Goal: Task Accomplishment & Management: Complete application form

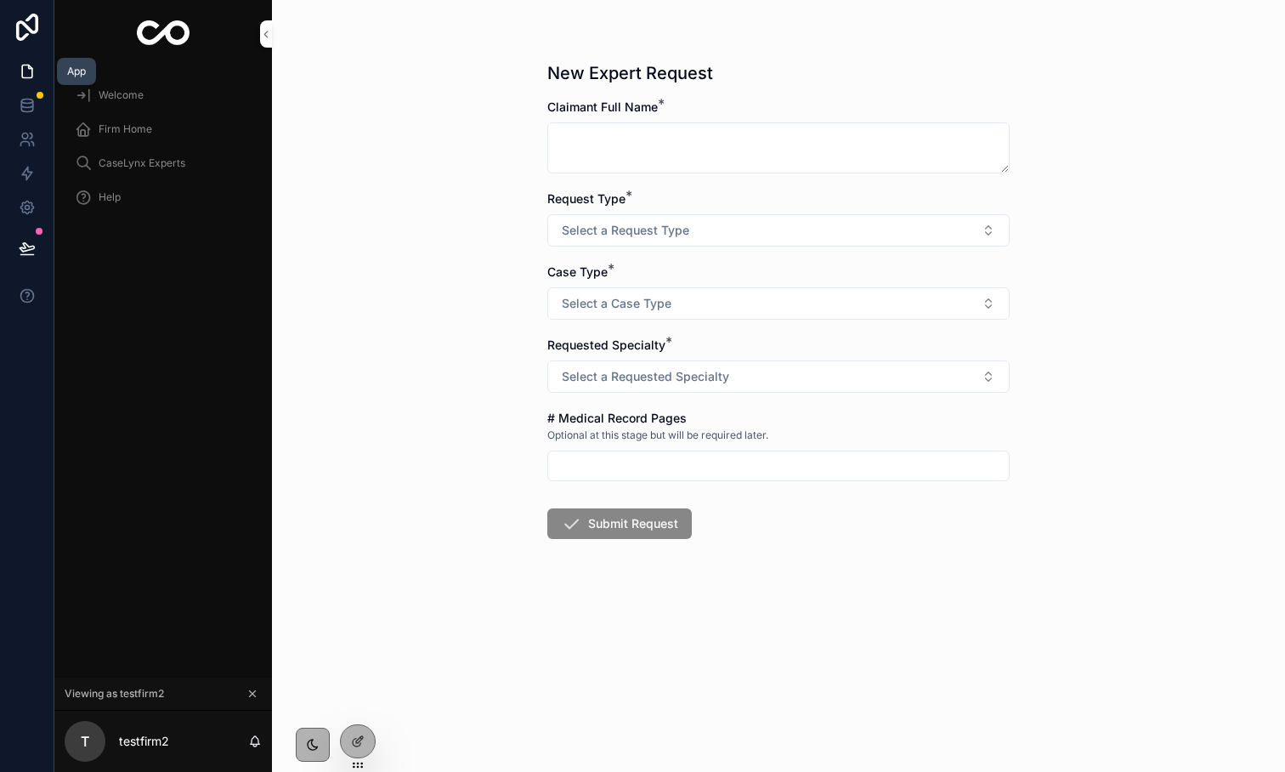
click at [26, 66] on icon at bounding box center [27, 71] width 17 height 17
click at [116, 126] on span "Firm Home" at bounding box center [126, 129] width 54 height 14
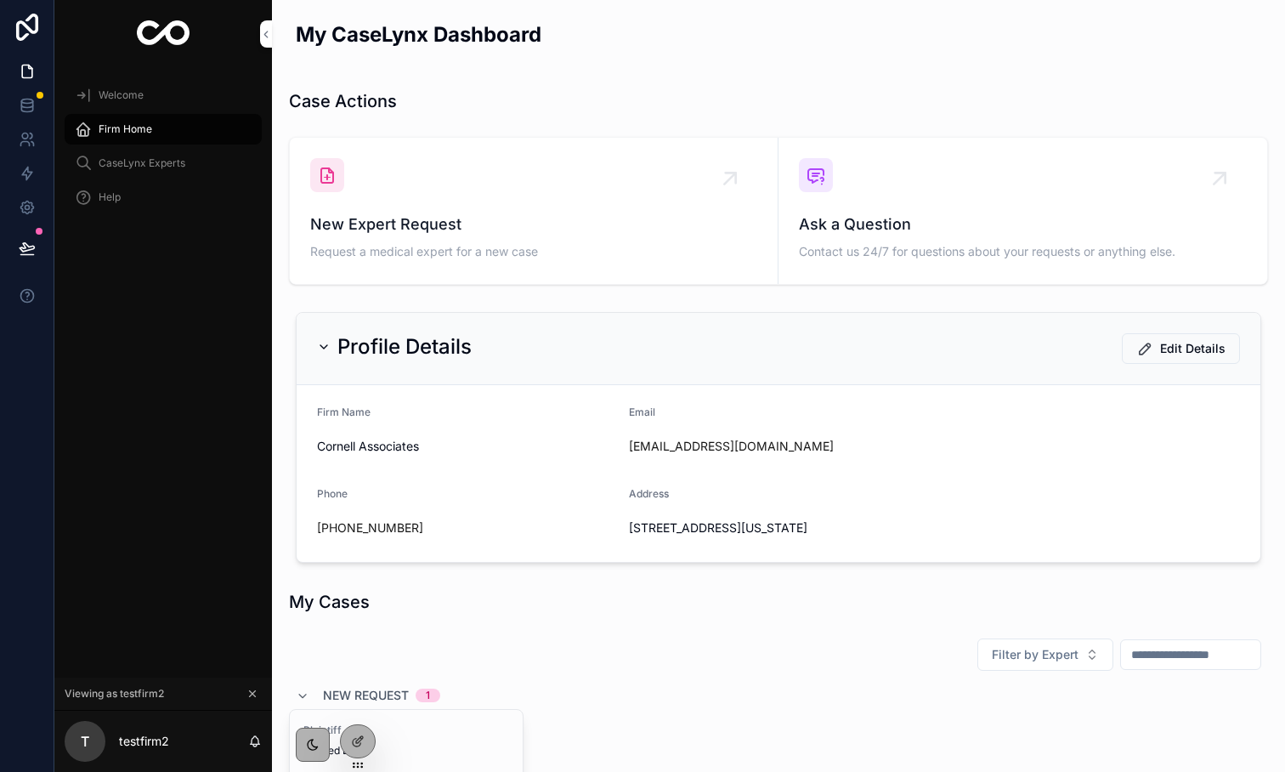
click at [409, 728] on span "Plaintiff" at bounding box center [406, 730] width 206 height 14
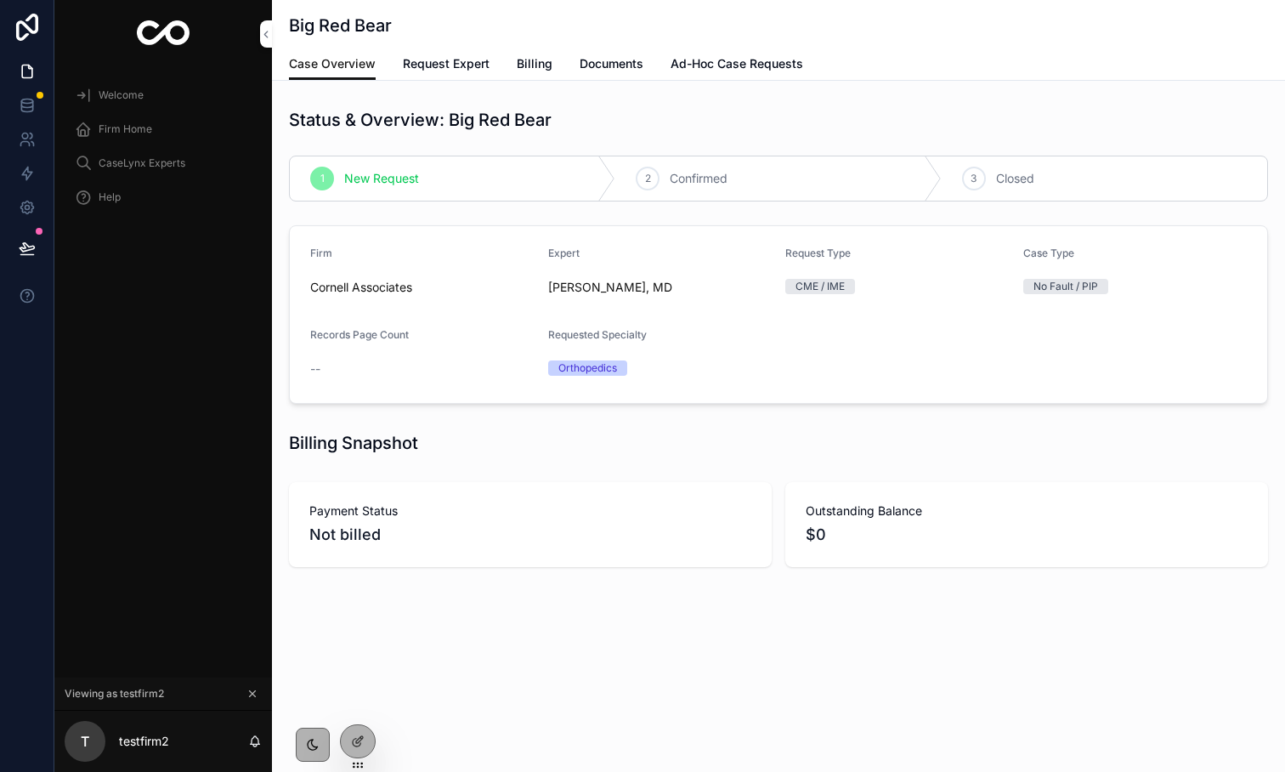
click at [729, 61] on span "Ad-Hoc Case Requests" at bounding box center [737, 63] width 133 height 17
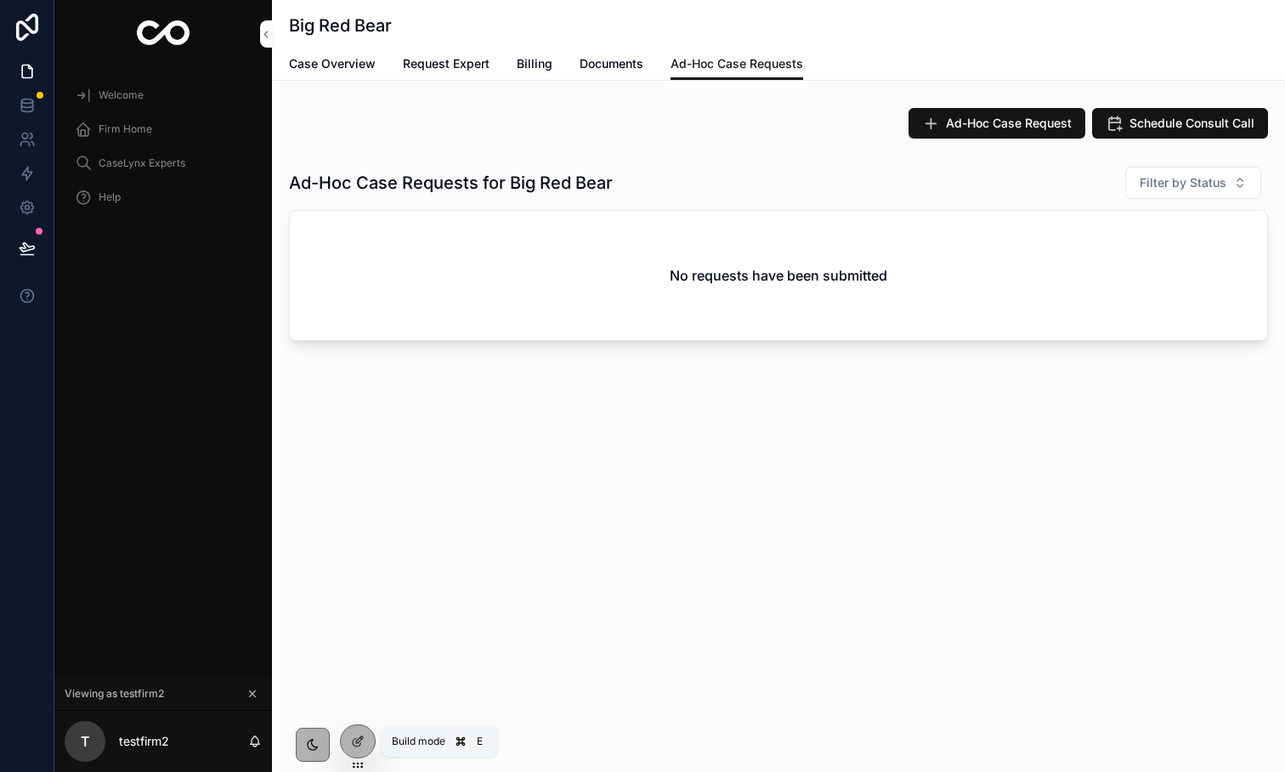
click at [356, 742] on icon at bounding box center [359, 739] width 7 height 7
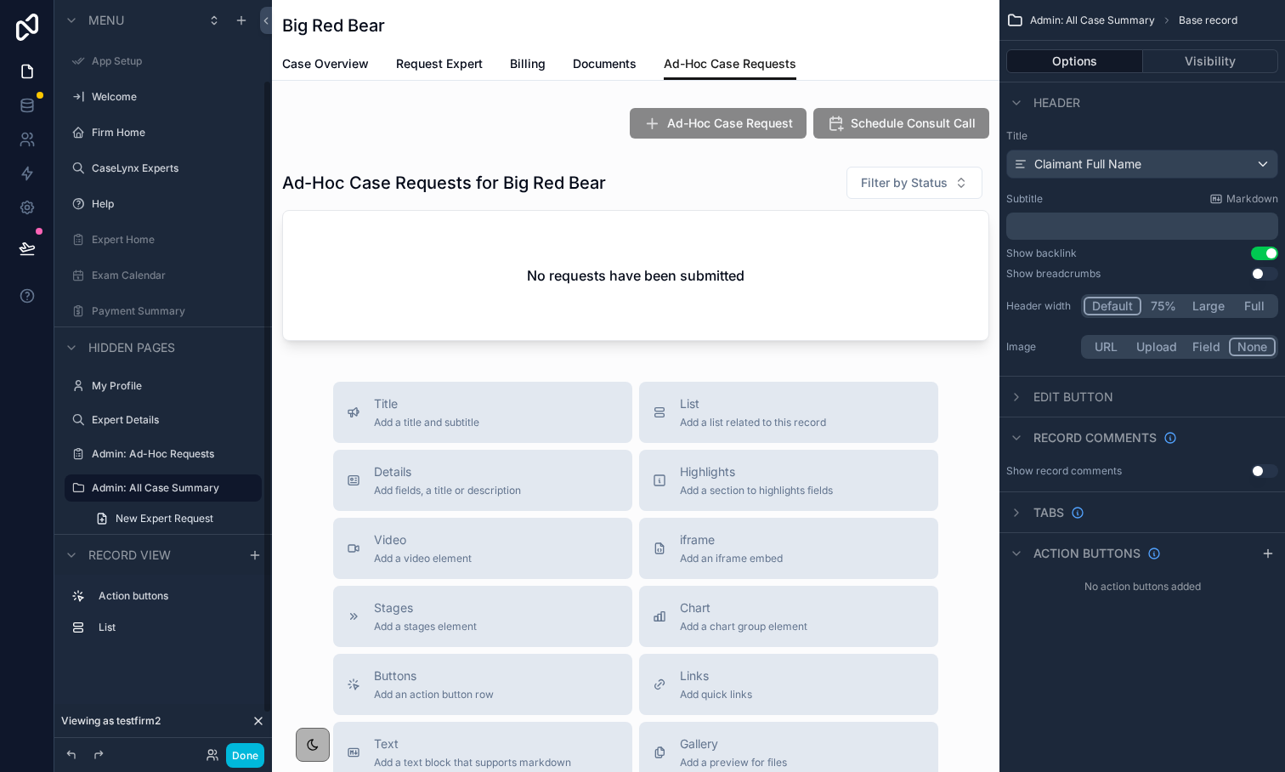
scroll to position [95, 0]
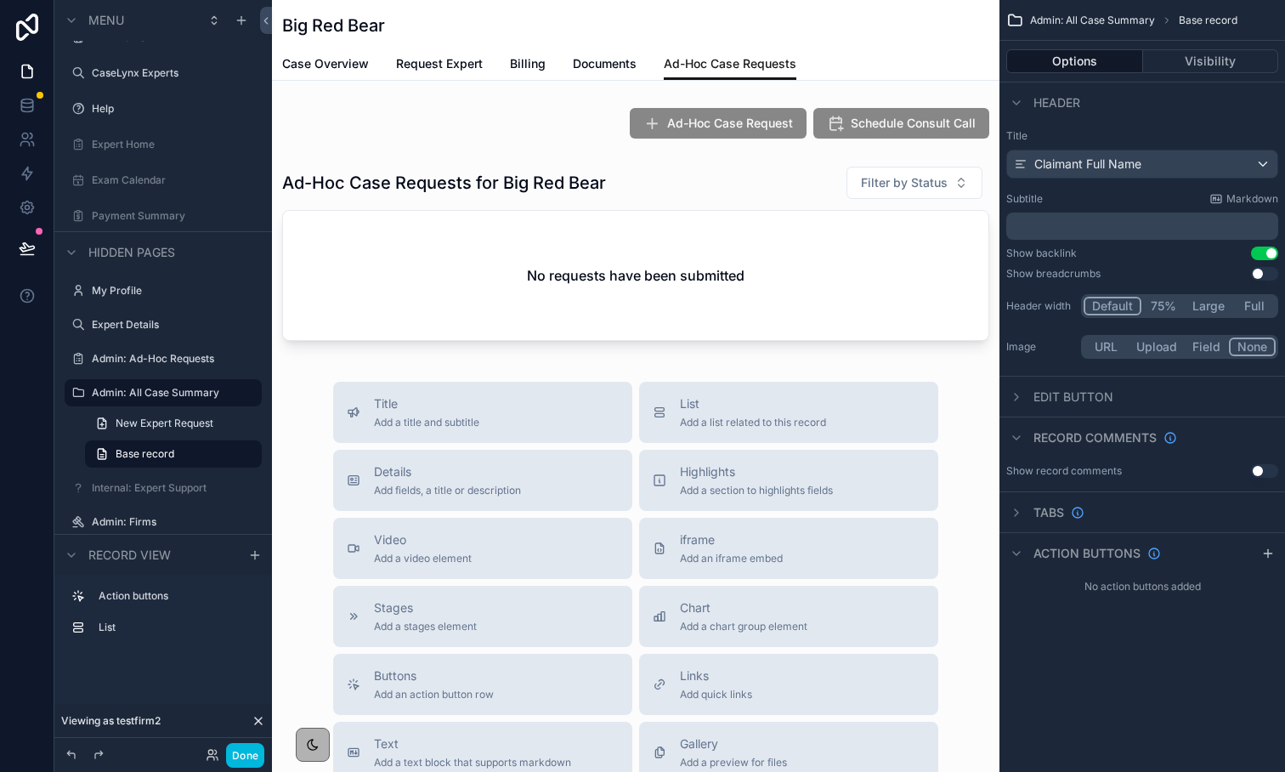
click at [344, 61] on span "Case Overview" at bounding box center [325, 63] width 87 height 17
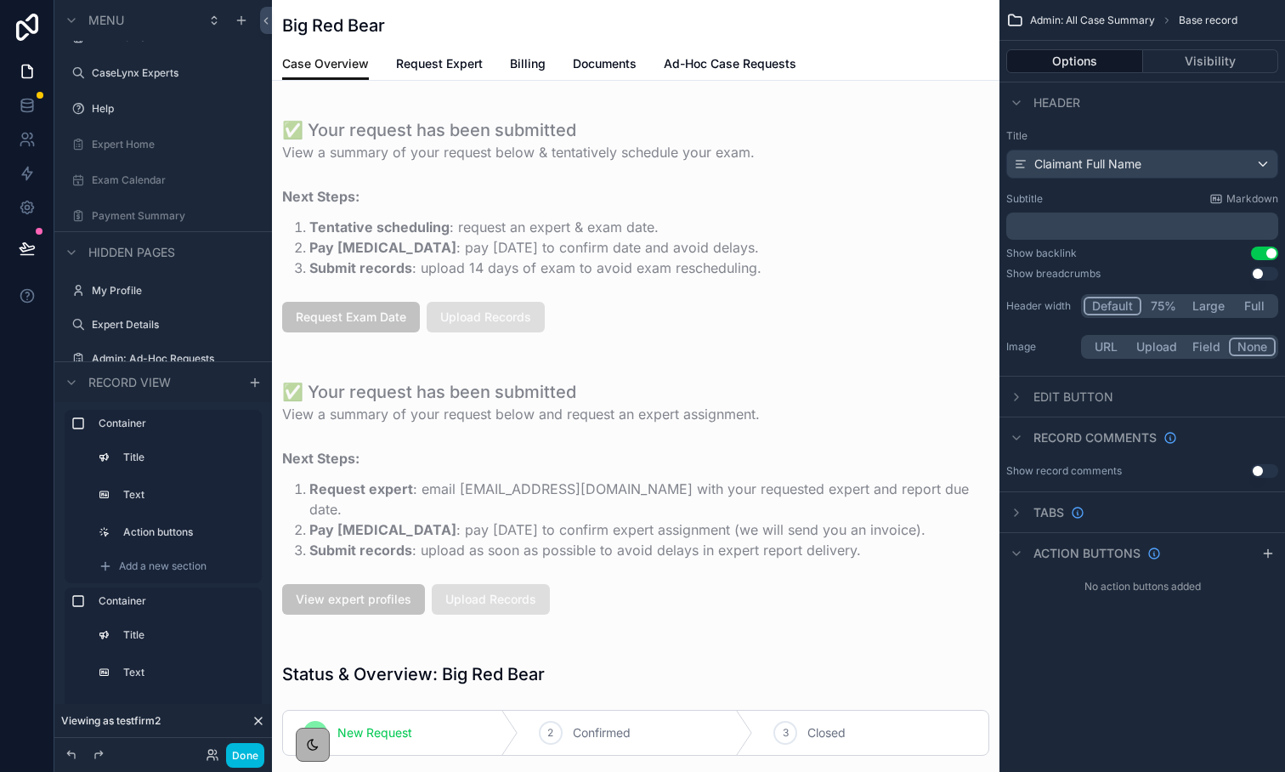
click at [439, 60] on span "Request Expert" at bounding box center [439, 63] width 87 height 17
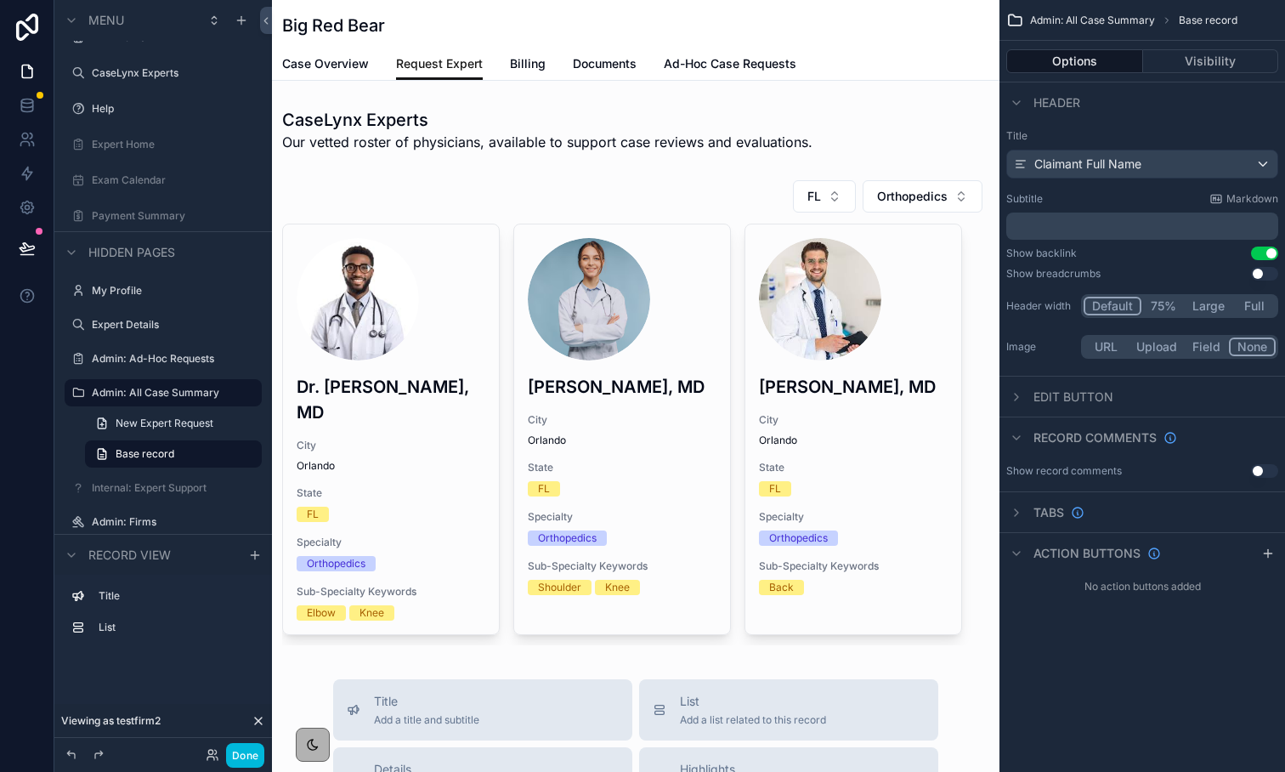
click at [495, 377] on div "scrollable content" at bounding box center [636, 412] width 728 height 479
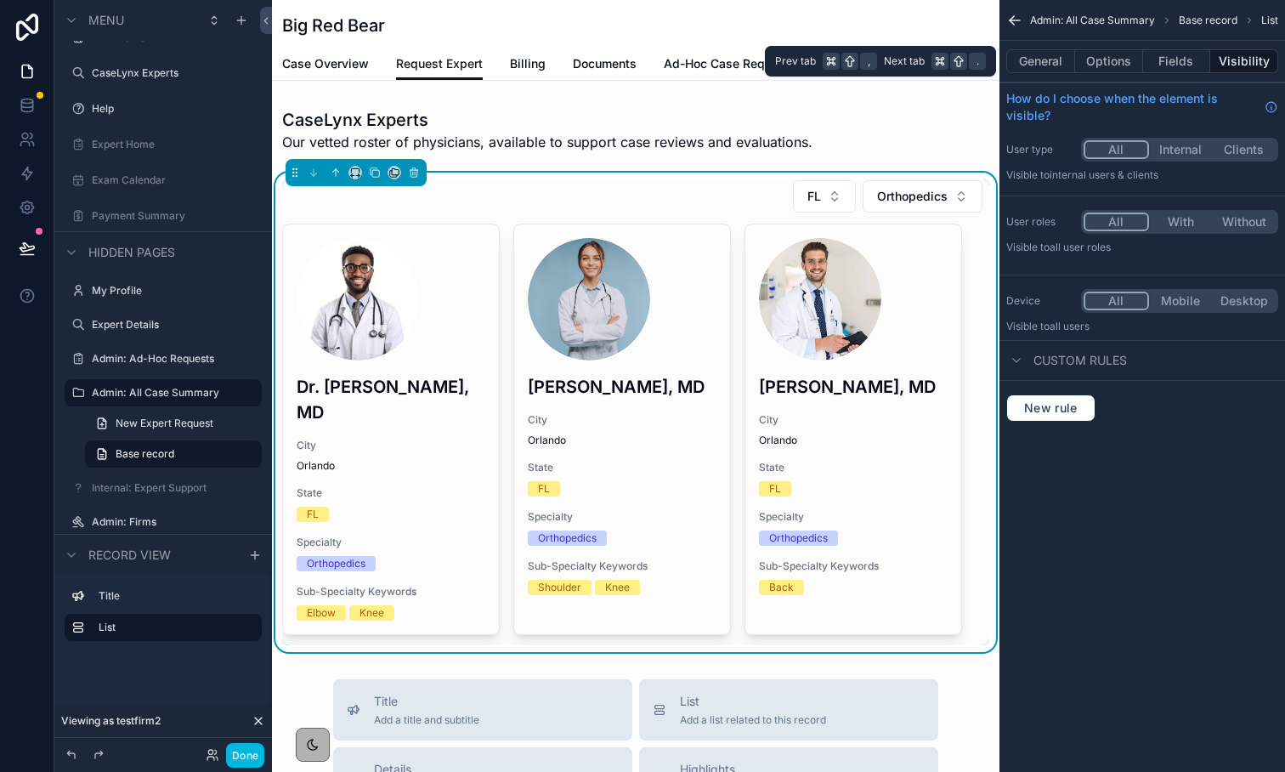
click at [1062, 69] on button "General" at bounding box center [1041, 61] width 69 height 24
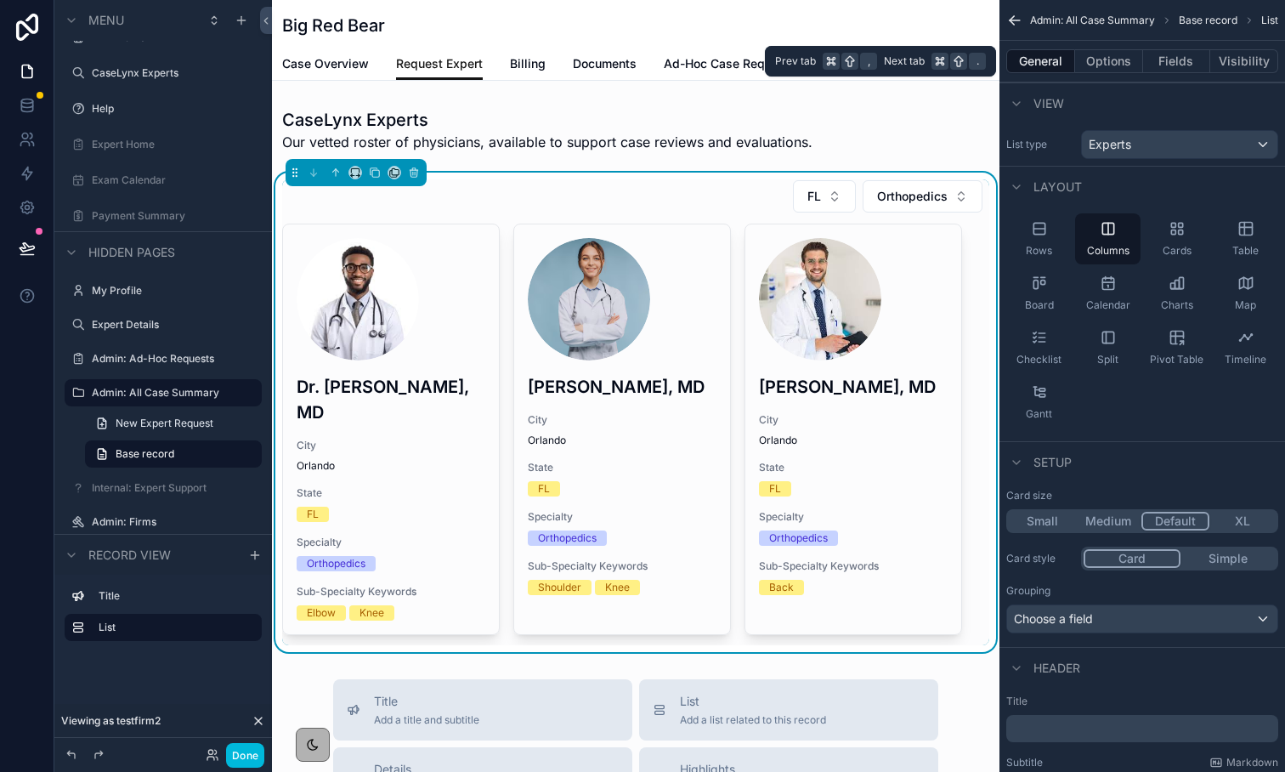
click at [1104, 65] on button "Options" at bounding box center [1109, 61] width 68 height 24
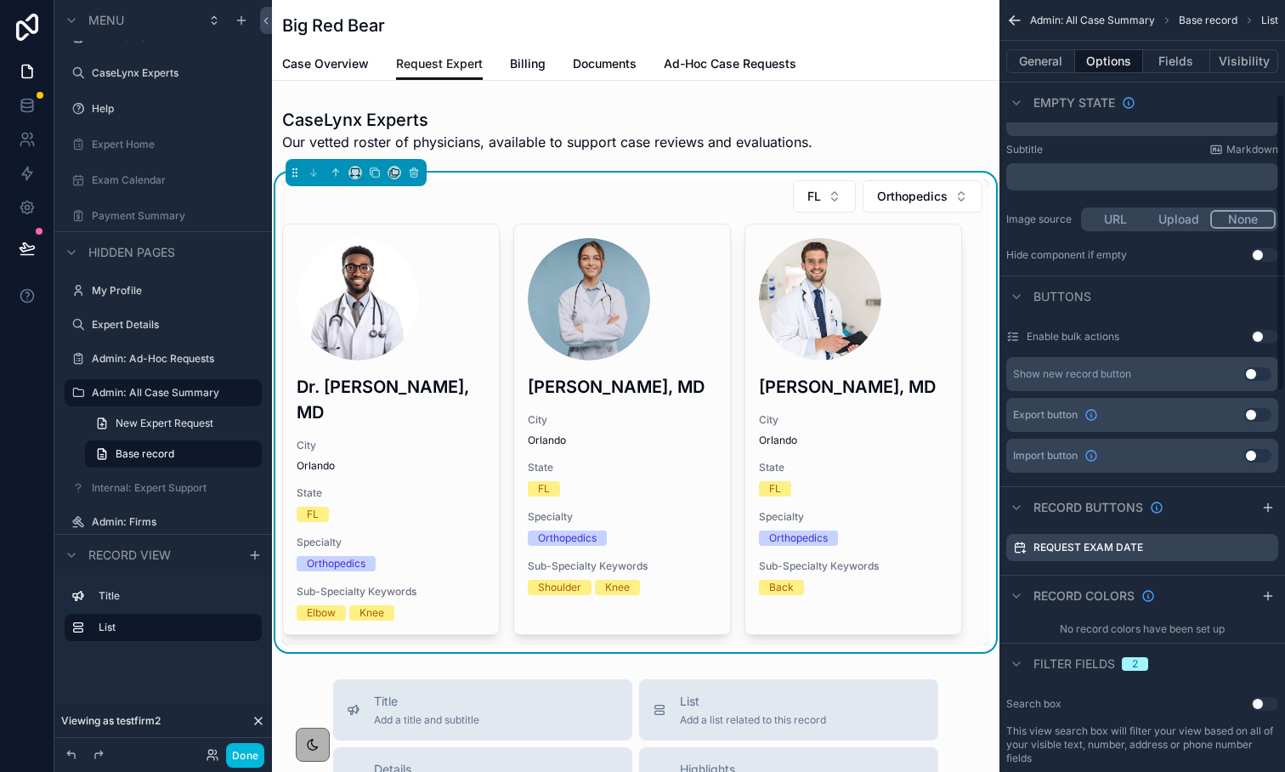
scroll to position [242, 0]
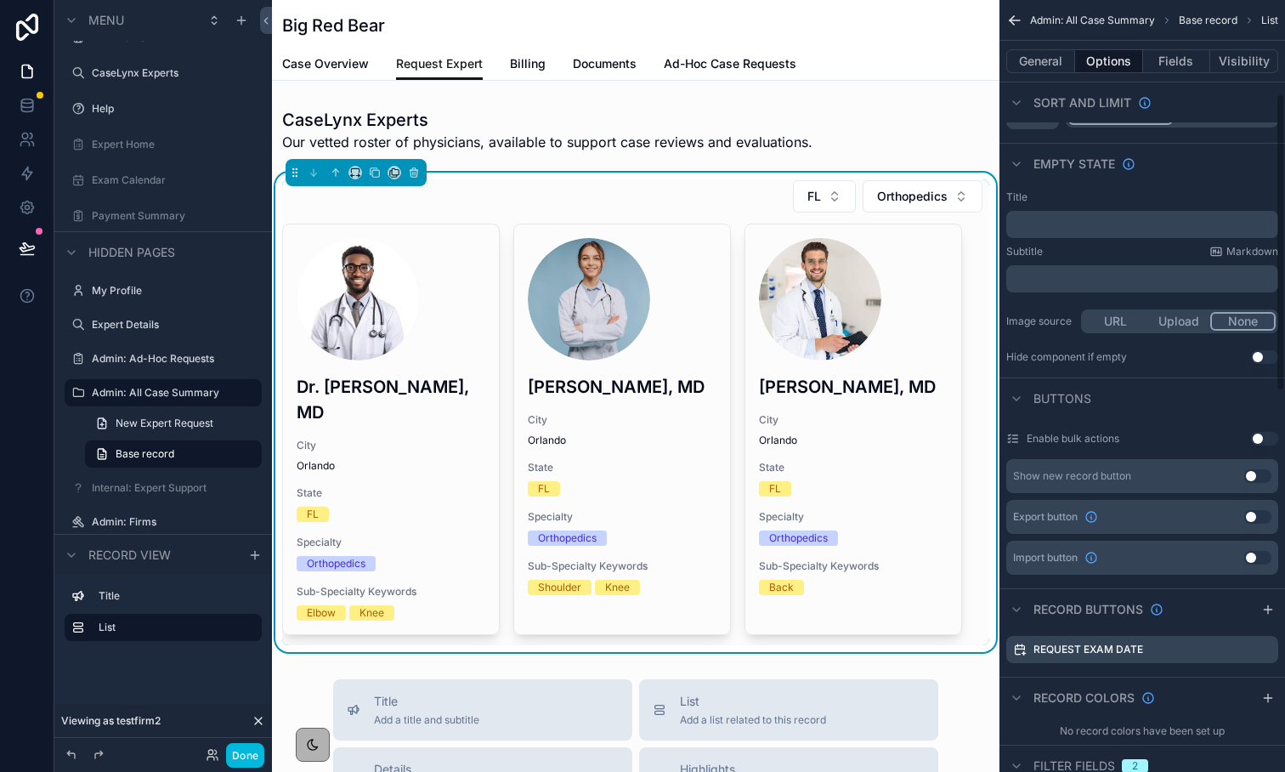
click at [1041, 56] on button "General" at bounding box center [1041, 61] width 69 height 24
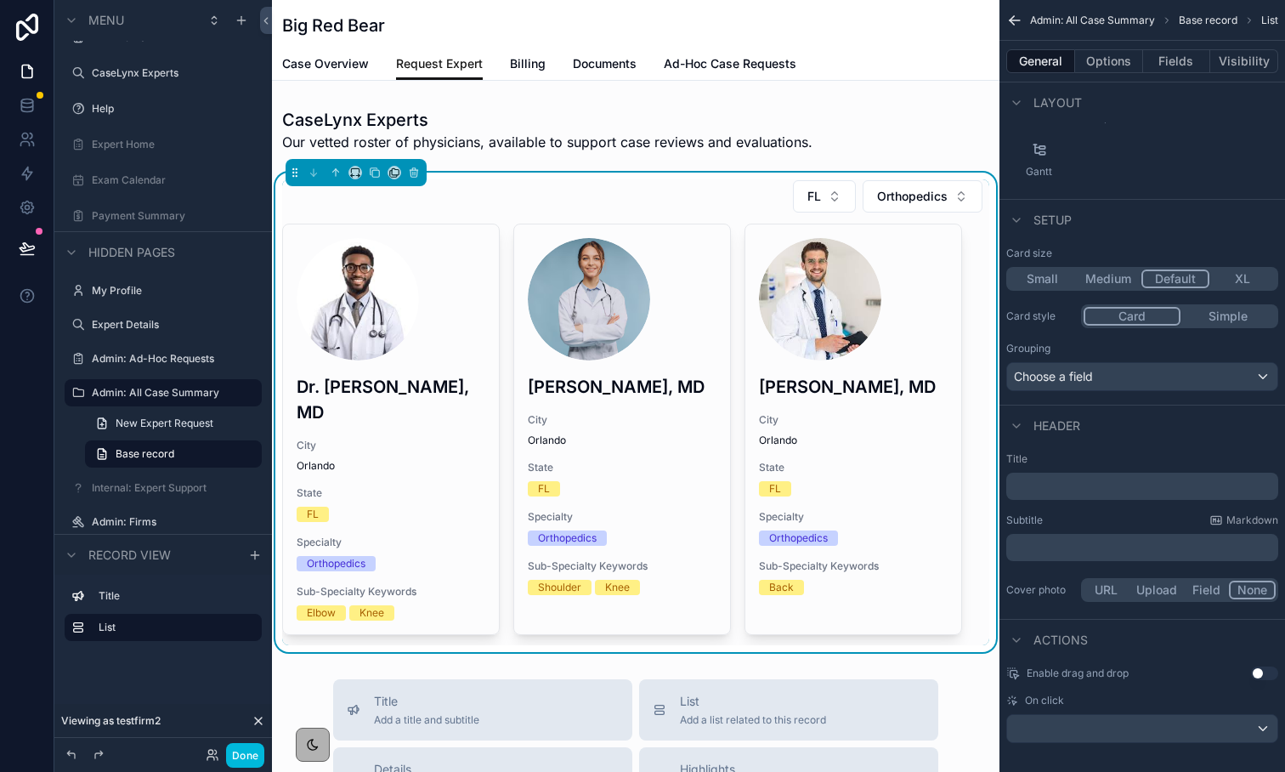
scroll to position [254, 0]
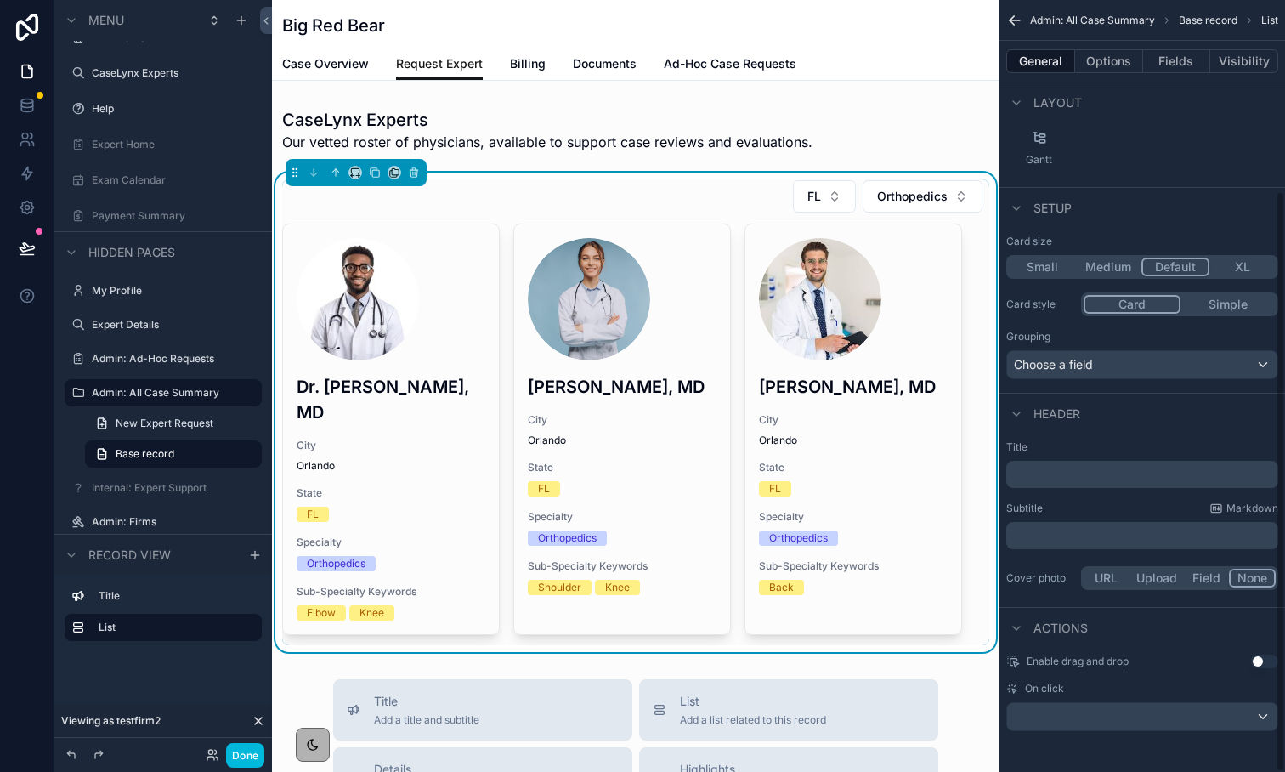
click at [1098, 62] on button "Options" at bounding box center [1109, 61] width 68 height 24
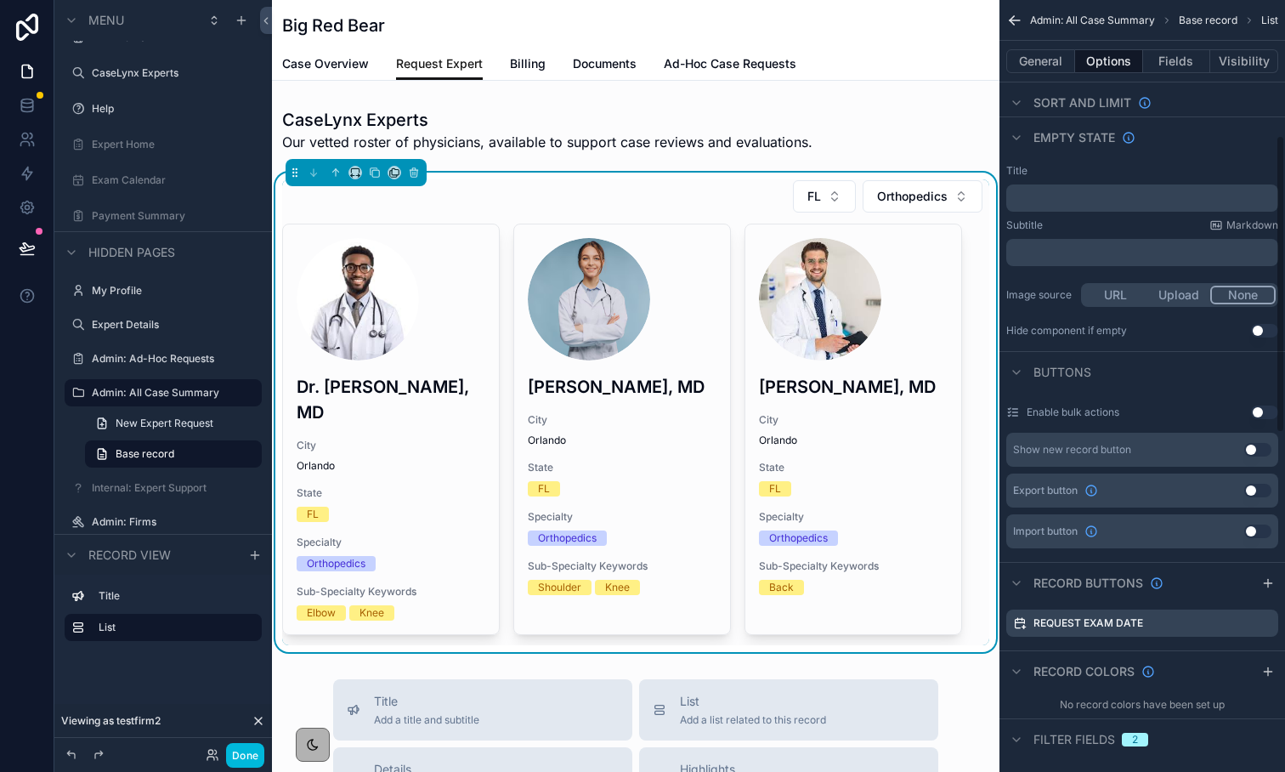
scroll to position [385, 0]
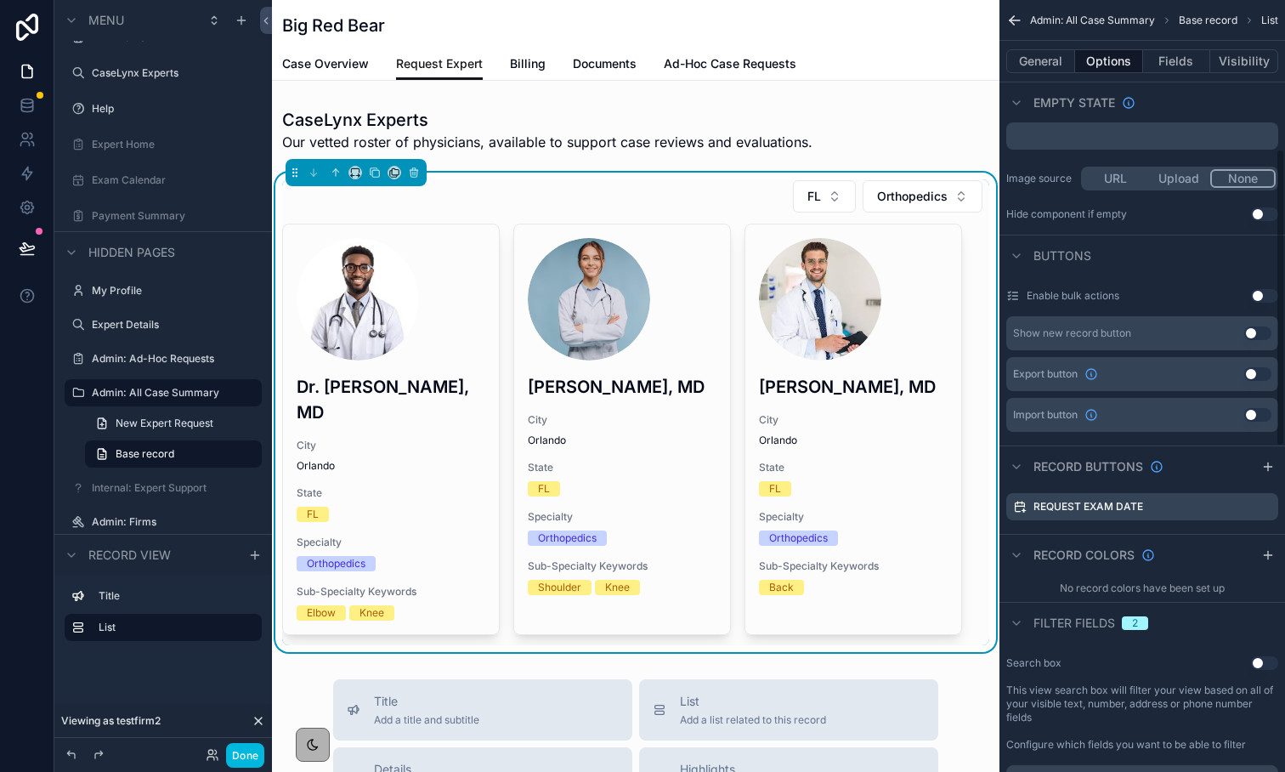
click at [0, 0] on icon "scrollable content" at bounding box center [0, 0] width 0 height 0
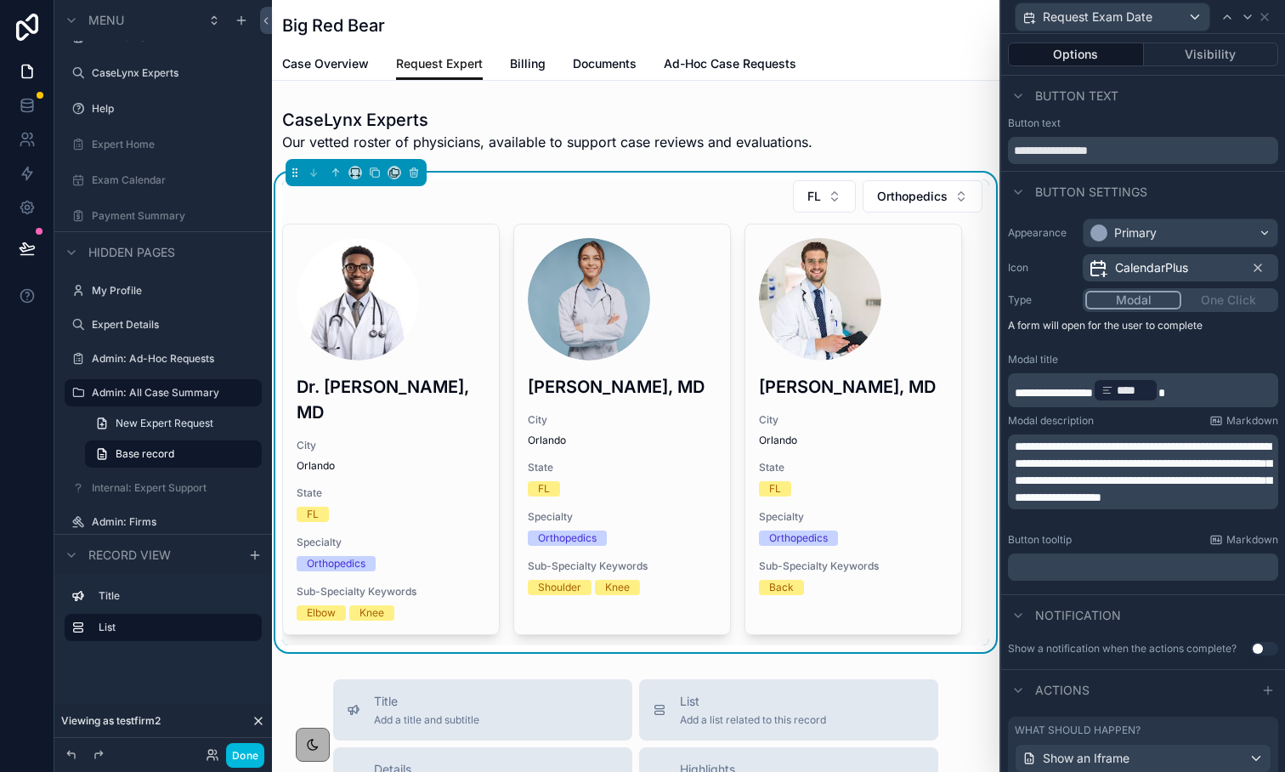
scroll to position [58, 0]
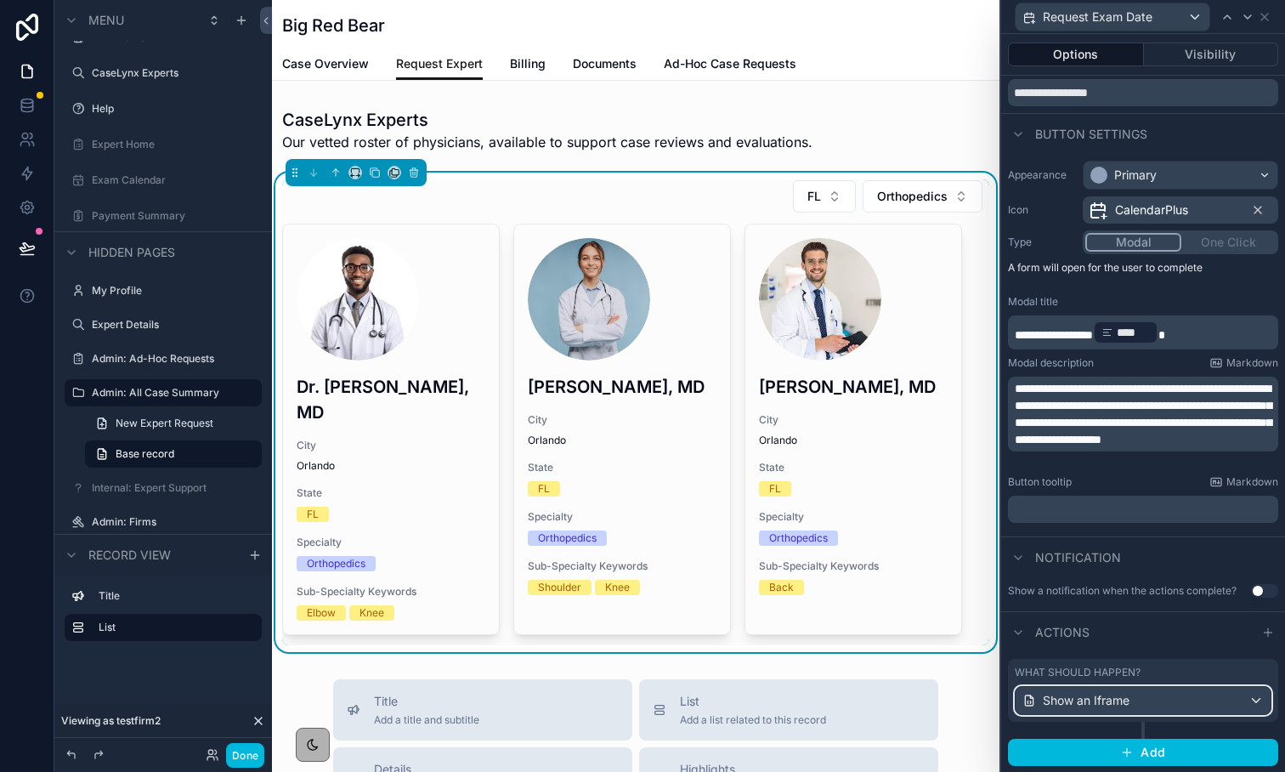
click at [1248, 694] on div "Show an Iframe" at bounding box center [1143, 700] width 255 height 27
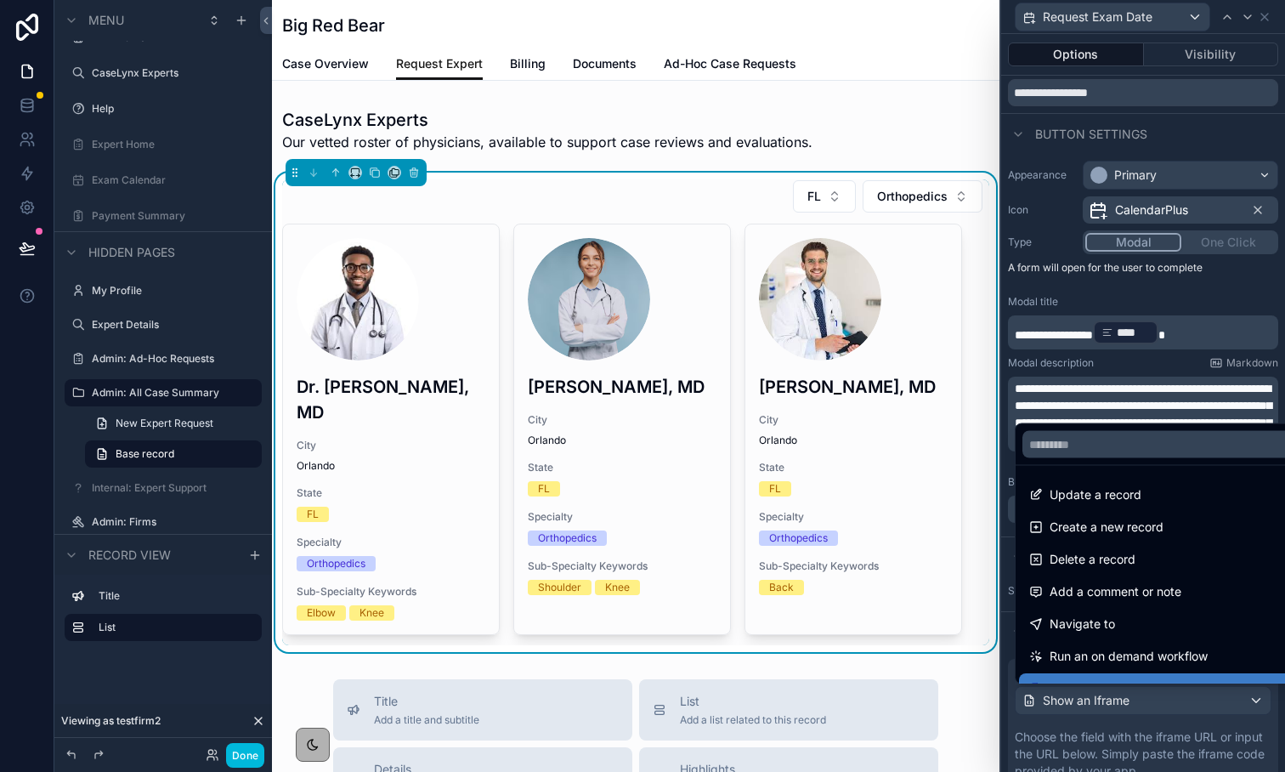
click at [1096, 362] on div at bounding box center [1143, 386] width 284 height 772
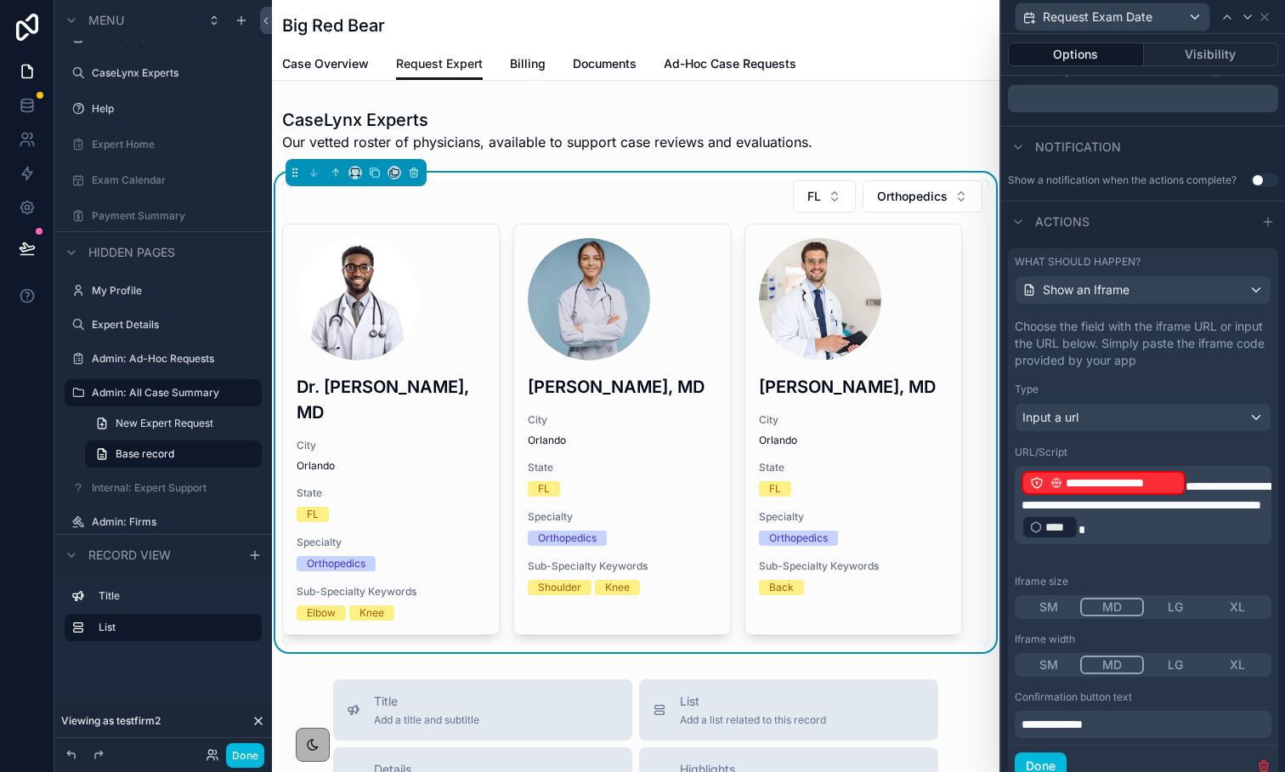
scroll to position [533, 0]
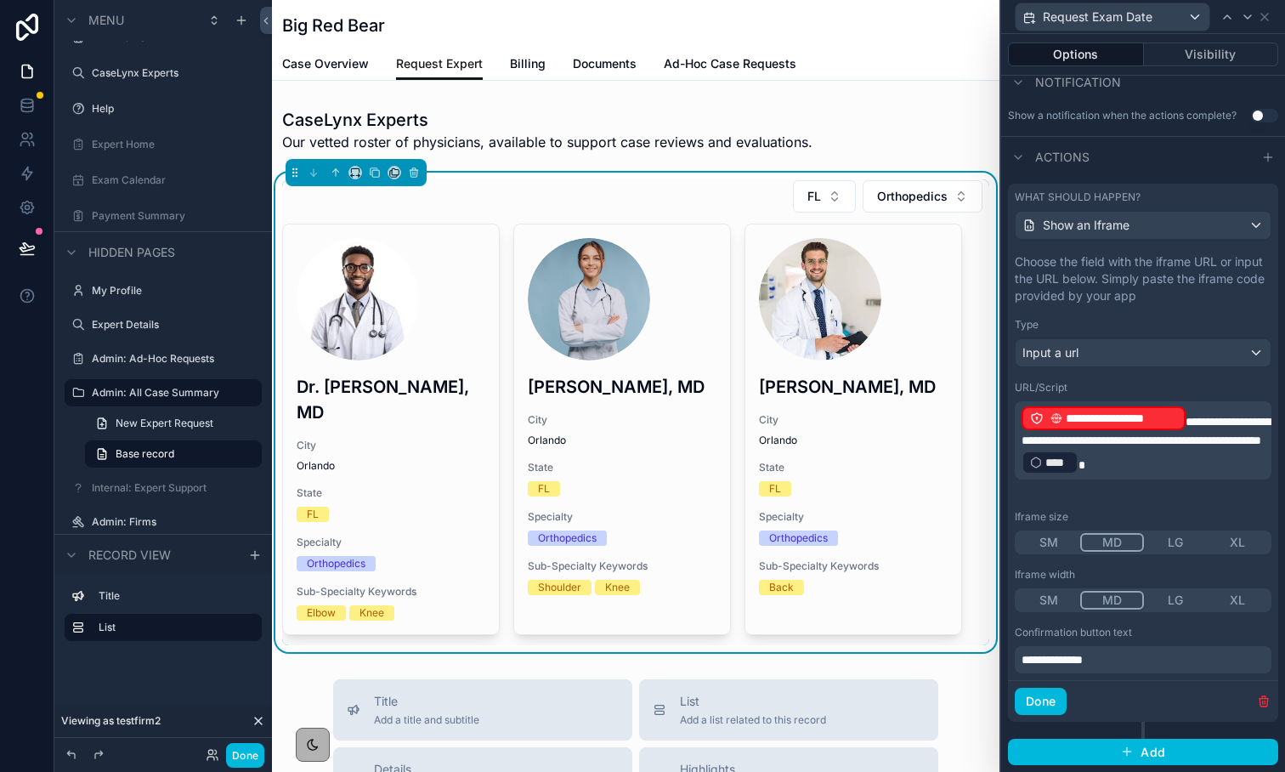
click at [1097, 476] on p "**********" at bounding box center [1145, 440] width 247 height 71
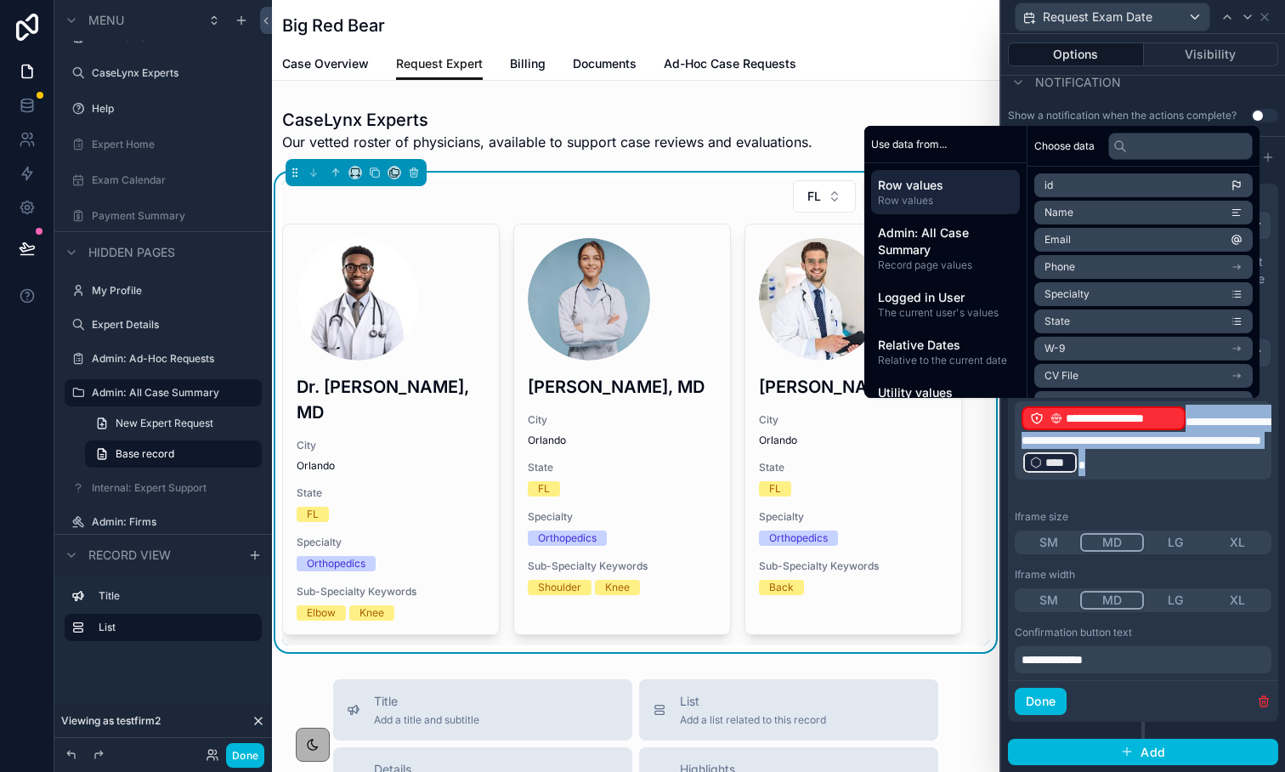
copy p "**********"
click at [579, 27] on div "Big Red Bear" at bounding box center [635, 26] width 707 height 24
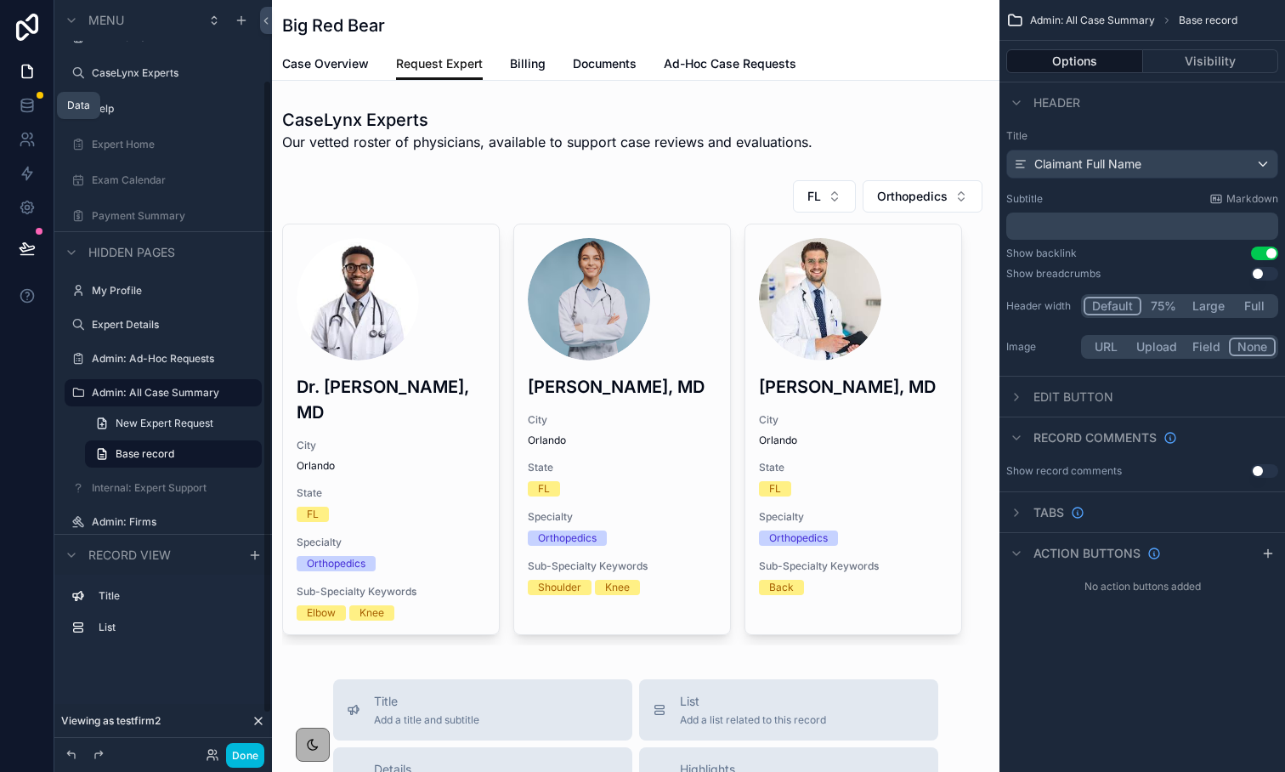
click at [25, 111] on icon at bounding box center [27, 105] width 17 height 17
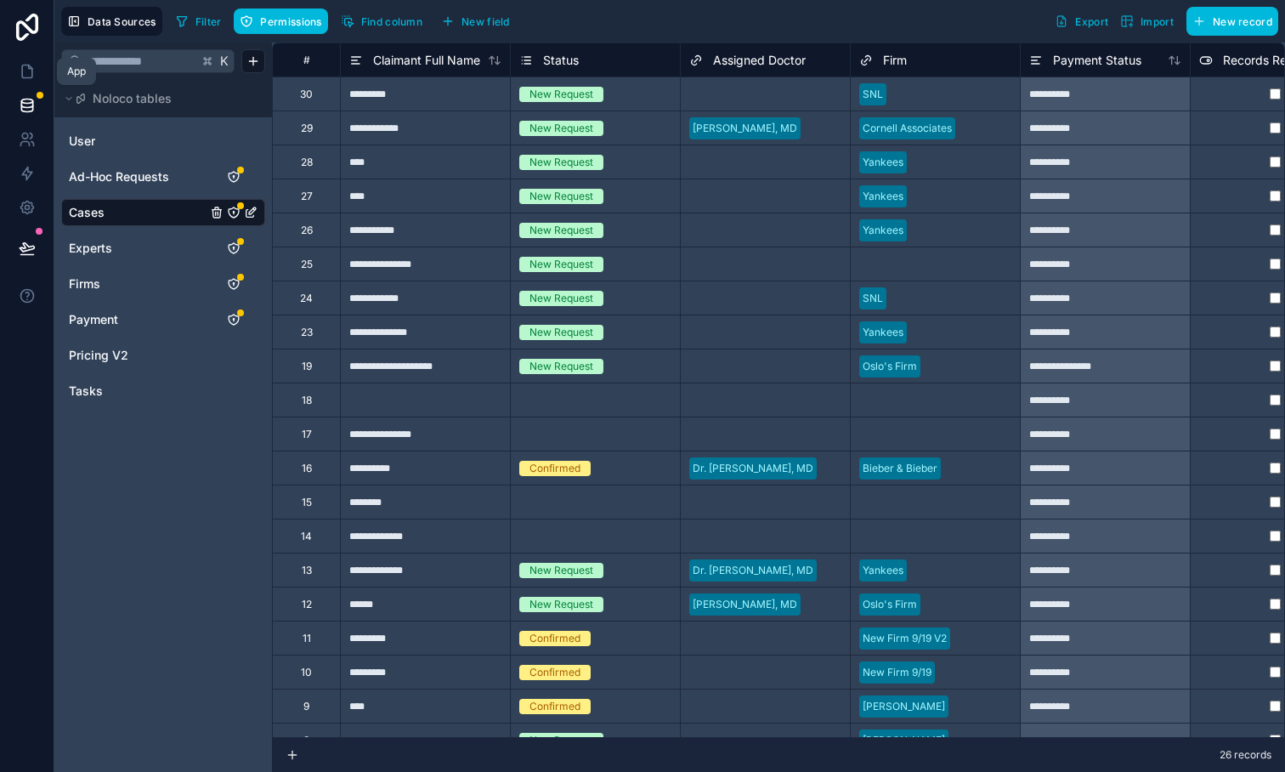
click at [23, 77] on icon at bounding box center [27, 71] width 10 height 13
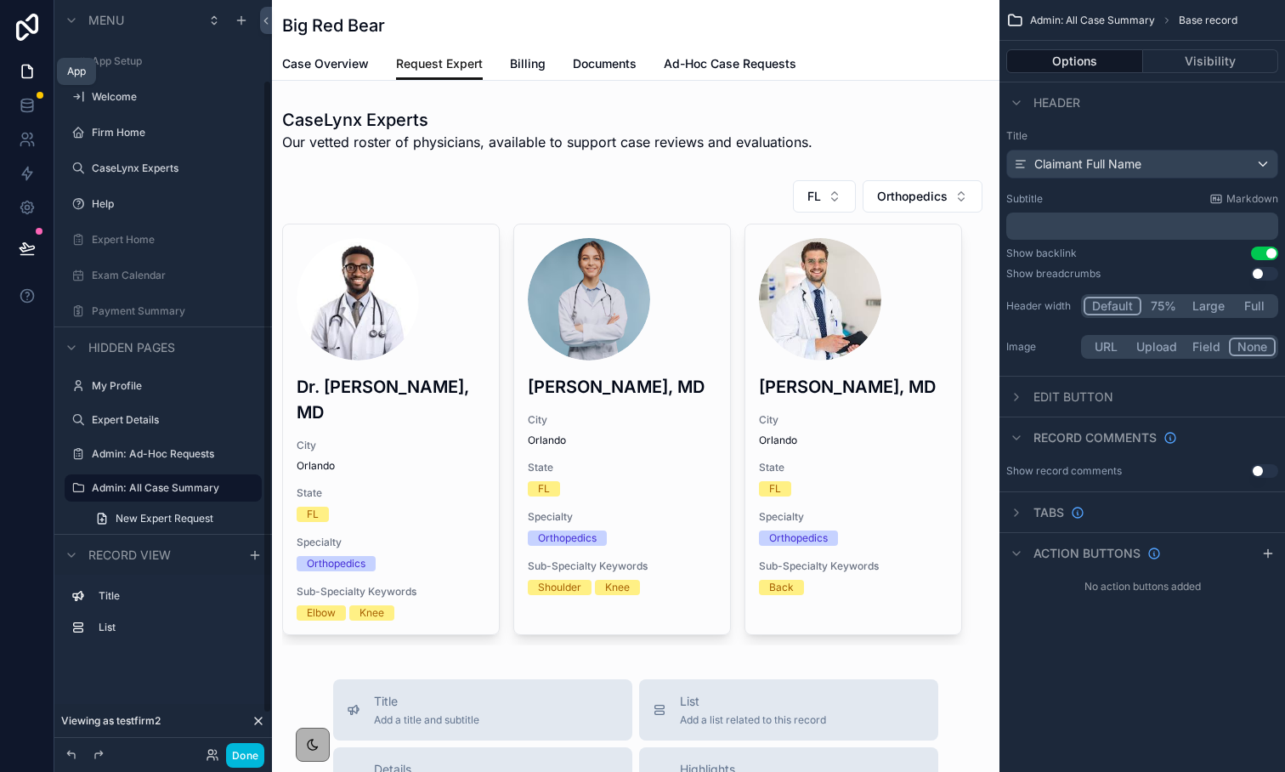
scroll to position [95, 0]
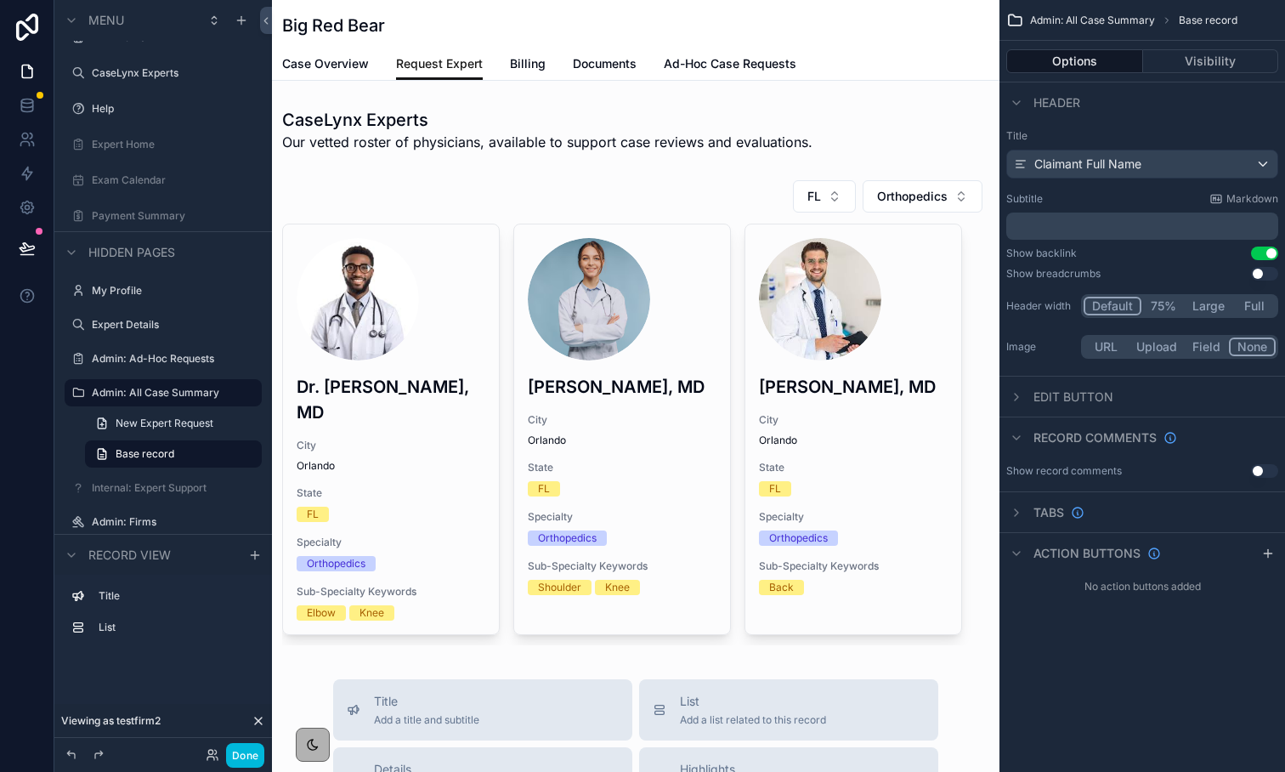
click at [148, 352] on div "Admin: Ad-Hoc Requests" at bounding box center [175, 359] width 167 height 14
click at [146, 360] on label "Admin: Ad-Hoc Requests" at bounding box center [172, 359] width 160 height 14
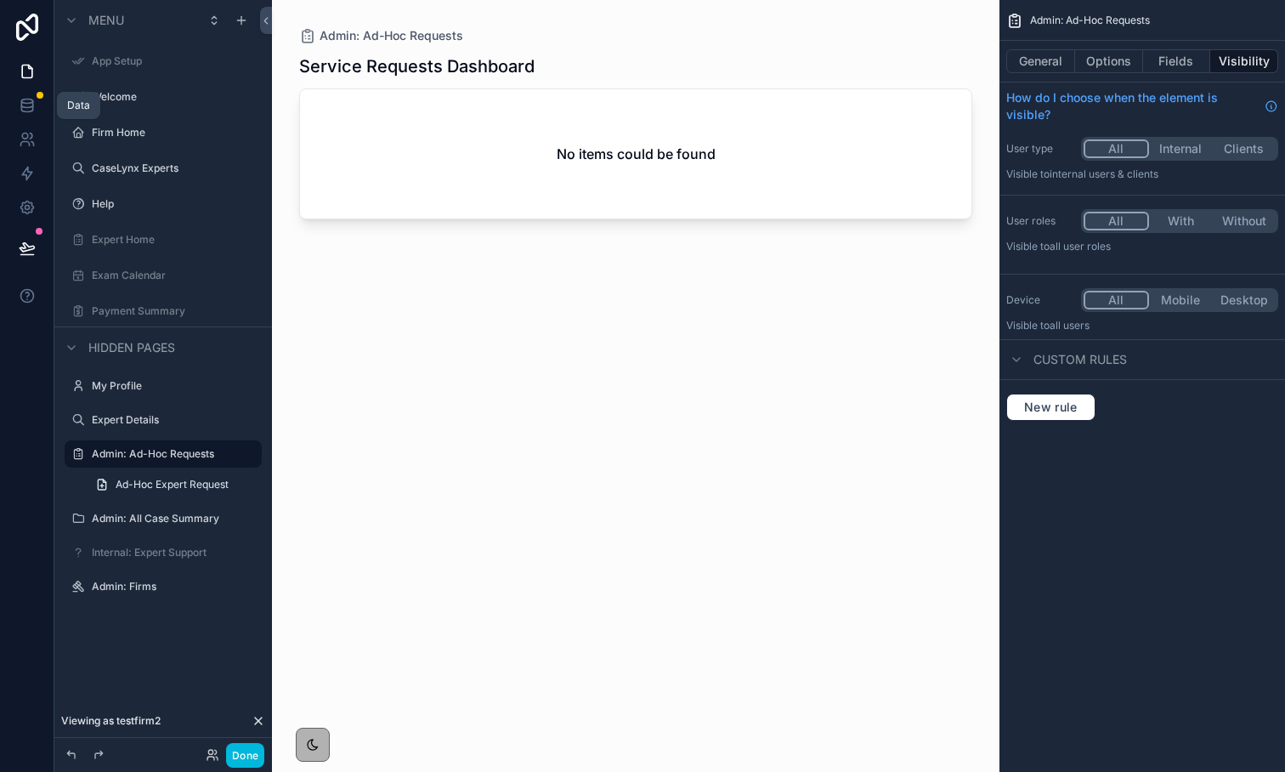
click at [28, 94] on link at bounding box center [27, 105] width 54 height 34
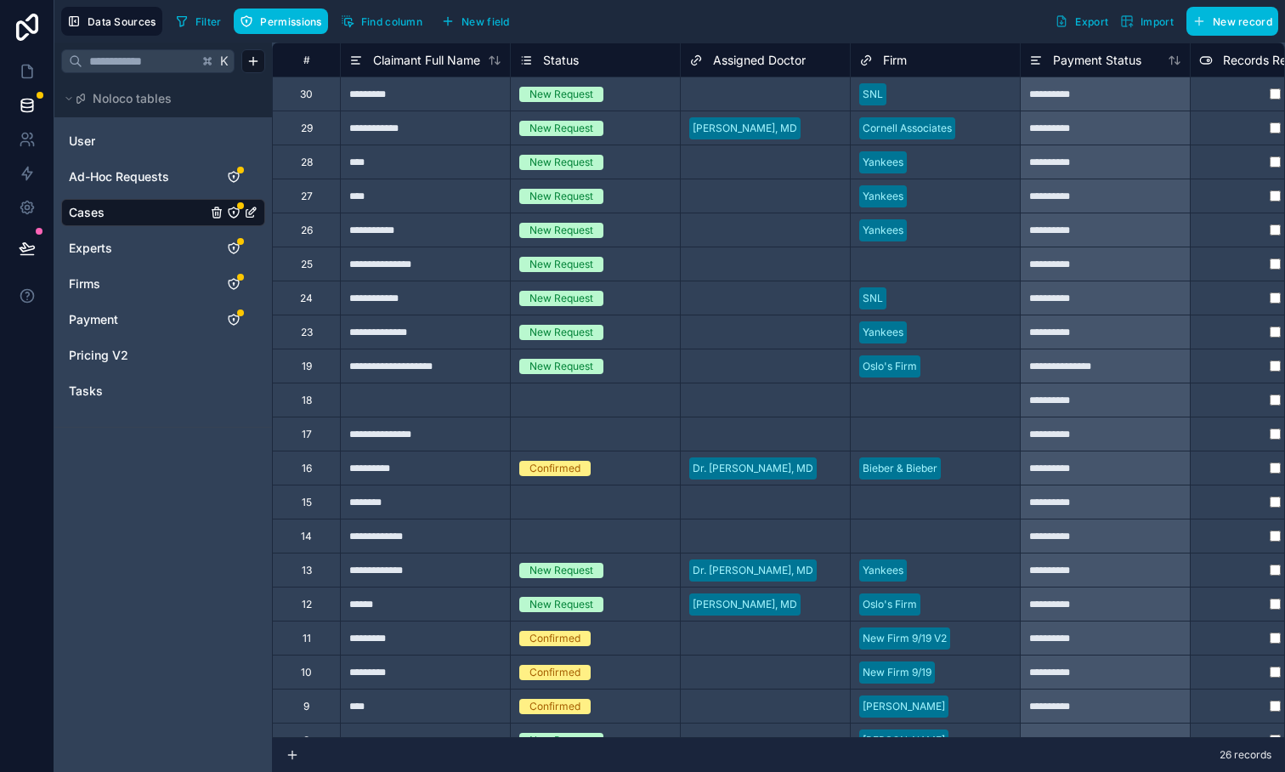
click at [388, 20] on span "Find column" at bounding box center [391, 21] width 61 height 13
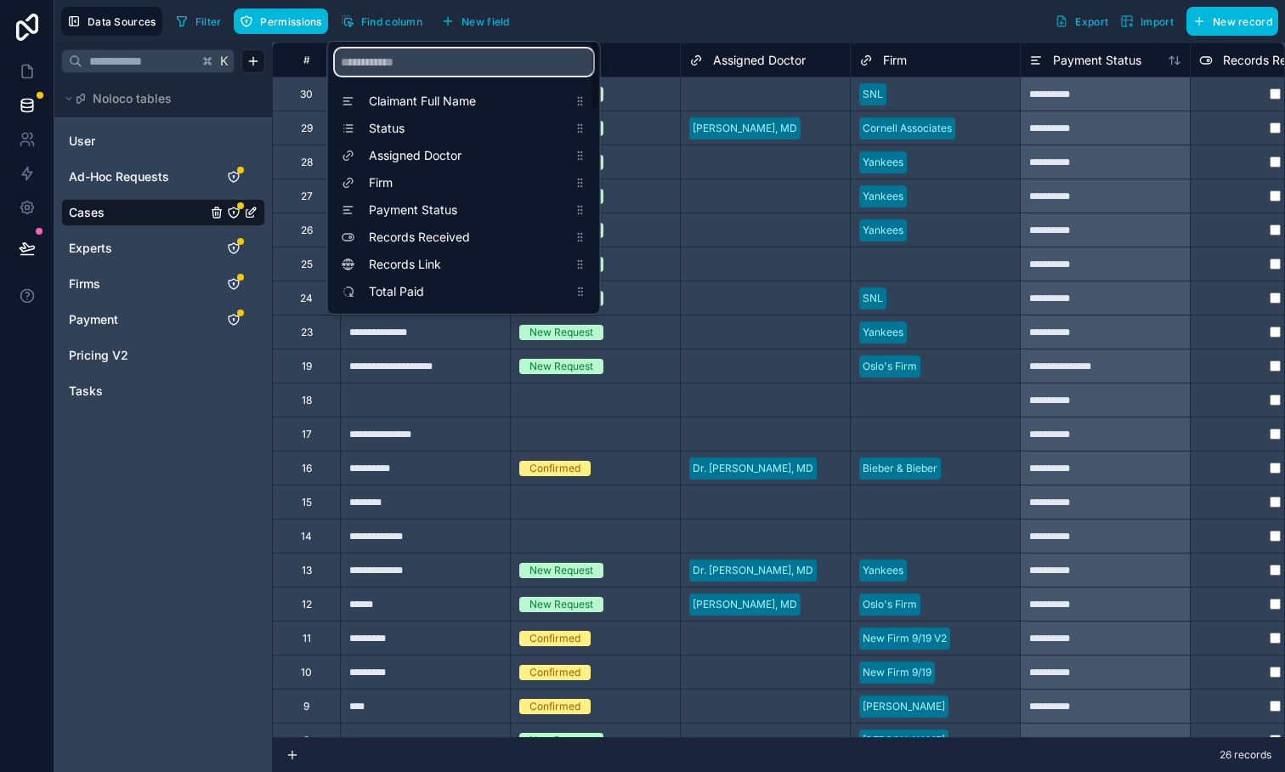
click at [439, 61] on input "scrollable content" at bounding box center [464, 61] width 258 height 27
type input "****"
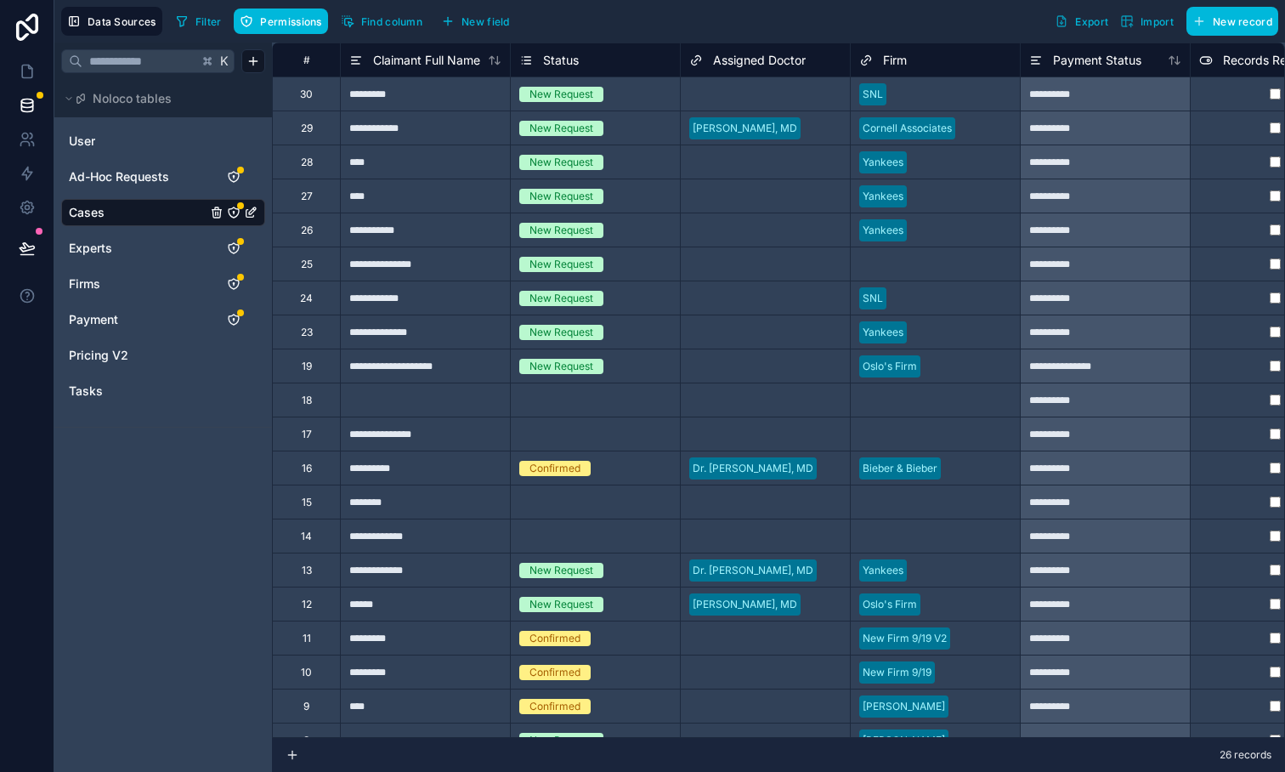
click at [628, 25] on div "Filter Permissions Find column New field Export Import New record" at bounding box center [723, 21] width 1109 height 29
click at [101, 171] on span "Ad-Hoc Requests" at bounding box center [119, 176] width 100 height 17
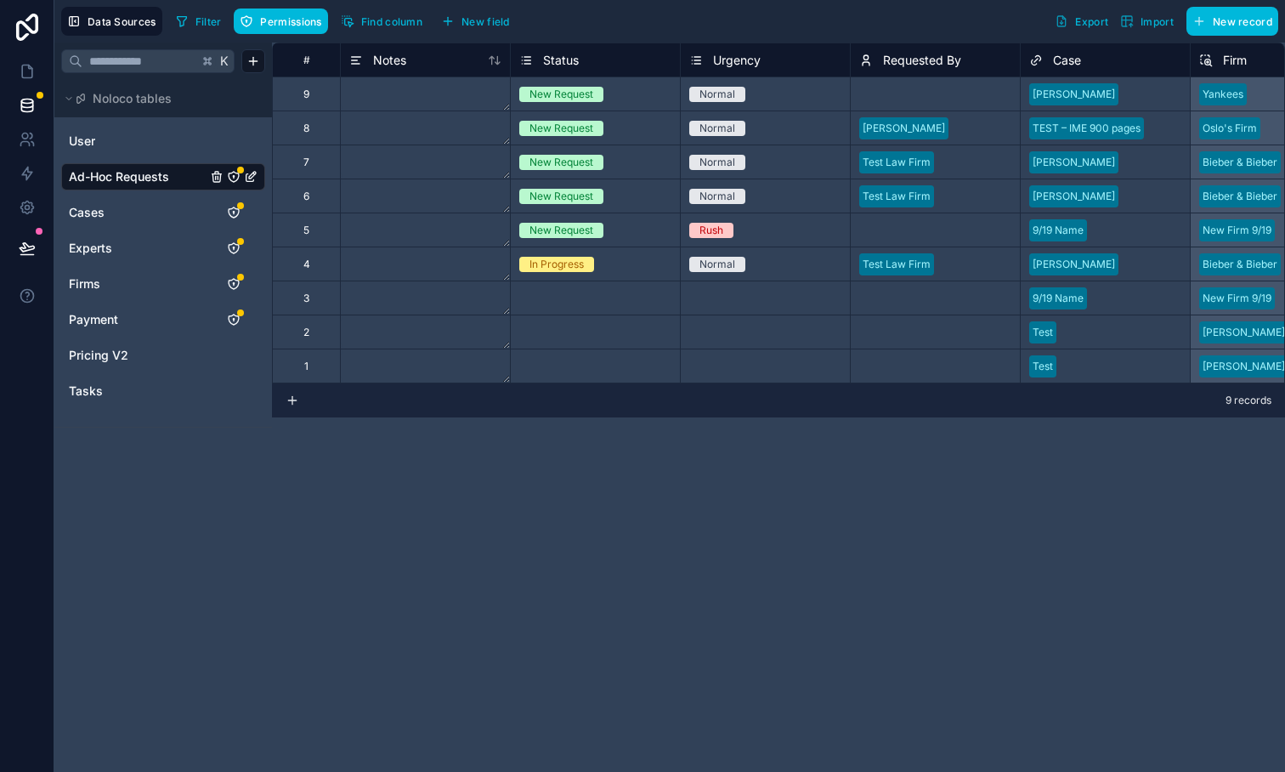
click at [391, 16] on span "Find column" at bounding box center [391, 21] width 61 height 13
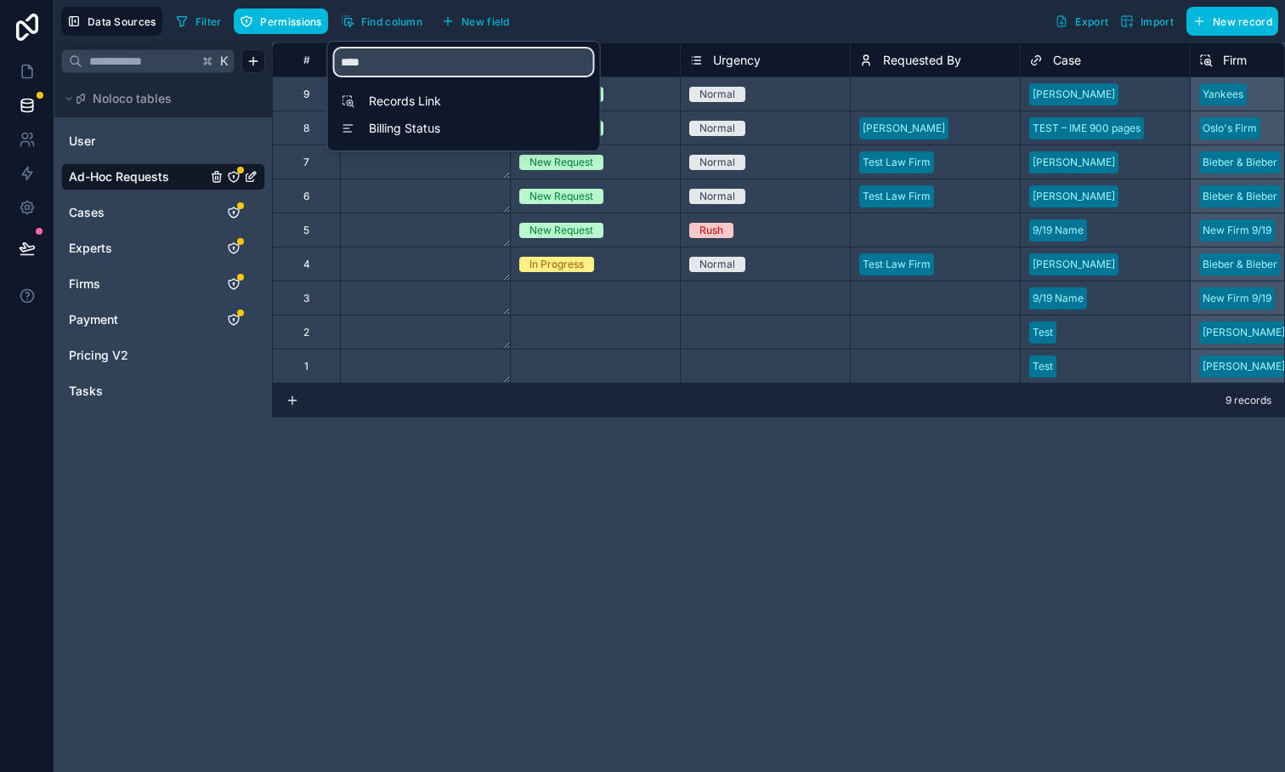
click at [403, 56] on input "****" at bounding box center [464, 61] width 258 height 27
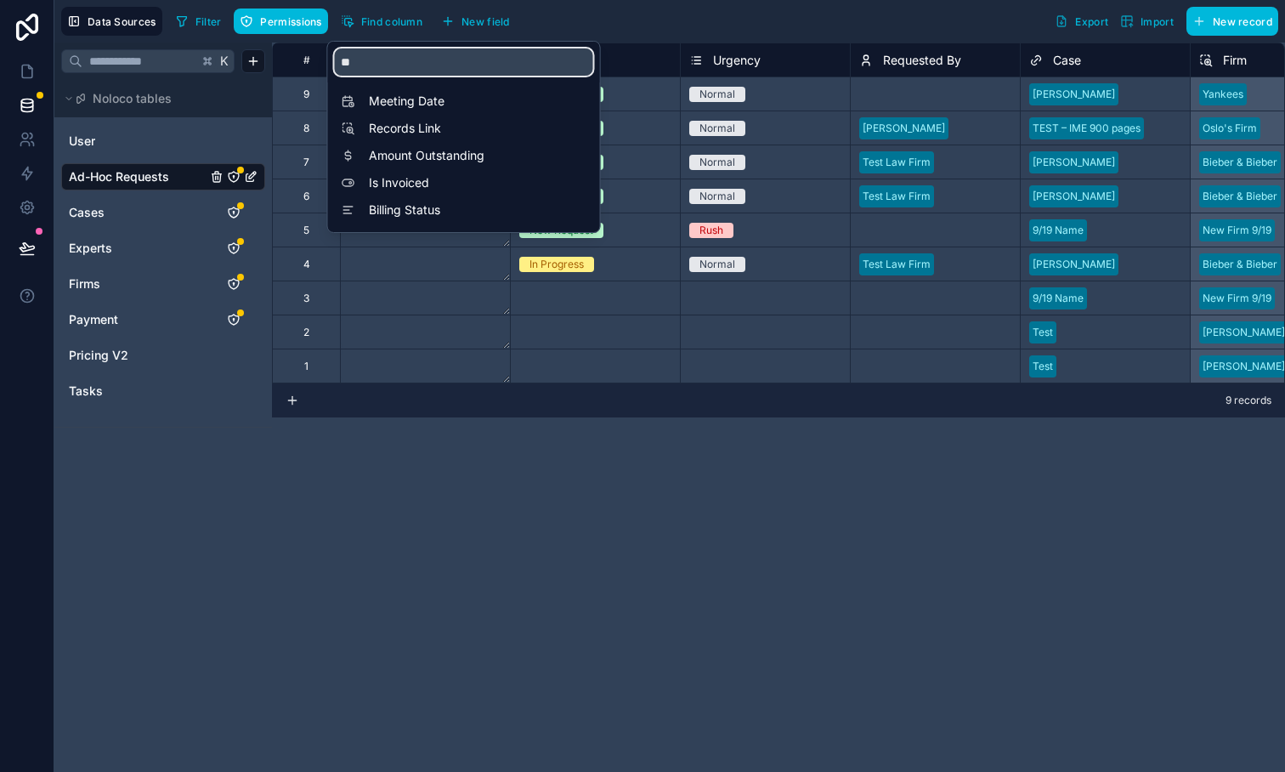
type input "*"
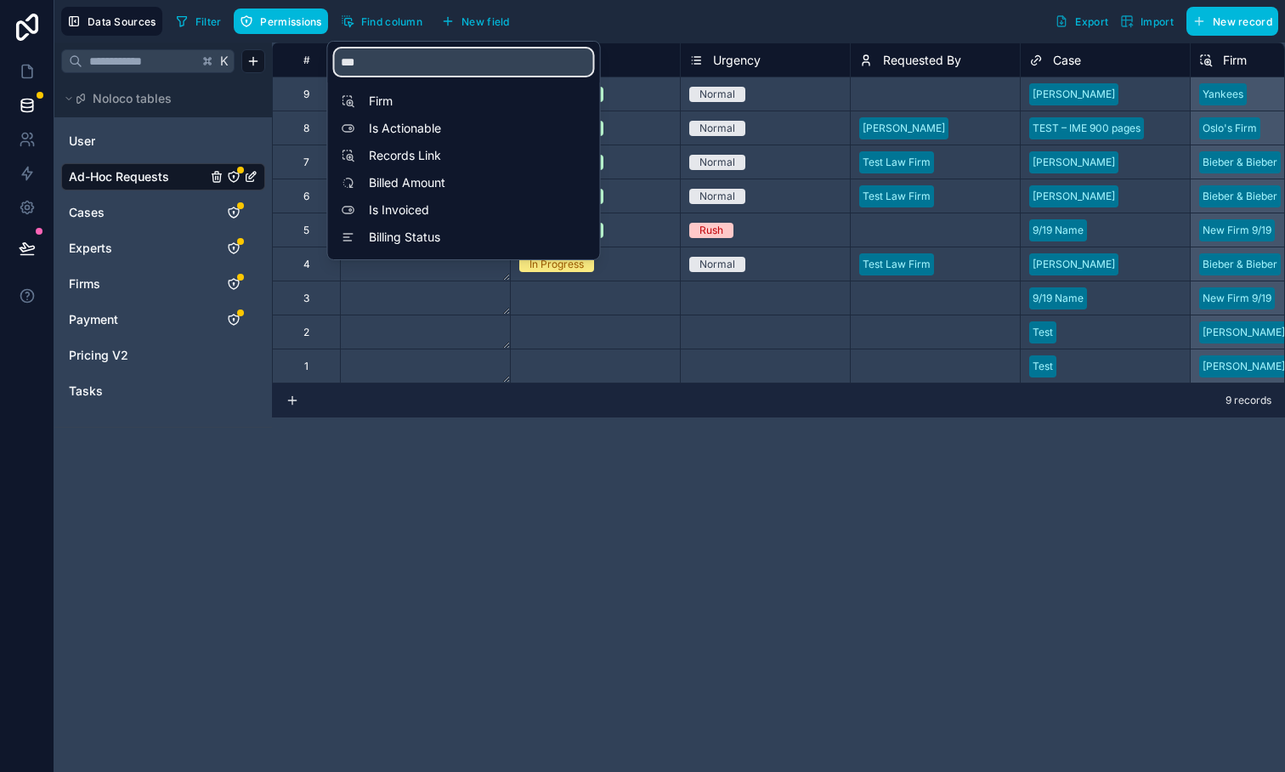
type input "****"
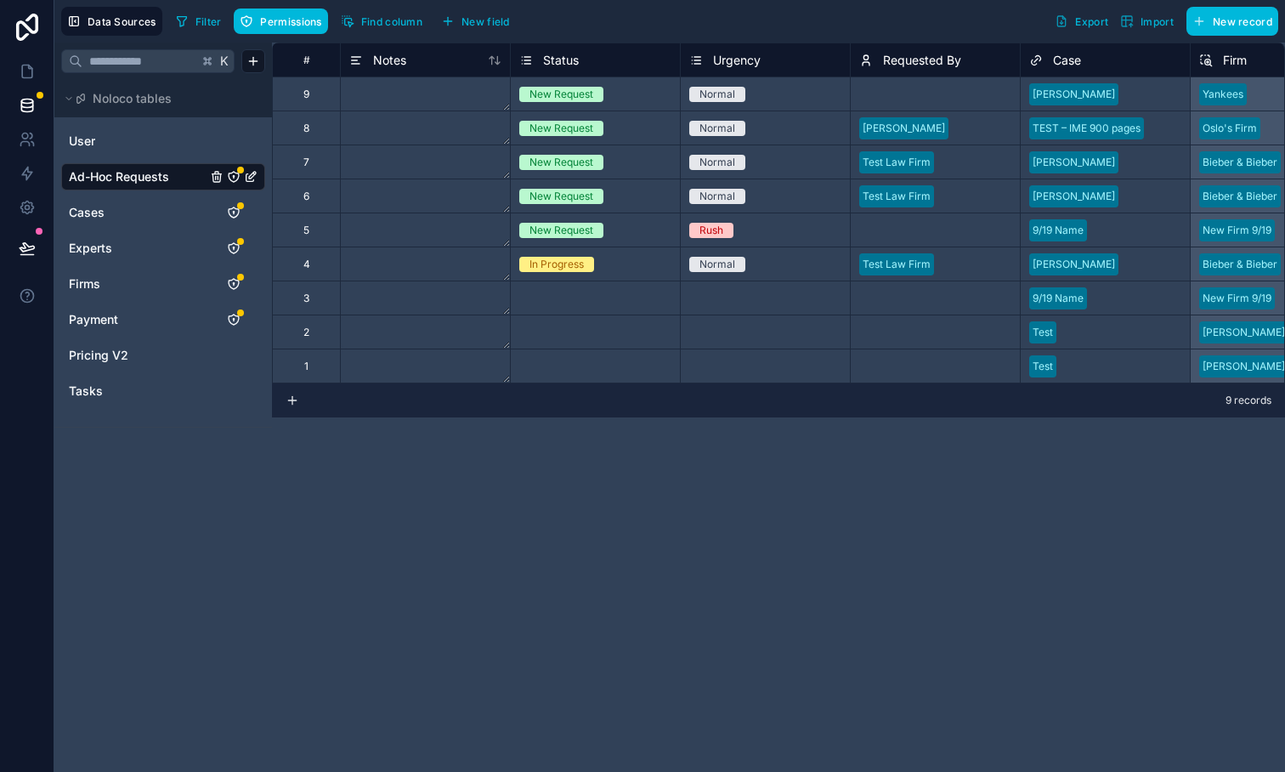
click at [723, 29] on div "Filter Permissions Find column New field Export Import New record" at bounding box center [723, 21] width 1109 height 29
click at [477, 17] on span "New field" at bounding box center [486, 21] width 48 height 13
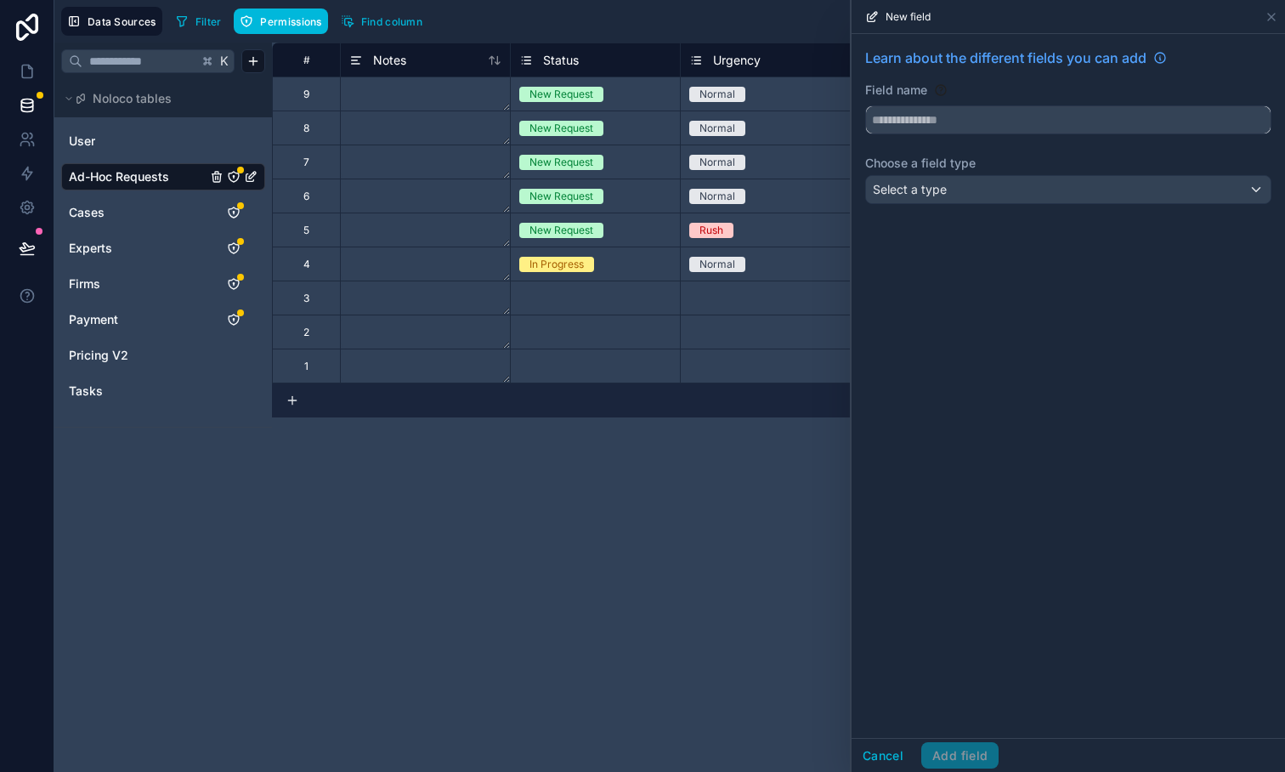
click at [943, 118] on input "text" at bounding box center [1068, 119] width 405 height 27
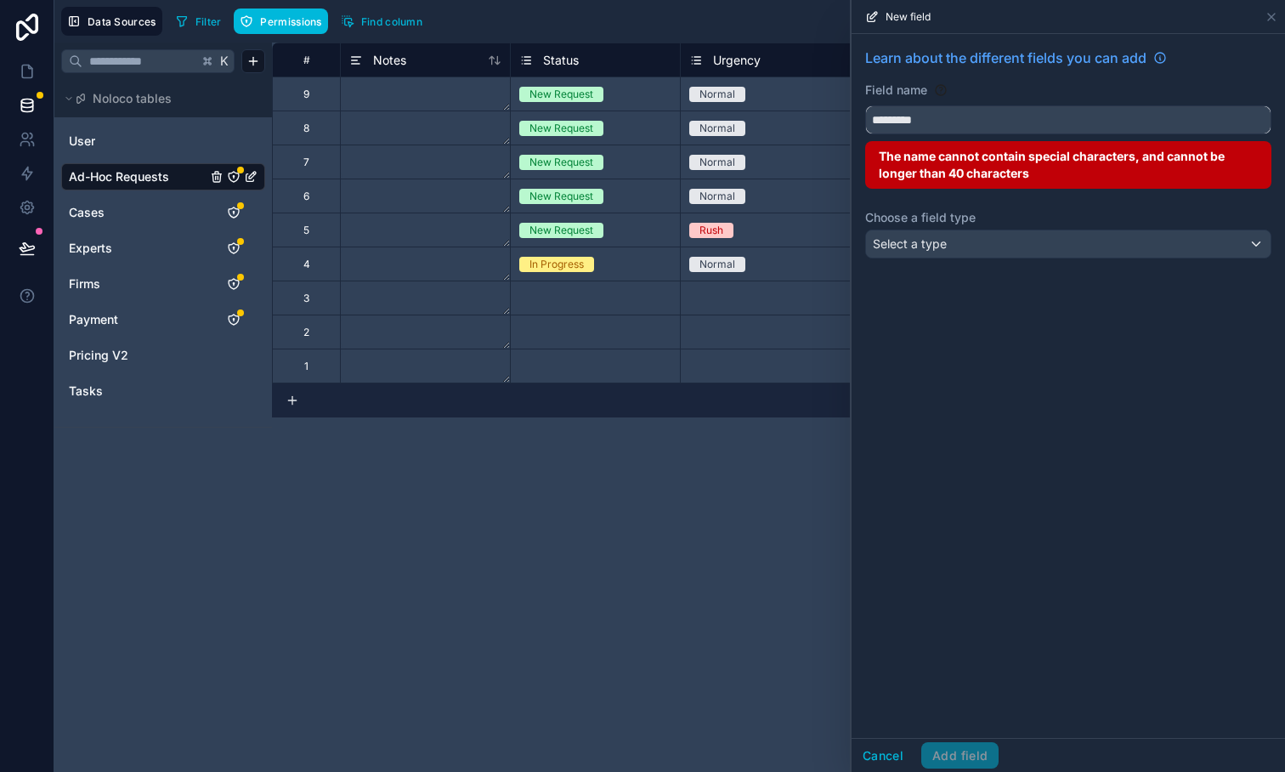
click at [865, 105] on button "********" at bounding box center [1068, 119] width 406 height 29
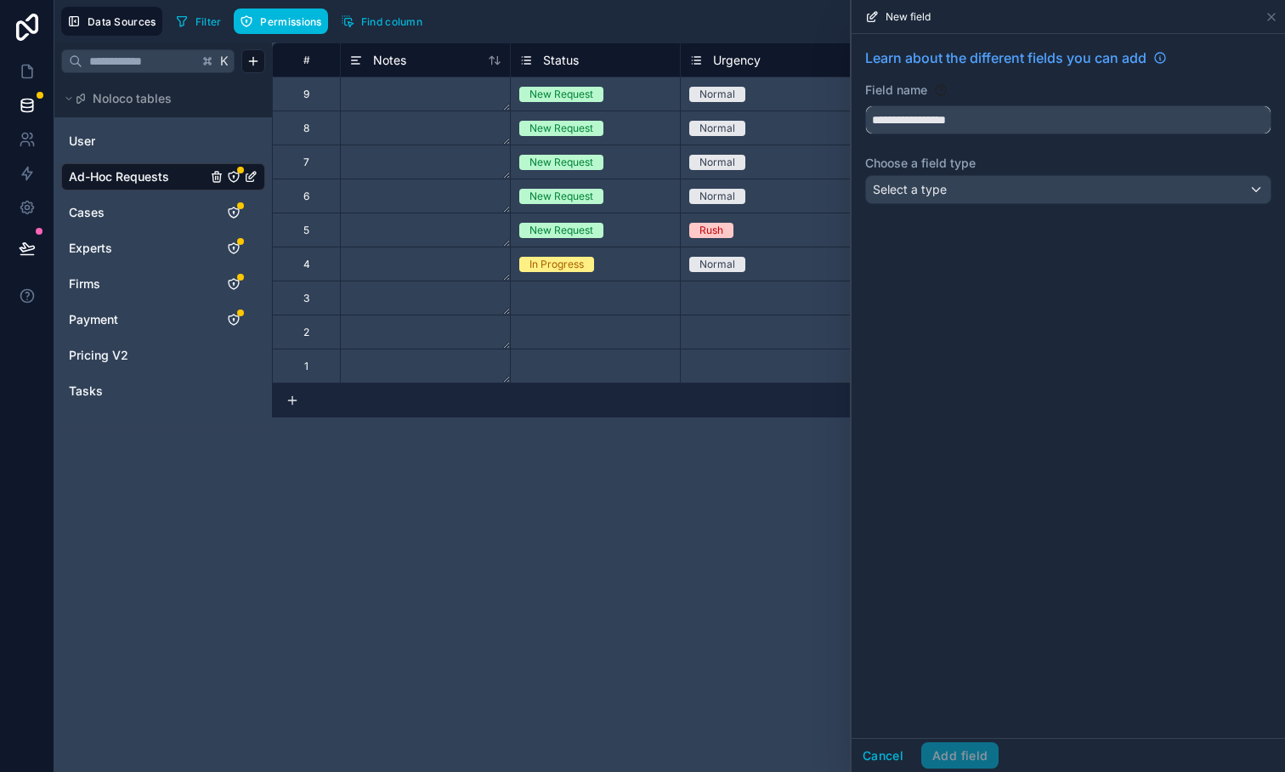
click at [865, 105] on button "**********" at bounding box center [1068, 119] width 406 height 29
type input "**********"
click at [913, 194] on span "Select a type" at bounding box center [910, 189] width 74 height 14
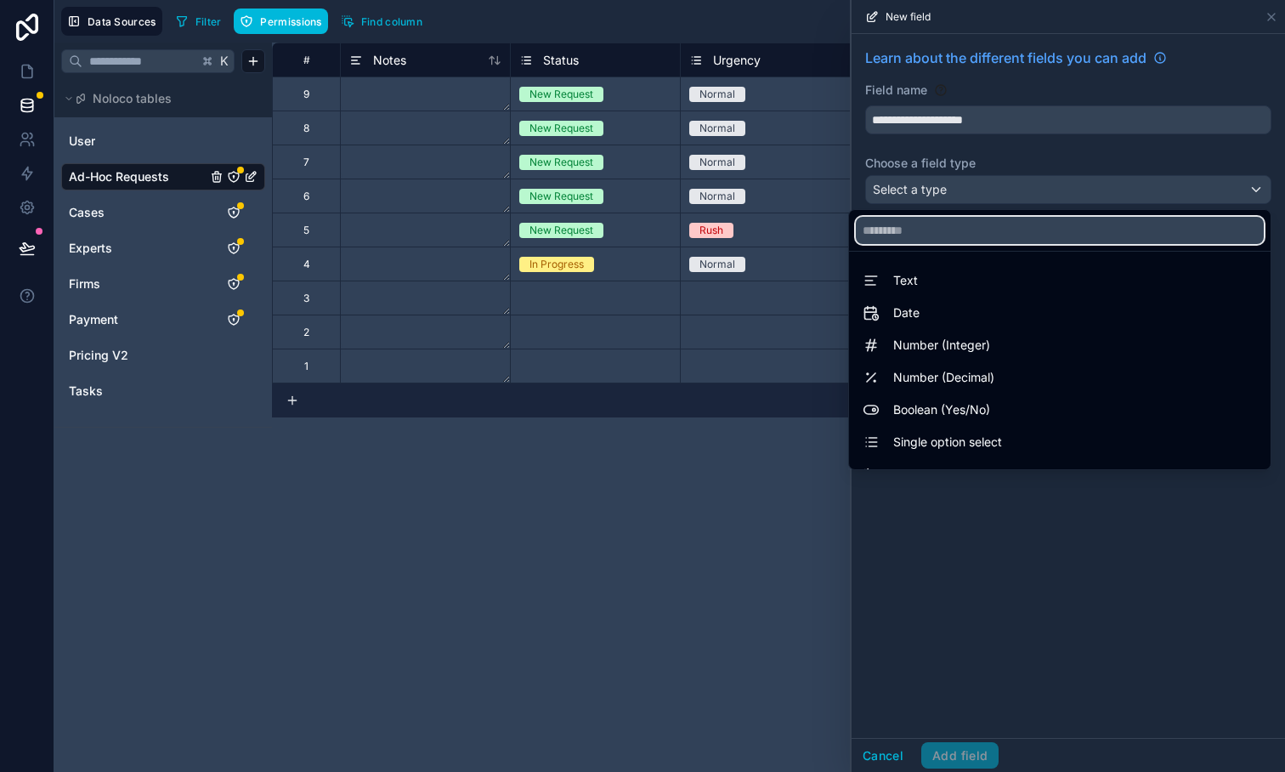
click at [932, 232] on input "text" at bounding box center [1060, 230] width 408 height 27
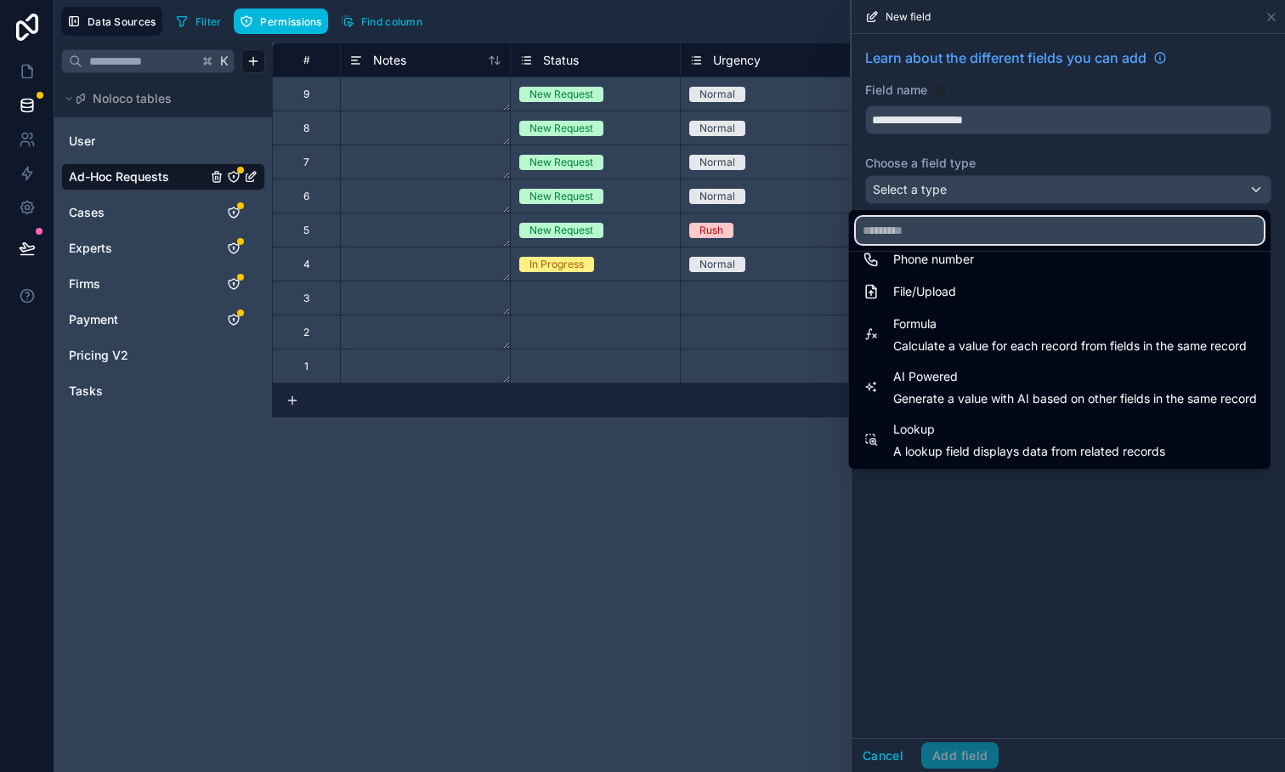
scroll to position [431, 0]
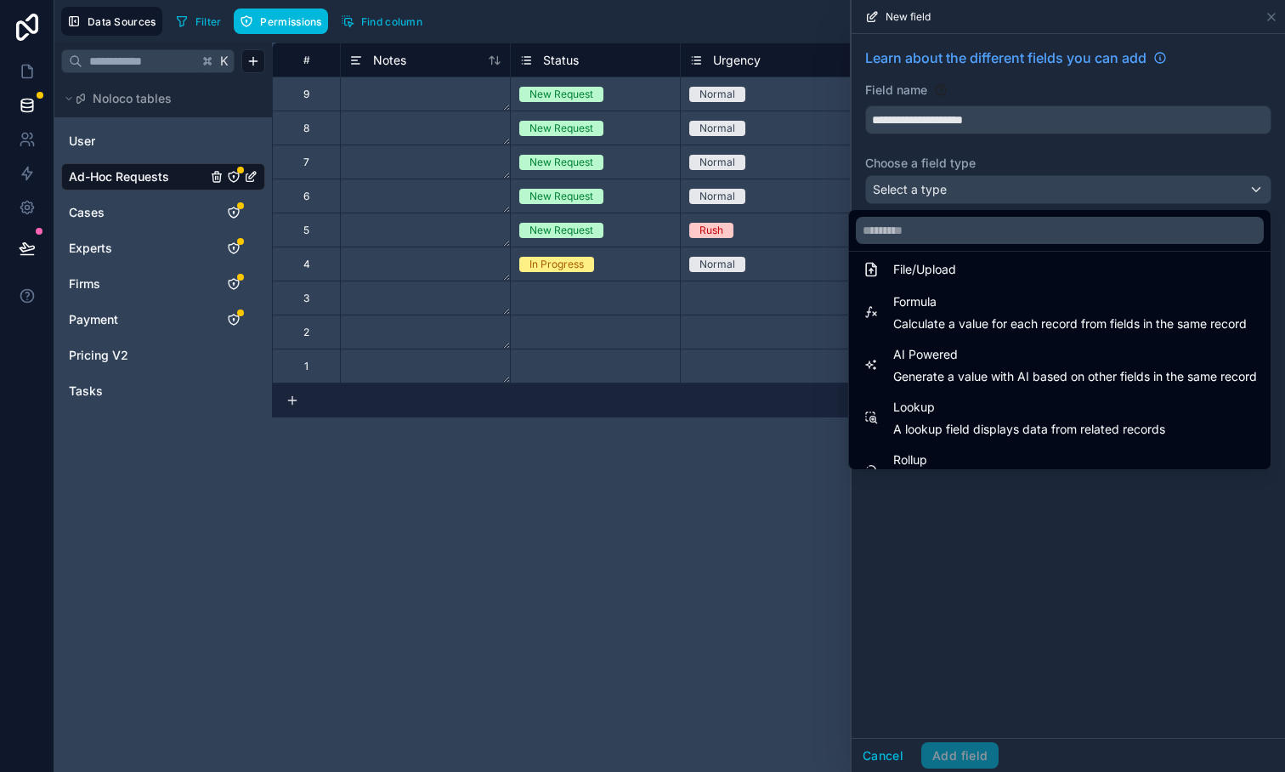
click at [943, 423] on span "A lookup field displays data from related records" at bounding box center [1029, 429] width 272 height 17
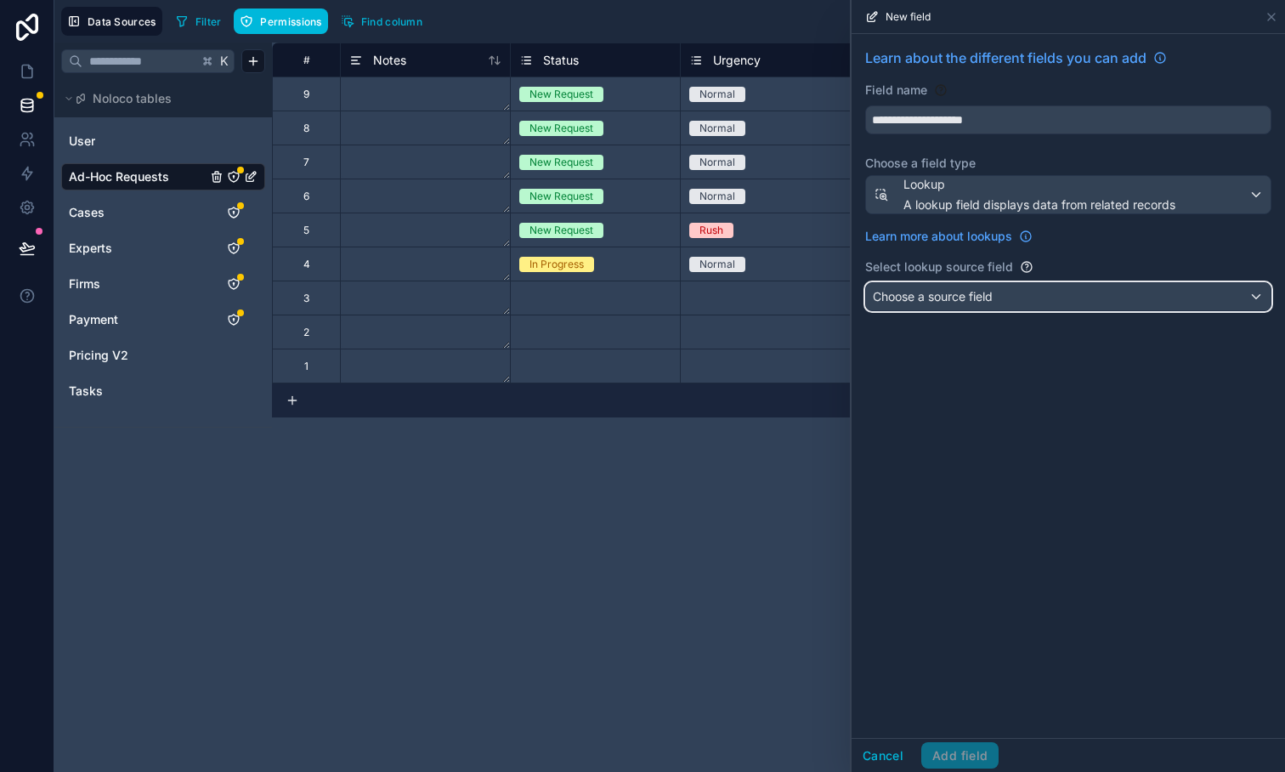
click at [919, 290] on span "Choose a source field" at bounding box center [933, 296] width 120 height 14
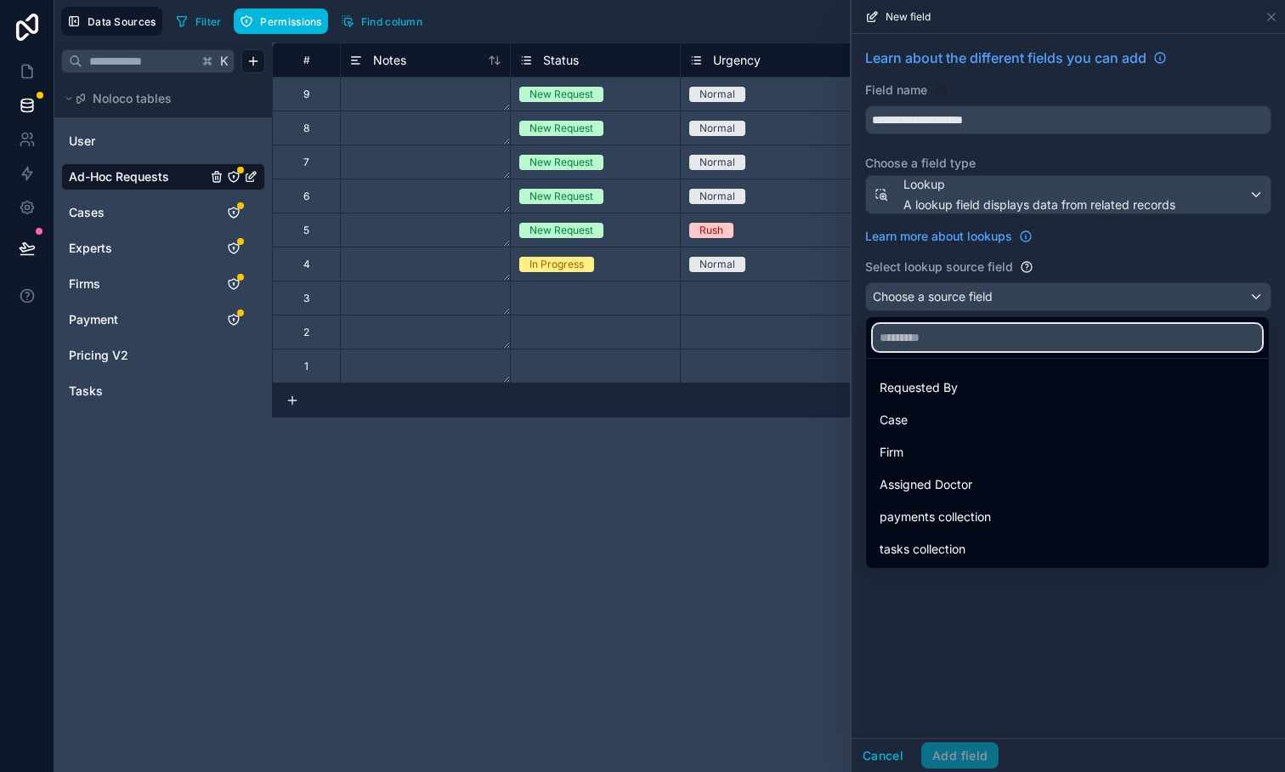
click at [936, 330] on input "text" at bounding box center [1067, 337] width 389 height 27
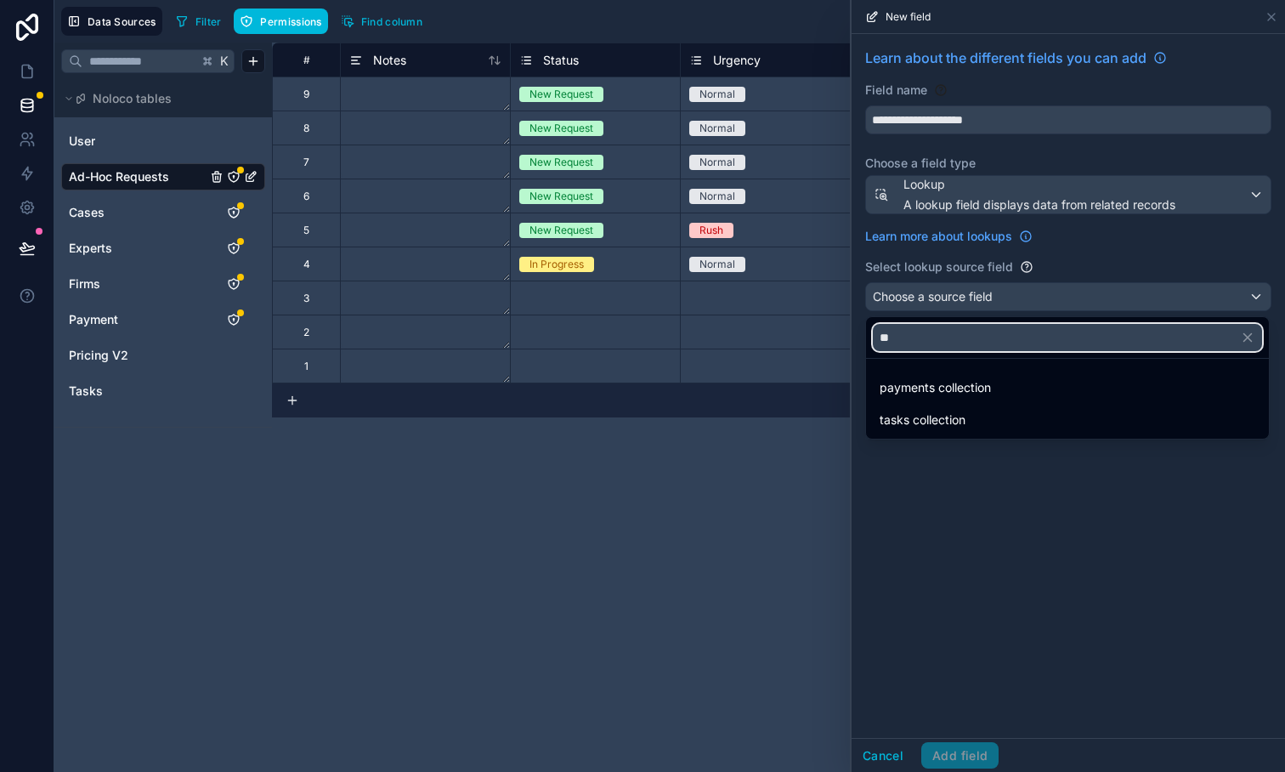
type input "*"
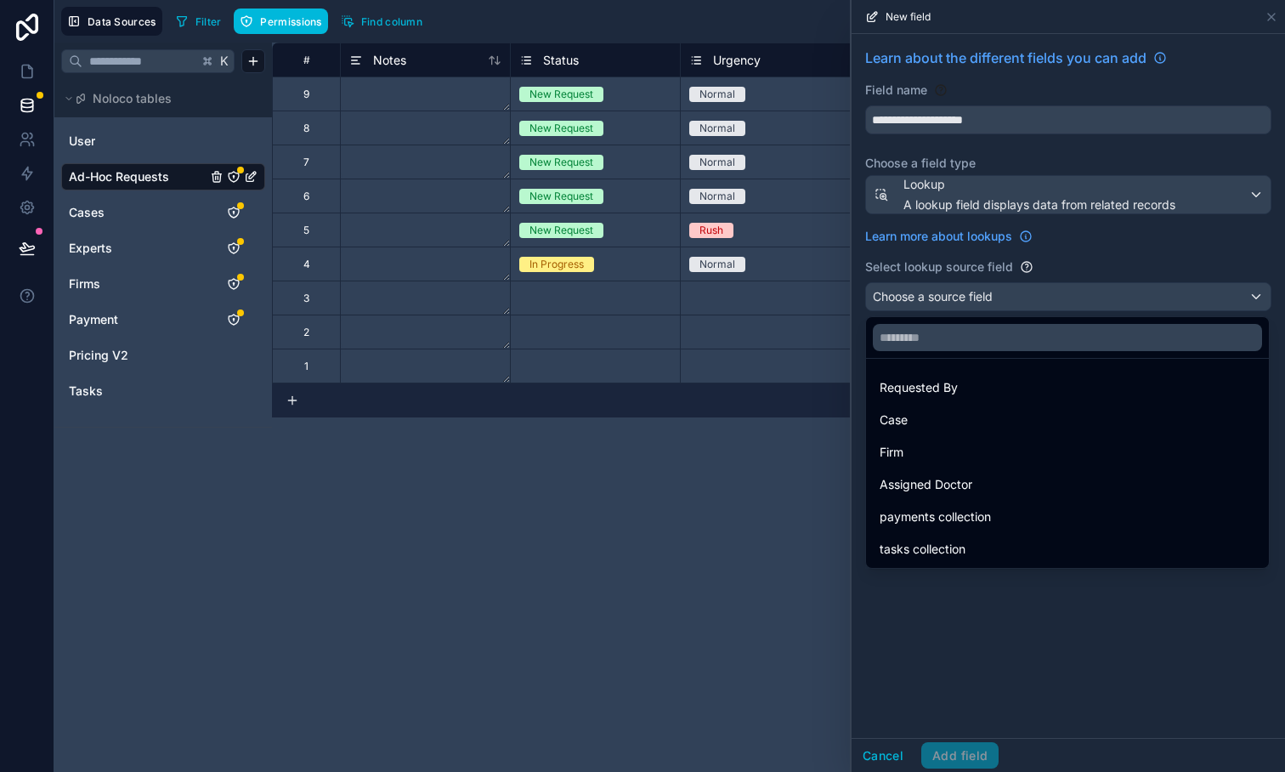
click at [937, 413] on div "Case" at bounding box center [1068, 420] width 376 height 20
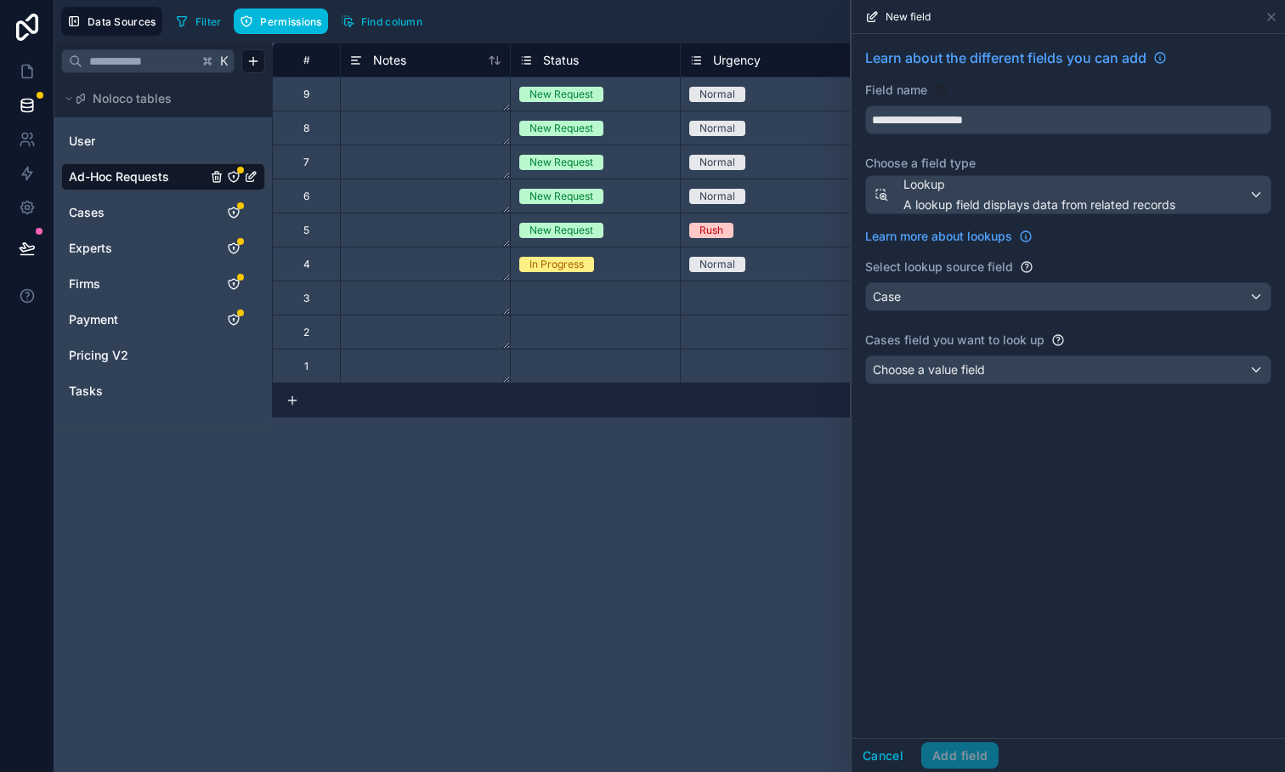
click at [929, 387] on div "**********" at bounding box center [1069, 219] width 434 height 371
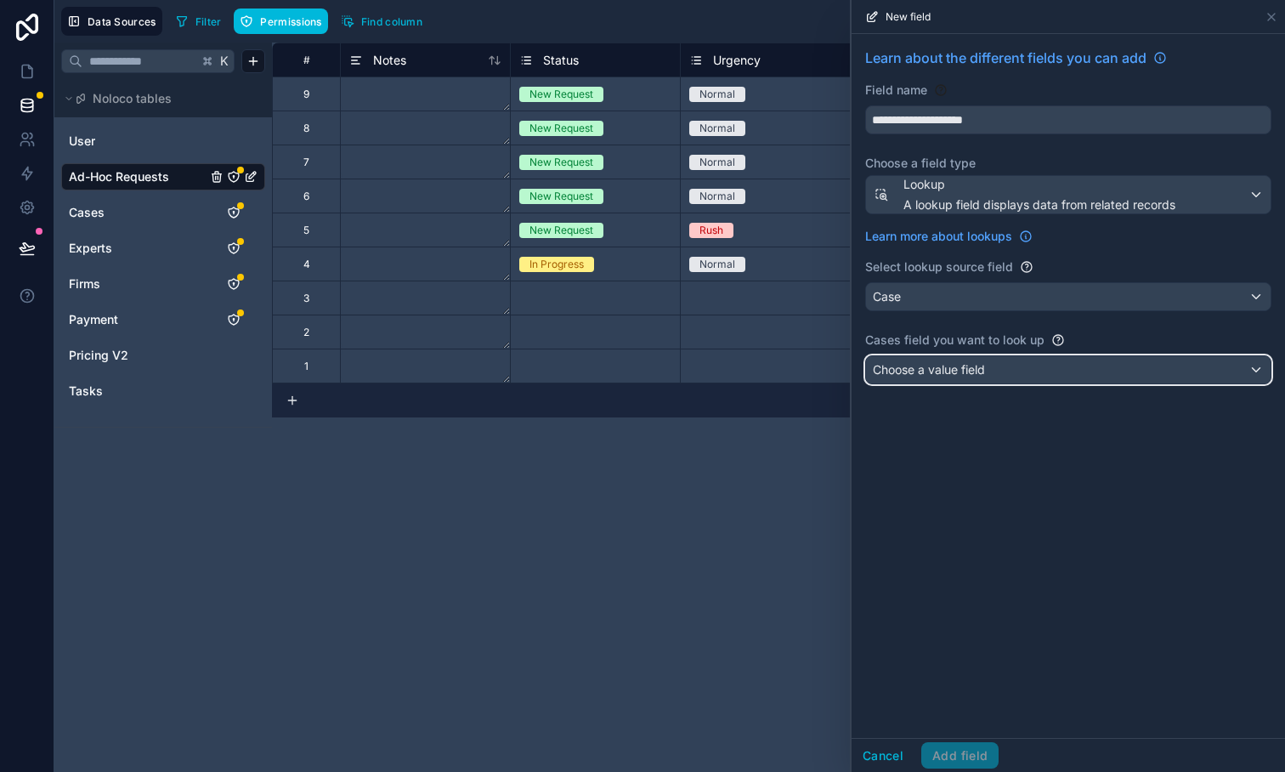
click at [926, 377] on span "Choose a value field" at bounding box center [929, 369] width 112 height 17
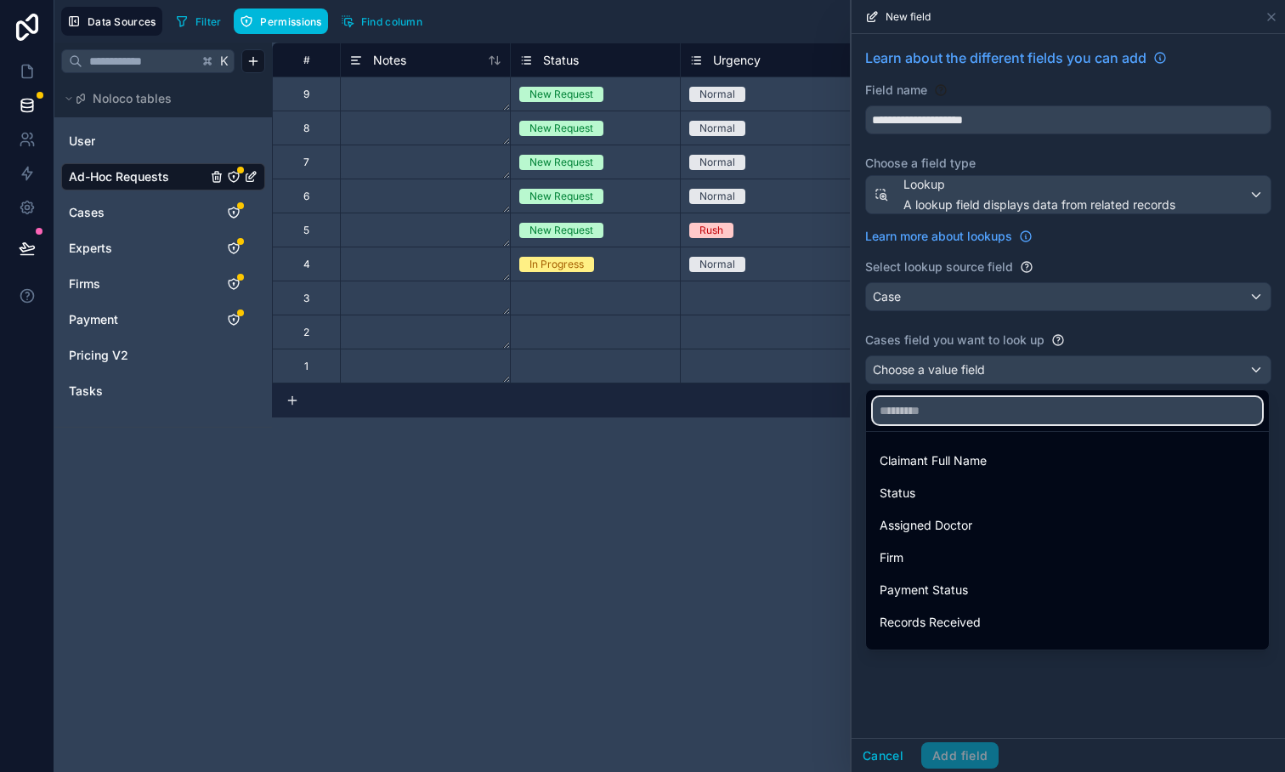
click at [925, 414] on input "text" at bounding box center [1067, 410] width 389 height 27
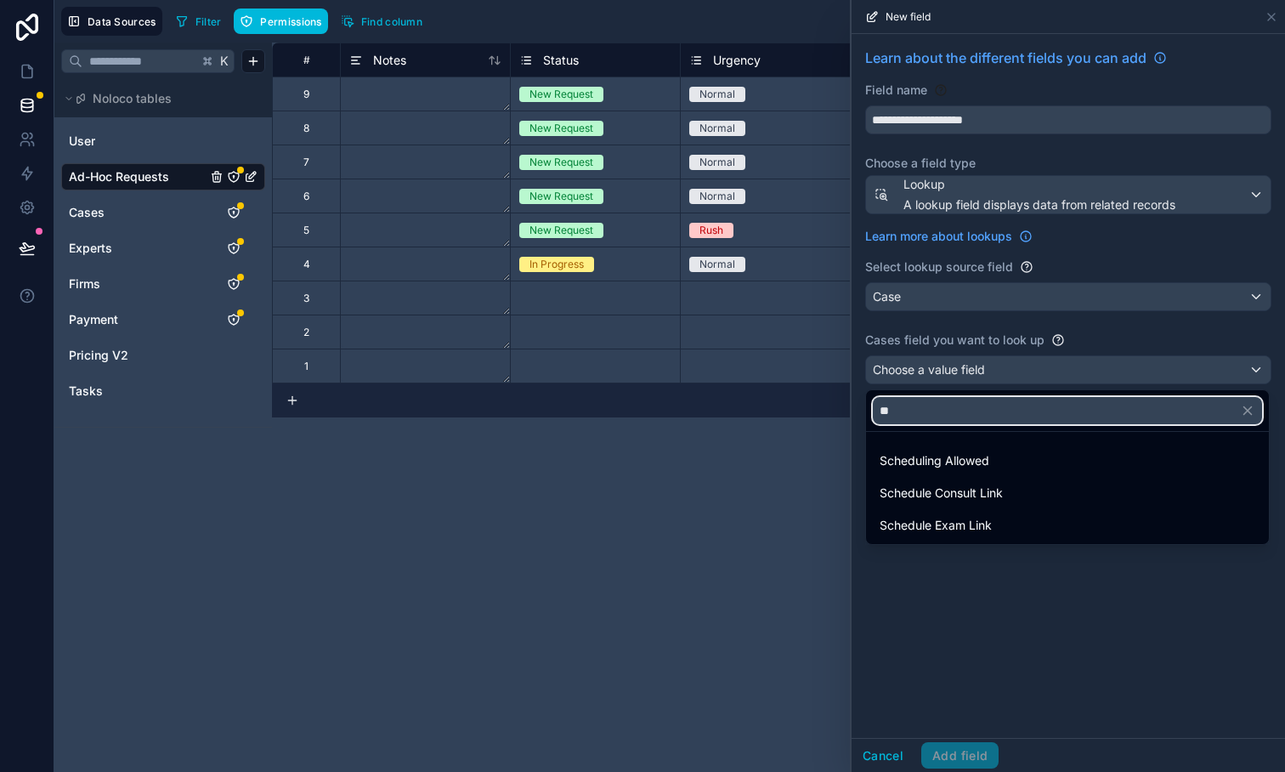
type input "**"
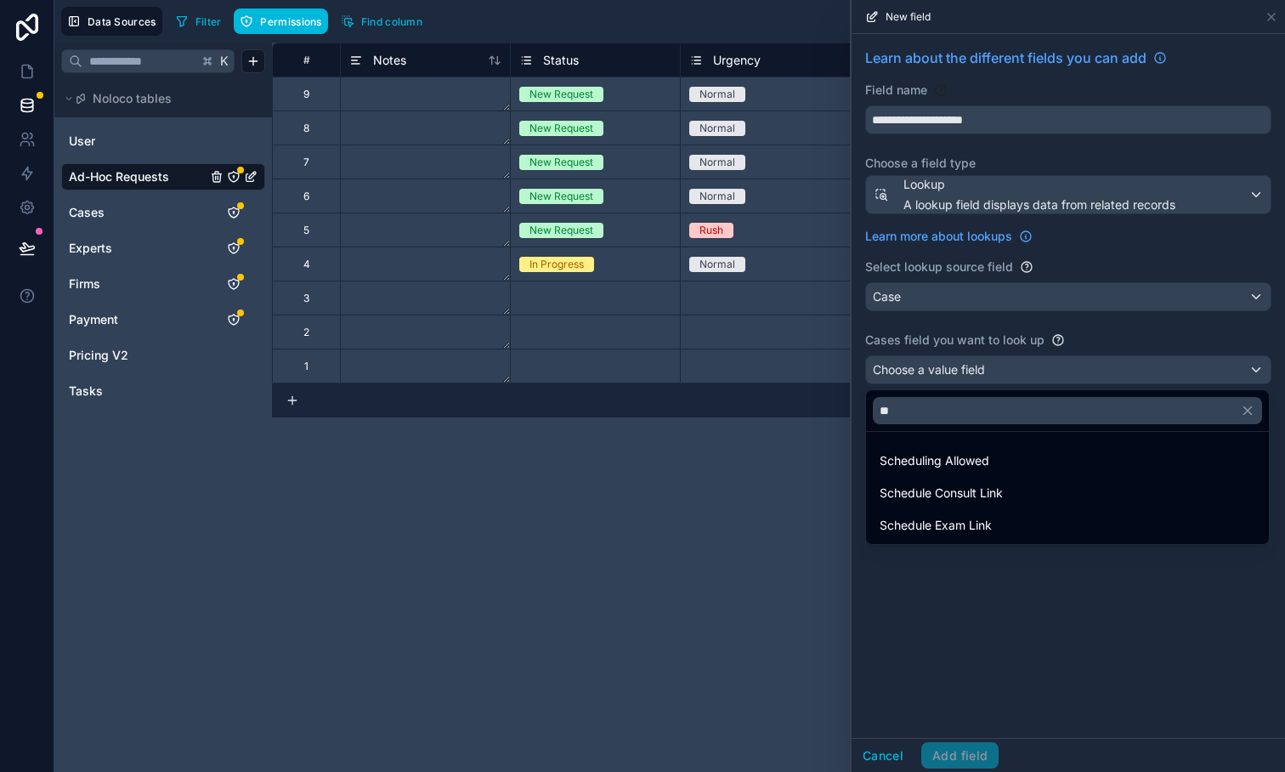
click at [975, 487] on span "Schedule Consult Link" at bounding box center [941, 493] width 123 height 20
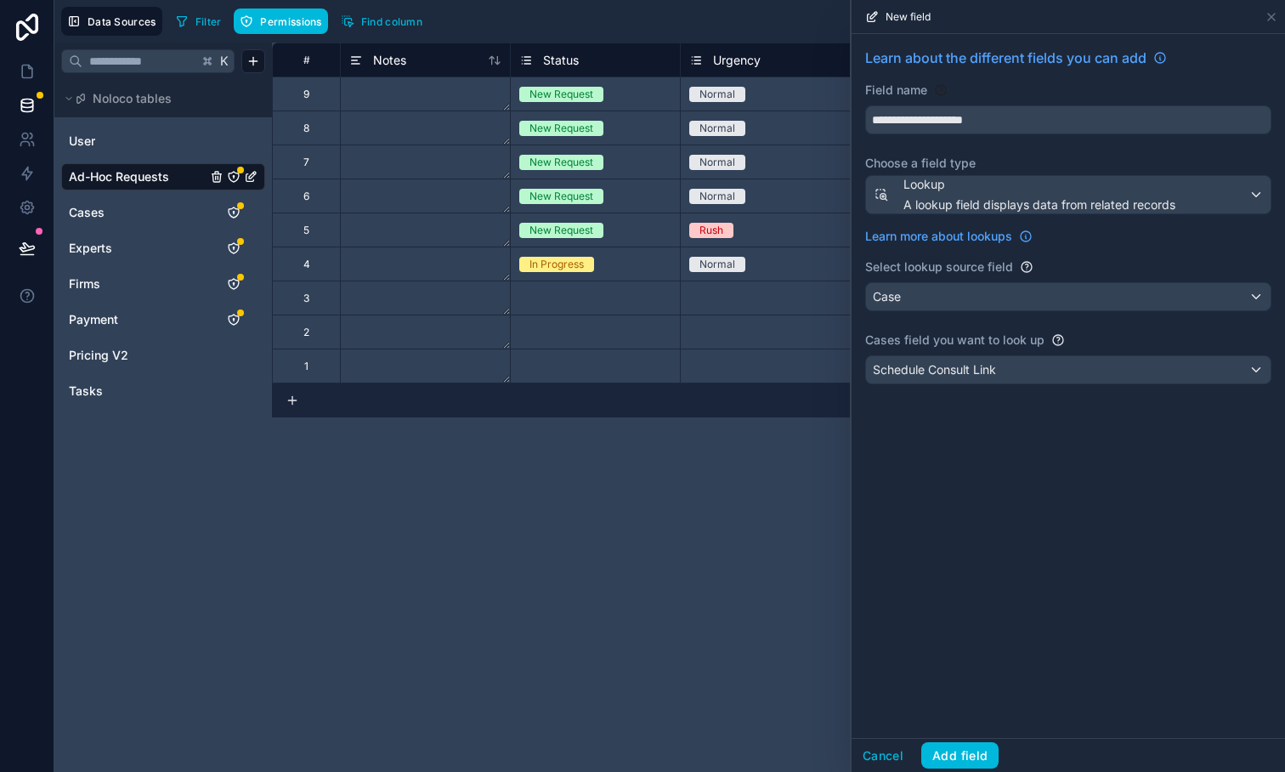
click at [993, 559] on div "**********" at bounding box center [1069, 386] width 434 height 704
click at [981, 754] on button "Add field" at bounding box center [960, 755] width 77 height 27
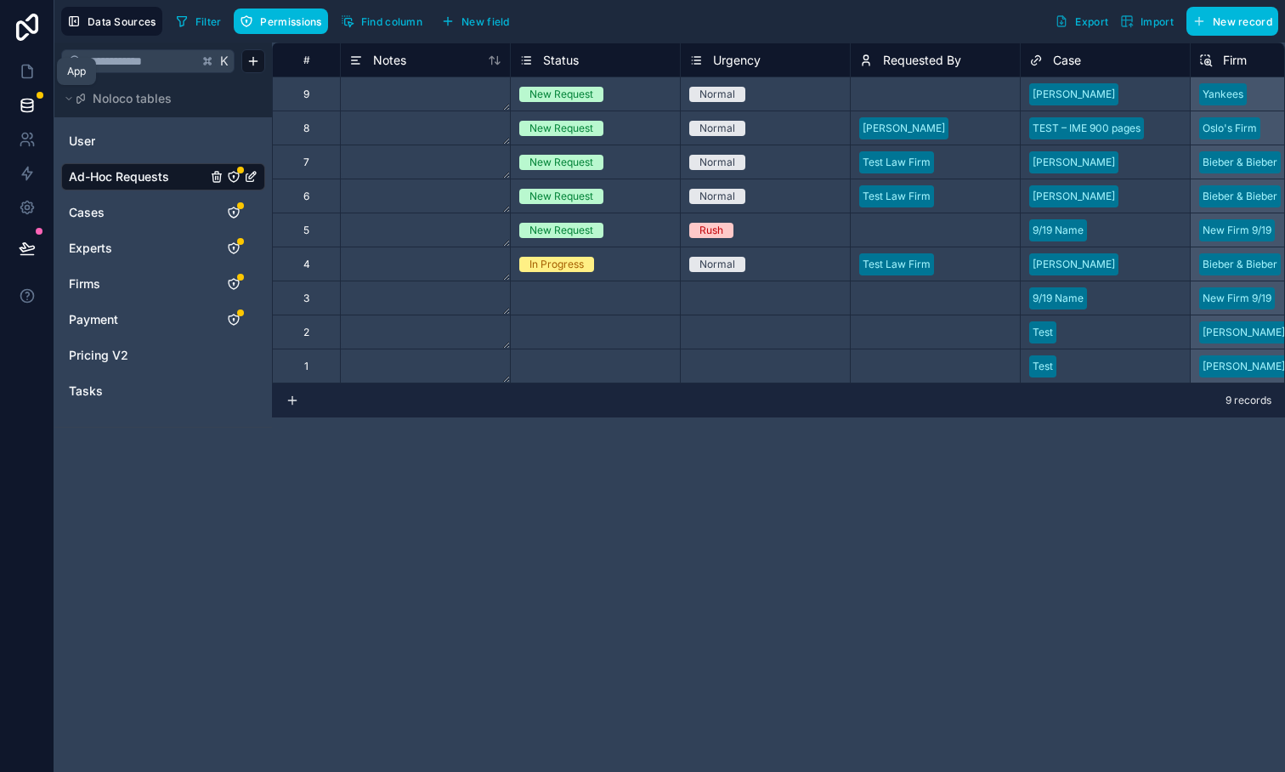
click at [33, 82] on link at bounding box center [27, 71] width 54 height 34
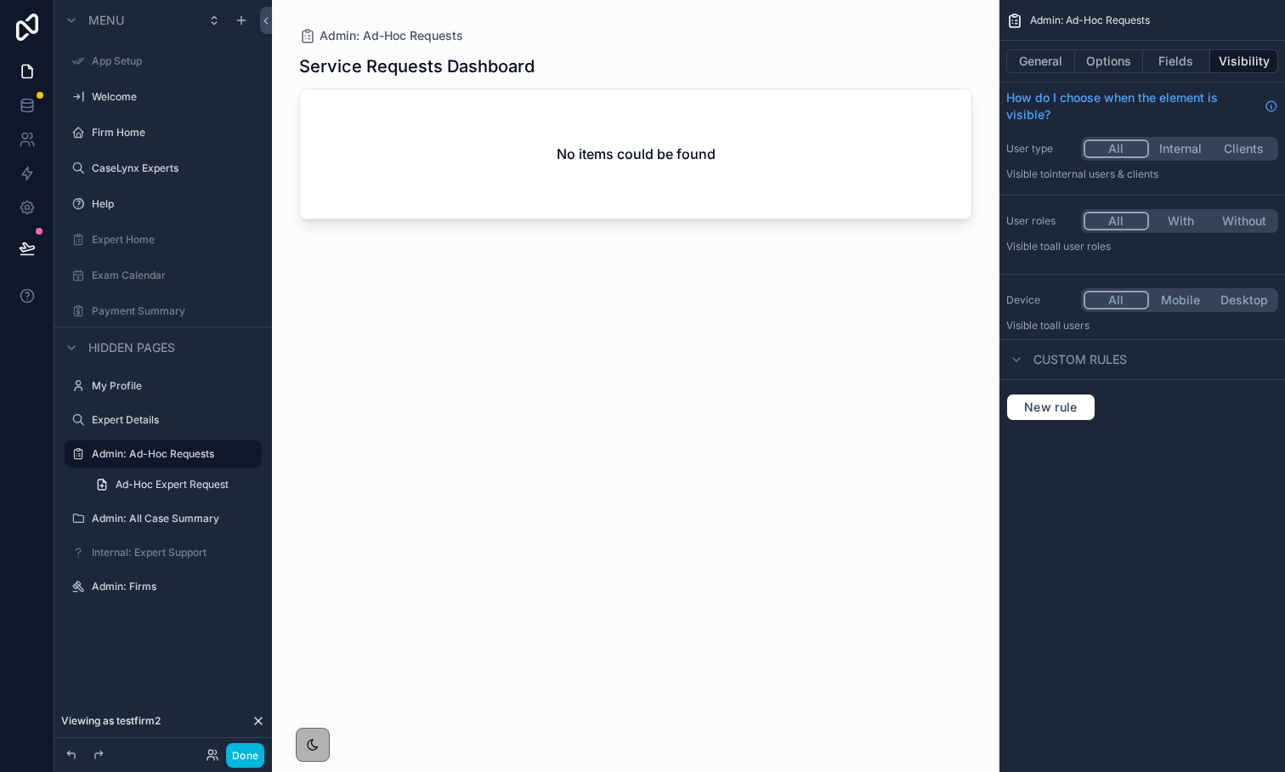
click at [360, 151] on div "scrollable content" at bounding box center [636, 375] width 728 height 751
click at [150, 517] on label "Admin: All Case Summary" at bounding box center [172, 519] width 160 height 14
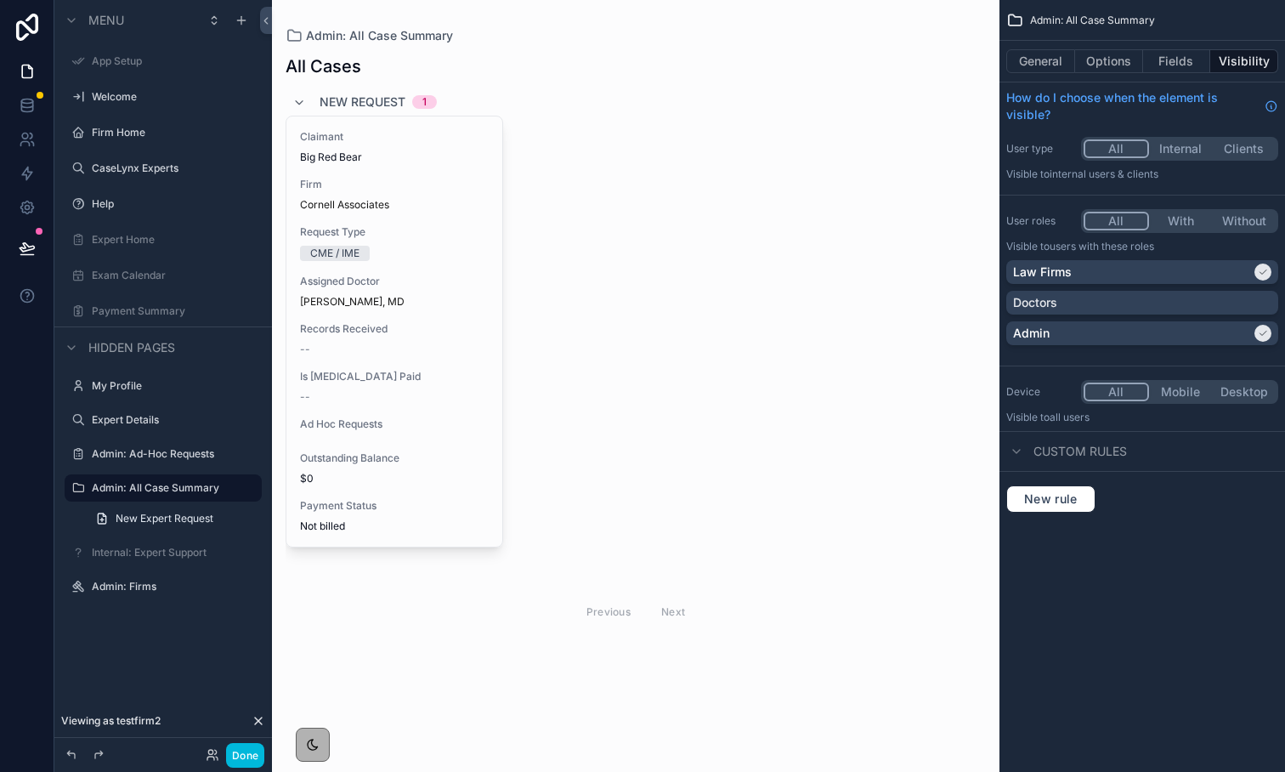
click at [371, 178] on div "scrollable content" at bounding box center [636, 343] width 728 height 686
click at [358, 178] on span "Firm" at bounding box center [394, 185] width 189 height 14
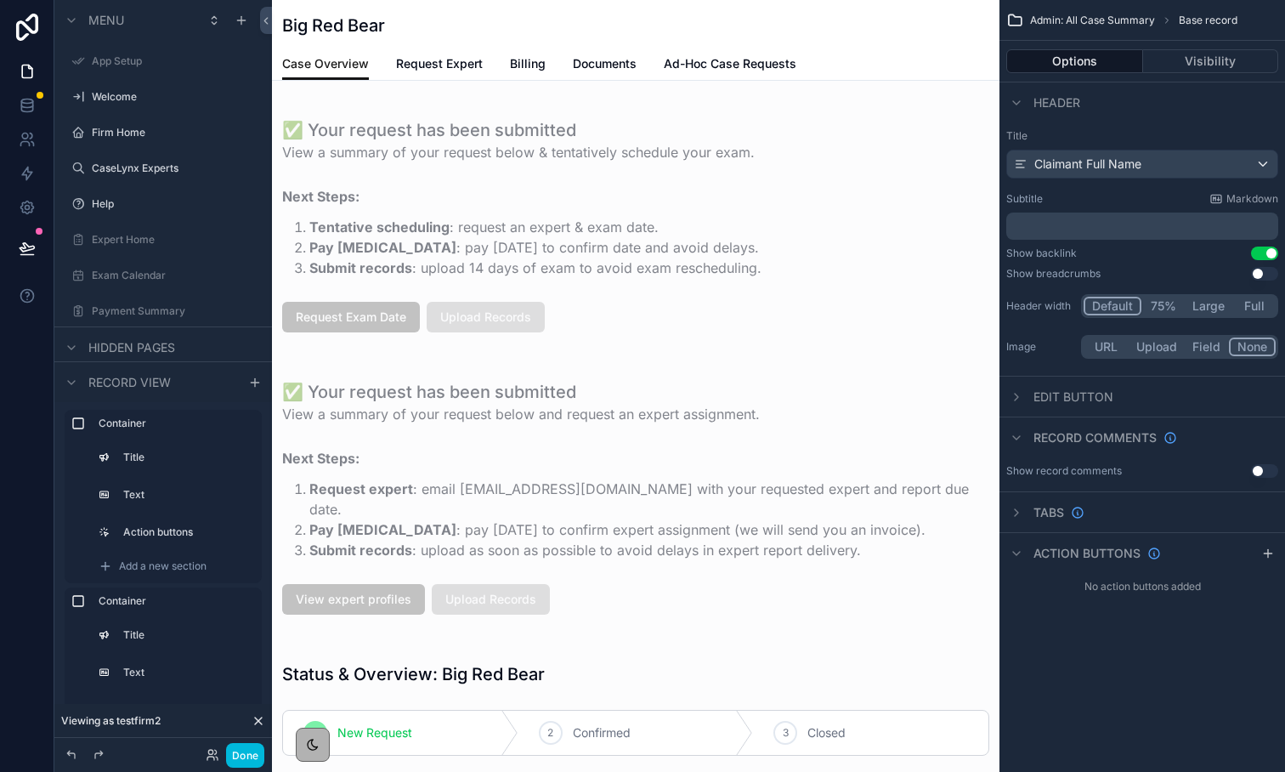
click at [717, 62] on span "Ad-Hoc Case Requests" at bounding box center [730, 63] width 133 height 17
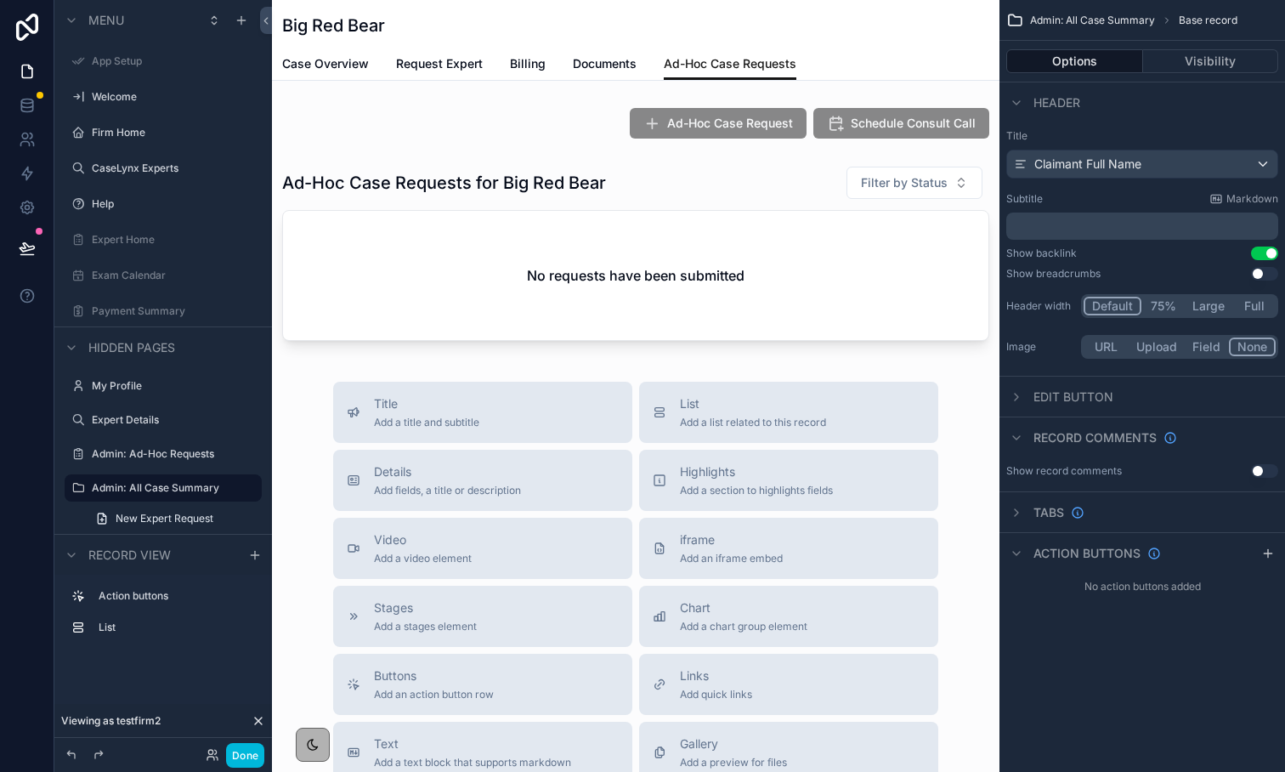
click at [914, 146] on div "Ad-Hoc Case Request Schedule Consult Call Ad-Hoc Case Requests for Big Red Bear…" at bounding box center [636, 227] width 728 height 253
click at [912, 140] on div "scrollable content" at bounding box center [636, 123] width 728 height 44
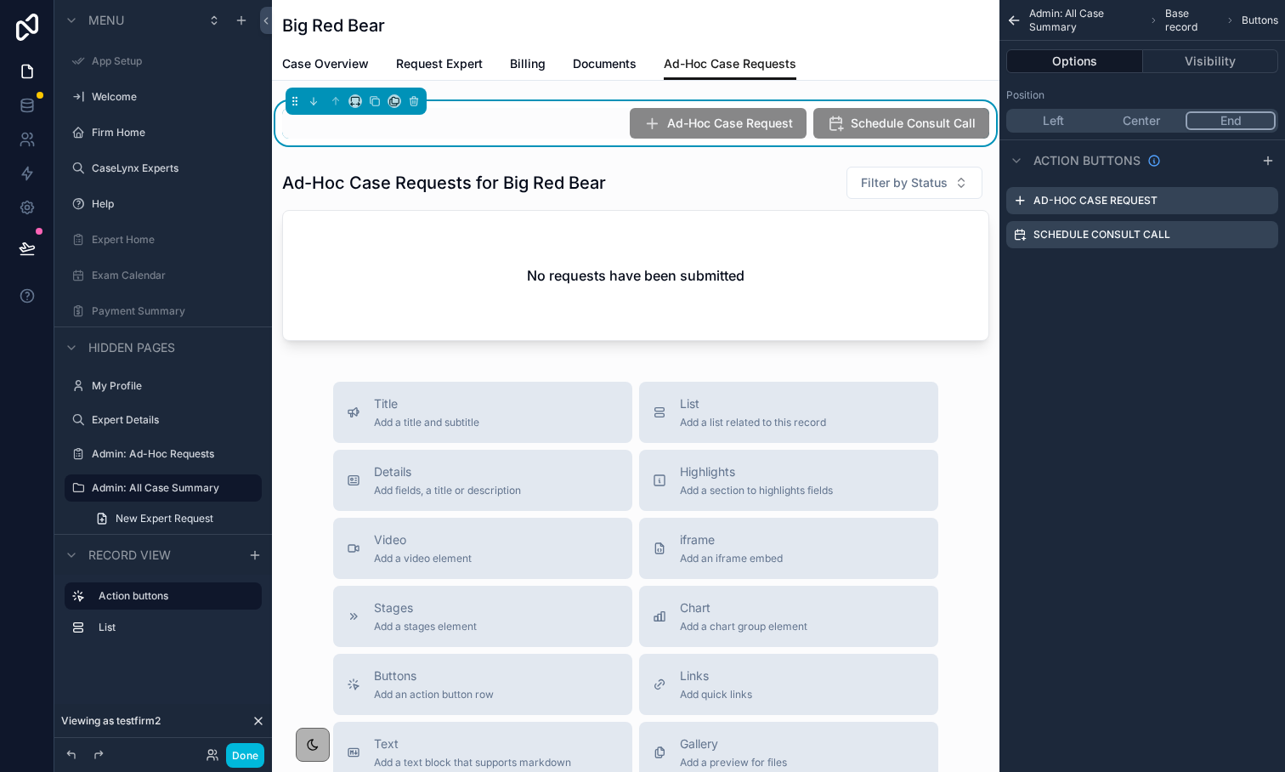
click at [0, 0] on icon "scrollable content" at bounding box center [0, 0] width 0 height 0
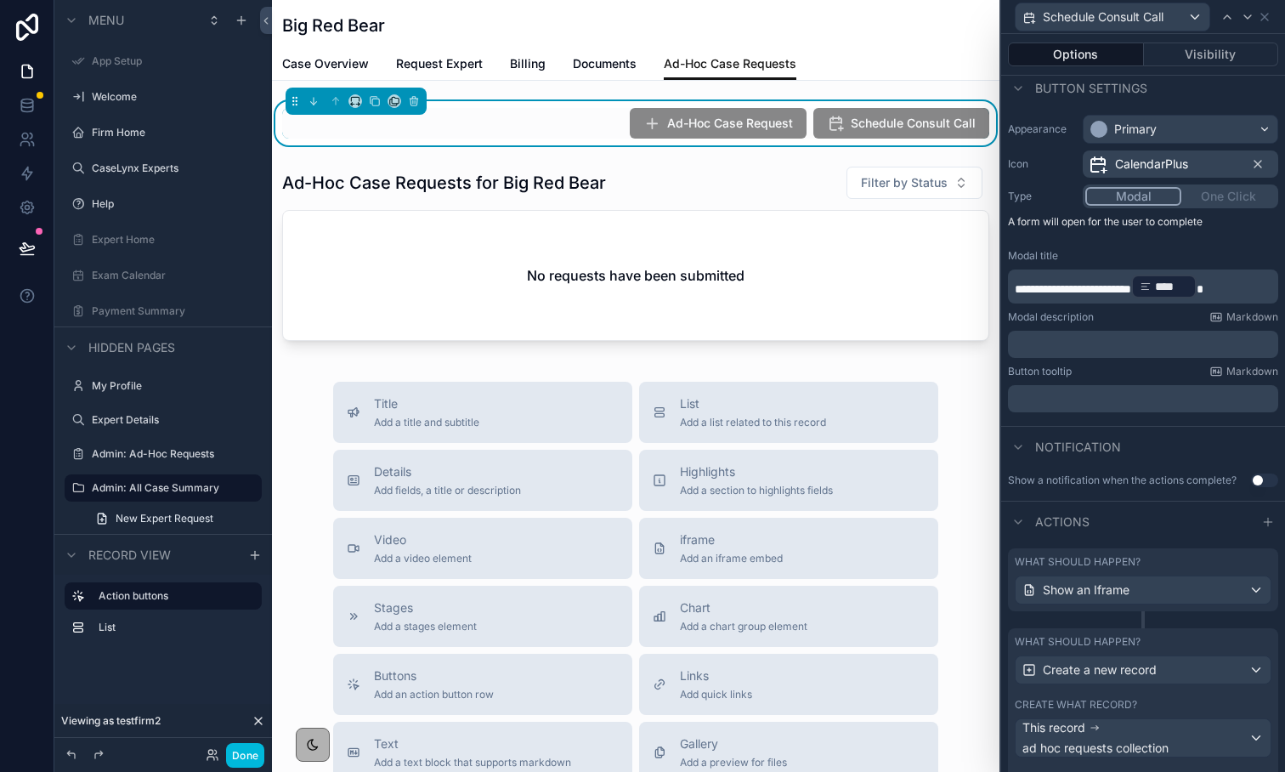
scroll to position [173, 0]
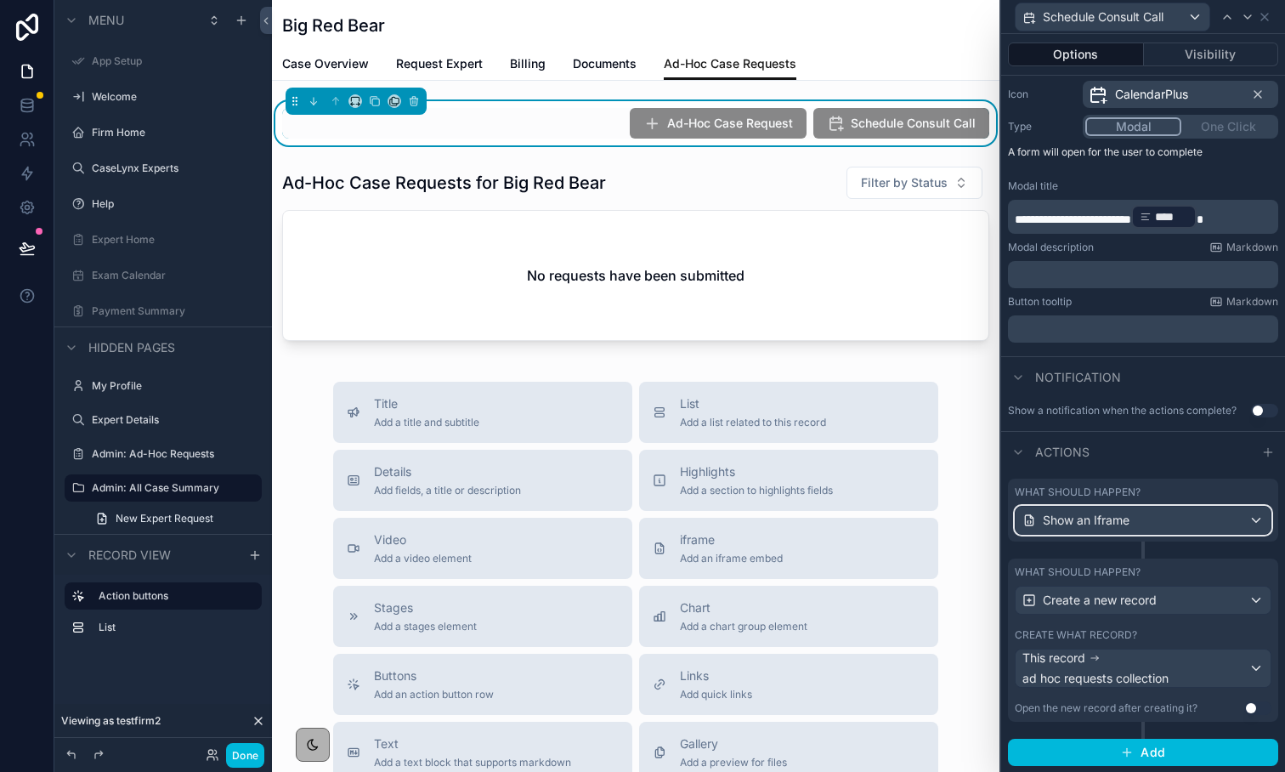
click at [1109, 525] on span "Show an Iframe" at bounding box center [1086, 520] width 87 height 17
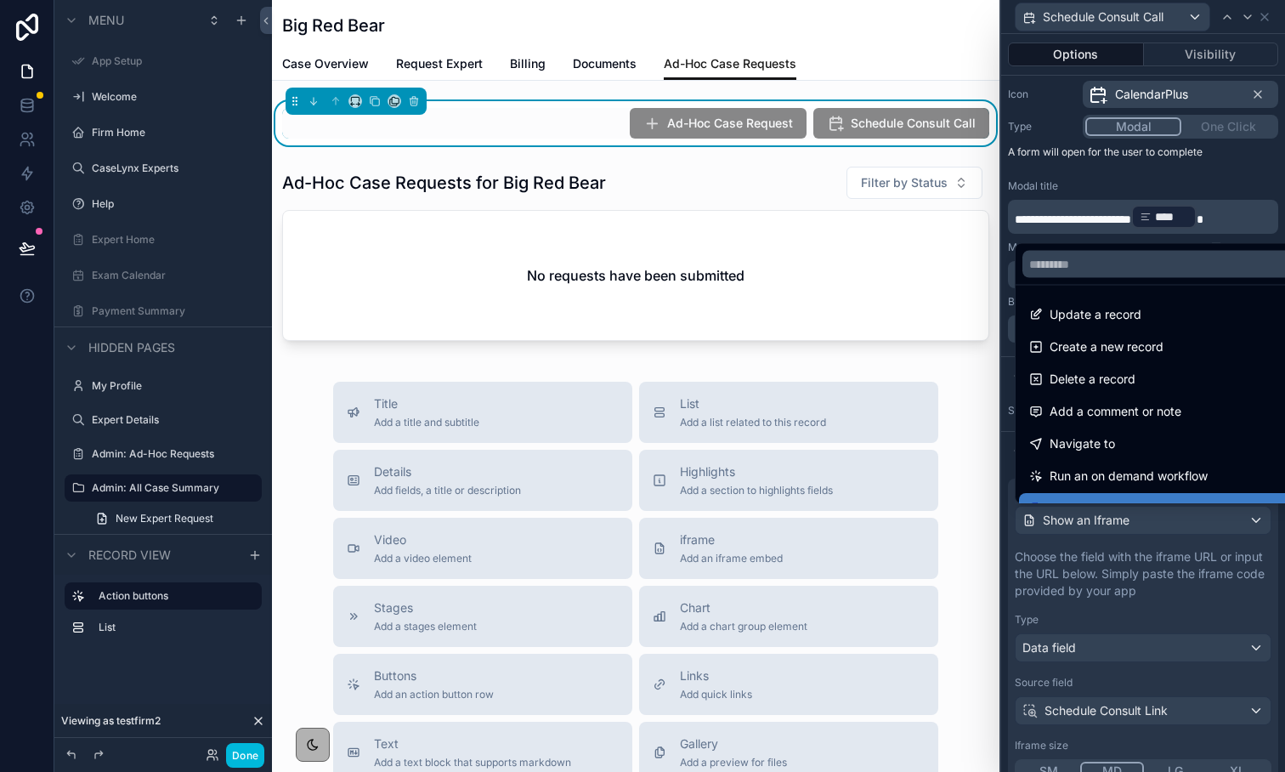
click at [1109, 525] on div at bounding box center [1143, 386] width 284 height 772
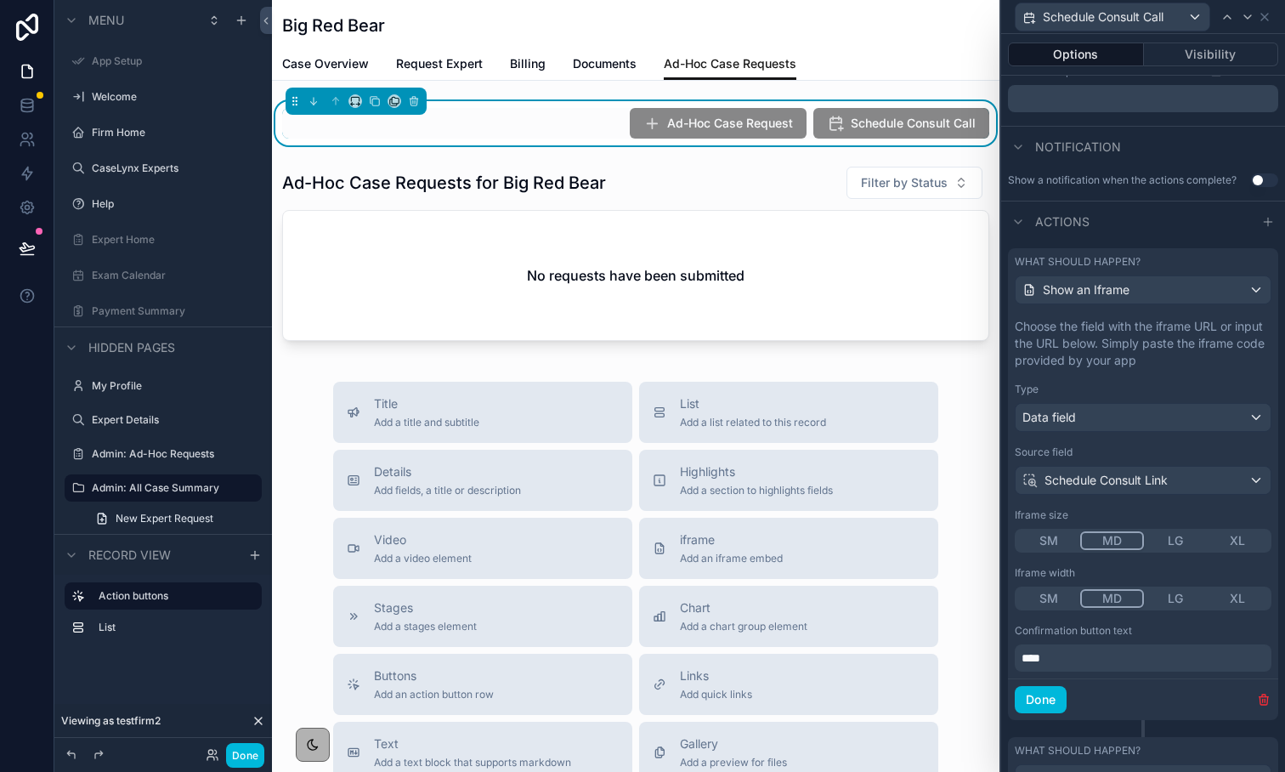
scroll to position [406, 0]
click at [1079, 417] on div "Data field" at bounding box center [1143, 415] width 255 height 27
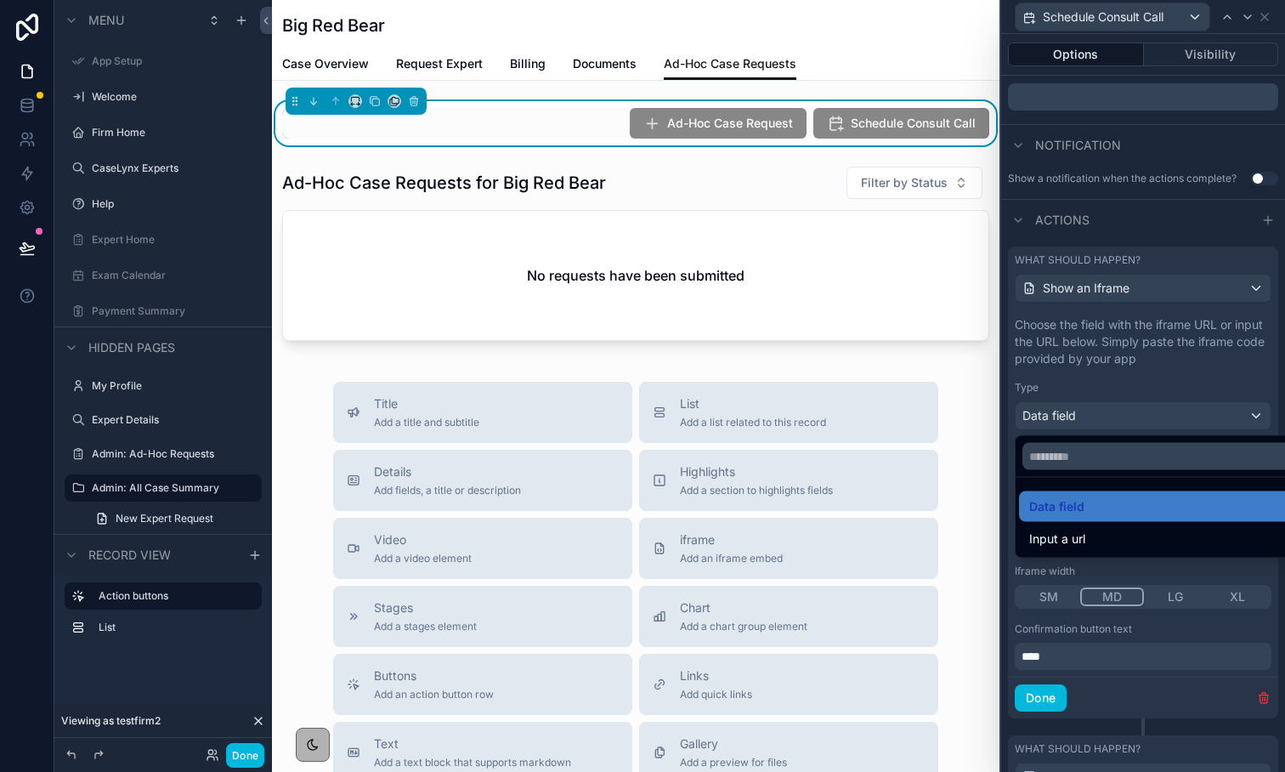
click at [1075, 533] on span "Input a url" at bounding box center [1057, 539] width 56 height 20
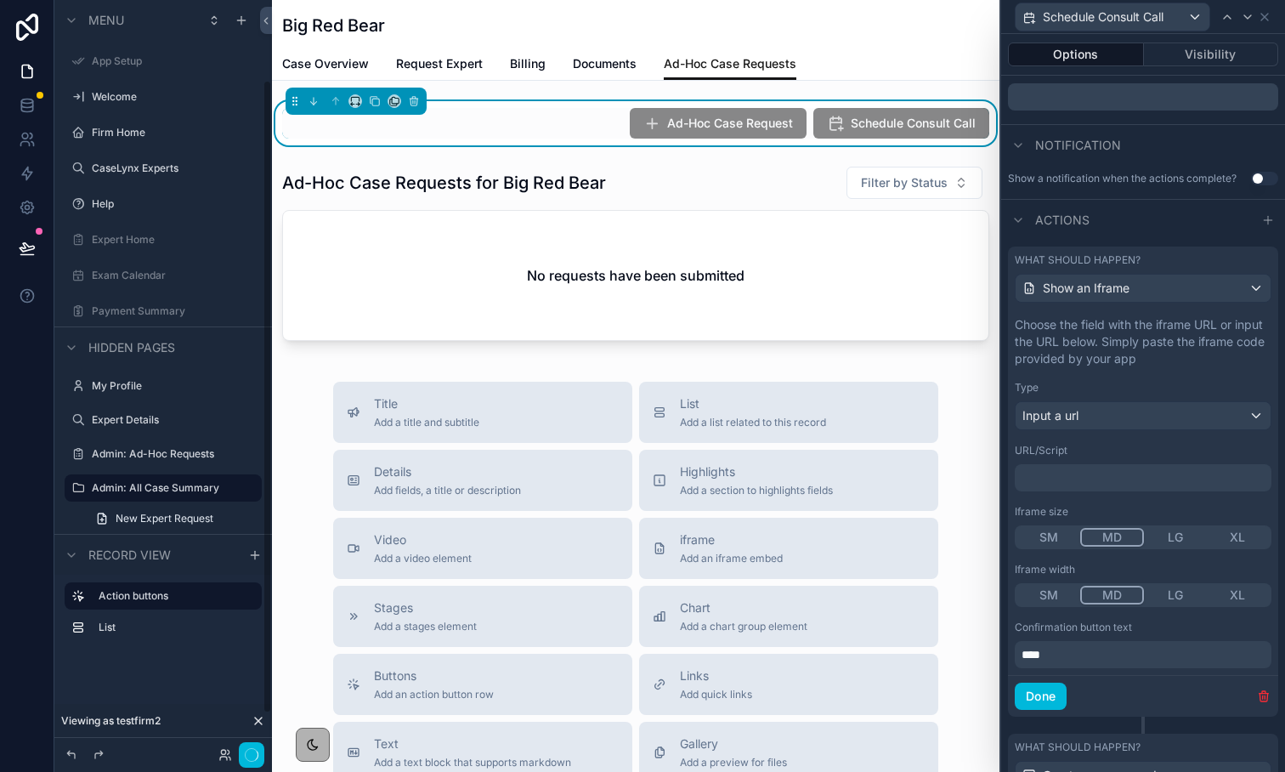
scroll to position [95, 0]
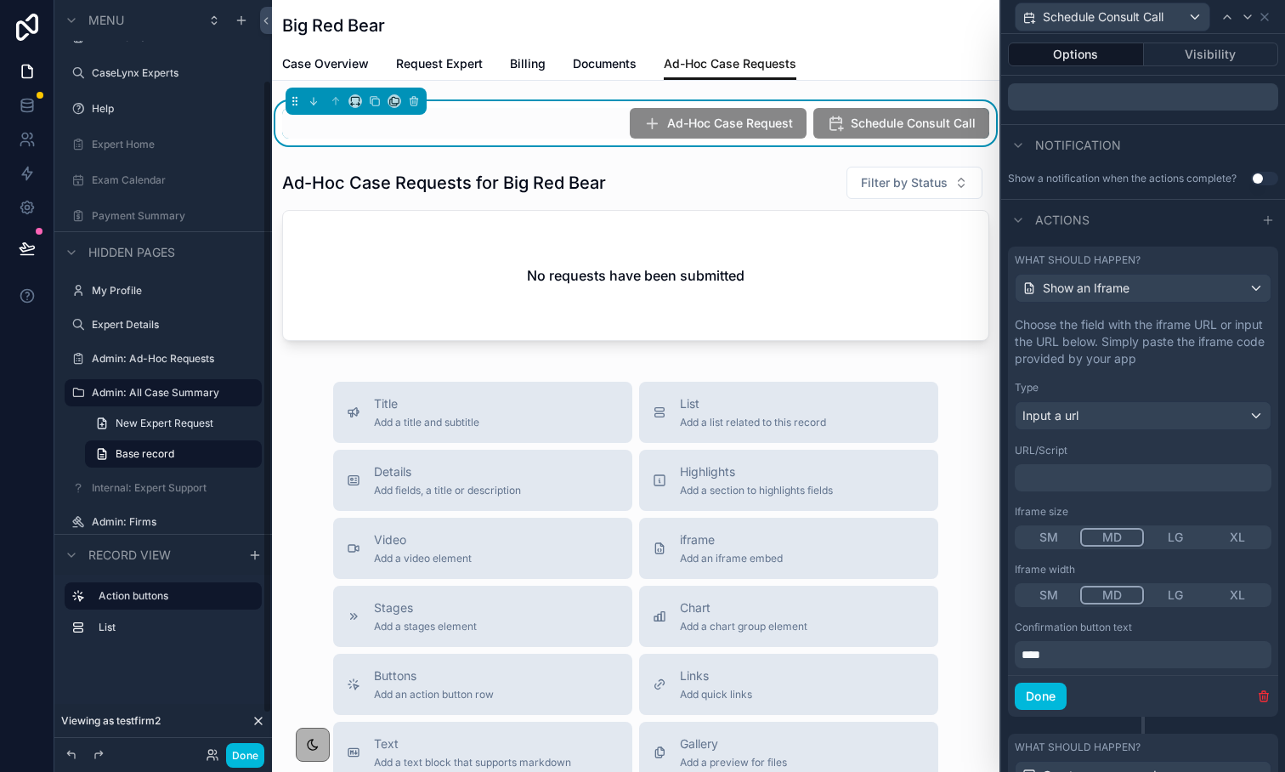
click at [1060, 482] on p "﻿" at bounding box center [1145, 477] width 247 height 17
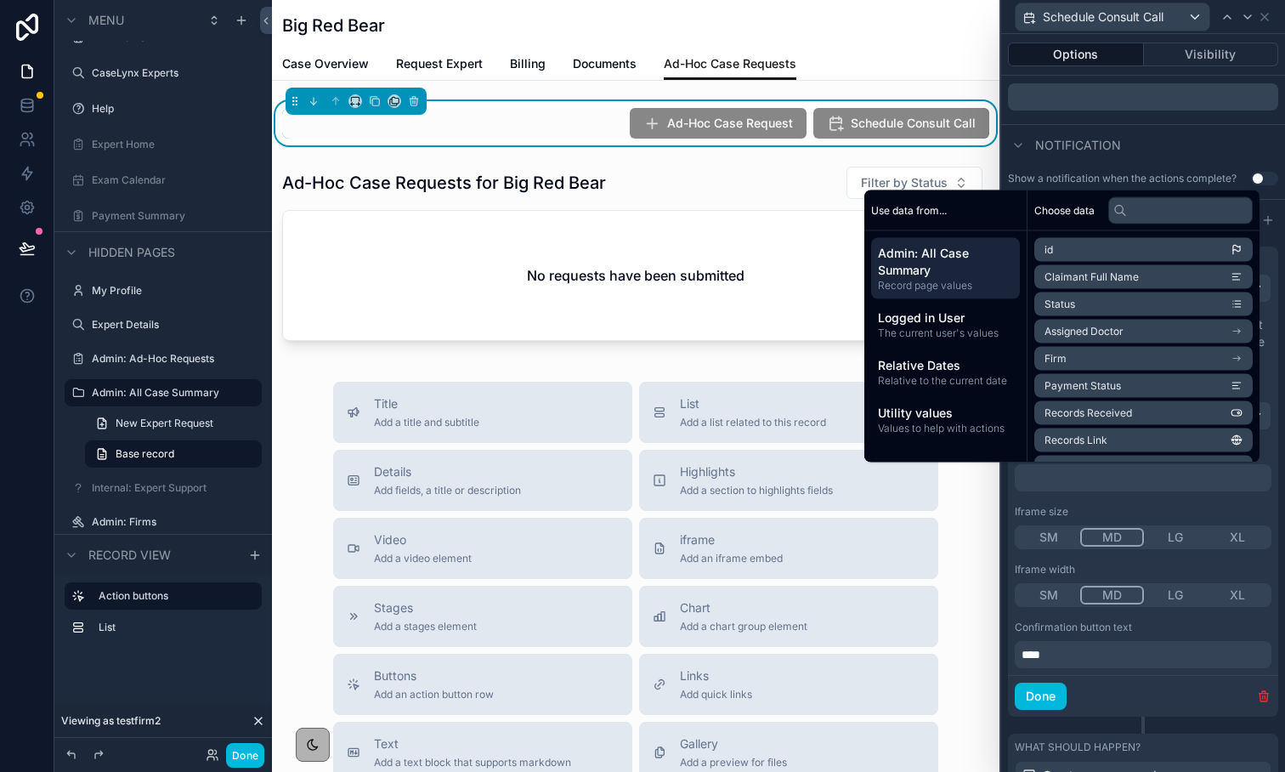
scroll to position [470, 0]
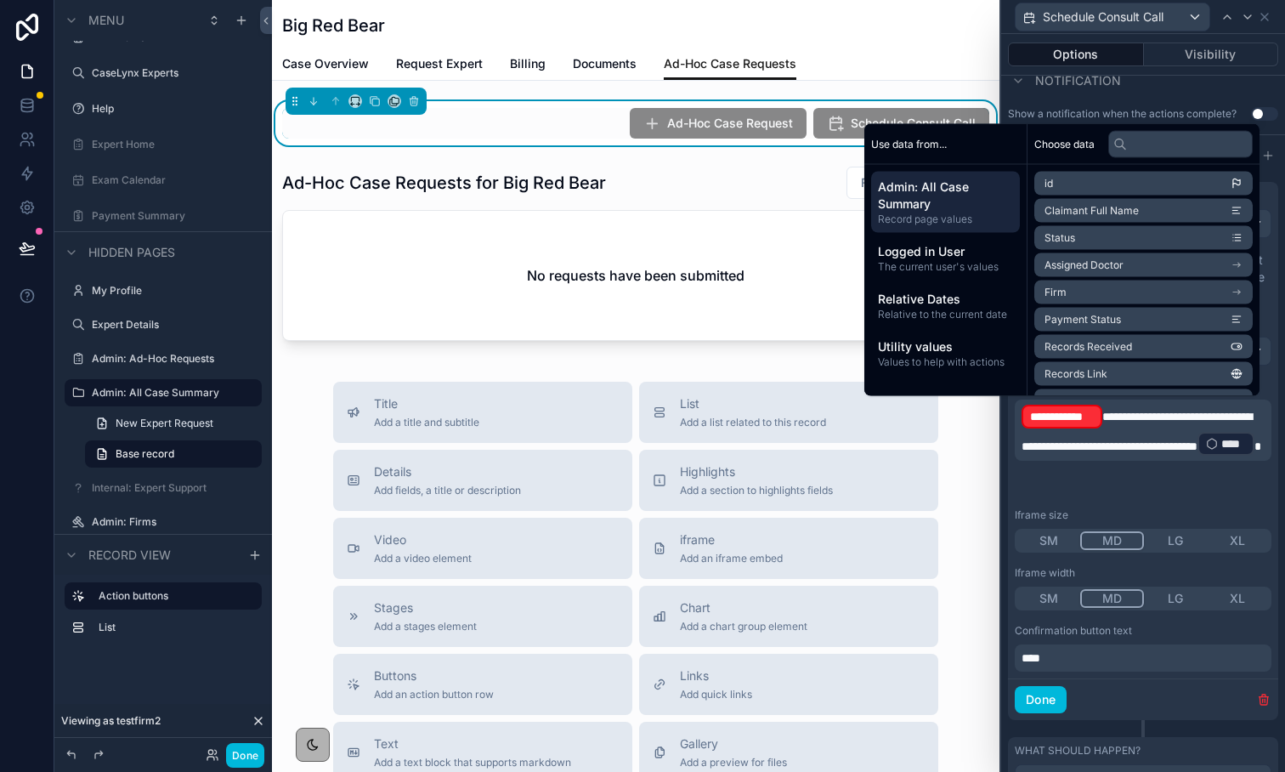
click at [1084, 417] on span "**********" at bounding box center [1062, 416] width 64 height 17
click at [1139, 141] on input "text" at bounding box center [1181, 143] width 145 height 27
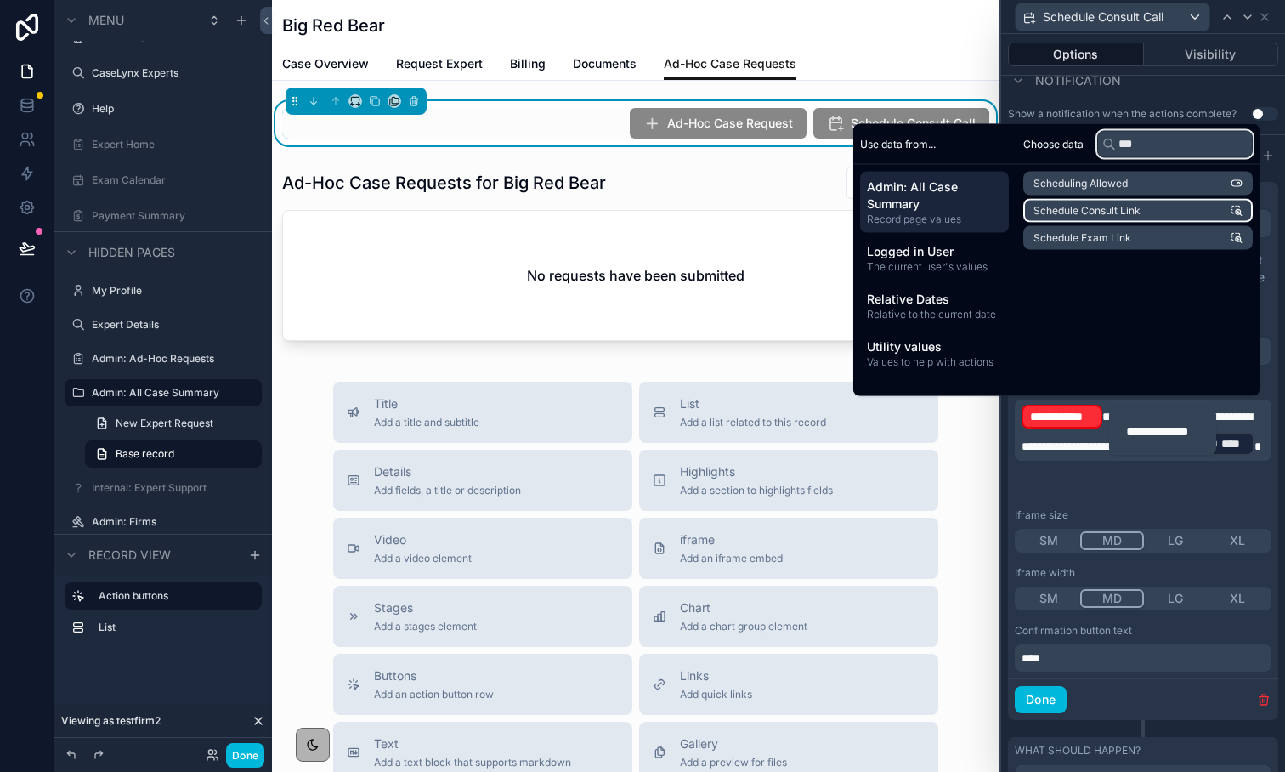
type input "***"
click at [1106, 210] on span "Schedule Consult Link" at bounding box center [1087, 211] width 107 height 14
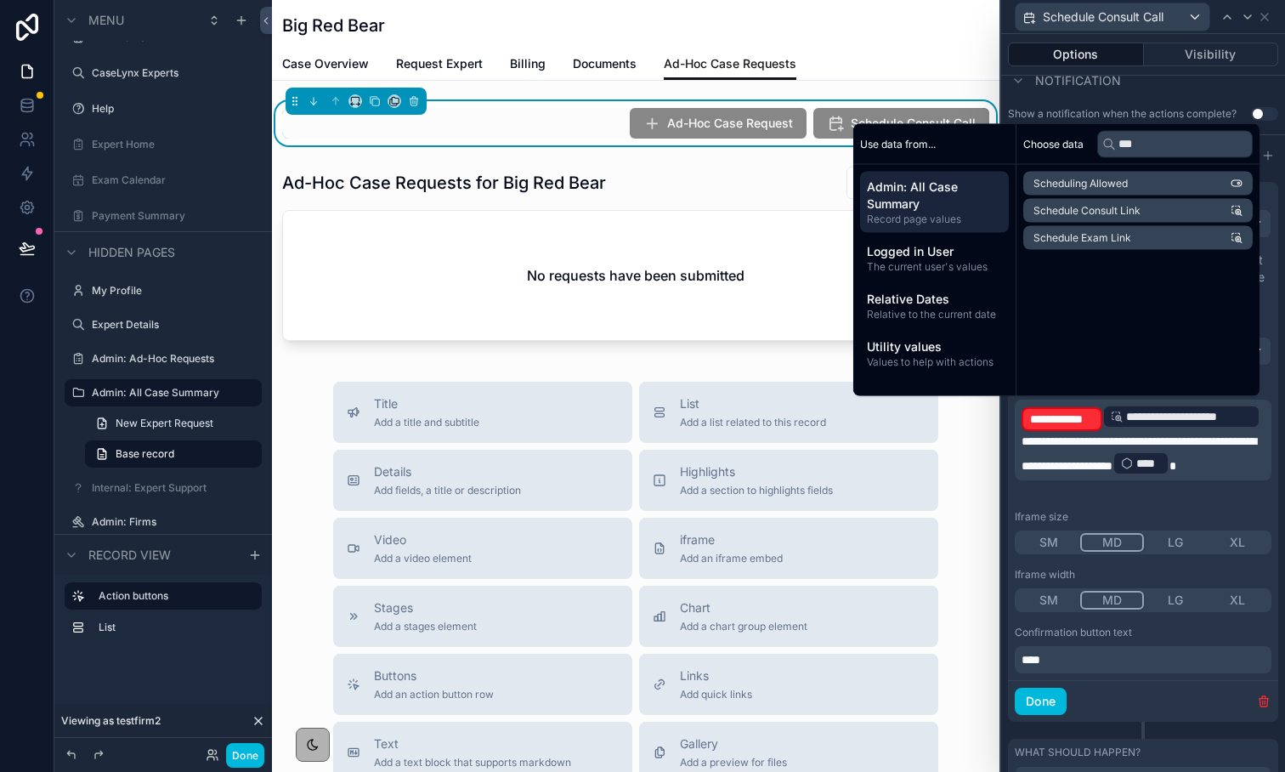
click at [1106, 428] on p "**********" at bounding box center [1145, 440] width 247 height 74
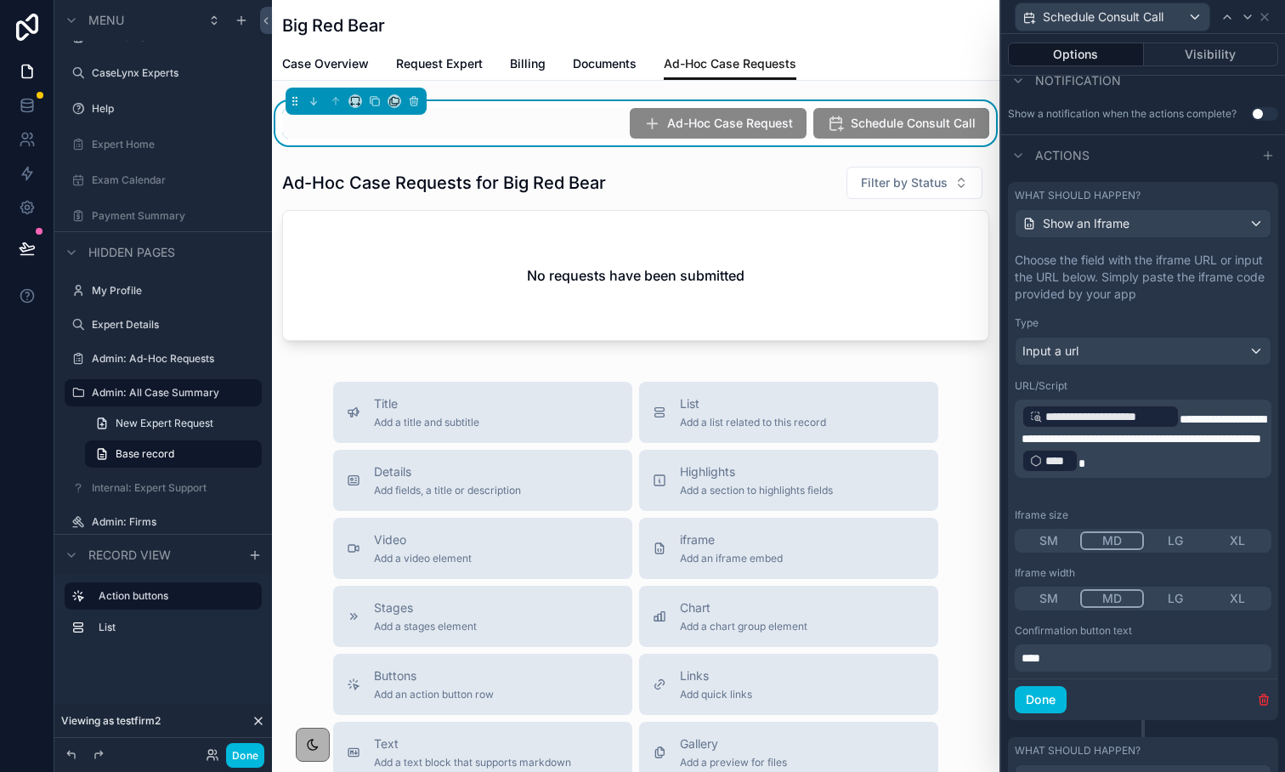
click at [1126, 445] on span "**********" at bounding box center [1144, 428] width 244 height 31
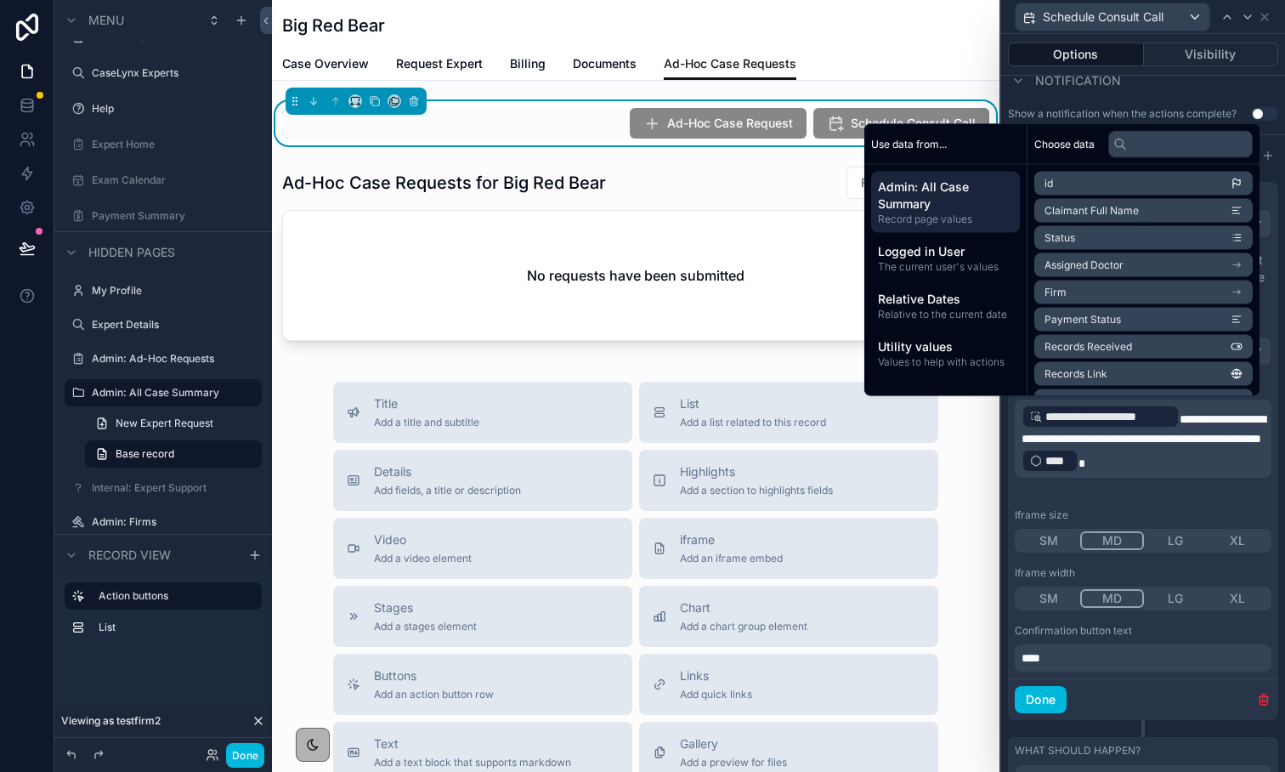
click at [1052, 469] on span "****" at bounding box center [1058, 460] width 25 height 17
click at [1112, 471] on div "**********" at bounding box center [1184, 491] width 196 height 41
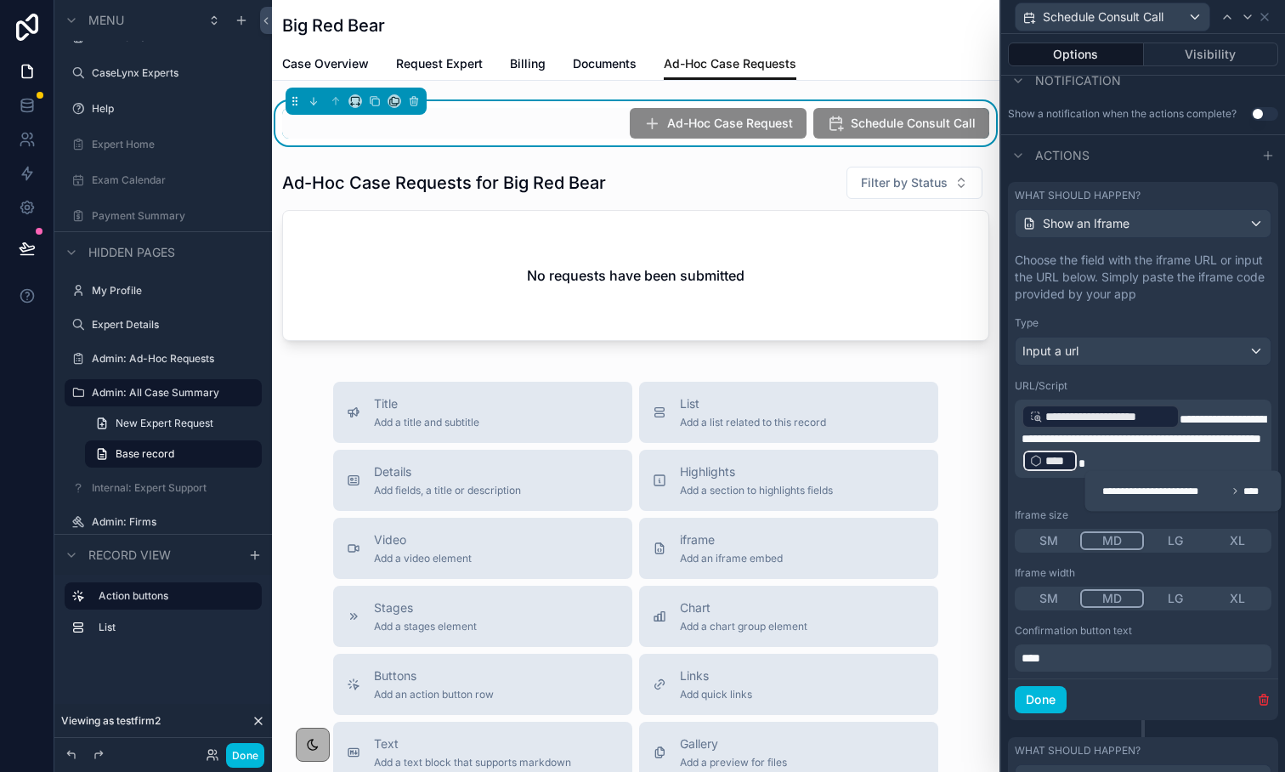
click at [1113, 463] on p "**********" at bounding box center [1145, 438] width 247 height 71
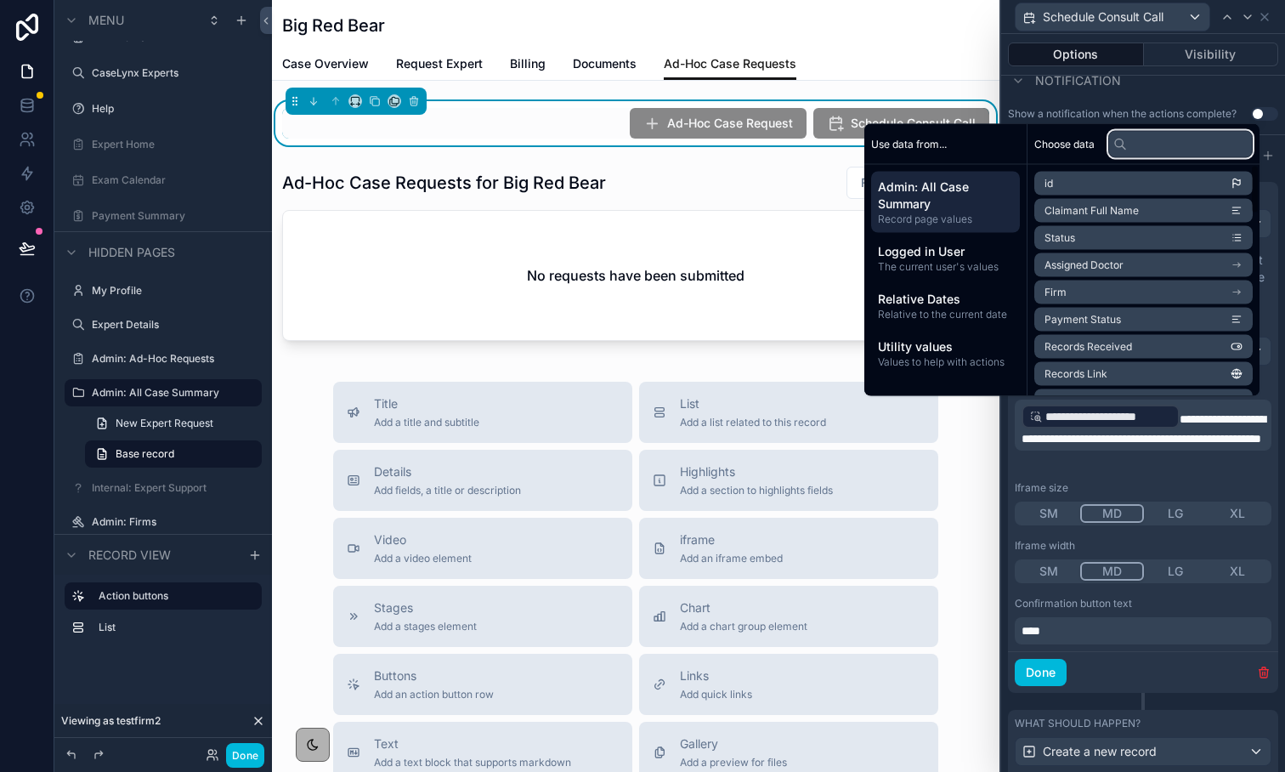
click at [1172, 141] on input "text" at bounding box center [1181, 143] width 145 height 27
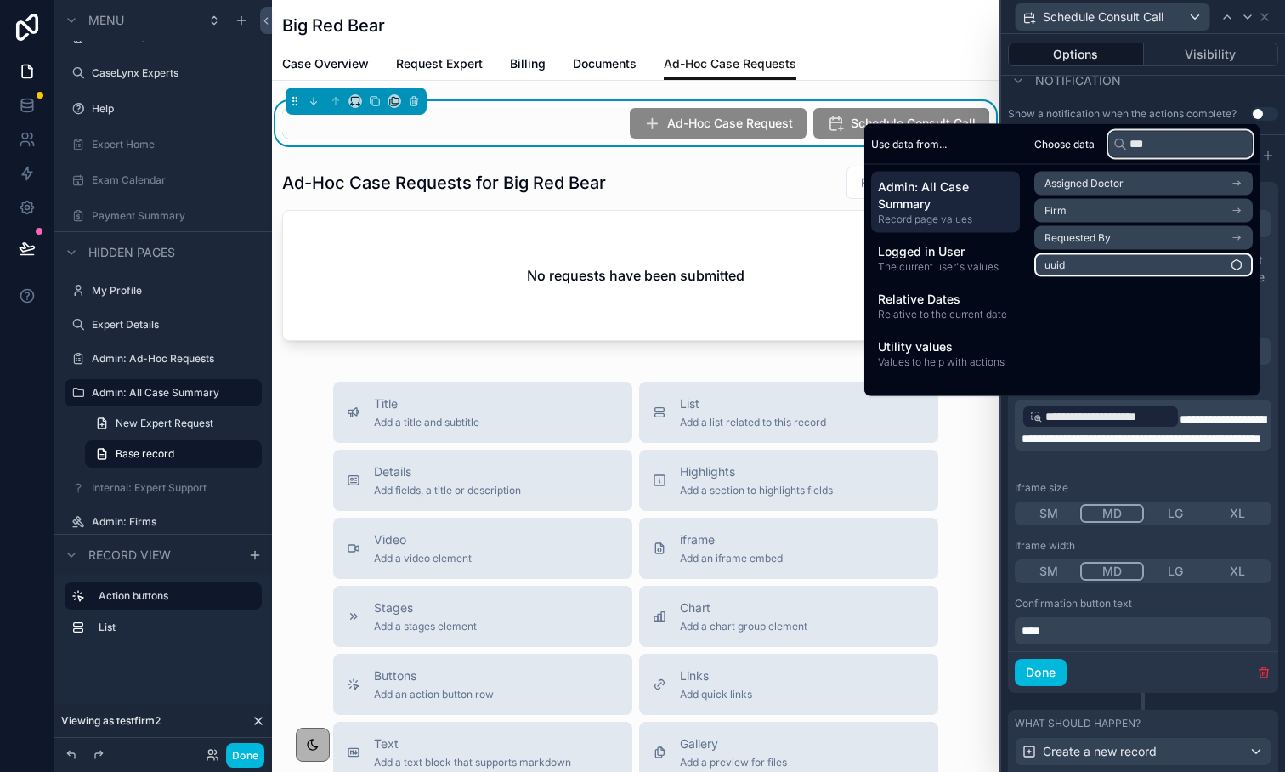
type input "***"
click at [1113, 265] on li "uuid" at bounding box center [1144, 265] width 218 height 24
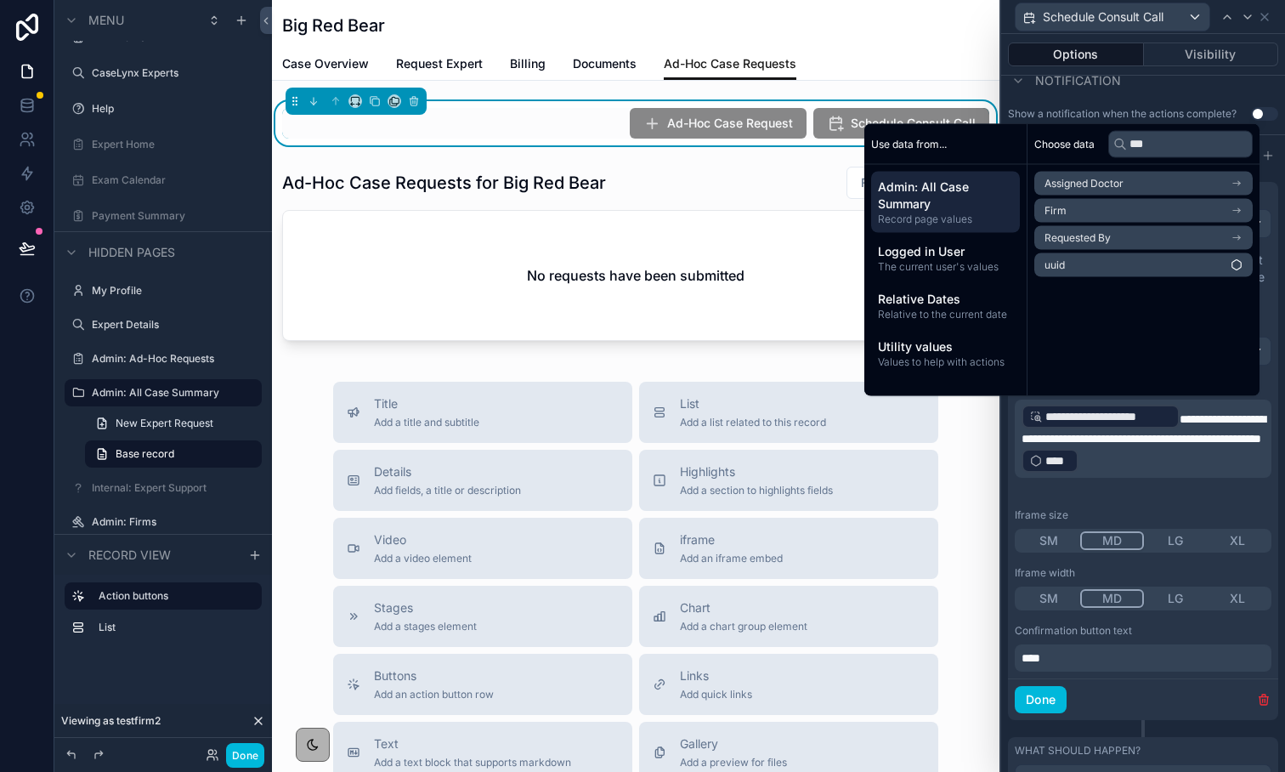
click at [1231, 474] on p "**********" at bounding box center [1145, 438] width 247 height 71
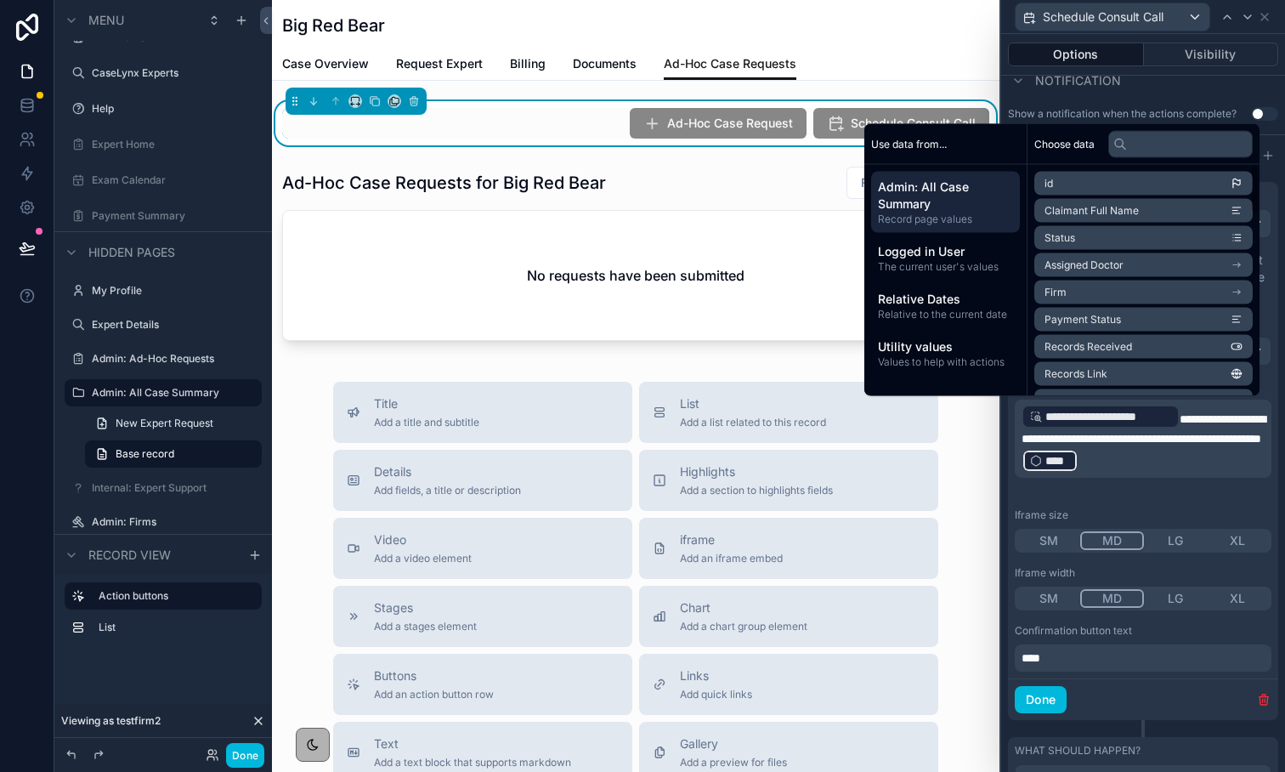
click at [1237, 86] on div "Notification" at bounding box center [1143, 80] width 284 height 41
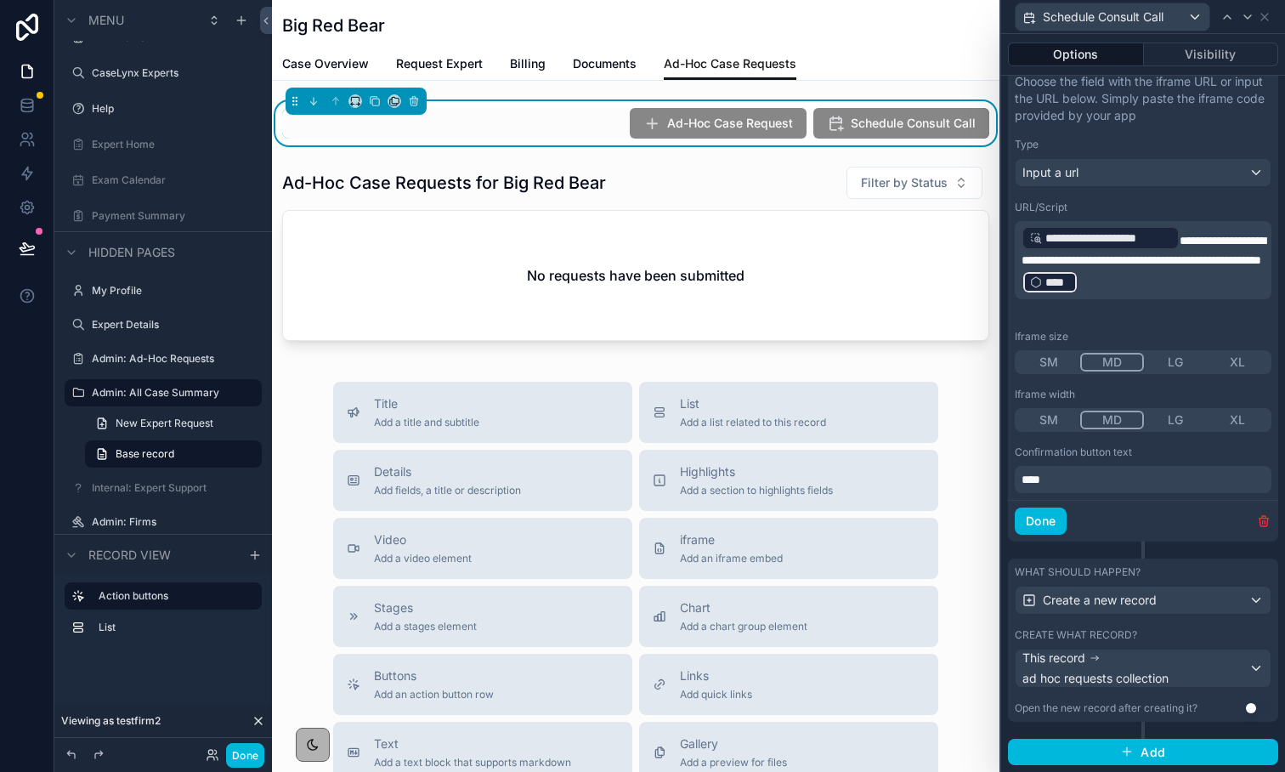
click at [1046, 533] on button "Done" at bounding box center [1041, 521] width 52 height 27
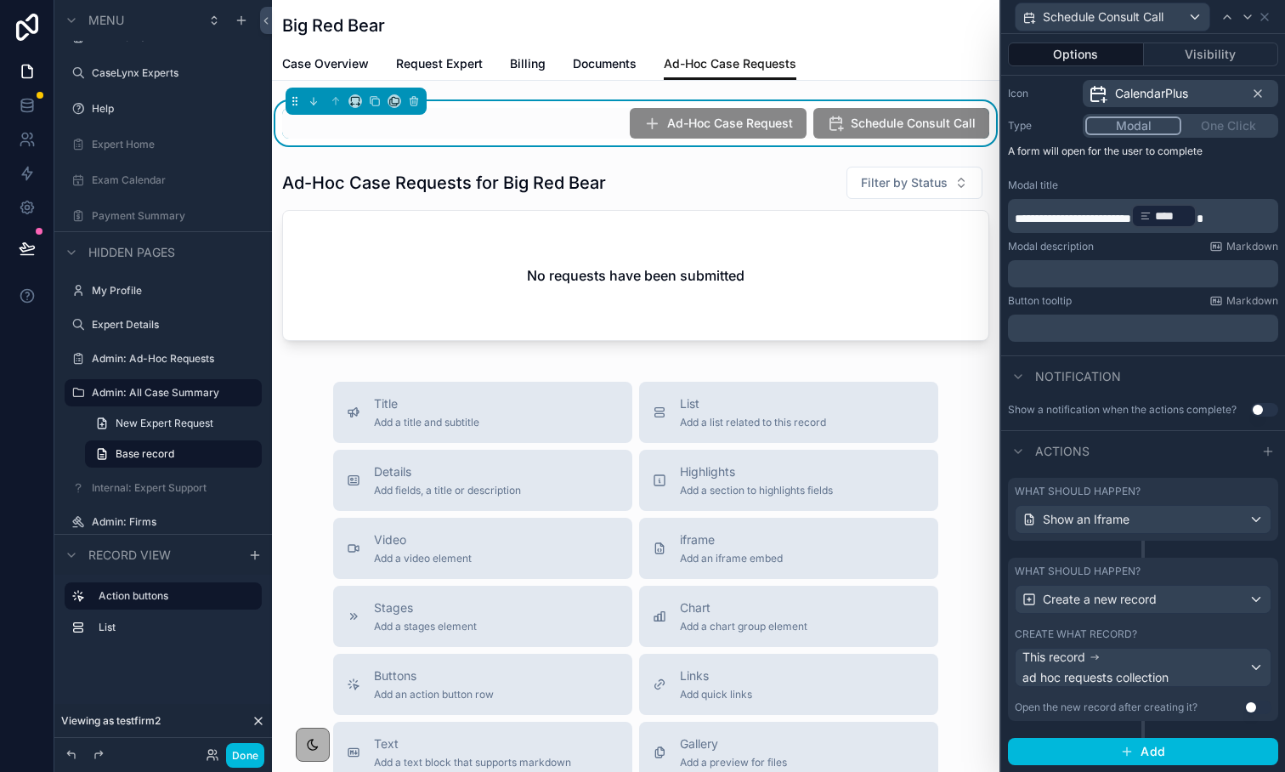
scroll to position [173, 0]
click at [256, 758] on button "Done" at bounding box center [245, 755] width 38 height 25
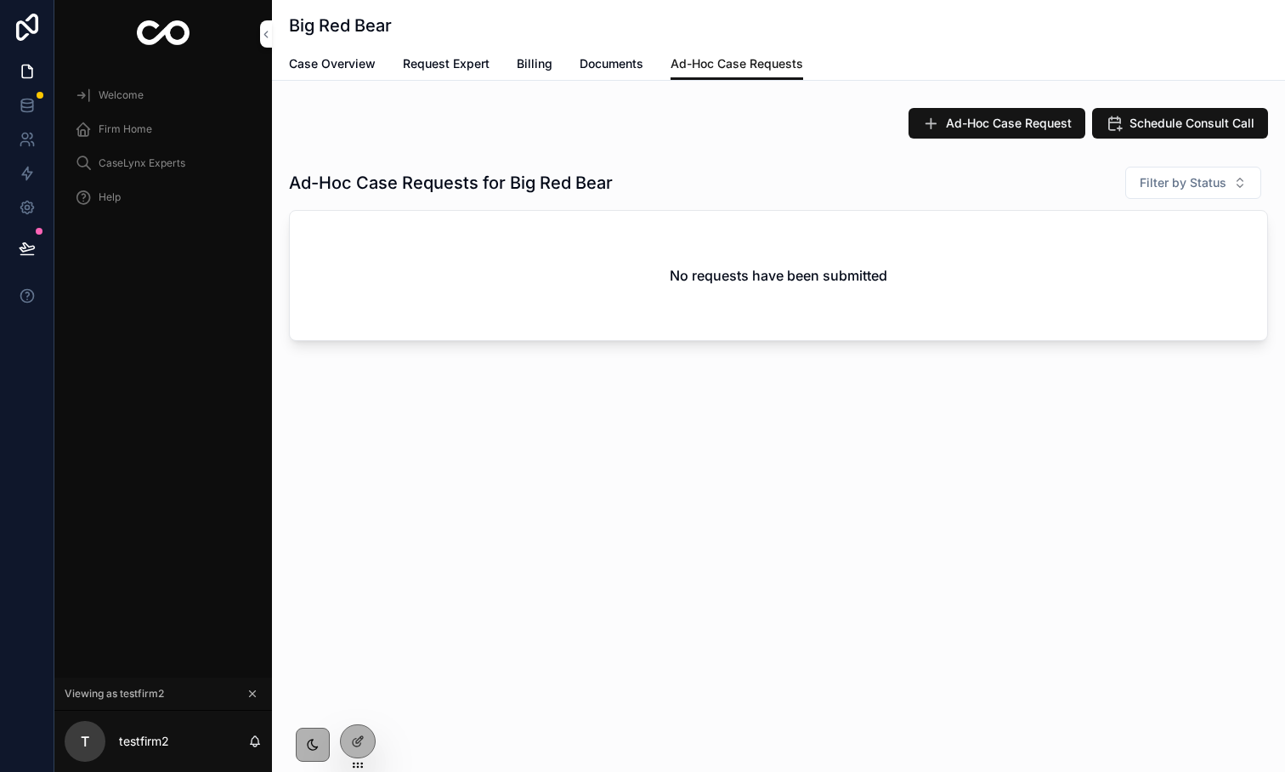
click at [1204, 122] on span "Schedule Consult Call" at bounding box center [1192, 123] width 125 height 17
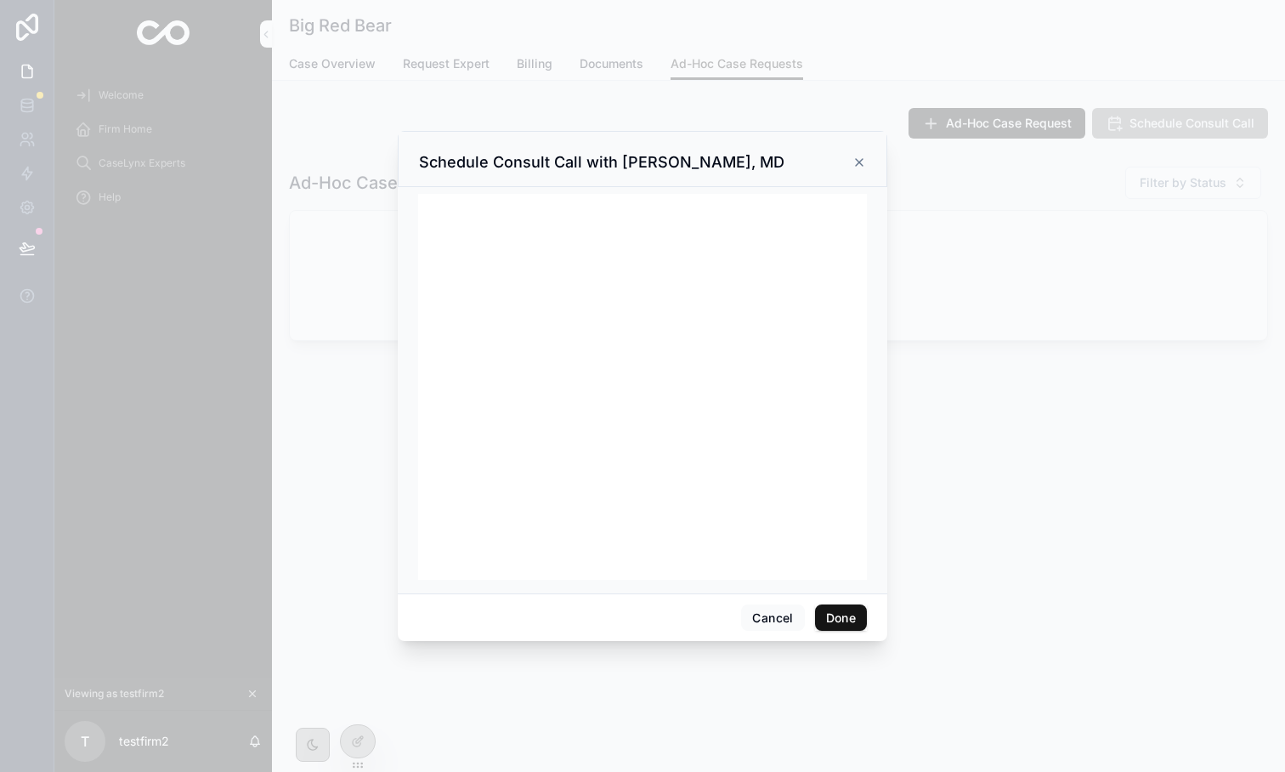
click at [860, 167] on icon at bounding box center [860, 163] width 14 height 14
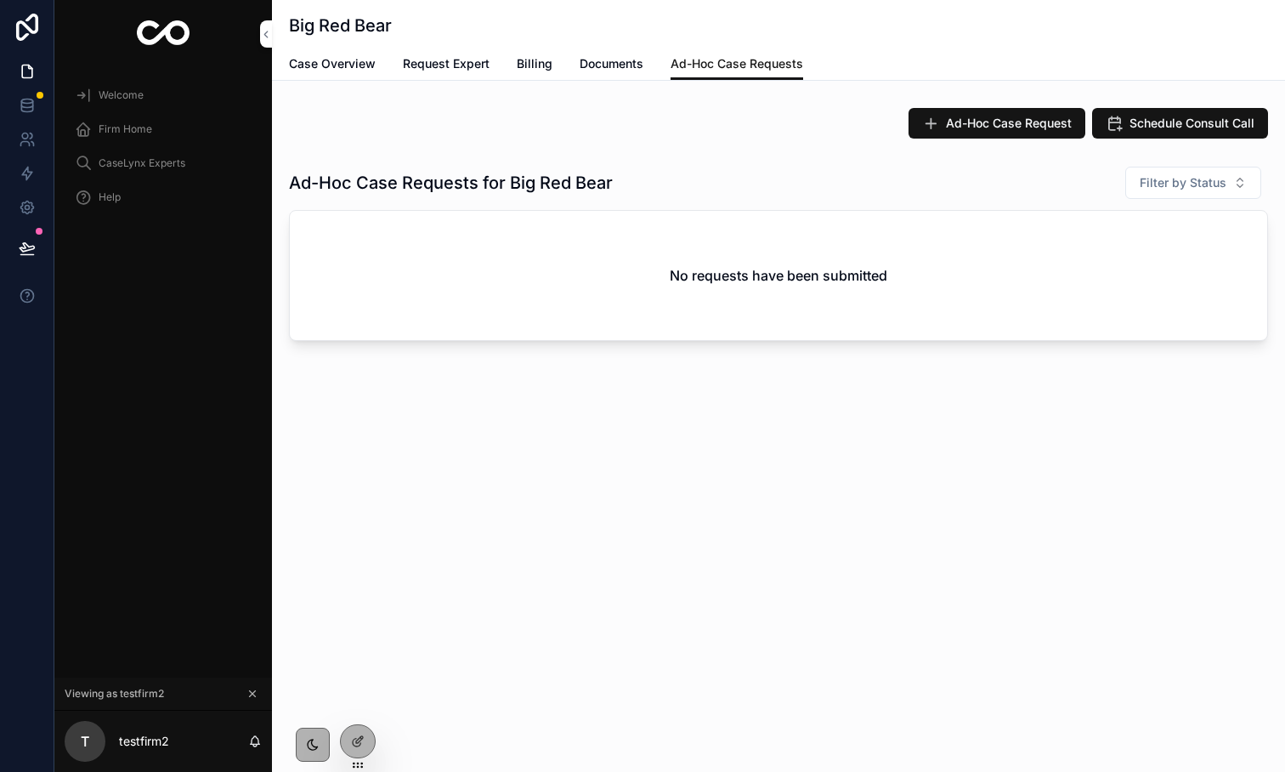
click at [320, 66] on span "Case Overview" at bounding box center [332, 63] width 87 height 17
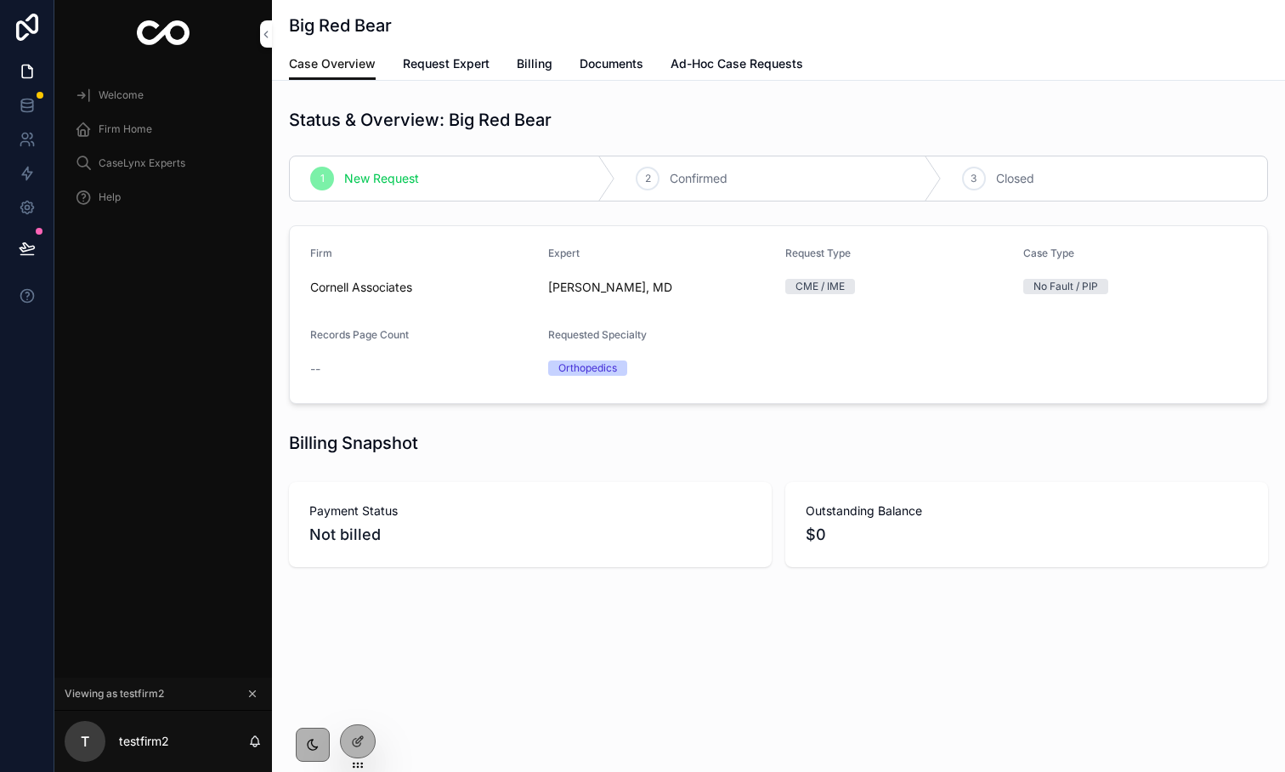
click at [462, 51] on link "Request Expert" at bounding box center [446, 65] width 87 height 34
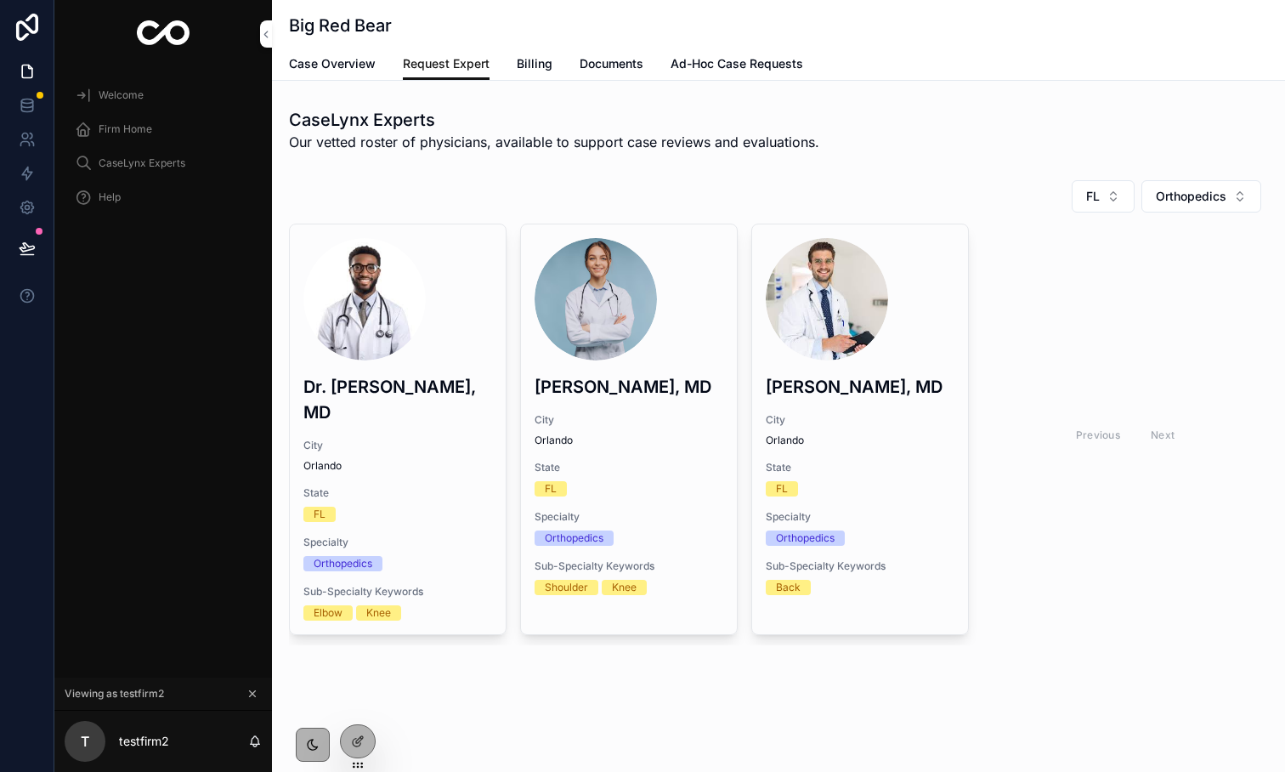
click at [349, 729] on div at bounding box center [358, 741] width 34 height 32
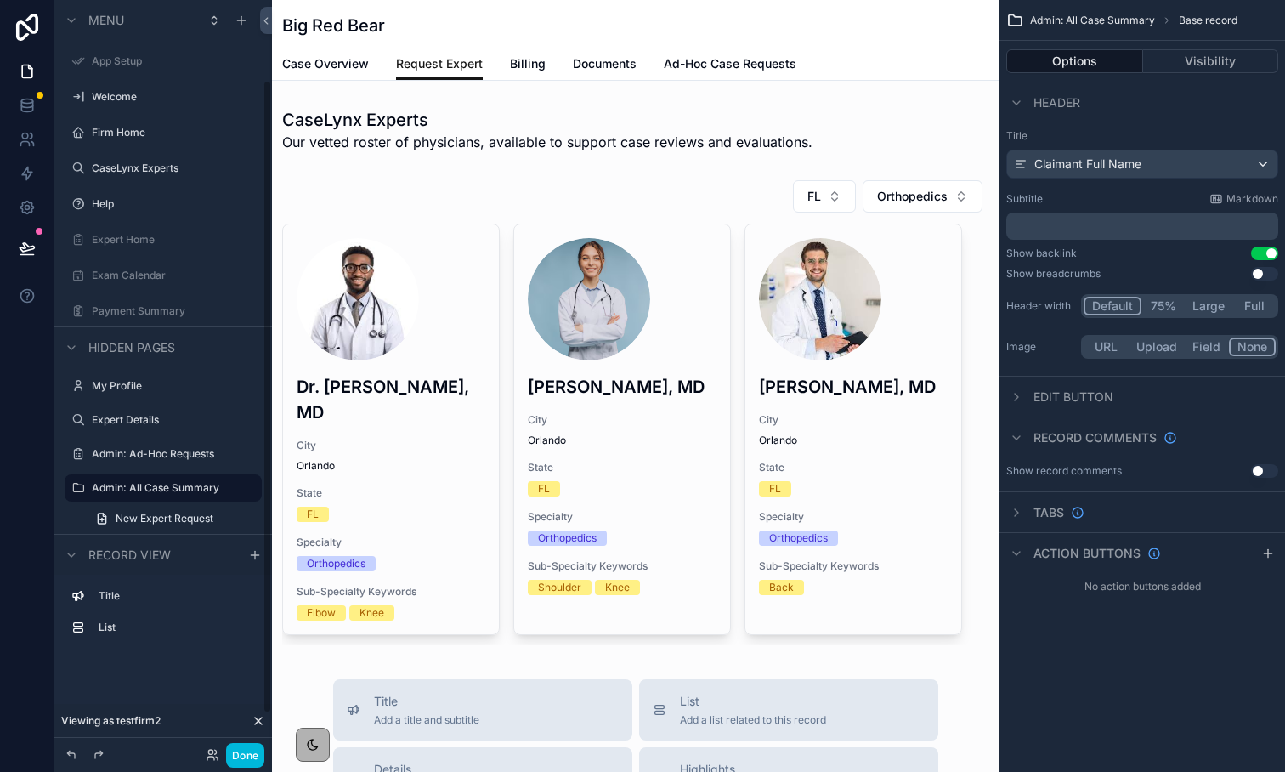
scroll to position [95, 0]
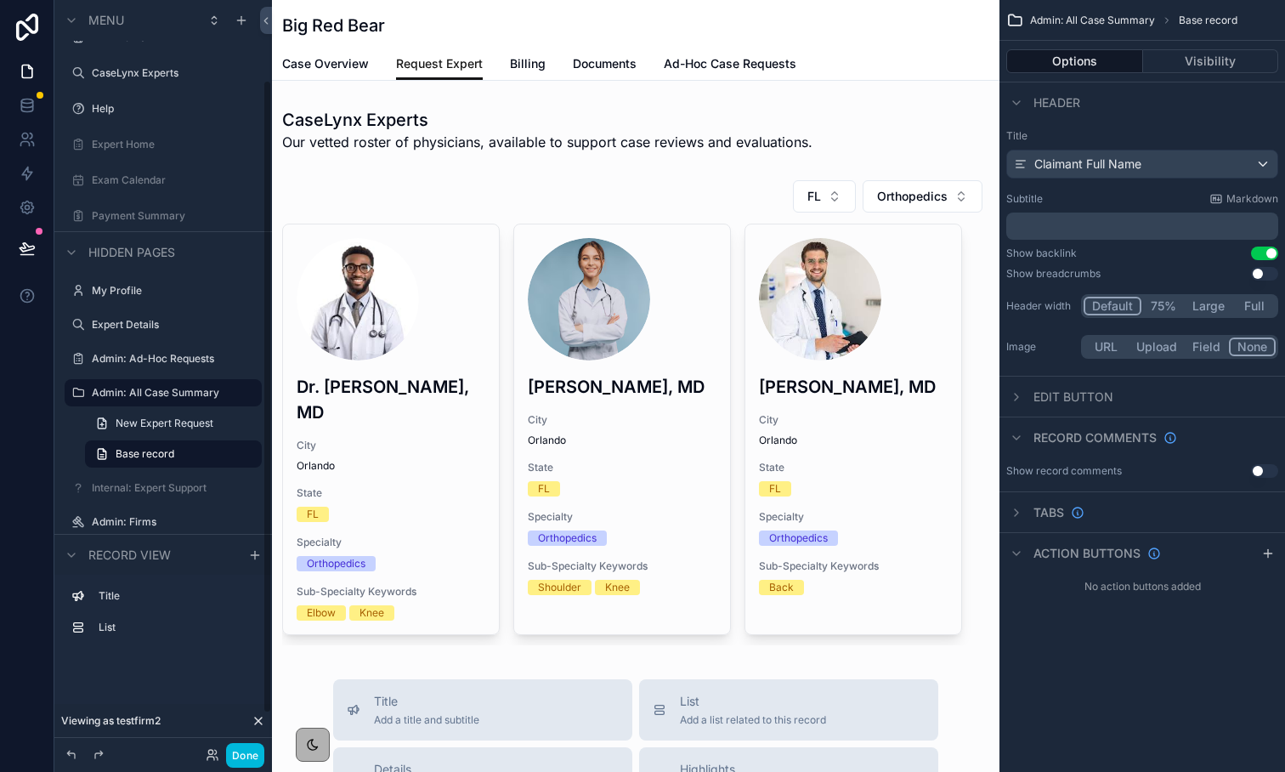
click at [513, 281] on div "scrollable content" at bounding box center [636, 412] width 728 height 479
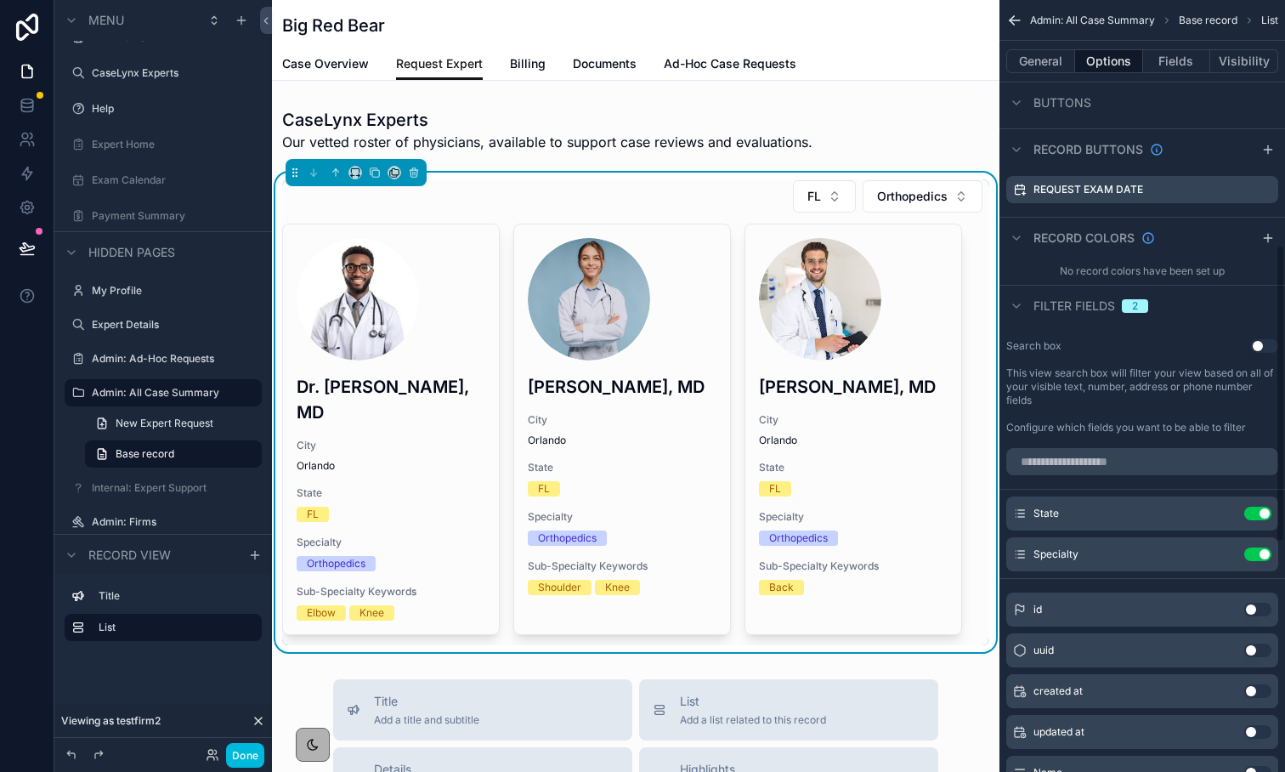
scroll to position [634, 0]
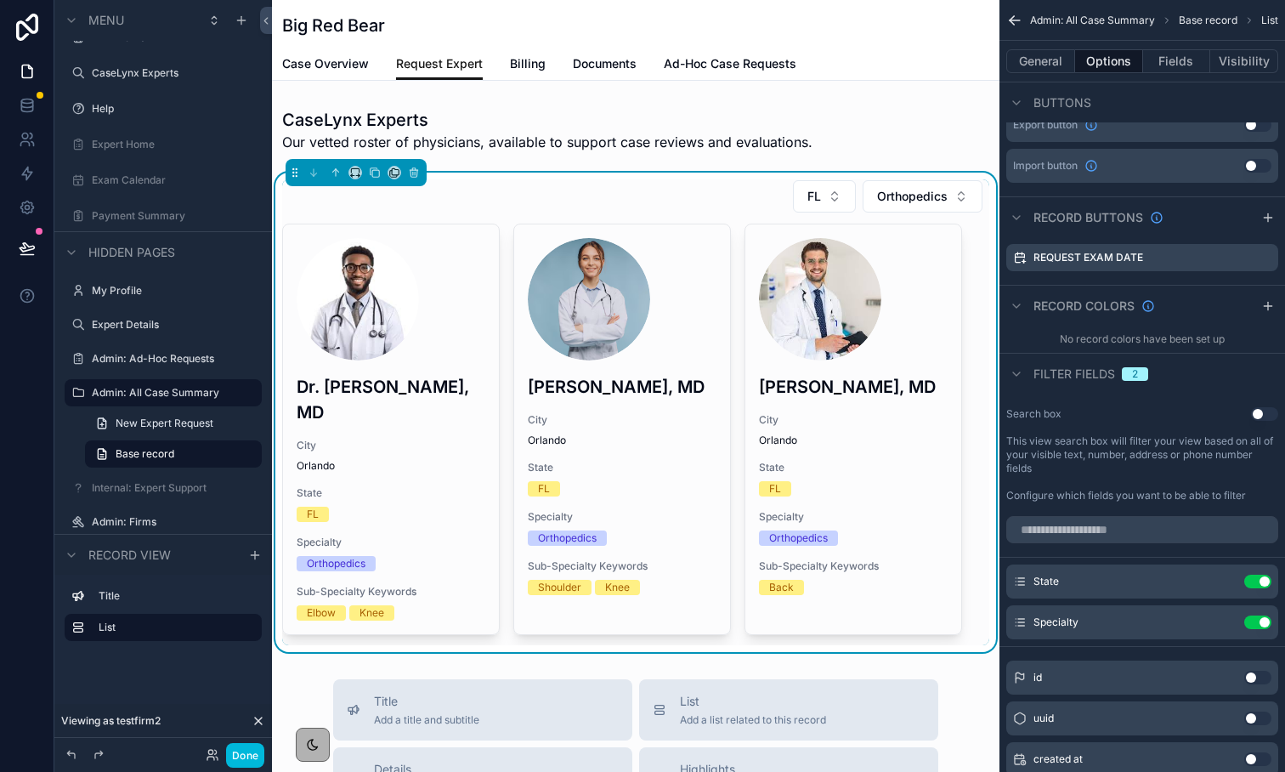
click at [0, 0] on icon "scrollable content" at bounding box center [0, 0] width 0 height 0
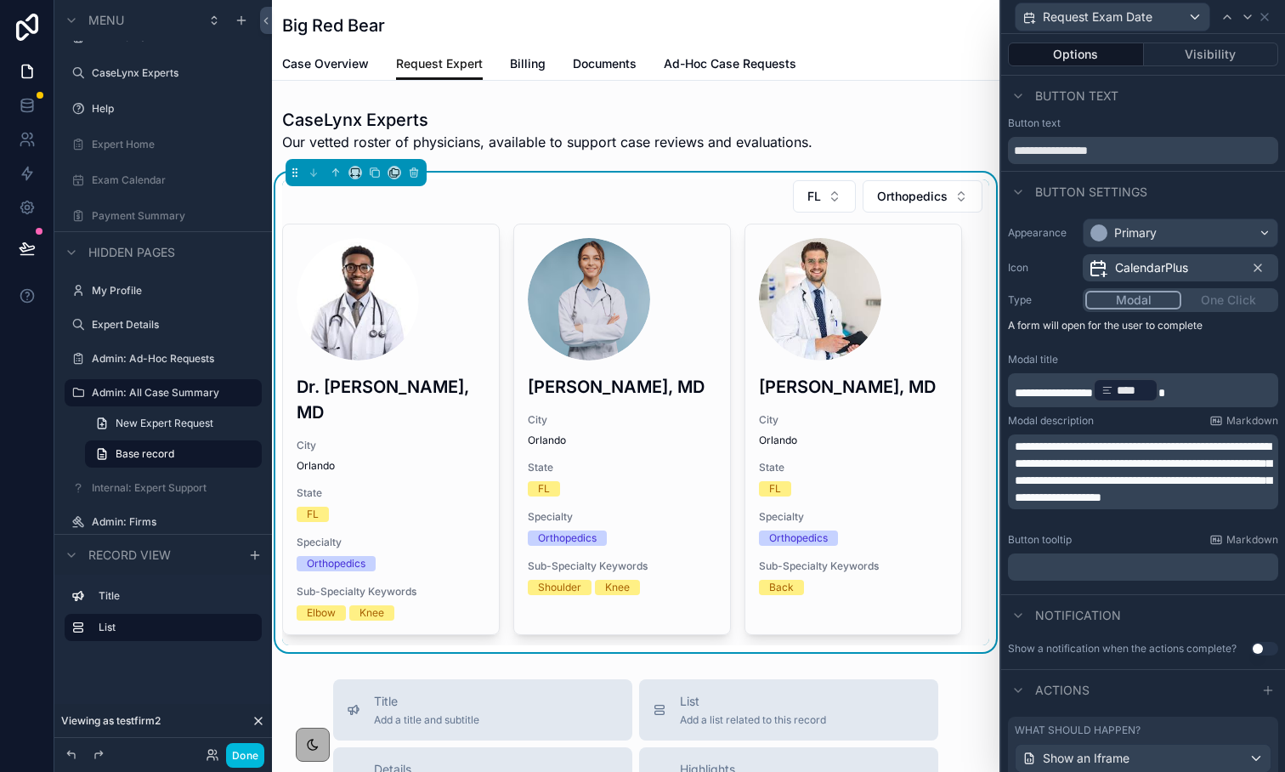
scroll to position [58, 0]
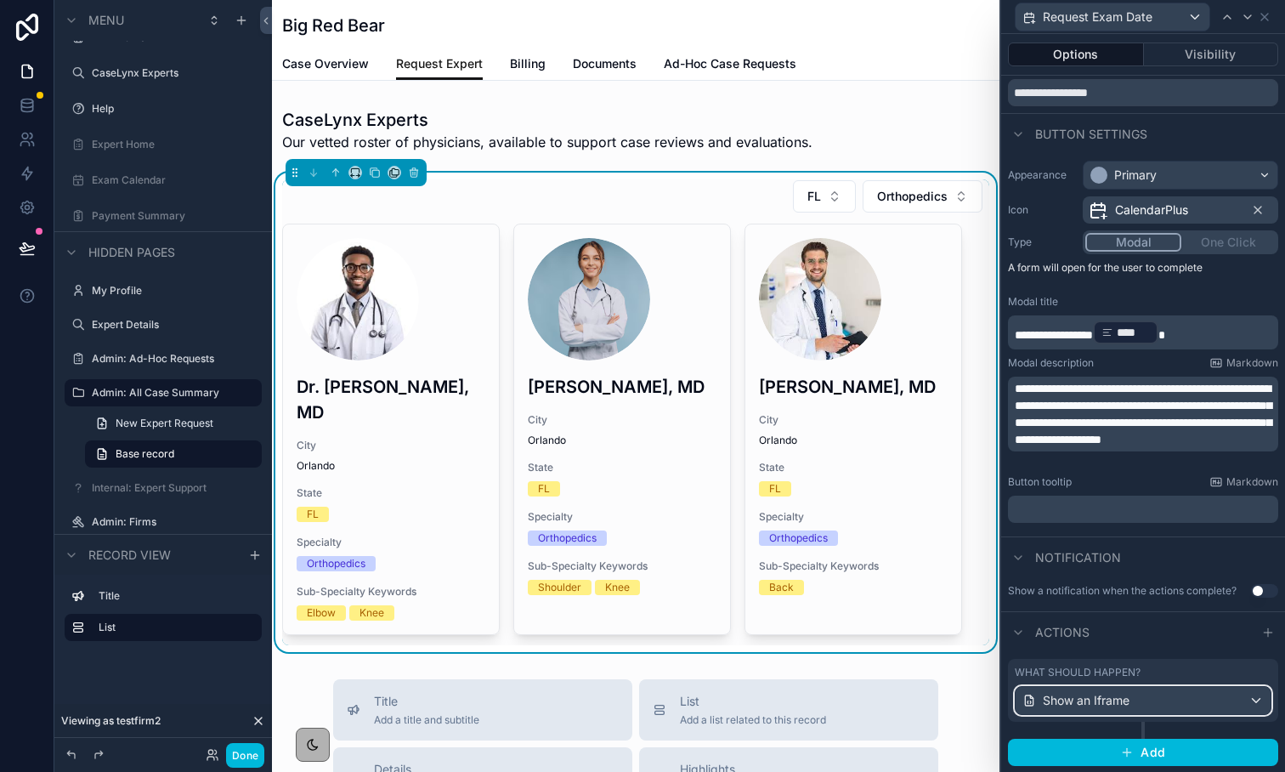
click at [1143, 703] on div "Show an Iframe" at bounding box center [1143, 700] width 255 height 27
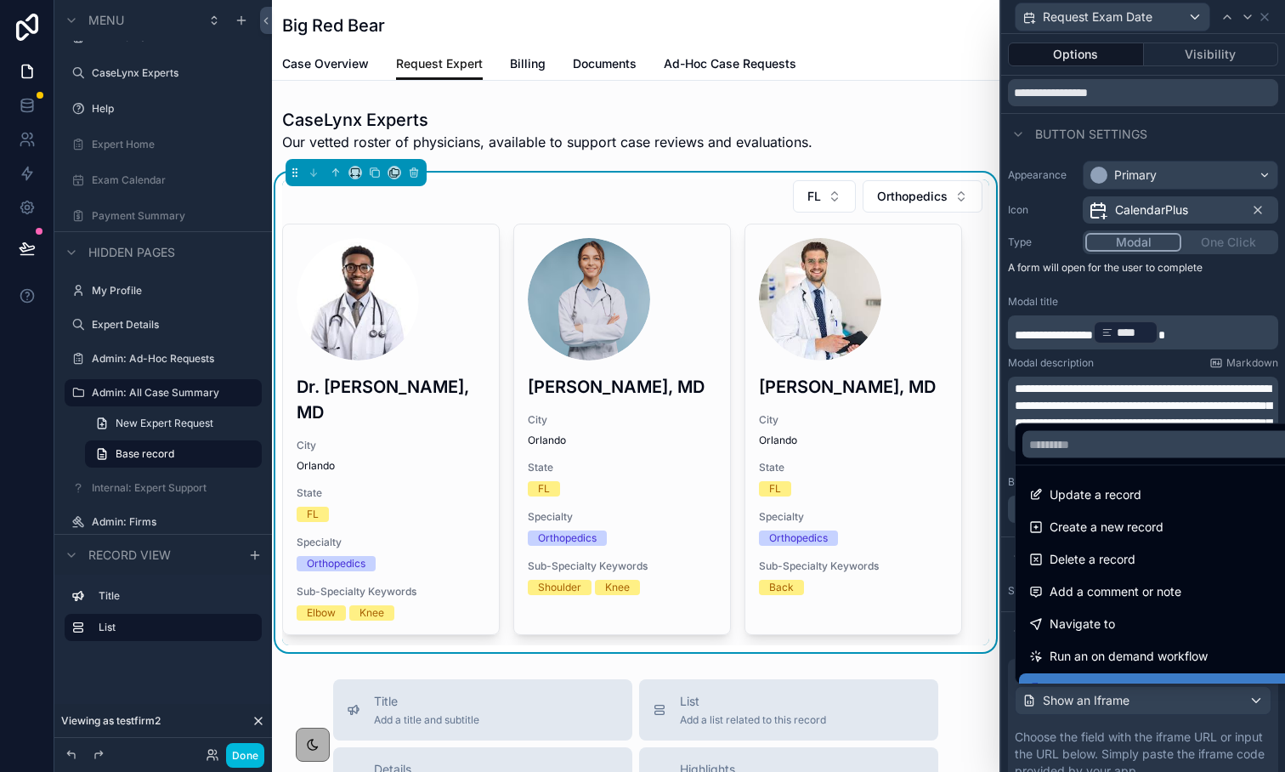
click at [1102, 373] on div at bounding box center [1143, 386] width 284 height 772
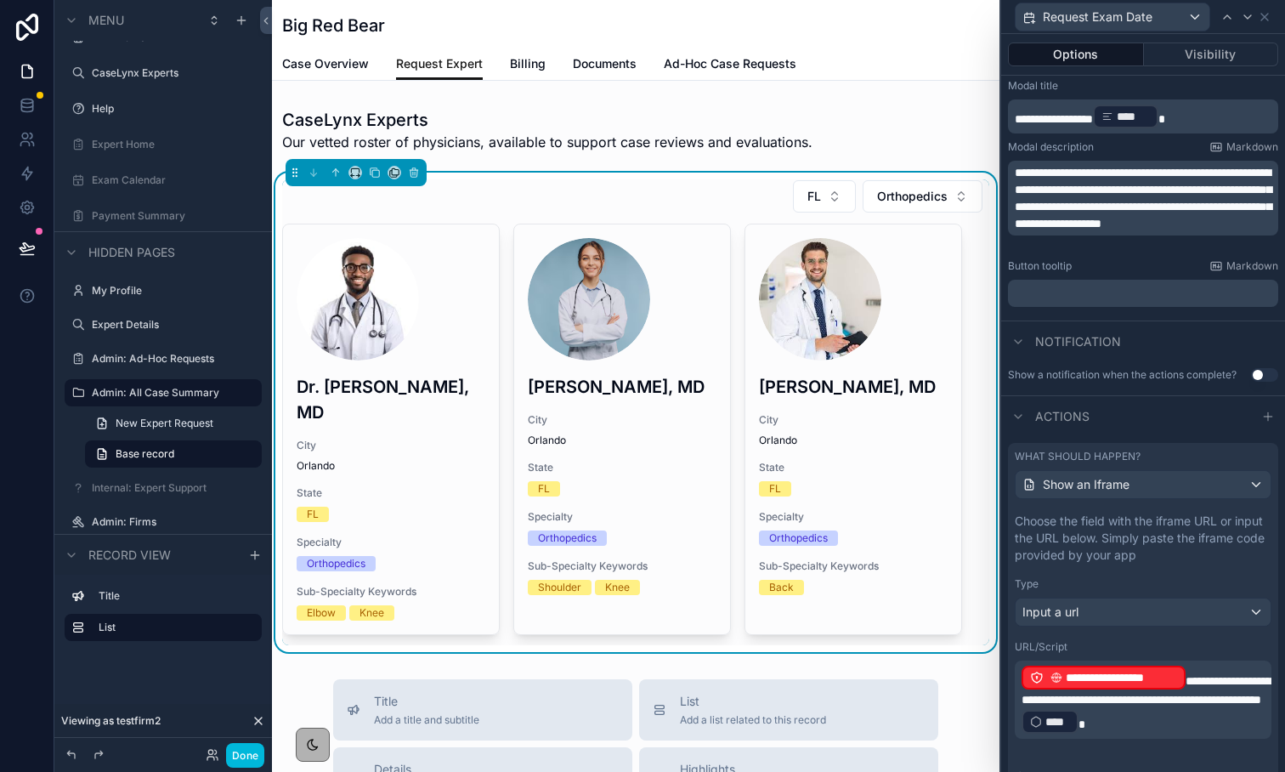
scroll to position [533, 0]
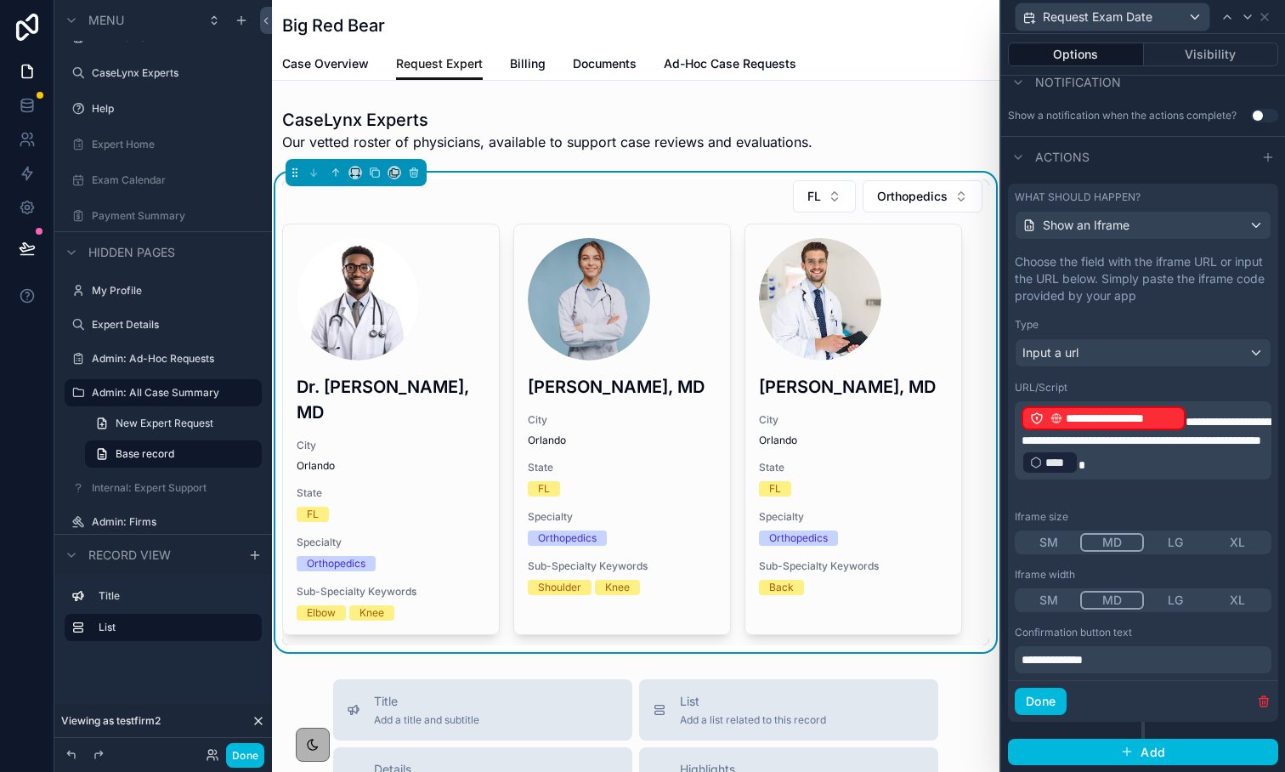
click at [1057, 415] on icon "scrollable content" at bounding box center [1057, 418] width 12 height 12
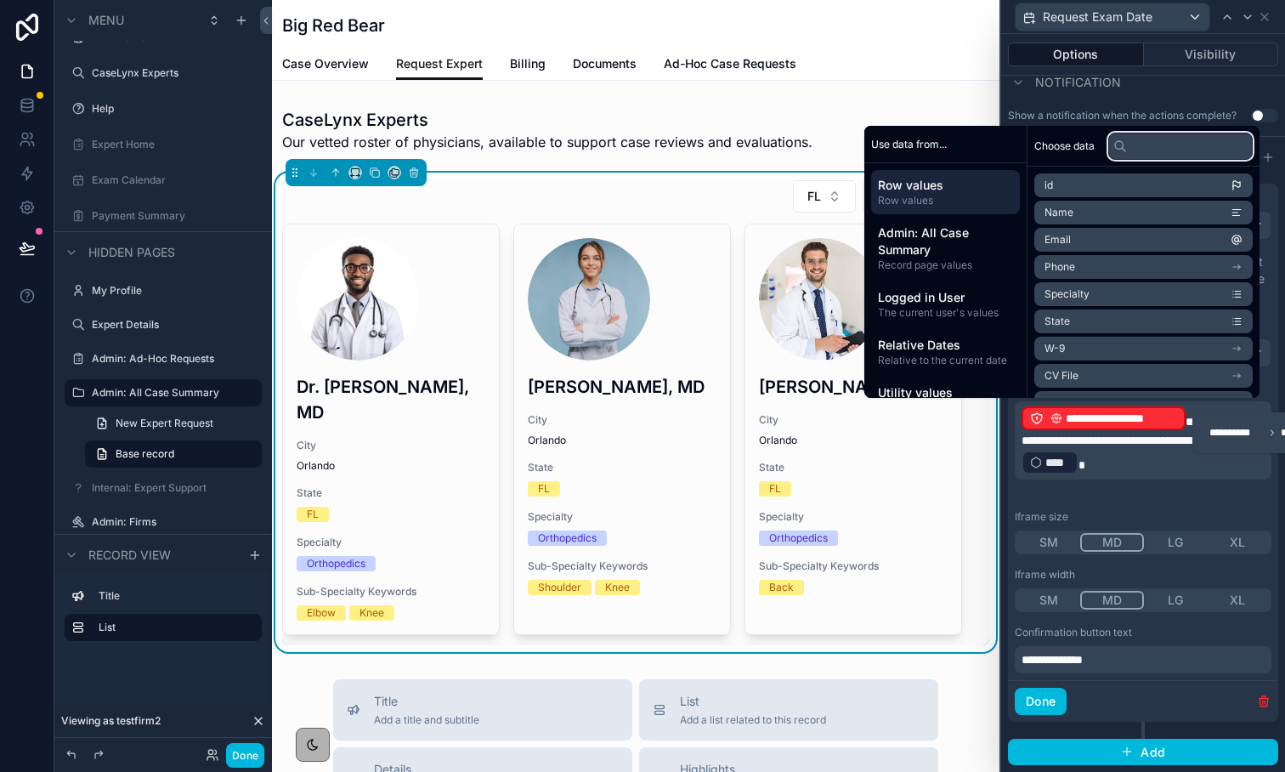
click at [1145, 152] on input "text" at bounding box center [1181, 146] width 145 height 27
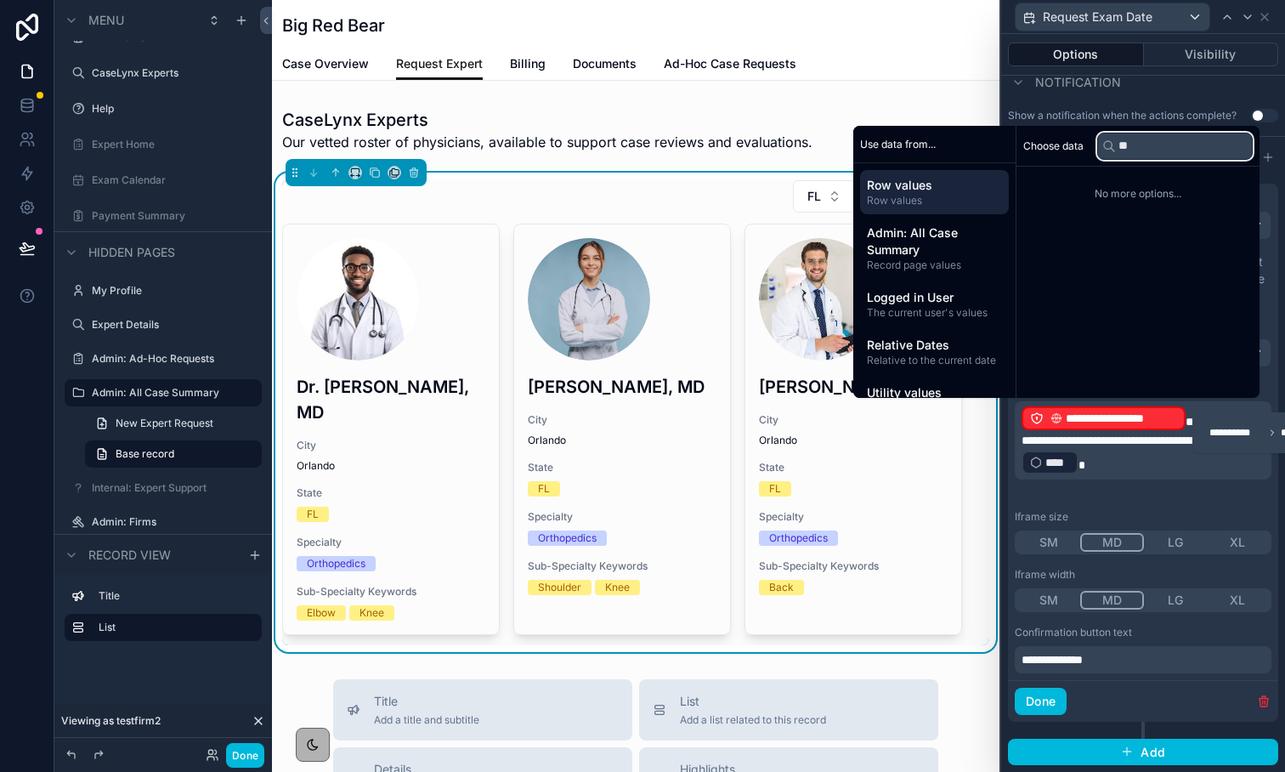
type input "*"
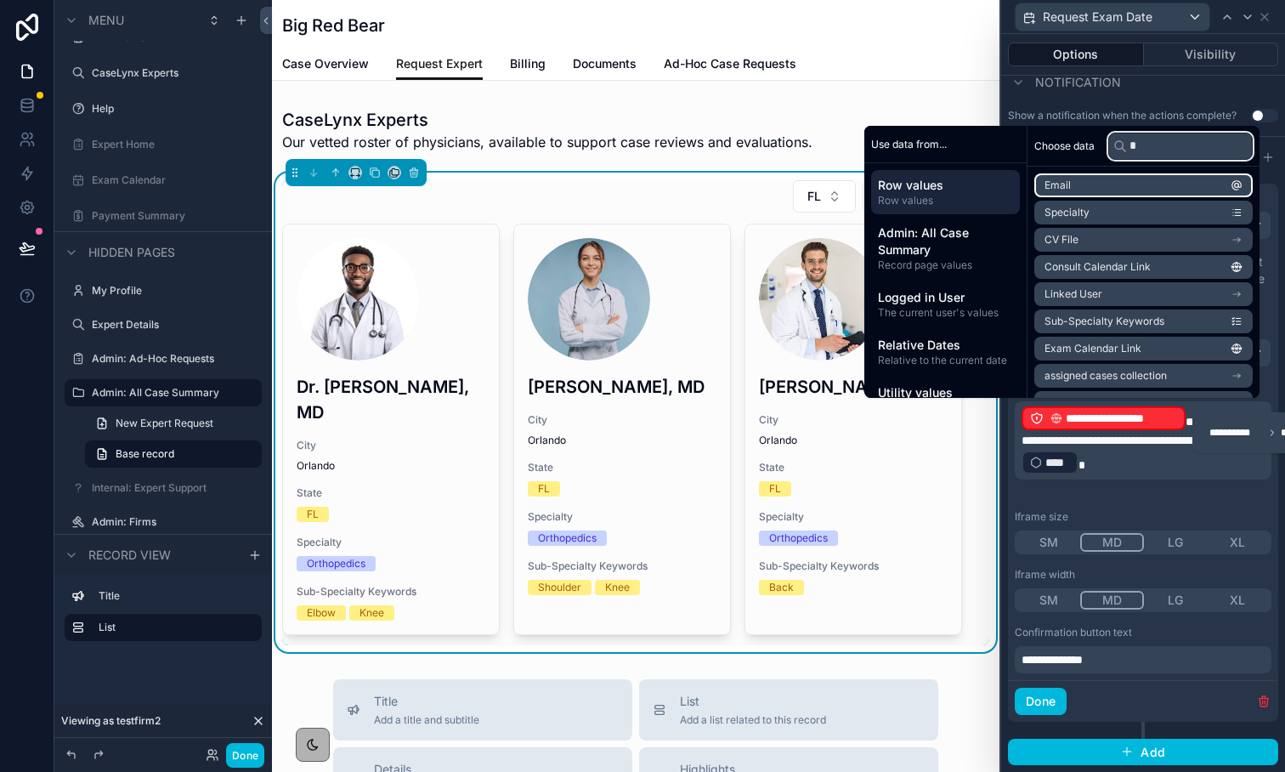
type input "**"
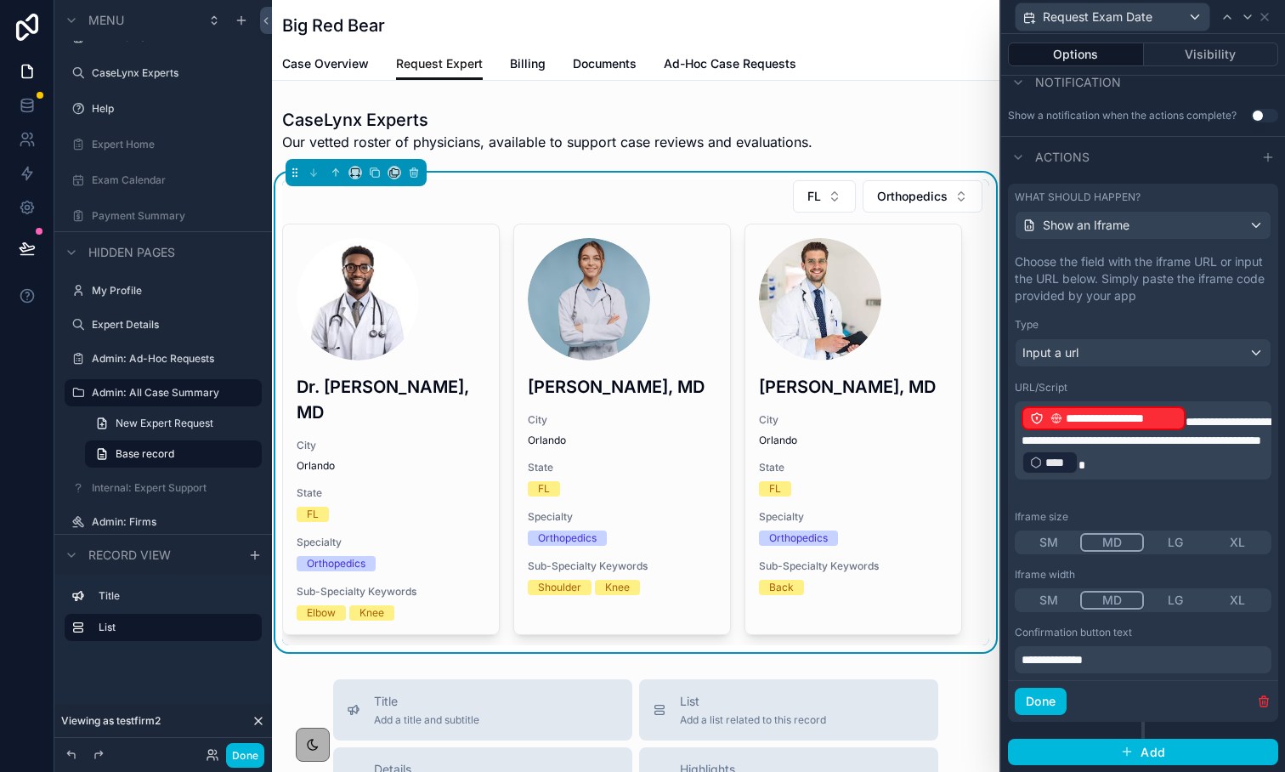
click at [941, 72] on div "Case Overview Request Expert Billing Documents Ad-Hoc Case Requests" at bounding box center [635, 64] width 707 height 32
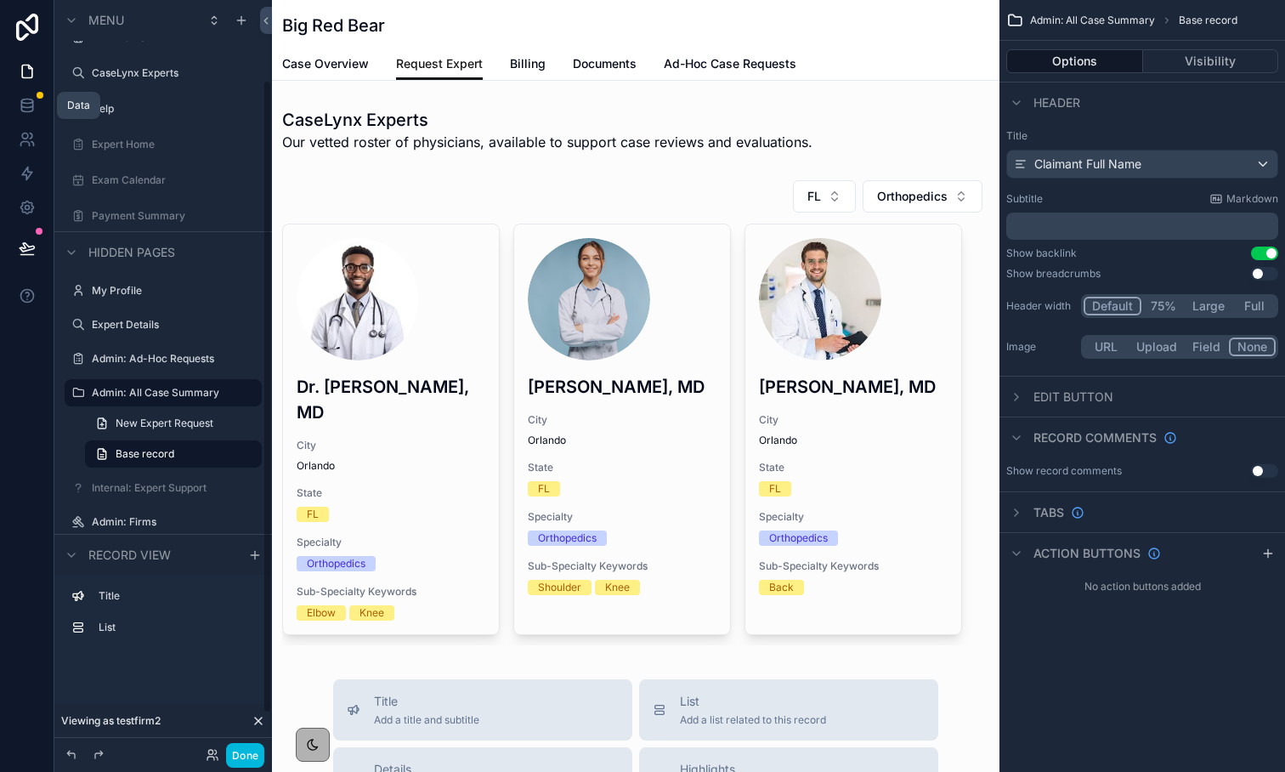
click at [25, 103] on icon at bounding box center [26, 101] width 11 height 4
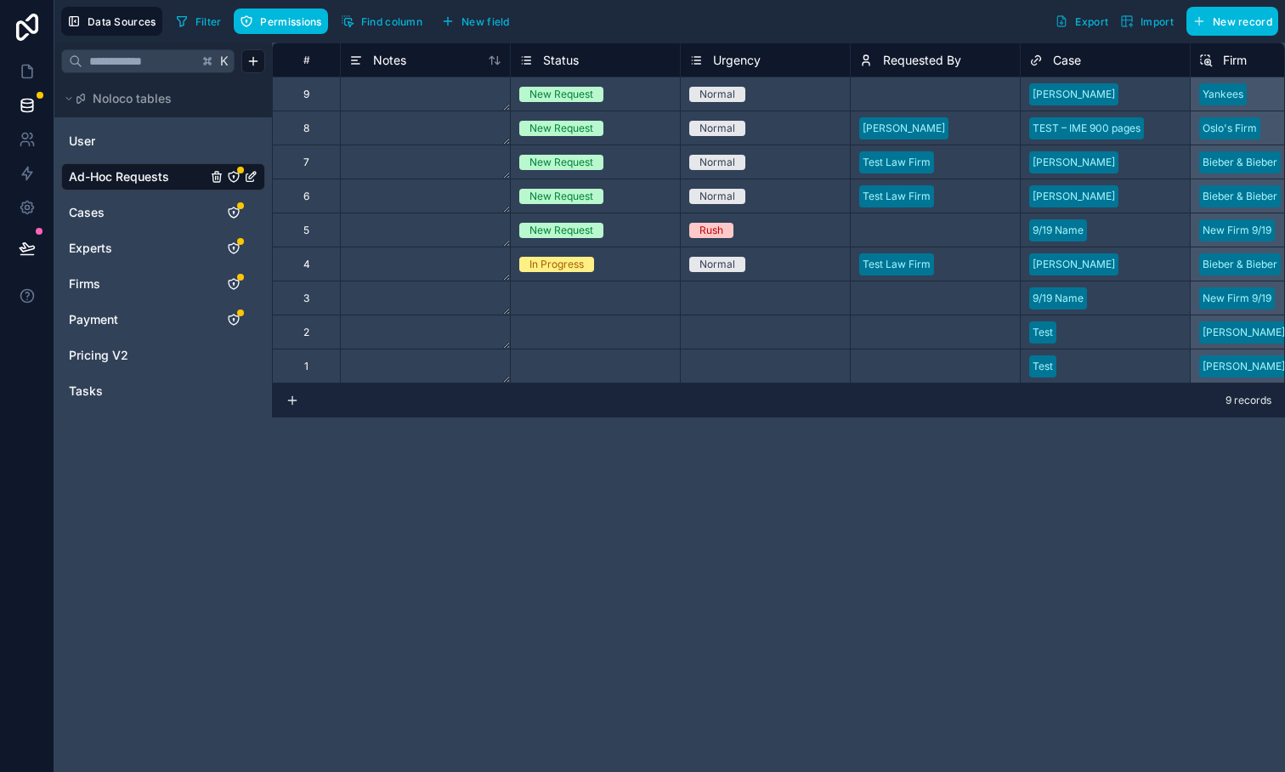
click at [130, 215] on link "Cases" at bounding box center [138, 212] width 138 height 17
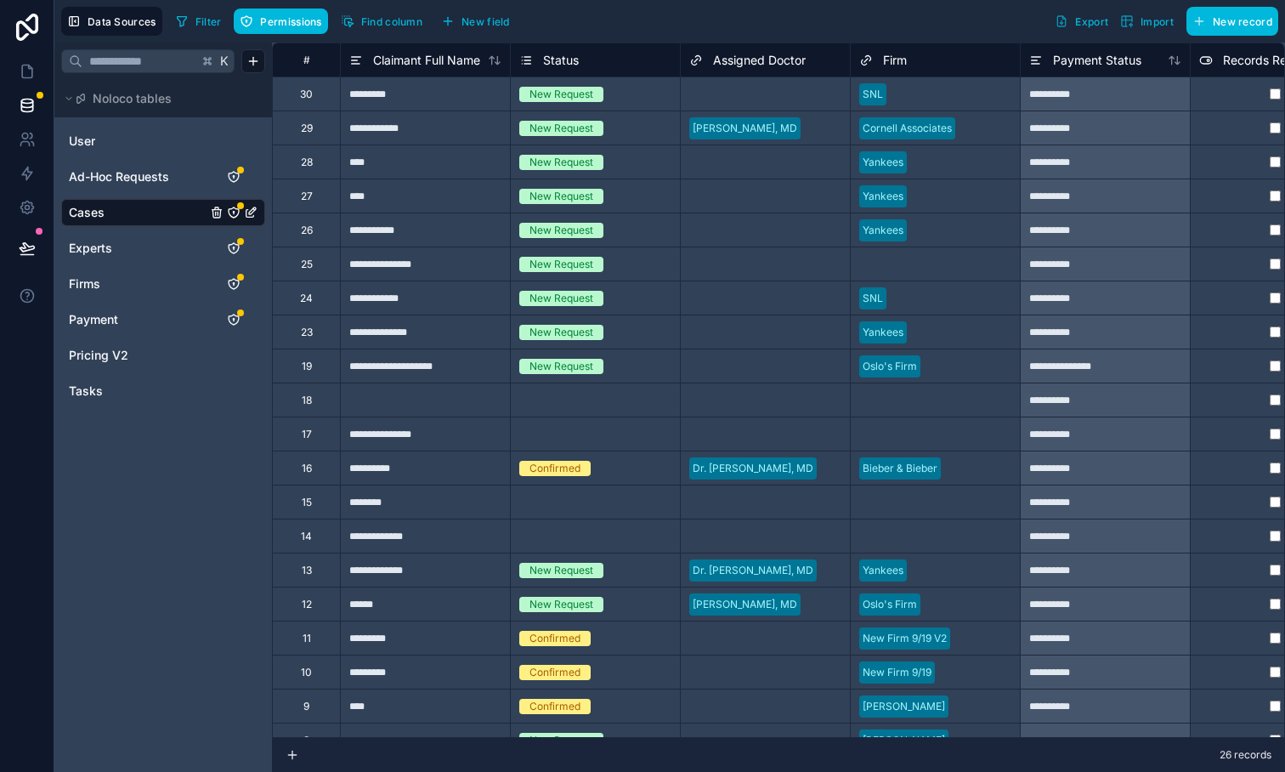
click at [394, 22] on span "Find column" at bounding box center [391, 21] width 61 height 13
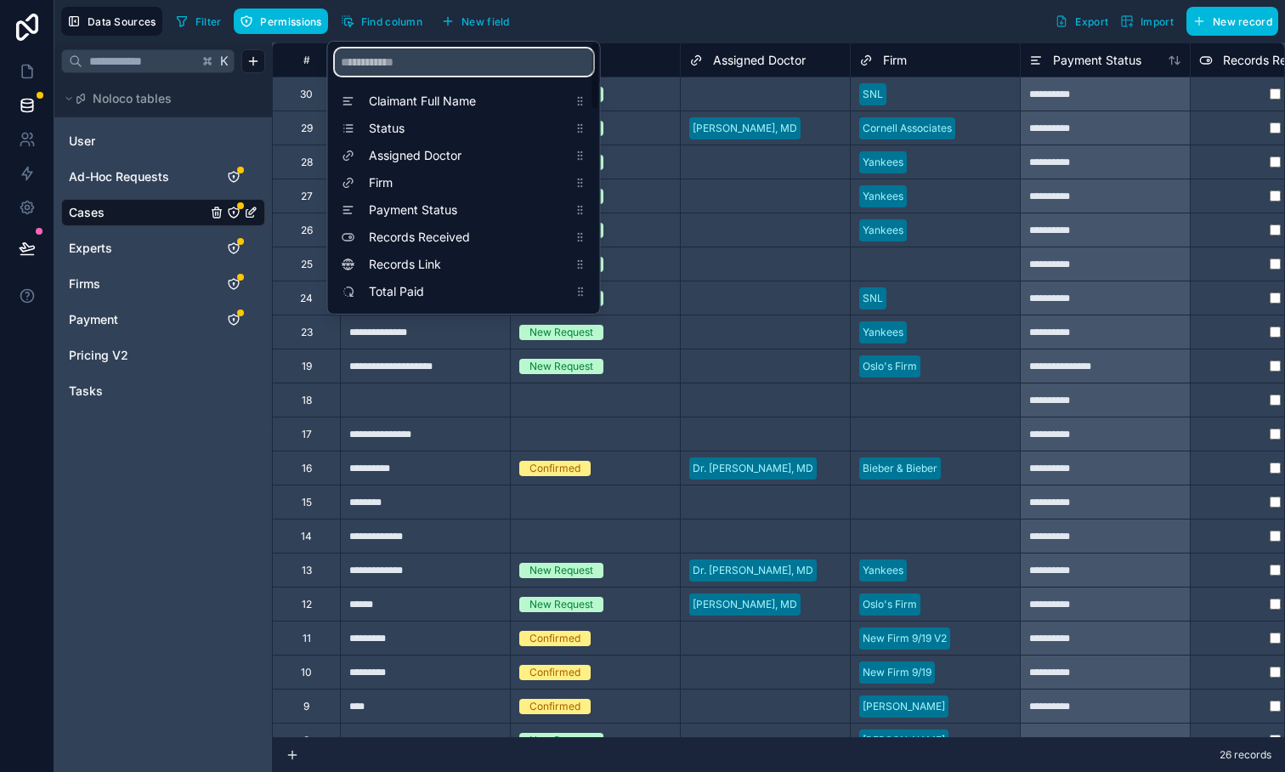
click at [419, 59] on input "scrollable content" at bounding box center [464, 61] width 258 height 27
type input "****"
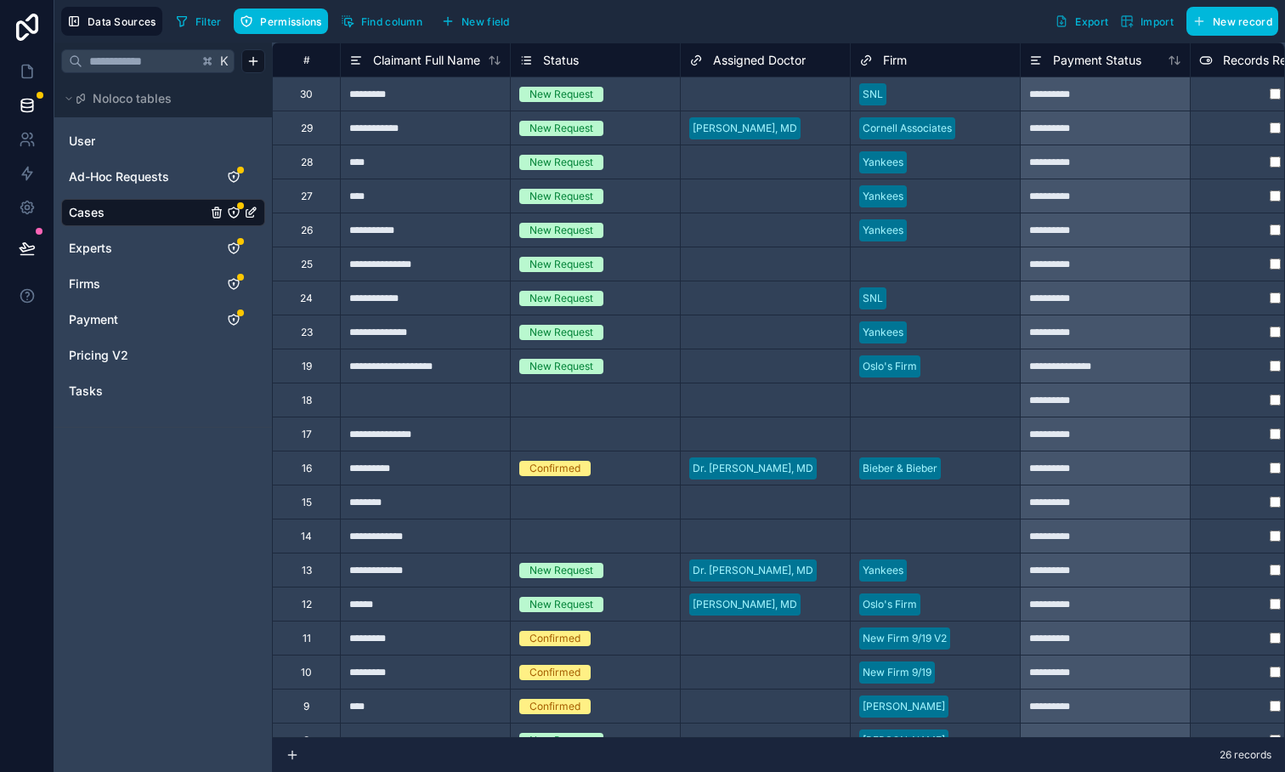
click at [122, 252] on link "Experts" at bounding box center [138, 248] width 138 height 17
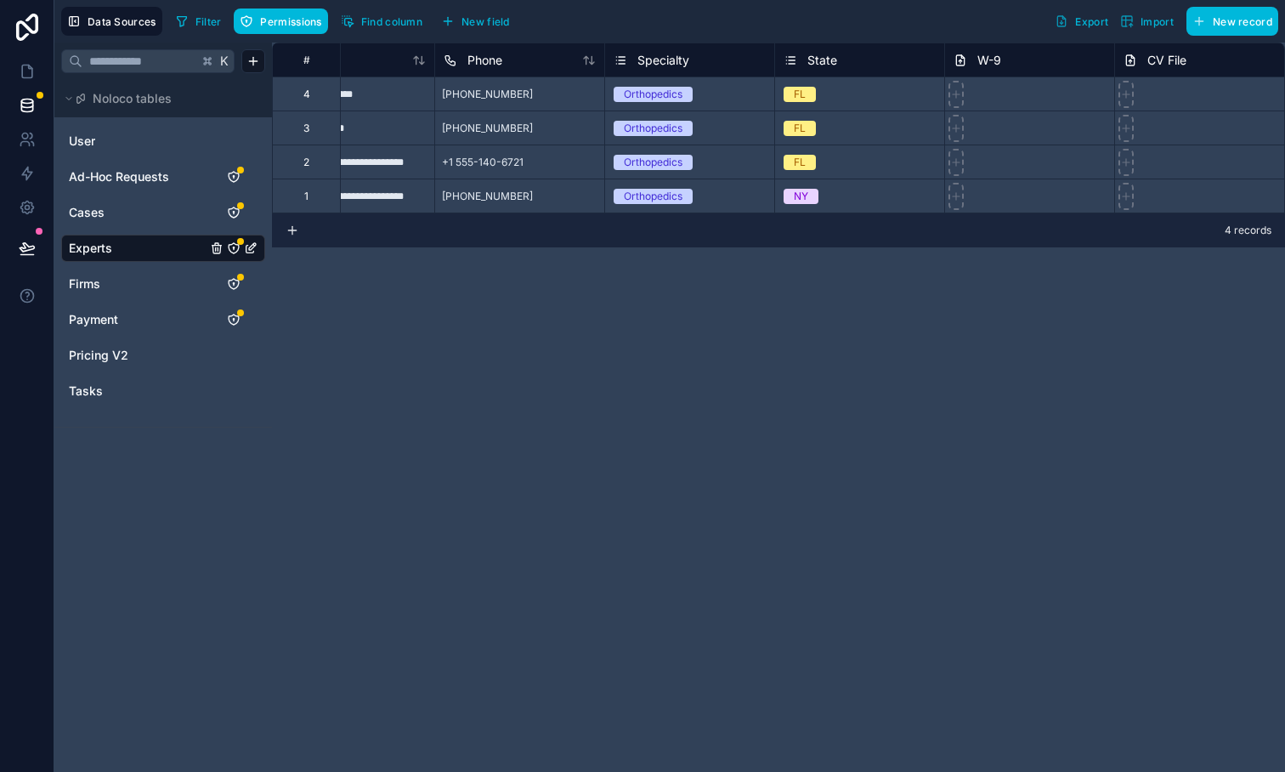
scroll to position [0, 267]
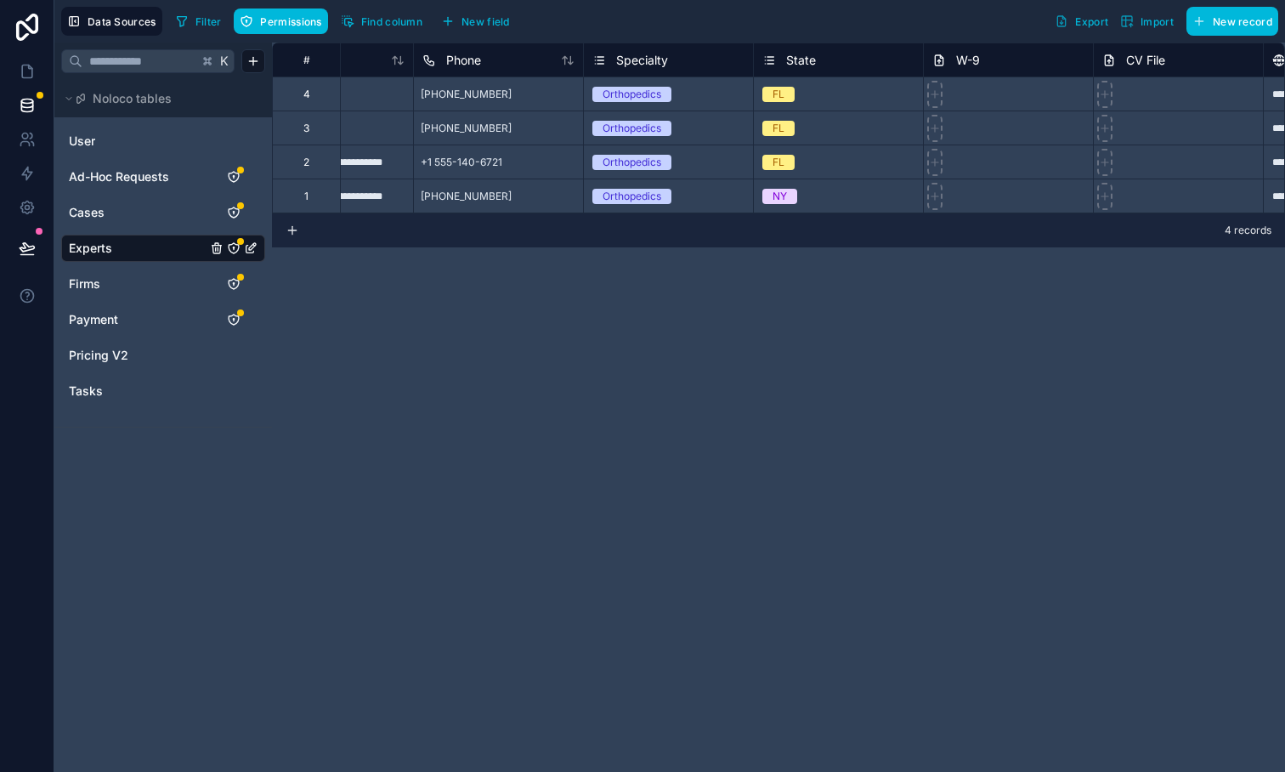
click at [406, 26] on span "Find column" at bounding box center [391, 21] width 61 height 13
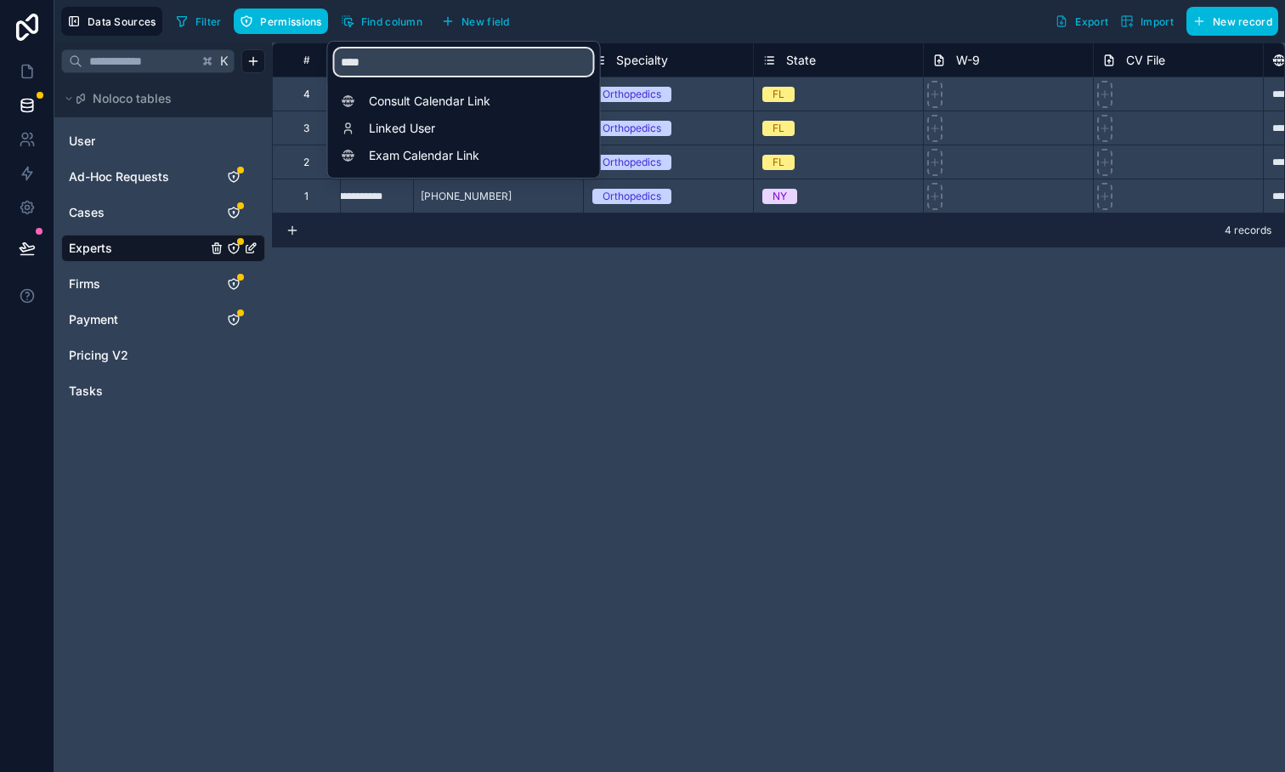
click at [406, 61] on input "****" at bounding box center [464, 61] width 258 height 27
click at [513, 345] on div "**********" at bounding box center [778, 407] width 1013 height 729
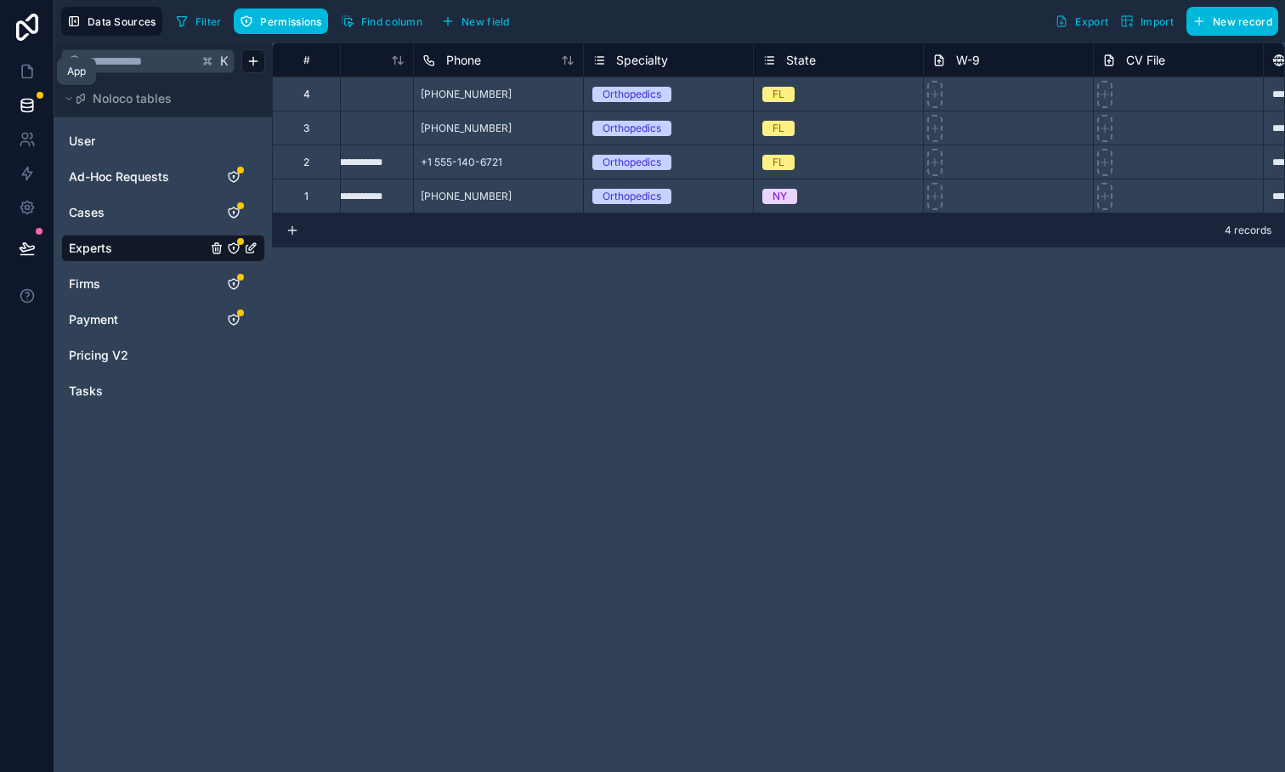
click at [22, 77] on icon at bounding box center [27, 71] width 10 height 13
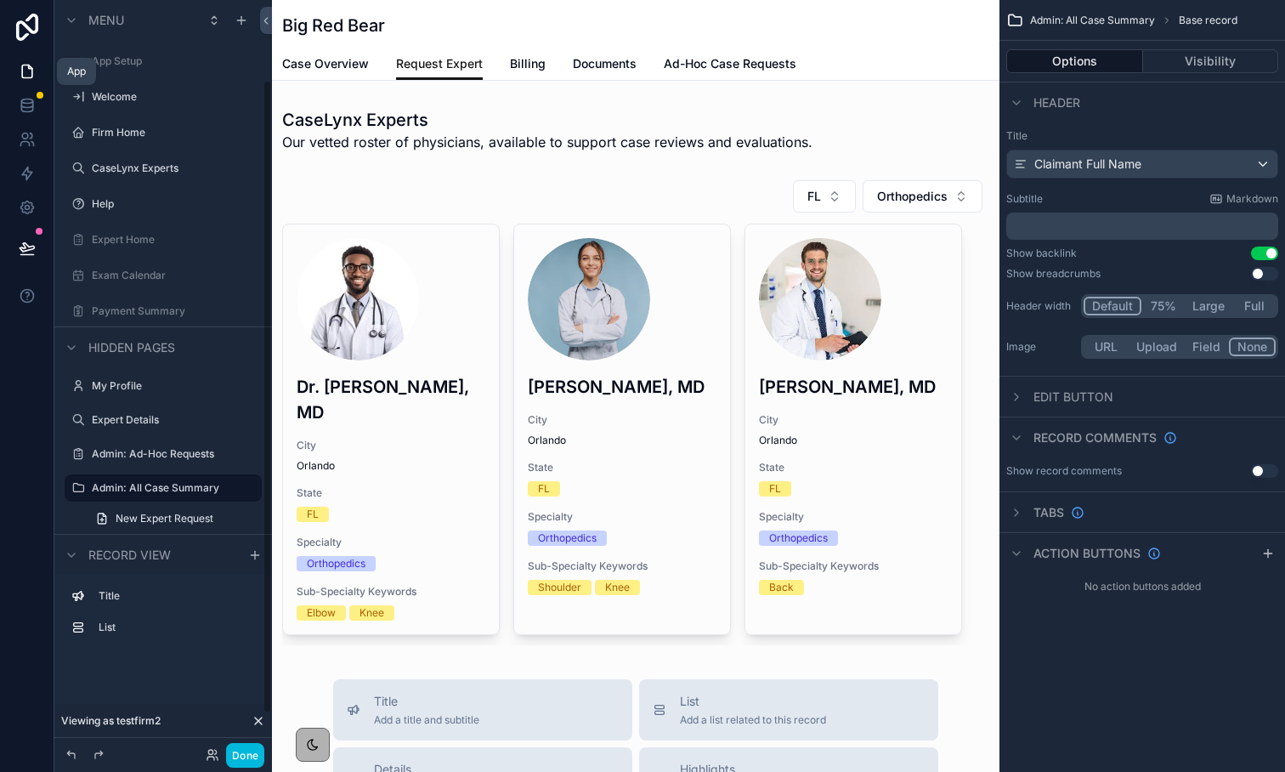
scroll to position [95, 0]
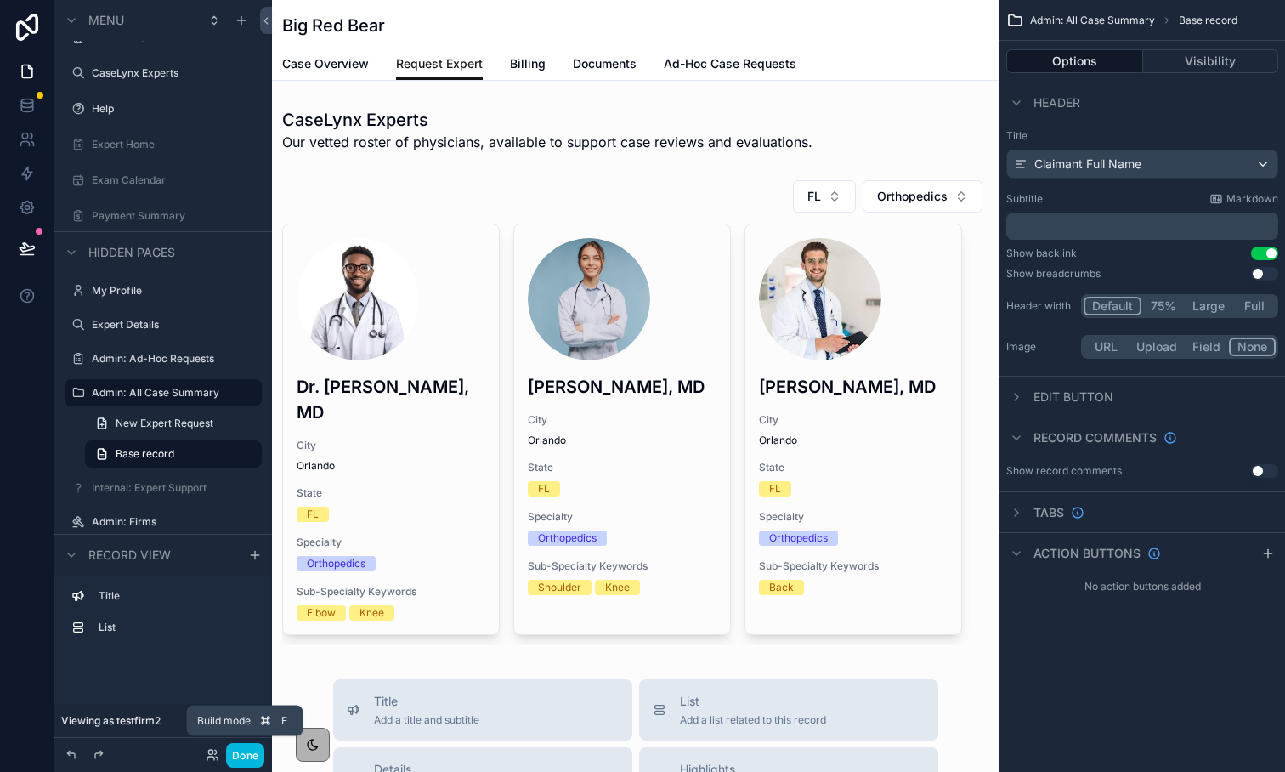
click at [257, 757] on button "Done" at bounding box center [245, 755] width 38 height 25
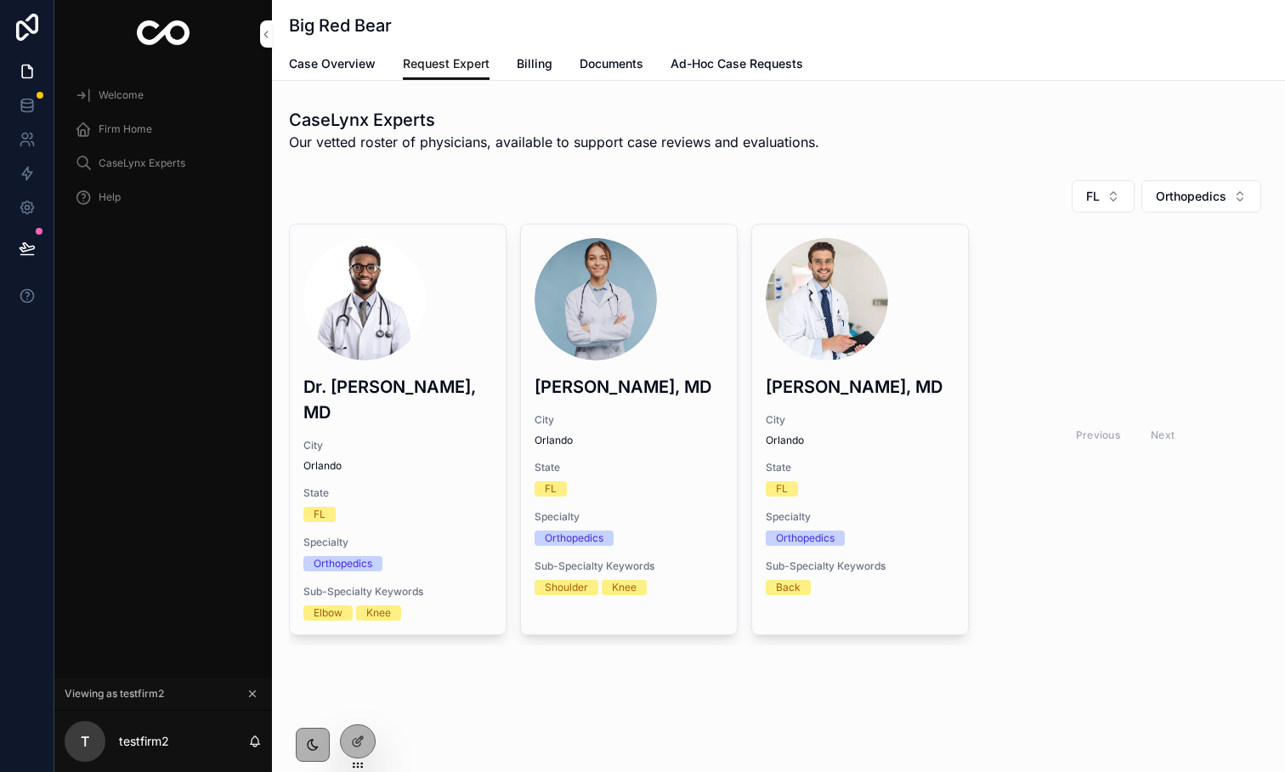
click at [0, 0] on span "Request Exam Date" at bounding box center [0, 0] width 0 height 0
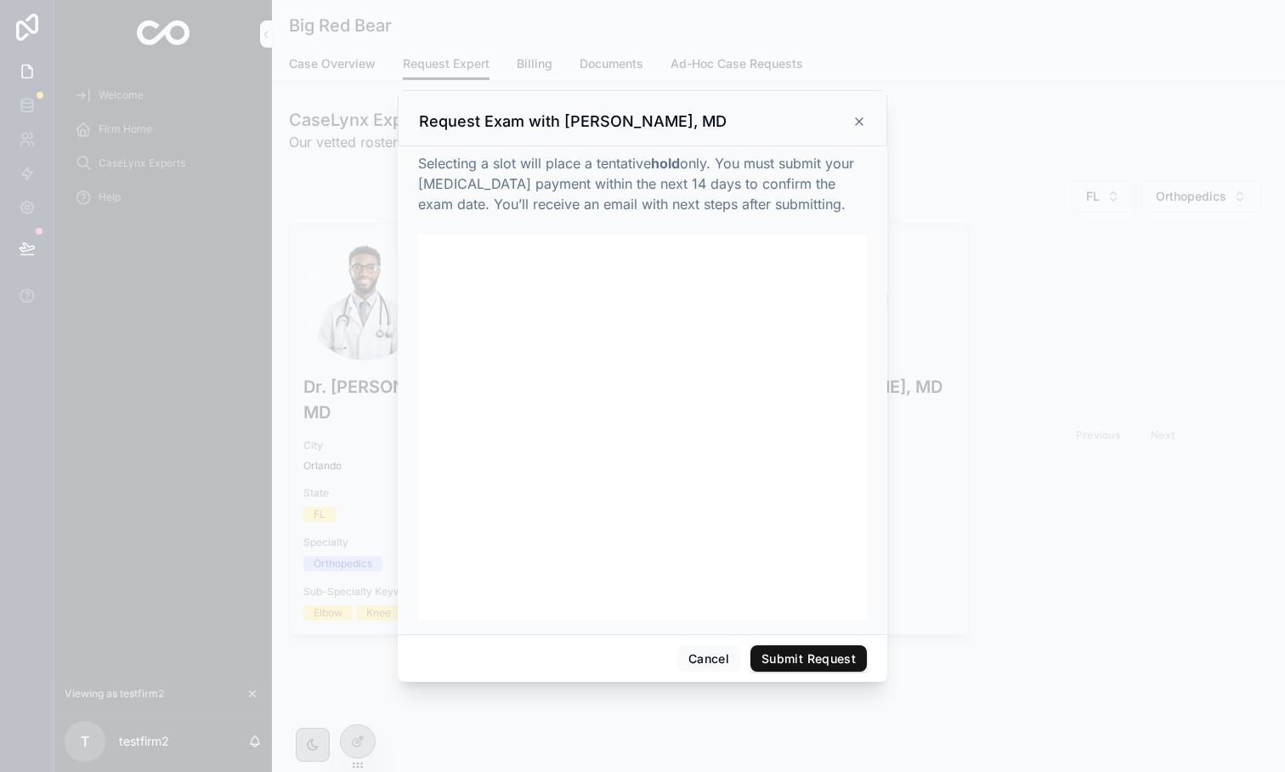
click at [859, 116] on icon at bounding box center [860, 122] width 14 height 14
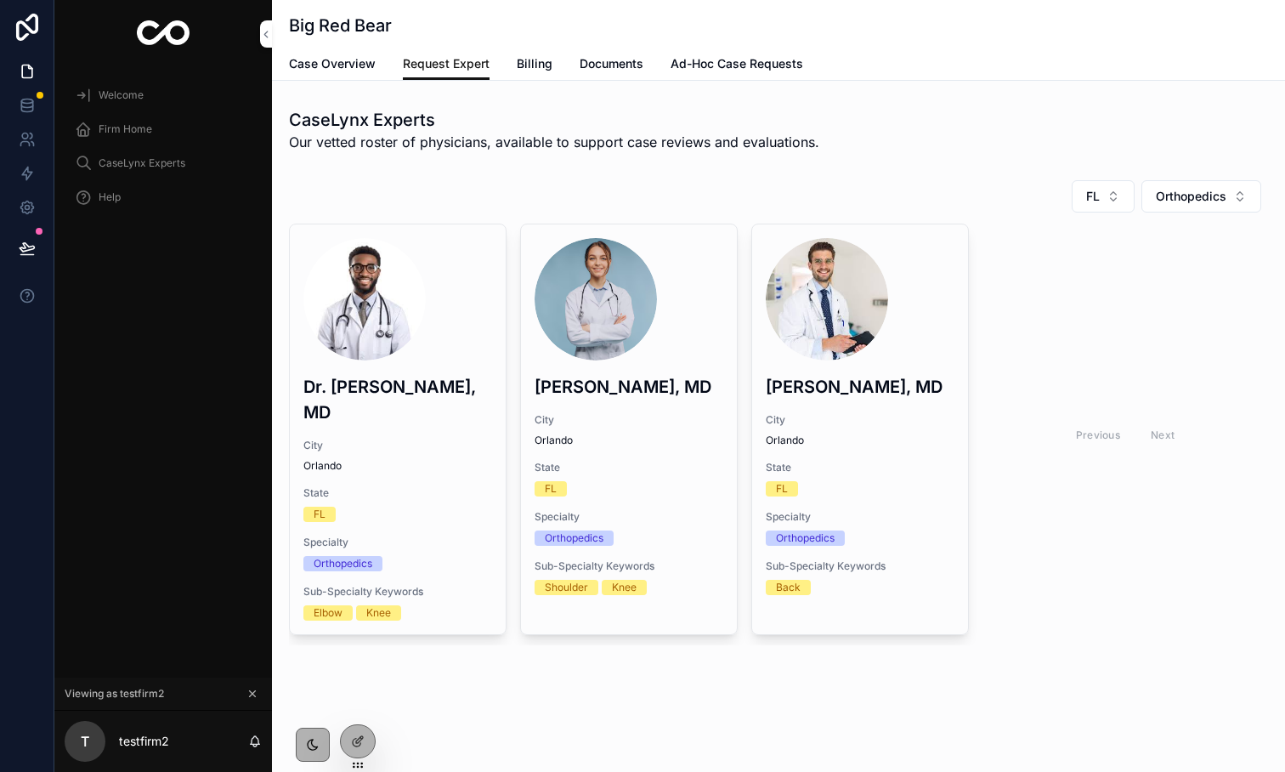
click at [429, 298] on div "scrollable content" at bounding box center [397, 299] width 189 height 122
click at [0, 0] on span "Request Exam Date" at bounding box center [0, 0] width 0 height 0
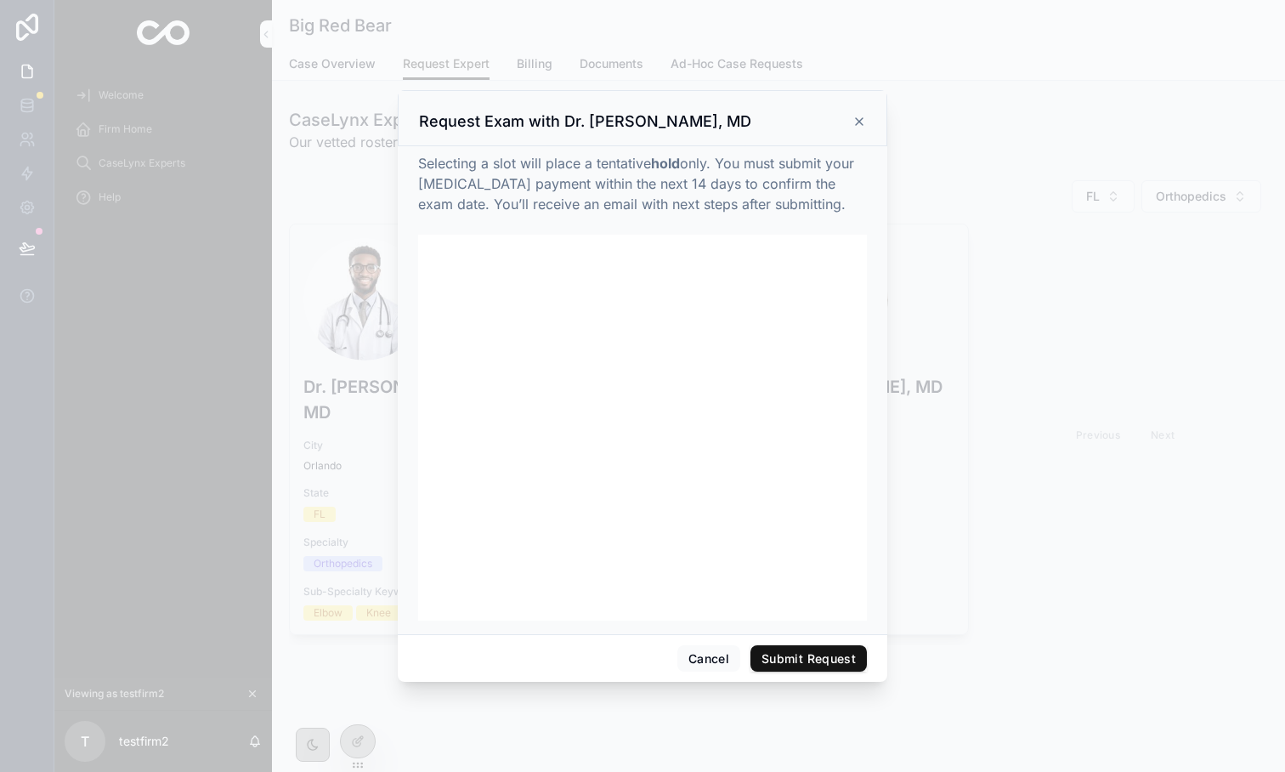
click at [854, 126] on icon at bounding box center [860, 122] width 14 height 14
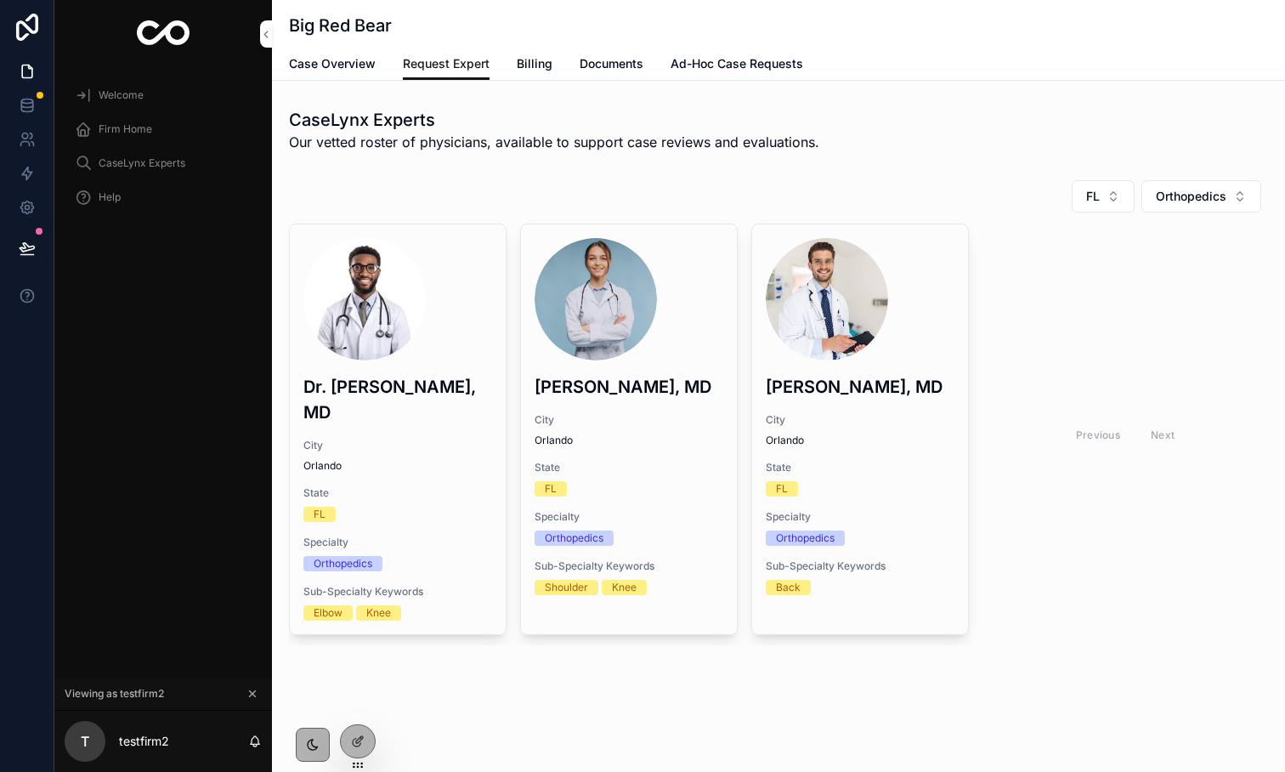
click at [360, 742] on icon at bounding box center [357, 743] width 8 height 8
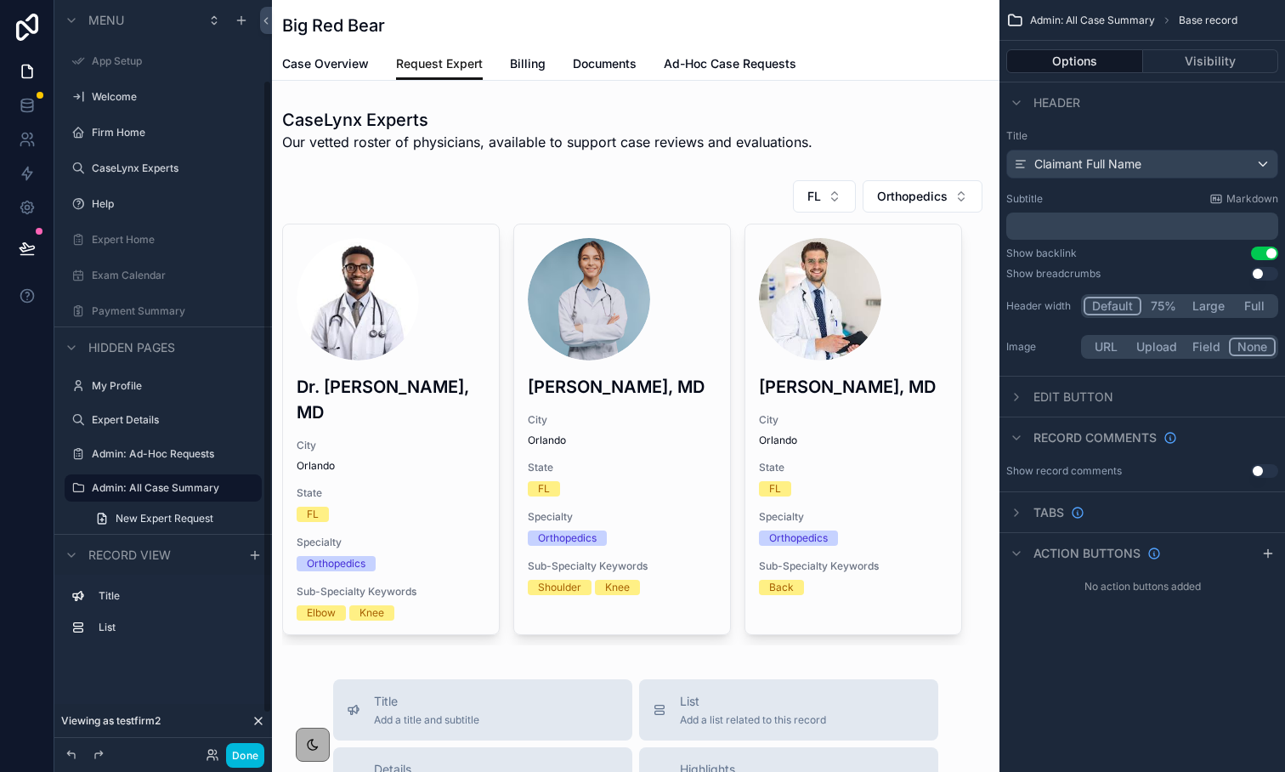
scroll to position [95, 0]
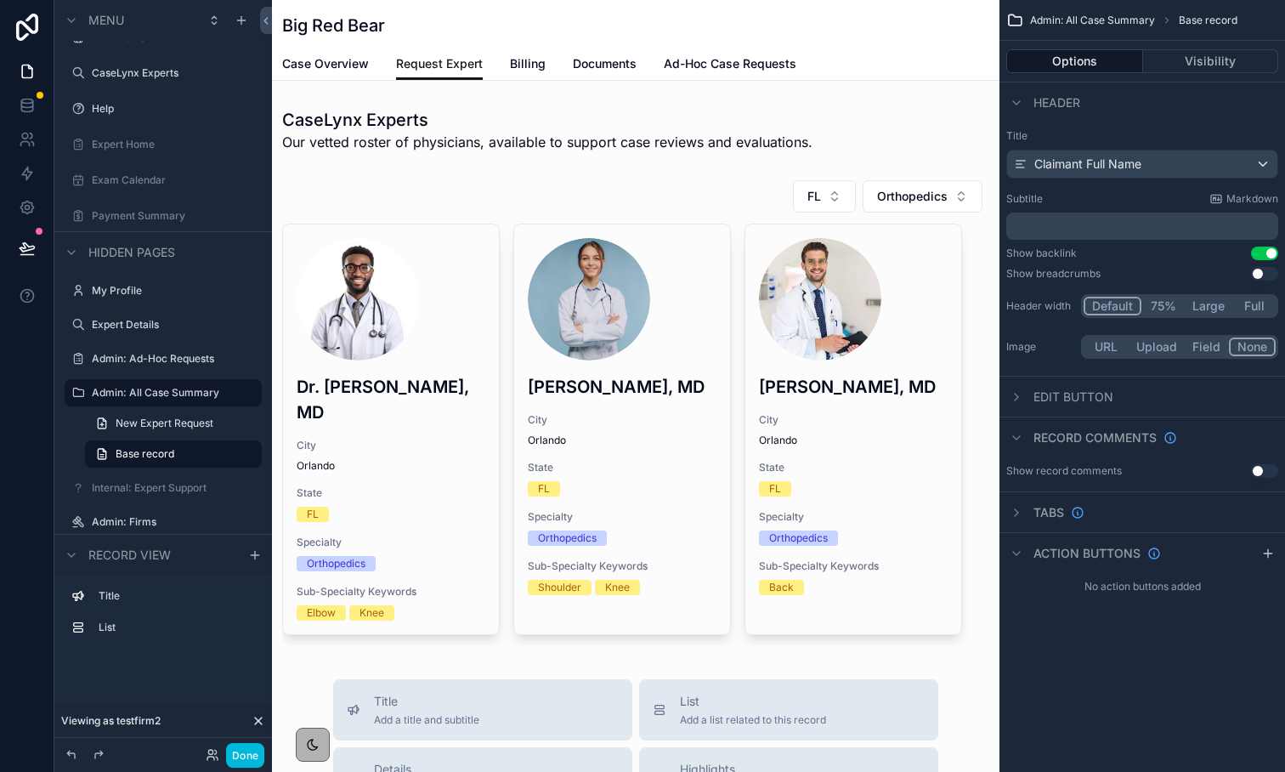
click at [573, 212] on div "scrollable content" at bounding box center [636, 412] width 728 height 479
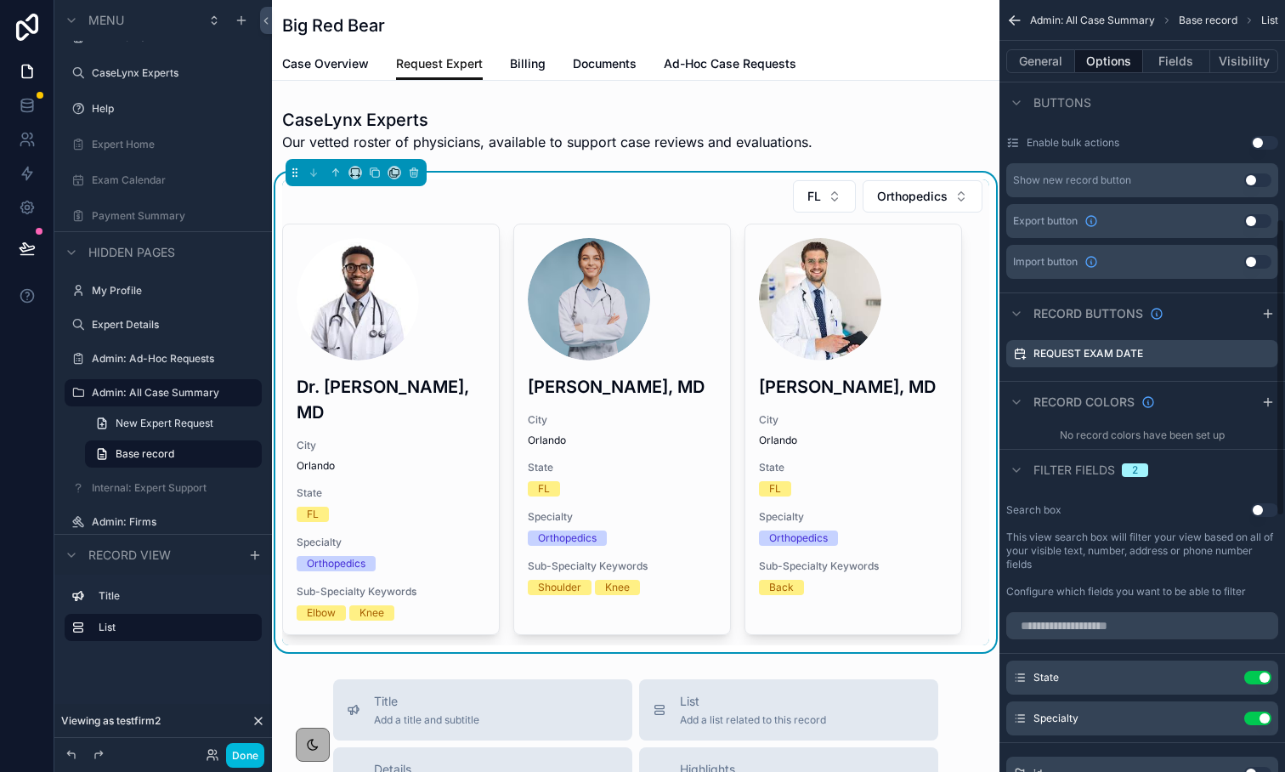
scroll to position [566, 0]
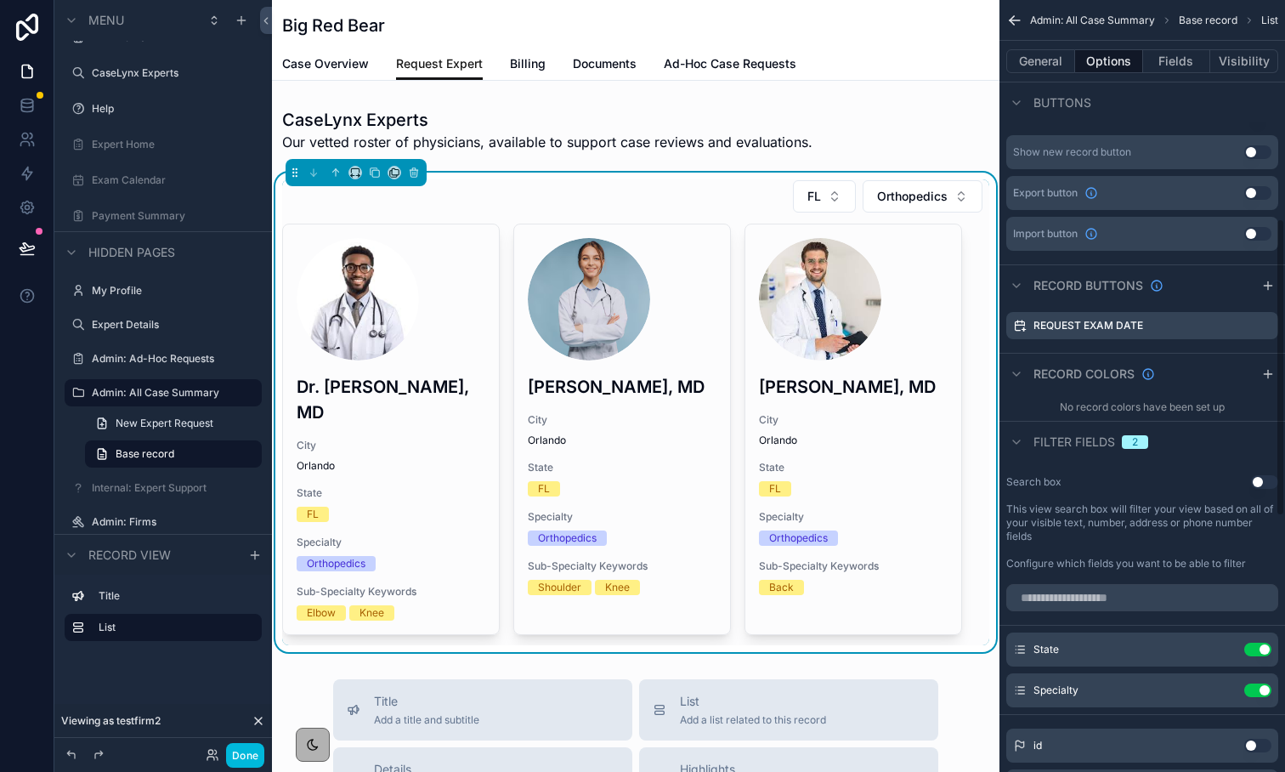
click at [1111, 326] on label "Request Exam Date" at bounding box center [1089, 326] width 110 height 14
click at [0, 0] on icon "scrollable content" at bounding box center [0, 0] width 0 height 0
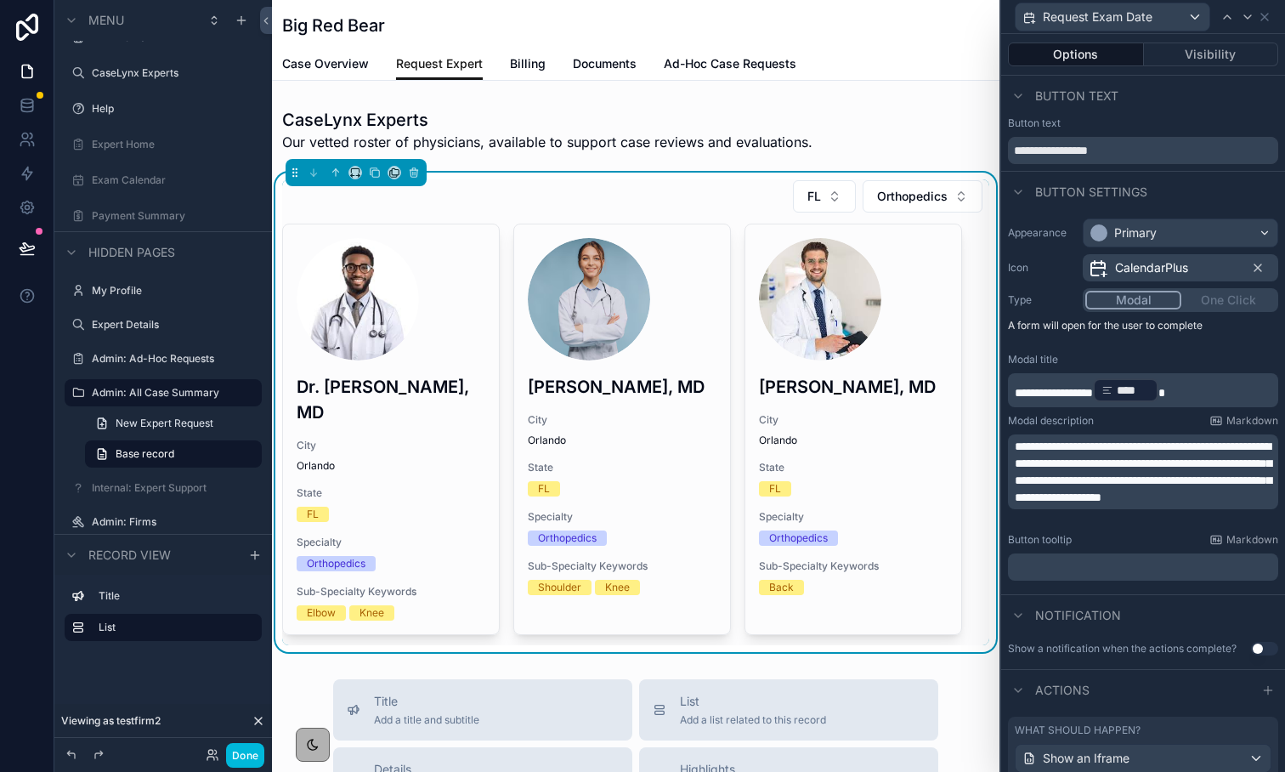
scroll to position [58, 0]
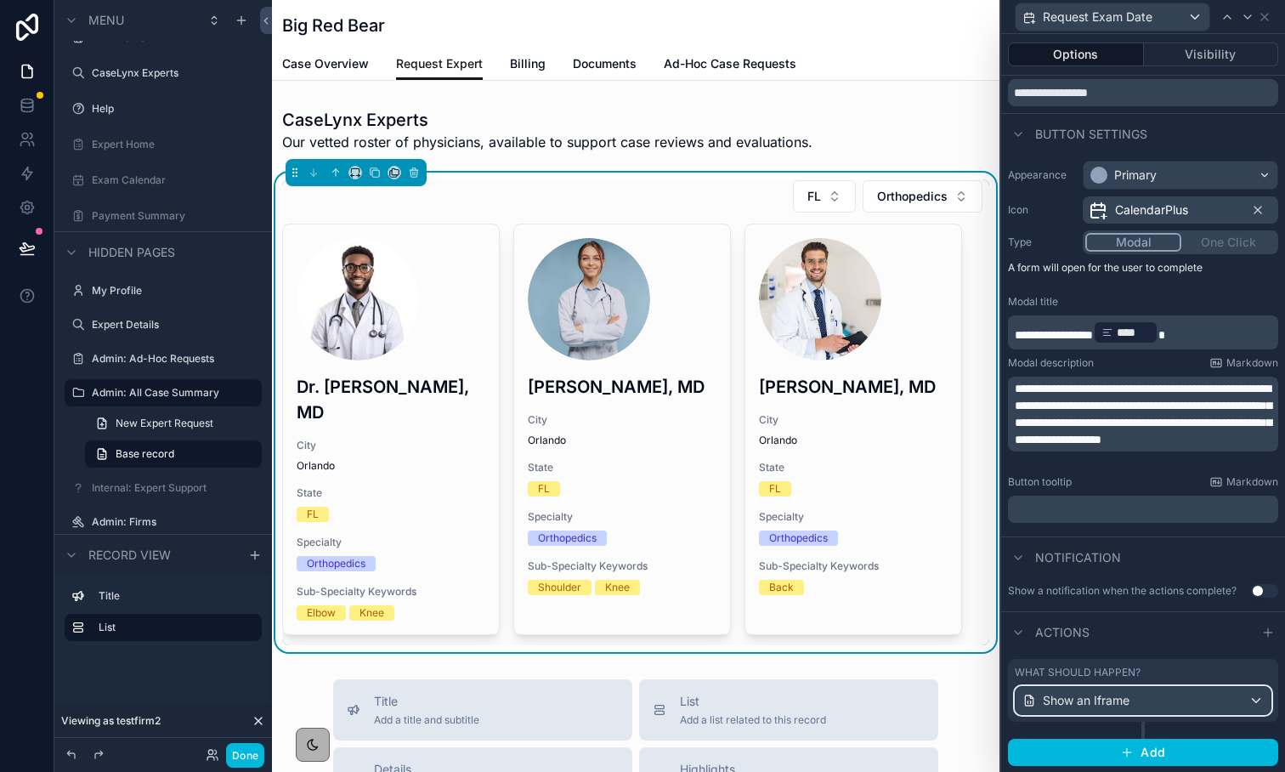
click at [1219, 695] on div "Show an Iframe" at bounding box center [1143, 700] width 255 height 27
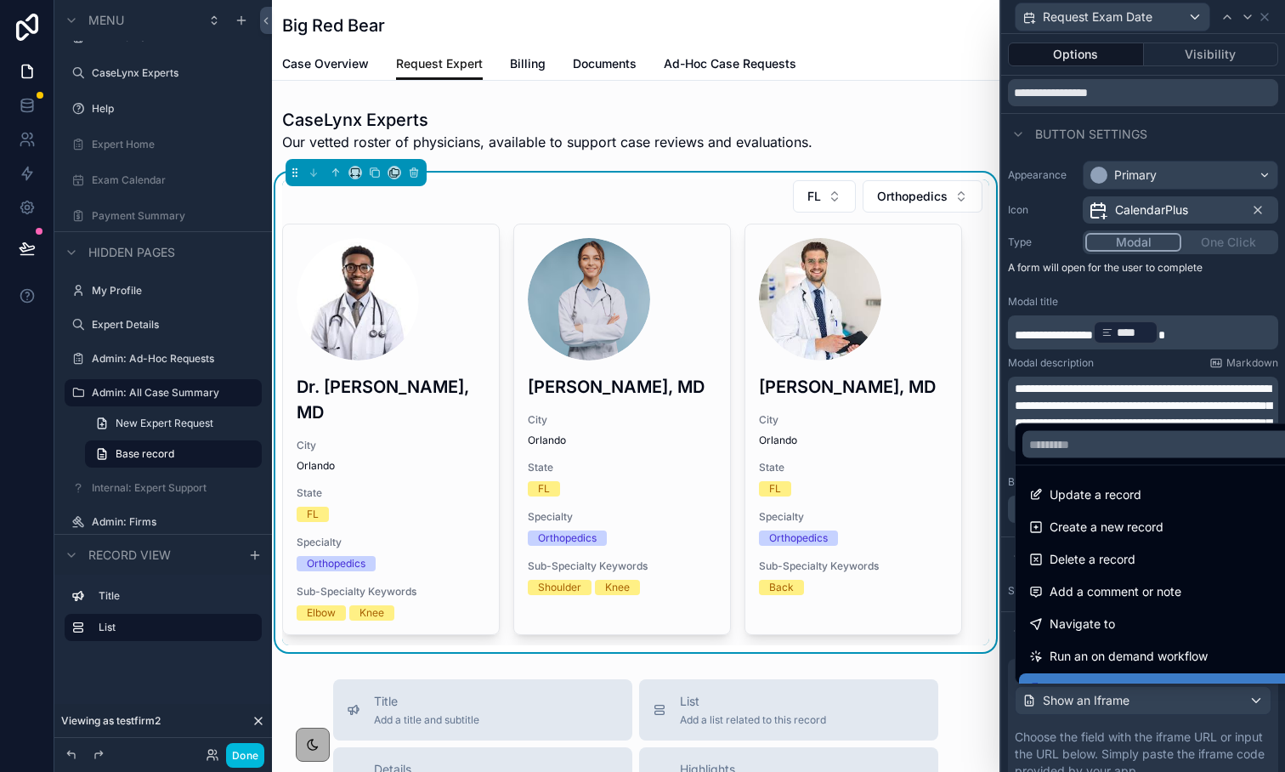
click at [1267, 678] on div "Show an Iframe" at bounding box center [1162, 688] width 267 height 20
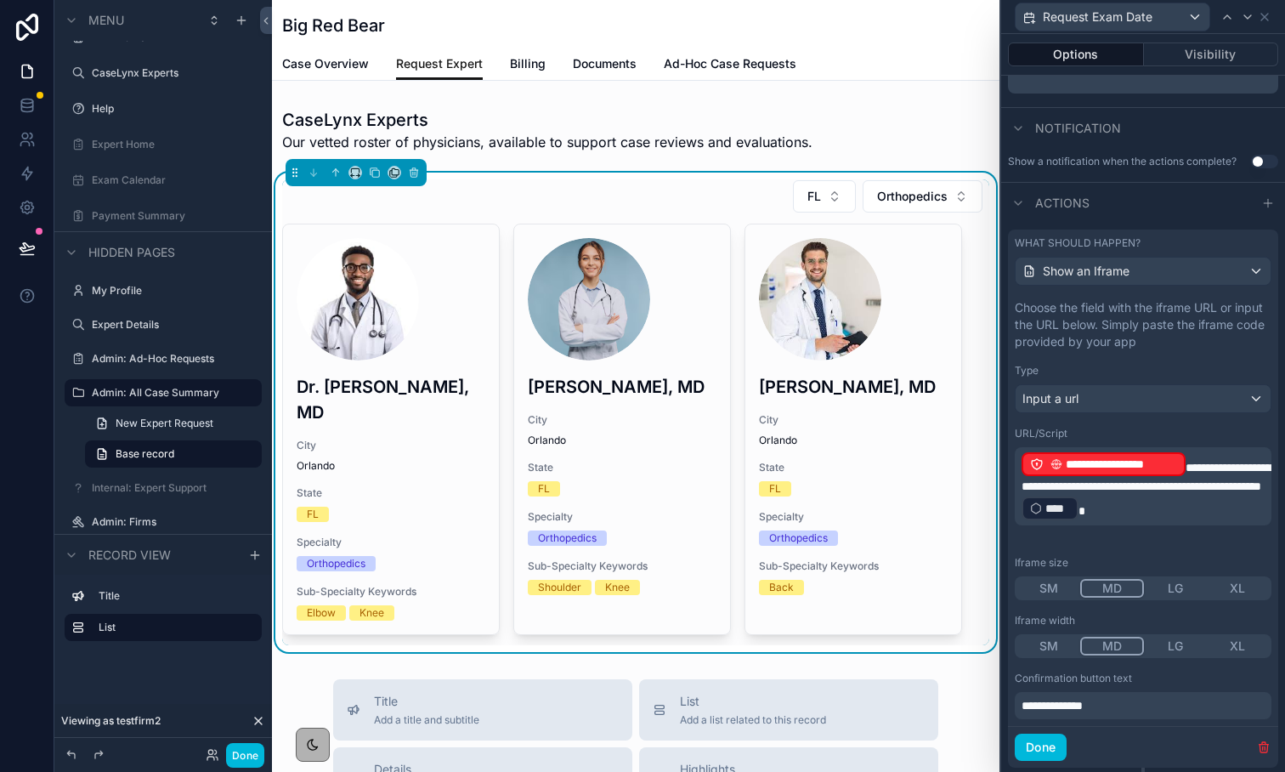
scroll to position [533, 0]
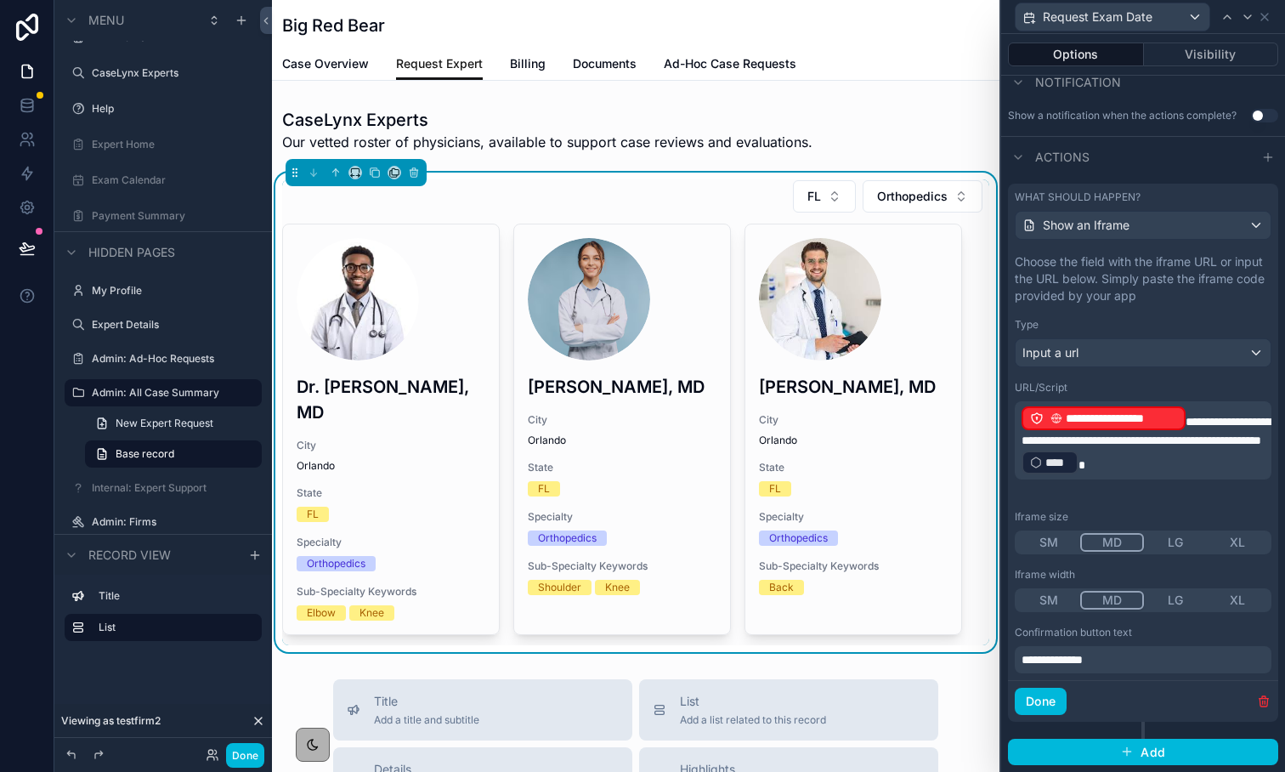
click at [1199, 425] on p "**********" at bounding box center [1145, 440] width 247 height 71
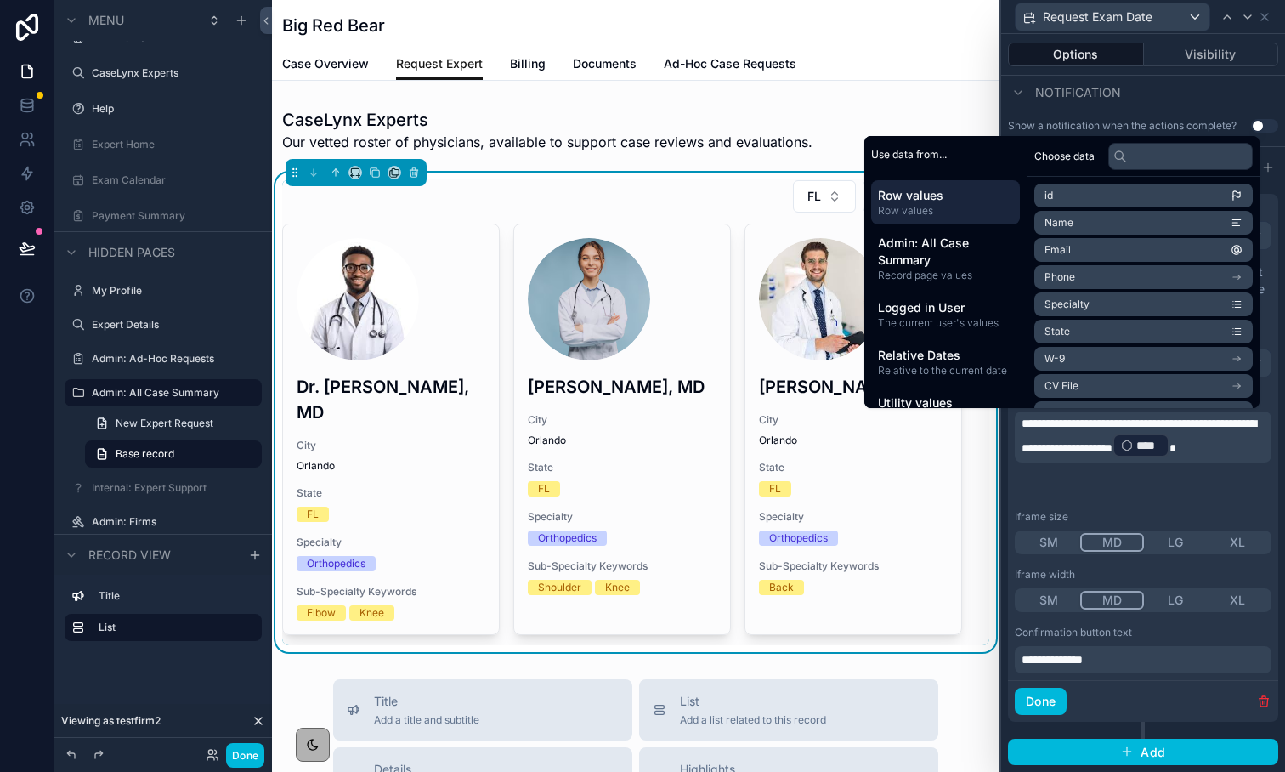
scroll to position [523, 0]
click at [1179, 153] on input "text" at bounding box center [1181, 156] width 145 height 27
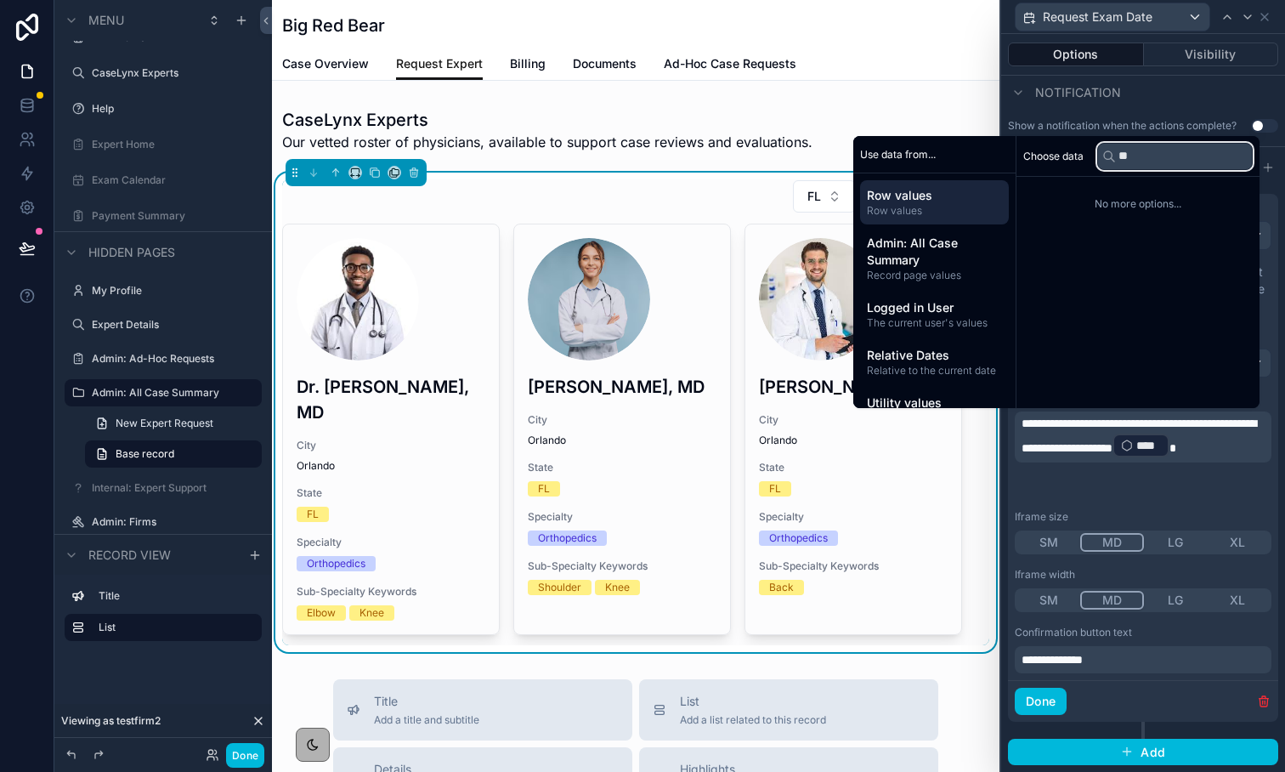
type input "*"
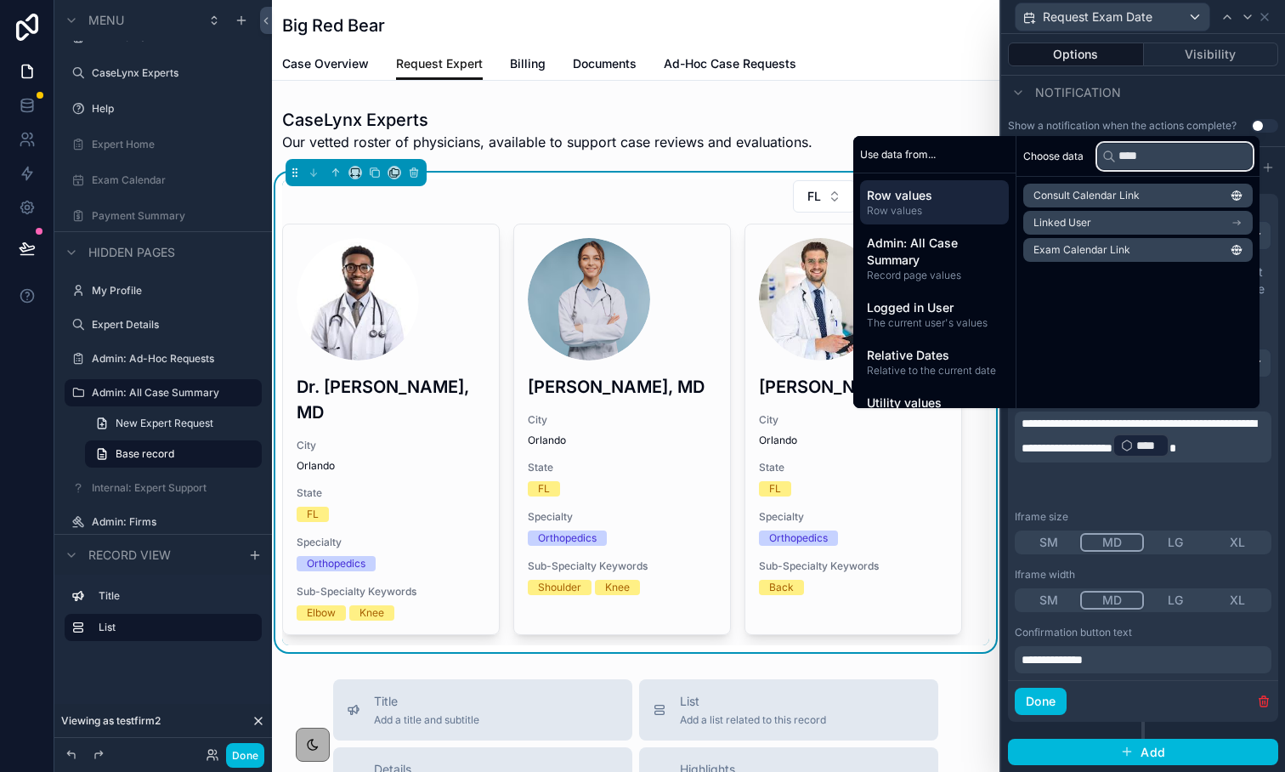
type input "****"
click at [908, 197] on span "Row values" at bounding box center [934, 195] width 135 height 17
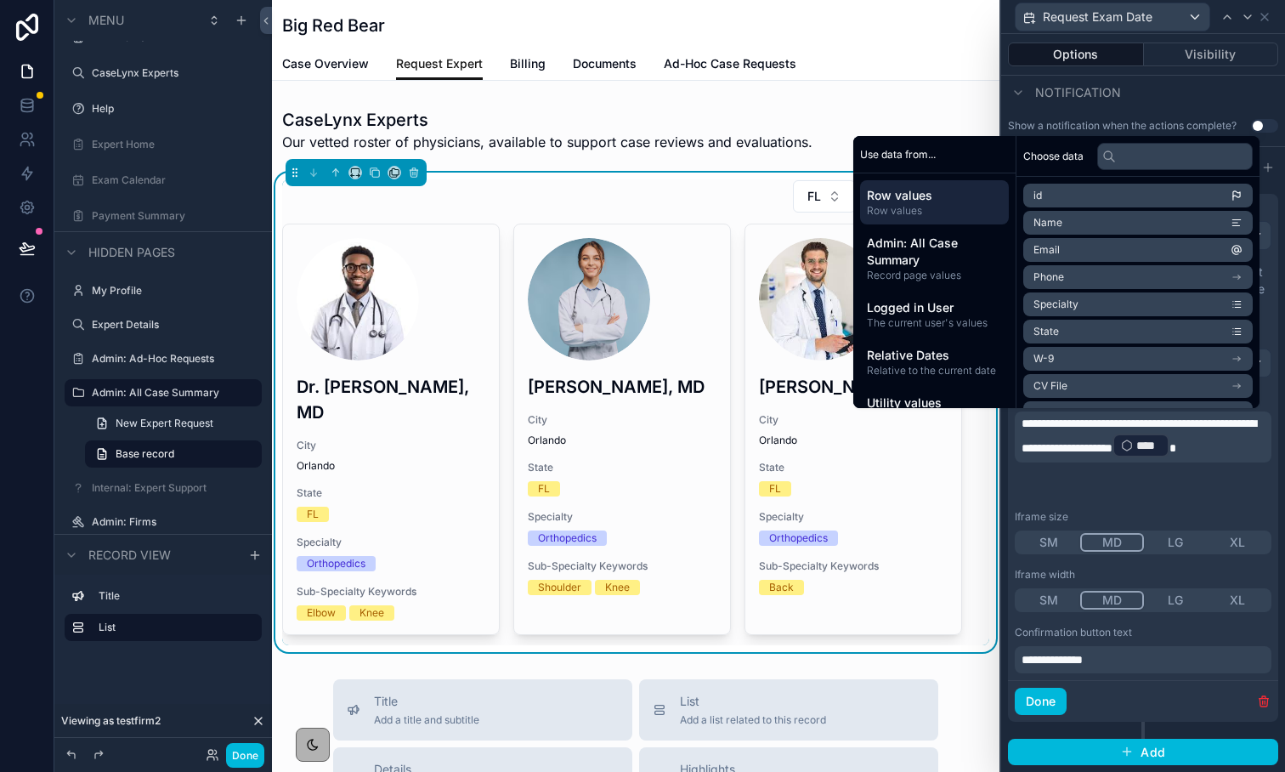
click at [908, 197] on span "Row values" at bounding box center [934, 195] width 135 height 17
click at [1185, 150] on input "text" at bounding box center [1175, 156] width 156 height 27
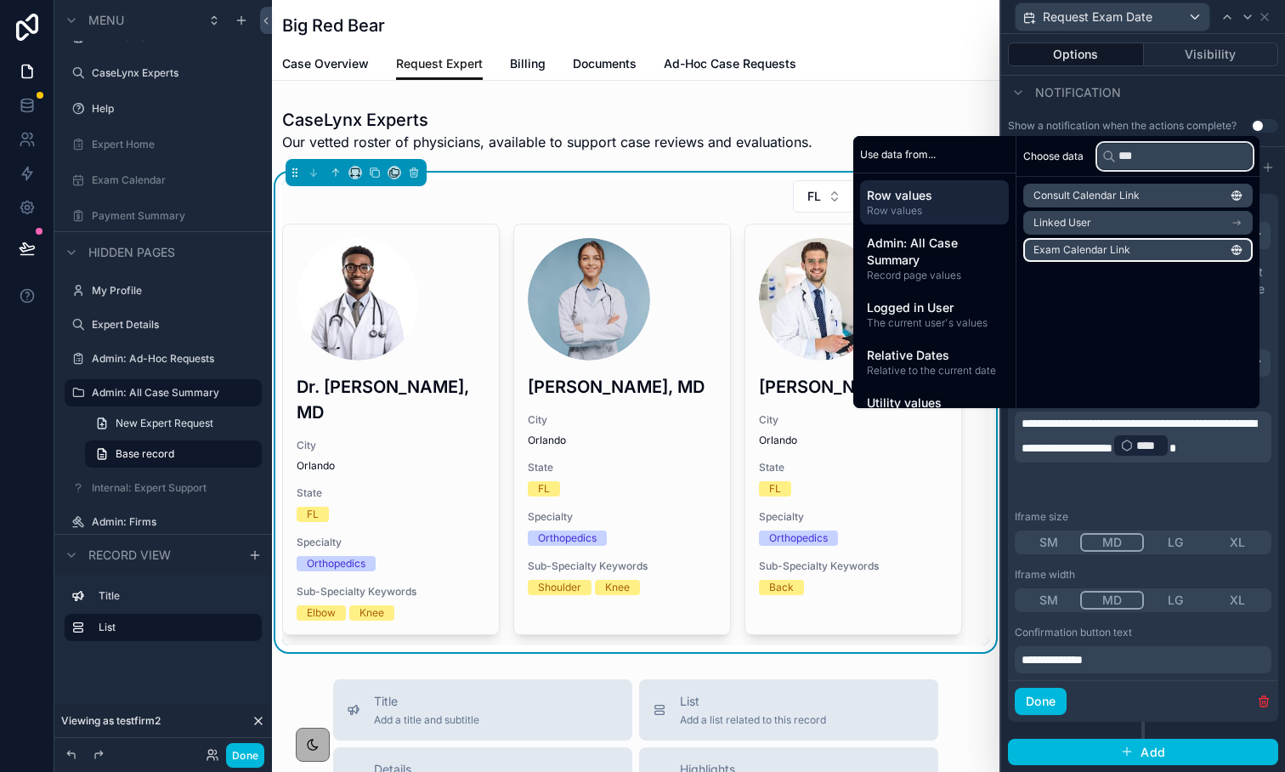
type input "***"
click at [1127, 243] on span "Exam Calendar Link" at bounding box center [1082, 250] width 97 height 14
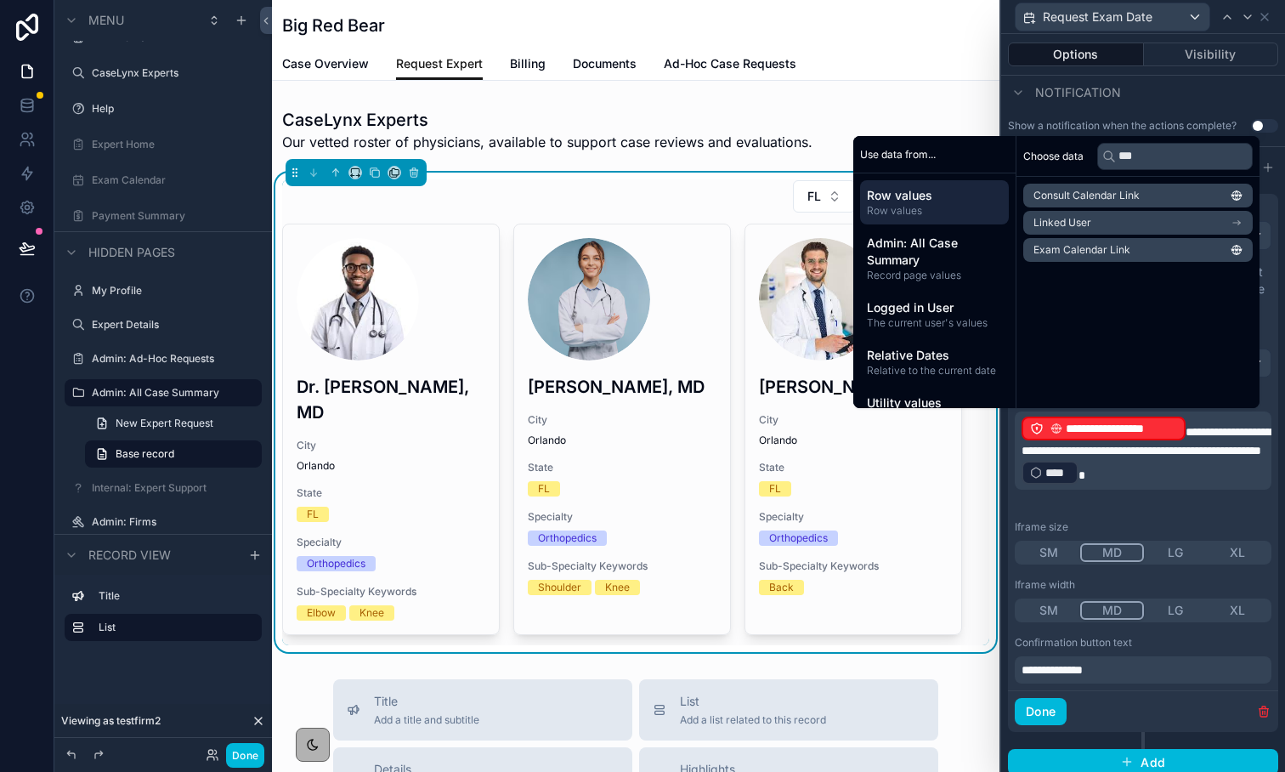
click at [1164, 97] on div "Notification" at bounding box center [1143, 91] width 284 height 41
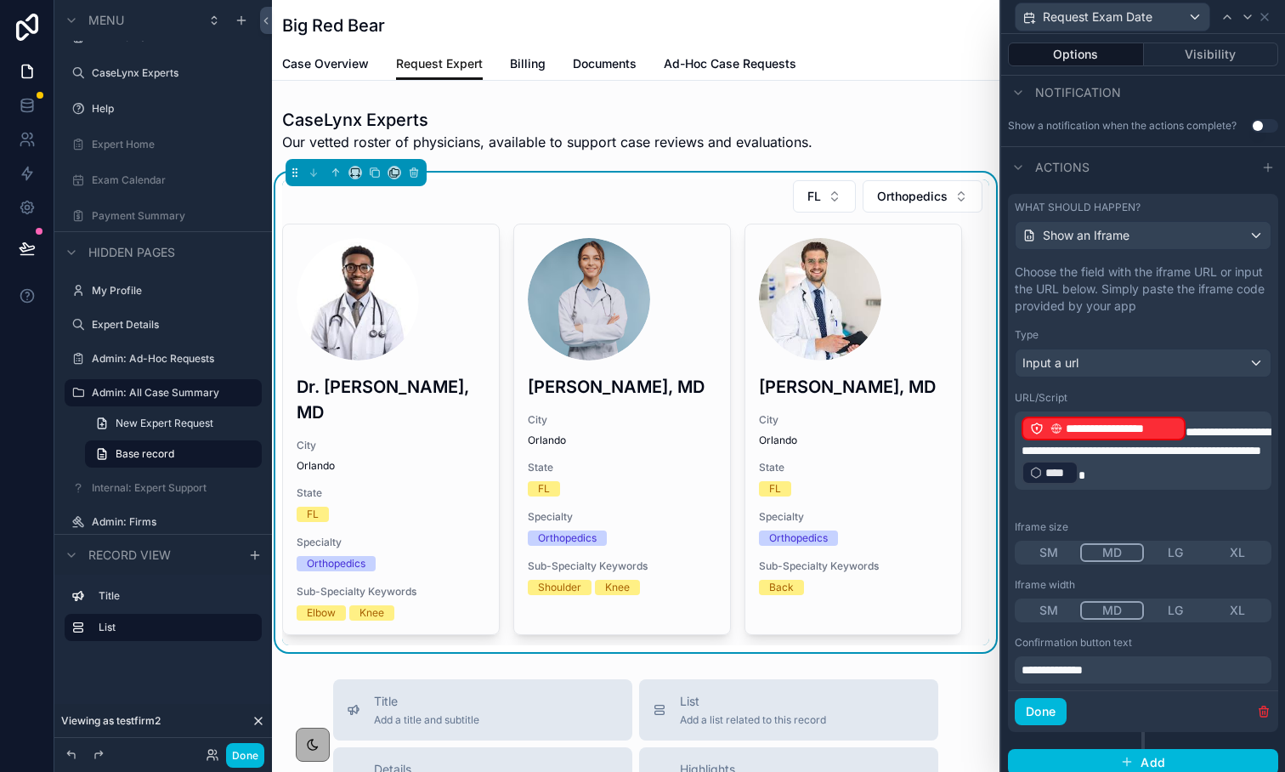
scroll to position [533, 0]
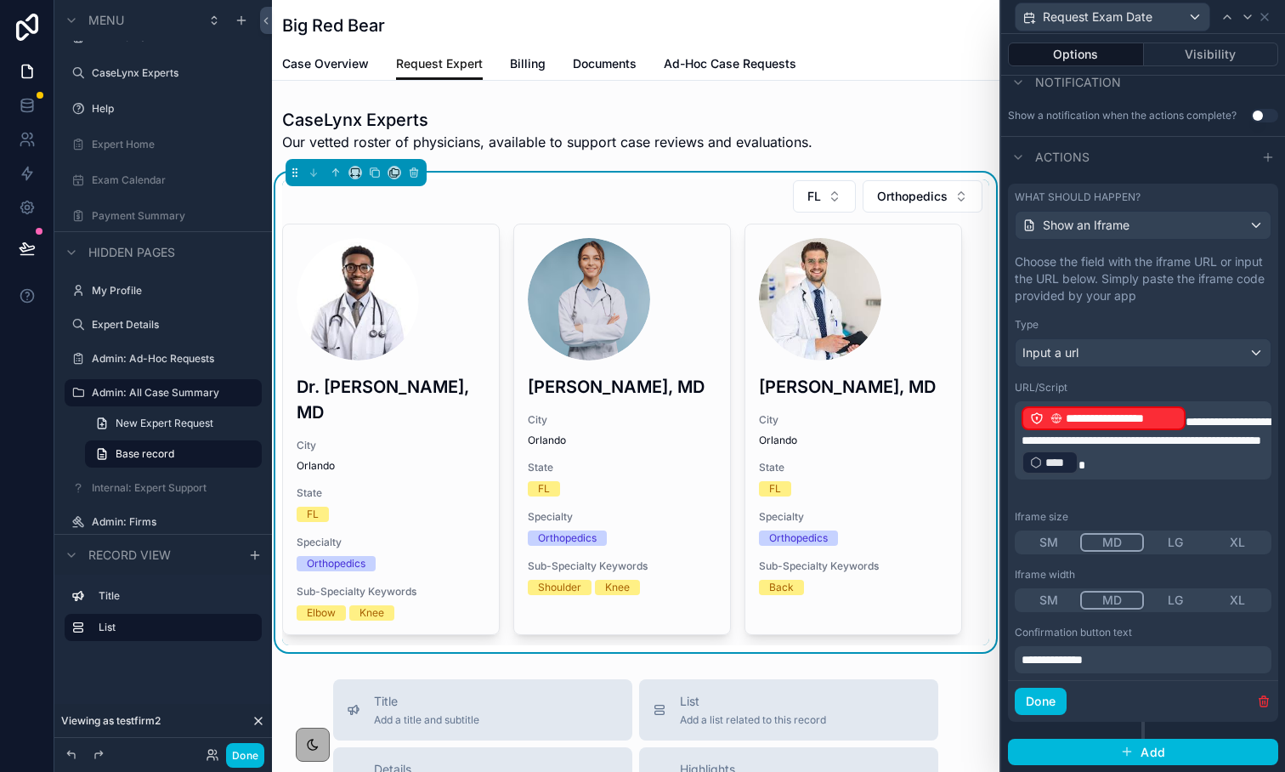
click at [1046, 709] on button "Done" at bounding box center [1041, 701] width 52 height 27
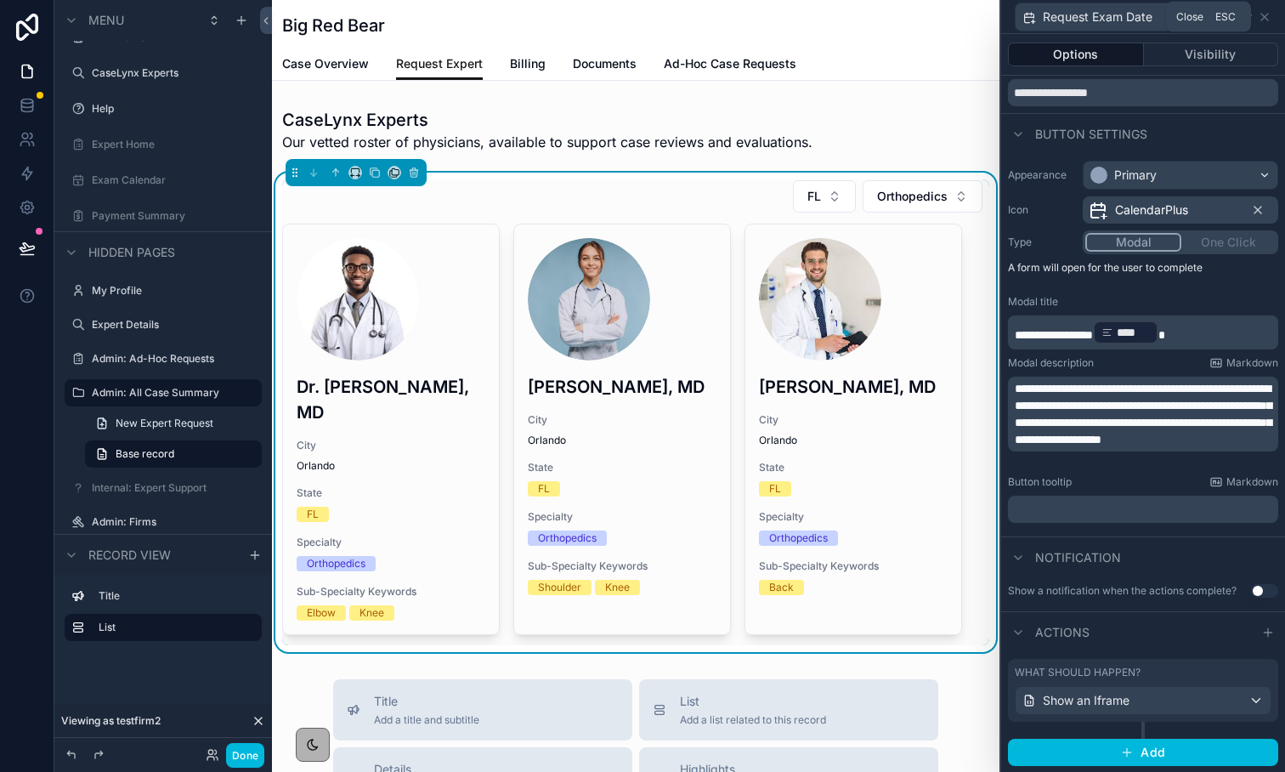
click at [1263, 22] on icon at bounding box center [1265, 17] width 14 height 14
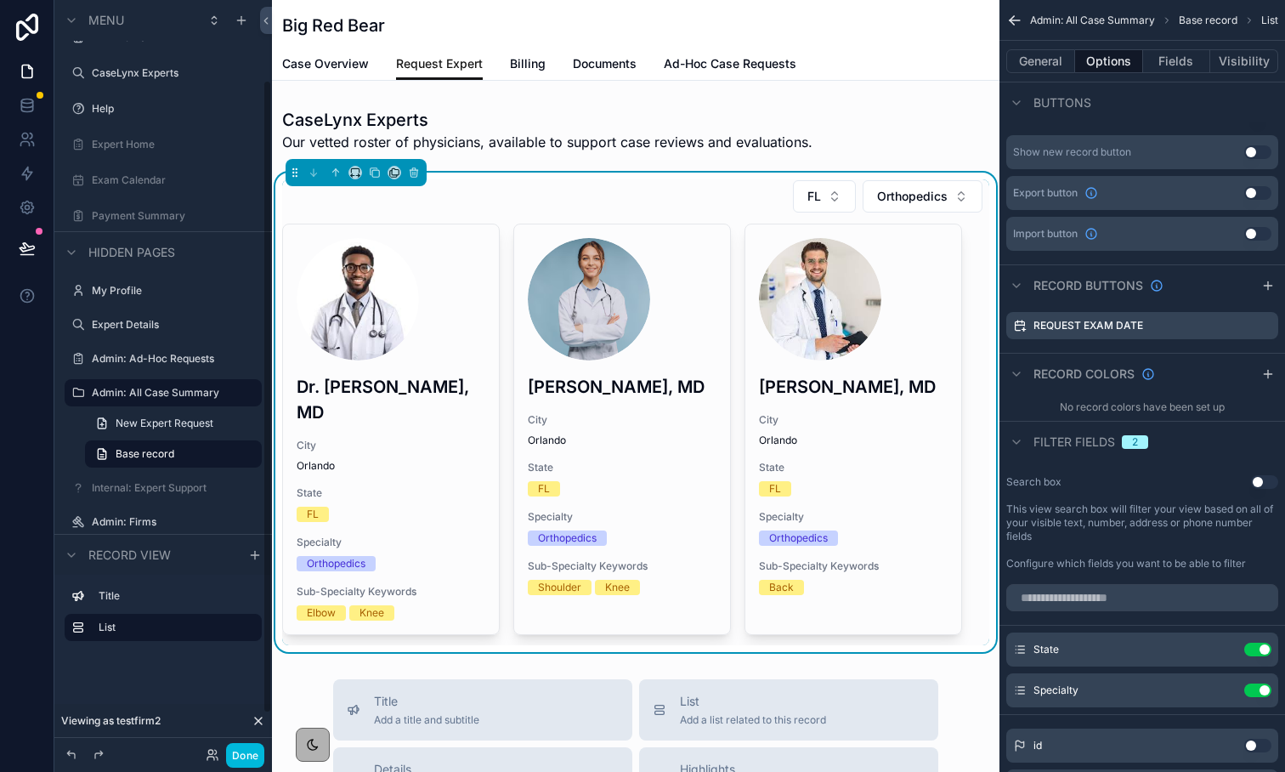
click at [237, 753] on button "Done" at bounding box center [245, 755] width 38 height 25
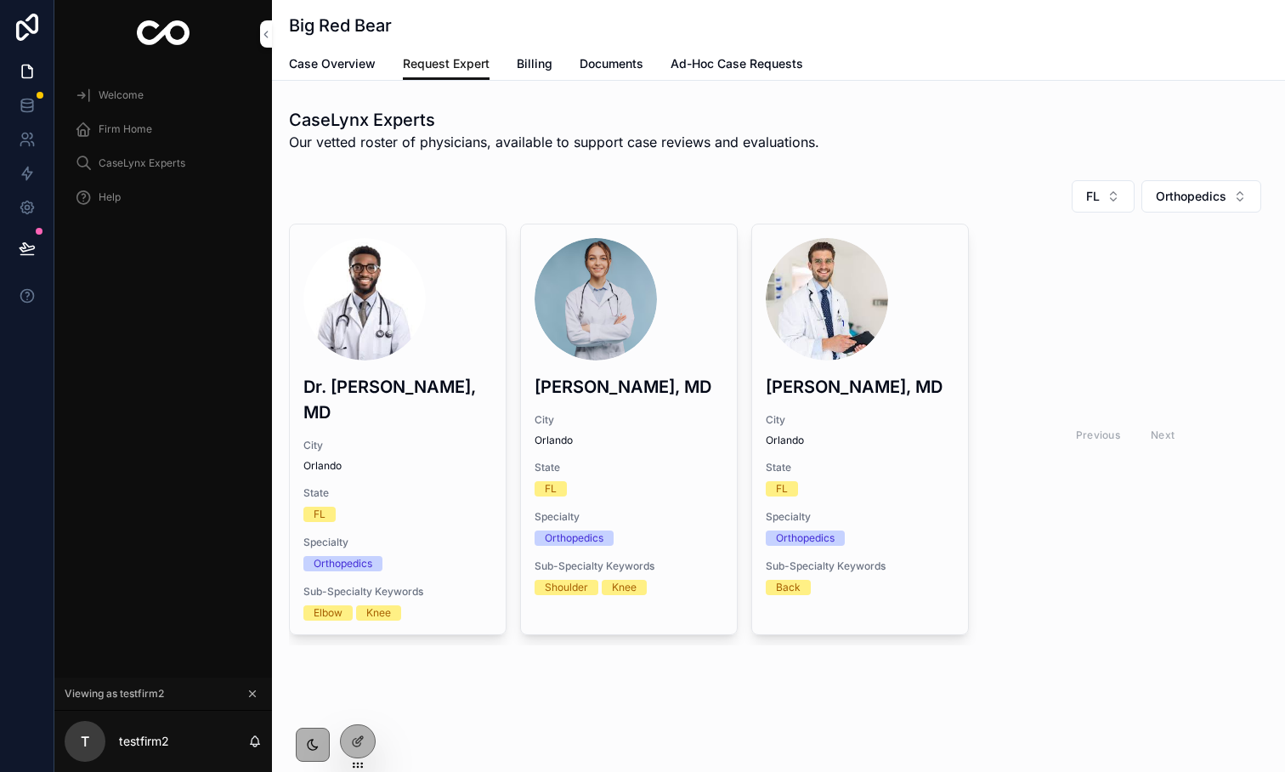
click at [0, 0] on span "Request Exam Date" at bounding box center [0, 0] width 0 height 0
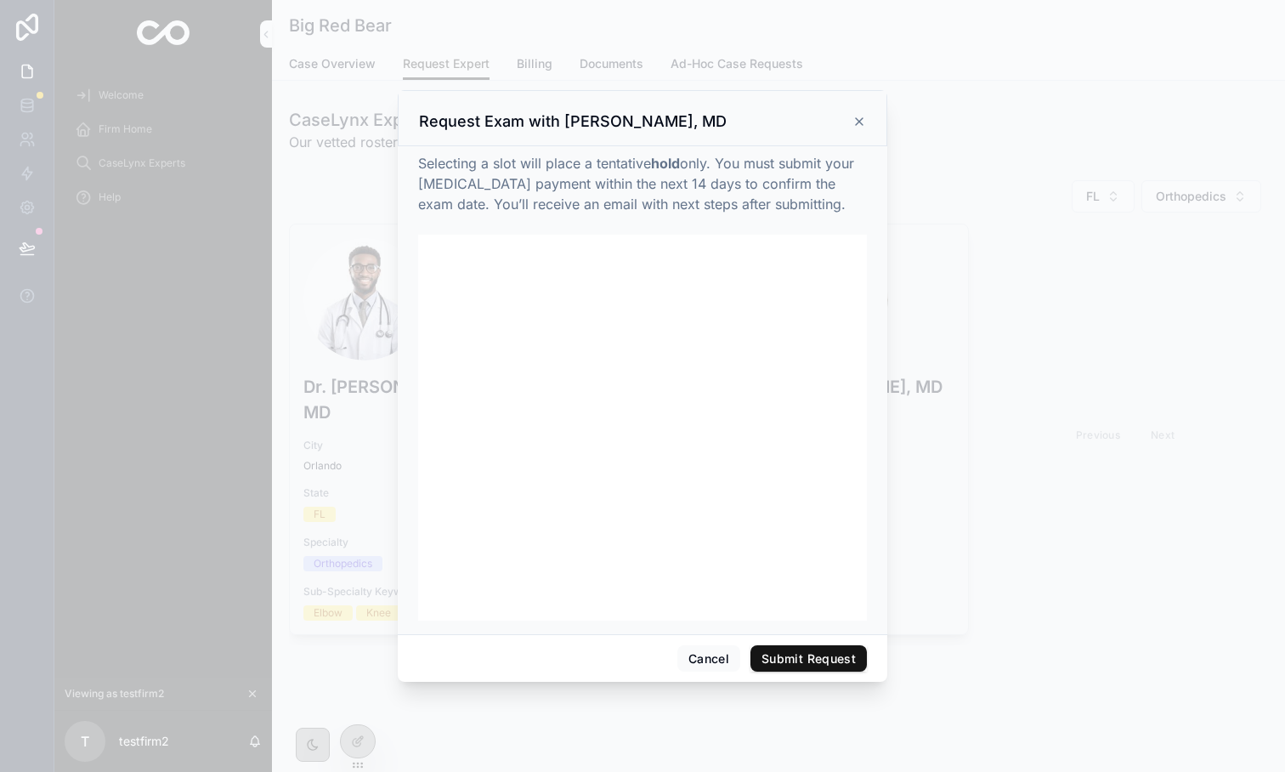
click at [861, 111] on div "Request Exam with [PERSON_NAME], MD" at bounding box center [642, 121] width 447 height 20
click at [857, 117] on icon at bounding box center [860, 122] width 14 height 14
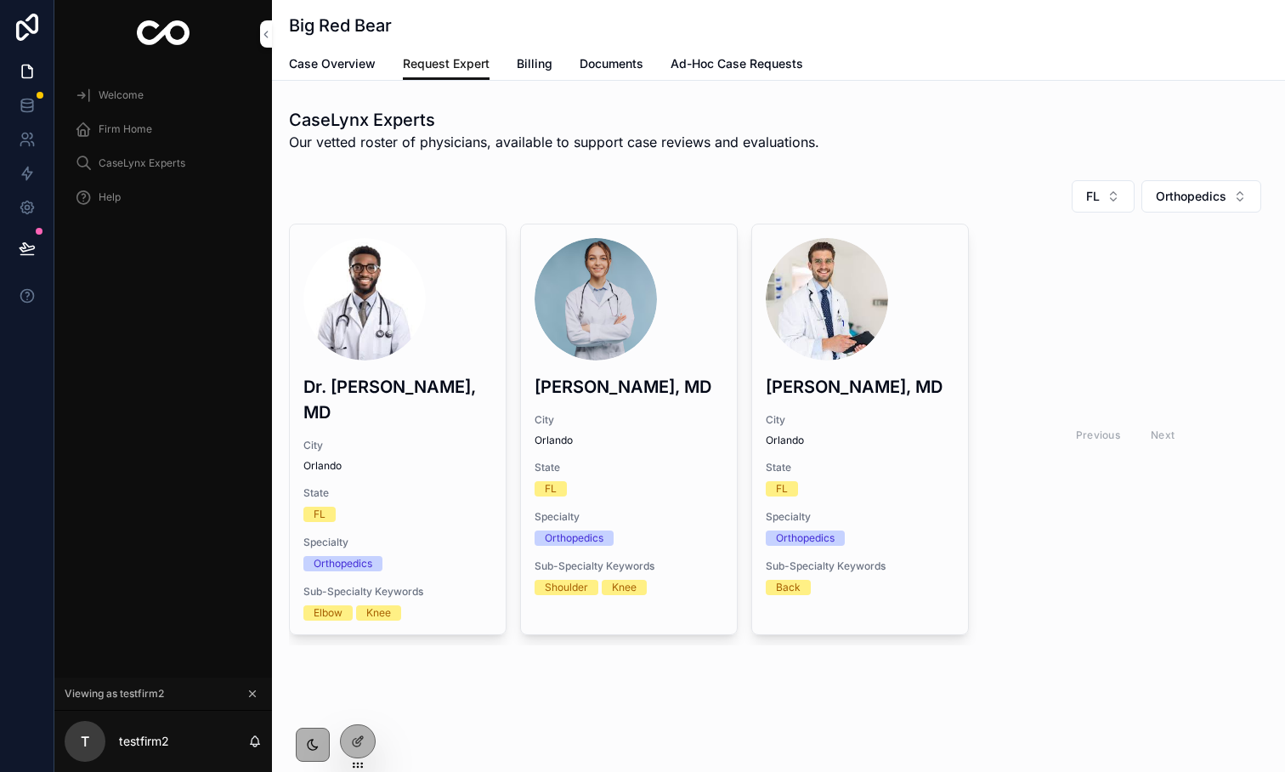
click at [836, 419] on span "City" at bounding box center [860, 420] width 189 height 14
click at [0, 0] on span "Request Exam Date" at bounding box center [0, 0] width 0 height 0
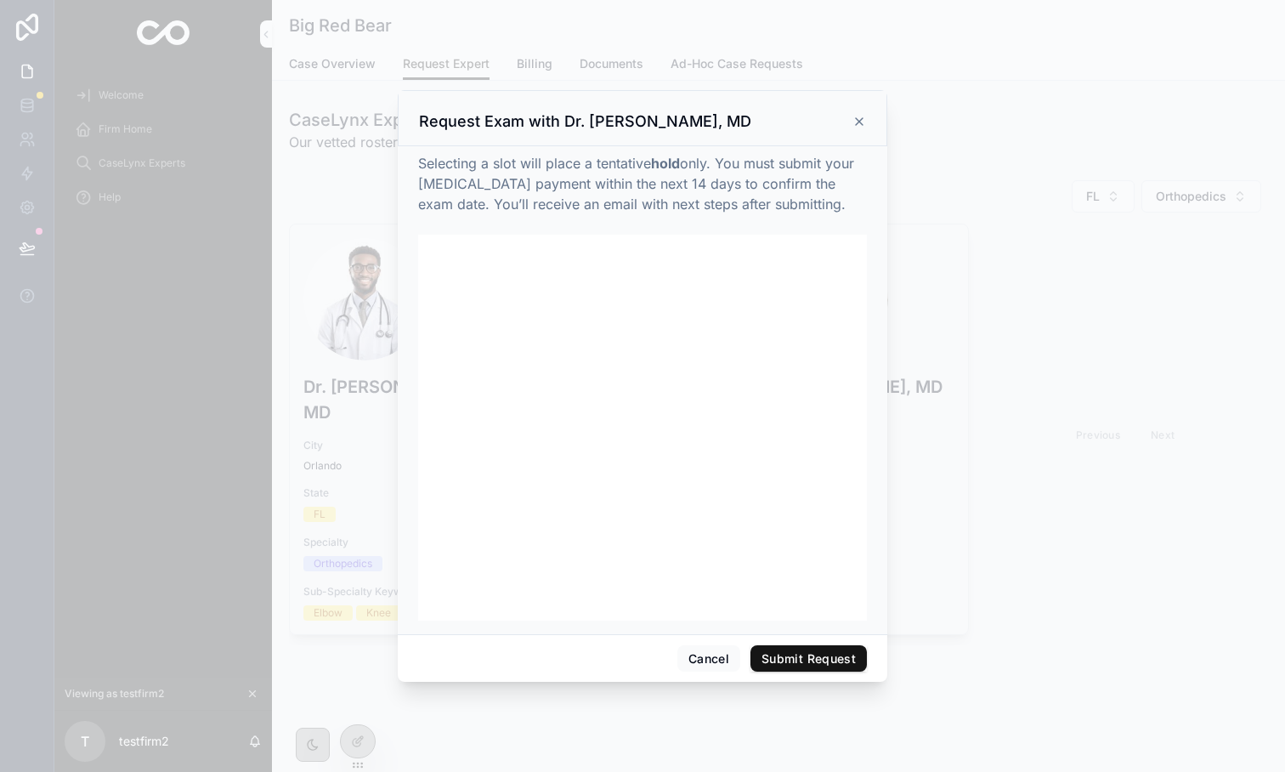
click at [855, 115] on icon at bounding box center [860, 122] width 14 height 14
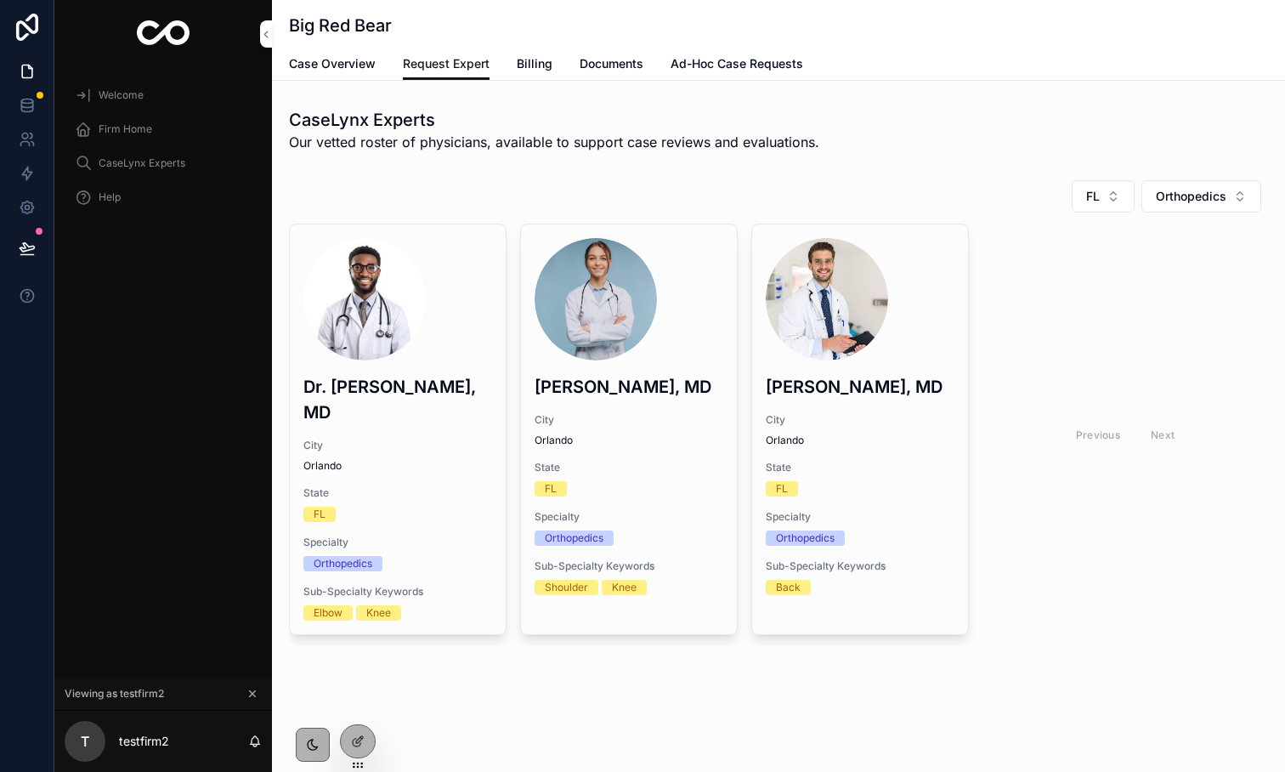
click at [355, 746] on icon at bounding box center [357, 743] width 8 height 8
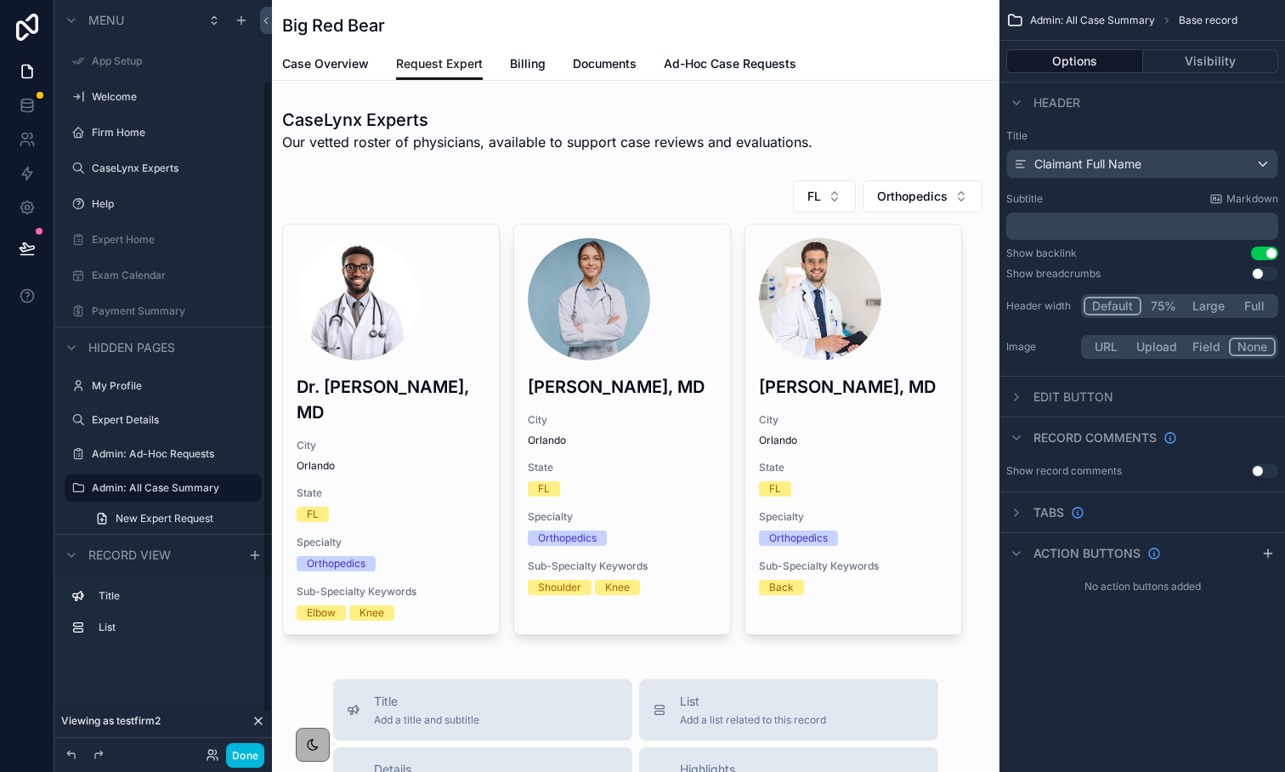
scroll to position [95, 0]
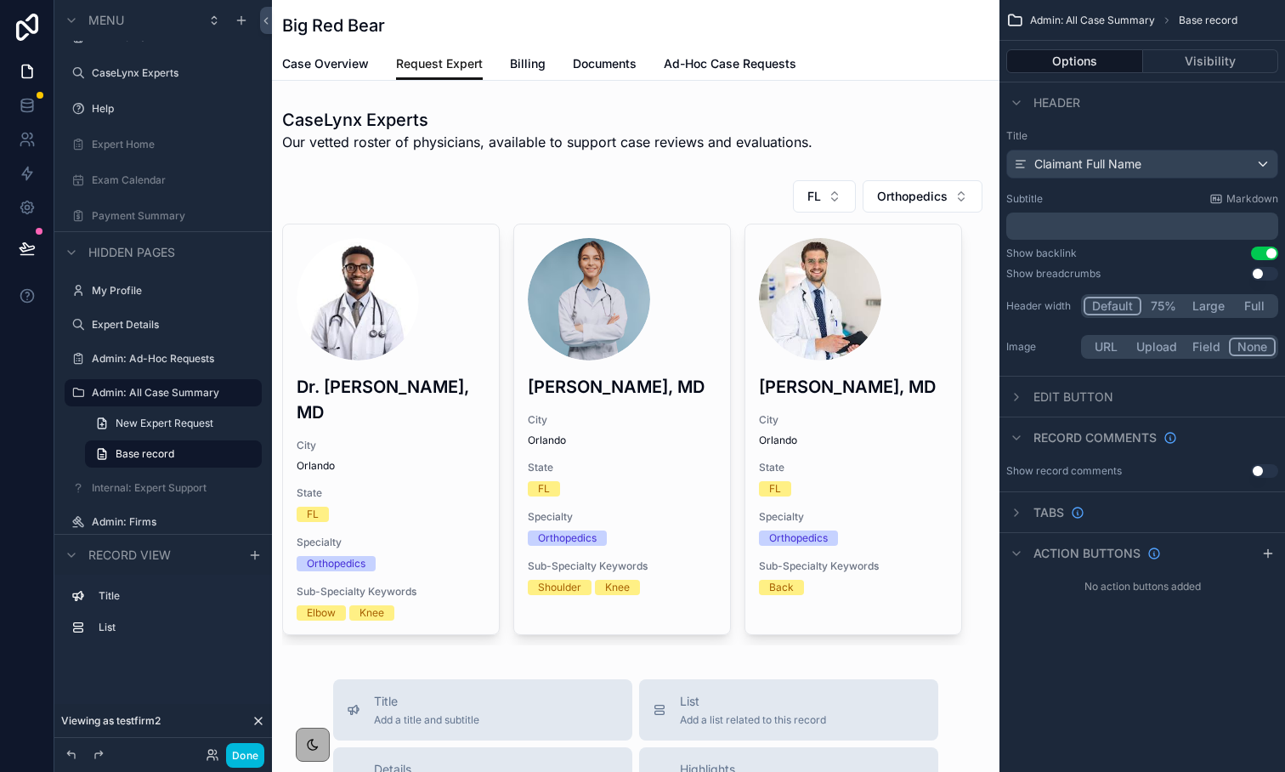
click at [537, 390] on div "scrollable content" at bounding box center [636, 412] width 728 height 479
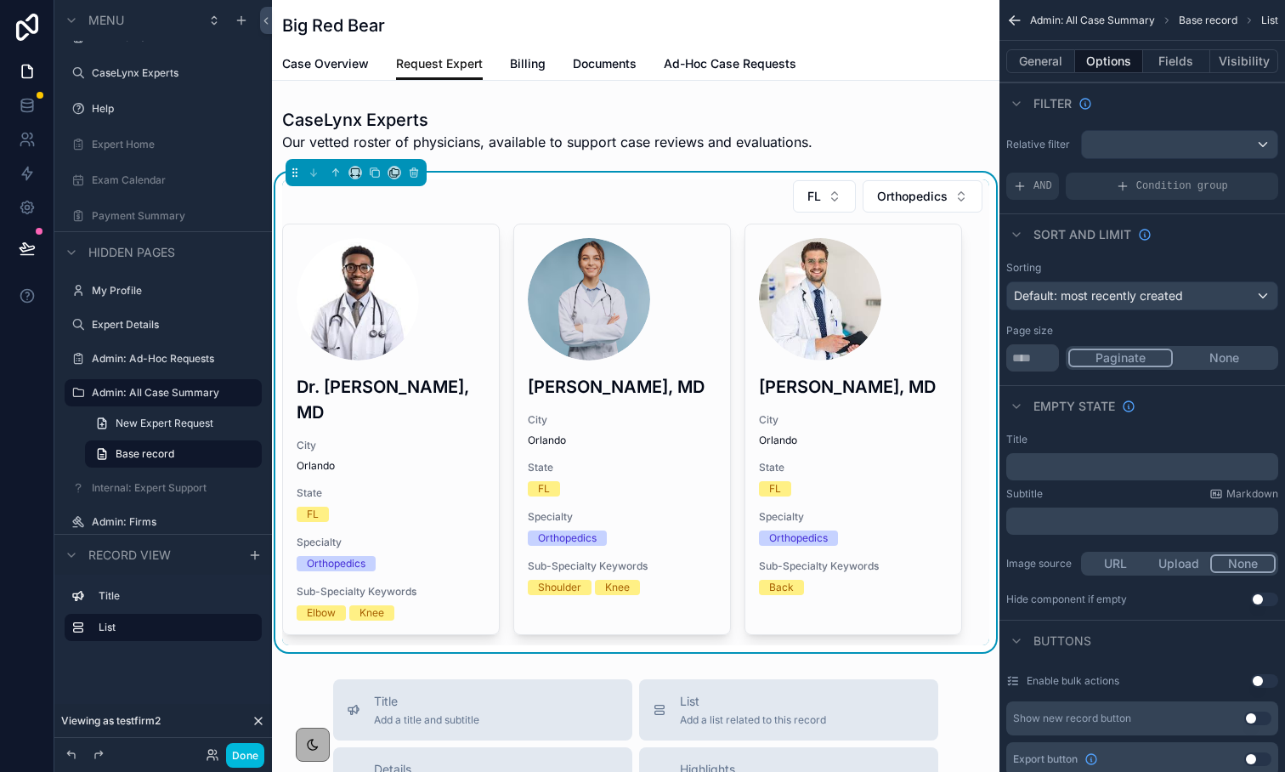
click at [439, 330] on div "scrollable content" at bounding box center [391, 299] width 189 height 122
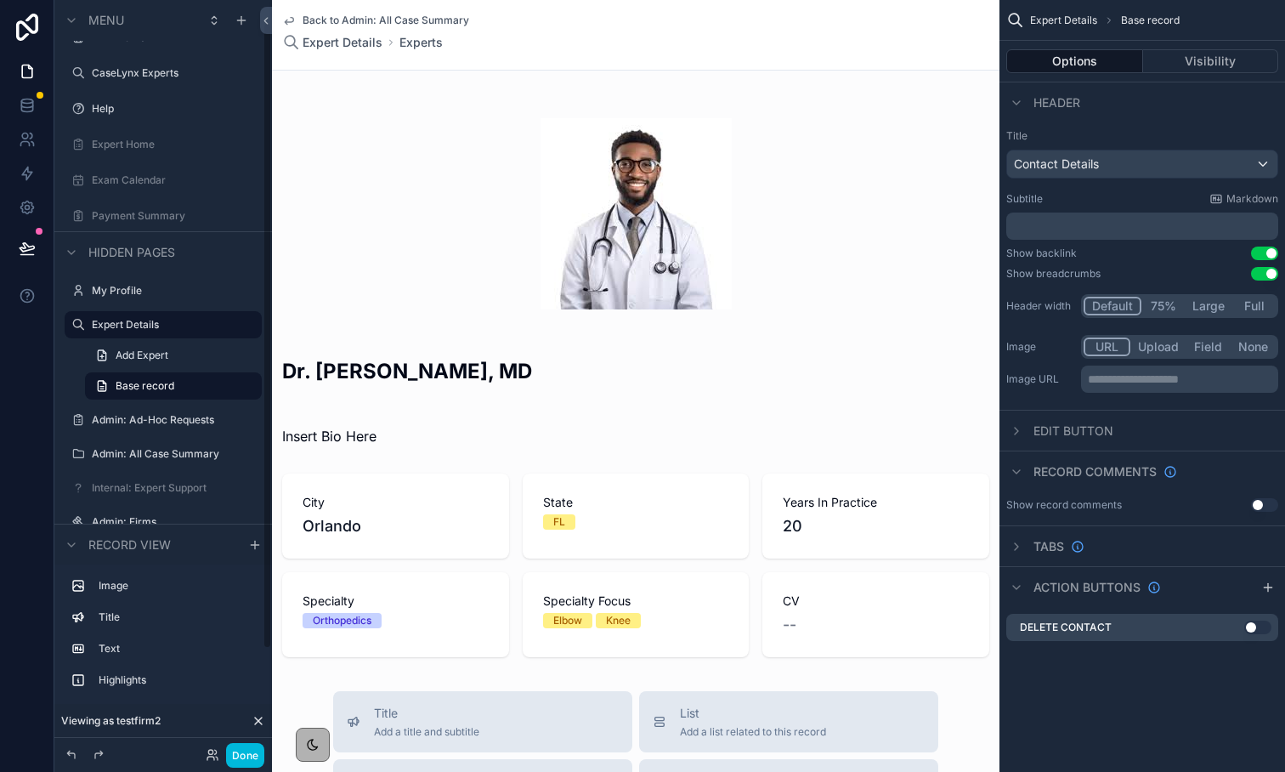
scroll to position [27, 0]
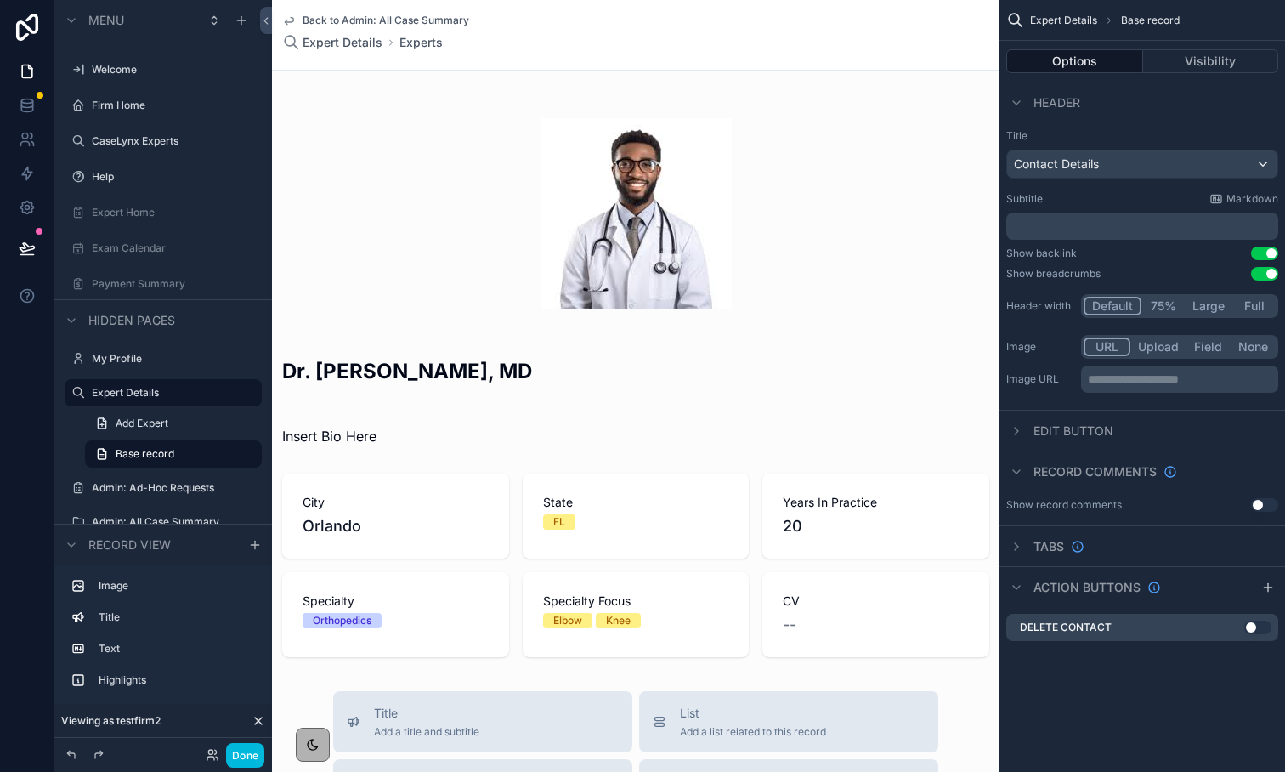
click at [843, 71] on div "Back to Admin: All Case Summary Expert Details Experts Dr. [PERSON_NAME], MD In…" at bounding box center [636, 716] width 728 height 1432
click at [1268, 270] on button "Use setting" at bounding box center [1264, 274] width 27 height 14
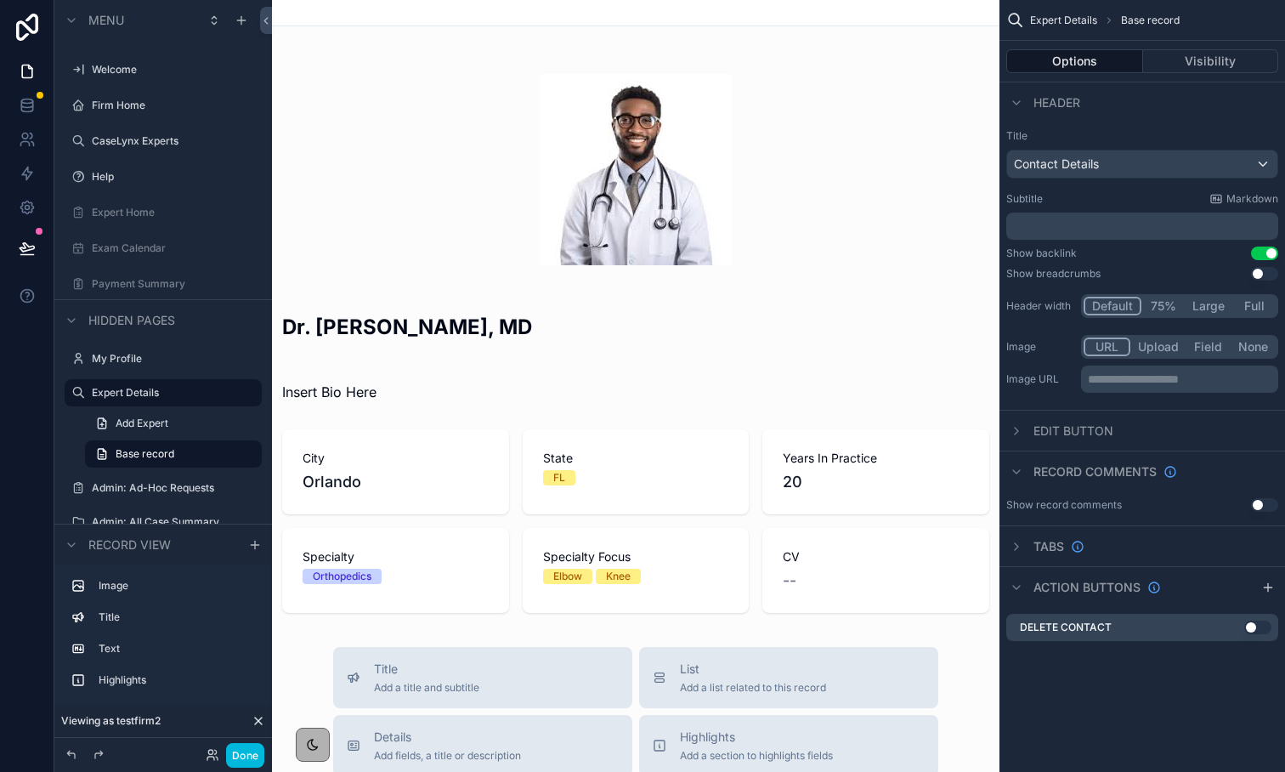
click at [1266, 252] on button "Use setting" at bounding box center [1264, 254] width 27 height 14
click at [1266, 276] on button "Use setting" at bounding box center [1264, 274] width 27 height 14
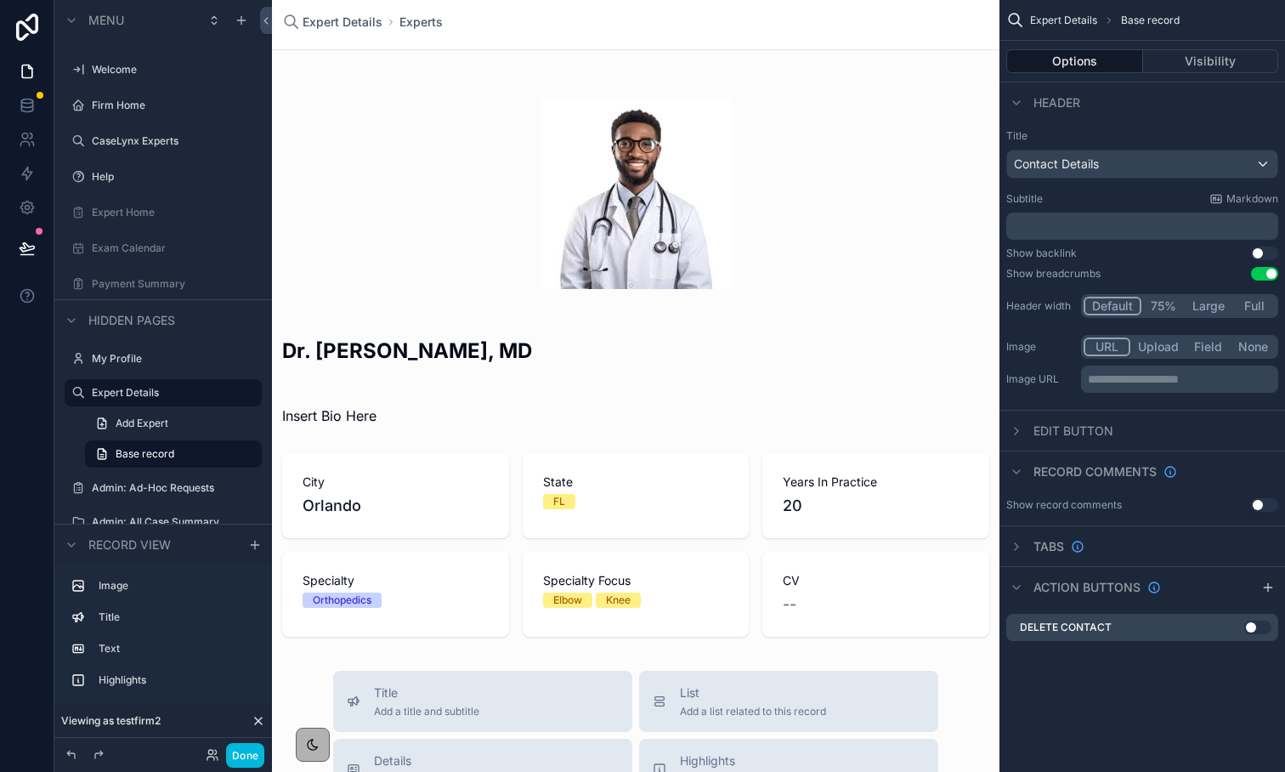
click at [252, 748] on button "Done" at bounding box center [245, 755] width 38 height 25
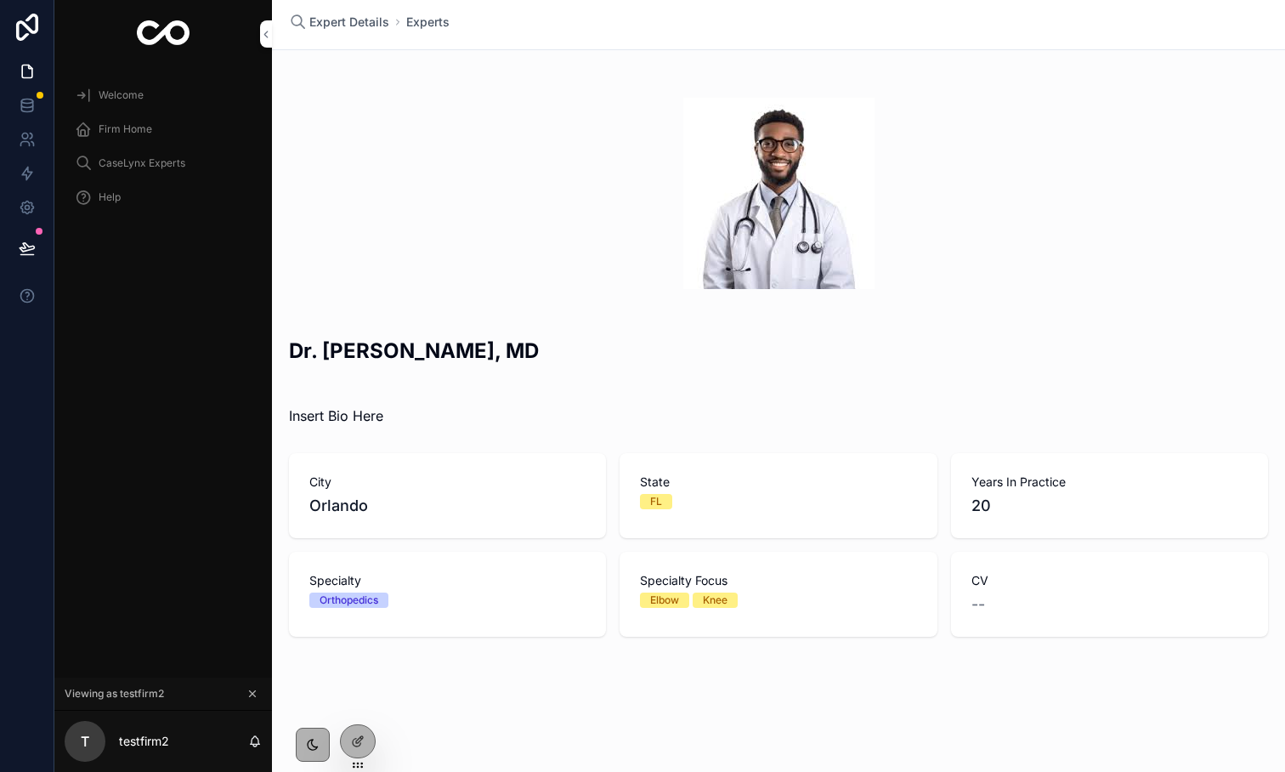
click at [374, 27] on span "Expert Details" at bounding box center [349, 22] width 80 height 17
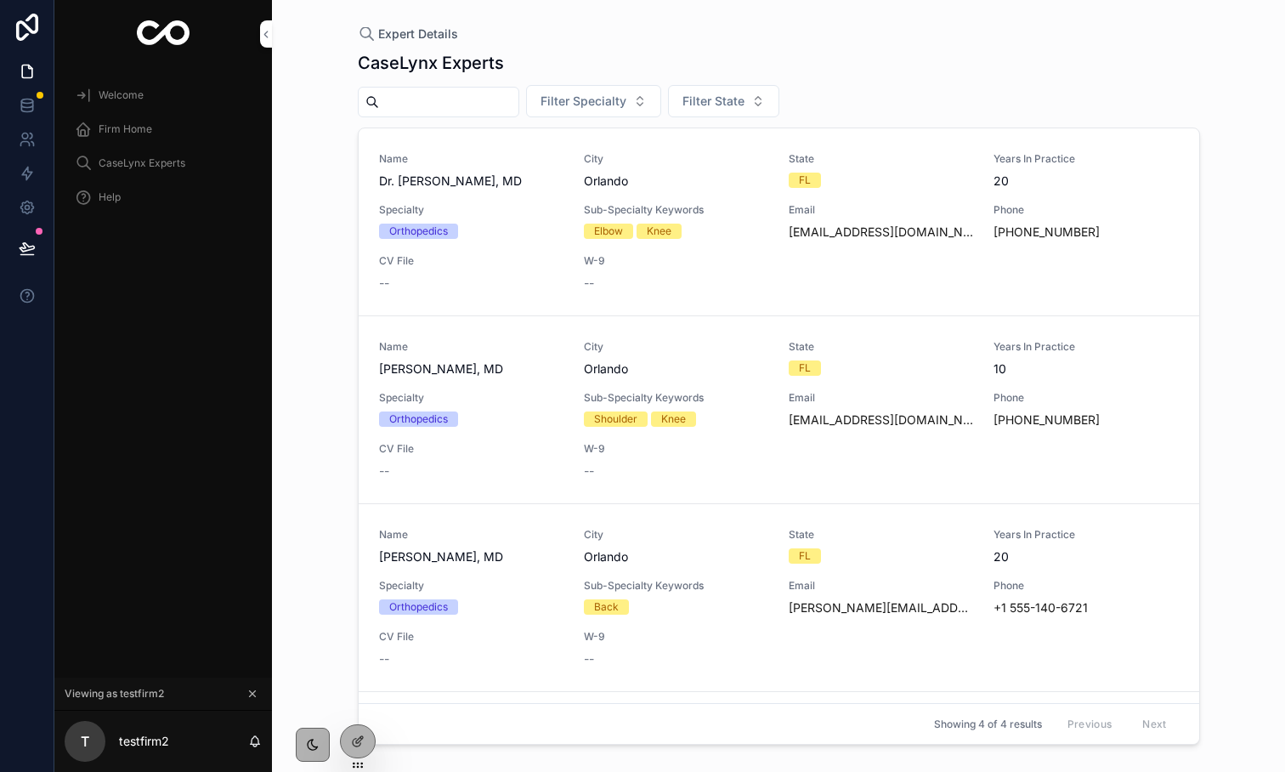
click at [400, 34] on span "Expert Details" at bounding box center [418, 34] width 80 height 17
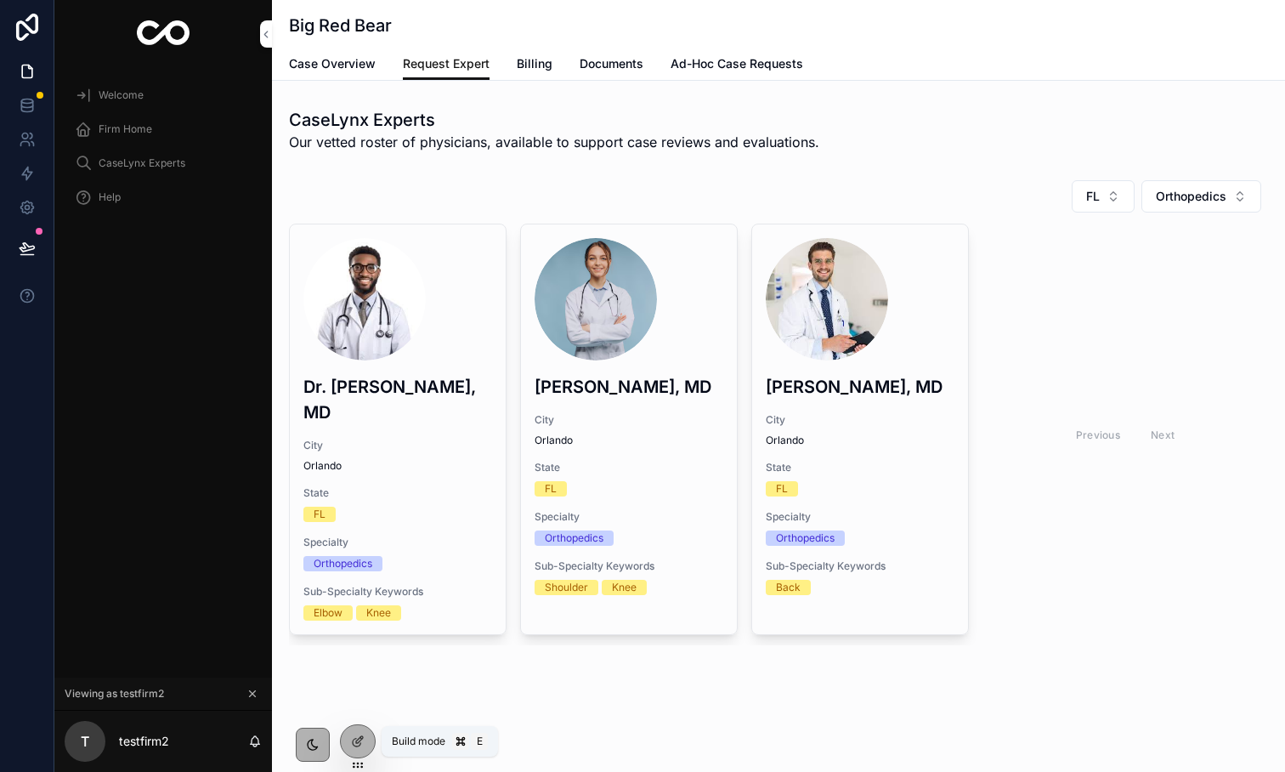
click at [362, 733] on div at bounding box center [358, 741] width 34 height 32
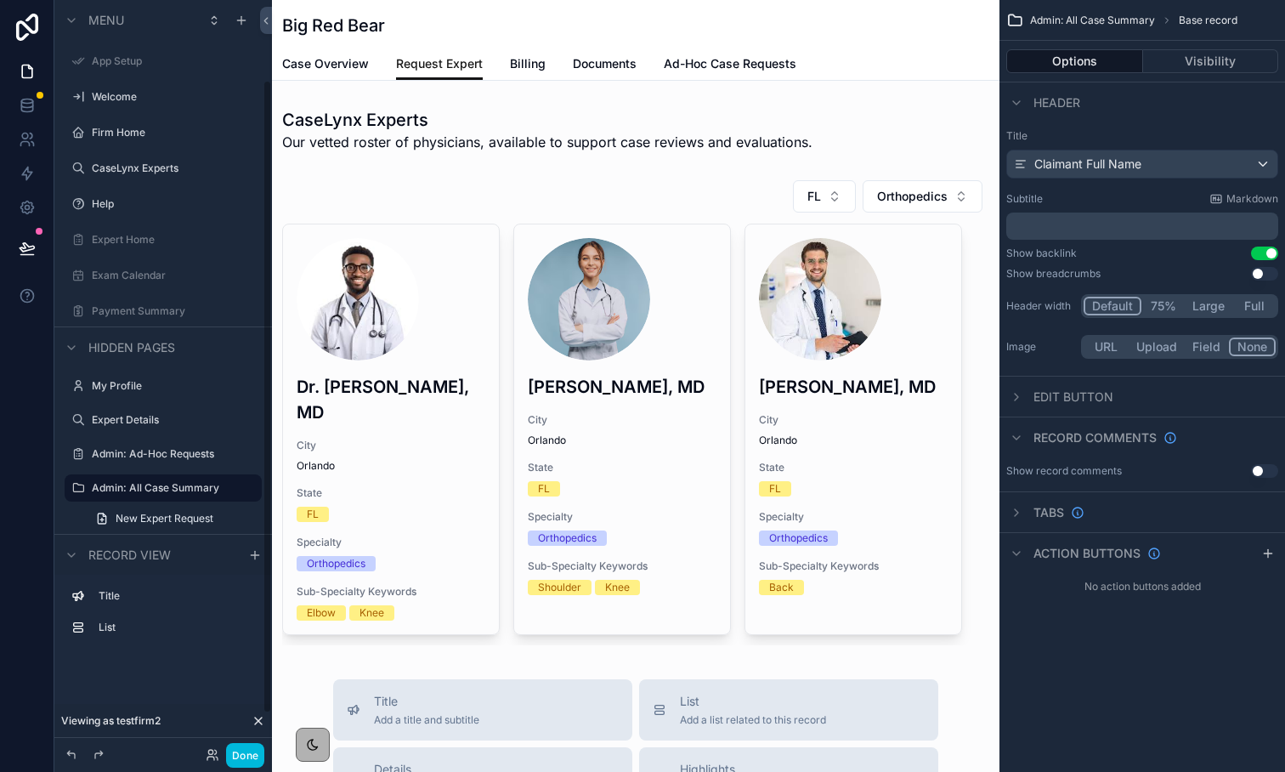
scroll to position [95, 0]
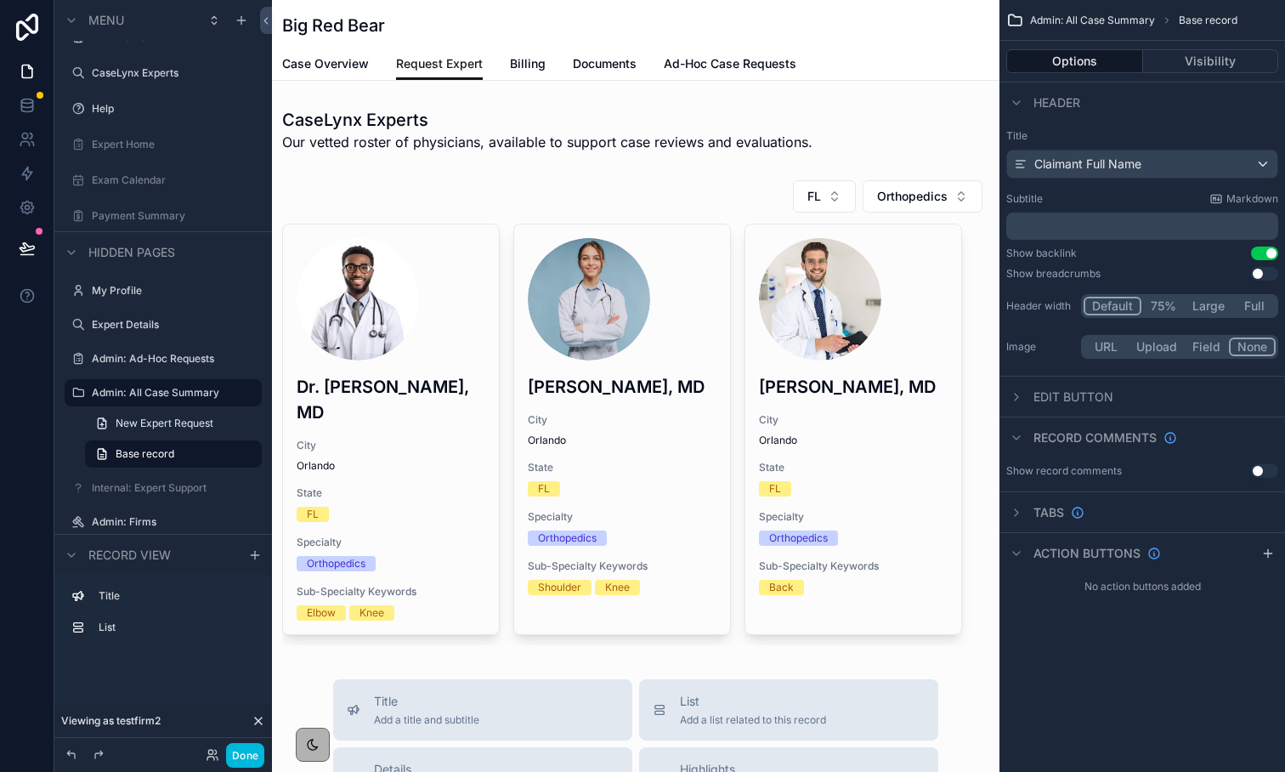
click at [934, 258] on div "scrollable content" at bounding box center [636, 412] width 728 height 479
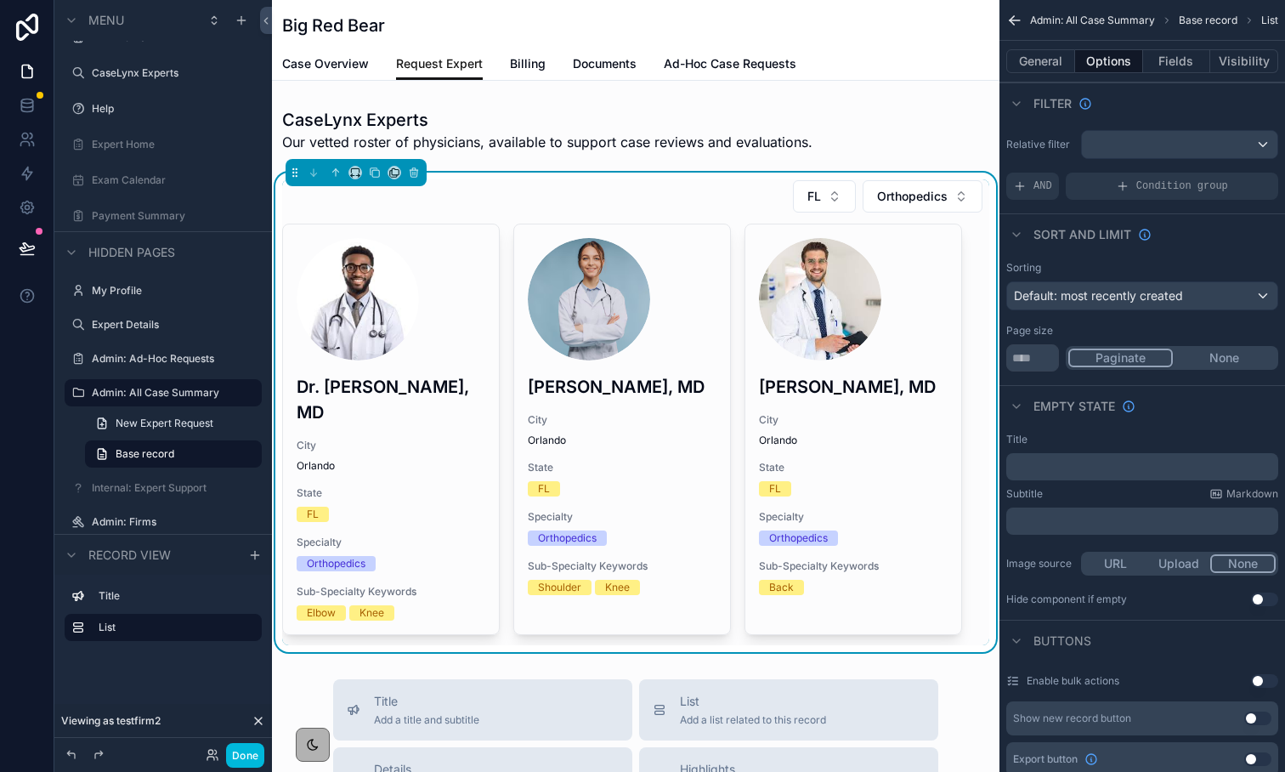
click at [915, 261] on div "scrollable content" at bounding box center [853, 299] width 189 height 122
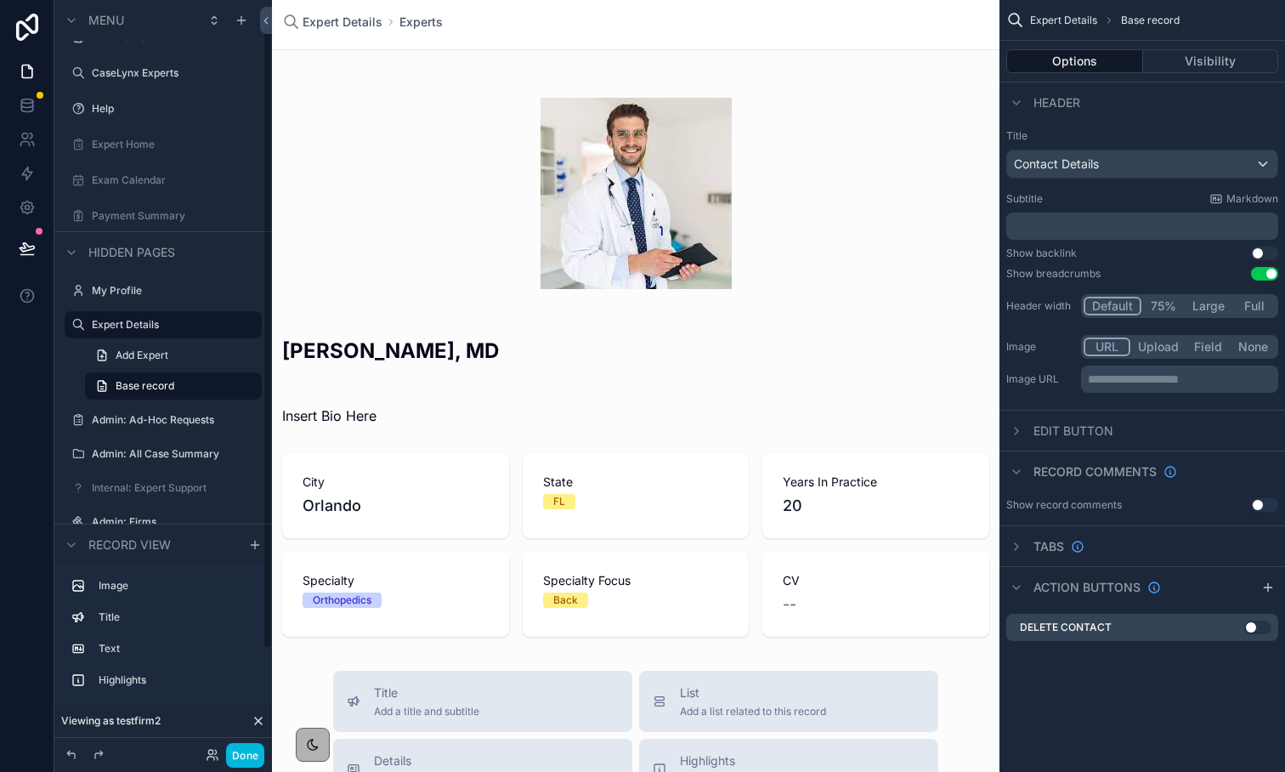
scroll to position [27, 0]
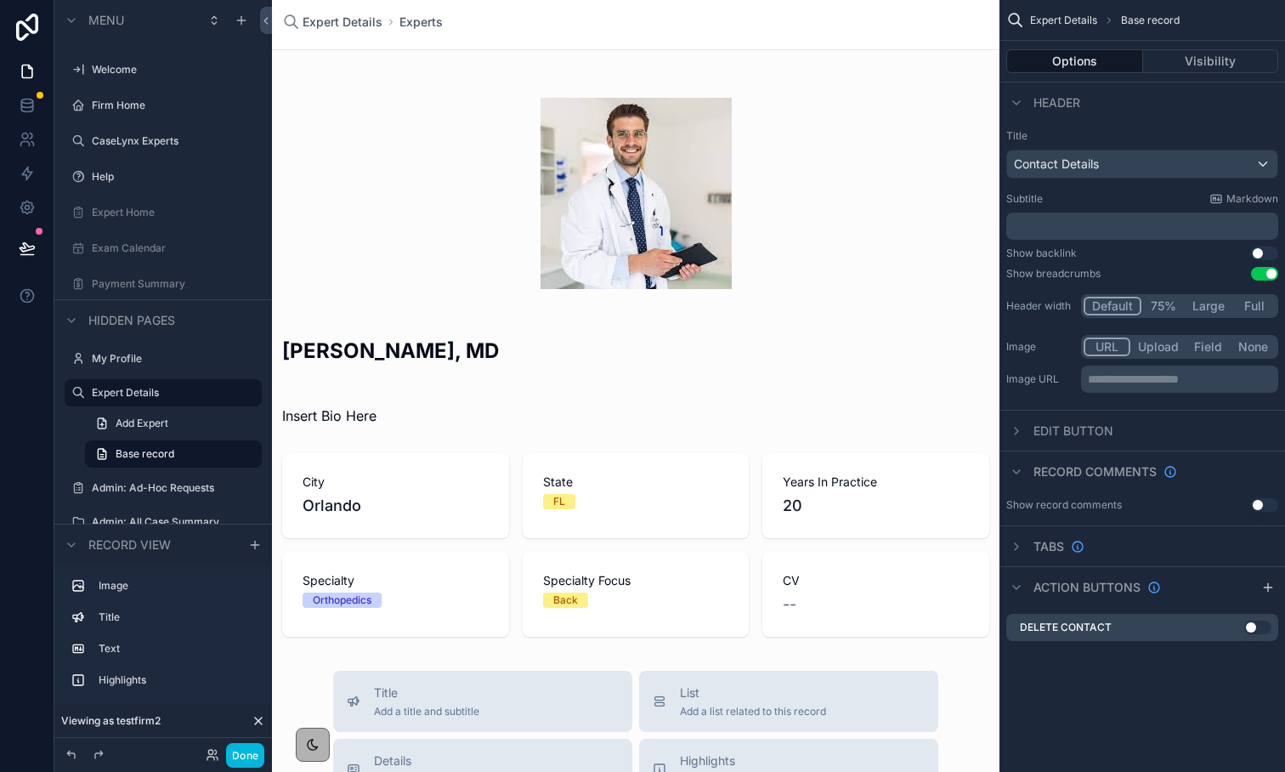
click at [1262, 269] on button "Use setting" at bounding box center [1264, 274] width 27 height 14
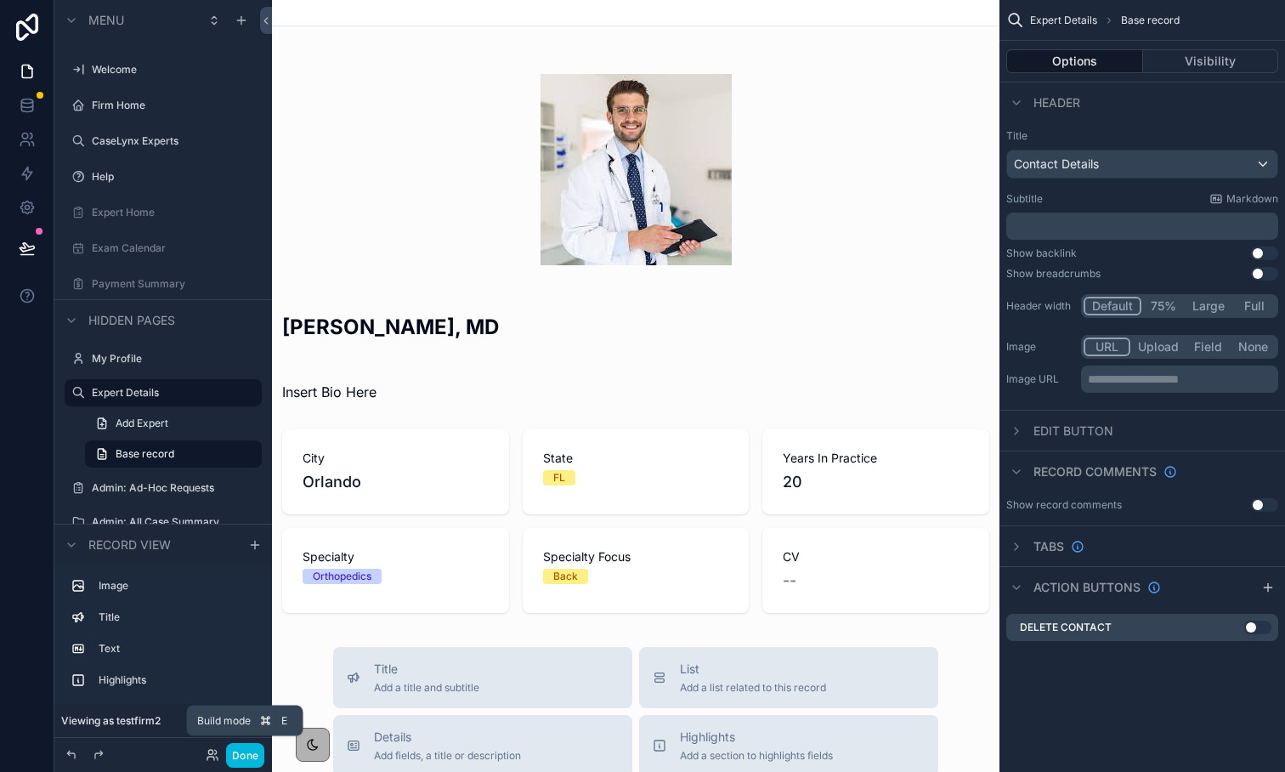
click at [251, 756] on button "Done" at bounding box center [245, 755] width 38 height 25
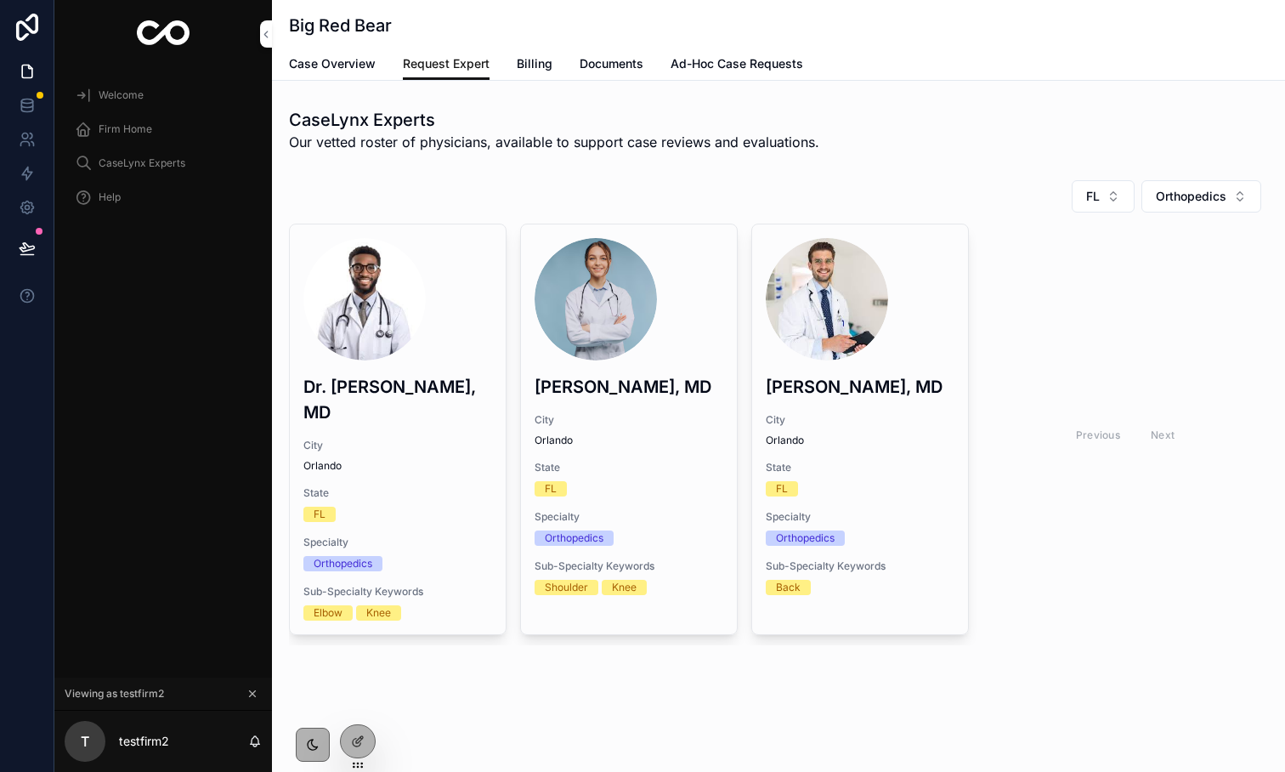
click at [313, 56] on span "Case Overview" at bounding box center [332, 63] width 87 height 17
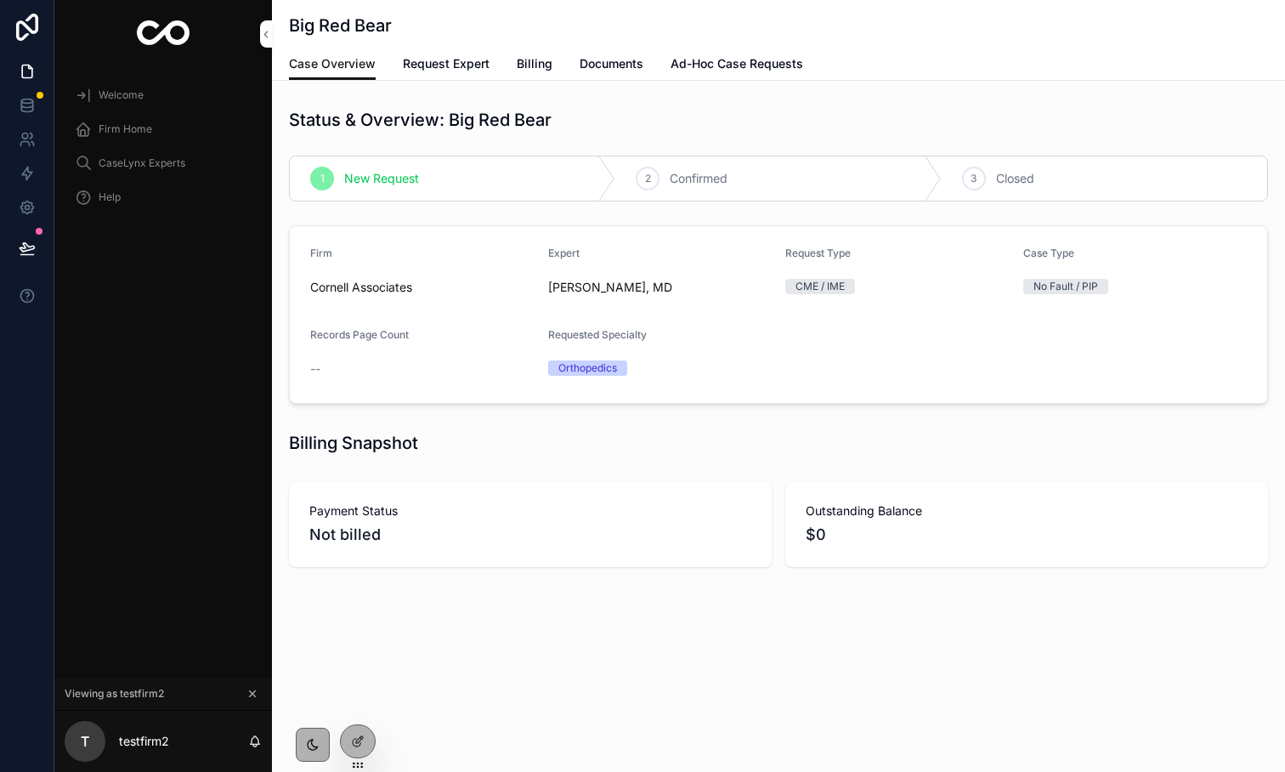
click at [435, 65] on span "Request Expert" at bounding box center [446, 63] width 87 height 17
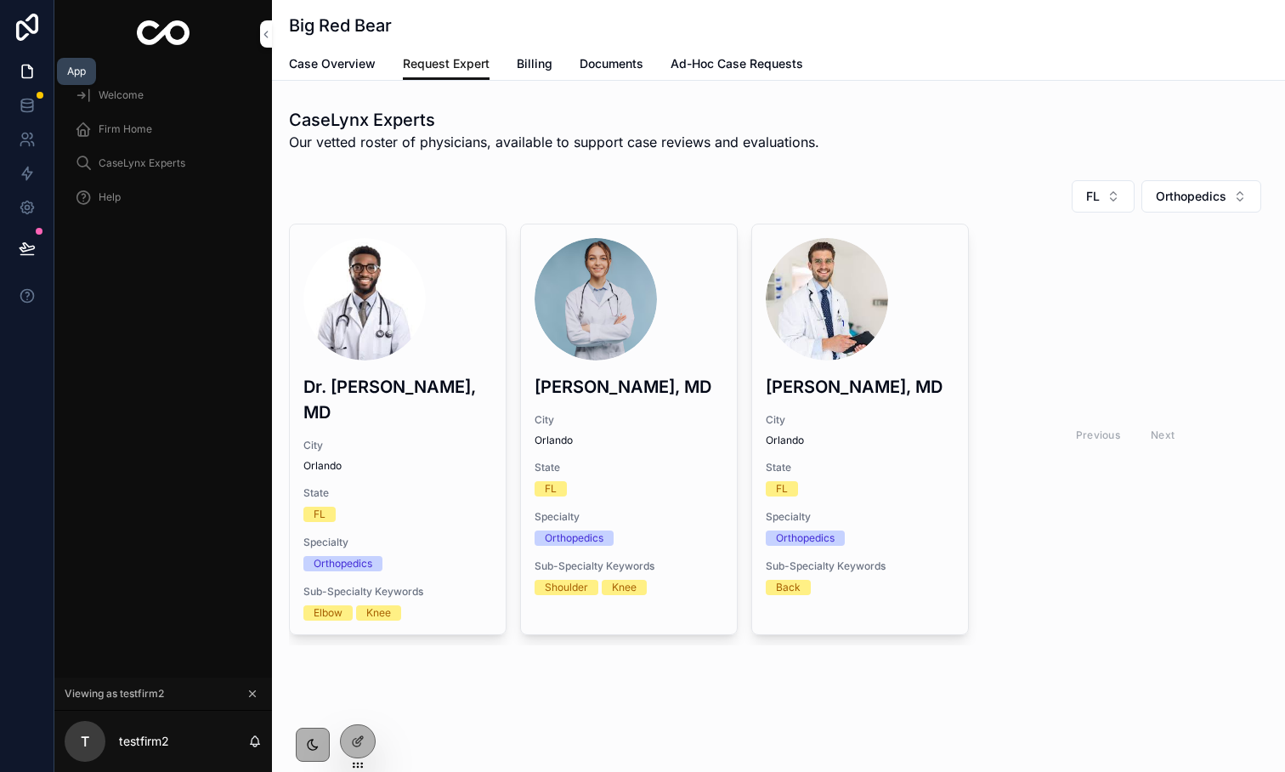
click at [22, 69] on icon at bounding box center [27, 71] width 17 height 17
click at [0, 0] on span "Request Exam Date" at bounding box center [0, 0] width 0 height 0
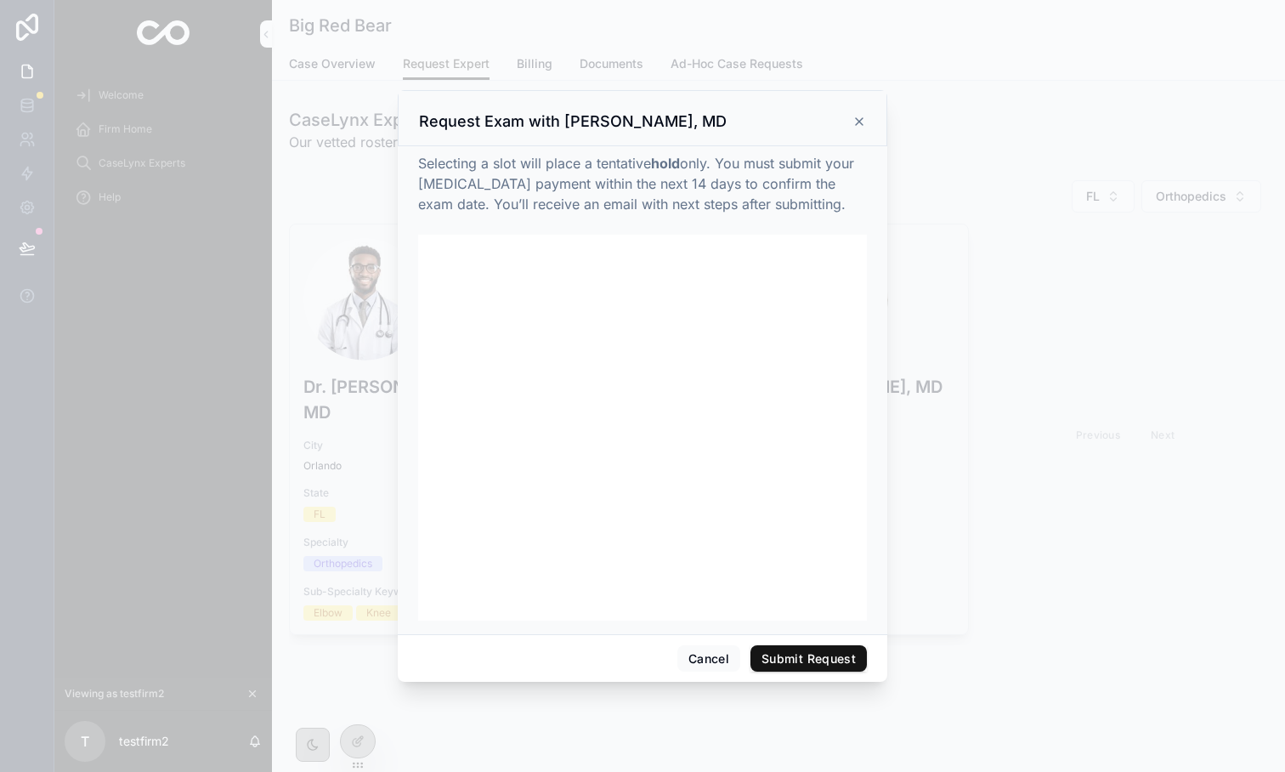
click at [859, 117] on icon at bounding box center [860, 122] width 14 height 14
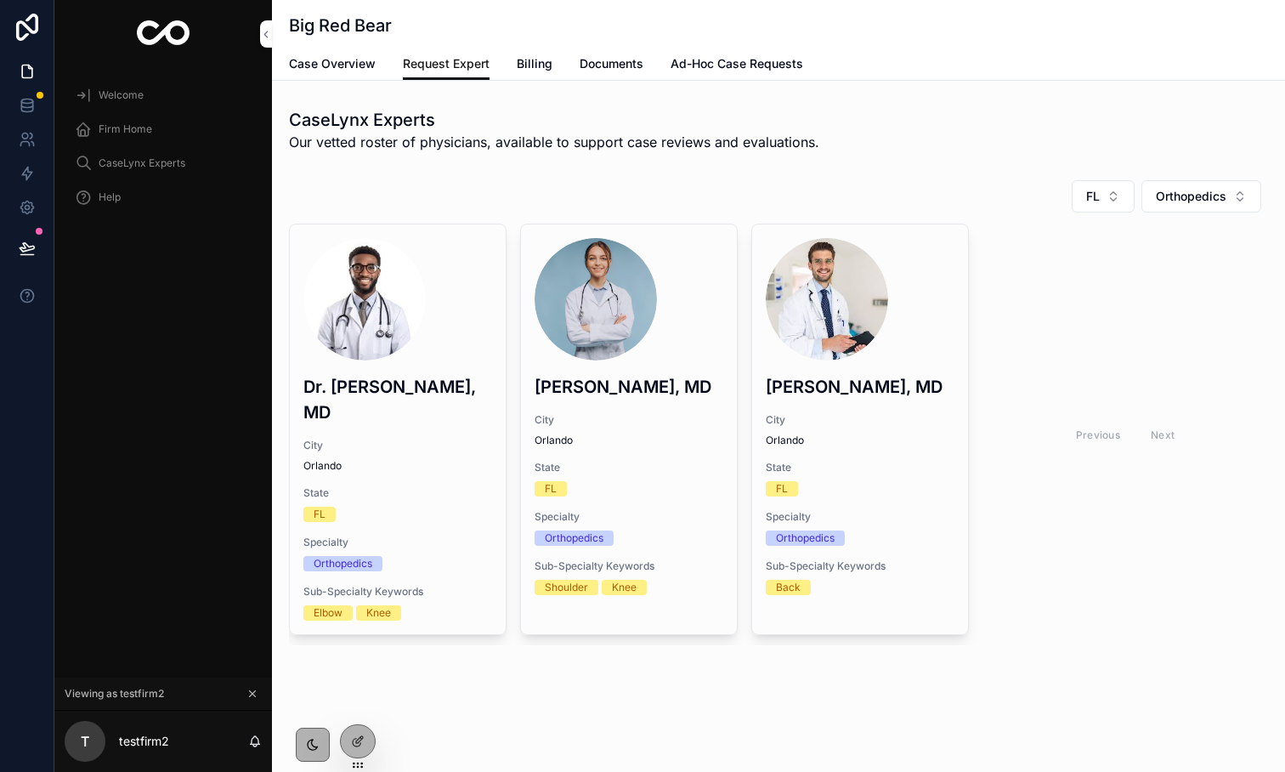
click at [127, 140] on div "Firm Home" at bounding box center [163, 129] width 177 height 27
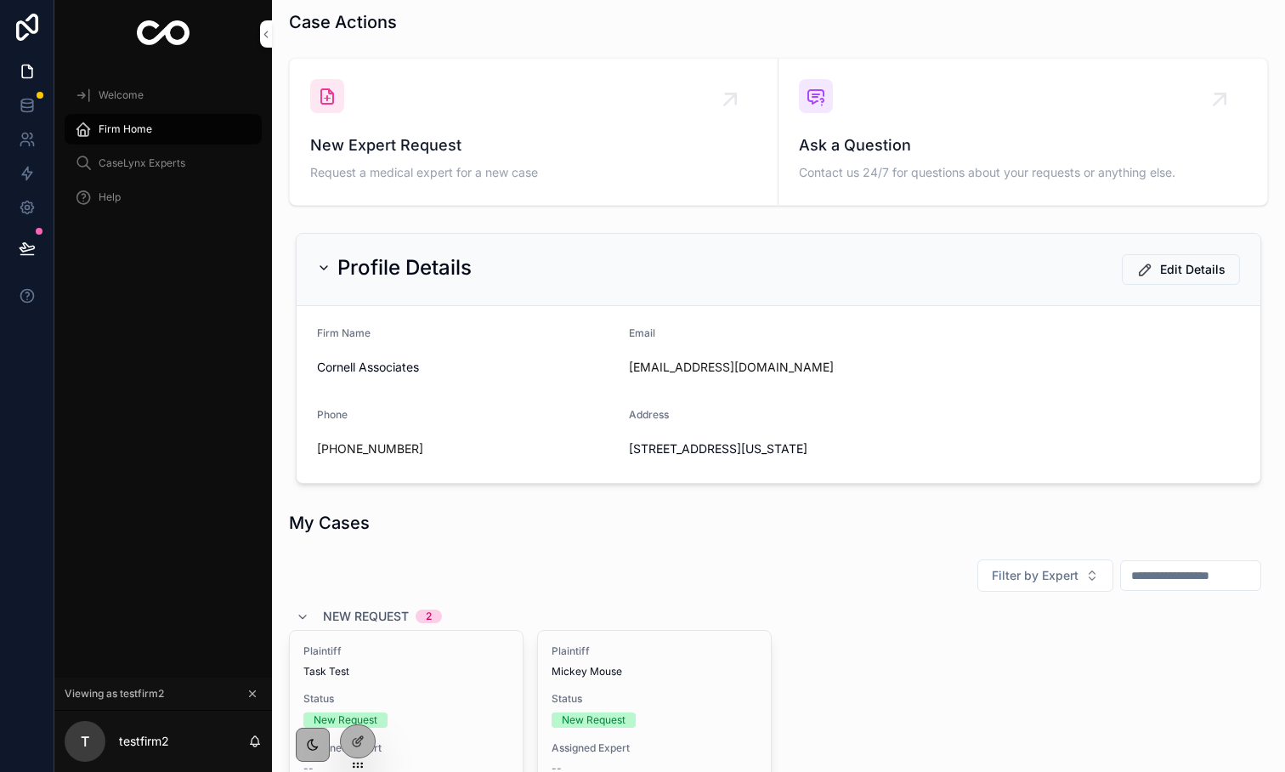
scroll to position [170, 0]
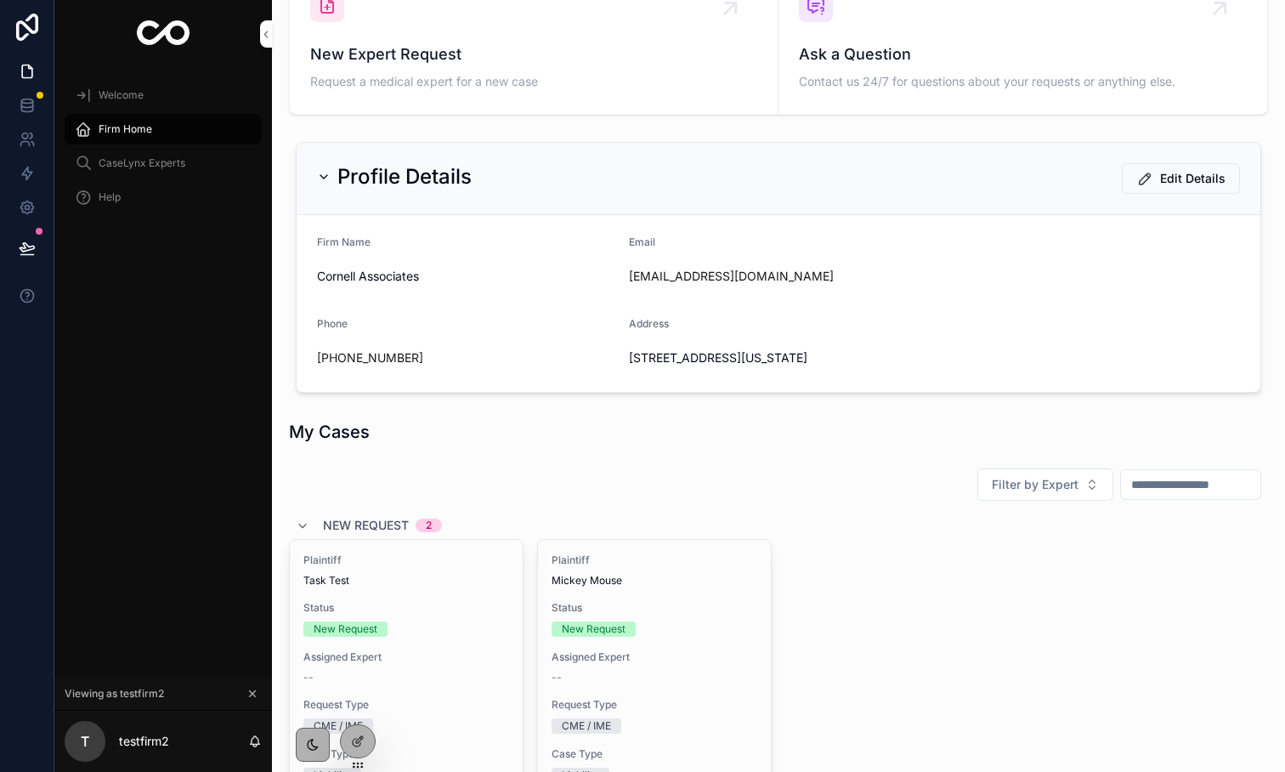
click at [408, 604] on span "Status" at bounding box center [406, 608] width 206 height 14
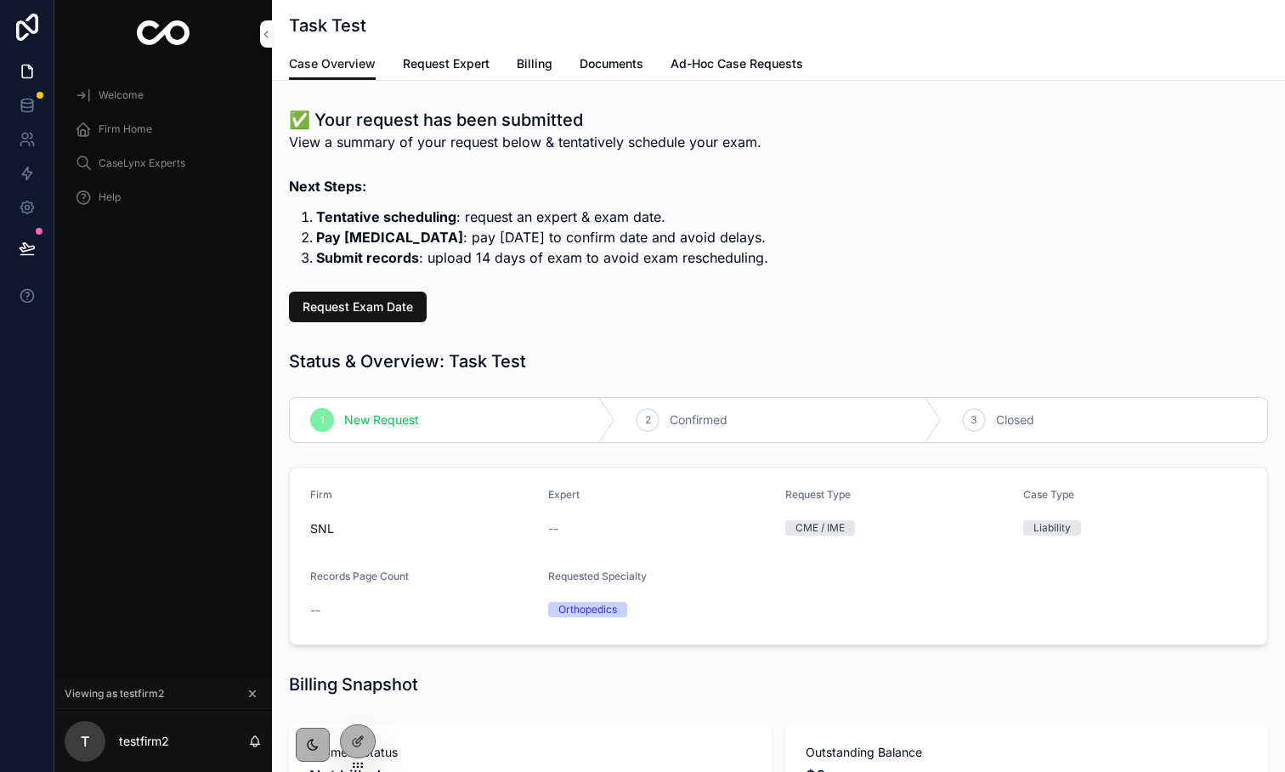
click at [438, 76] on link "Request Expert" at bounding box center [446, 65] width 87 height 34
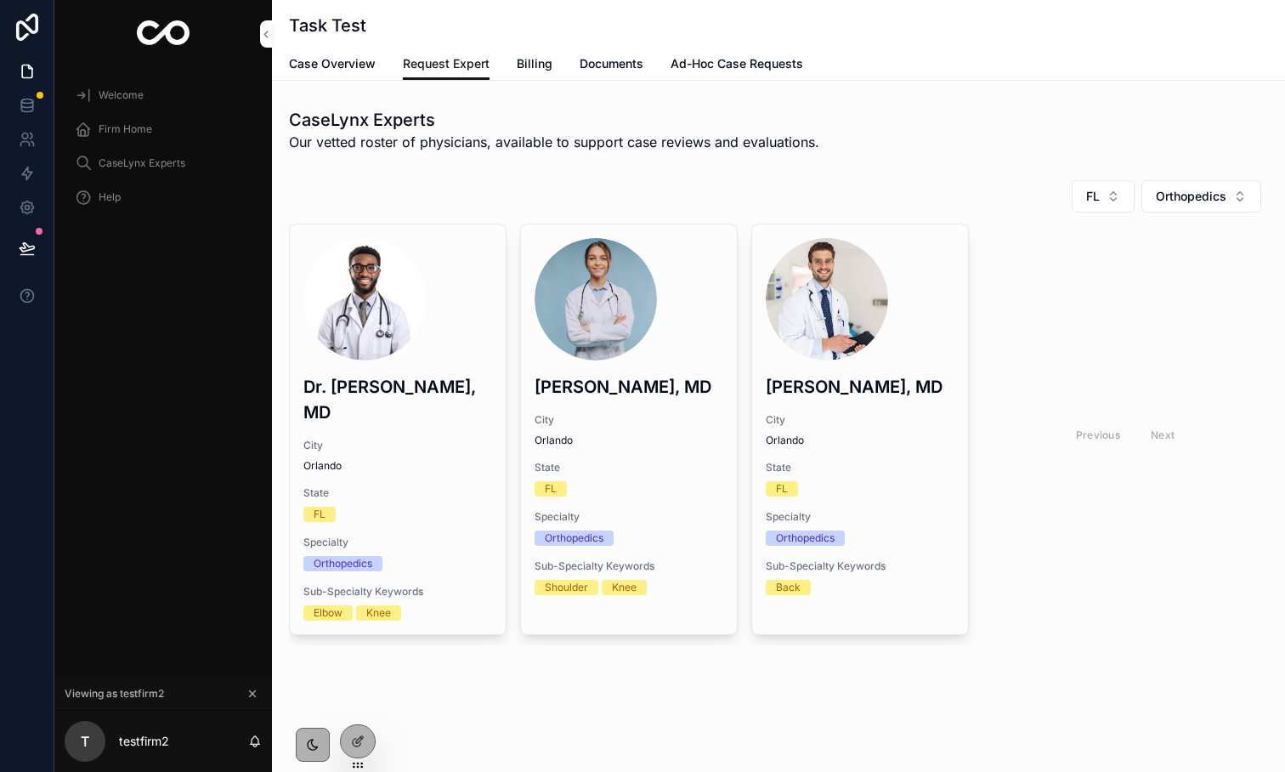
click at [342, 72] on link "Case Overview" at bounding box center [332, 65] width 87 height 34
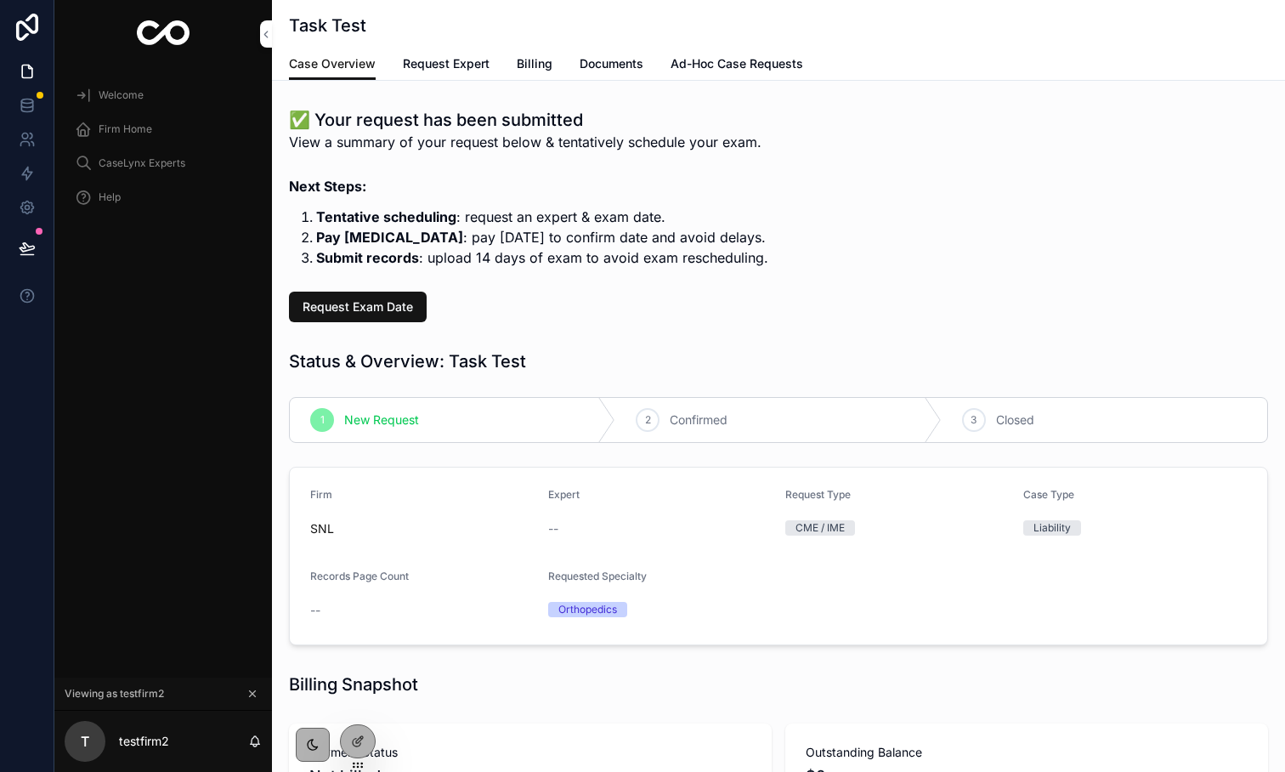
click at [354, 304] on span "Request Exam Date" at bounding box center [358, 306] width 111 height 17
click at [770, 64] on span "Ad-Hoc Case Requests" at bounding box center [737, 63] width 133 height 17
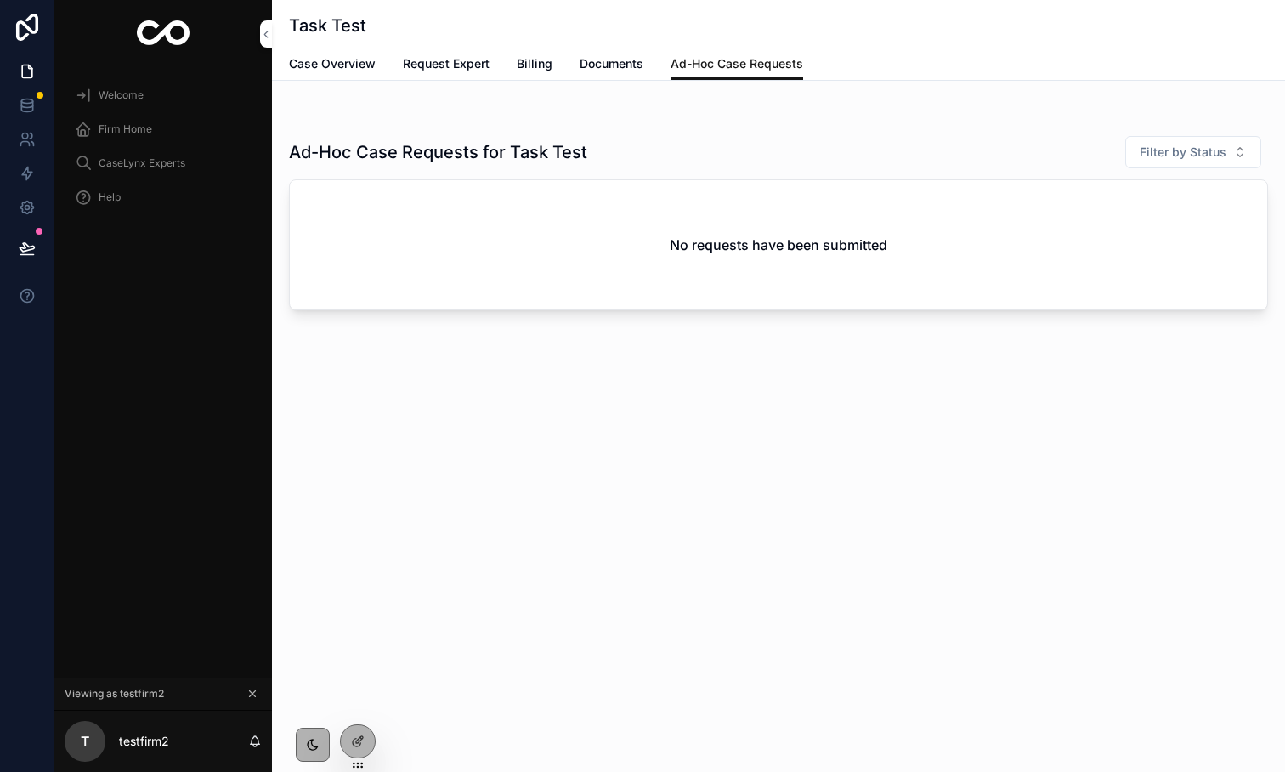
click at [357, 738] on icon at bounding box center [358, 741] width 14 height 14
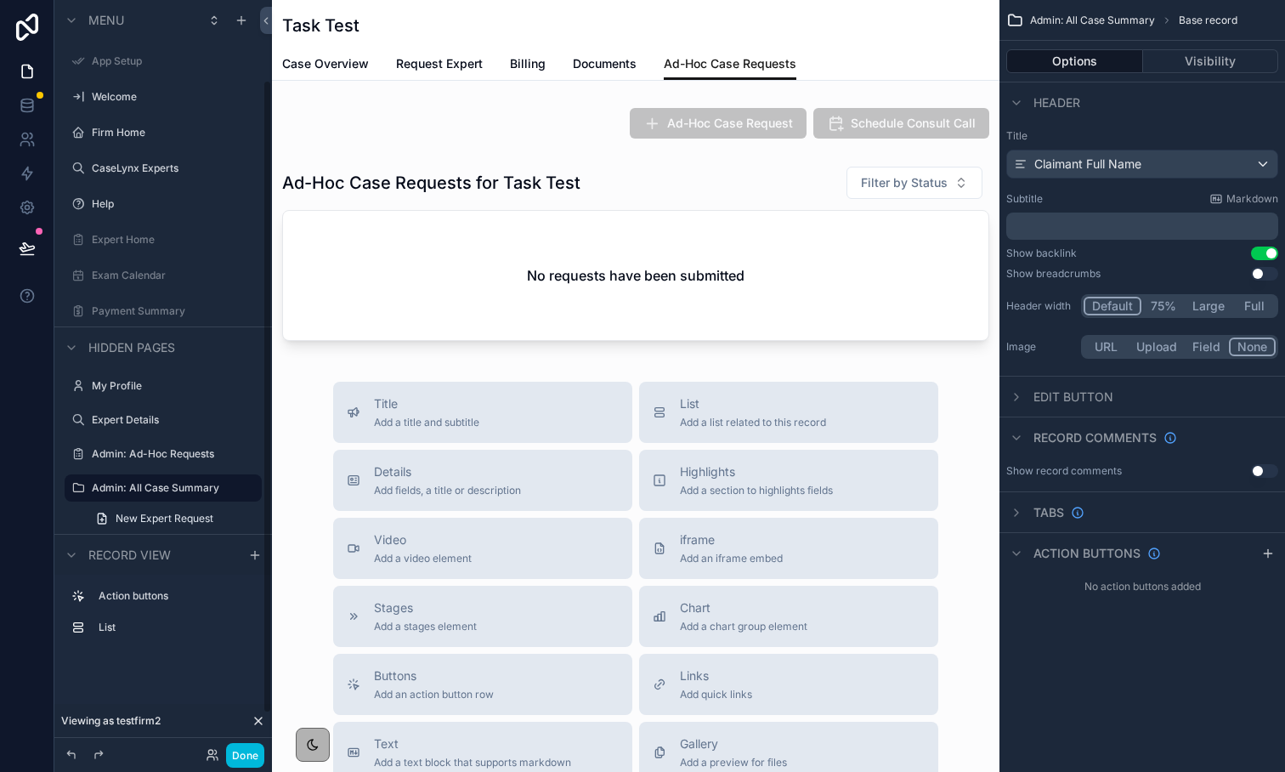
scroll to position [95, 0]
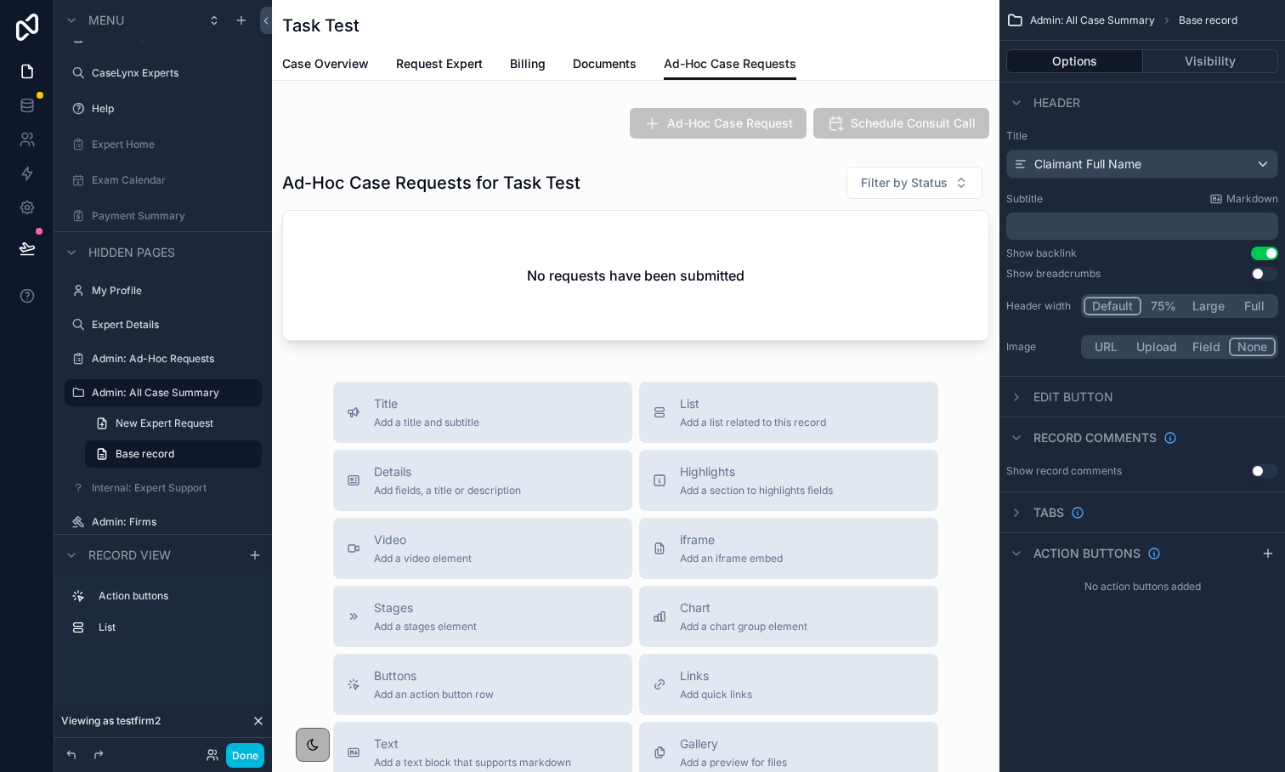
click at [853, 136] on div "scrollable content" at bounding box center [636, 123] width 728 height 44
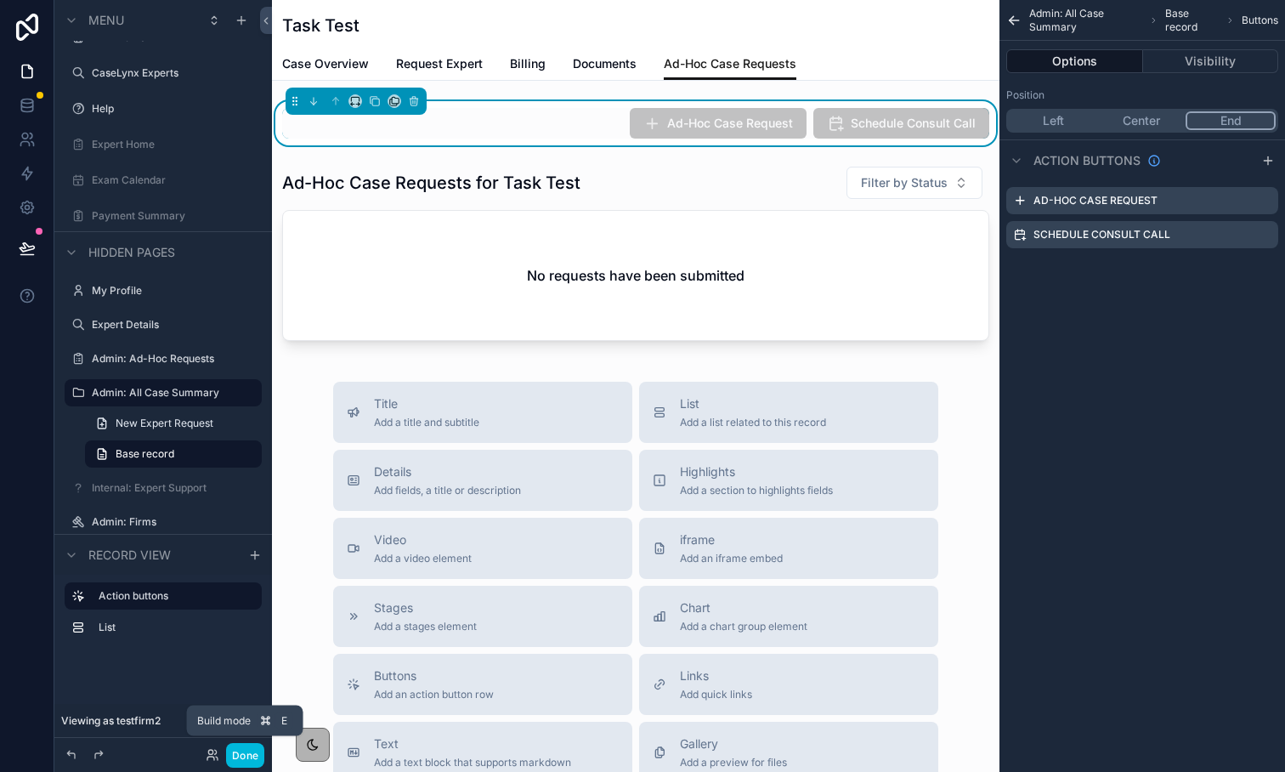
click at [244, 744] on button "Done" at bounding box center [245, 755] width 38 height 25
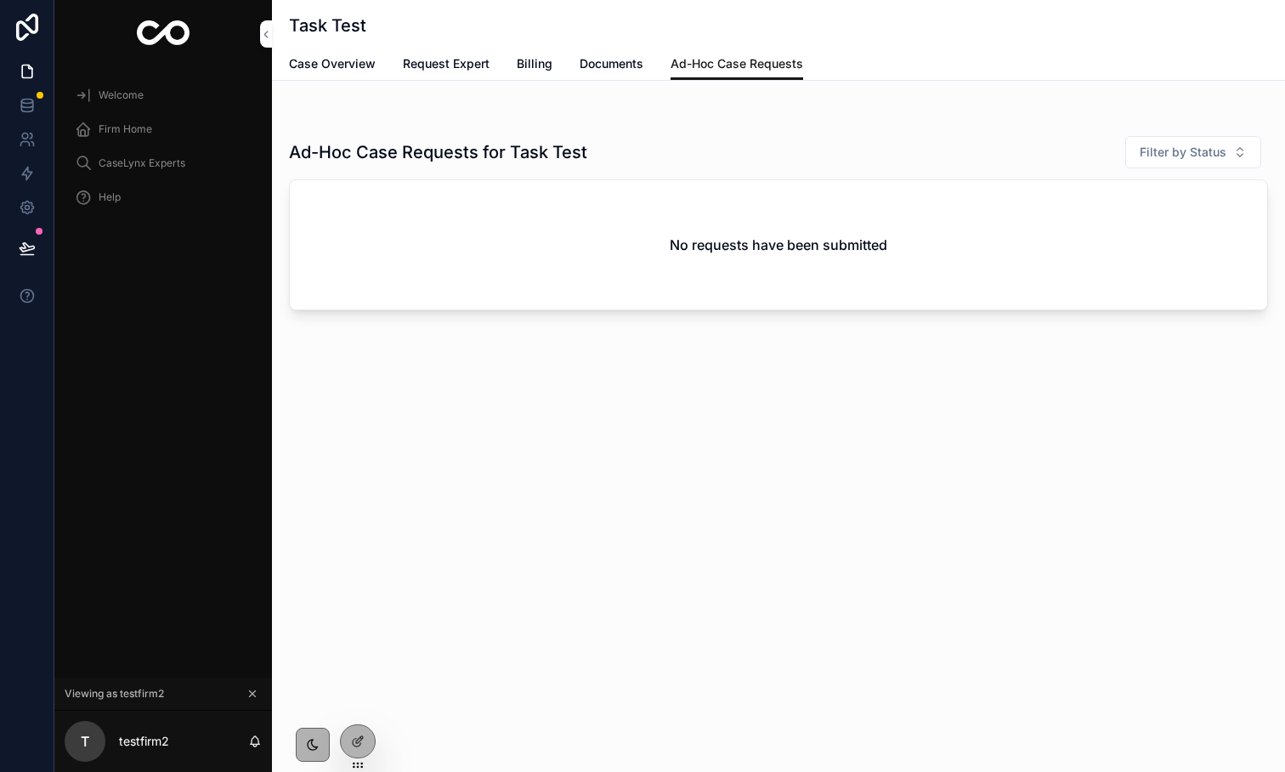
click at [328, 68] on span "Case Overview" at bounding box center [332, 63] width 87 height 17
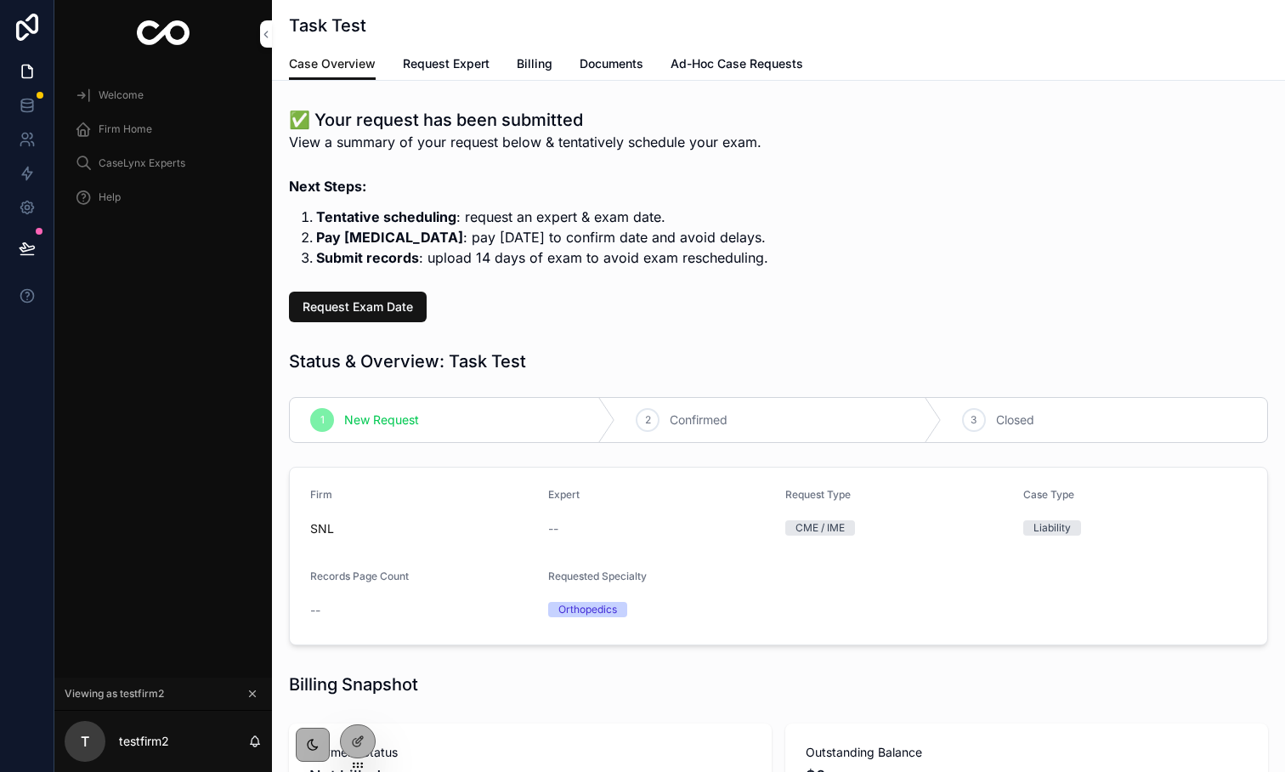
click at [160, 134] on div "Firm Home" at bounding box center [163, 129] width 177 height 27
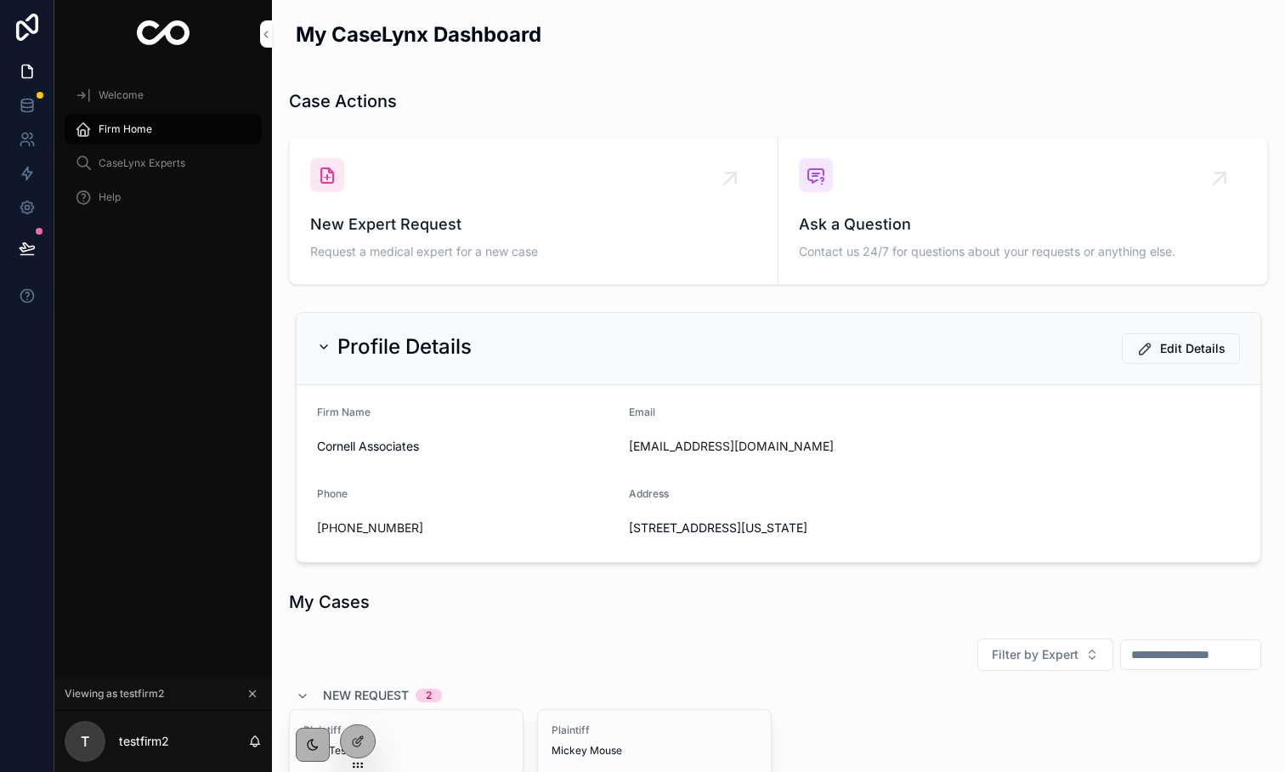
scroll to position [440, 0]
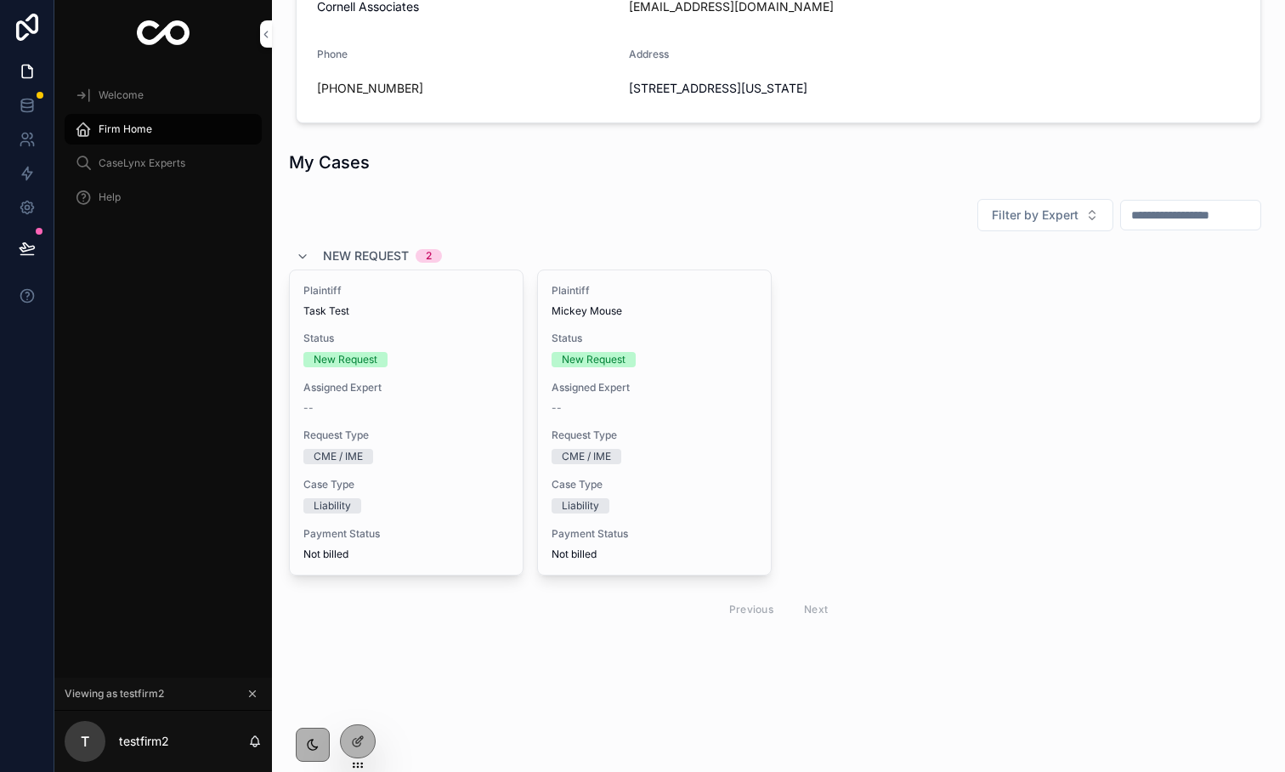
click at [0, 0] on icon at bounding box center [0, 0] width 0 height 0
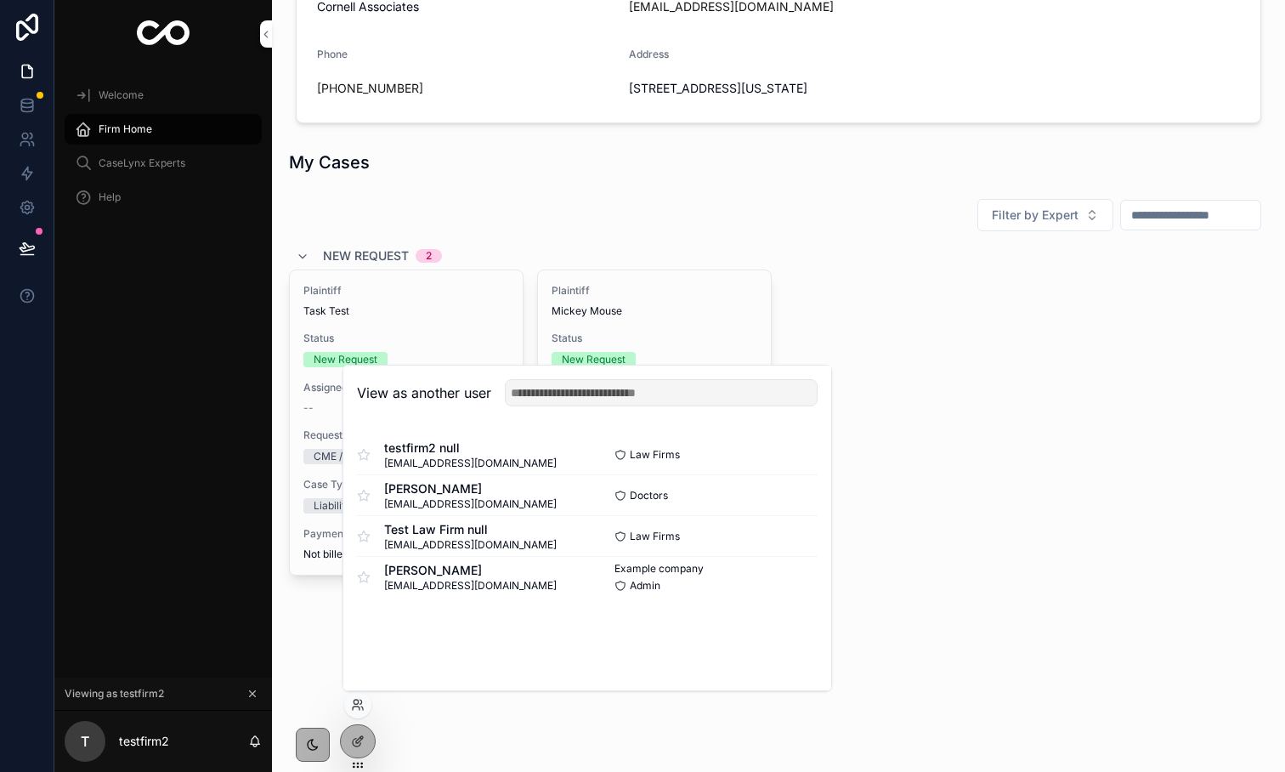
click at [918, 565] on div "Plaintiff Task Test Status New Request Assigned Expert -- Request Type CME / IM…" at bounding box center [778, 422] width 979 height 306
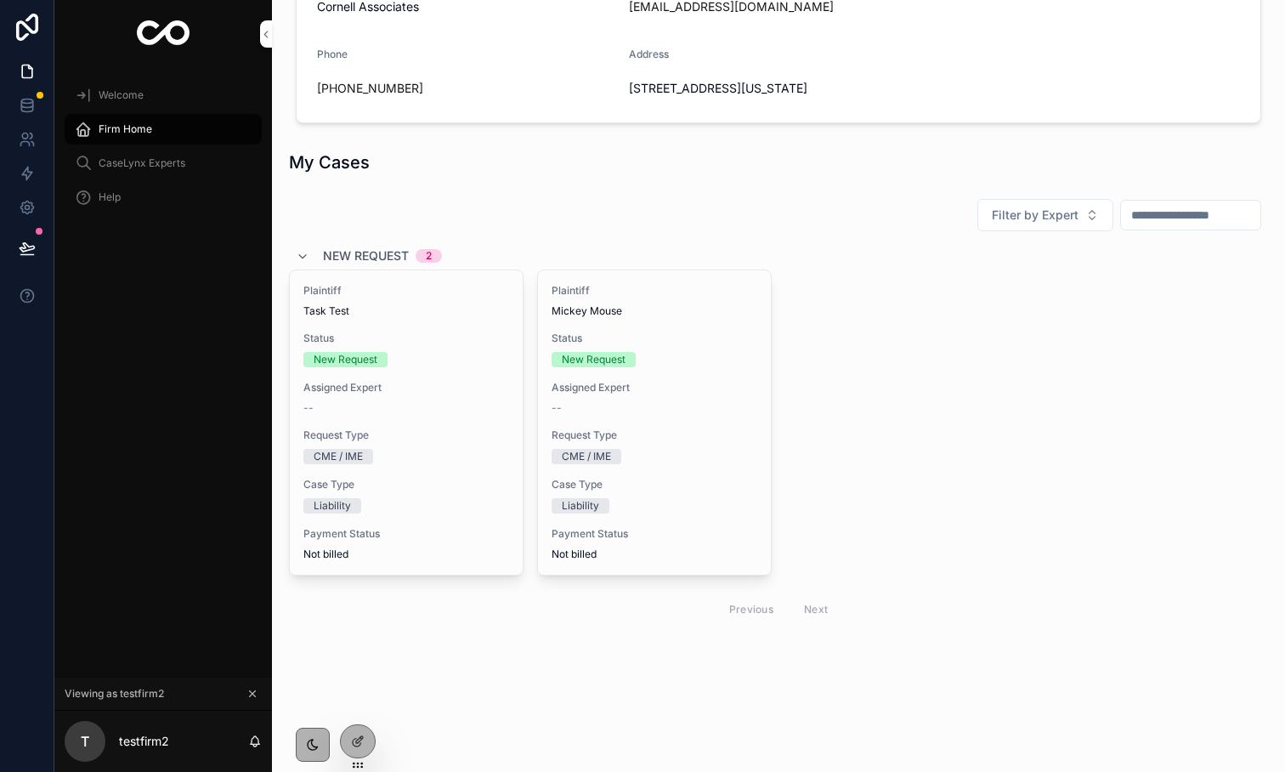
click at [676, 369] on div "Plaintiff Mickey Mouse Status New Request Assigned Expert -- Request Type CME /…" at bounding box center [654, 422] width 233 height 304
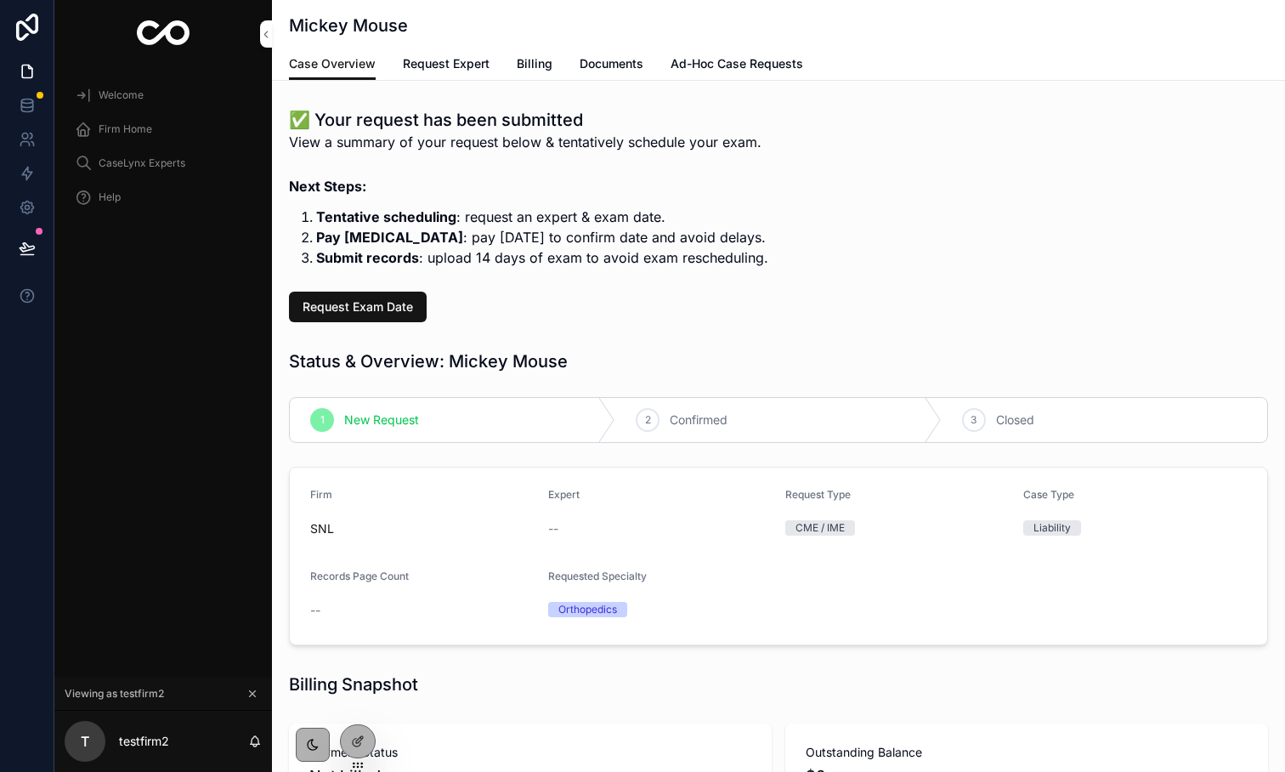
click at [688, 64] on span "Ad-Hoc Case Requests" at bounding box center [737, 63] width 133 height 17
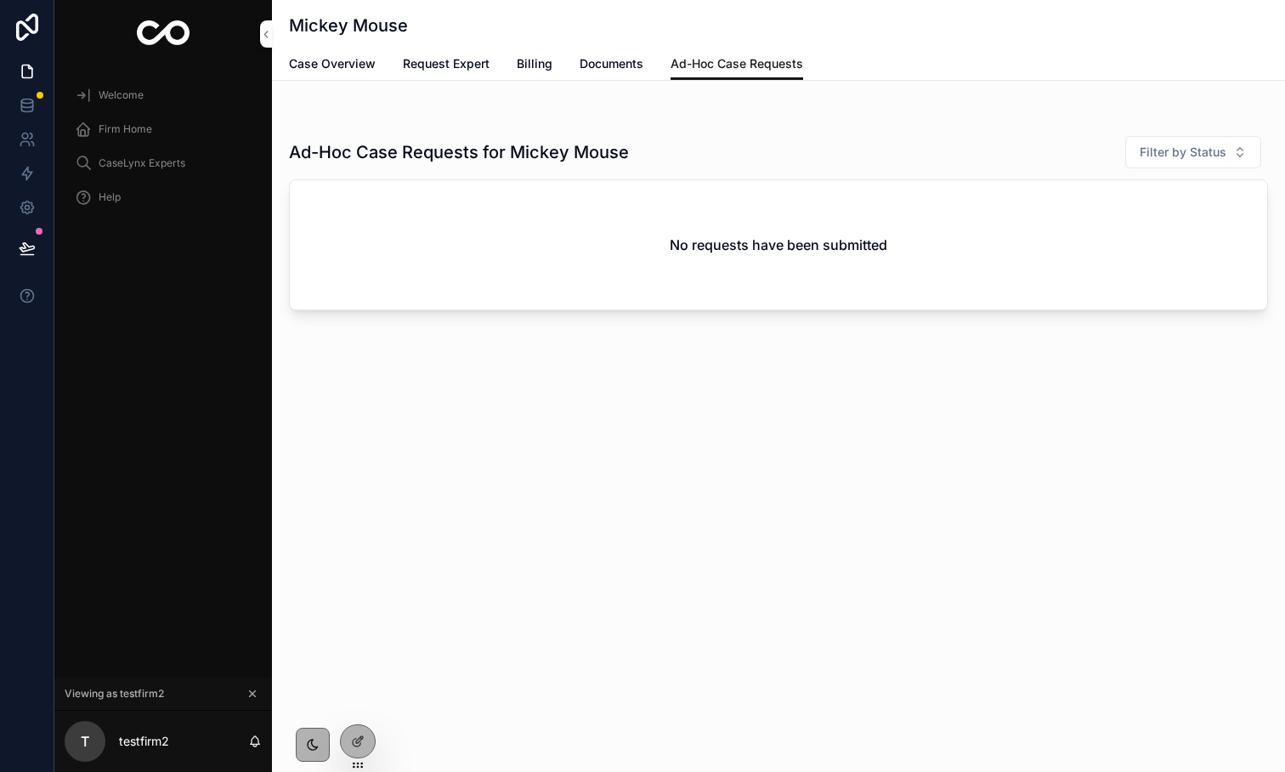
click at [324, 69] on span "Case Overview" at bounding box center [332, 63] width 87 height 17
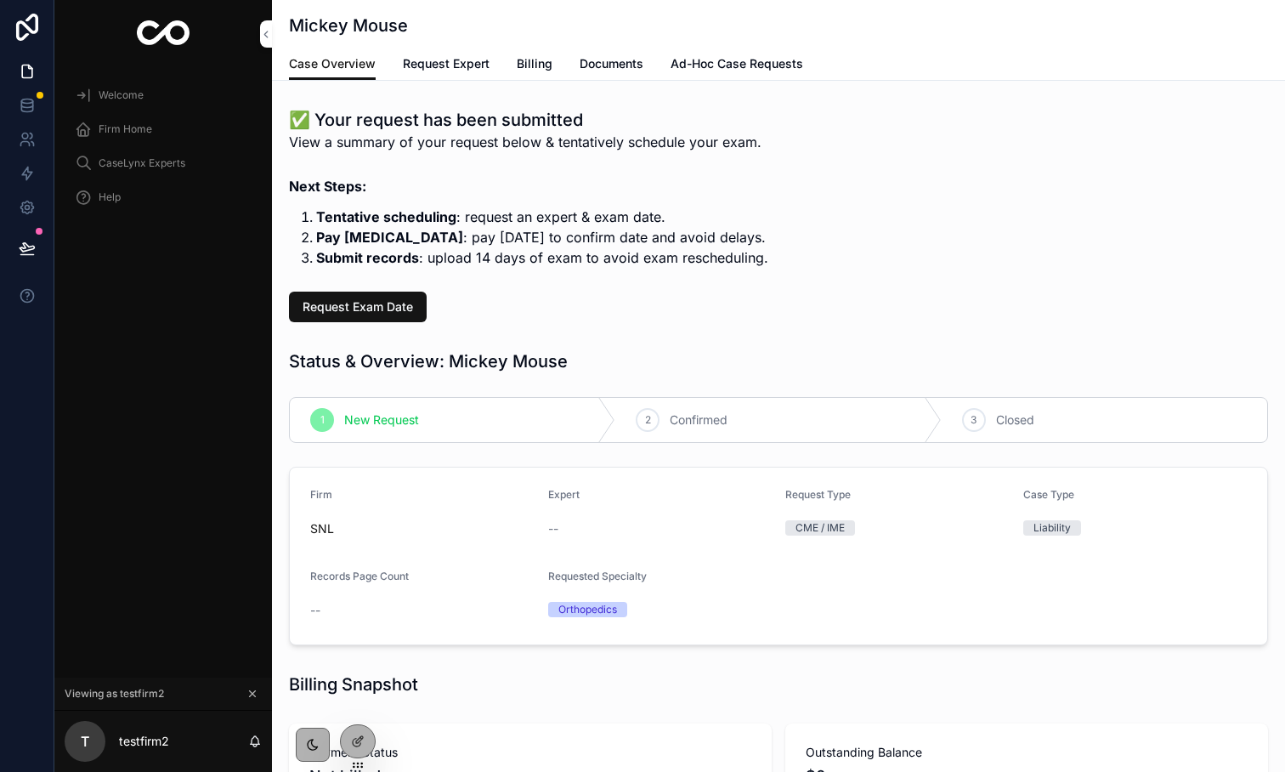
click at [0, 0] on icon at bounding box center [0, 0] width 0 height 0
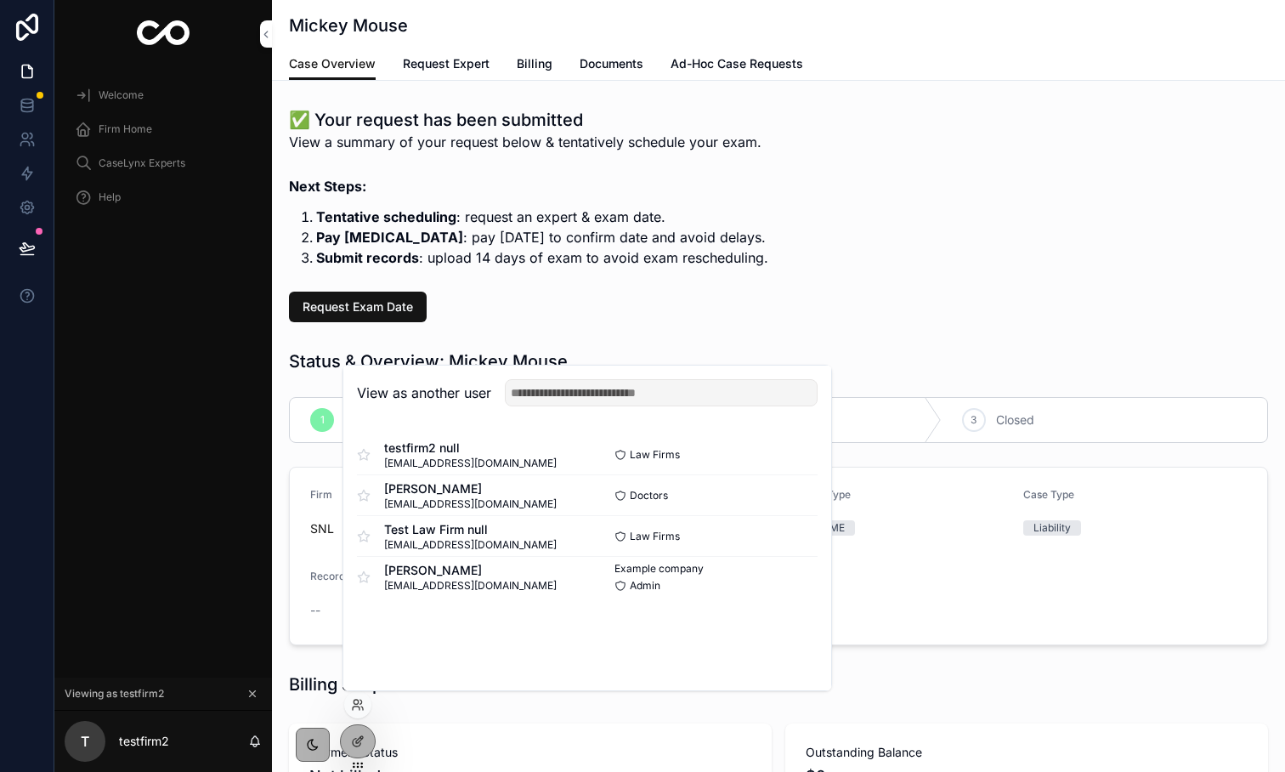
click at [0, 0] on button "Select" at bounding box center [0, 0] width 0 height 0
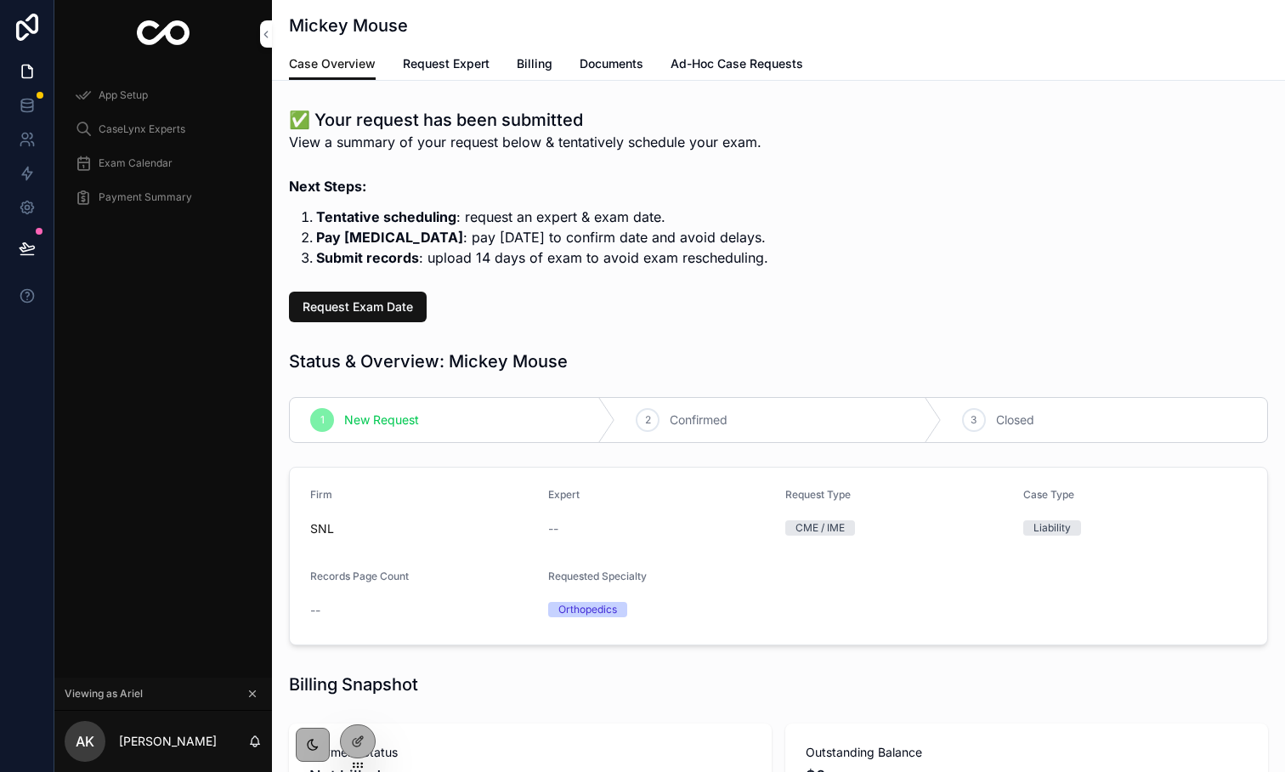
click at [685, 60] on span "Ad-Hoc Case Requests" at bounding box center [737, 63] width 133 height 17
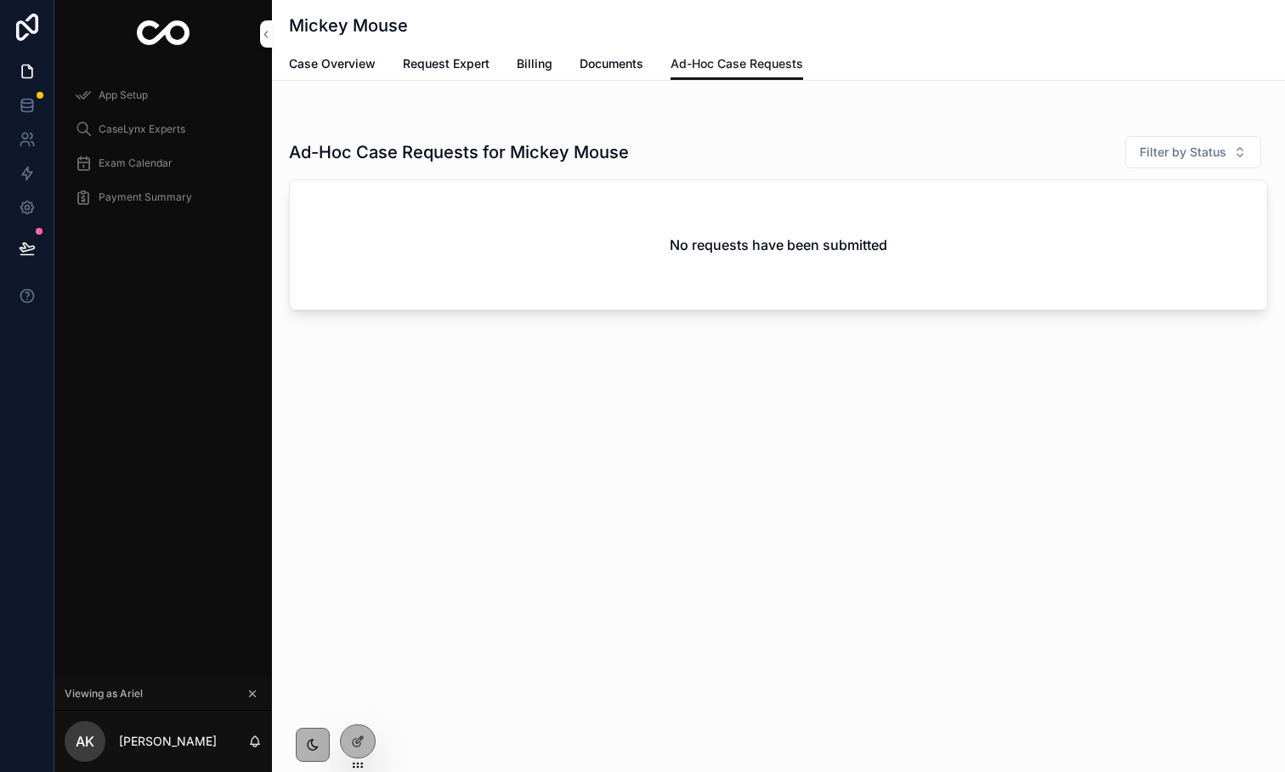
click at [334, 67] on span "Case Overview" at bounding box center [332, 63] width 87 height 17
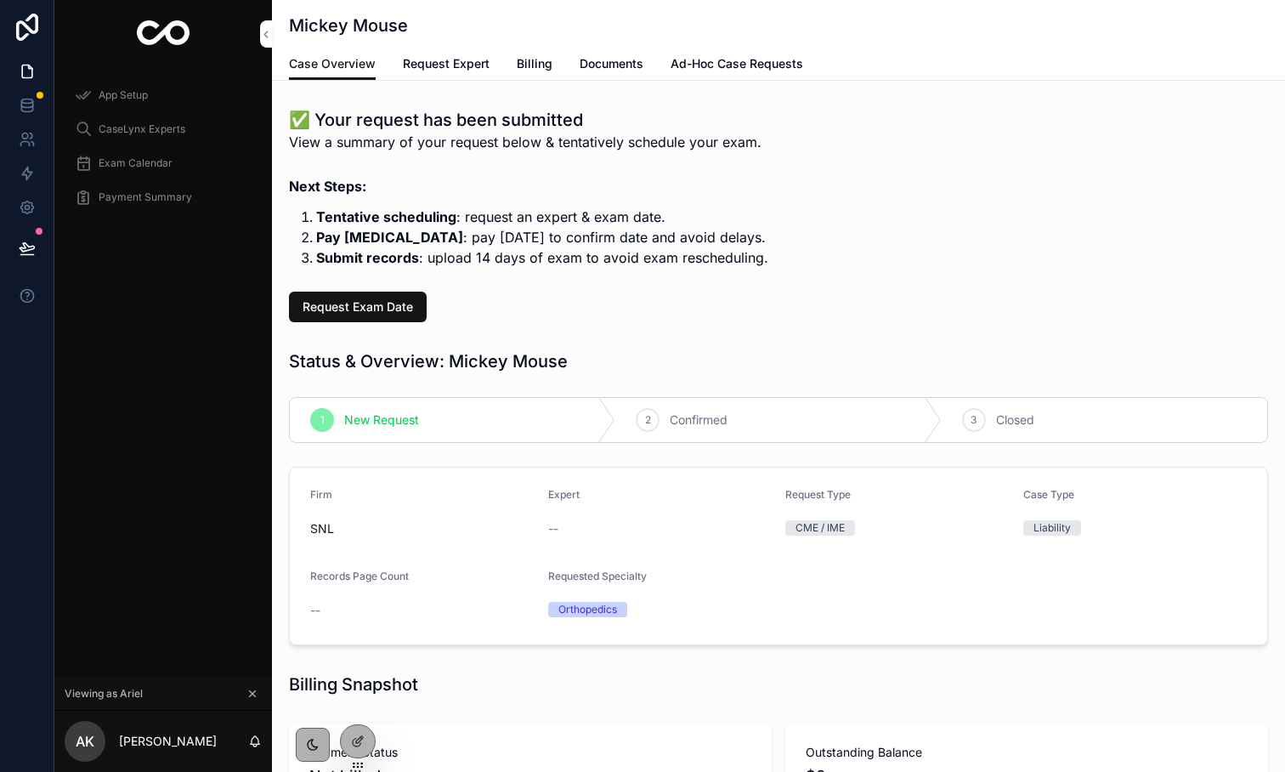
click at [0, 0] on icon at bounding box center [0, 0] width 0 height 0
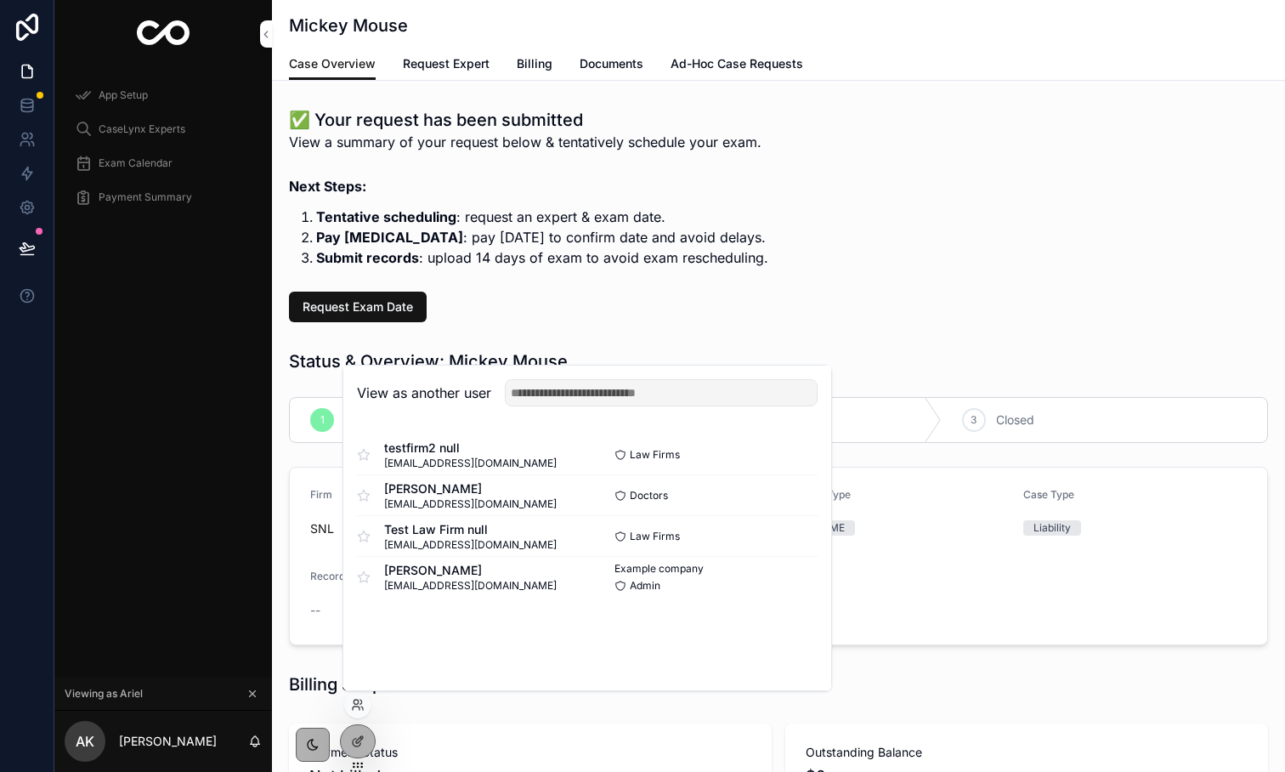
click at [0, 0] on button "Select" at bounding box center [0, 0] width 0 height 0
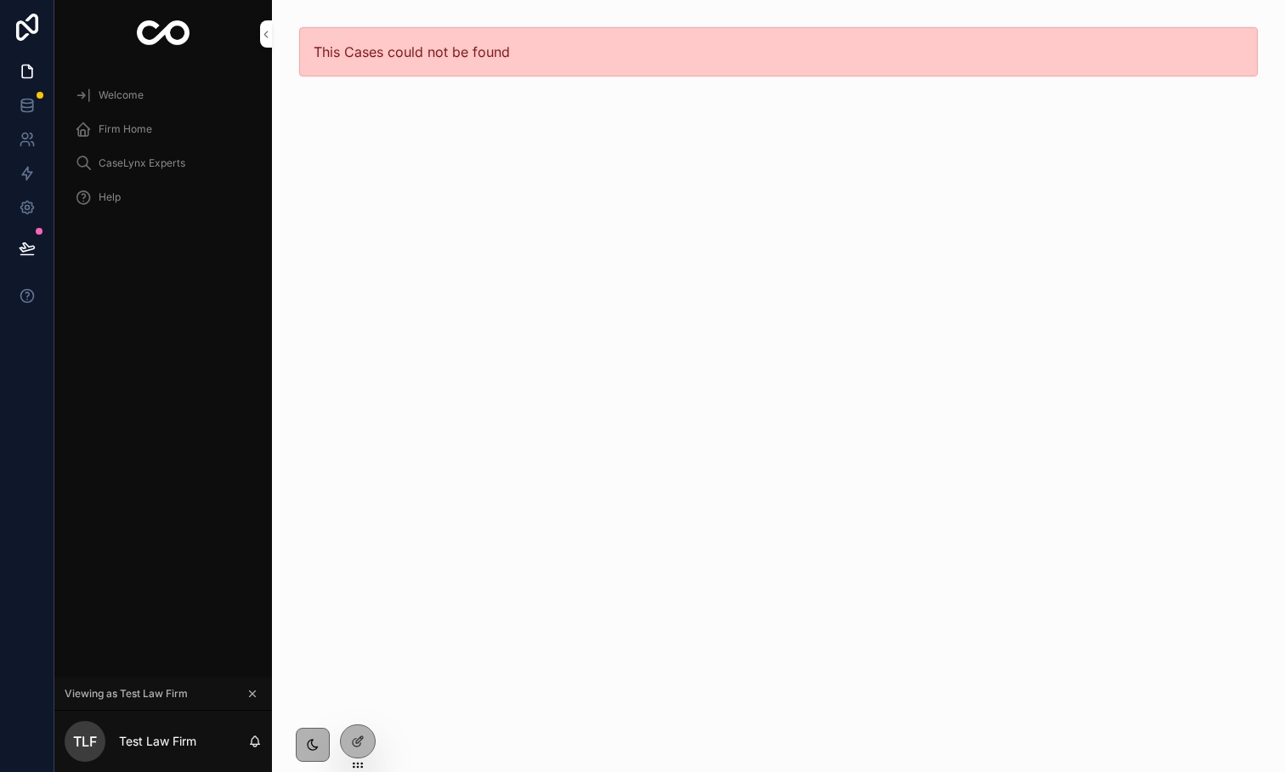
click at [123, 128] on span "Firm Home" at bounding box center [126, 129] width 54 height 14
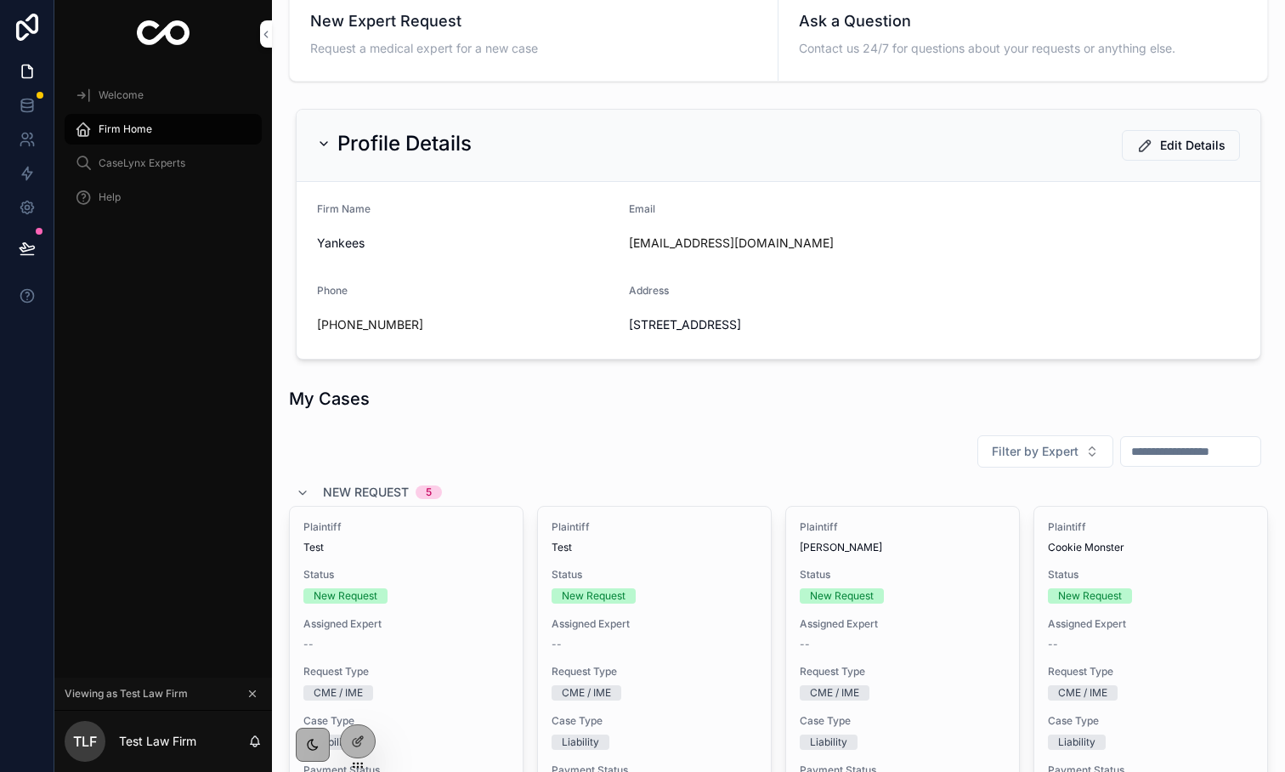
scroll to position [492, 0]
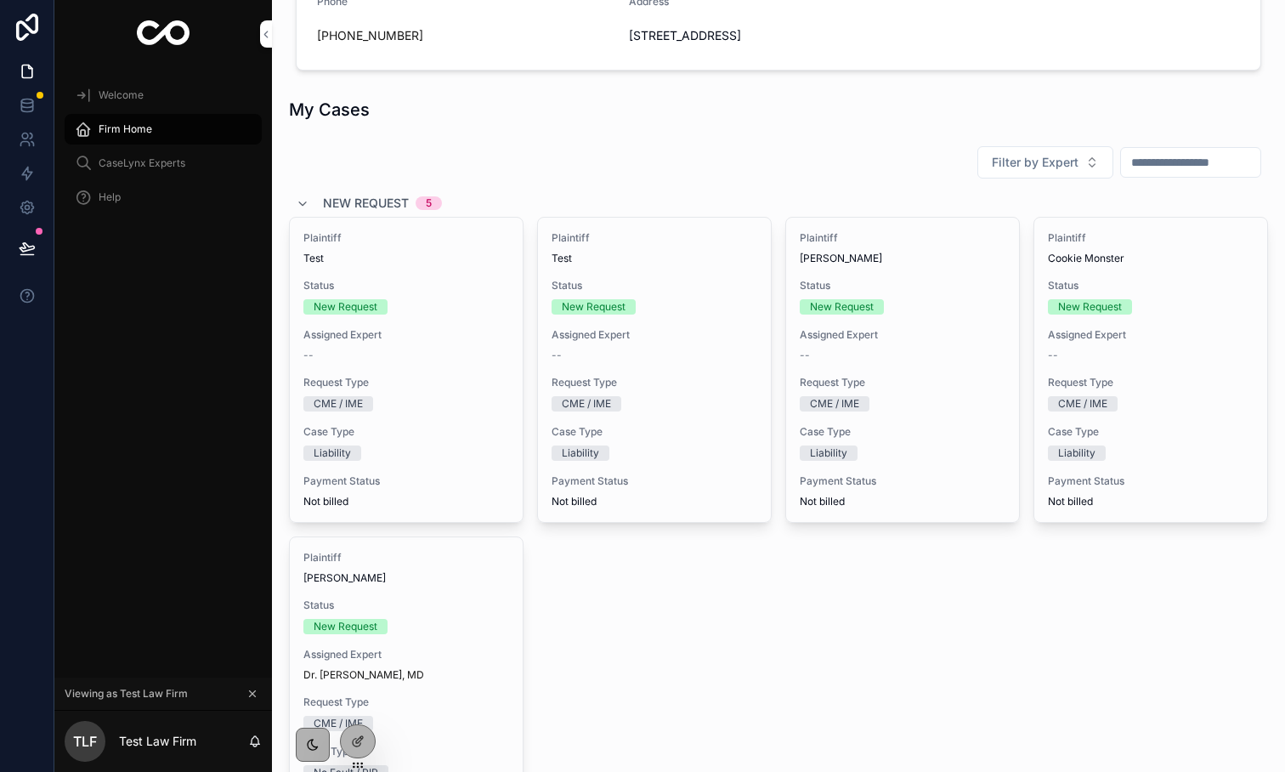
click at [423, 573] on span "[PERSON_NAME]" at bounding box center [406, 578] width 206 height 14
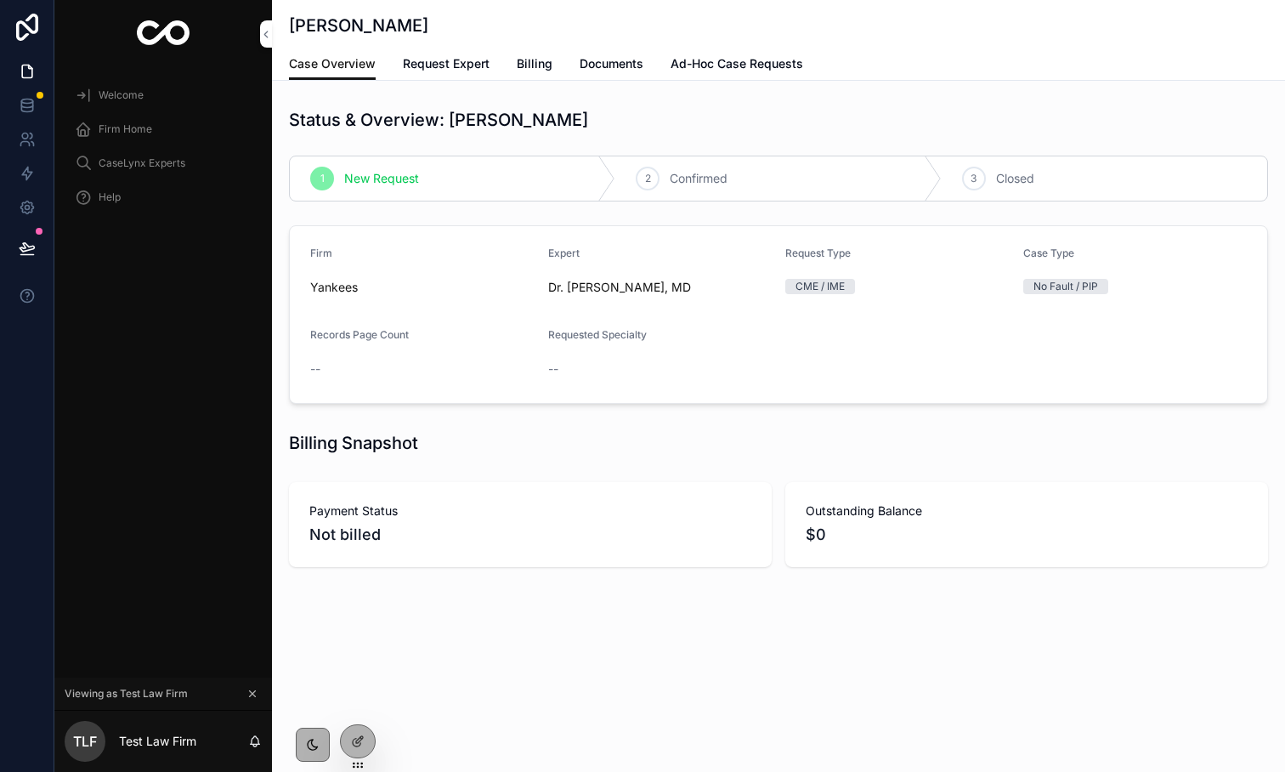
click at [696, 50] on link "Ad-Hoc Case Requests" at bounding box center [737, 65] width 133 height 34
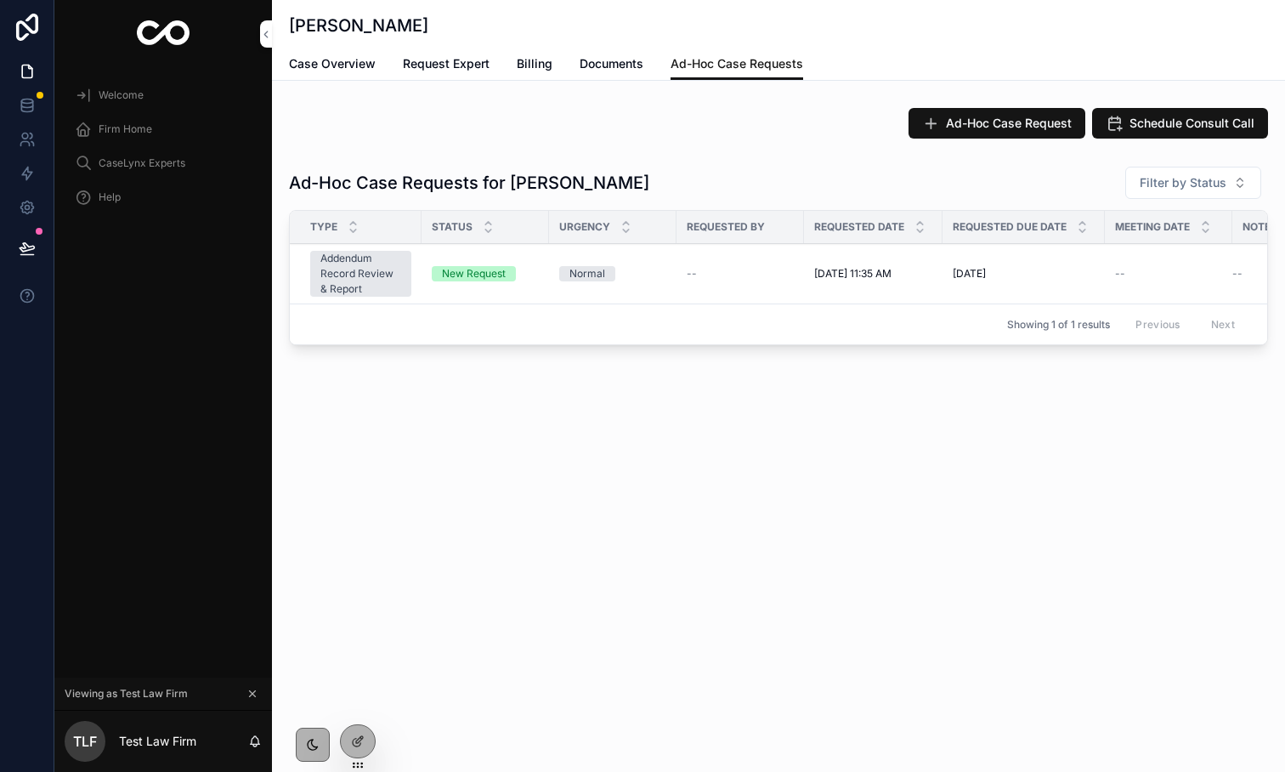
click at [1198, 124] on span "Schedule Consult Call" at bounding box center [1192, 123] width 125 height 17
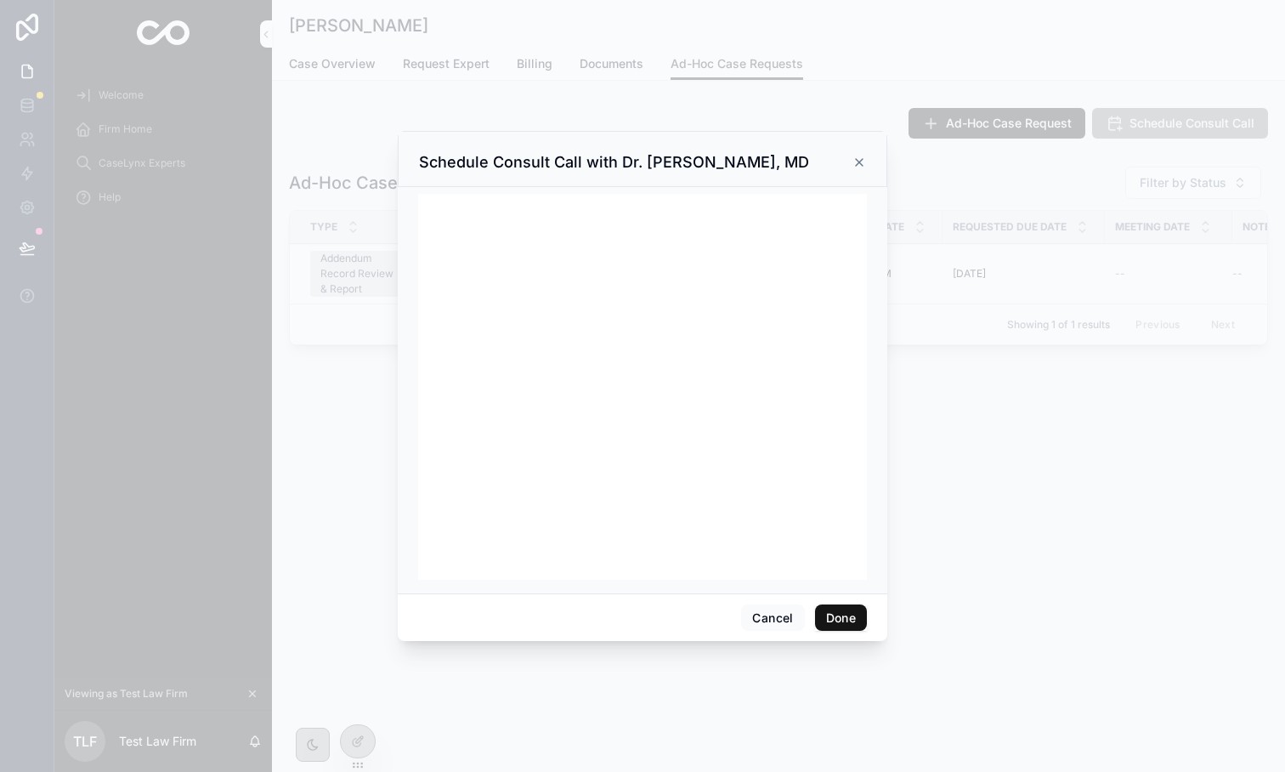
click at [842, 620] on button "Done" at bounding box center [841, 617] width 52 height 27
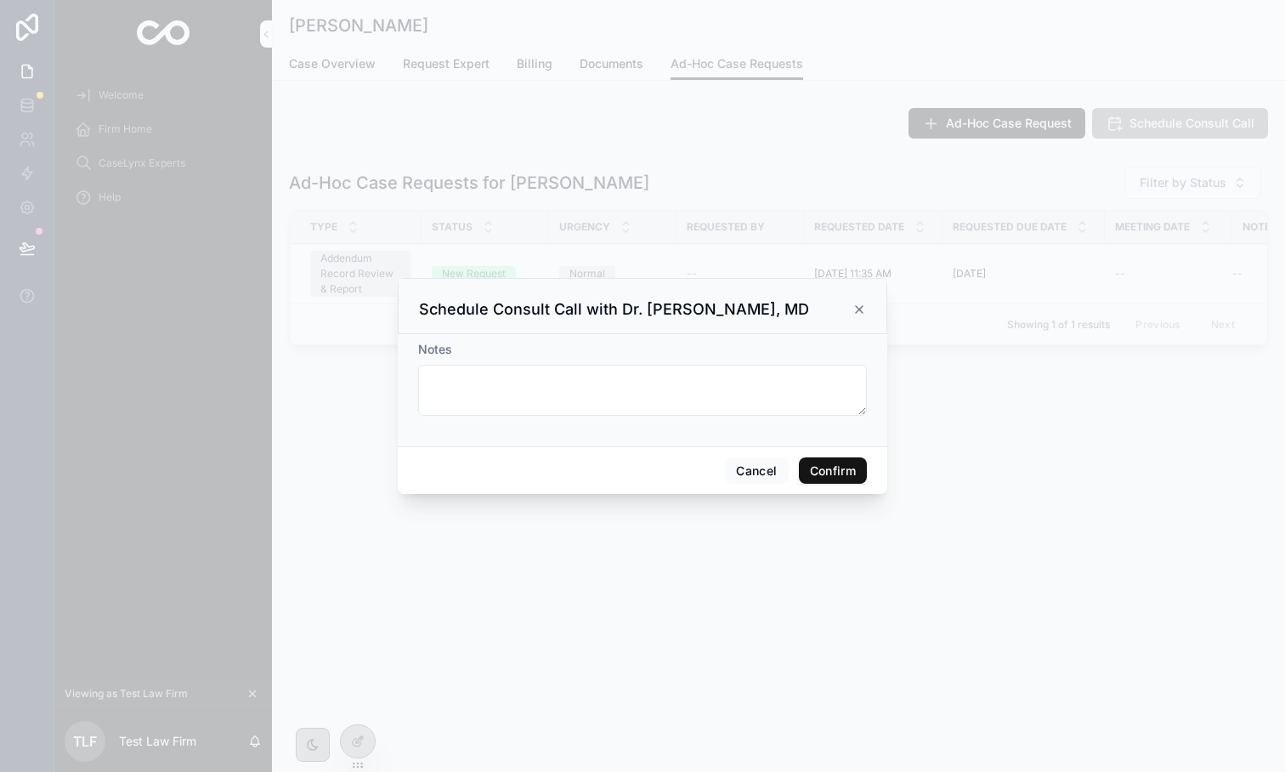
click at [845, 471] on button "Confirm" at bounding box center [833, 470] width 68 height 27
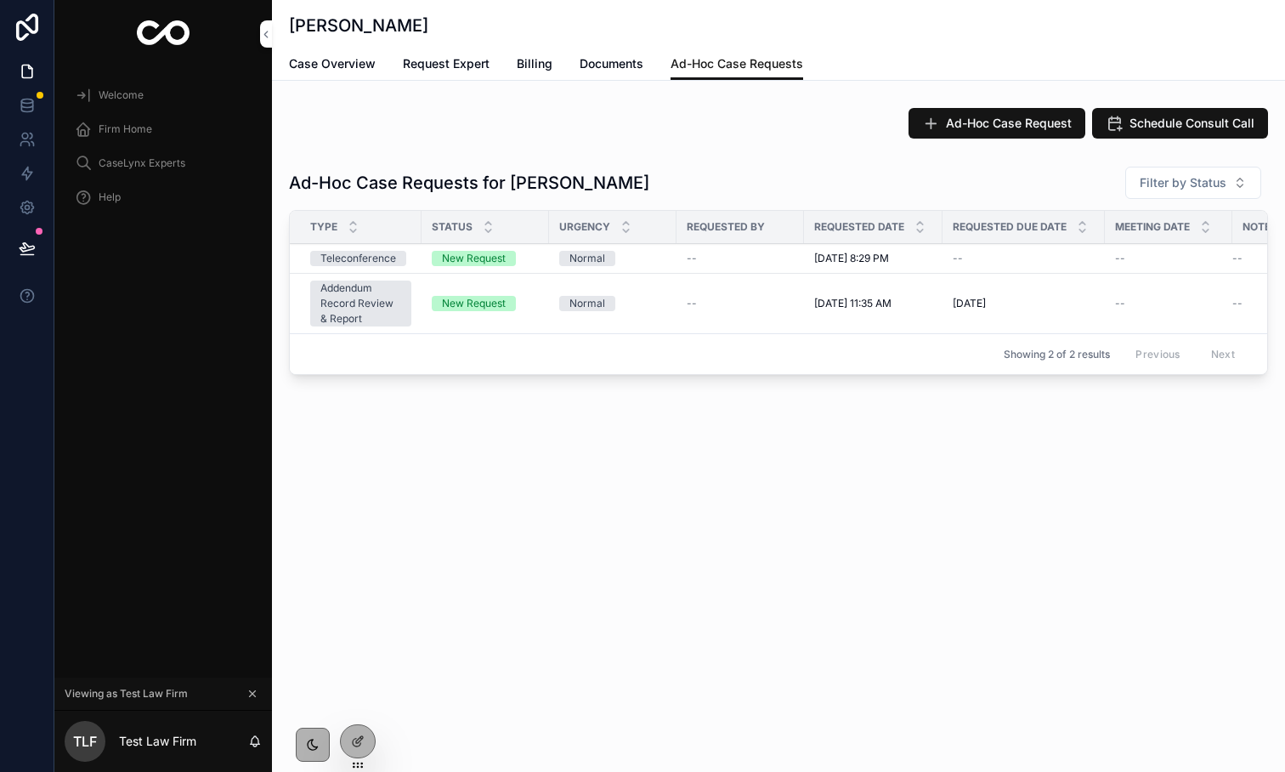
click at [362, 749] on div at bounding box center [358, 741] width 34 height 32
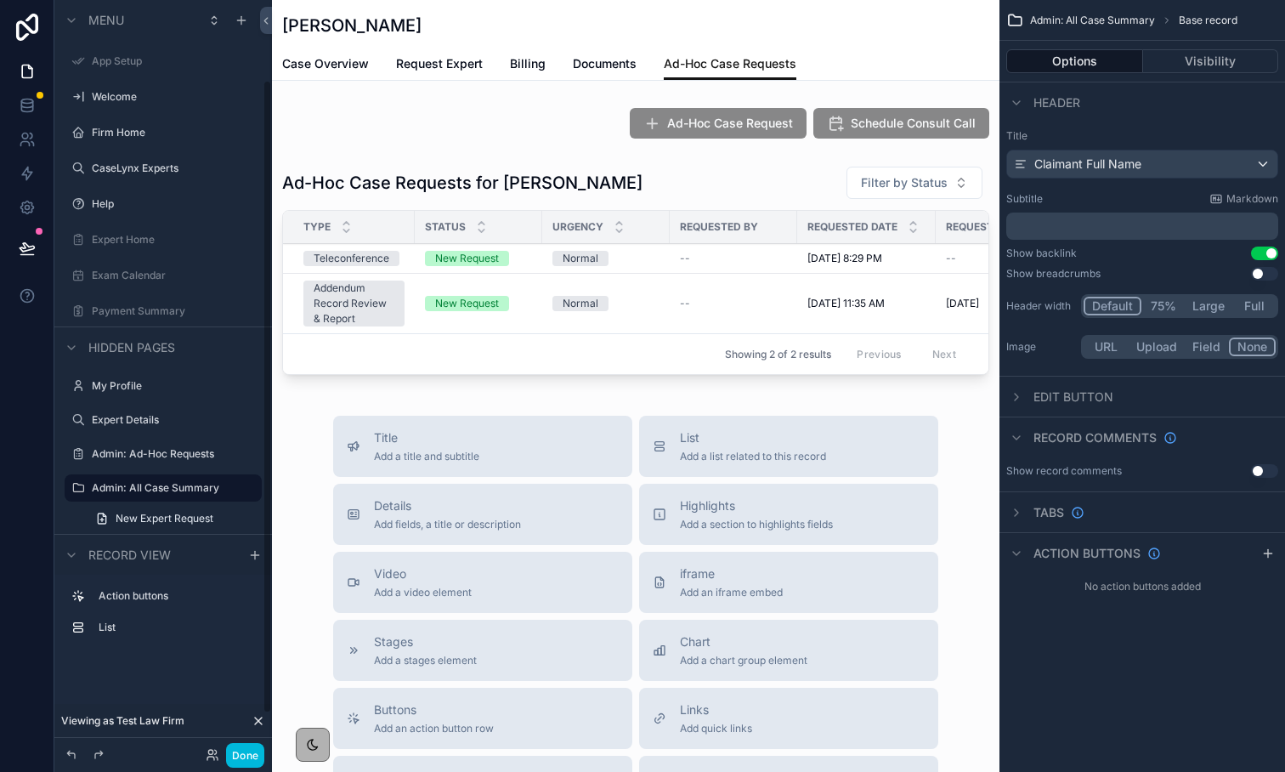
scroll to position [95, 0]
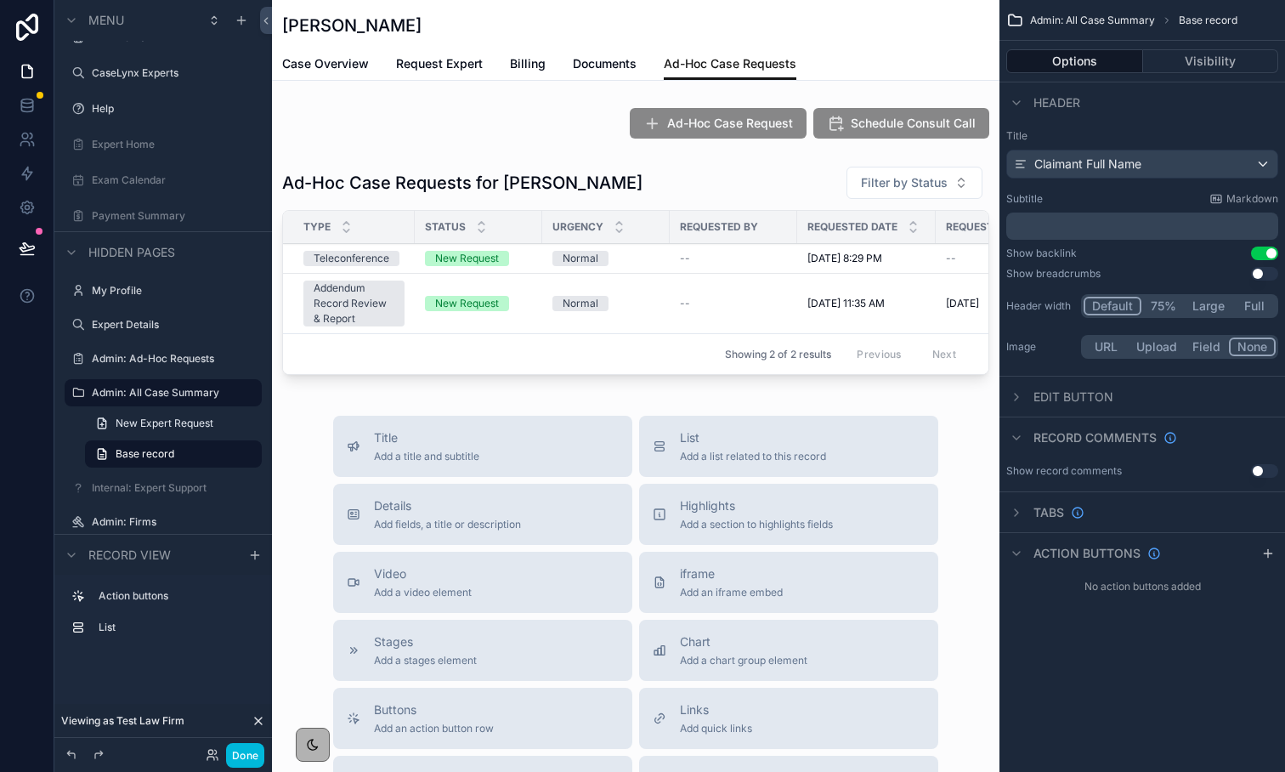
click at [948, 141] on div "scrollable content" at bounding box center [636, 123] width 728 height 44
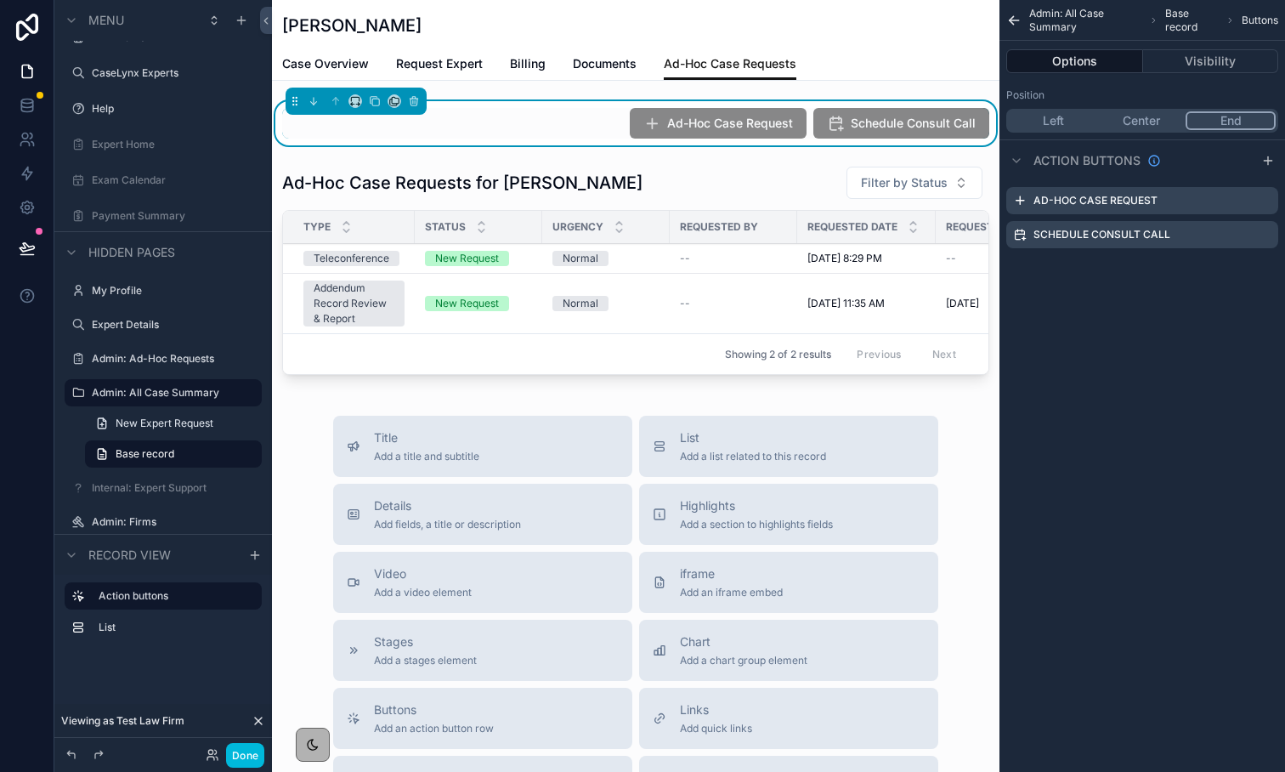
click at [0, 0] on icon "scrollable content" at bounding box center [0, 0] width 0 height 0
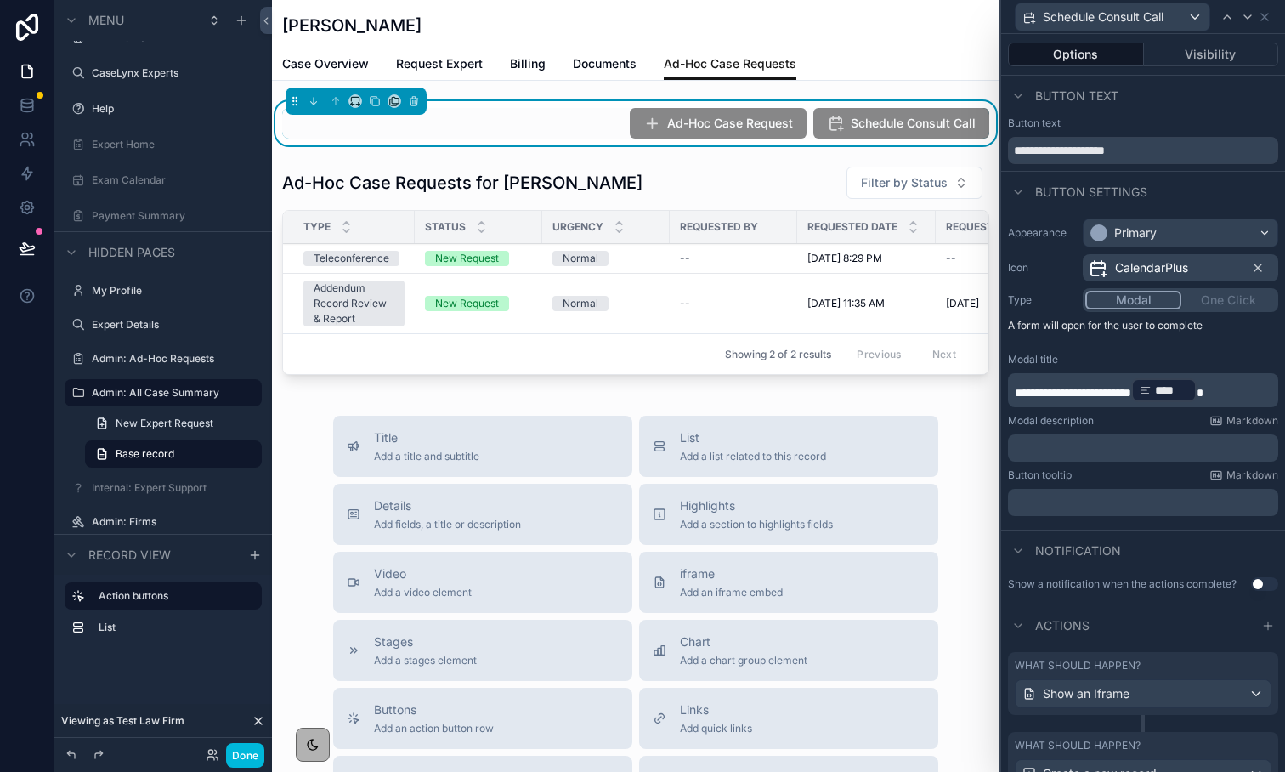
scroll to position [173, 0]
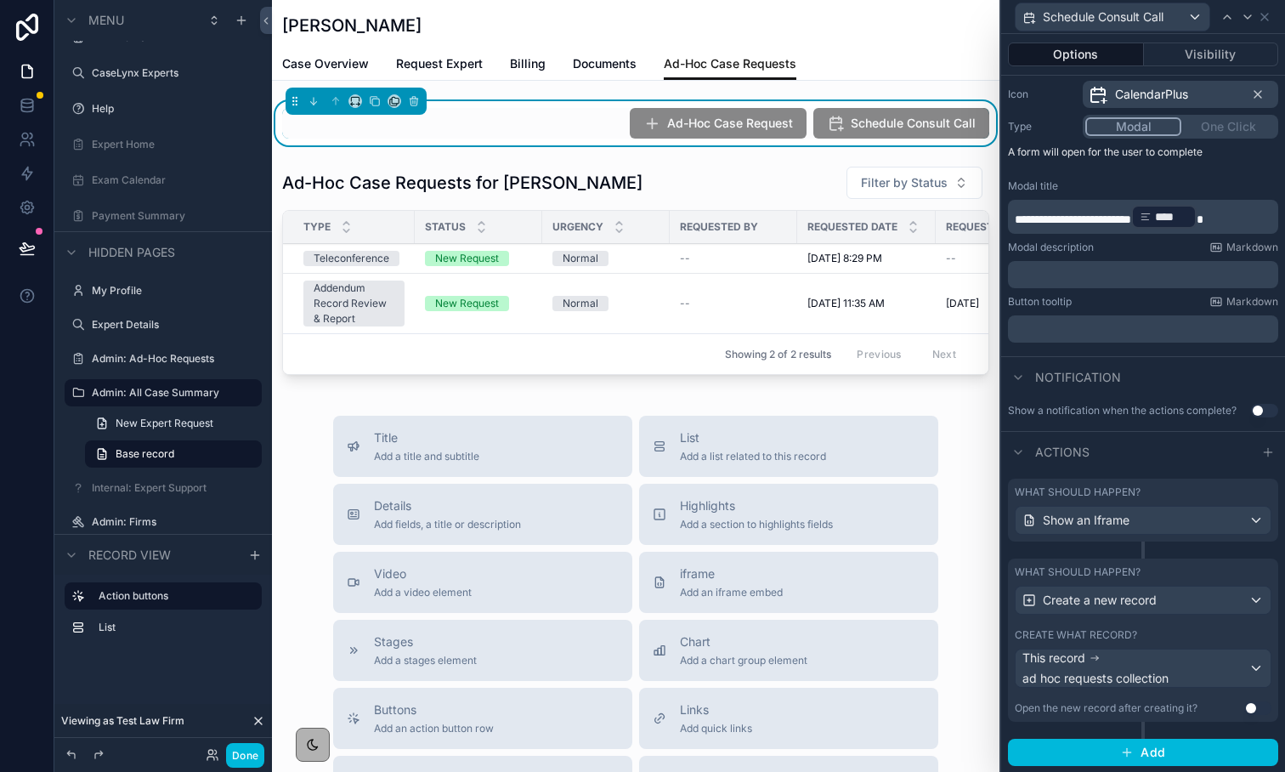
click at [1138, 543] on div "What should happen? Show an Iframe" at bounding box center [1143, 519] width 270 height 80
click at [1136, 520] on div "Show an Iframe" at bounding box center [1143, 520] width 255 height 27
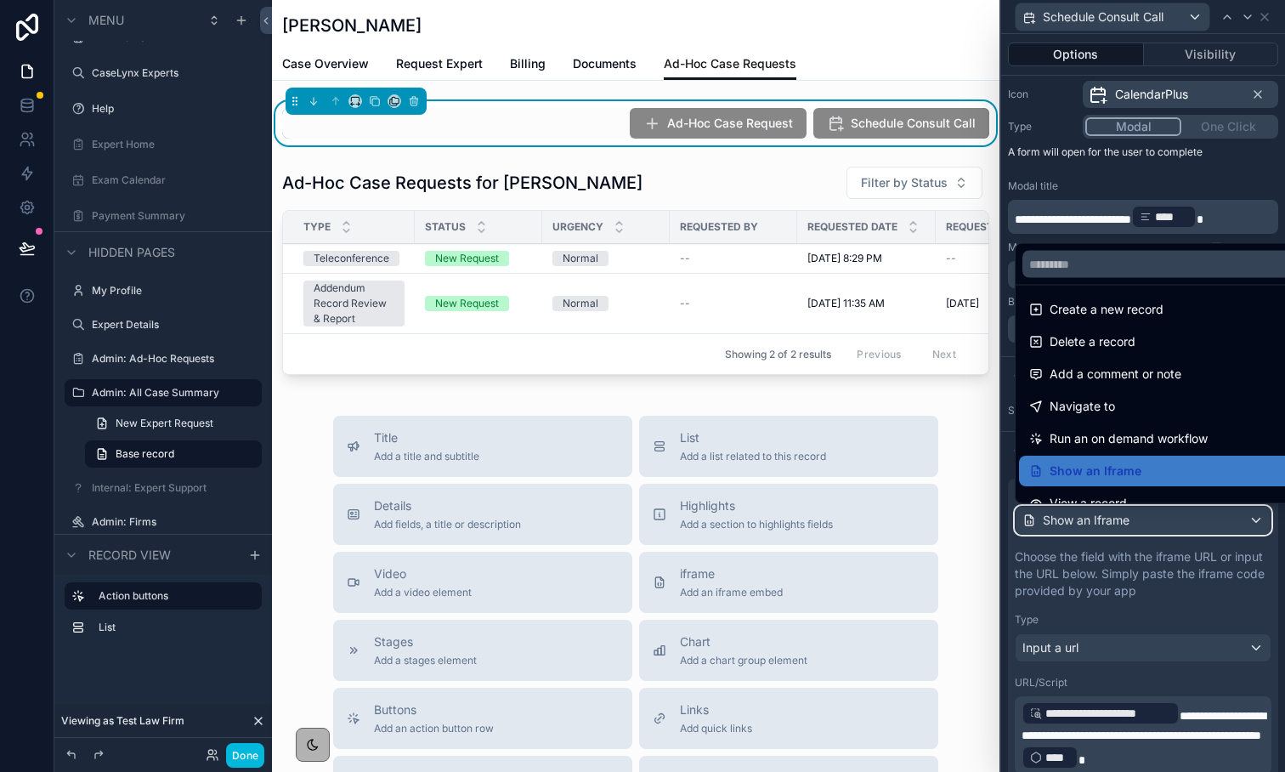
scroll to position [59, 0]
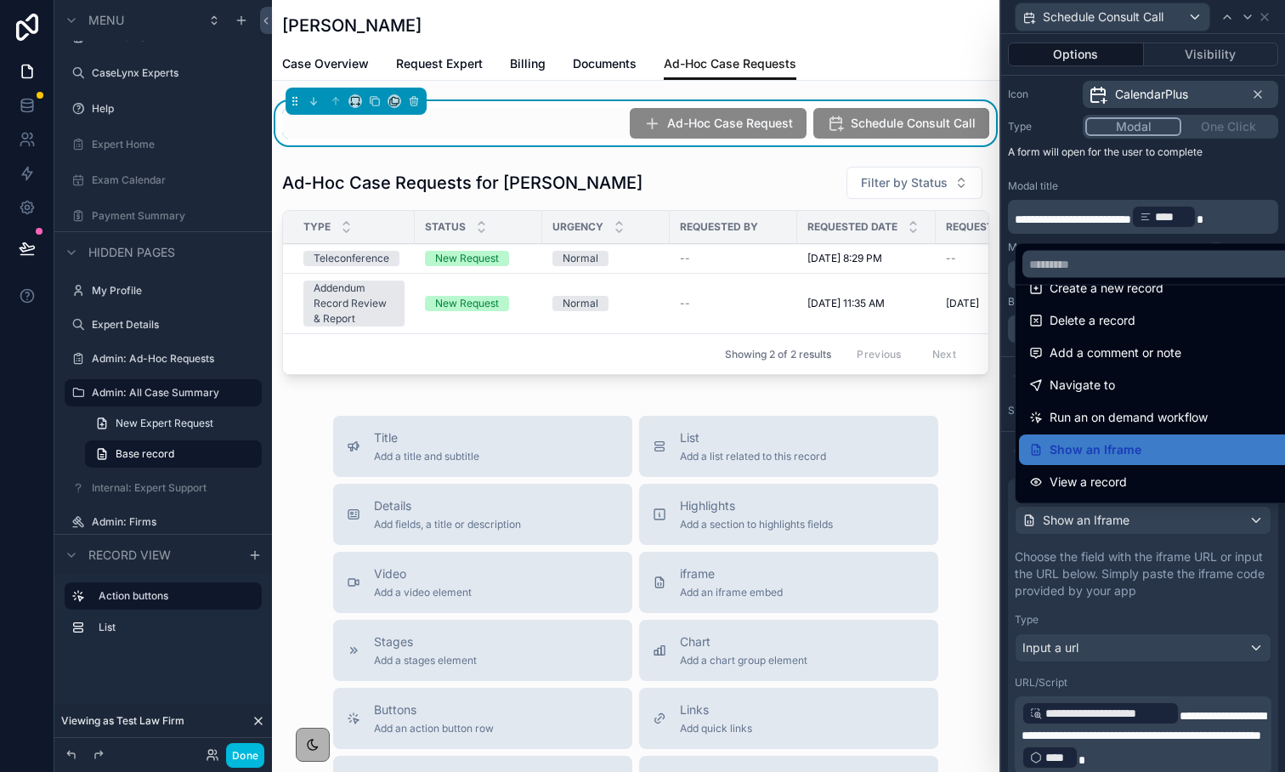
click at [1128, 455] on span "Show an Iframe" at bounding box center [1096, 450] width 92 height 20
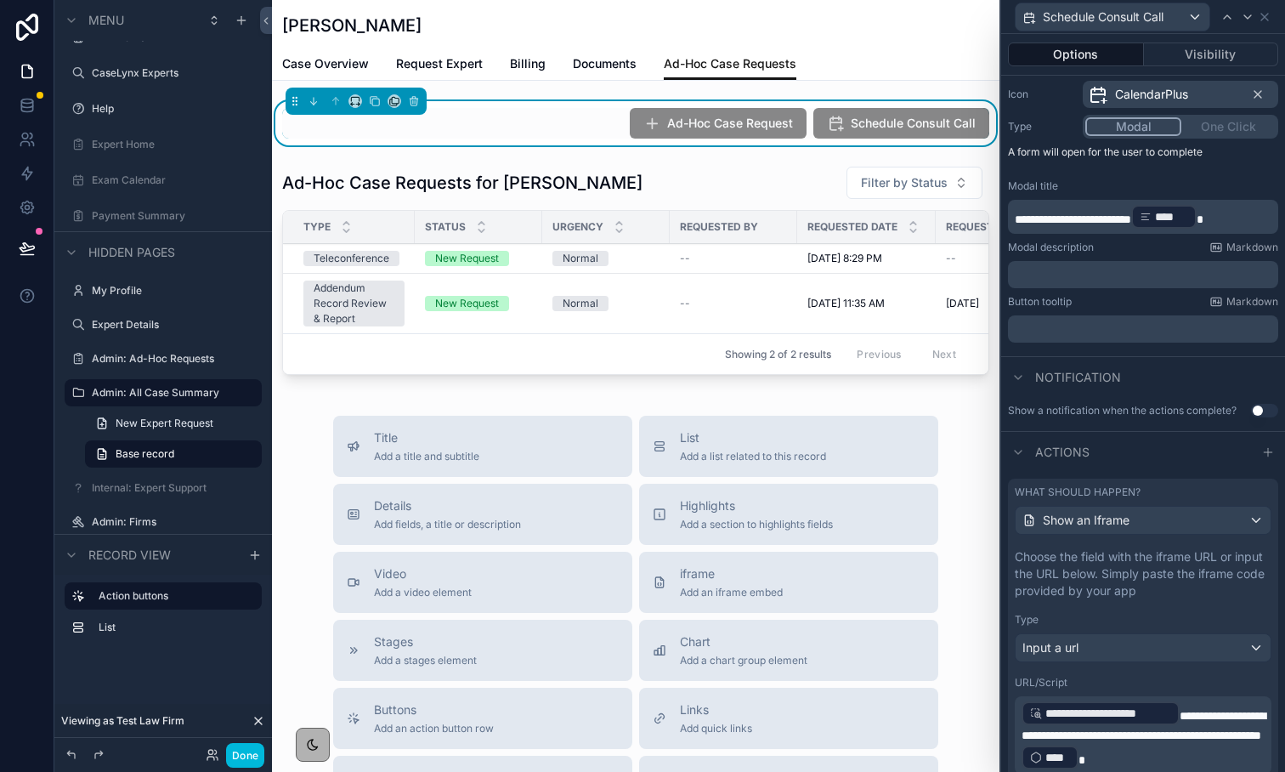
scroll to position [370, 0]
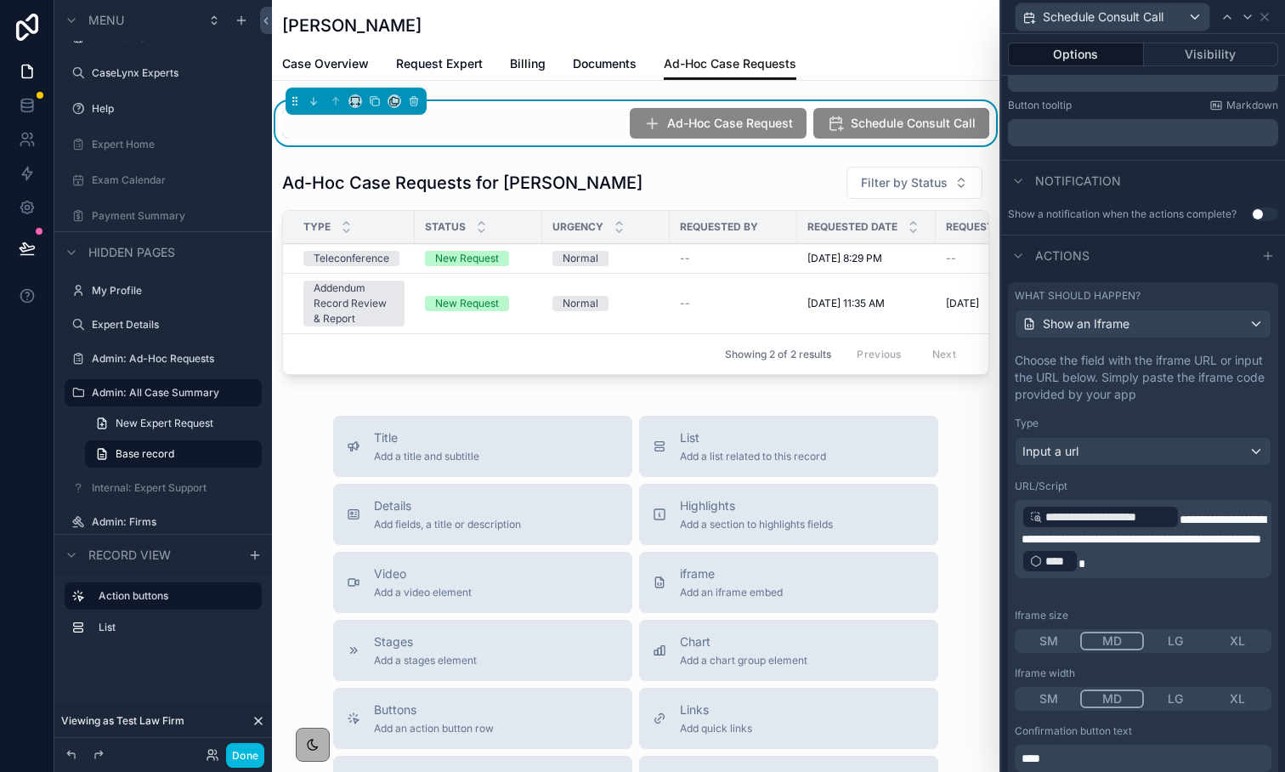
click at [1052, 570] on span "****" at bounding box center [1058, 561] width 25 height 17
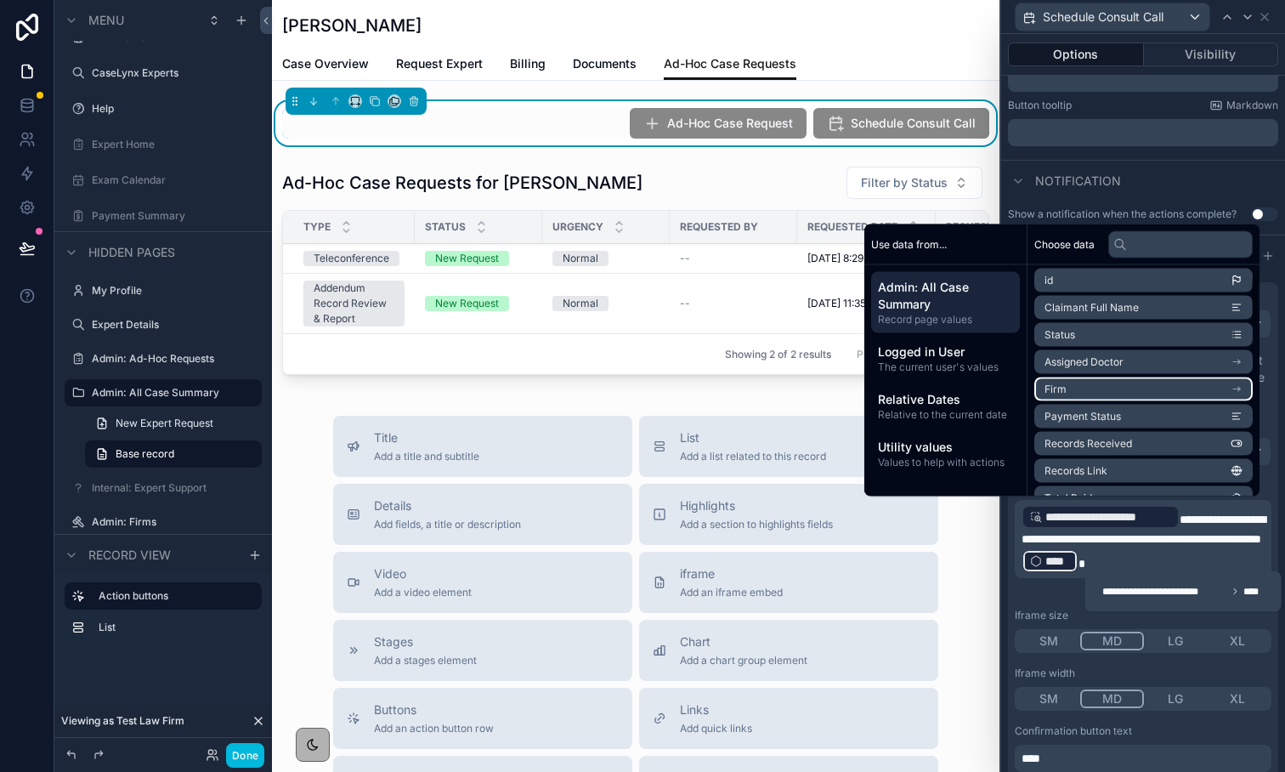
scroll to position [0, 0]
click at [934, 349] on span "Logged in User" at bounding box center [945, 351] width 135 height 17
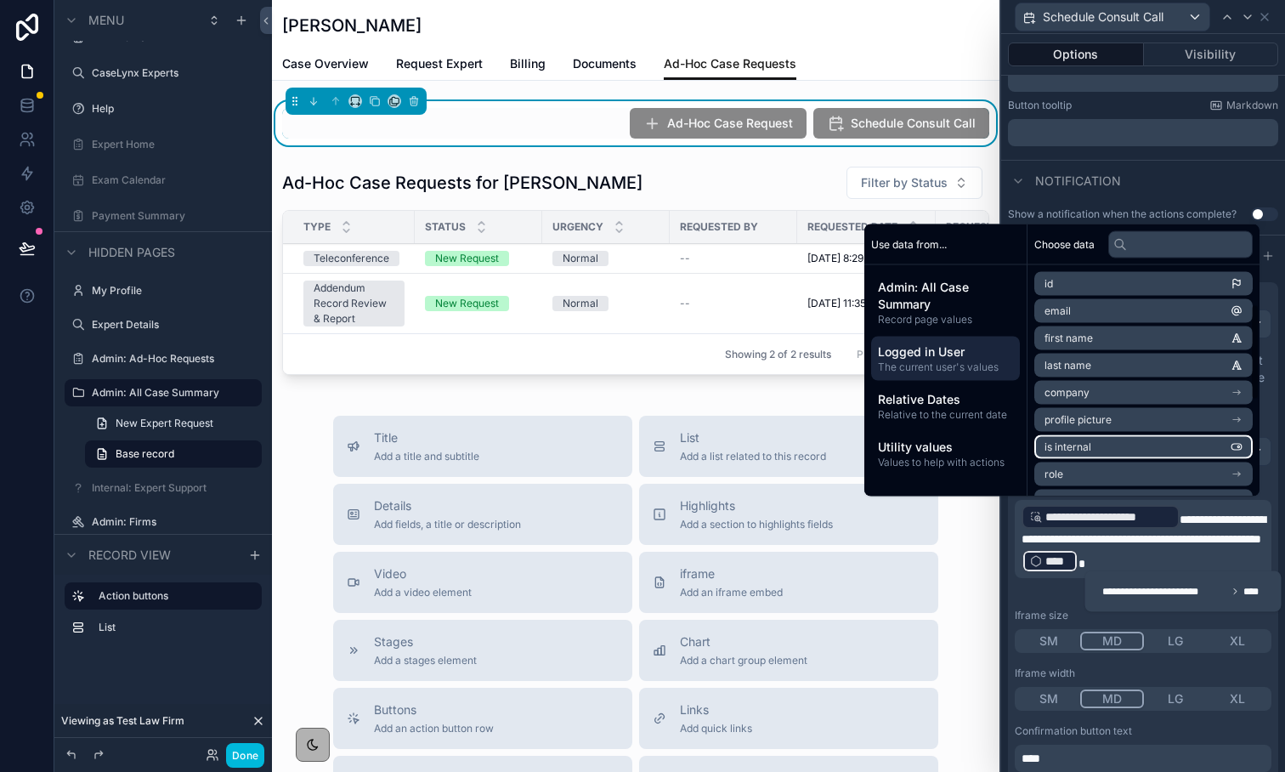
scroll to position [323, 0]
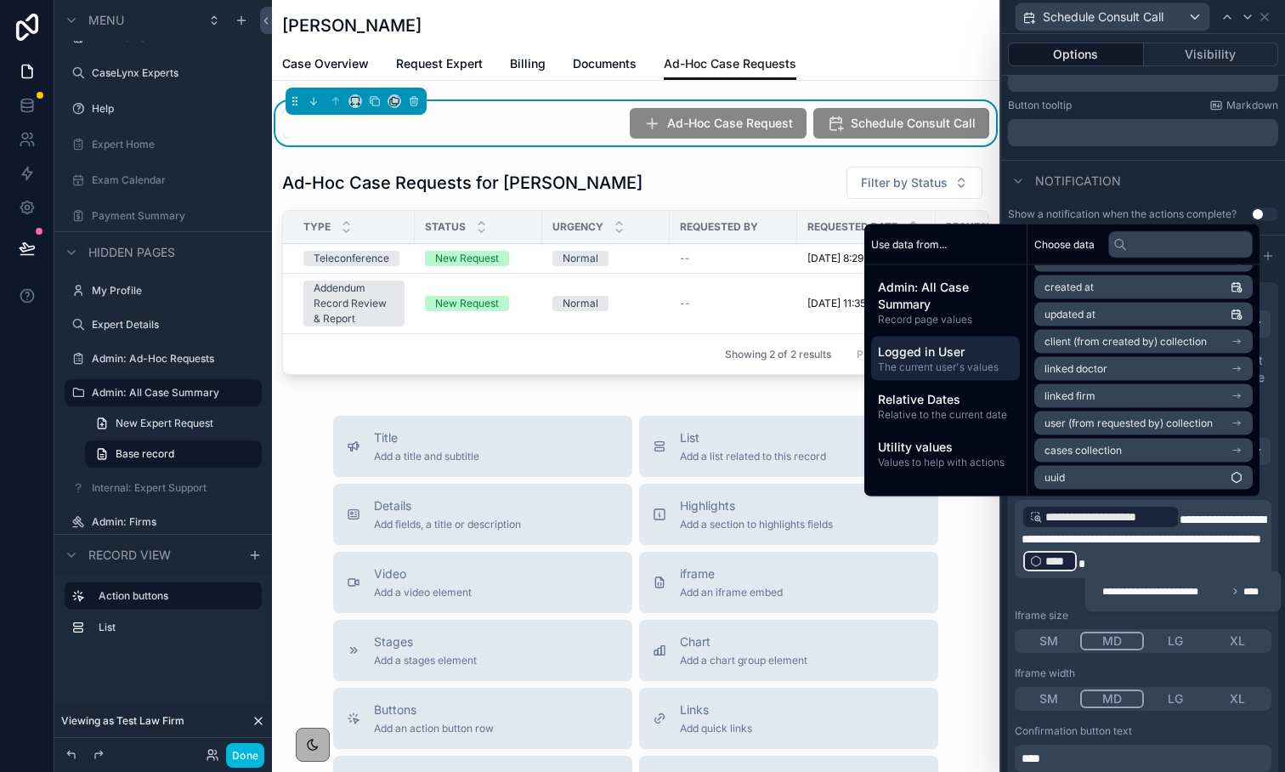
click at [933, 298] on span "Admin: All Case Summary" at bounding box center [945, 296] width 135 height 34
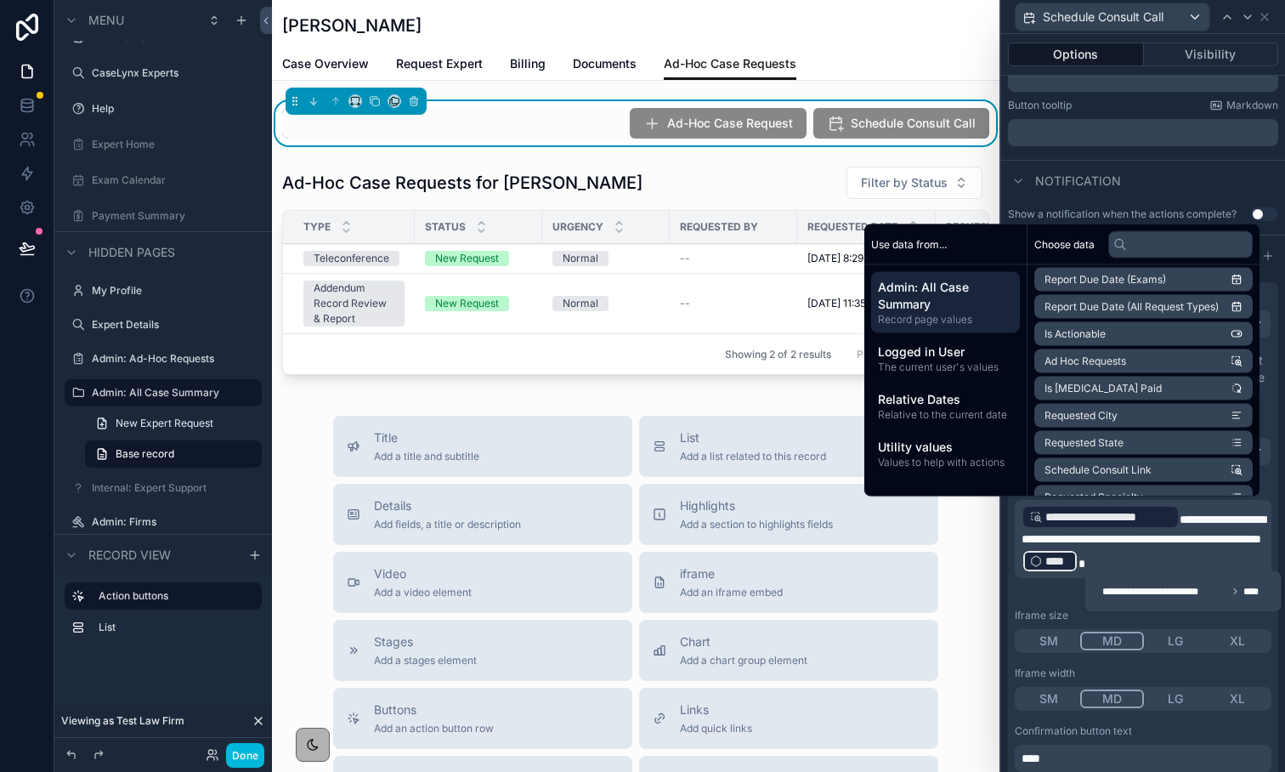
scroll to position [597, 0]
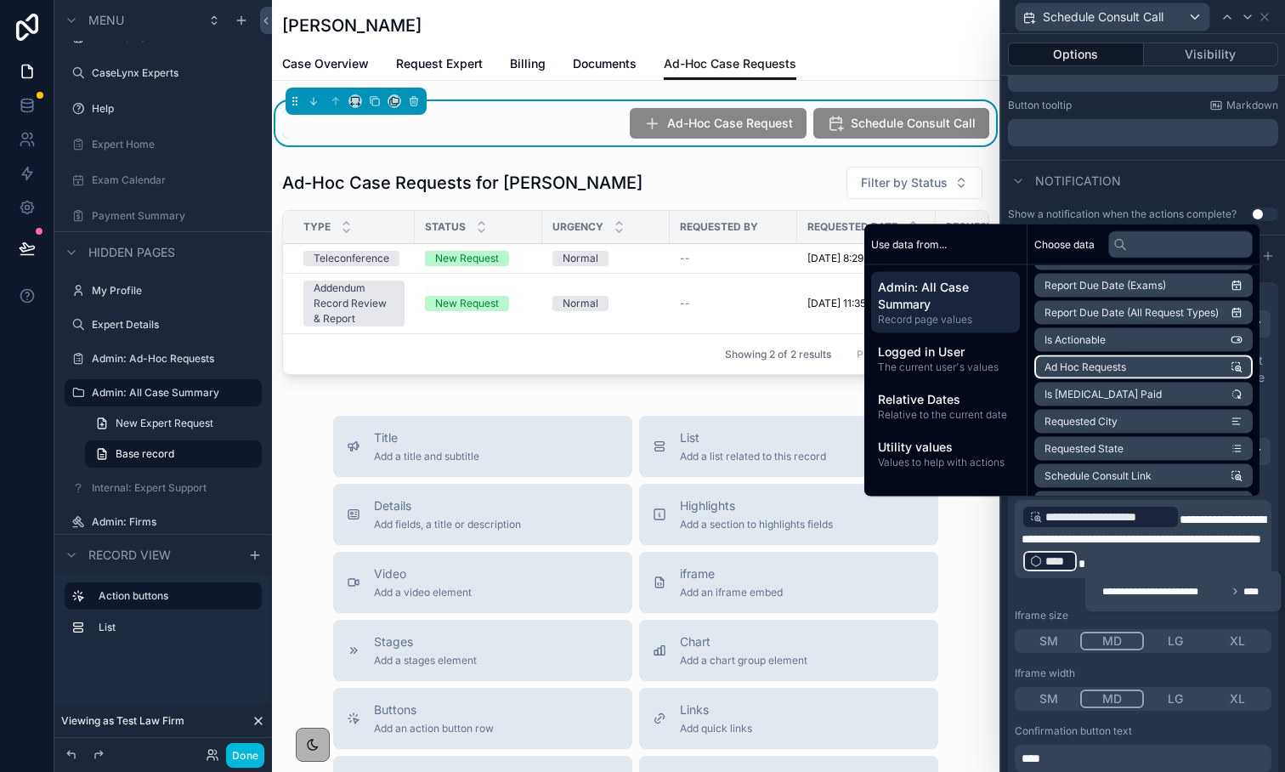
click at [1129, 369] on li "Ad Hoc Requests" at bounding box center [1144, 367] width 218 height 24
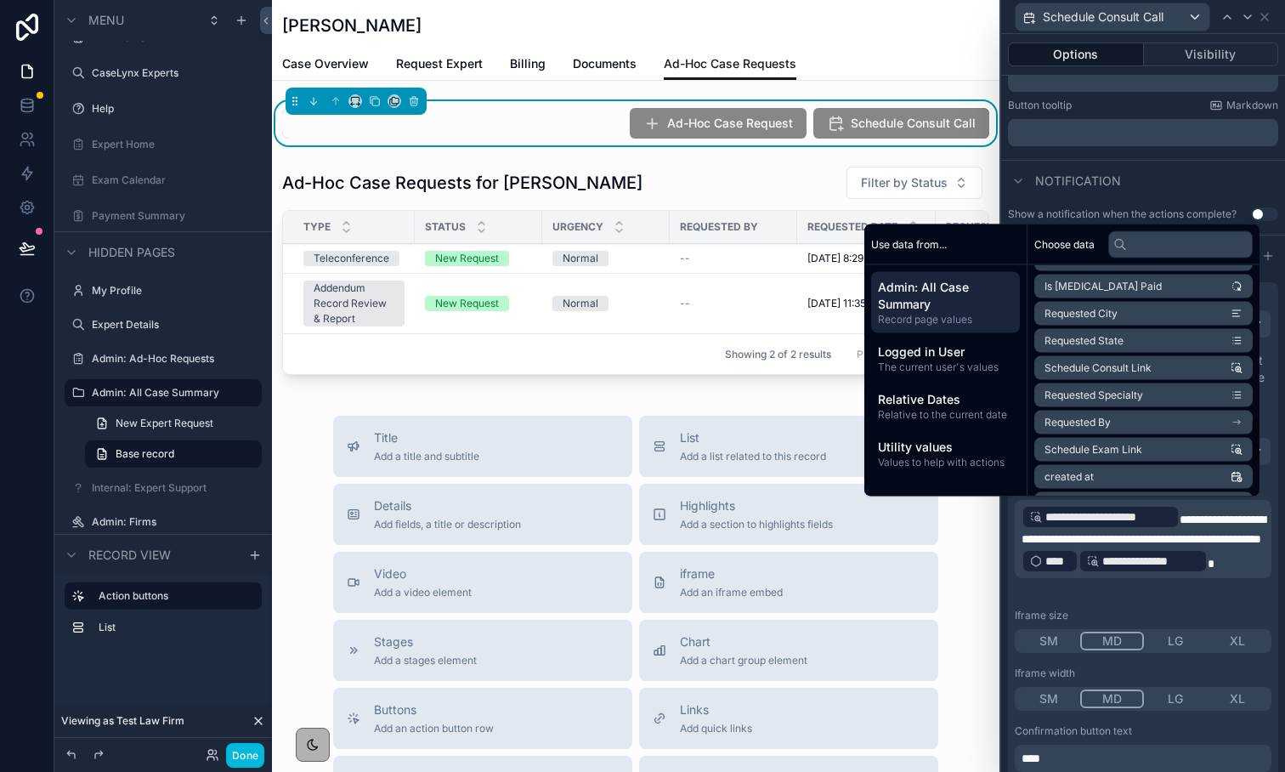
scroll to position [840, 0]
click at [1229, 575] on p "**********" at bounding box center [1145, 538] width 247 height 71
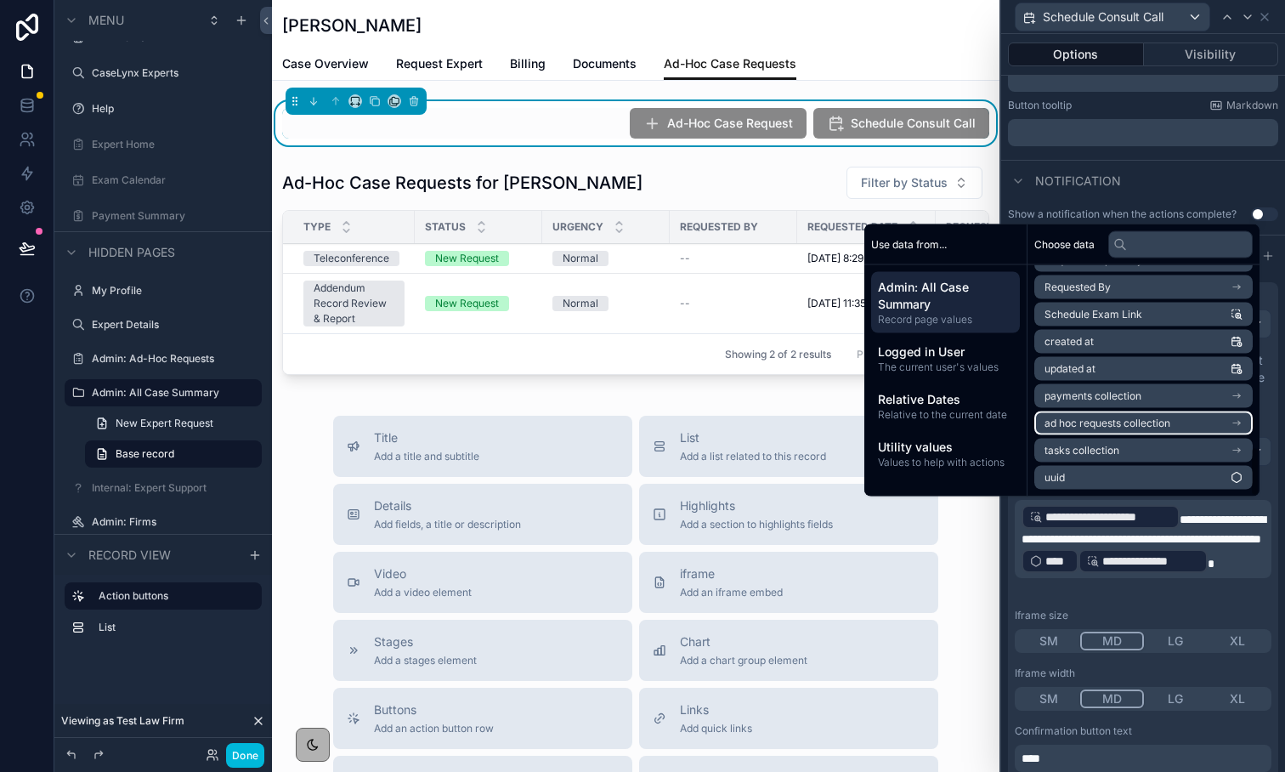
click at [1103, 424] on span "ad hoc requests collection" at bounding box center [1108, 424] width 126 height 14
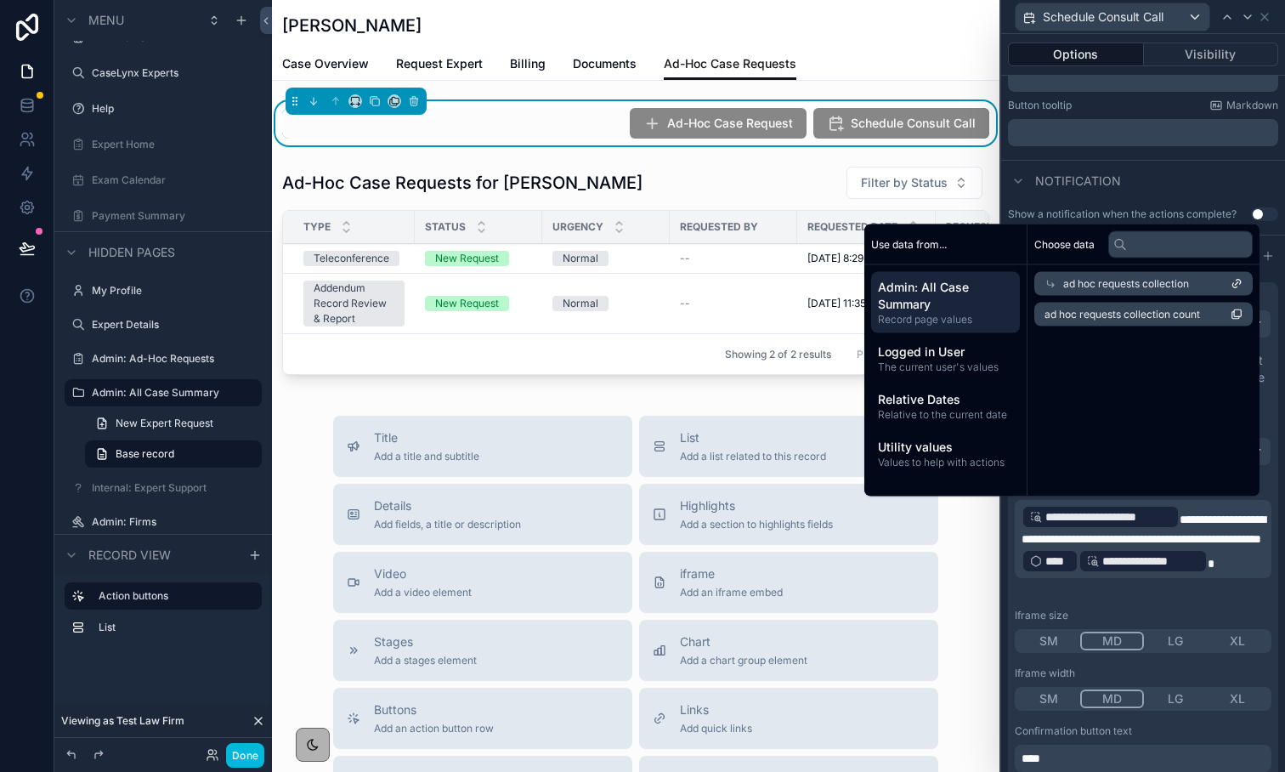
click at [1154, 186] on div "Notification" at bounding box center [1143, 180] width 284 height 41
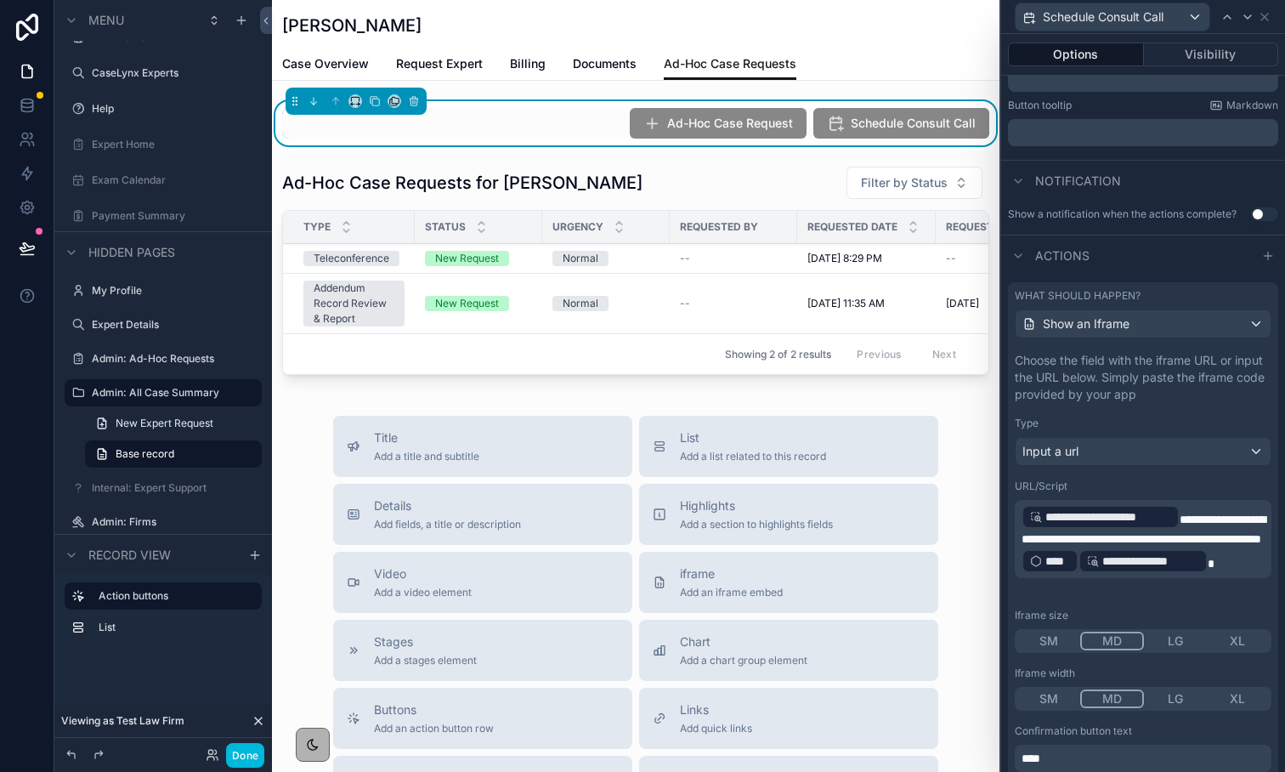
click at [1226, 575] on p "**********" at bounding box center [1145, 538] width 247 height 71
click at [1197, 518] on p "**********" at bounding box center [1145, 538] width 247 height 71
click at [1270, 600] on div "**********" at bounding box center [1143, 562] width 270 height 434
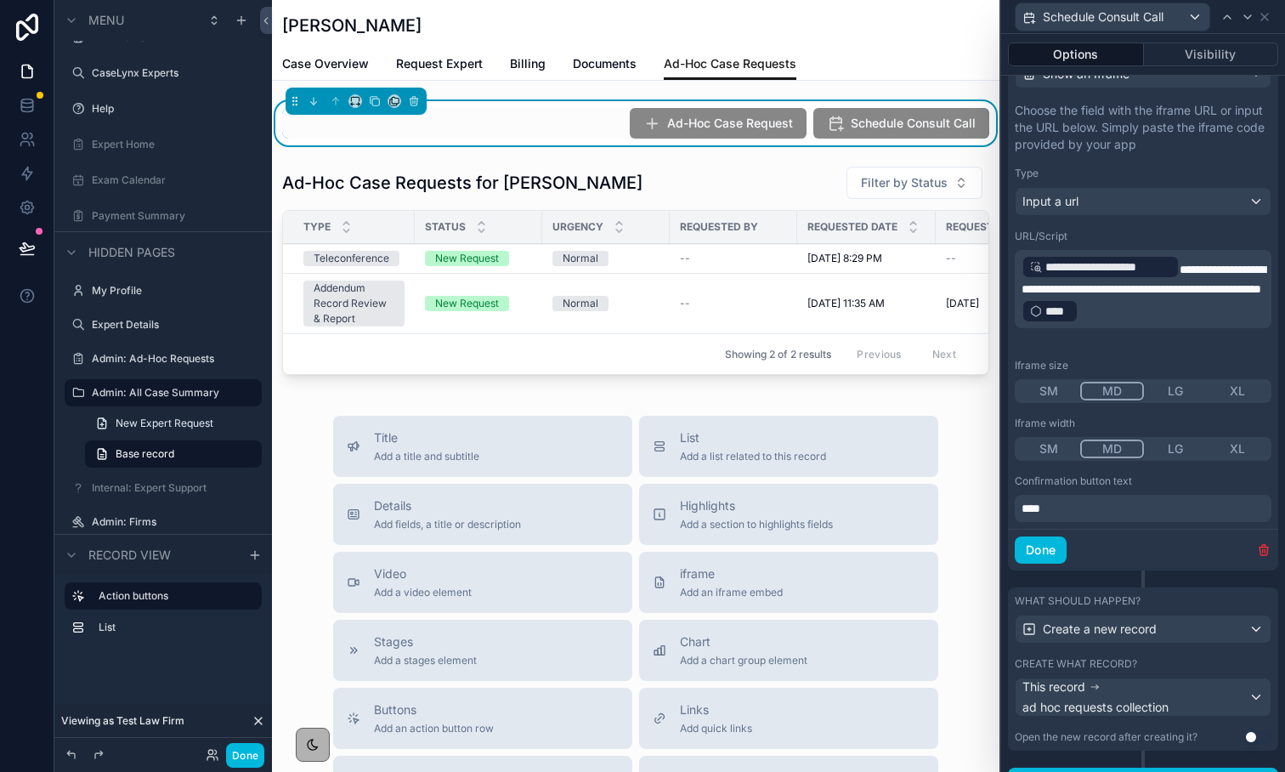
scroll to position [649, 0]
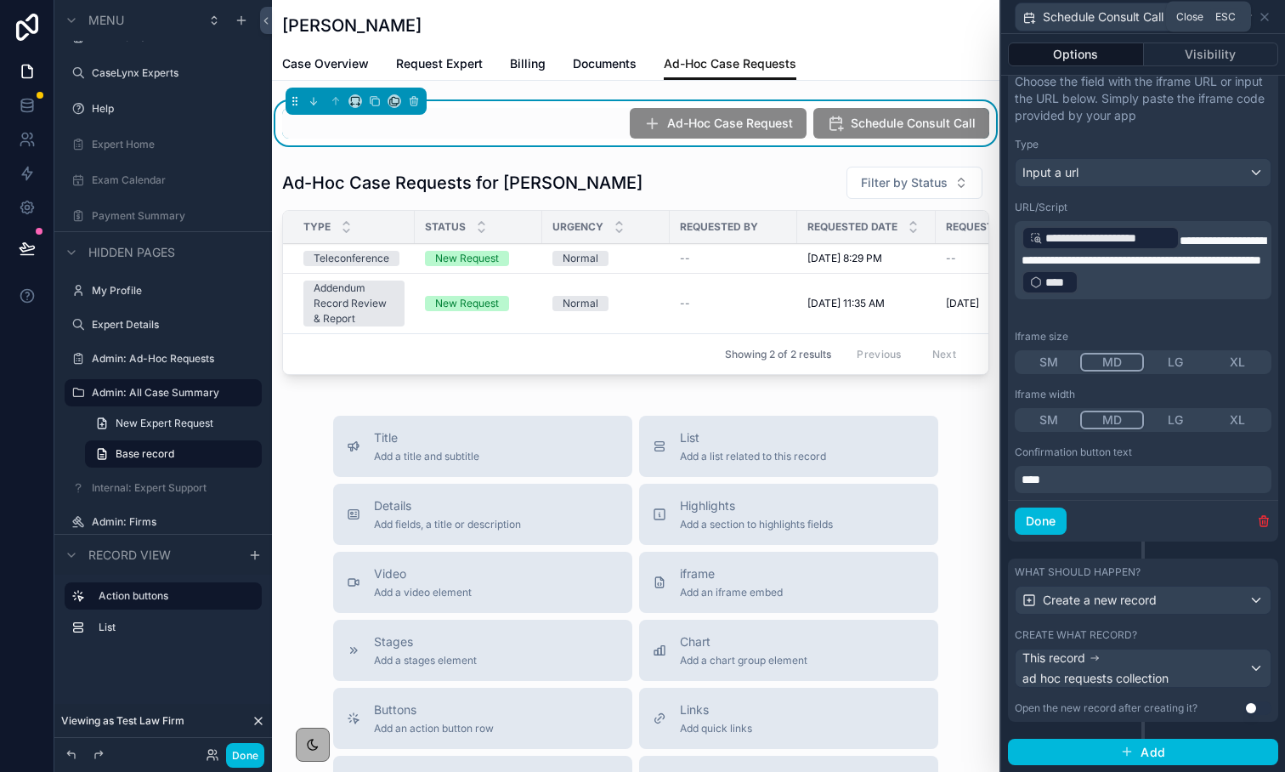
click at [1268, 14] on icon at bounding box center [1265, 17] width 14 height 14
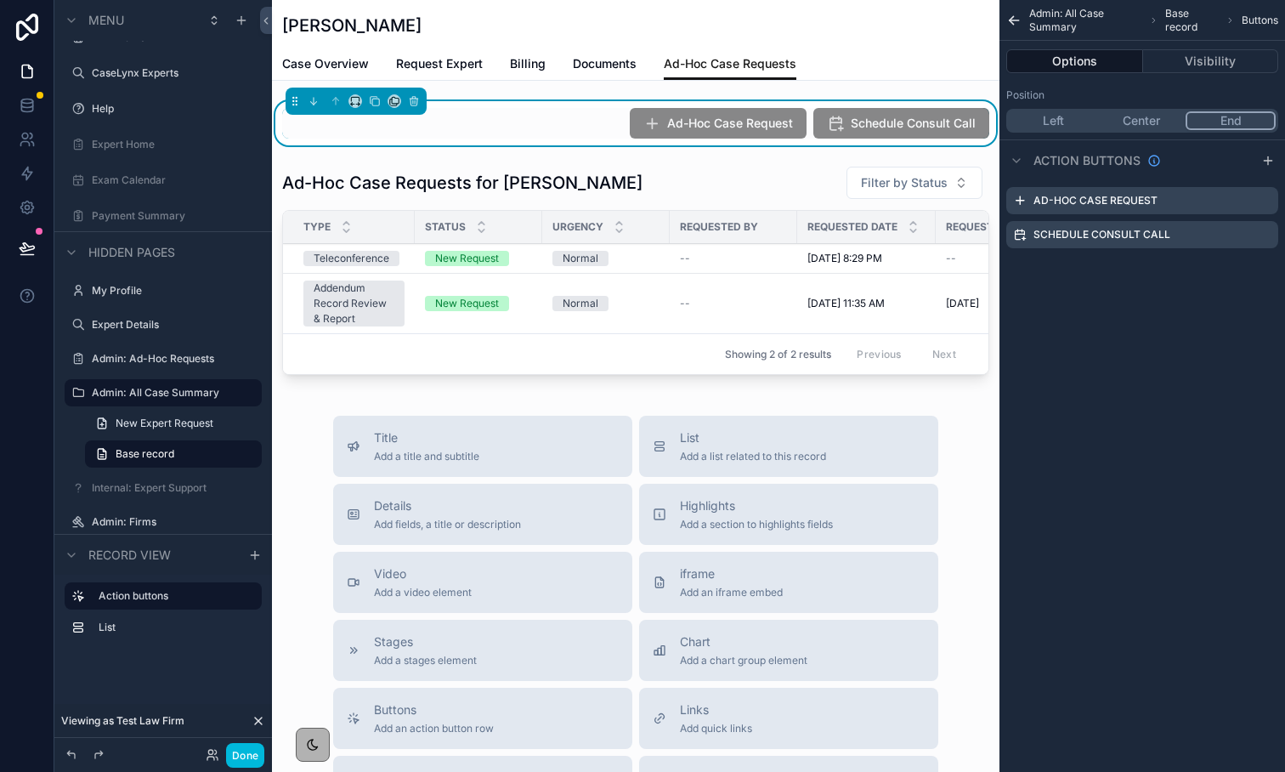
click at [241, 761] on button "Done" at bounding box center [245, 755] width 38 height 25
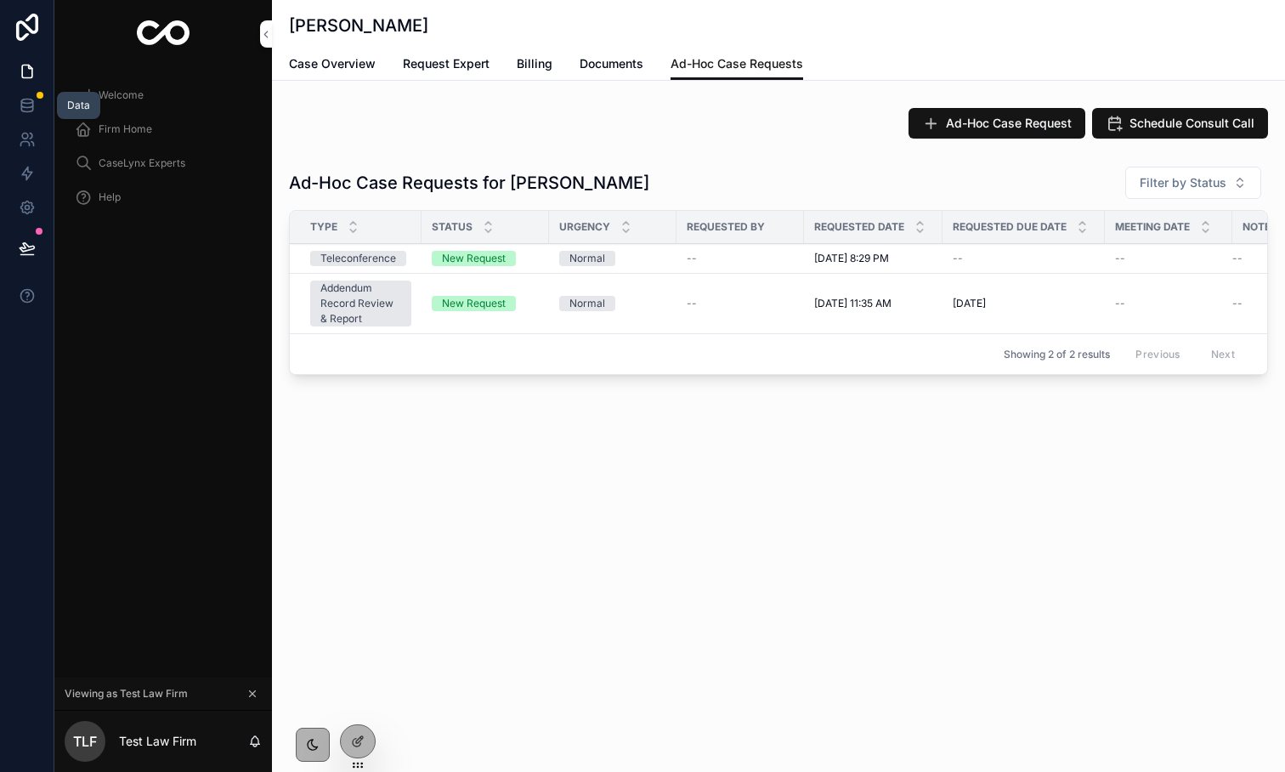
click at [32, 94] on link at bounding box center [27, 105] width 54 height 34
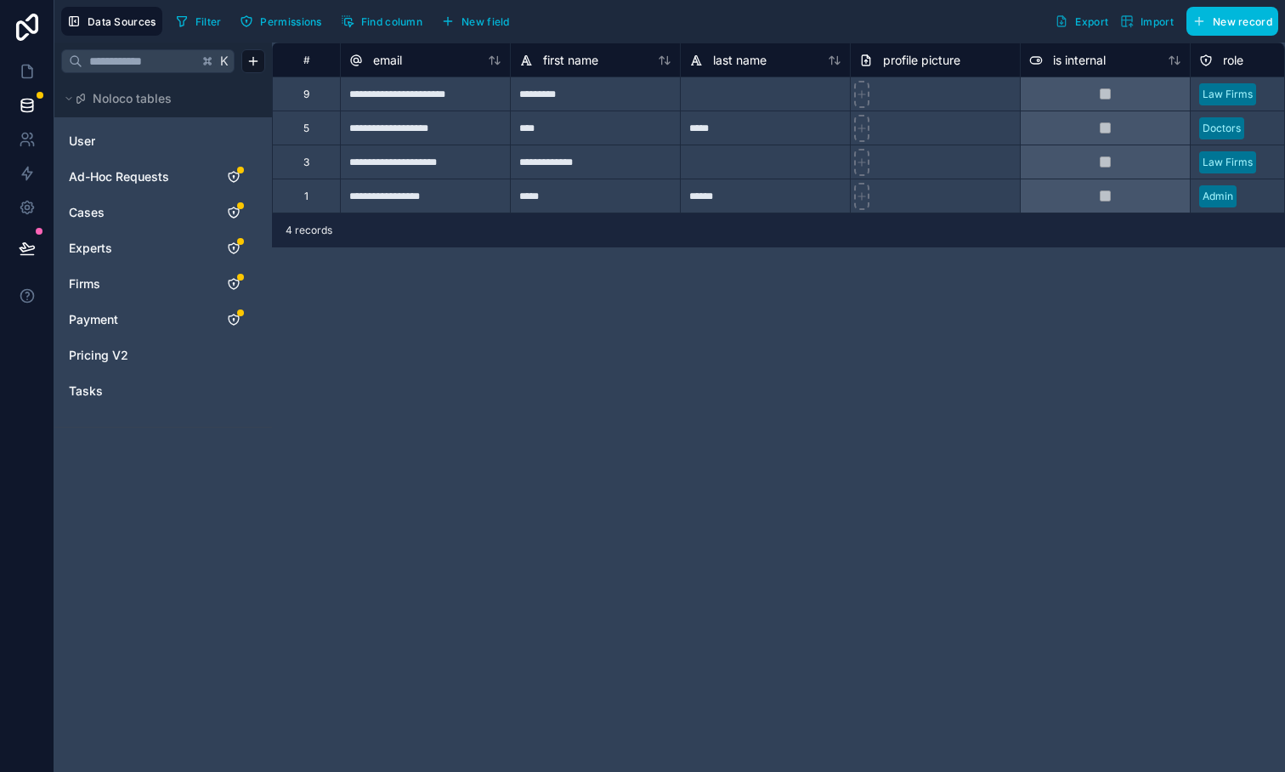
click at [116, 172] on span "Ad-Hoc Requests" at bounding box center [119, 176] width 100 height 17
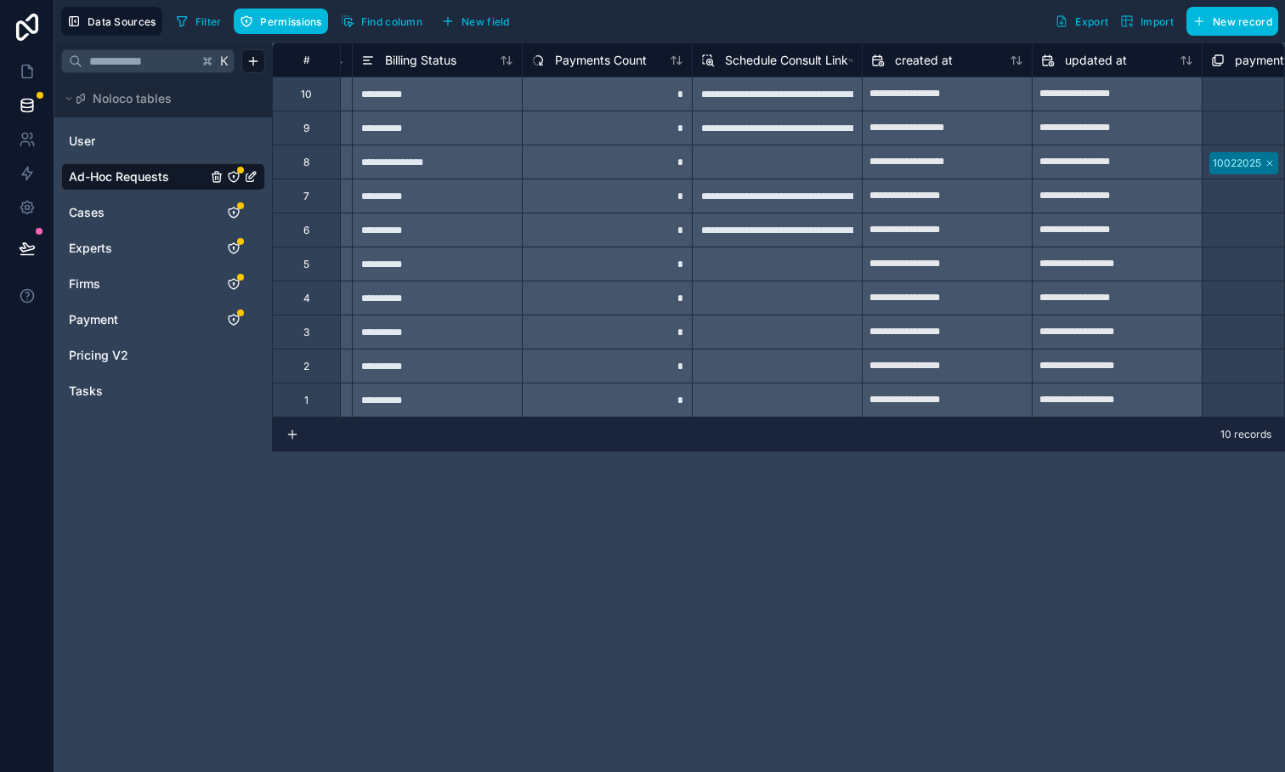
scroll to position [0, 3136]
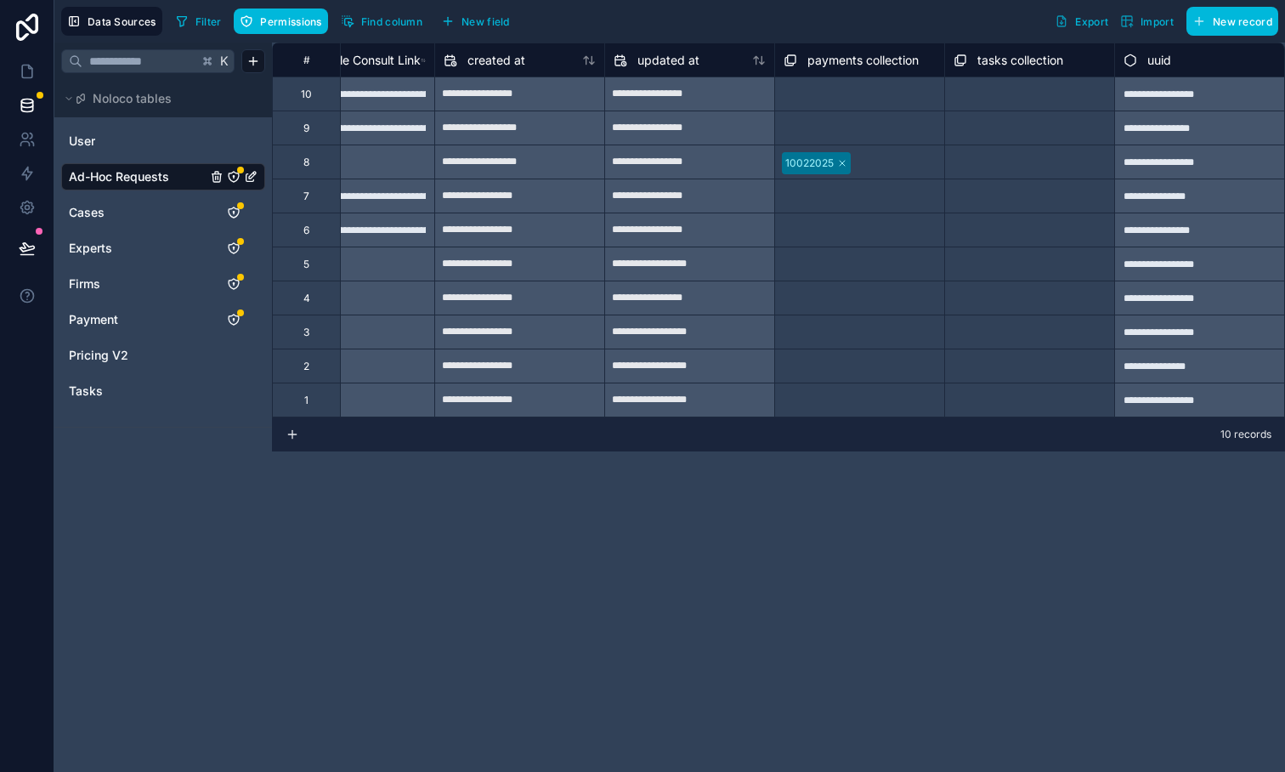
click at [508, 24] on span "New field" at bounding box center [486, 21] width 48 height 13
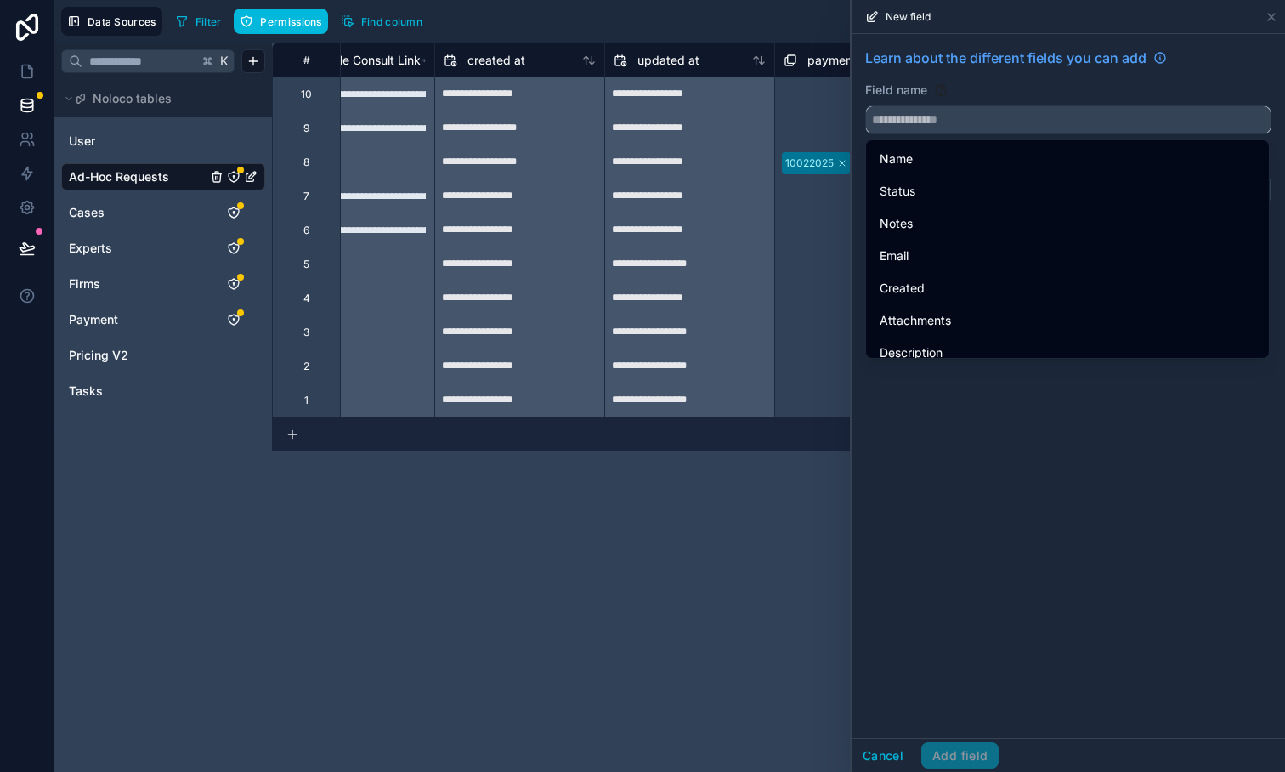
click at [920, 118] on input "text" at bounding box center [1068, 119] width 405 height 27
click at [483, 524] on div "**********" at bounding box center [778, 407] width 1013 height 729
click at [121, 213] on link "Cases" at bounding box center [138, 212] width 138 height 17
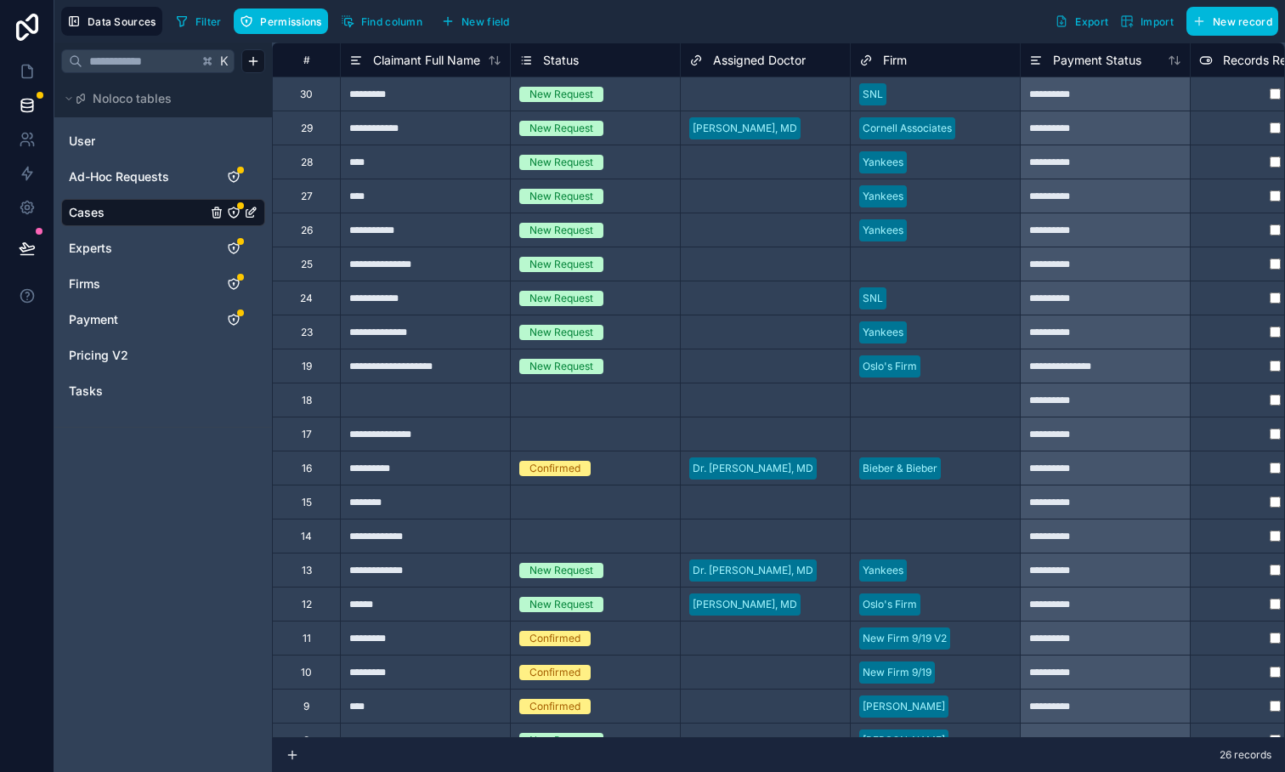
click at [478, 20] on span "New field" at bounding box center [486, 21] width 48 height 13
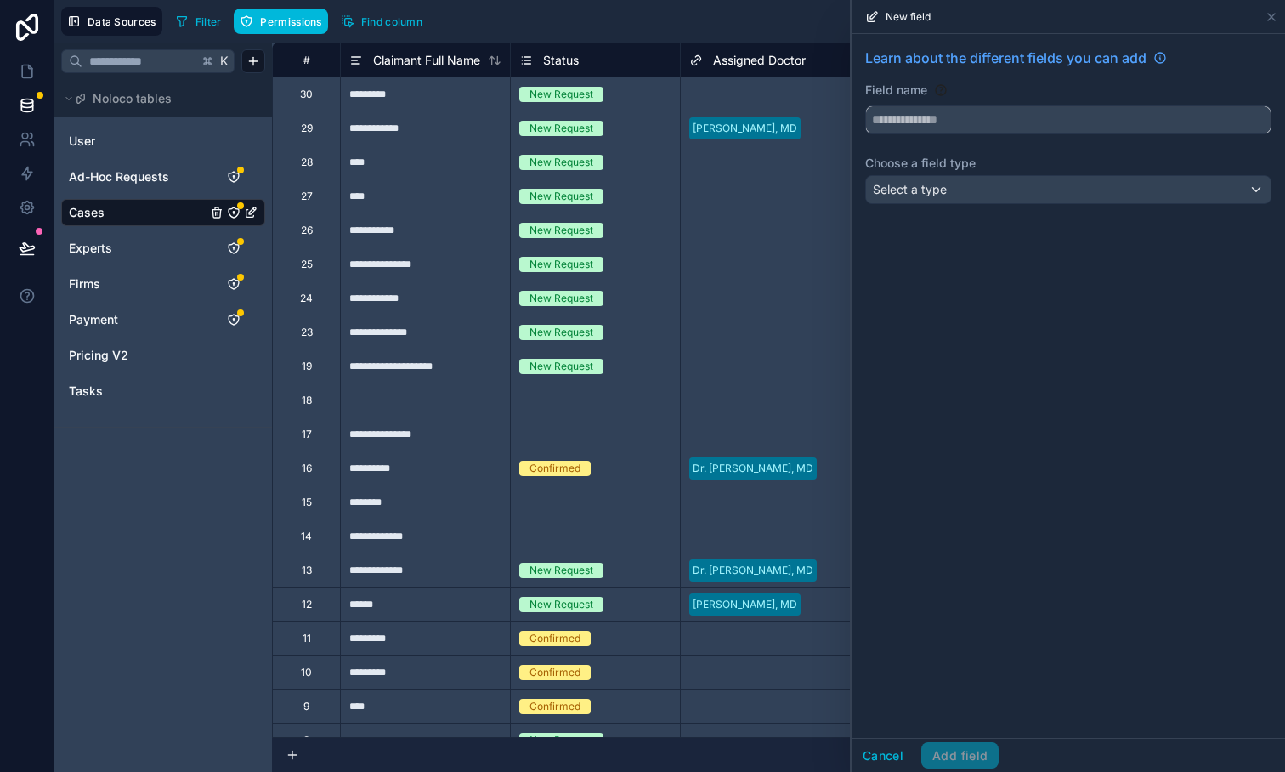
click at [928, 117] on input "text" at bounding box center [1068, 119] width 405 height 27
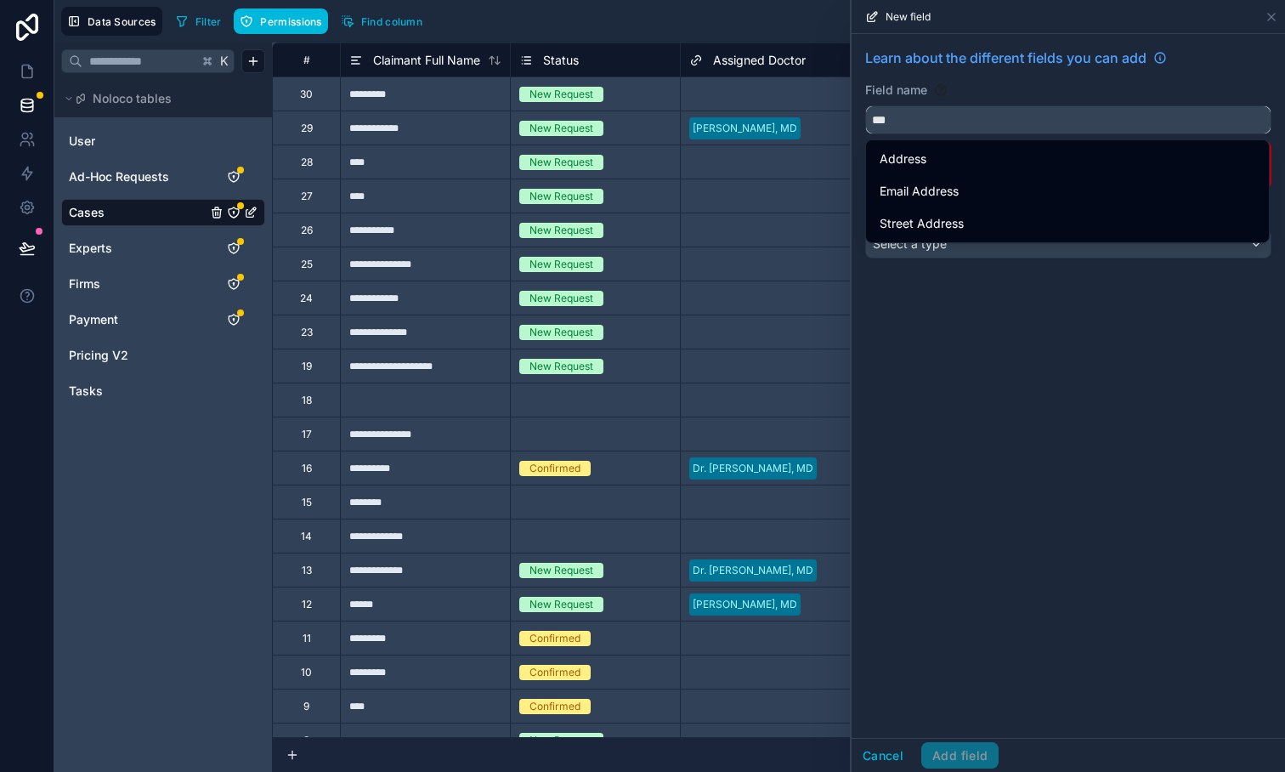
click at [865, 105] on button "**" at bounding box center [1068, 119] width 406 height 29
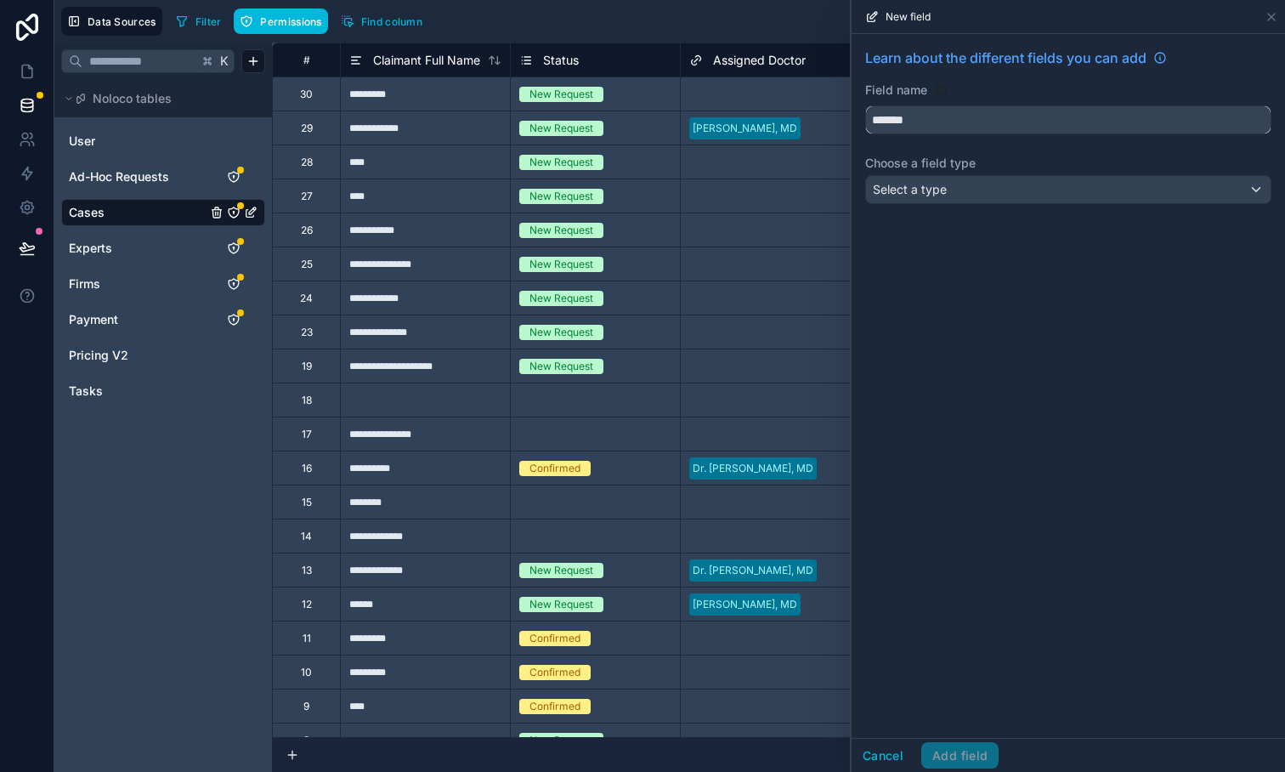
click at [865, 105] on button "******" at bounding box center [1068, 119] width 406 height 29
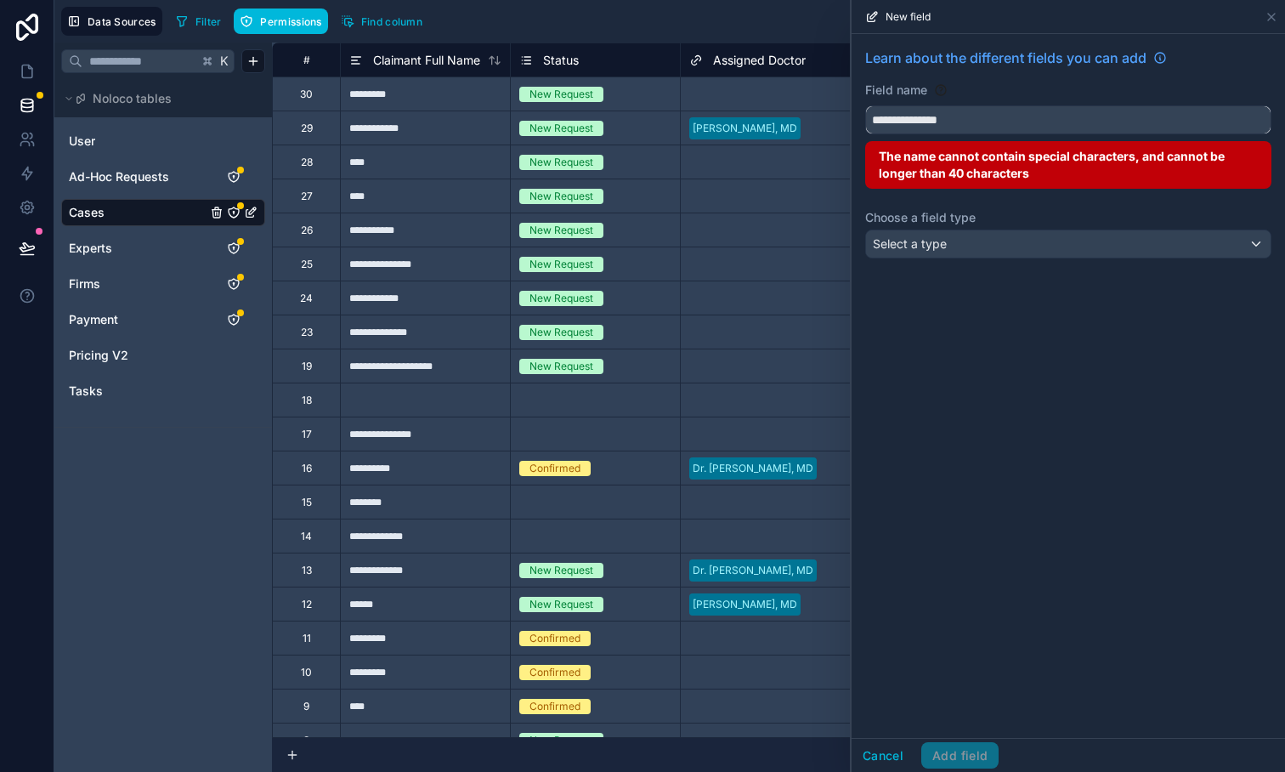
click at [865, 105] on button "**********" at bounding box center [1068, 119] width 406 height 29
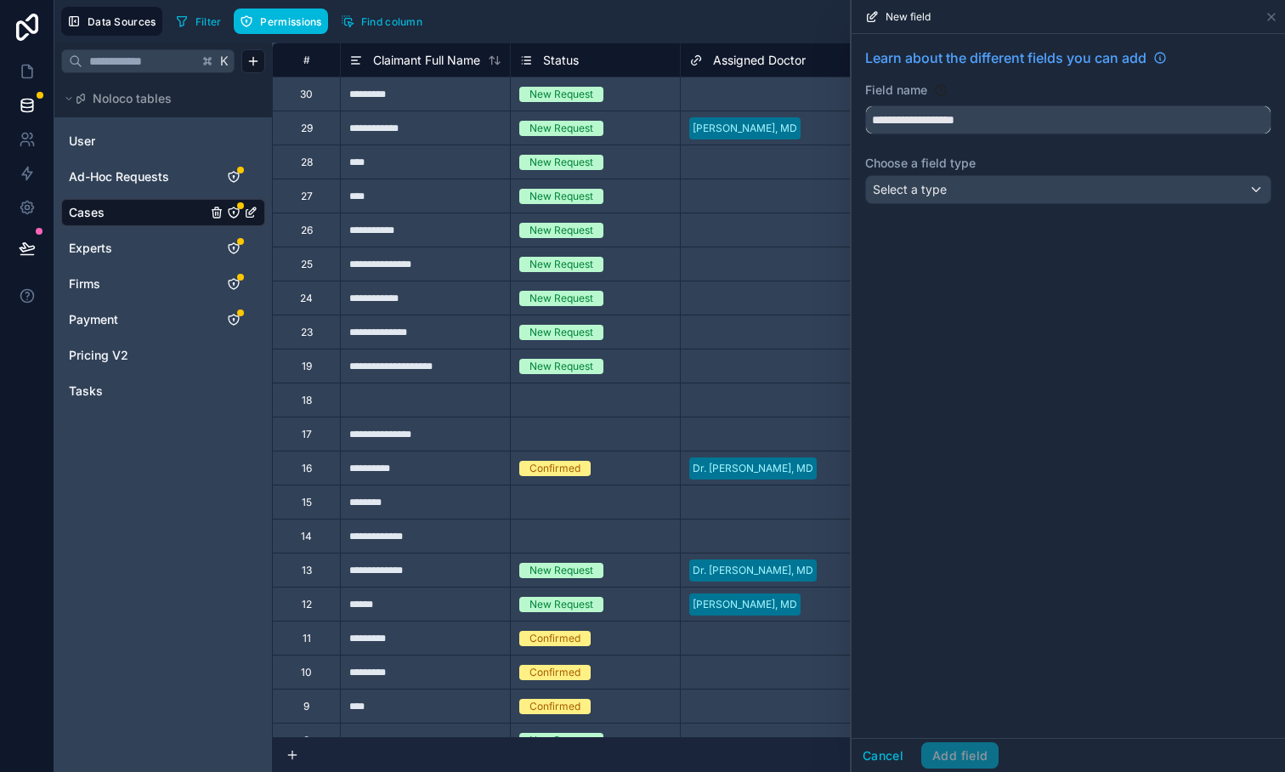
type input "**********"
click at [908, 176] on div "Select a type" at bounding box center [1068, 189] width 405 height 27
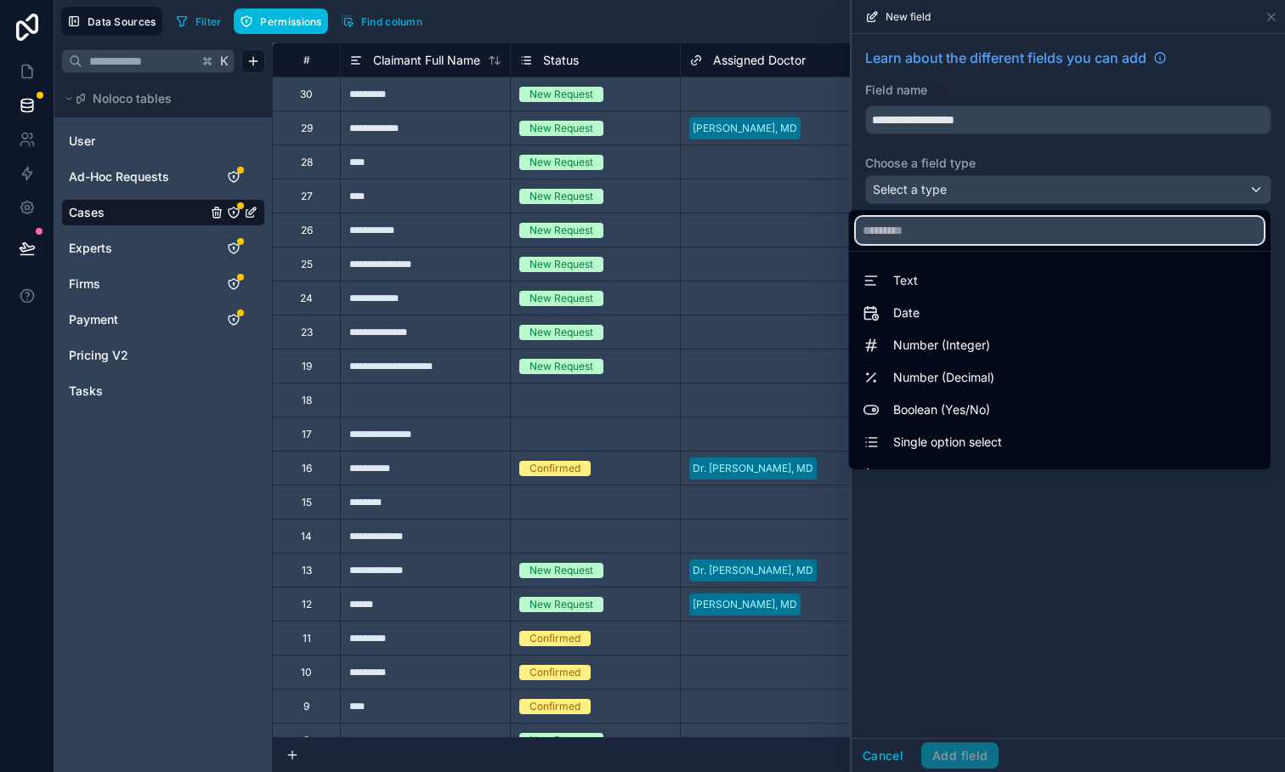
click at [913, 219] on input "text" at bounding box center [1060, 230] width 408 height 27
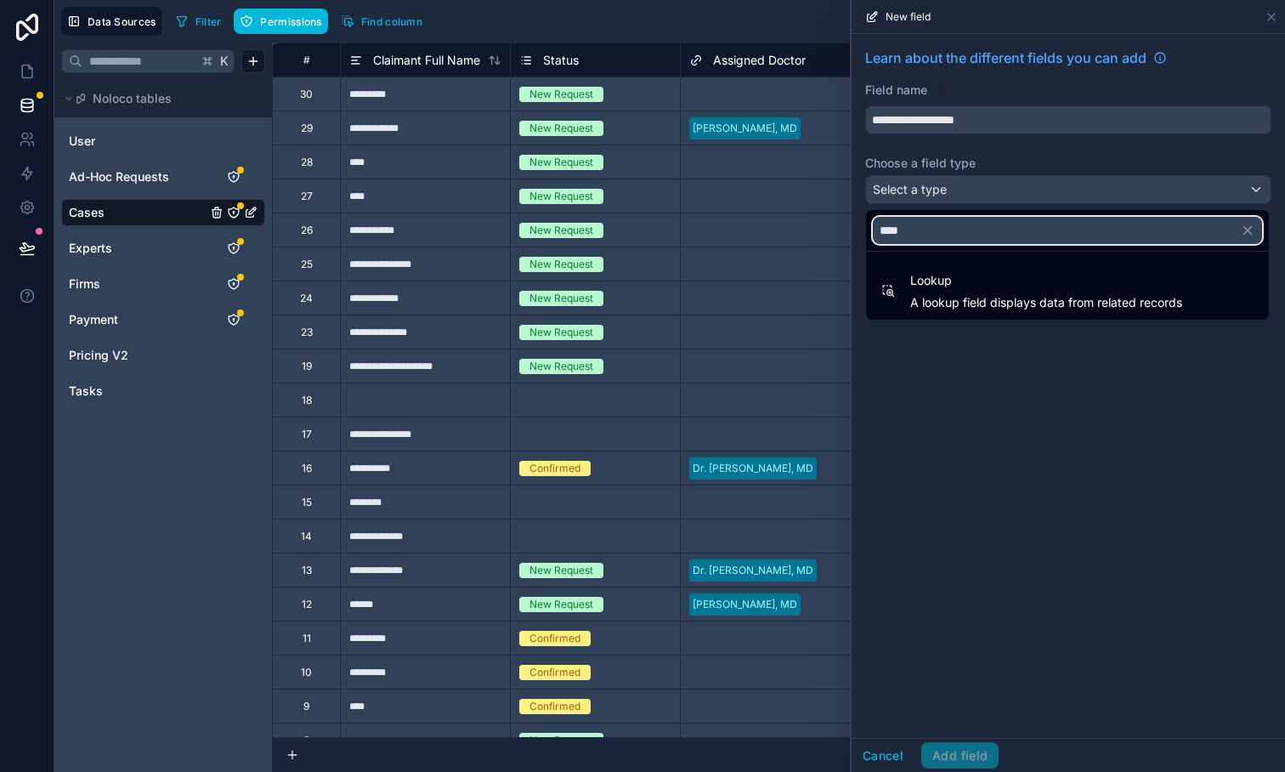
type input "****"
click at [934, 281] on span "Lookup" at bounding box center [1046, 280] width 272 height 20
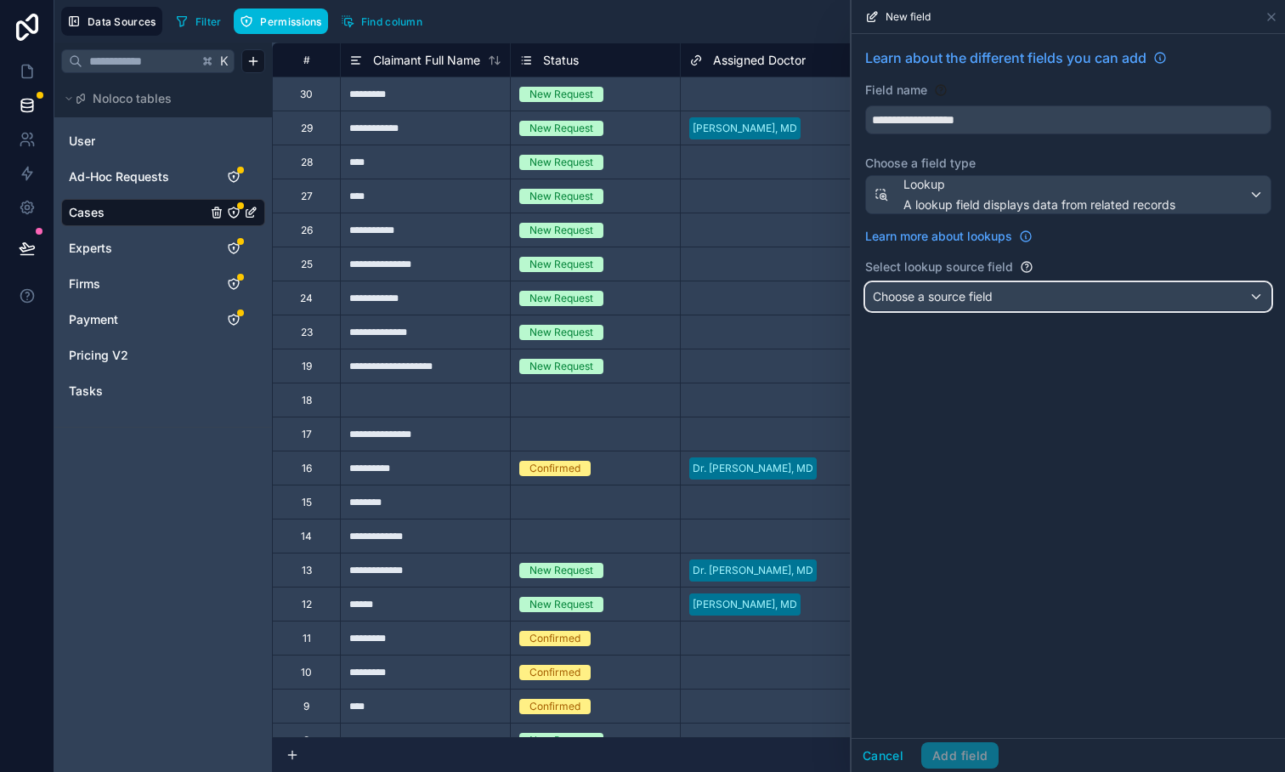
click at [934, 298] on span "Choose a source field" at bounding box center [933, 296] width 120 height 14
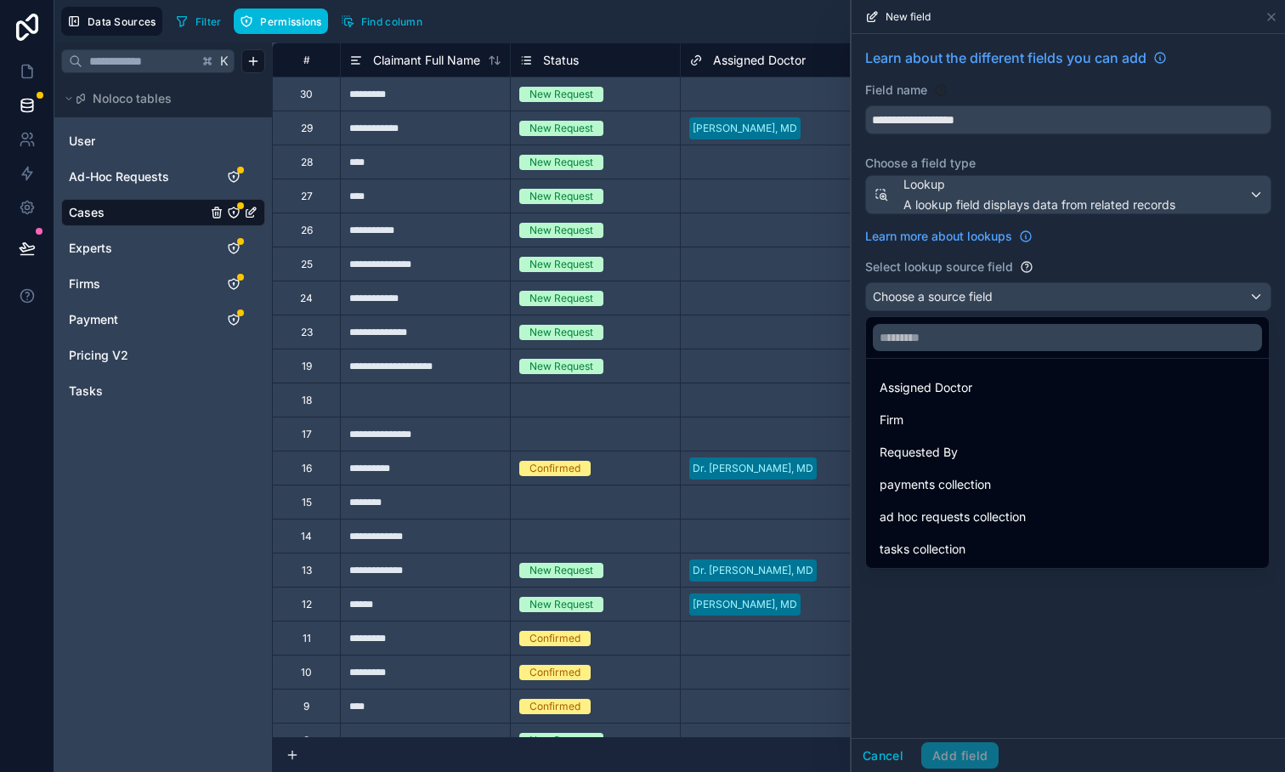
click at [933, 524] on span "ad hoc requests collection" at bounding box center [953, 517] width 146 height 20
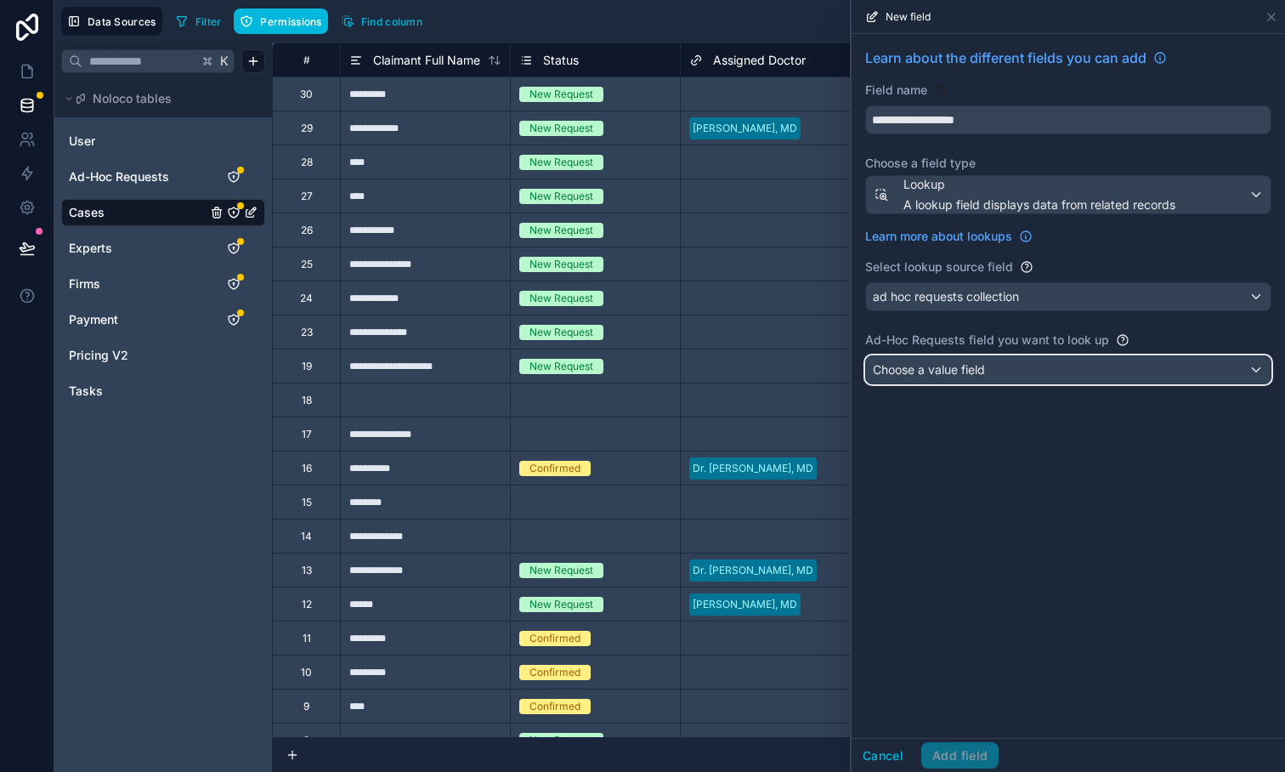
click at [933, 379] on div "Choose a value field" at bounding box center [1068, 369] width 405 height 27
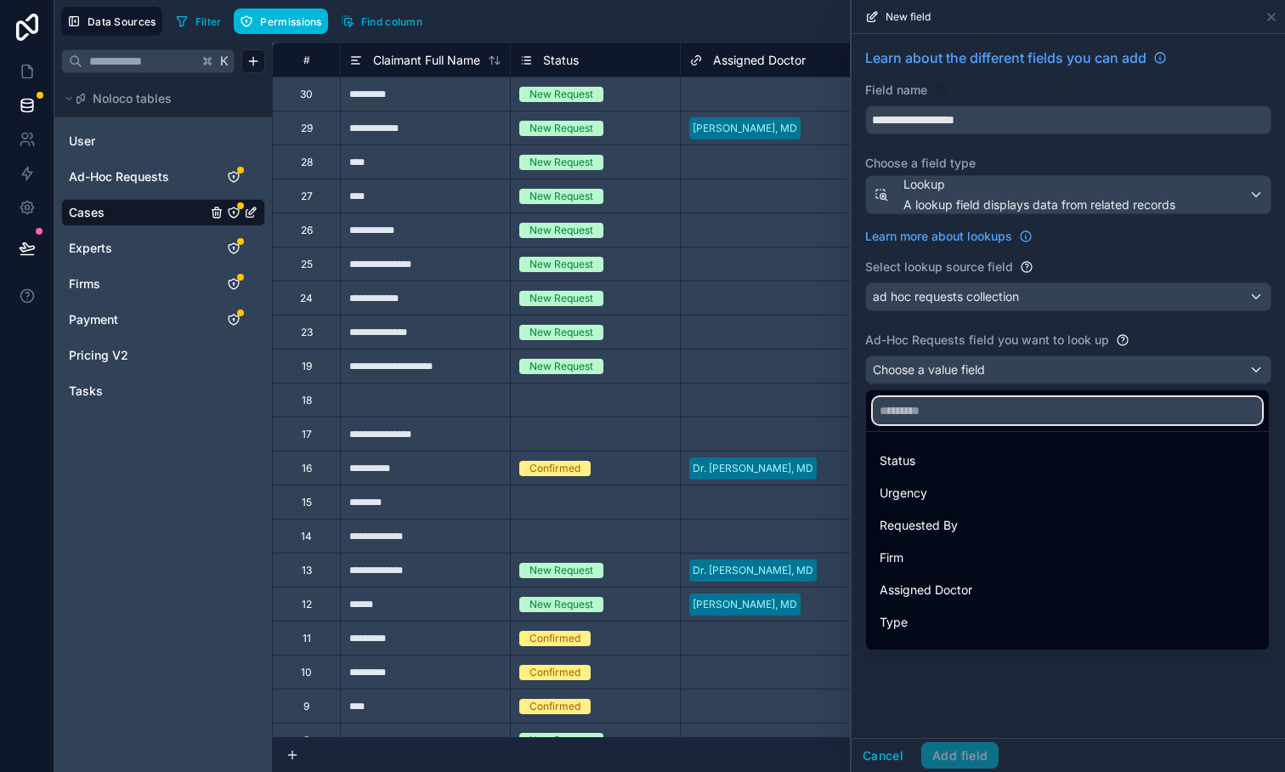
click at [926, 413] on input "text" at bounding box center [1067, 410] width 389 height 27
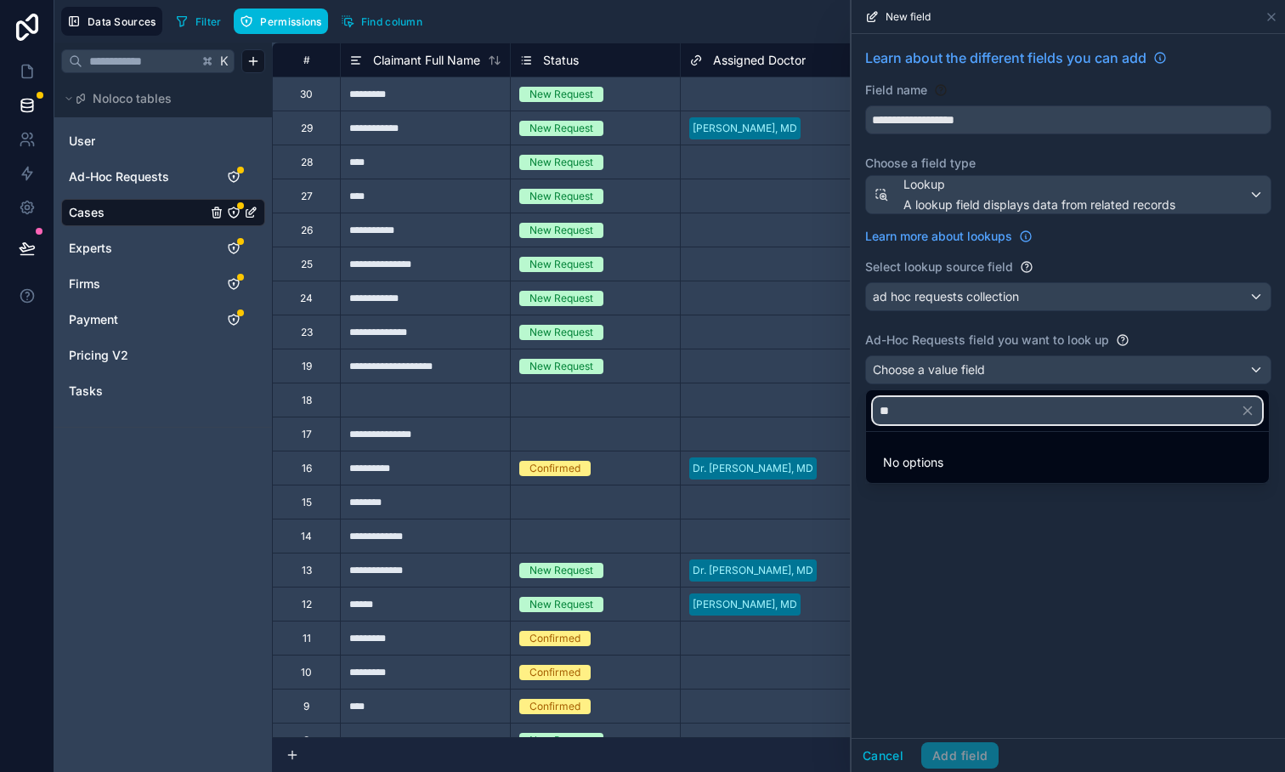
type input "*"
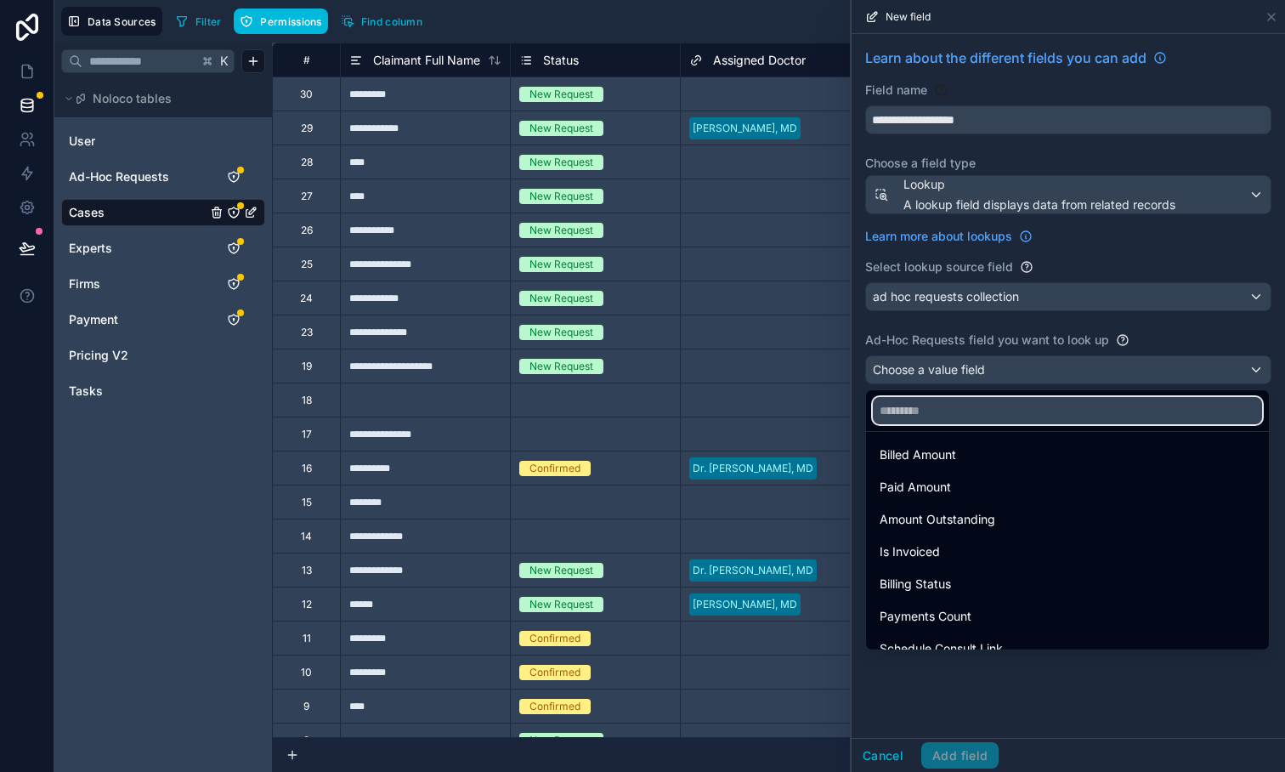
scroll to position [444, 0]
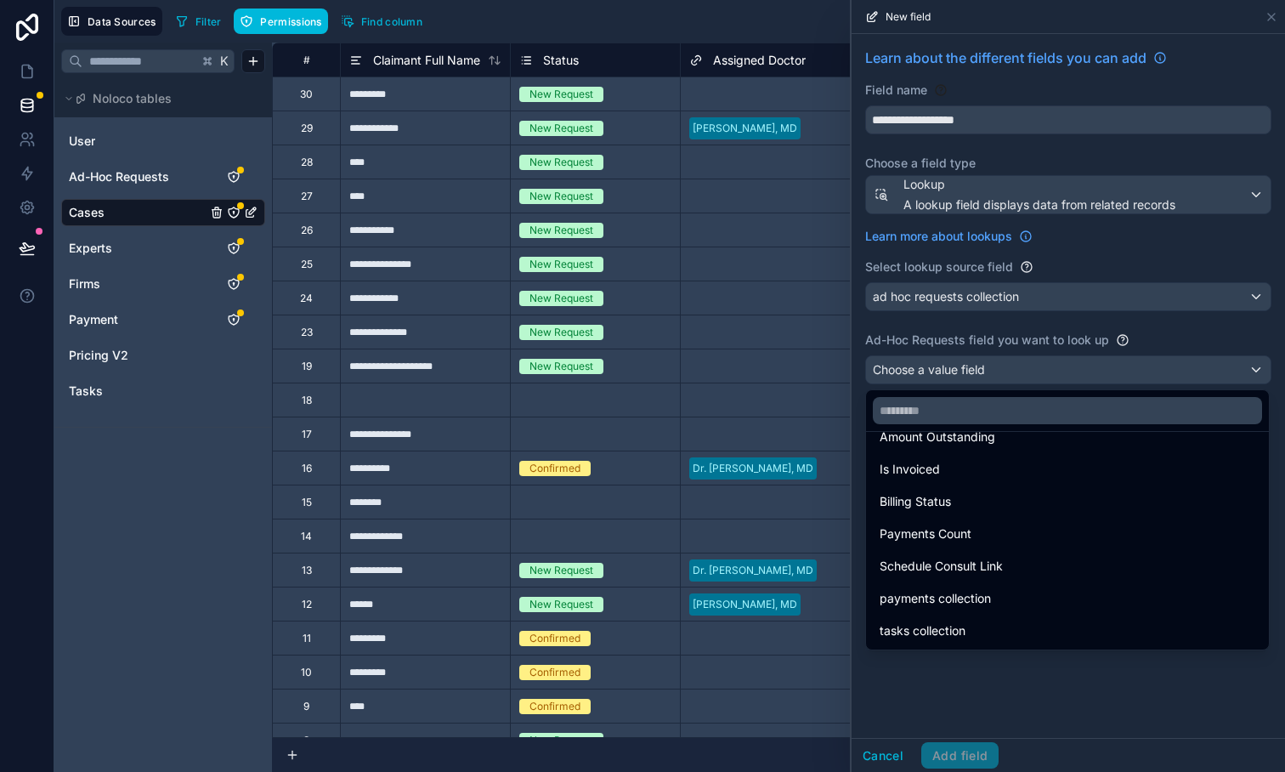
click at [964, 704] on div at bounding box center [1069, 386] width 434 height 772
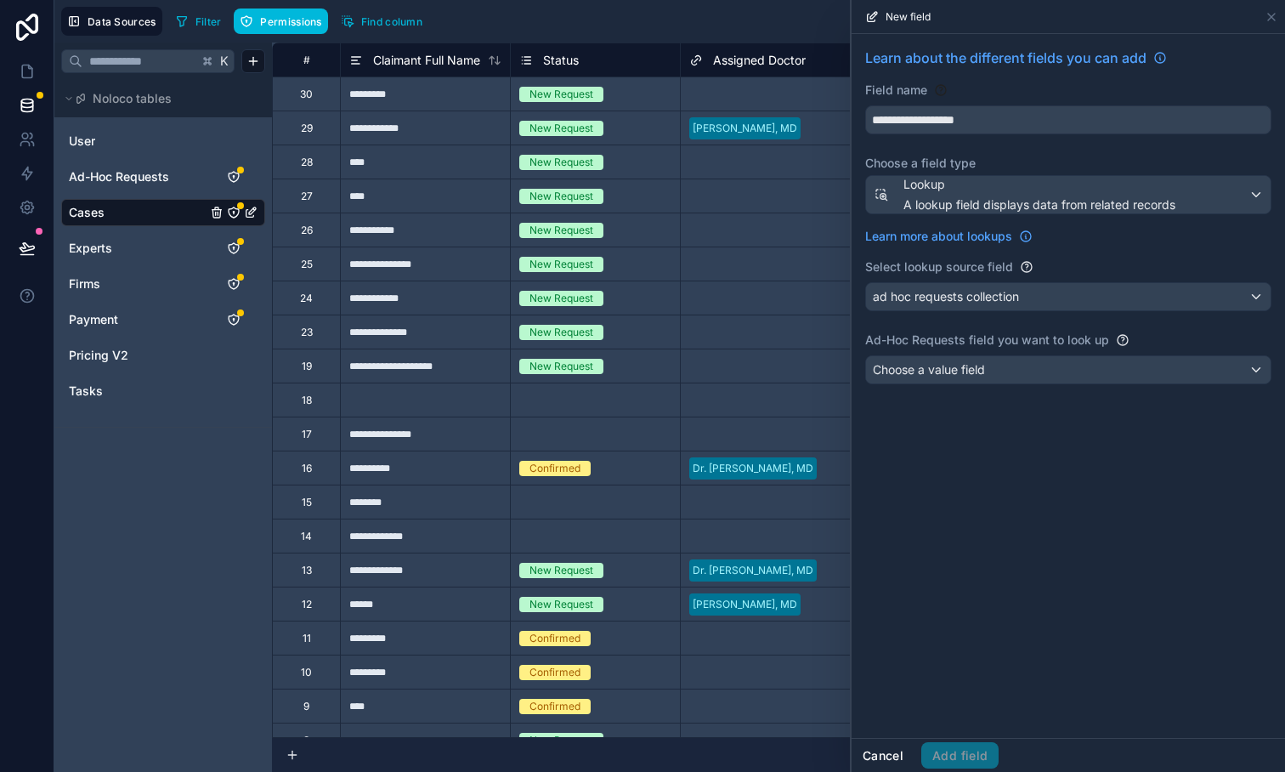
click at [894, 763] on button "Cancel" at bounding box center [883, 755] width 63 height 27
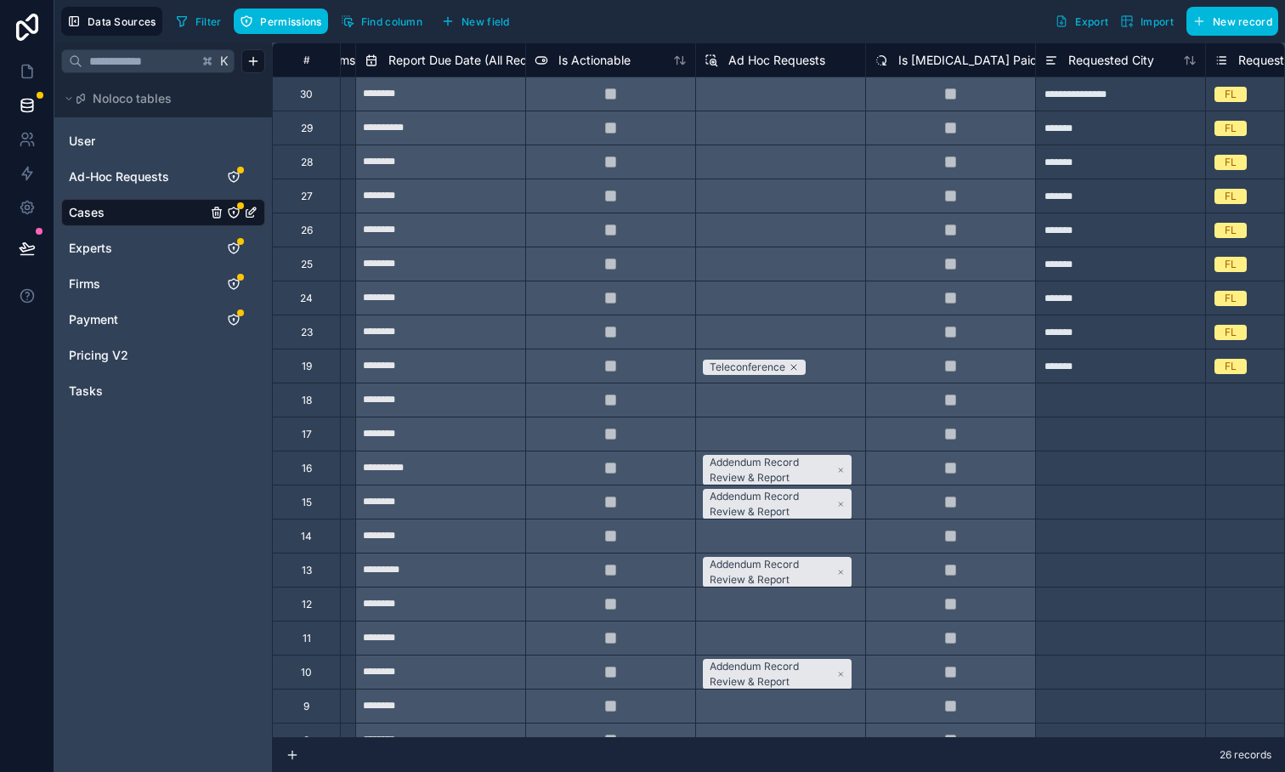
scroll to position [0, 3500]
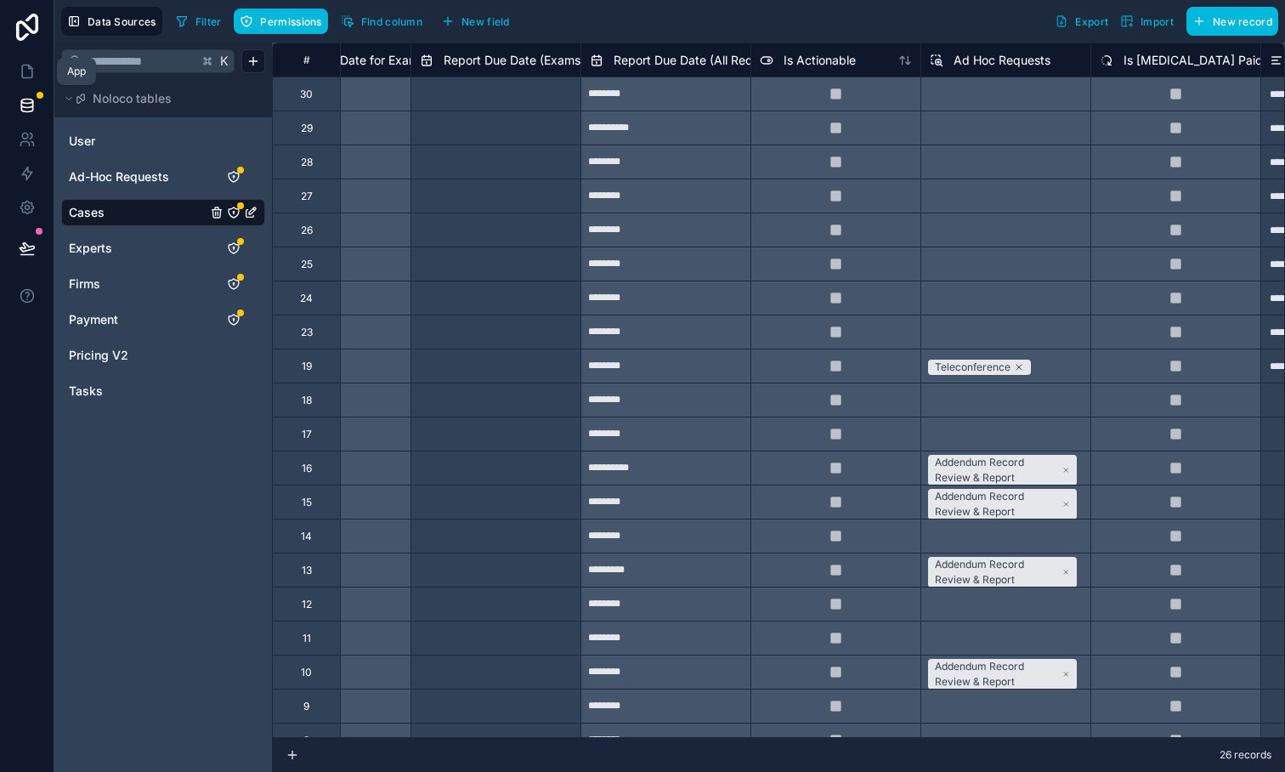
click at [22, 86] on link at bounding box center [27, 71] width 54 height 34
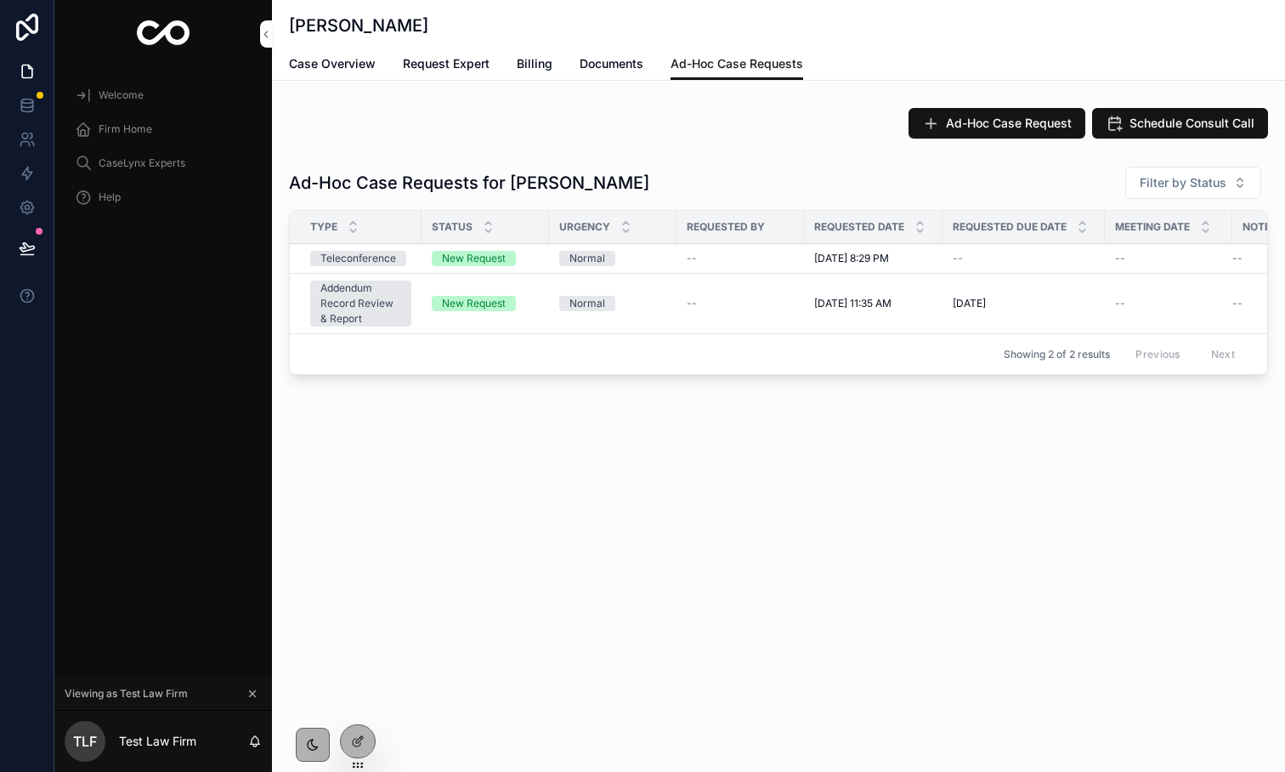
click at [1026, 130] on span "Ad-Hoc Case Request" at bounding box center [1009, 123] width 126 height 17
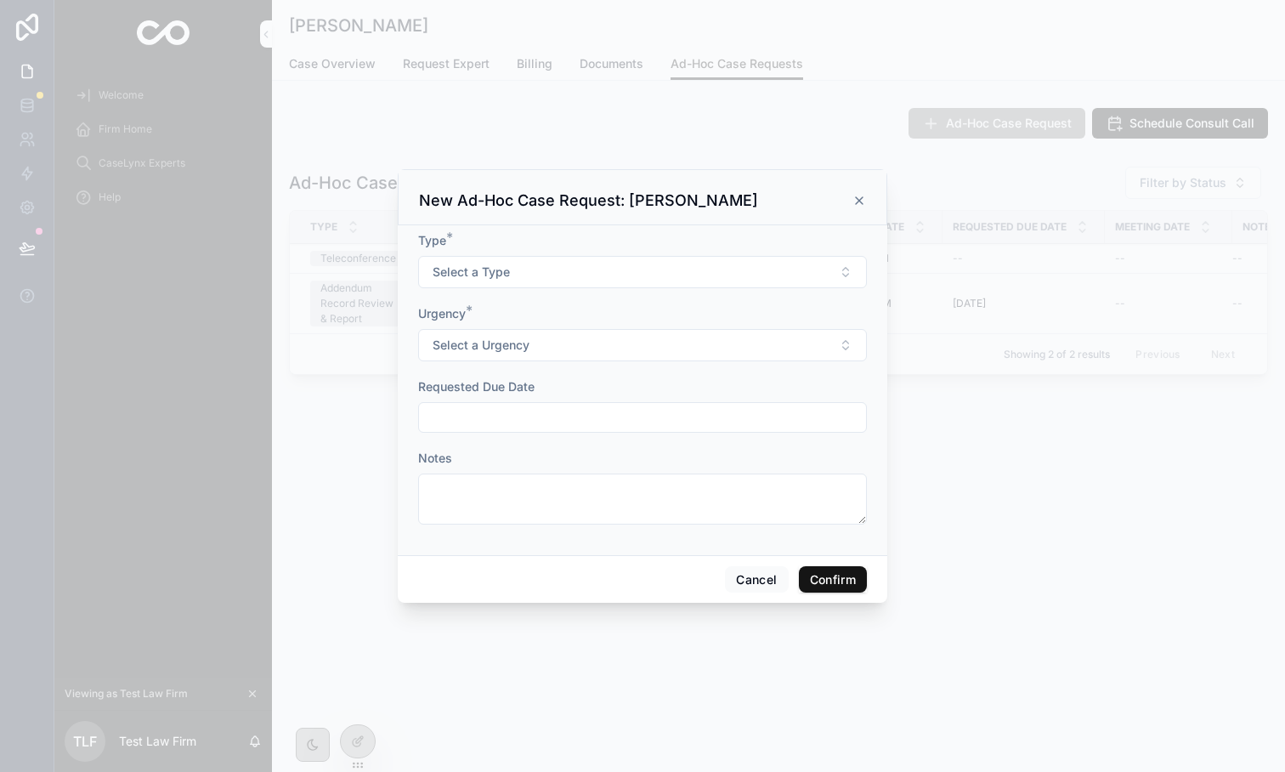
click at [856, 202] on icon at bounding box center [859, 200] width 7 height 7
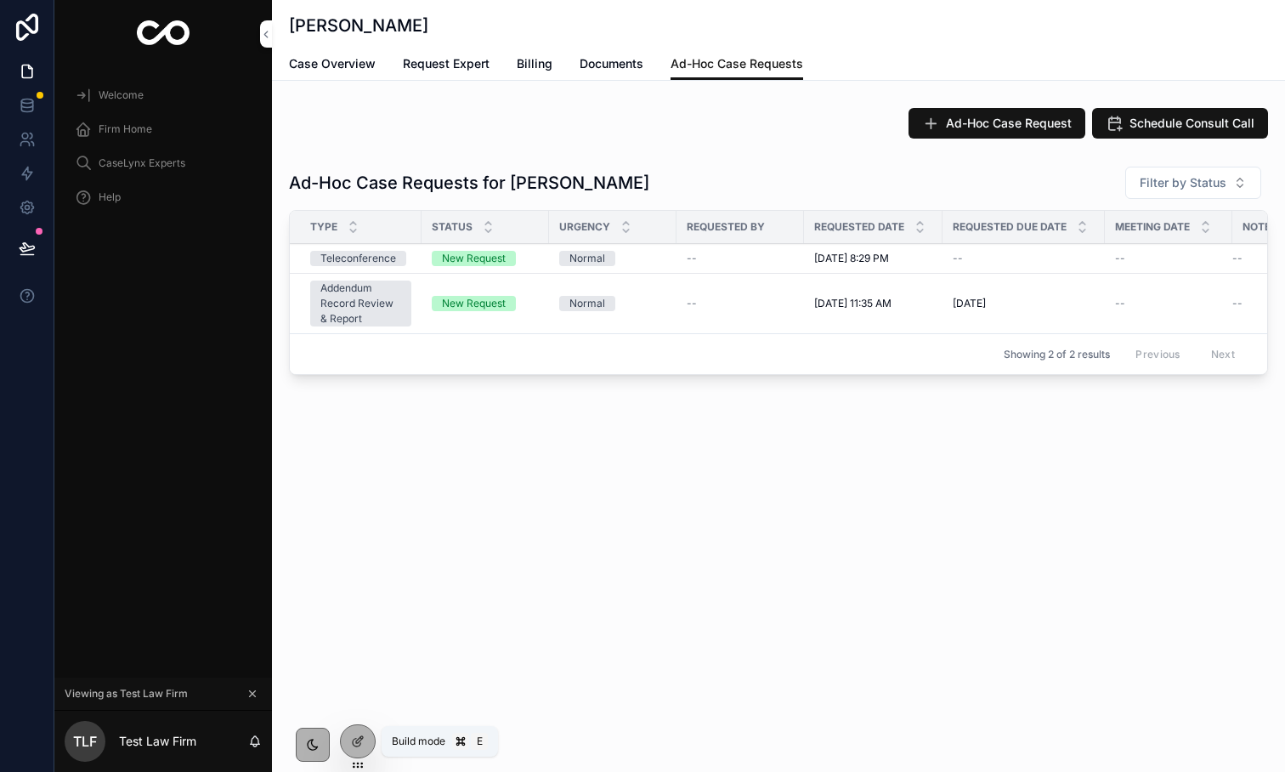
click at [349, 740] on div at bounding box center [358, 741] width 34 height 32
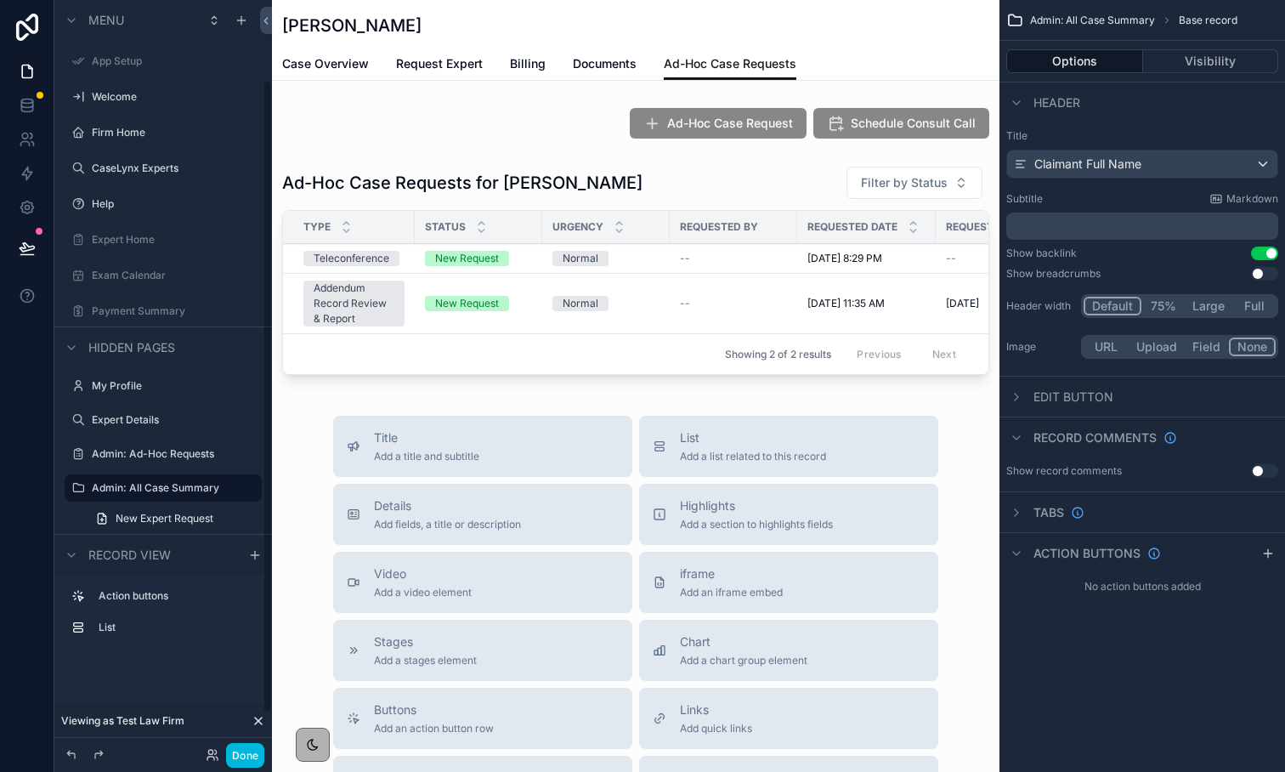
scroll to position [95, 0]
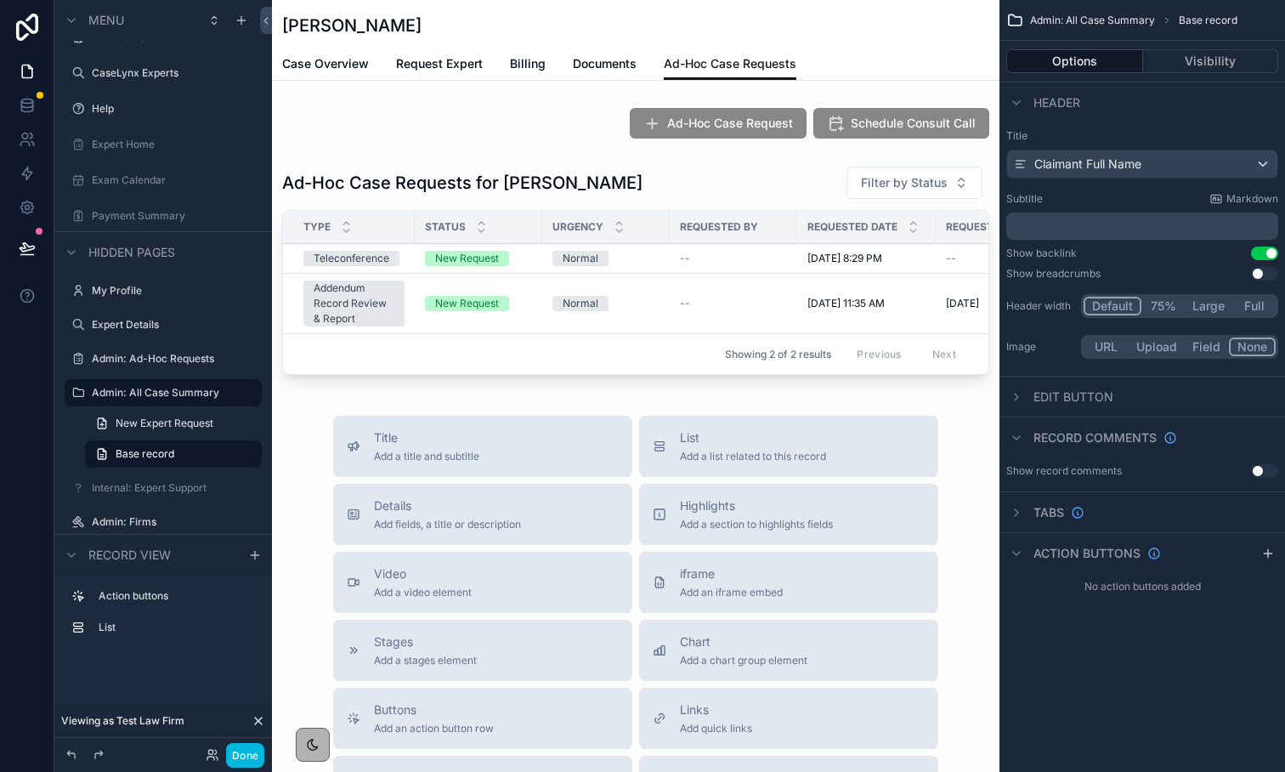
click at [966, 142] on div "scrollable content" at bounding box center [636, 123] width 728 height 44
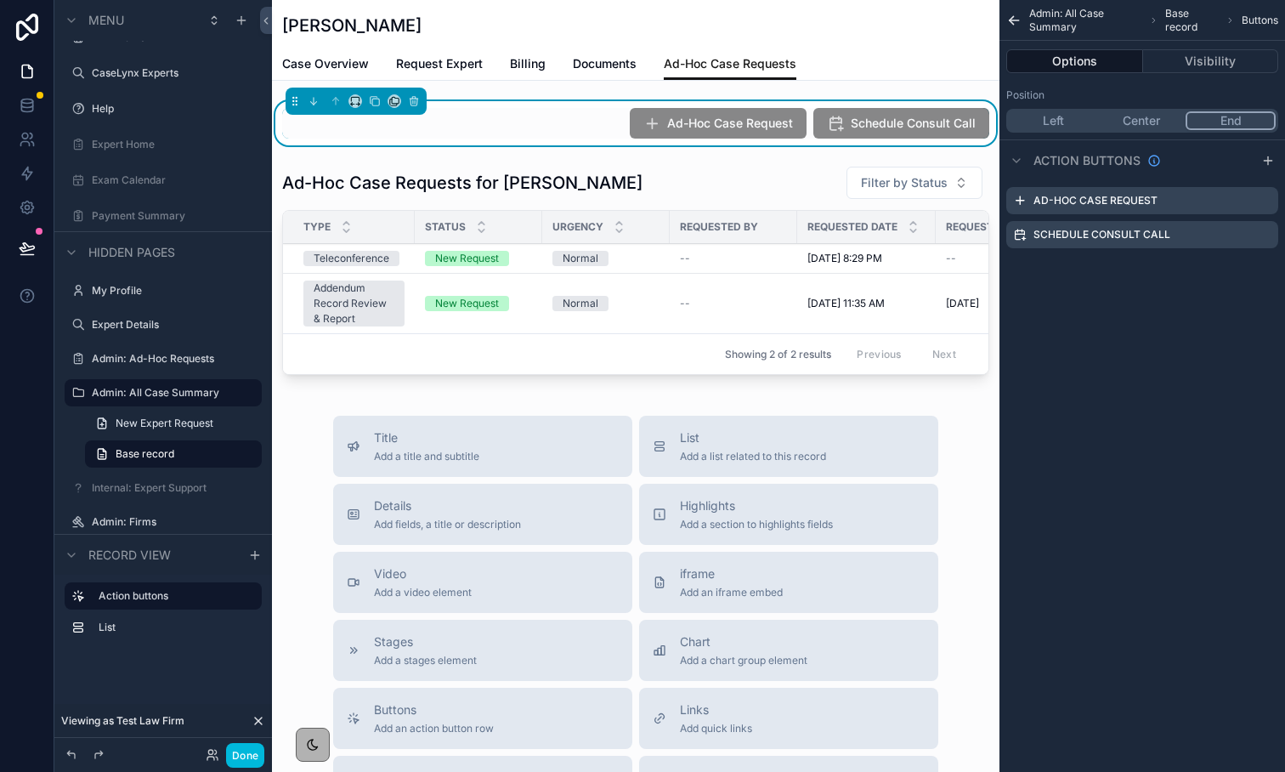
click at [0, 0] on icon "scrollable content" at bounding box center [0, 0] width 0 height 0
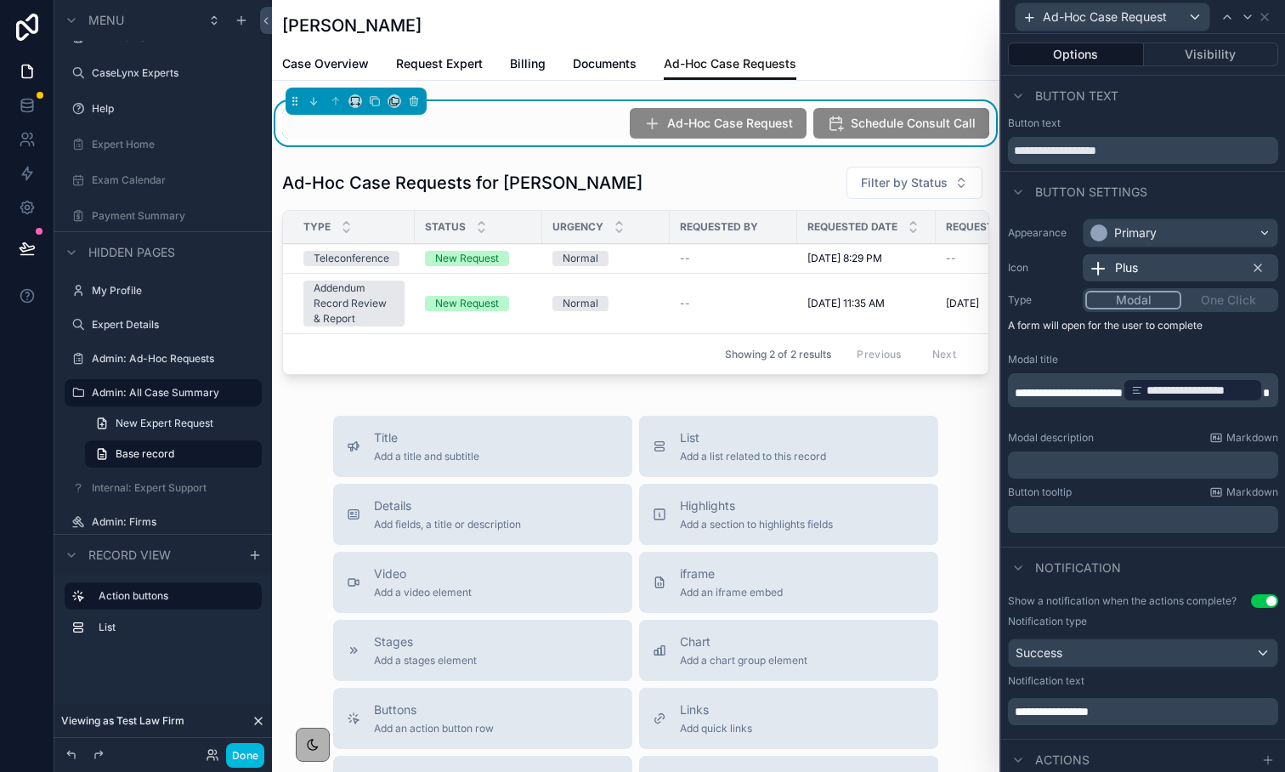
scroll to position [228, 0]
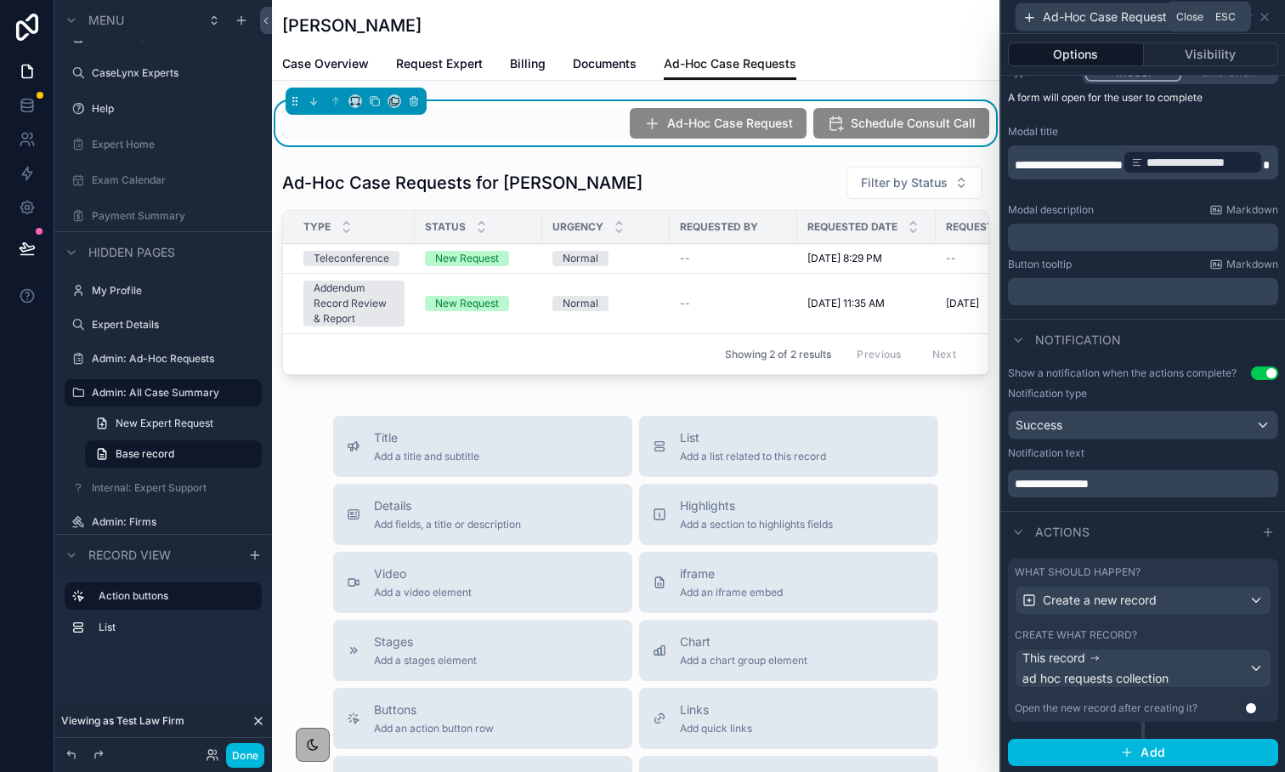
click at [1269, 21] on icon at bounding box center [1265, 17] width 14 height 14
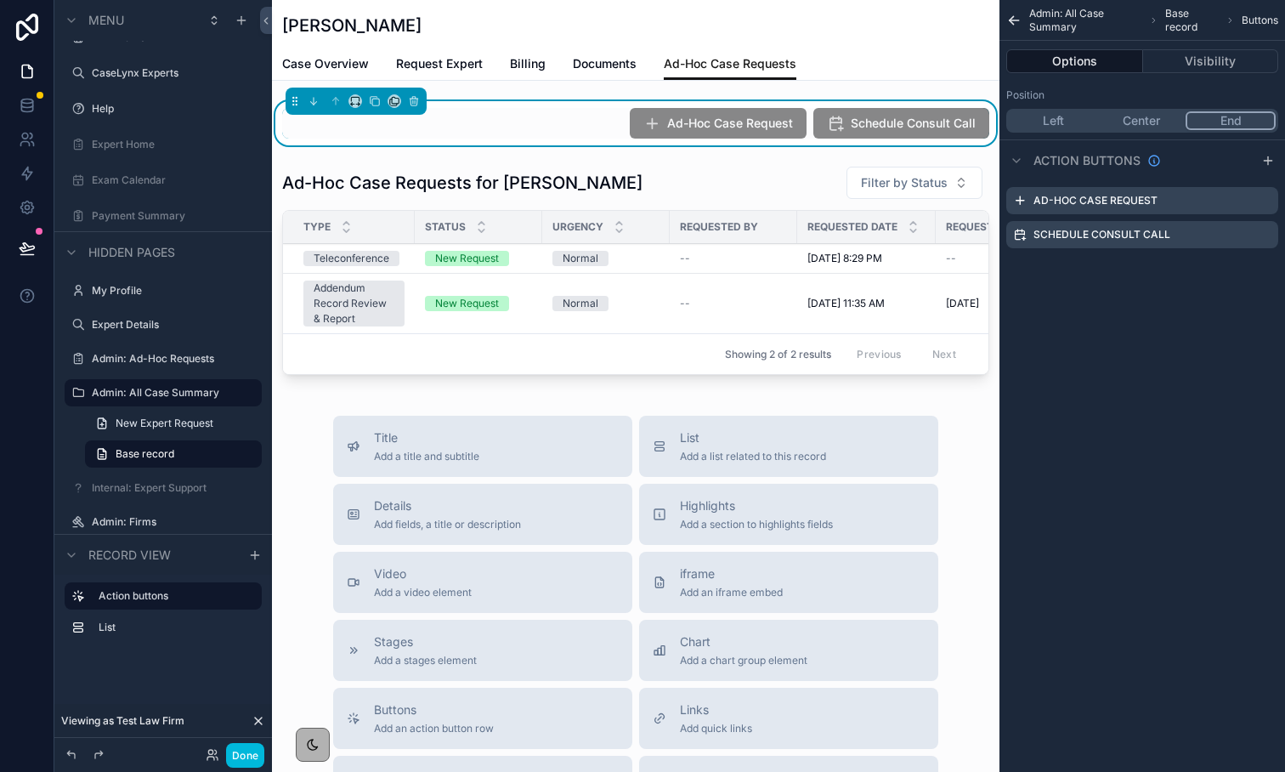
click at [0, 0] on icon "scrollable content" at bounding box center [0, 0] width 0 height 0
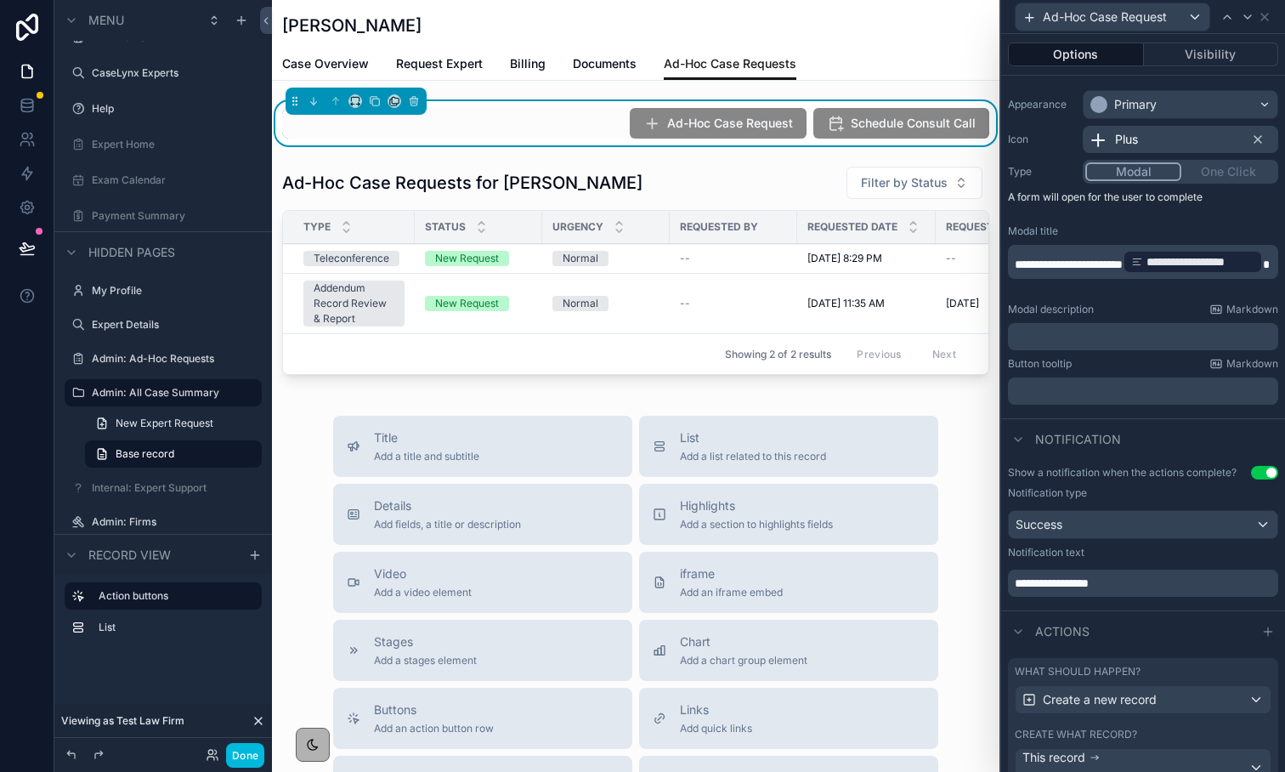
scroll to position [0, 0]
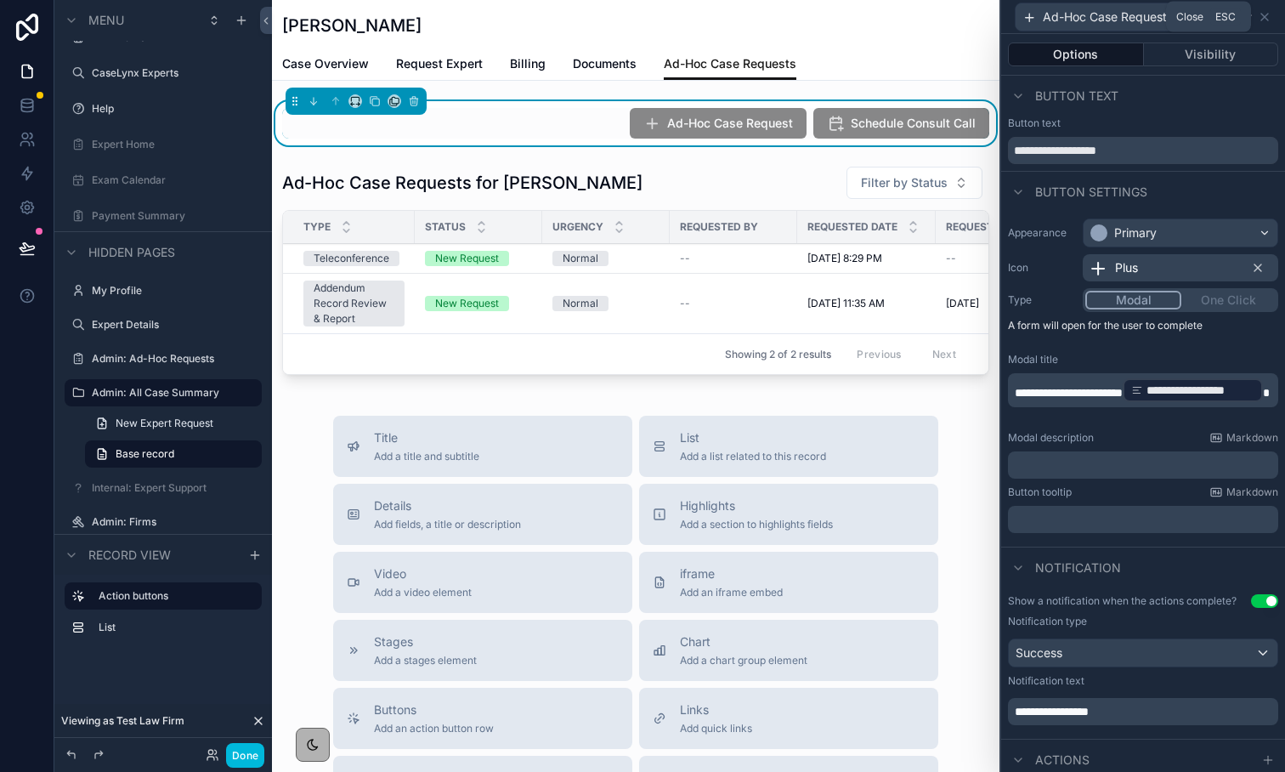
click at [1265, 19] on icon at bounding box center [1265, 17] width 14 height 14
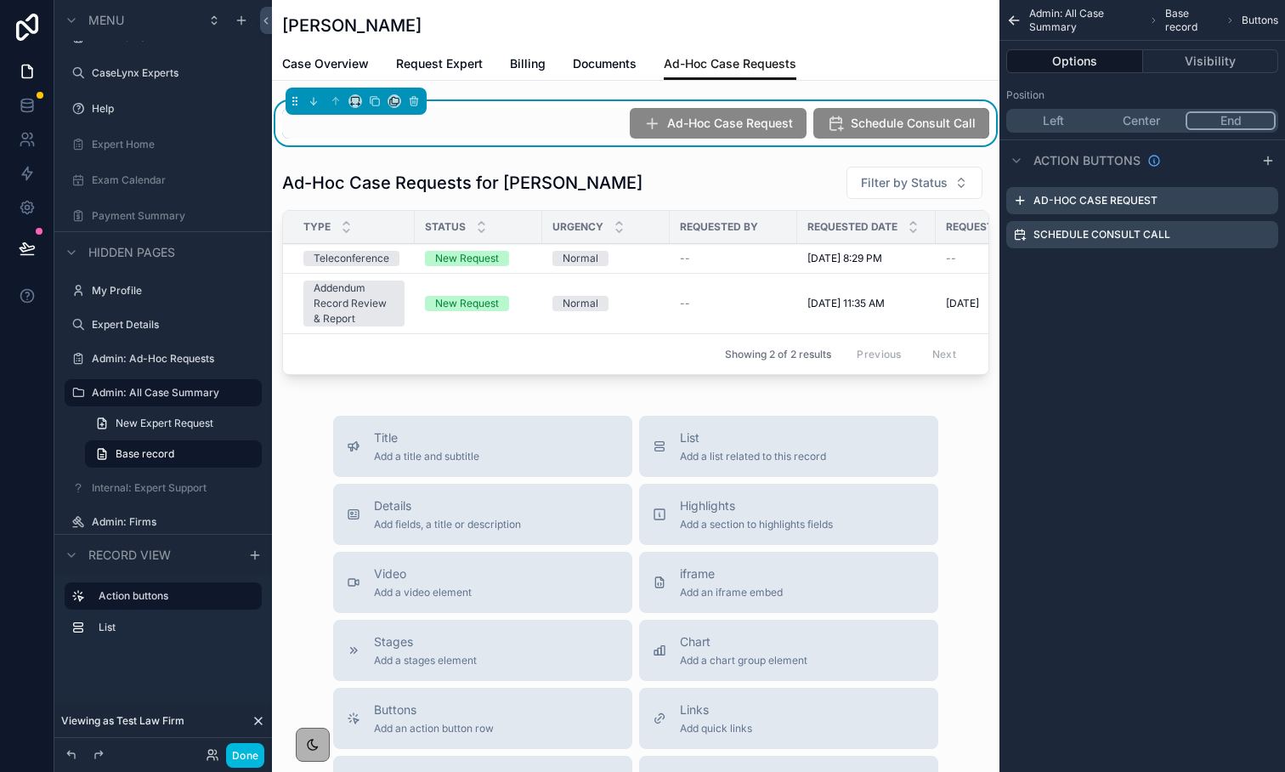
click at [0, 0] on icon "scrollable content" at bounding box center [0, 0] width 0 height 0
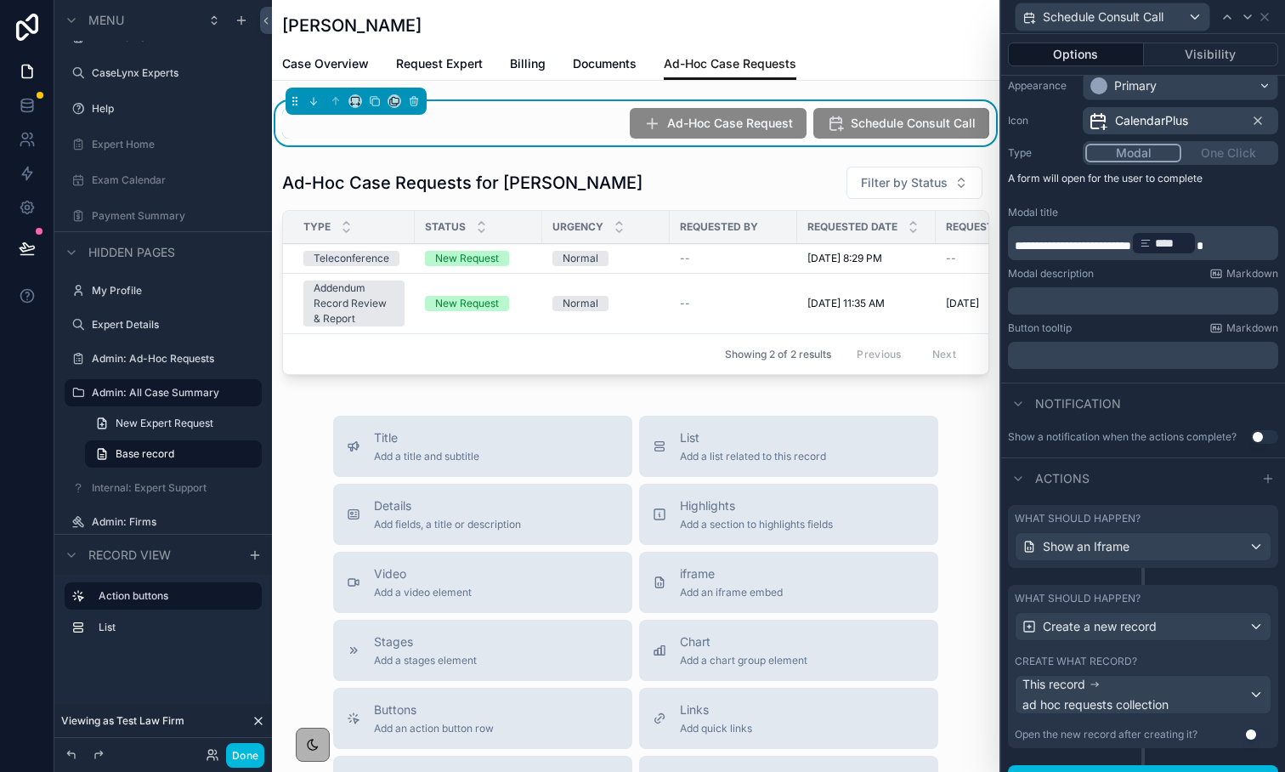
scroll to position [173, 0]
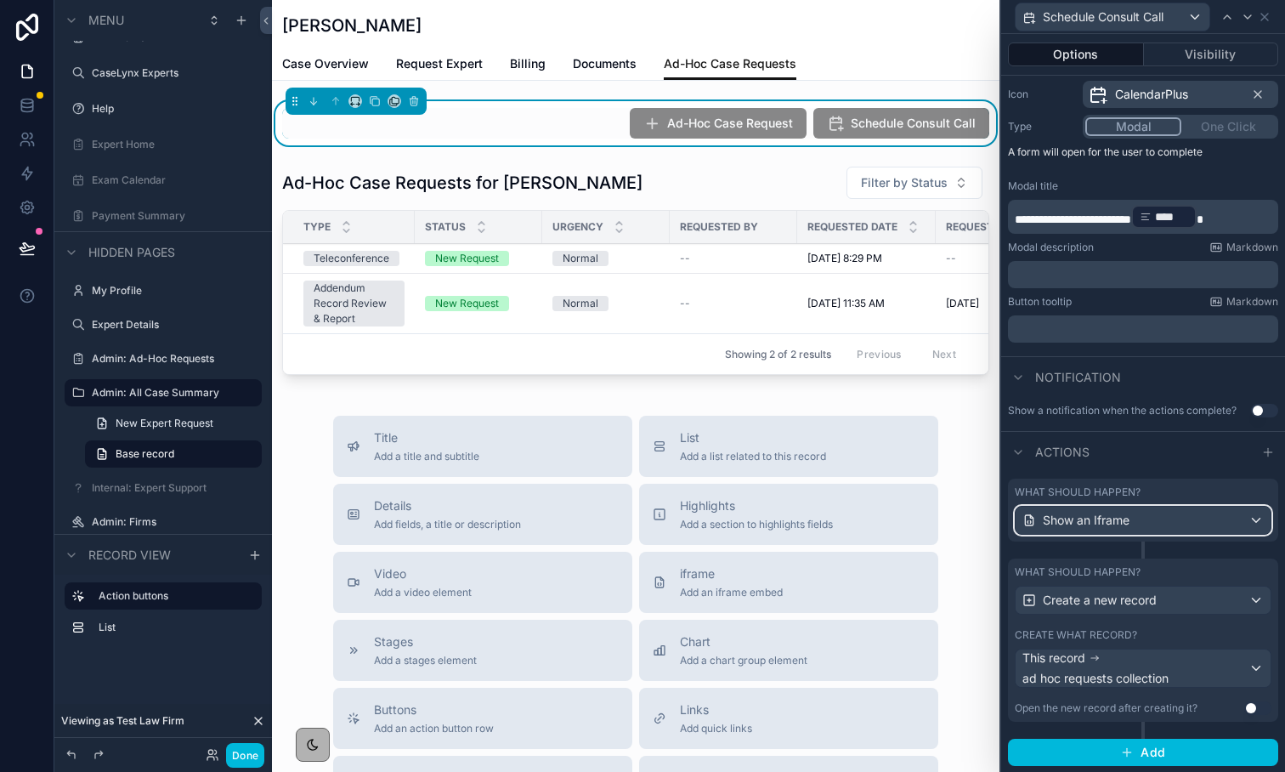
click at [1082, 522] on span "Show an Iframe" at bounding box center [1086, 520] width 87 height 17
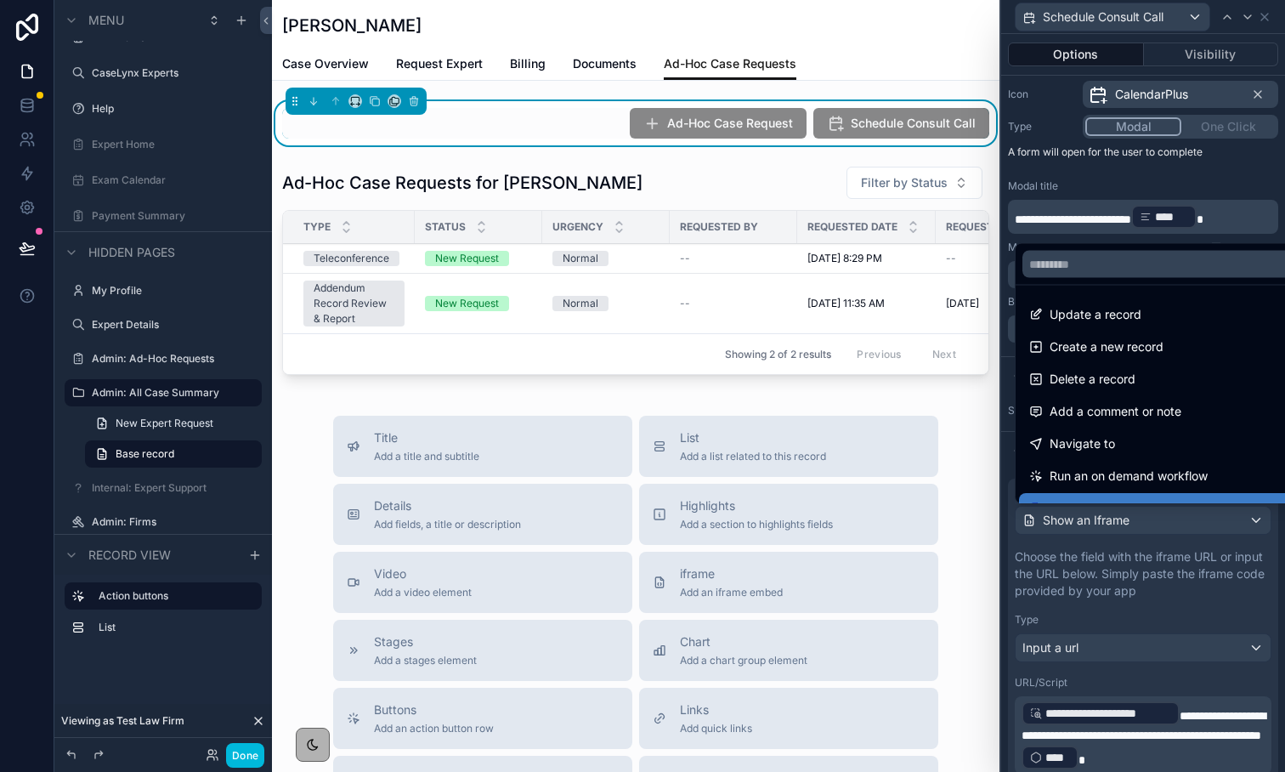
click at [1114, 618] on div at bounding box center [1143, 386] width 284 height 772
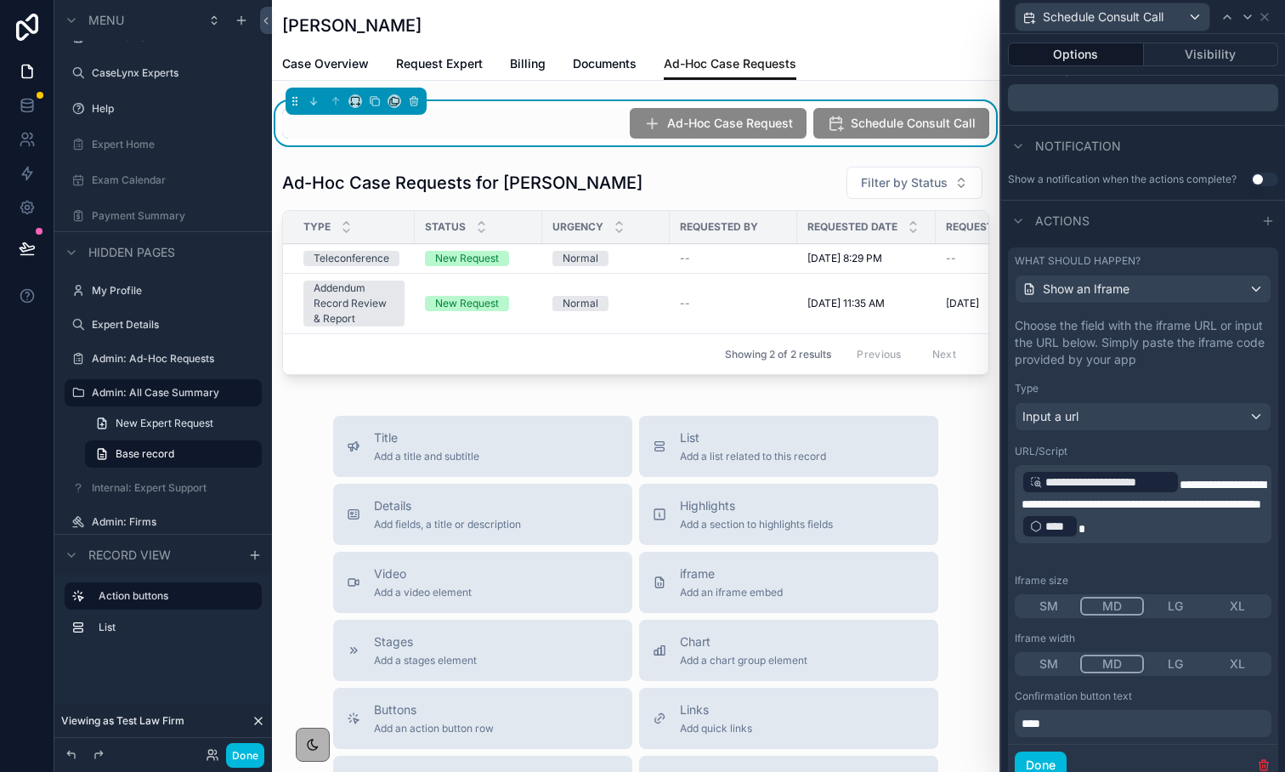
scroll to position [417, 0]
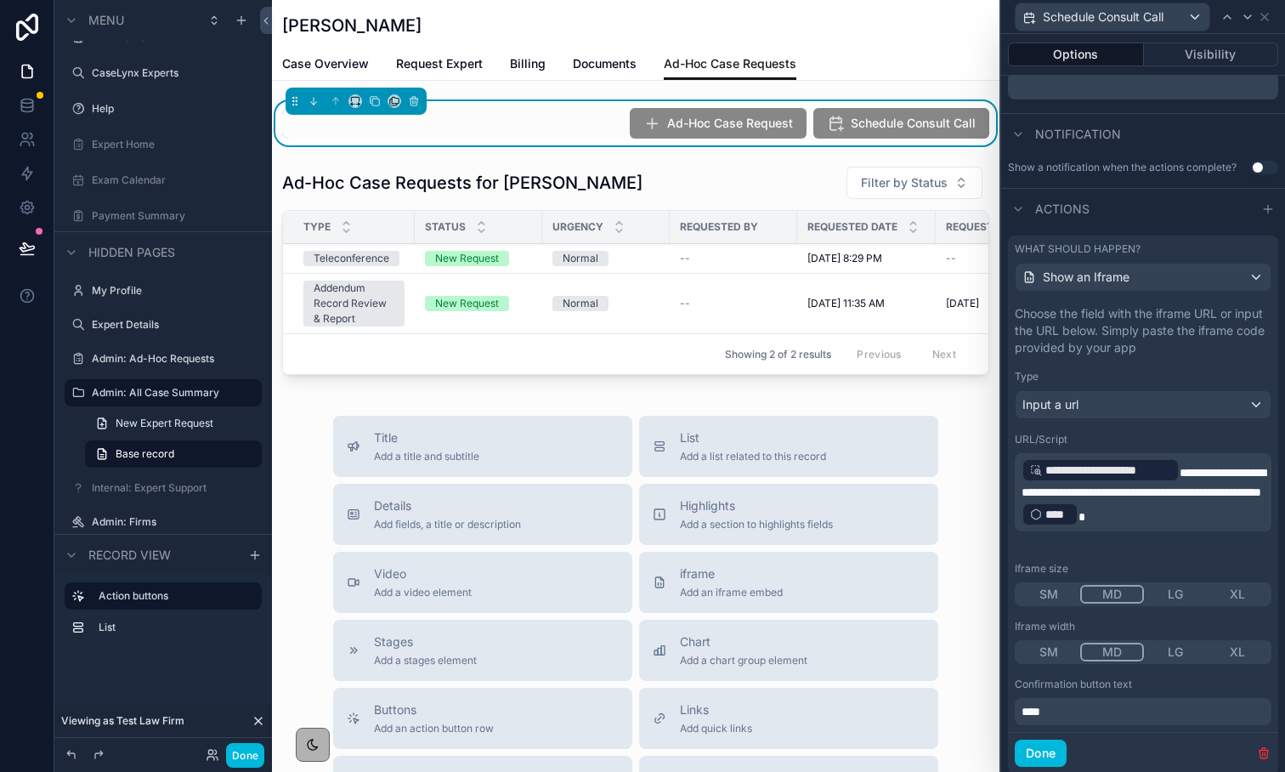
click at [1102, 528] on p "**********" at bounding box center [1145, 492] width 247 height 71
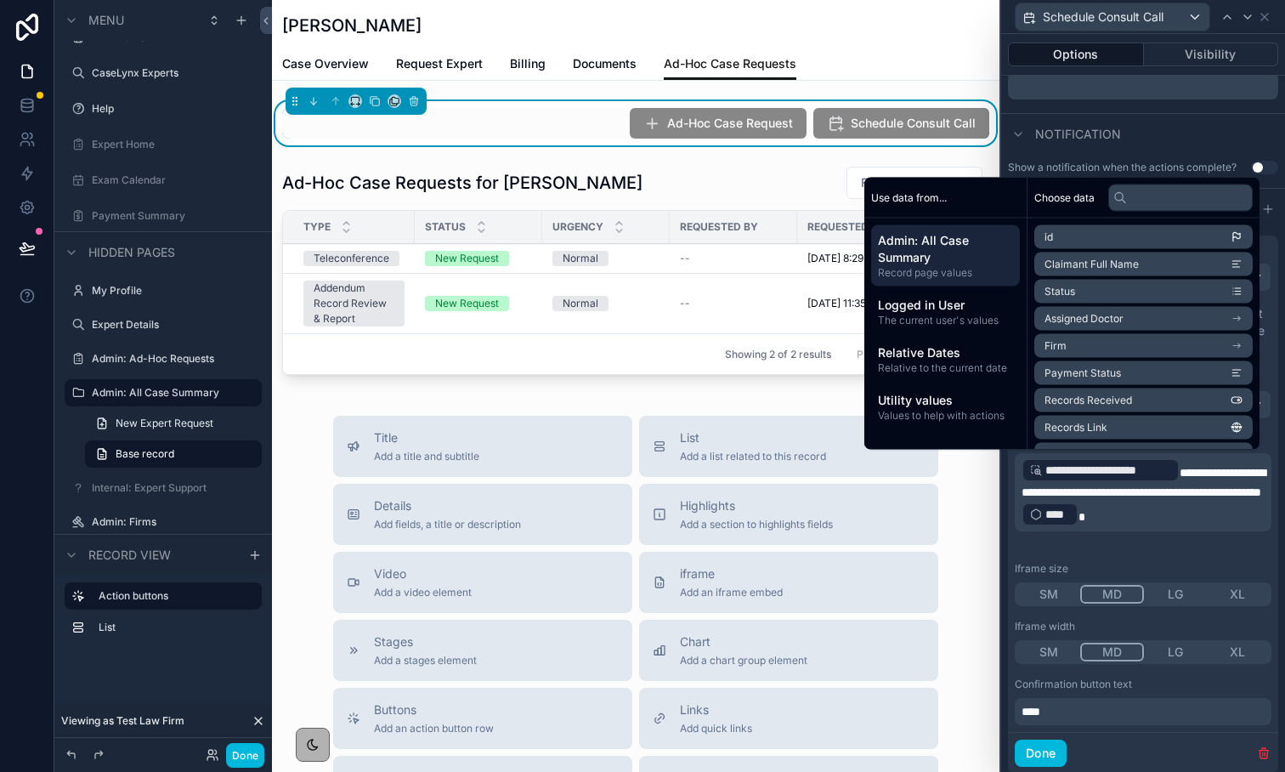
click at [879, 308] on span "Logged in User" at bounding box center [945, 305] width 135 height 17
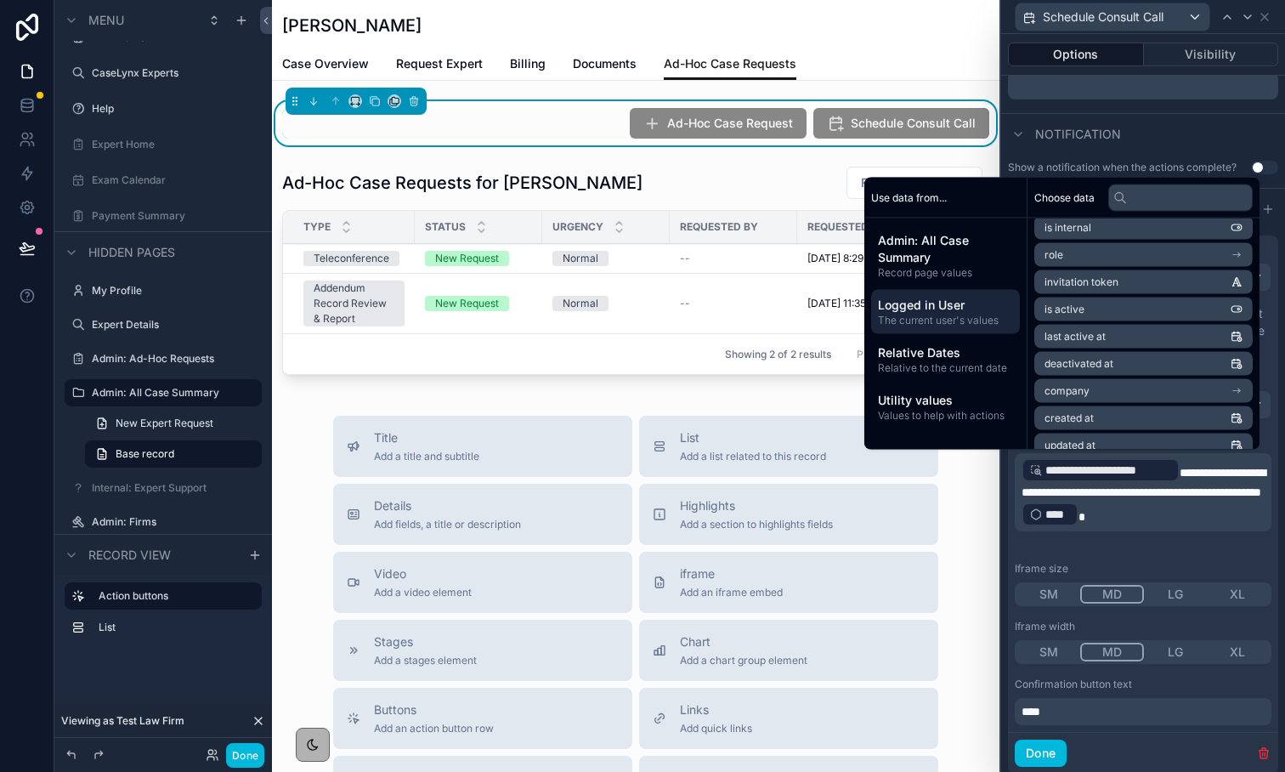
scroll to position [0, 0]
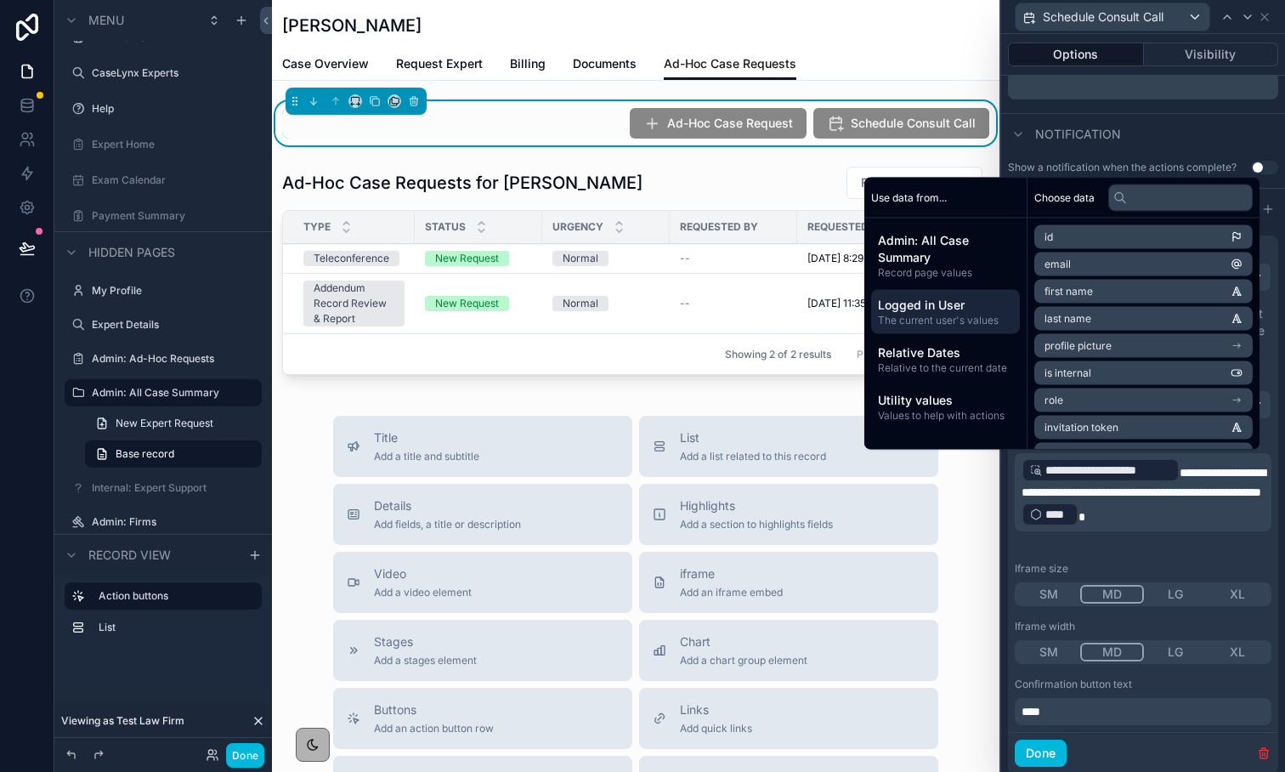
click at [993, 355] on span "Relative Dates" at bounding box center [945, 352] width 135 height 17
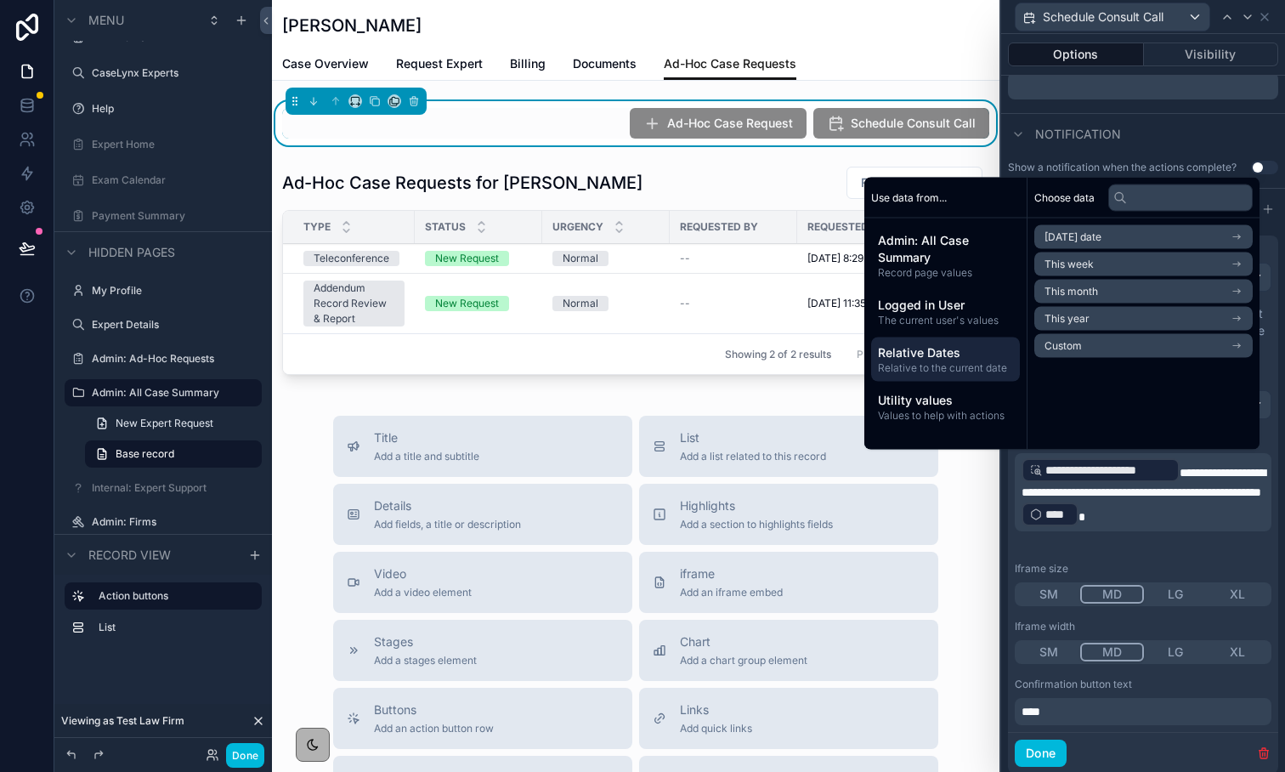
click at [933, 256] on span "Admin: All Case Summary" at bounding box center [945, 249] width 135 height 34
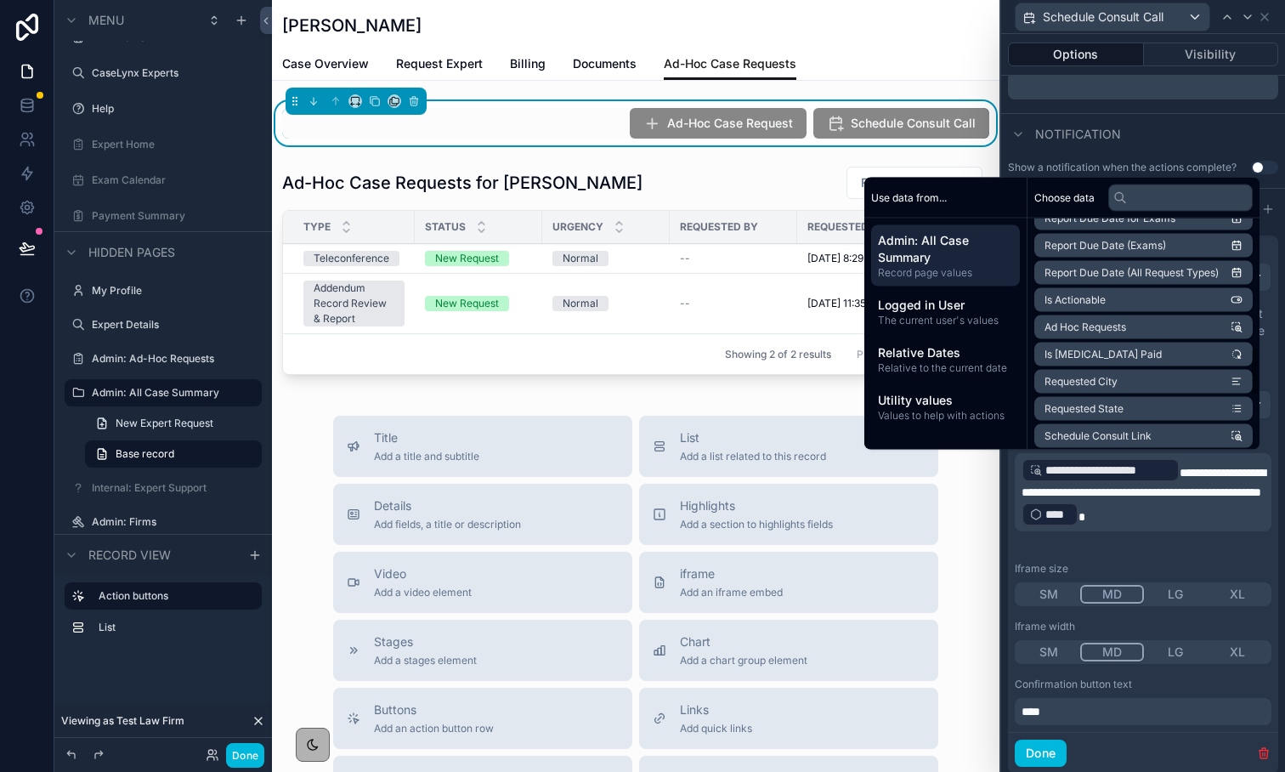
scroll to position [610, 0]
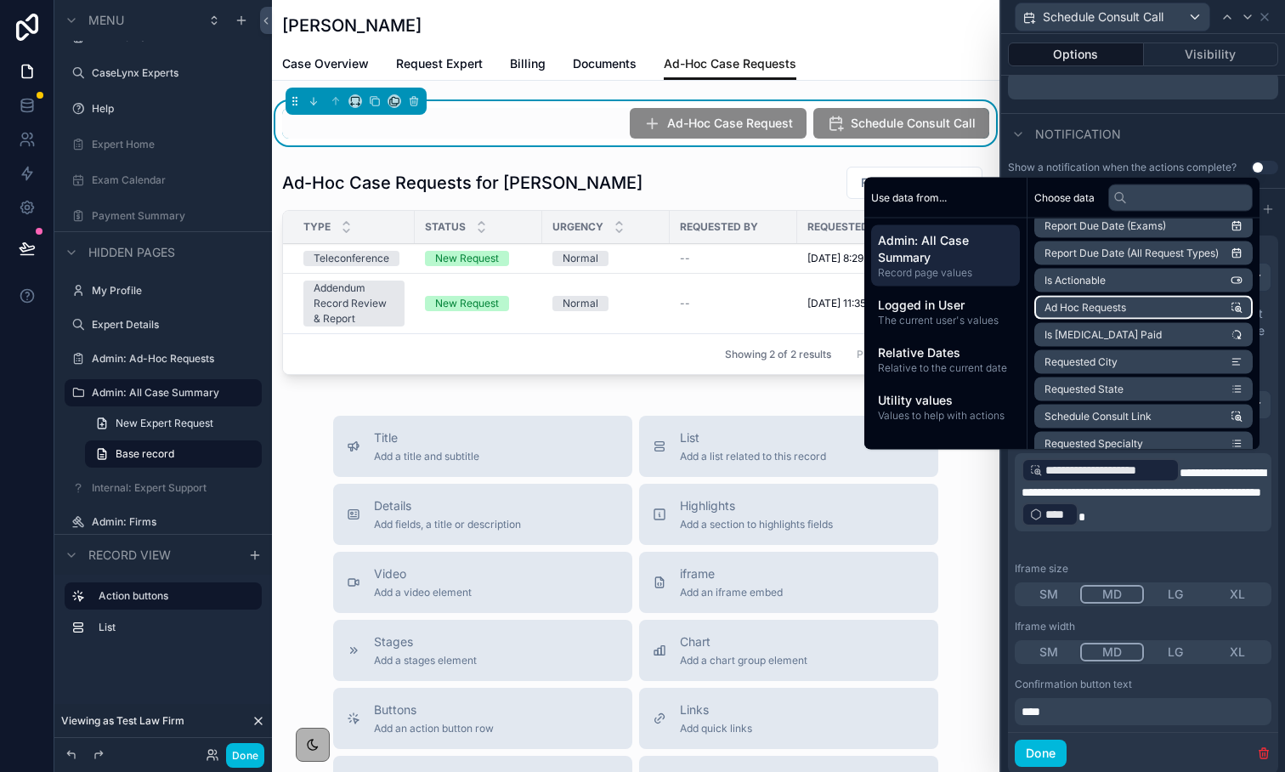
click at [1176, 306] on li "Ad Hoc Requests" at bounding box center [1144, 308] width 218 height 24
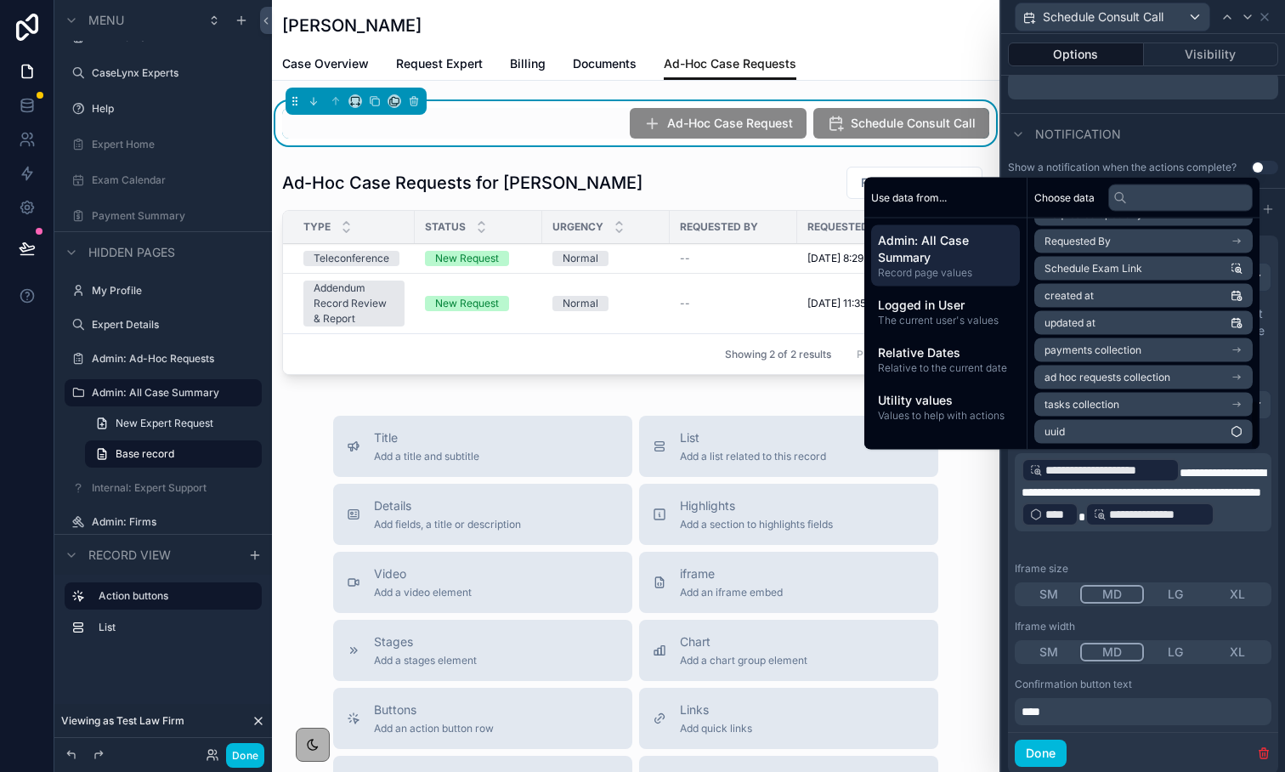
scroll to position [840, 0]
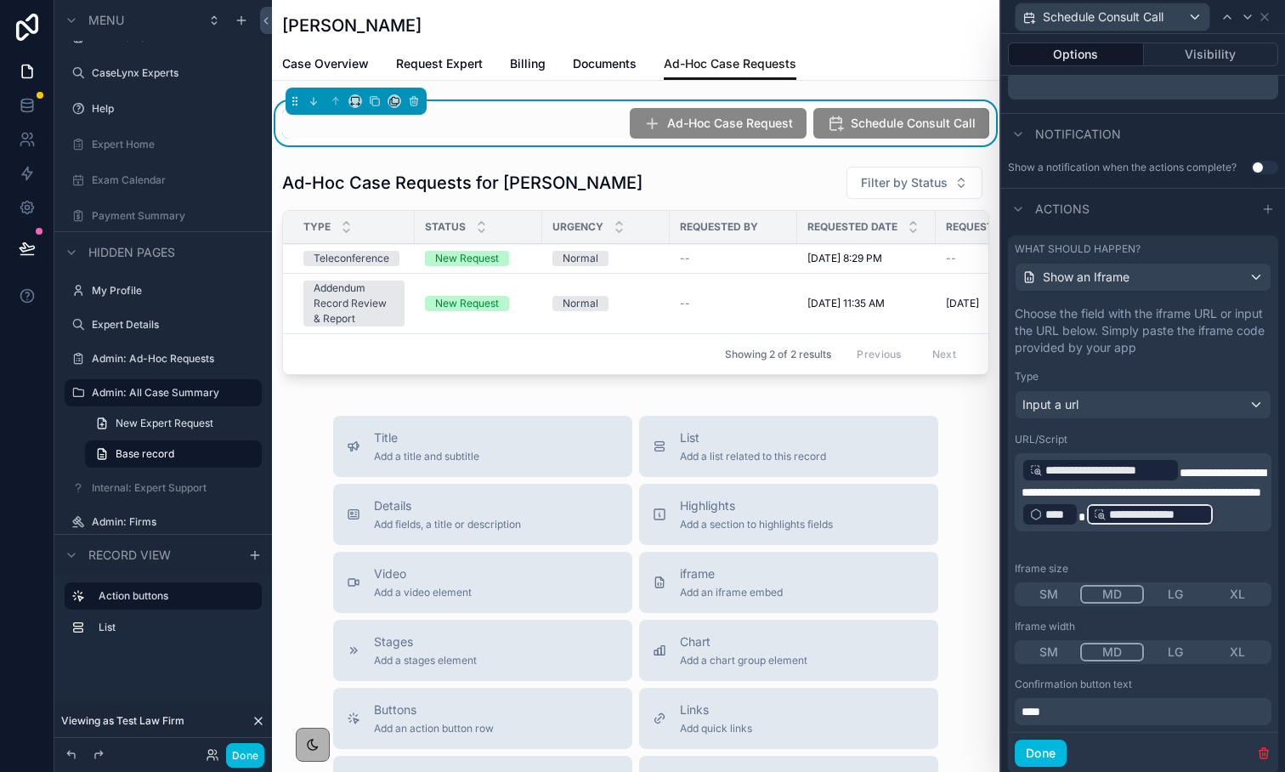
click at [1228, 528] on p "**********" at bounding box center [1145, 492] width 247 height 71
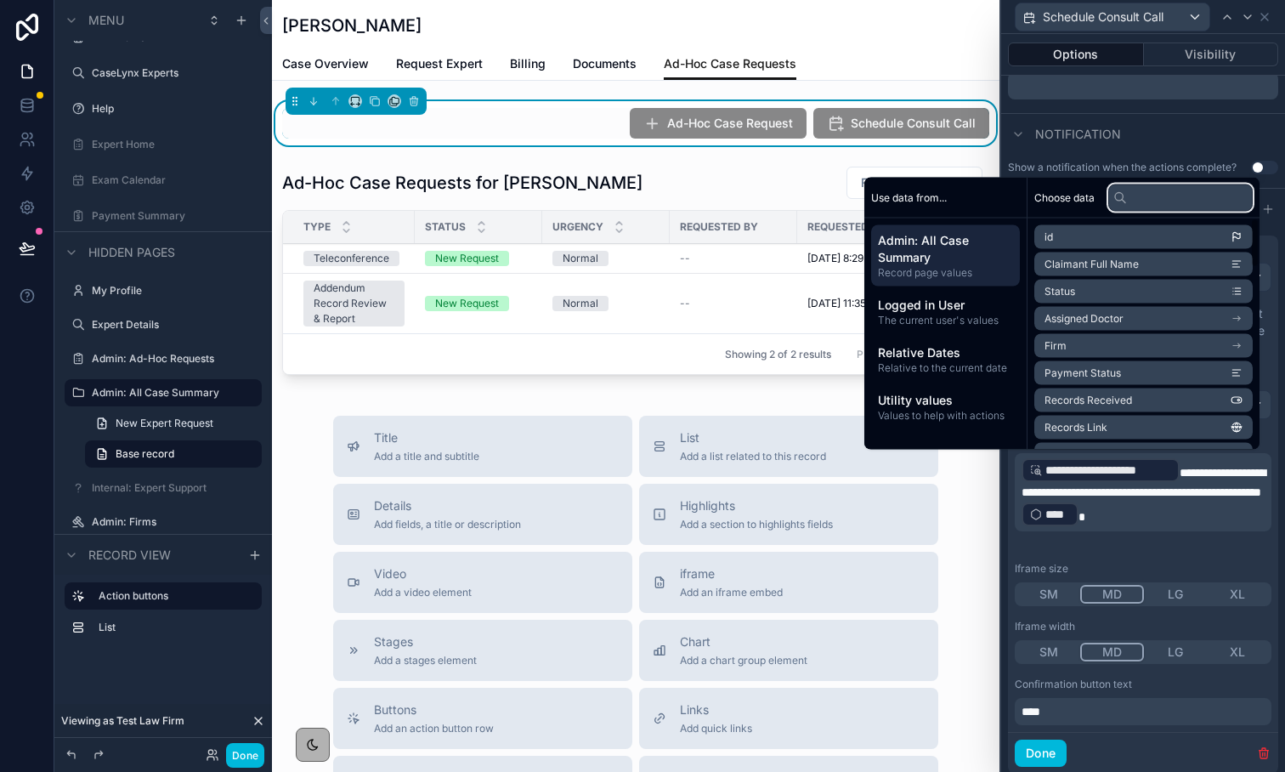
click at [1137, 199] on input "text" at bounding box center [1181, 197] width 145 height 27
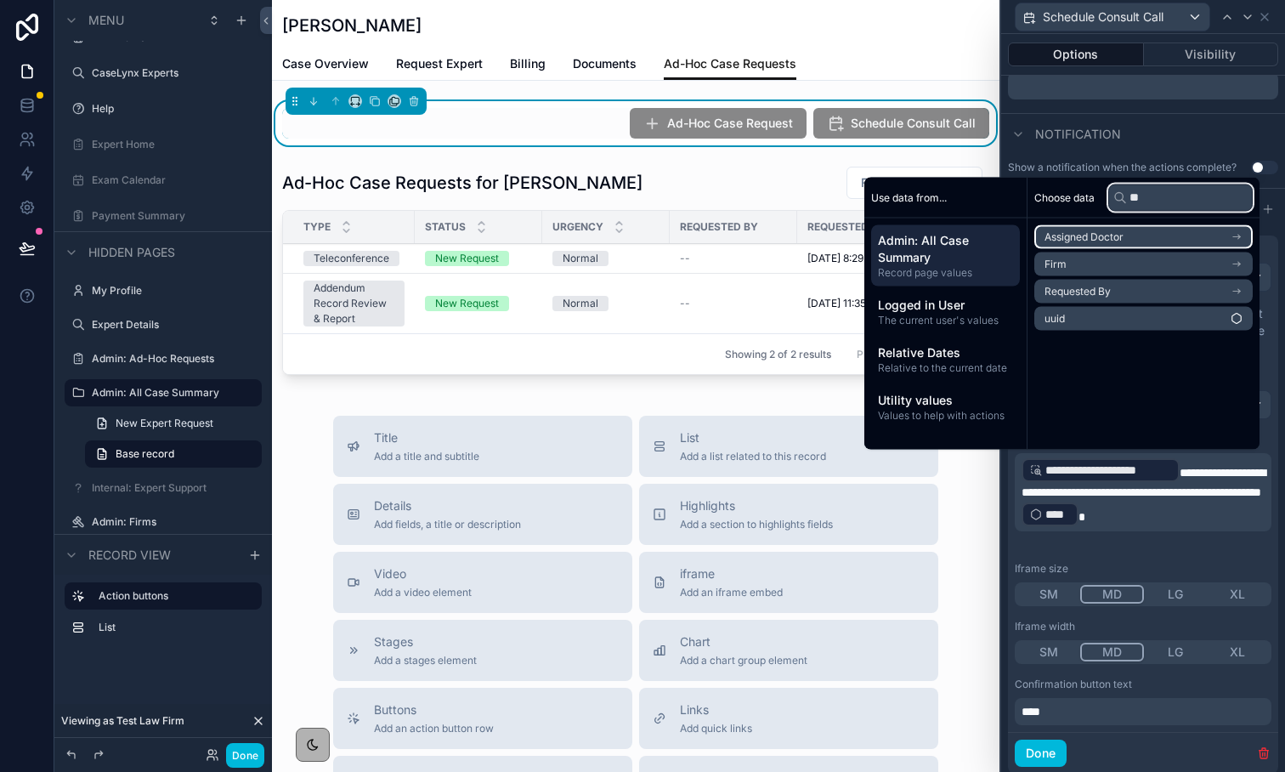
type input "*"
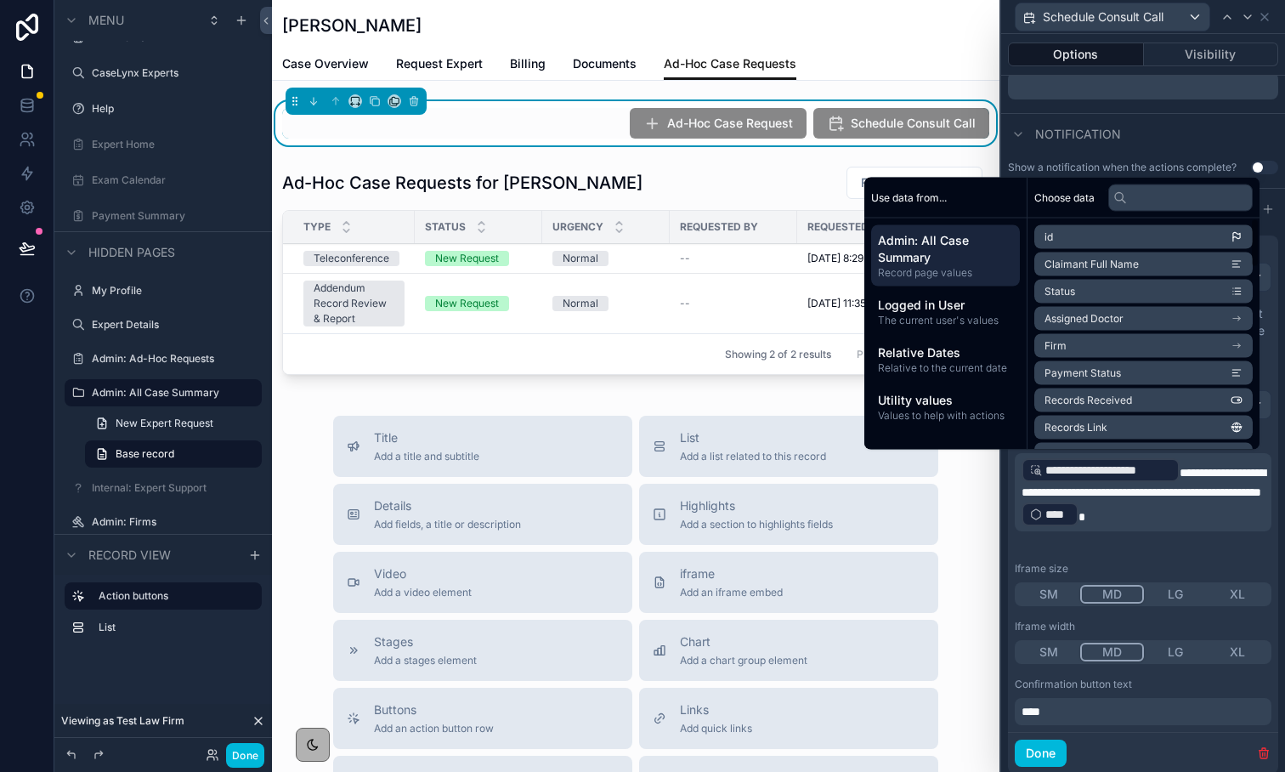
click at [923, 385] on div "Utility values Values to help with actions" at bounding box center [945, 407] width 149 height 44
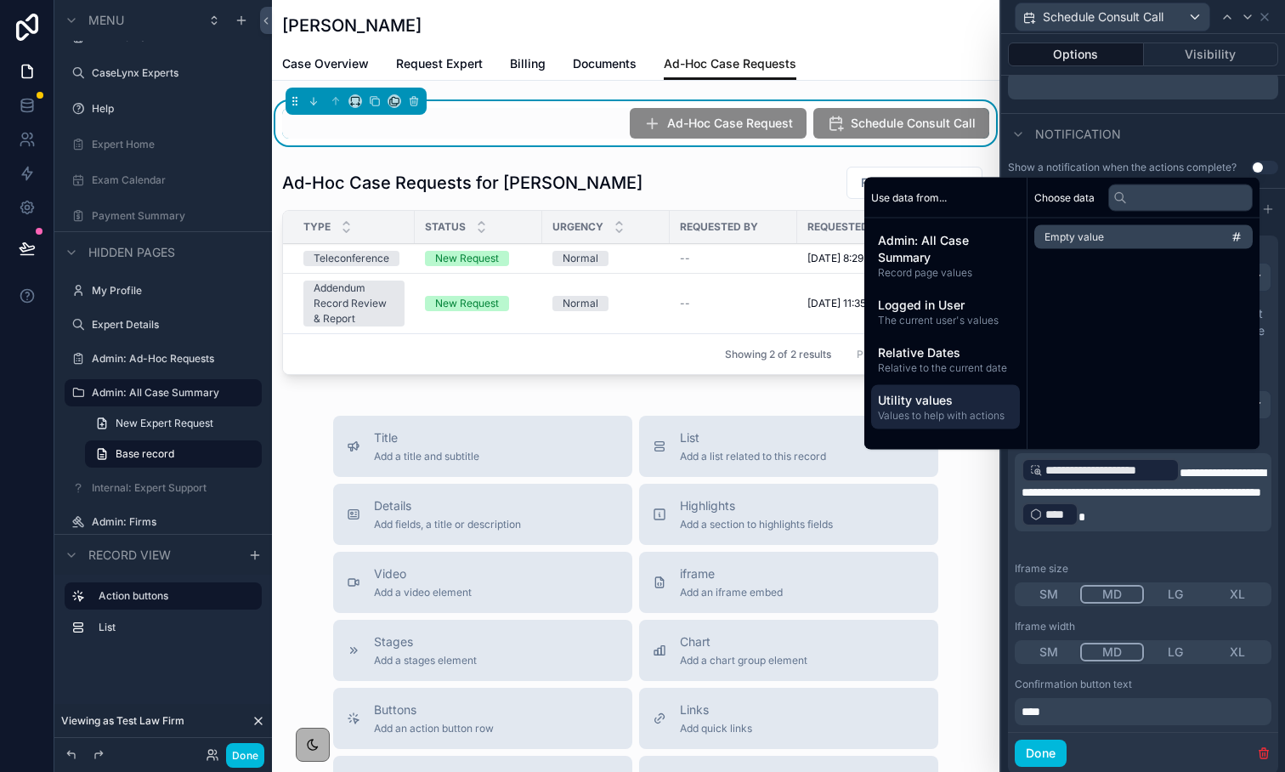
click at [845, 68] on div "Case Overview Request Expert Billing Documents Ad-Hoc Case Requests" at bounding box center [635, 64] width 707 height 32
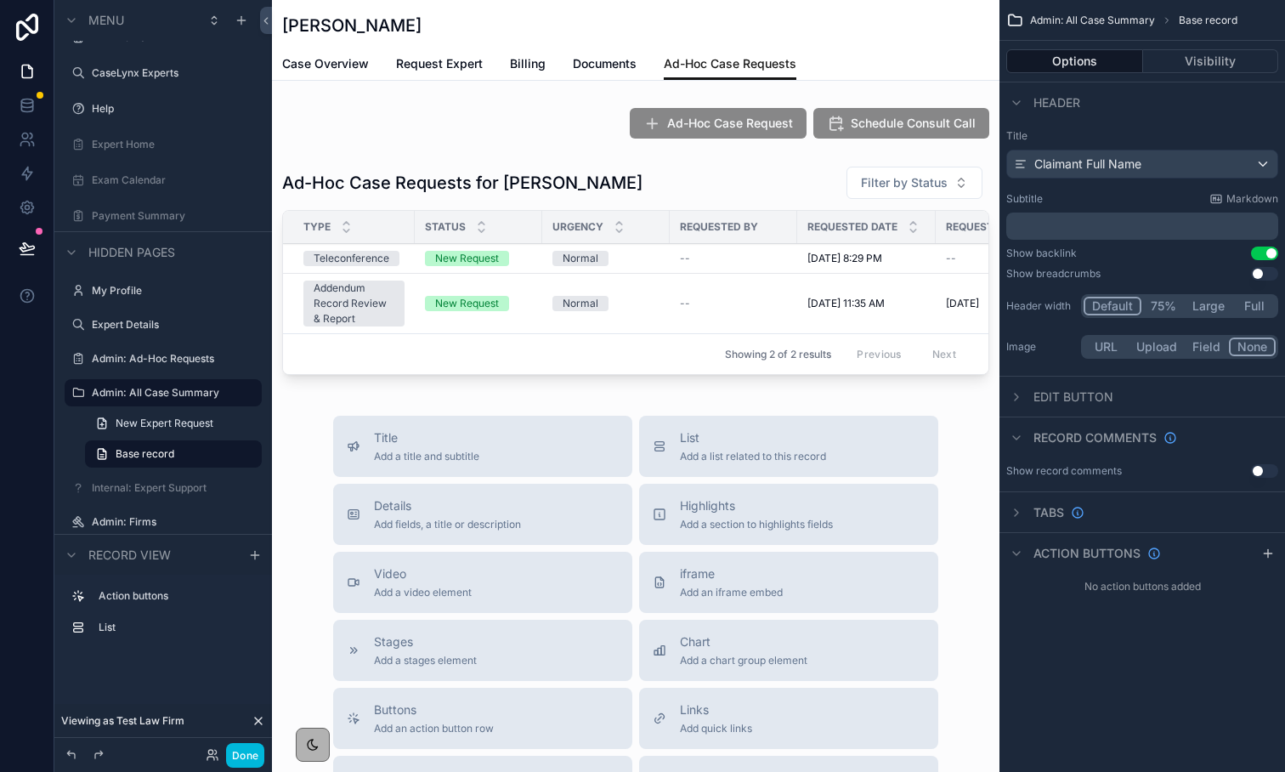
click at [247, 765] on button "Done" at bounding box center [245, 755] width 38 height 25
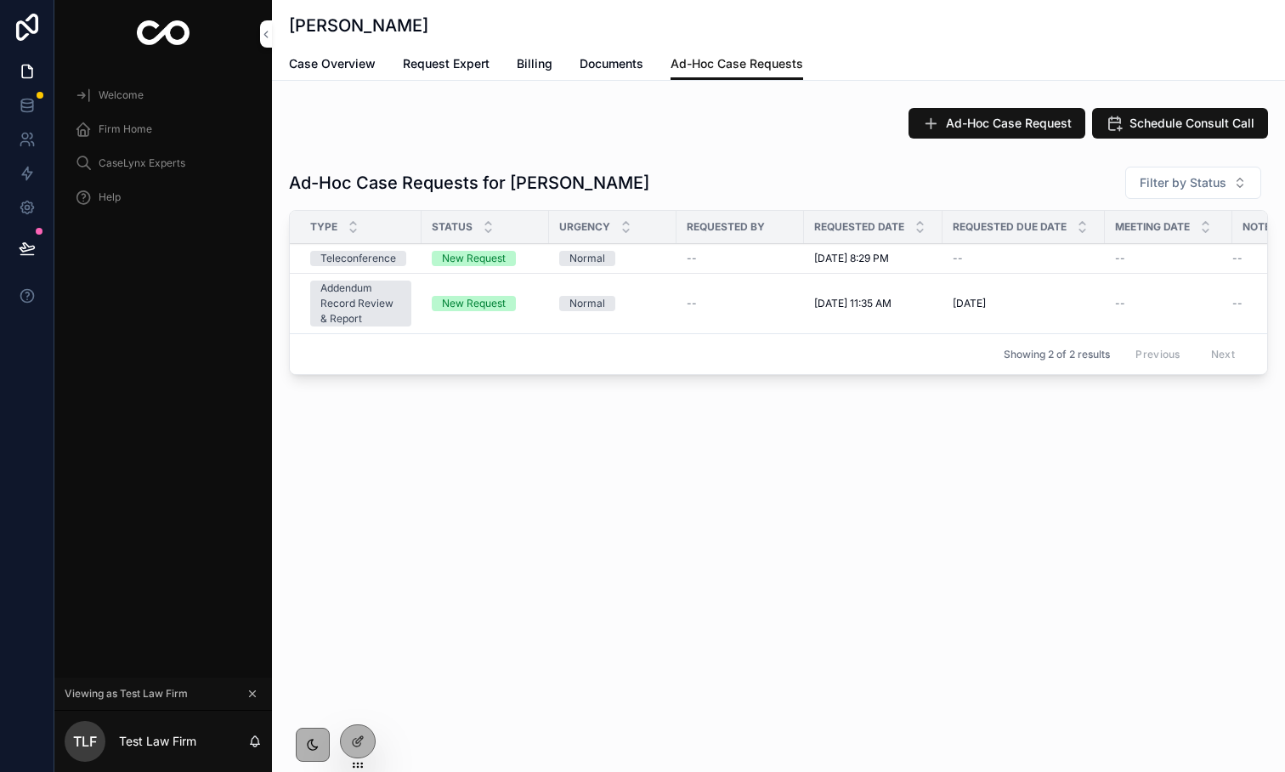
click at [359, 747] on icon at bounding box center [358, 741] width 14 height 14
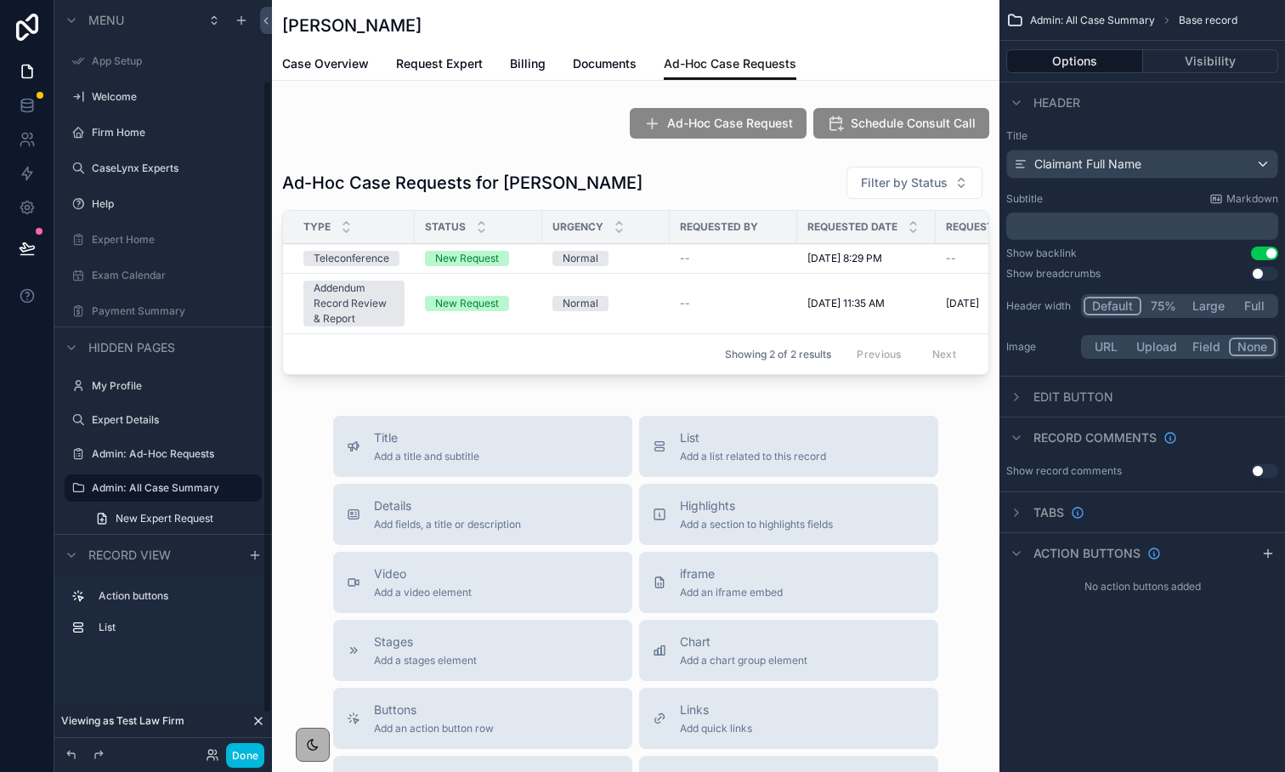
scroll to position [95, 0]
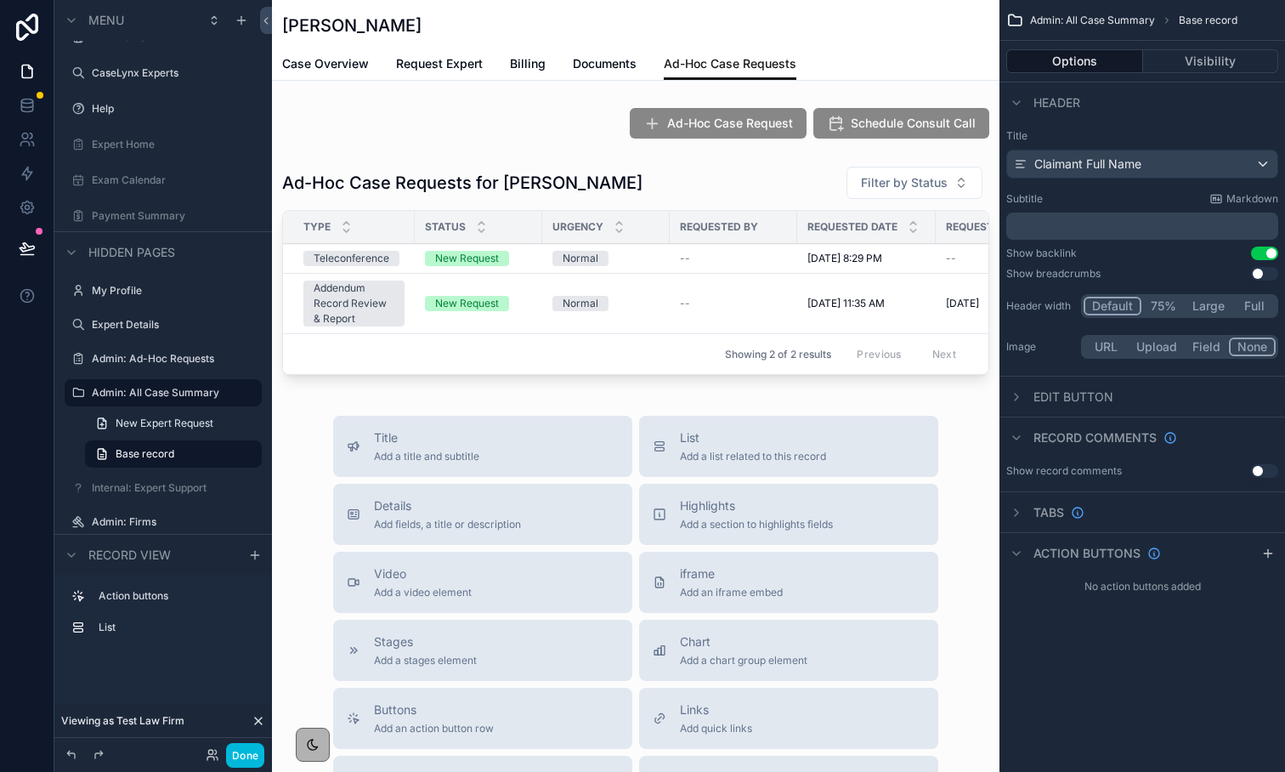
click at [768, 141] on div "scrollable content" at bounding box center [636, 123] width 728 height 44
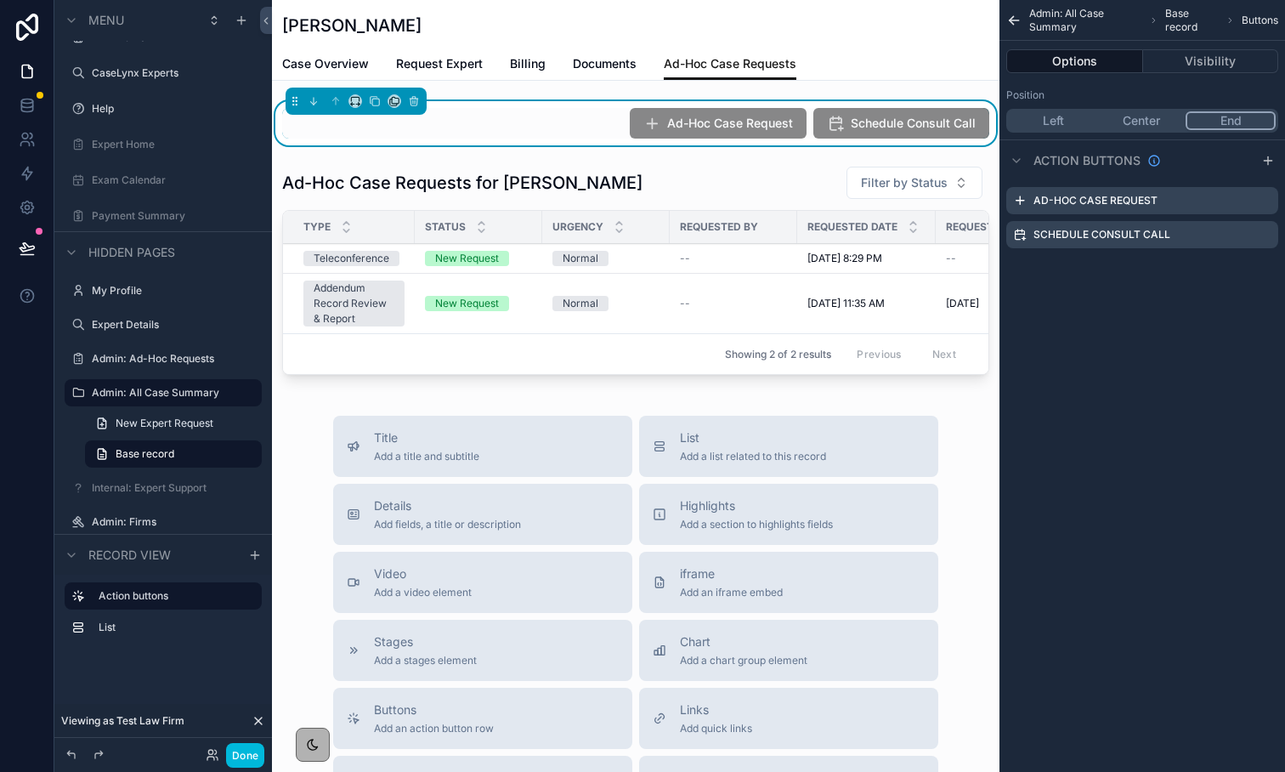
click at [0, 0] on icon "scrollable content" at bounding box center [0, 0] width 0 height 0
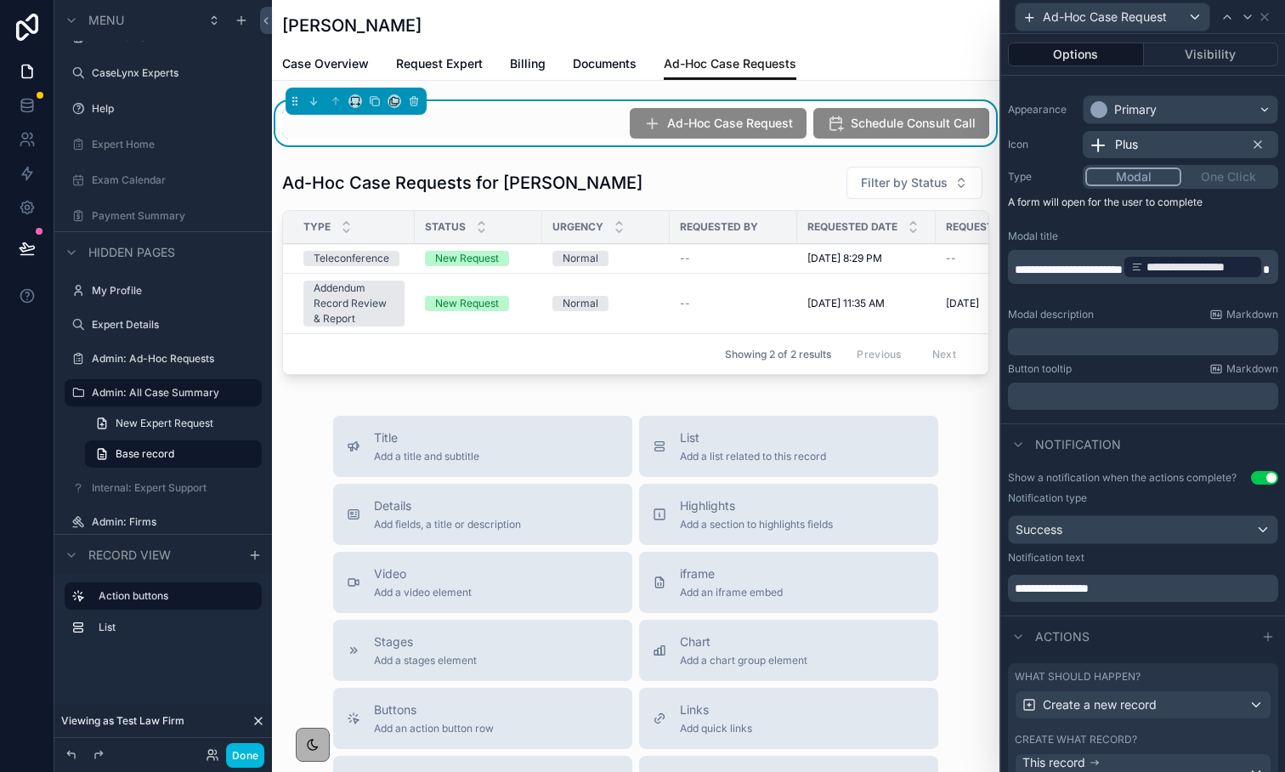
scroll to position [228, 0]
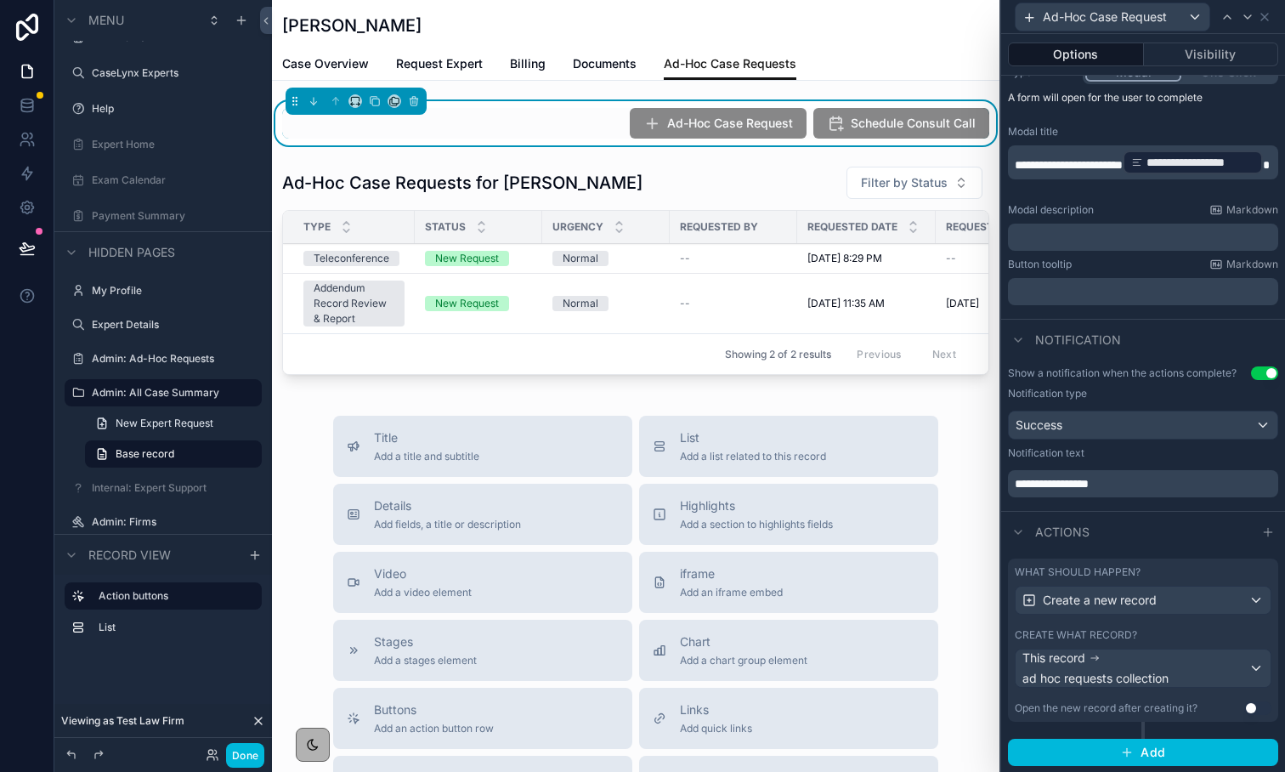
click at [1265, 532] on icon at bounding box center [1269, 532] width 14 height 14
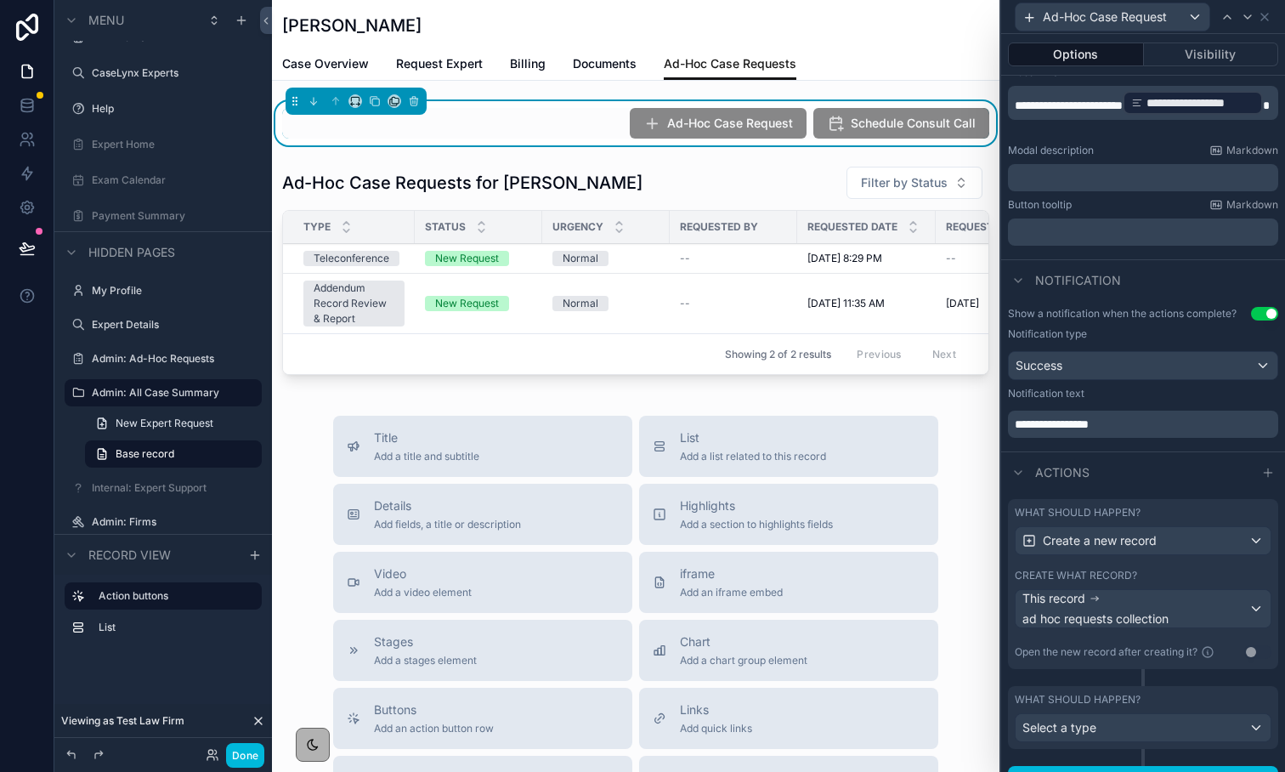
scroll to position [315, 0]
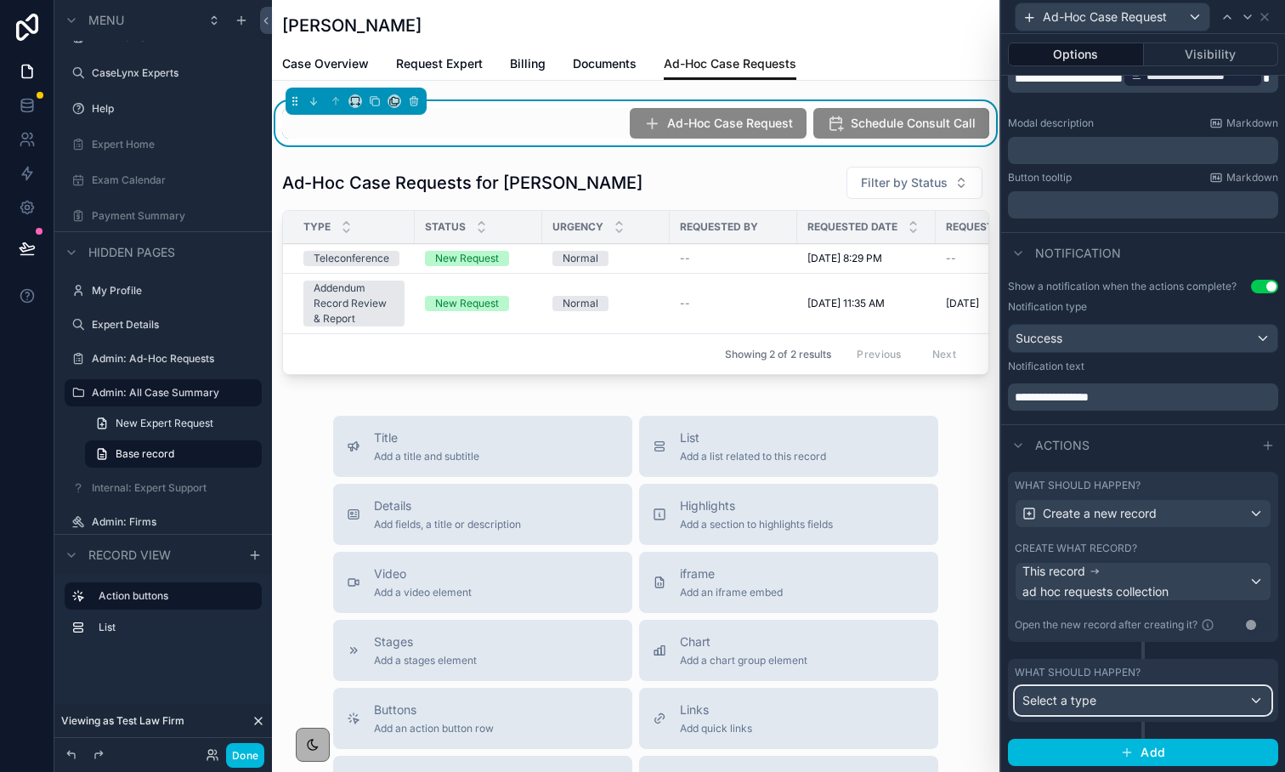
click at [1149, 704] on div "Select a type" at bounding box center [1143, 700] width 255 height 27
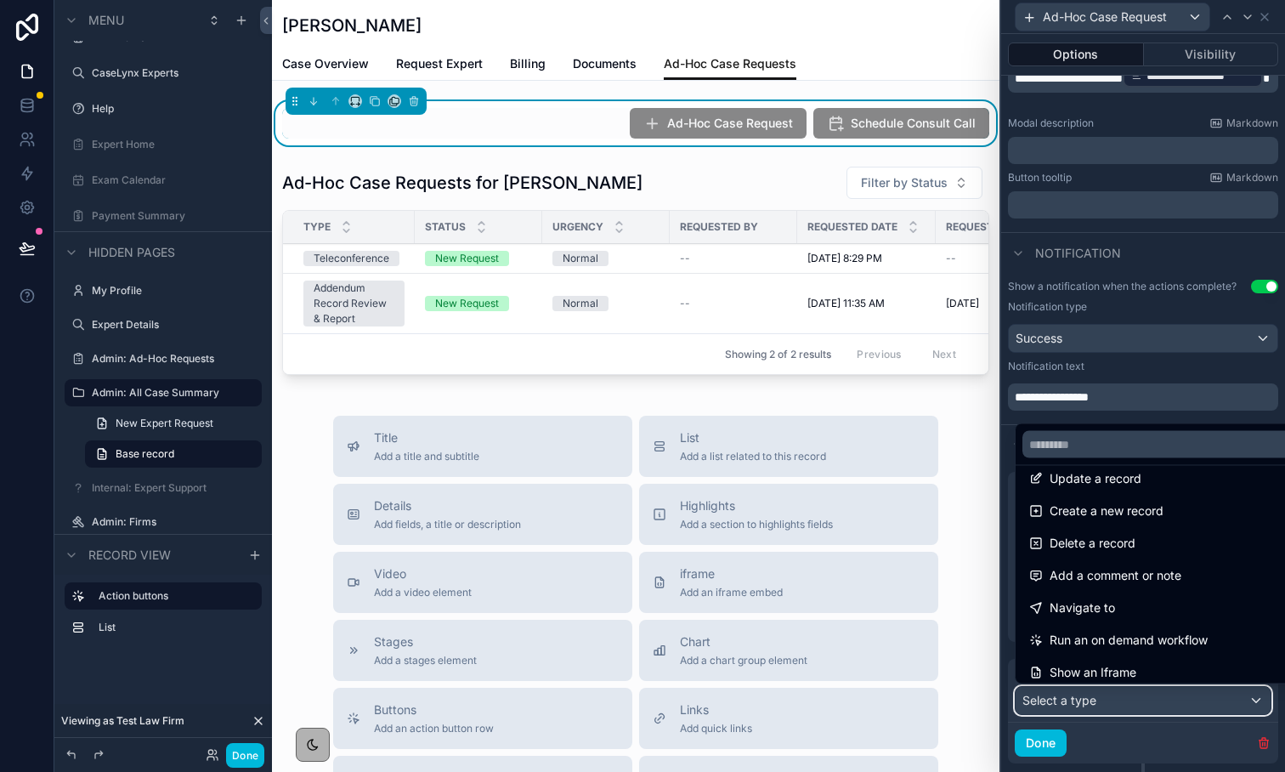
scroll to position [153, 0]
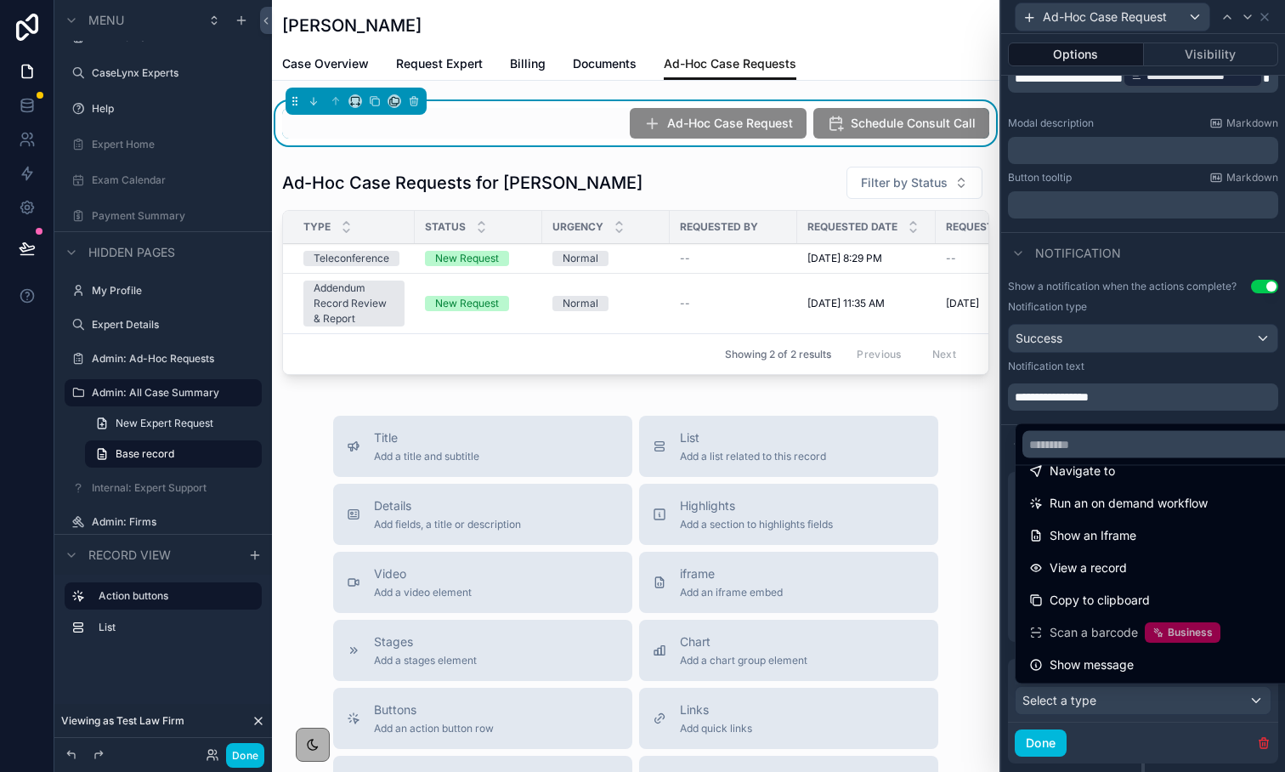
click at [1106, 545] on span "Show an Iframe" at bounding box center [1093, 535] width 87 height 20
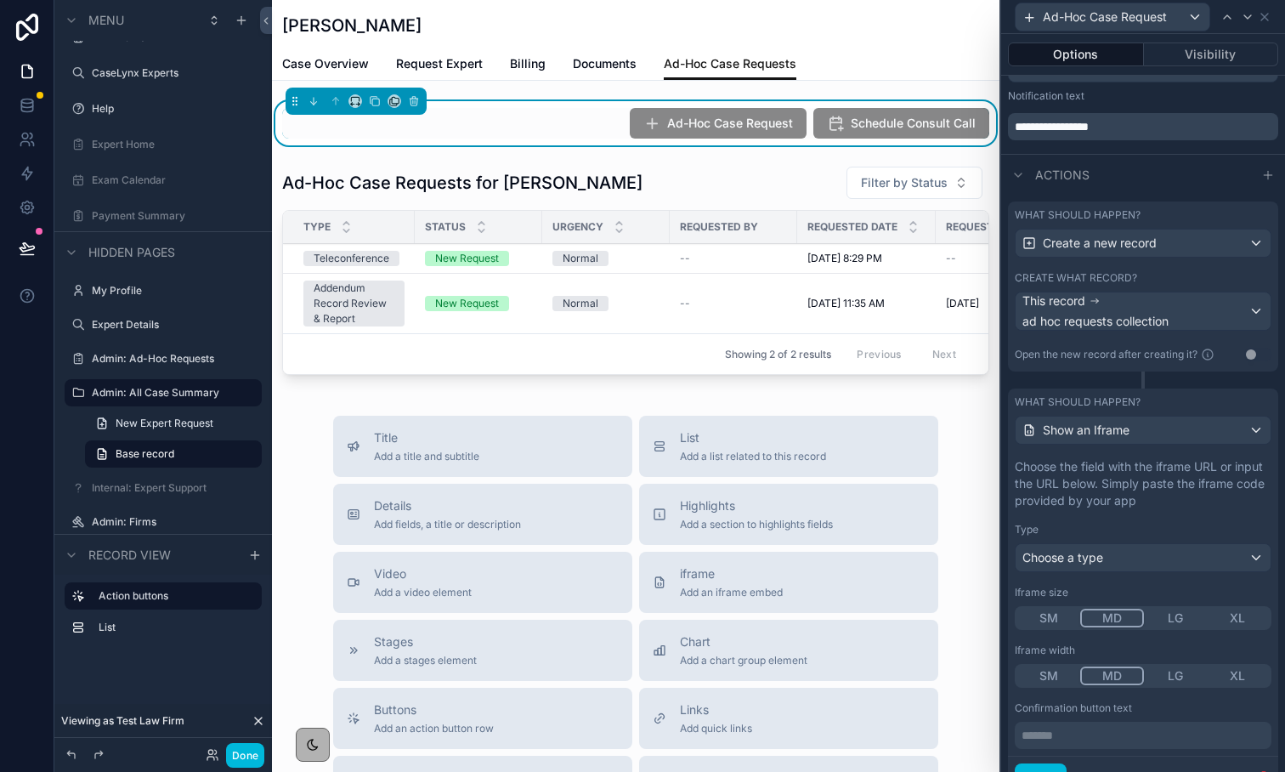
scroll to position [659, 0]
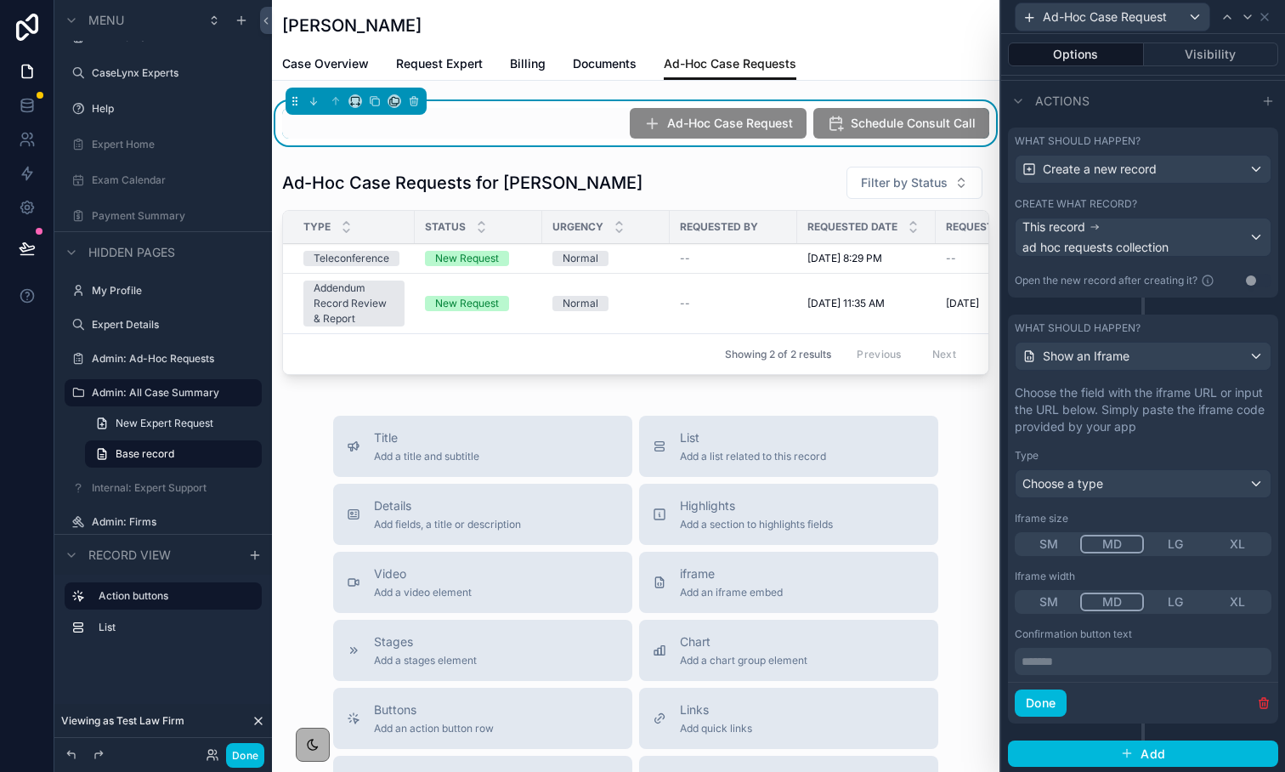
click at [1261, 707] on icon "button" at bounding box center [1264, 704] width 8 height 8
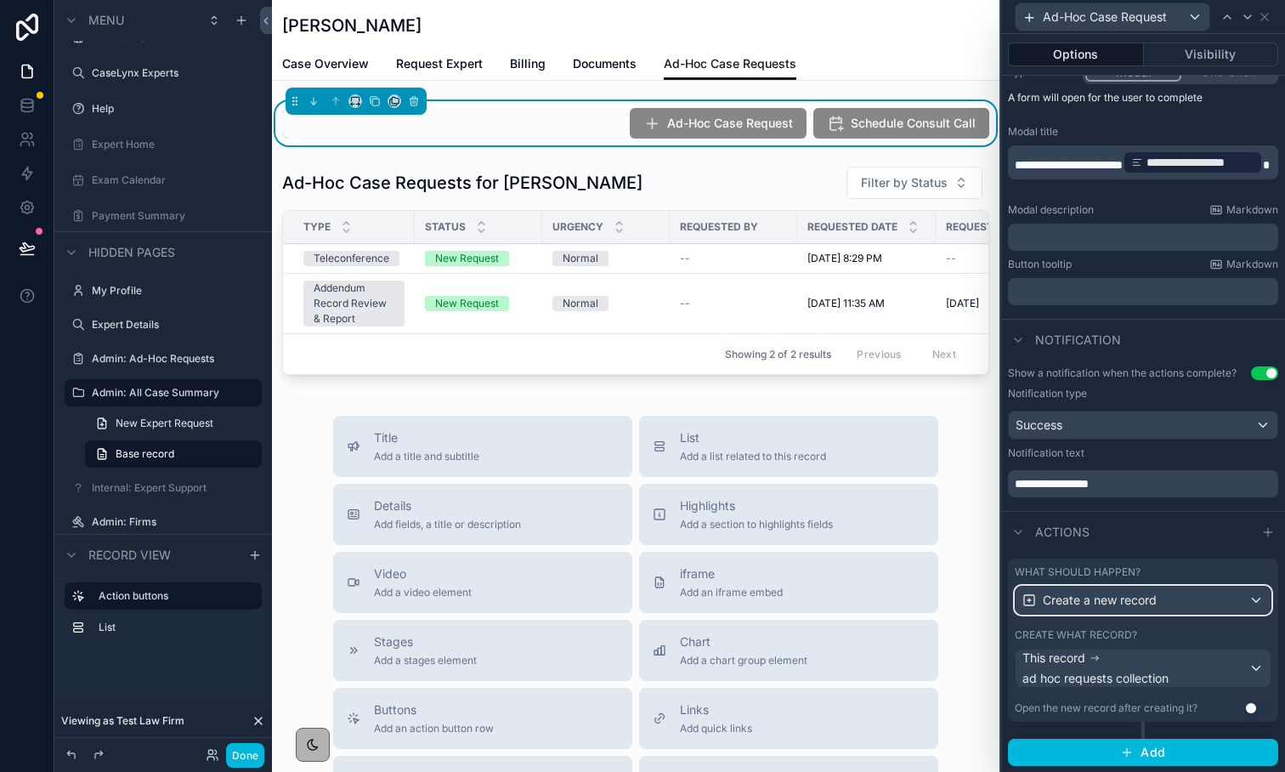
click at [1079, 610] on div "Create a new record" at bounding box center [1143, 600] width 255 height 27
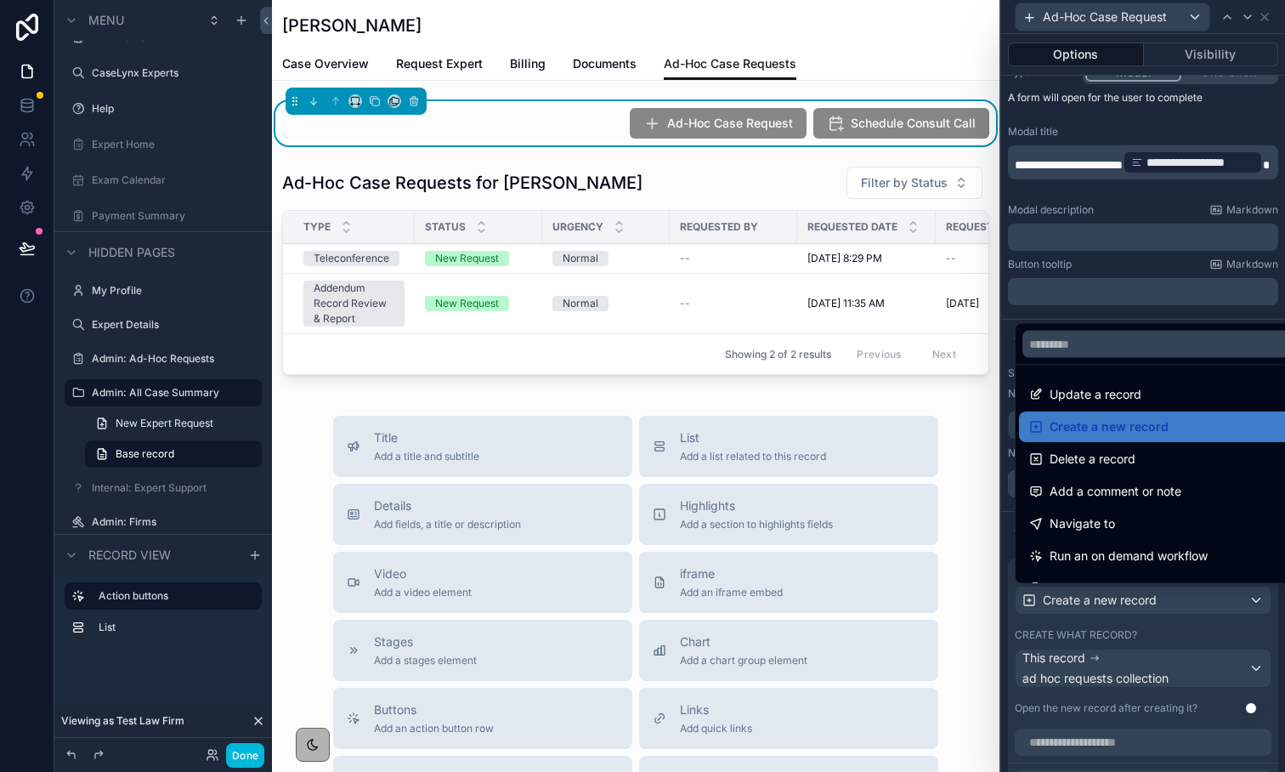
click at [1095, 436] on div "Create a new record" at bounding box center [1162, 426] width 287 height 31
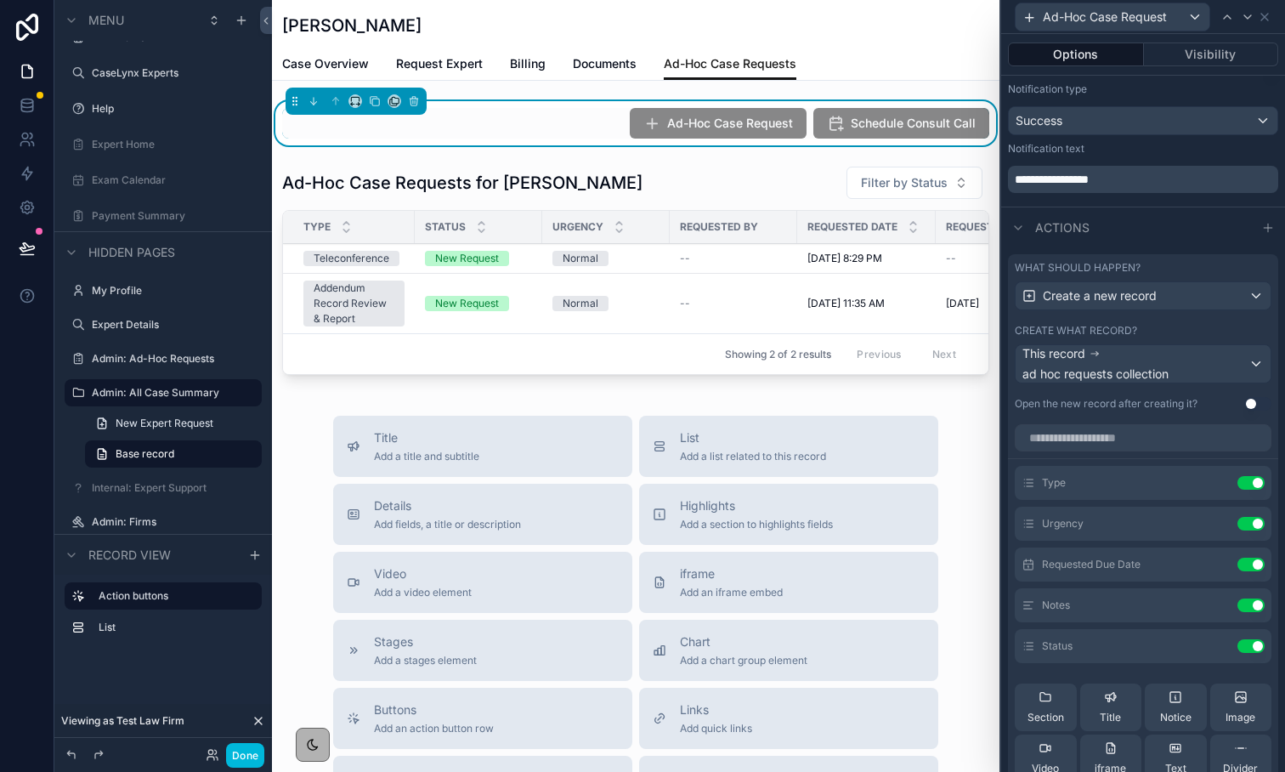
scroll to position [196, 0]
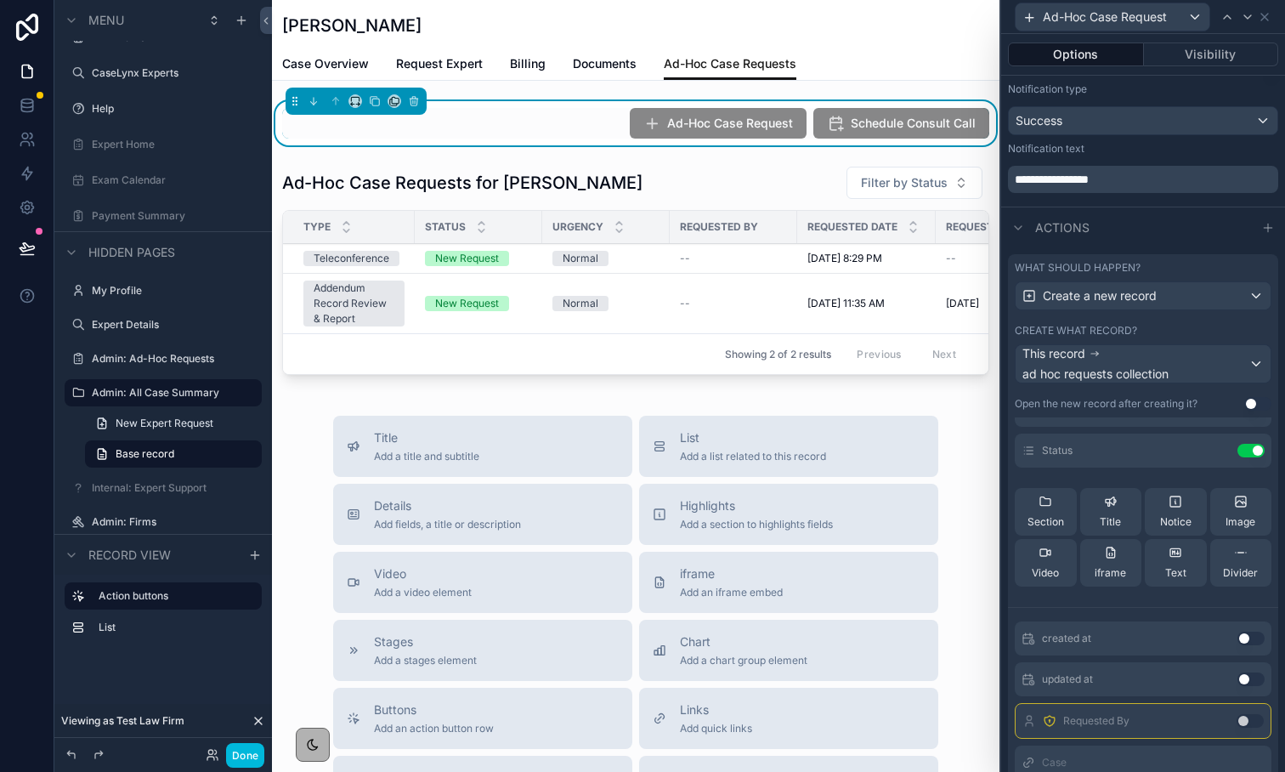
click at [1115, 550] on icon at bounding box center [1111, 553] width 14 height 14
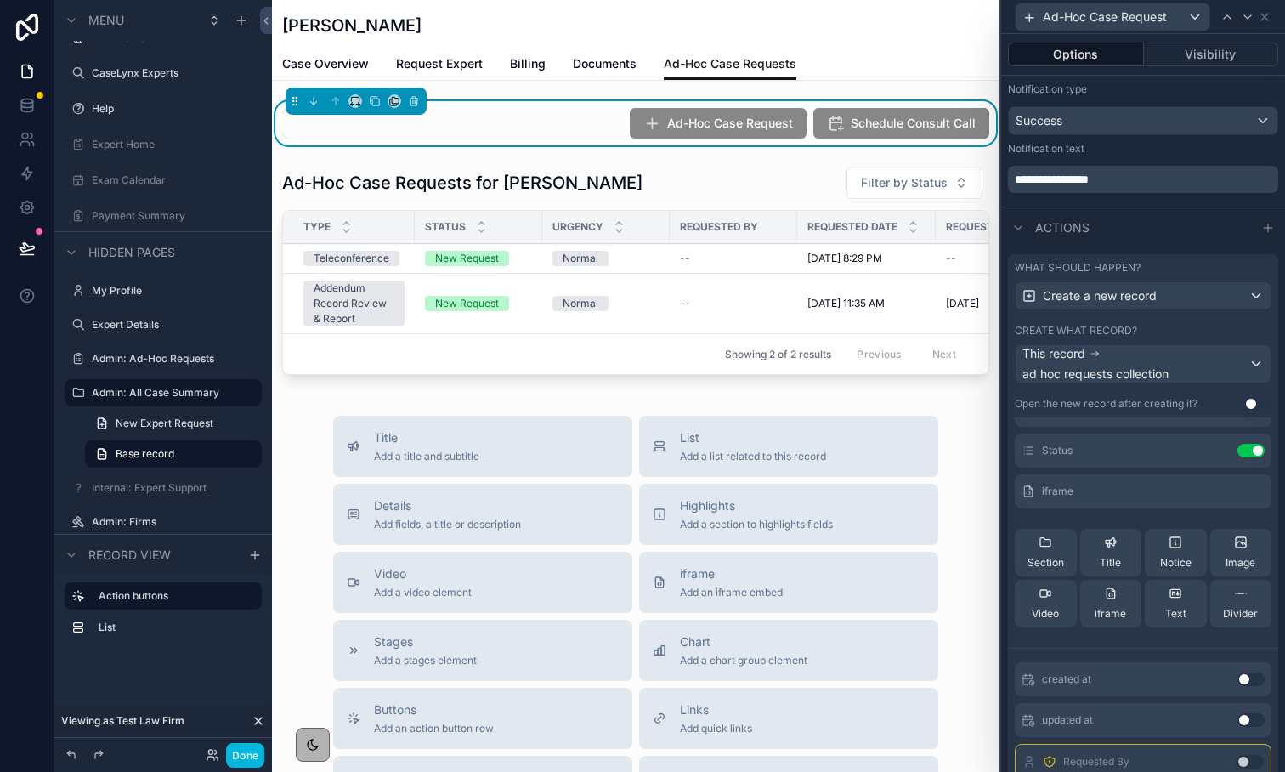
click at [0, 0] on icon at bounding box center [0, 0] width 0 height 0
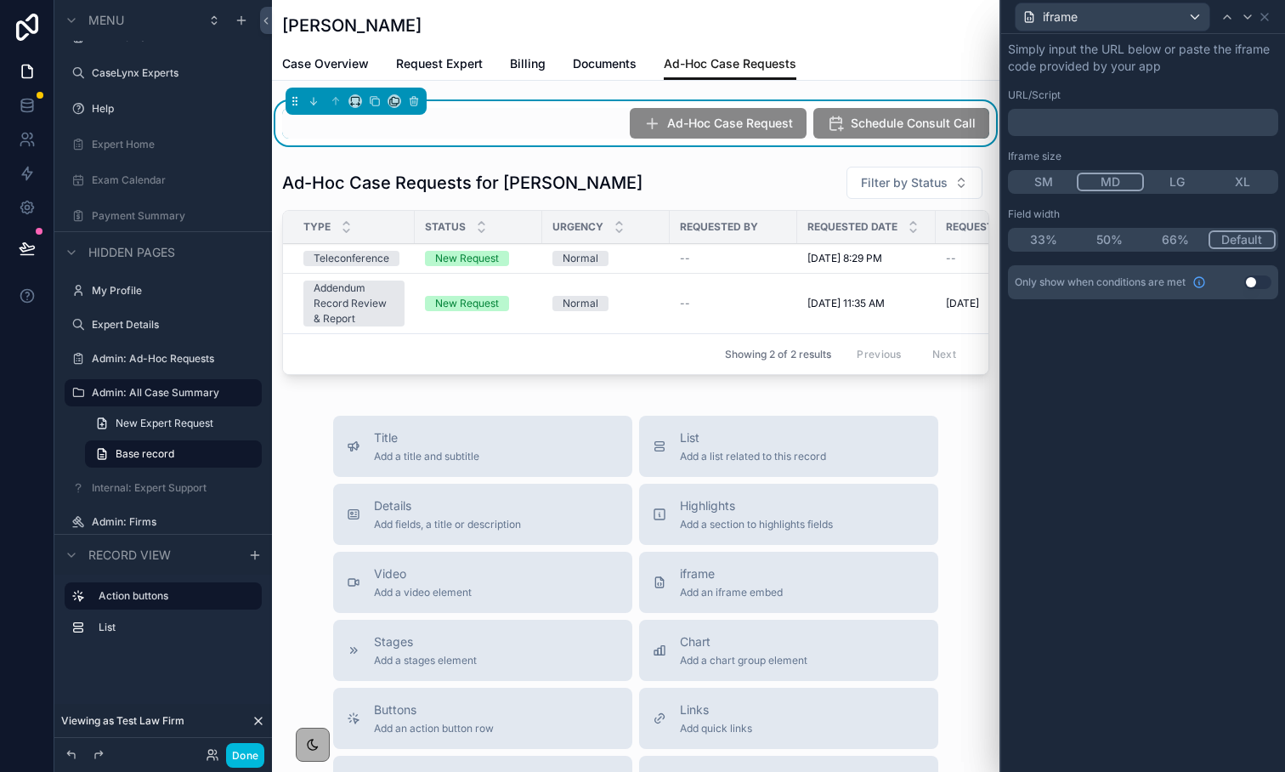
click at [1059, 127] on p "﻿" at bounding box center [1145, 122] width 260 height 17
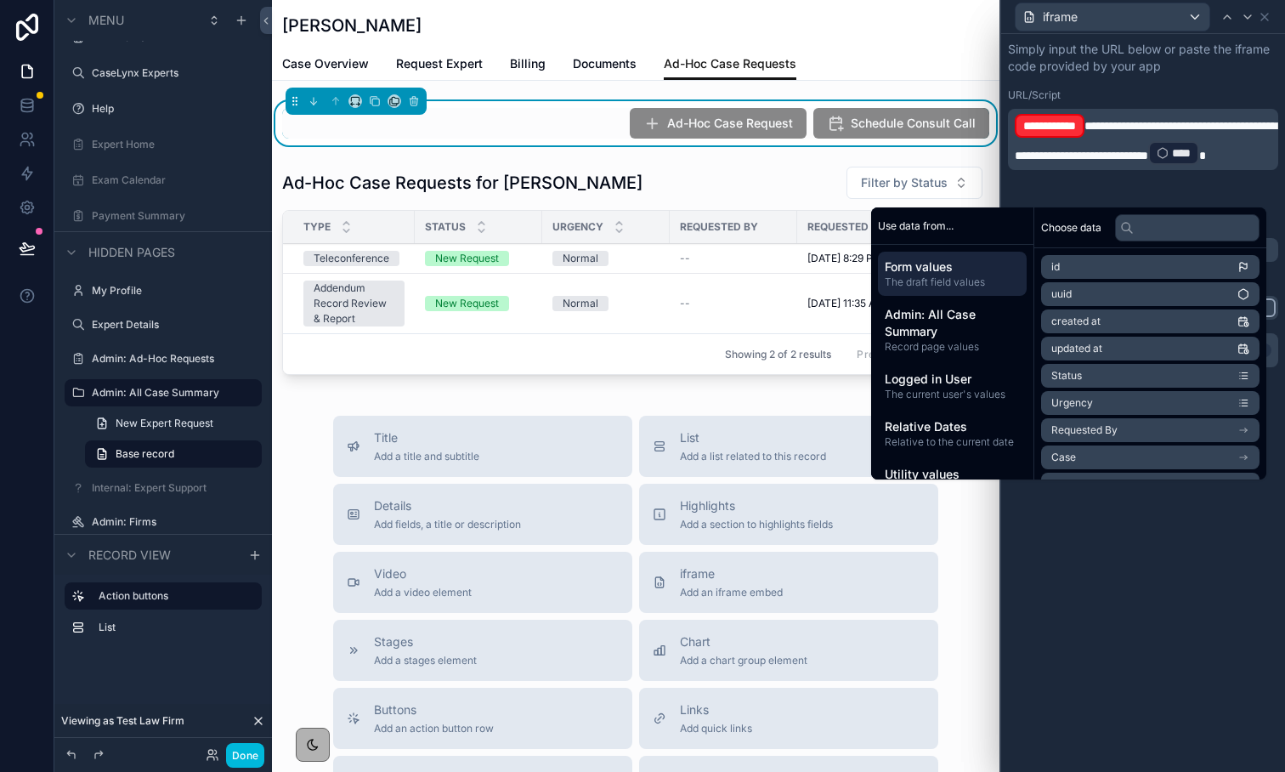
scroll to position [0, 0]
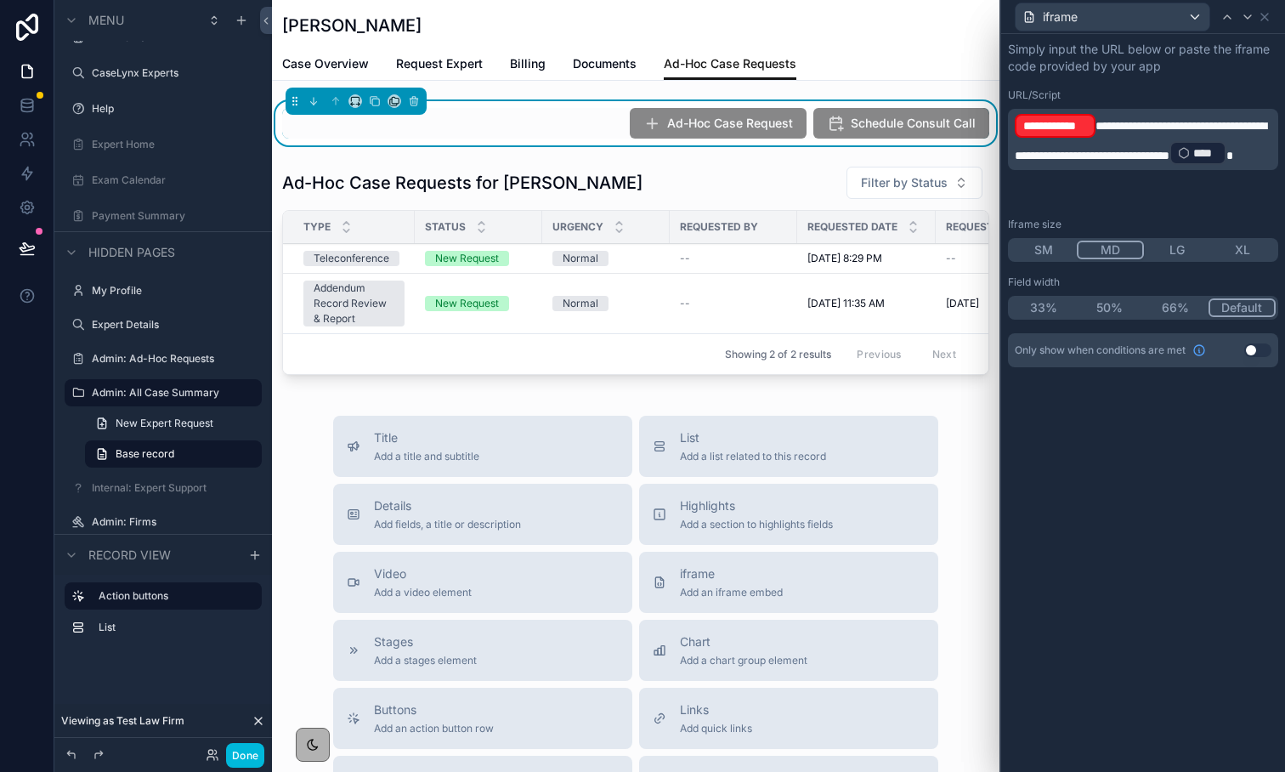
click at [1117, 128] on p "**********" at bounding box center [1145, 139] width 260 height 54
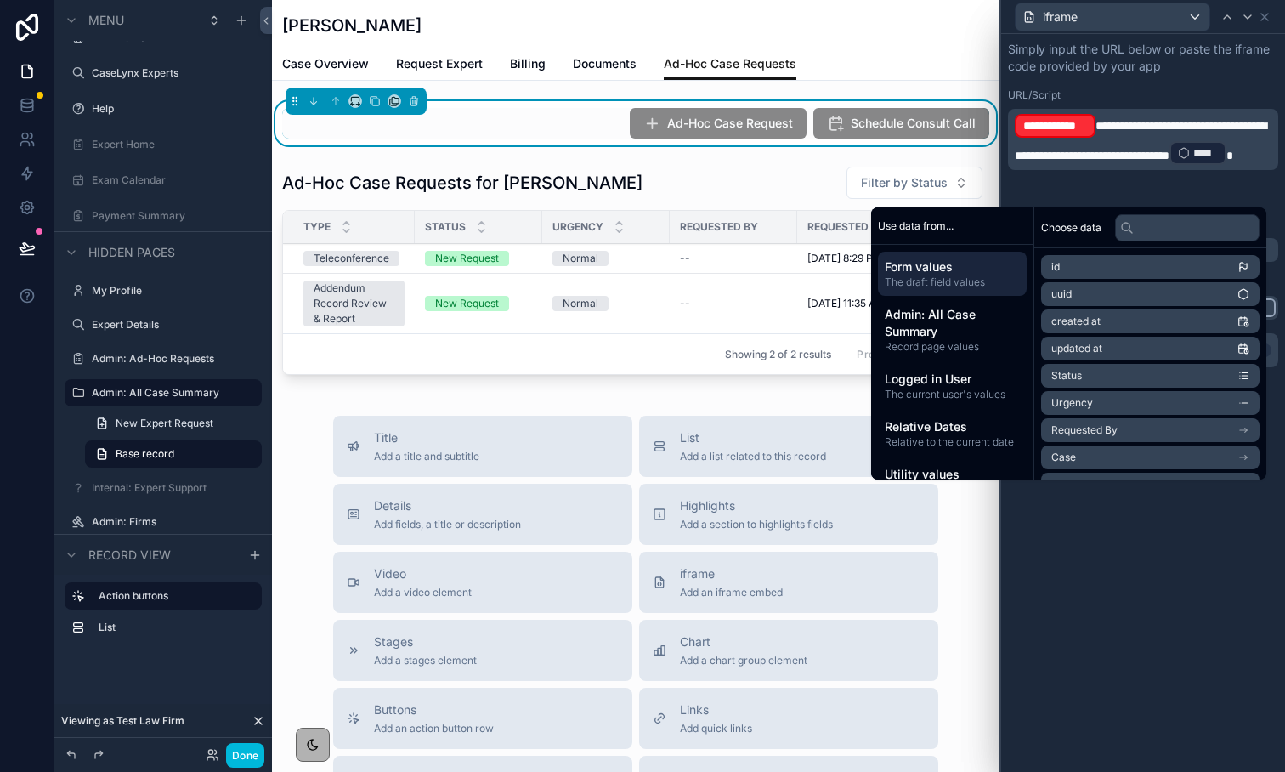
click at [1086, 167] on p "**********" at bounding box center [1145, 139] width 260 height 54
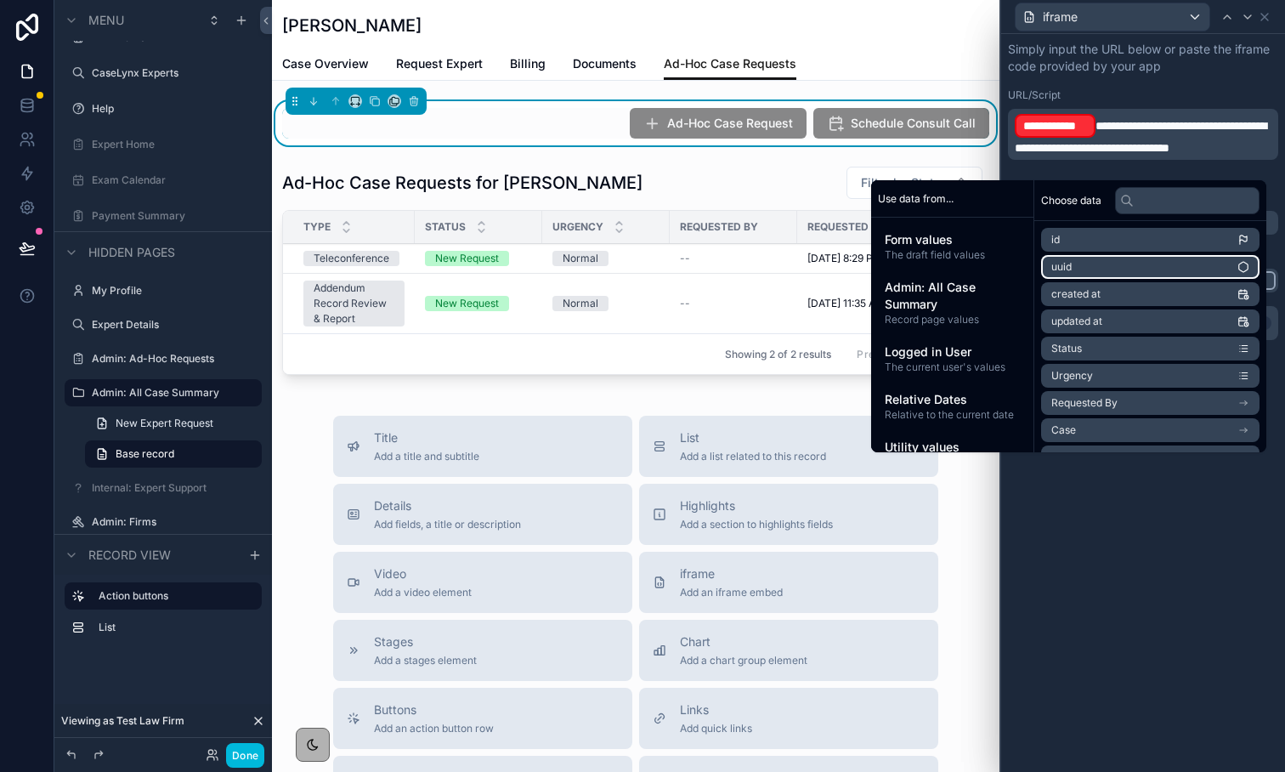
click at [1075, 266] on li "uuid" at bounding box center [1150, 267] width 218 height 24
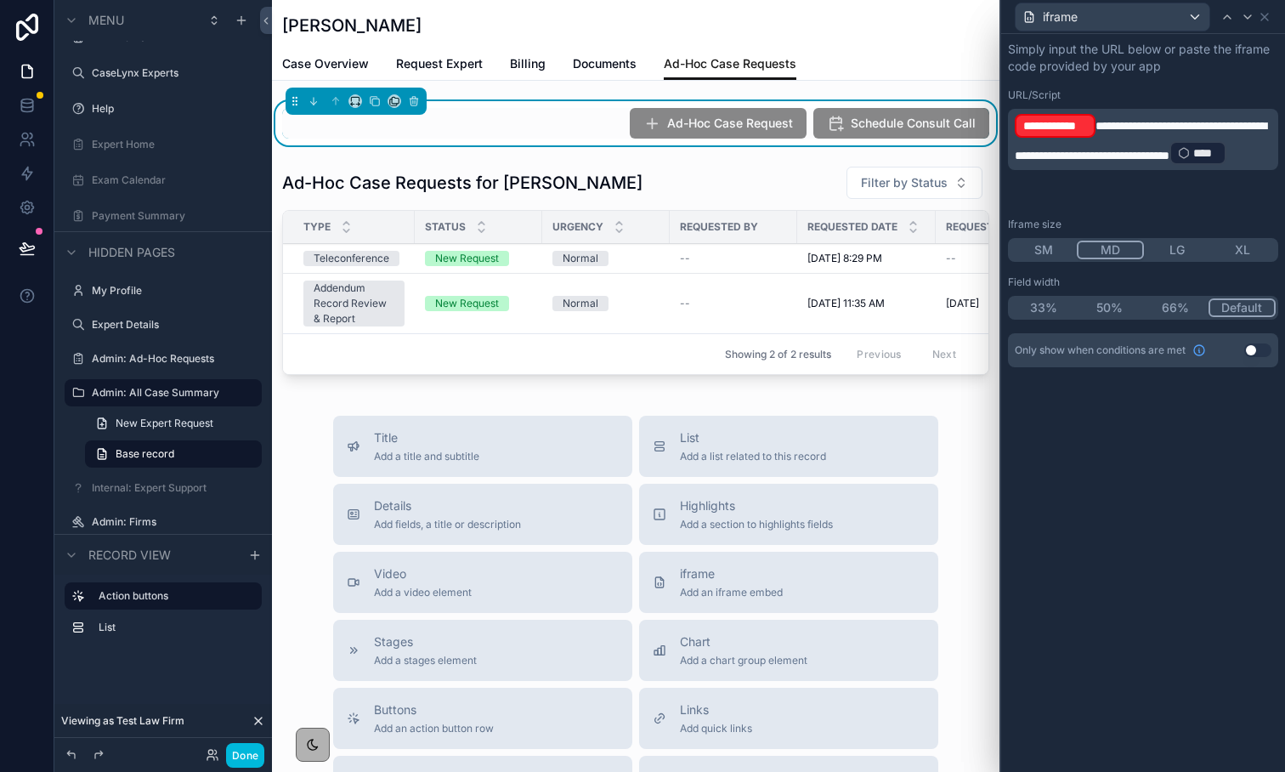
click at [1097, 128] on span "**********" at bounding box center [1141, 141] width 252 height 42
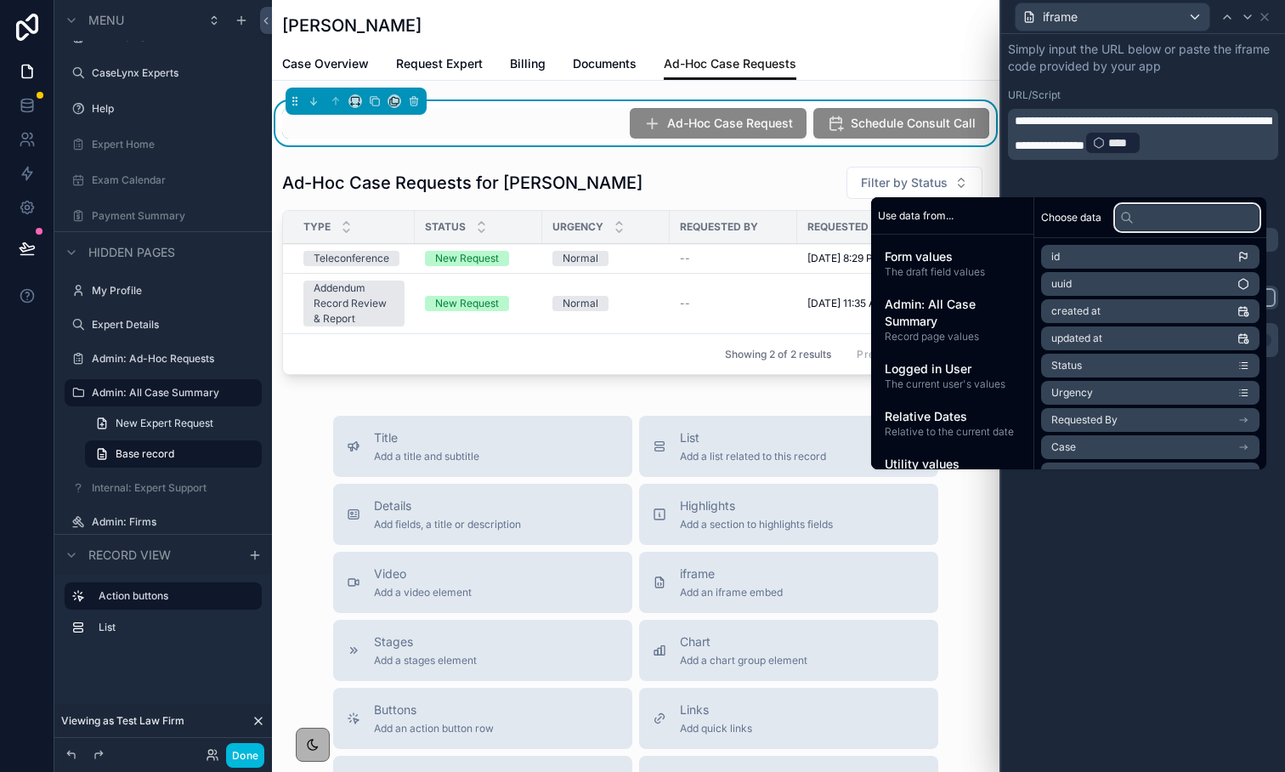
click at [1141, 222] on input "text" at bounding box center [1187, 217] width 145 height 27
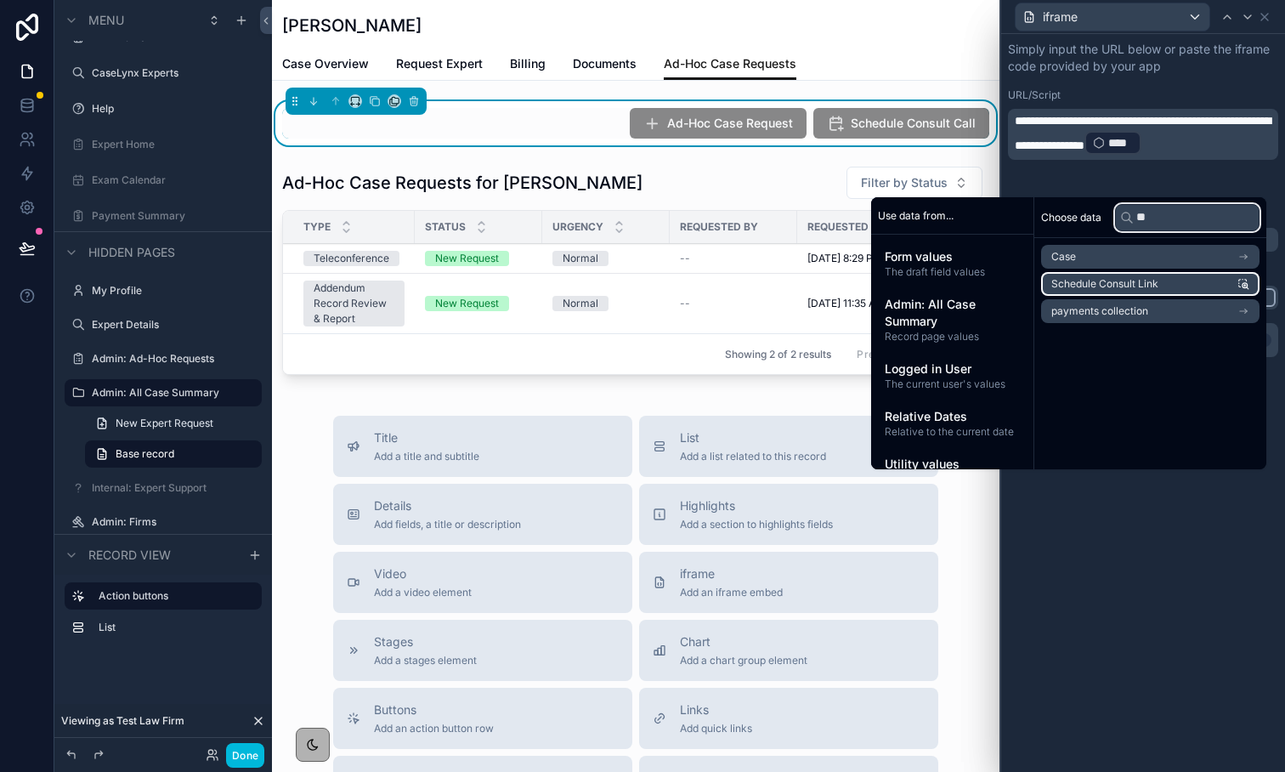
type input "**"
click at [1121, 286] on span "Schedule Consult Link" at bounding box center [1105, 284] width 107 height 14
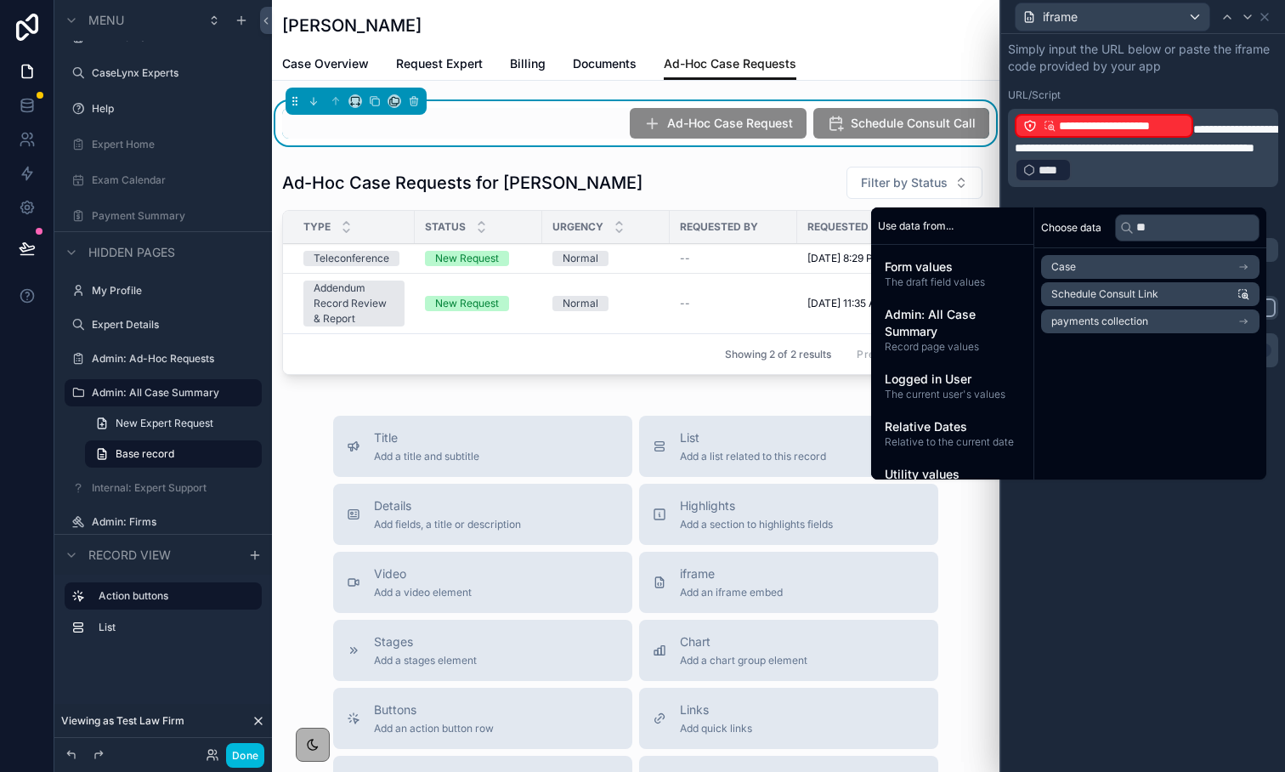
click at [1217, 638] on div "**********" at bounding box center [1143, 403] width 284 height 738
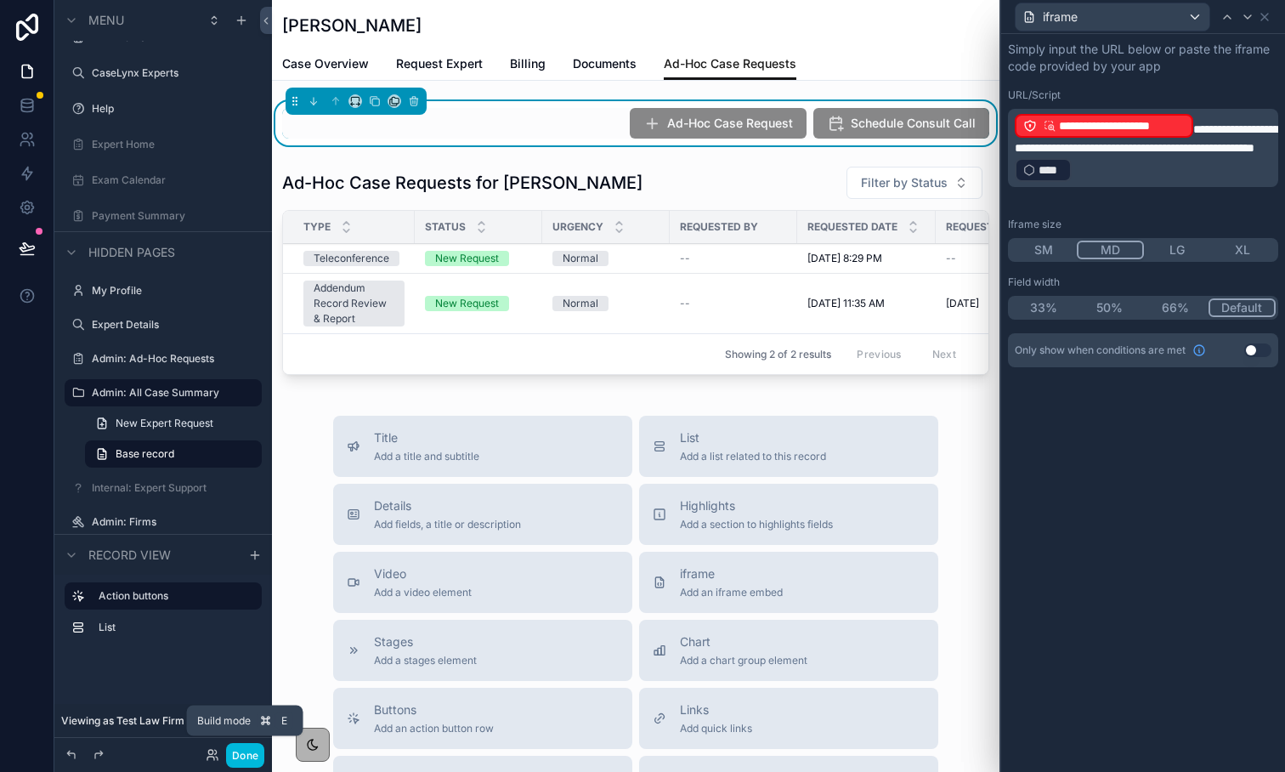
click at [238, 755] on button "Done" at bounding box center [245, 755] width 38 height 25
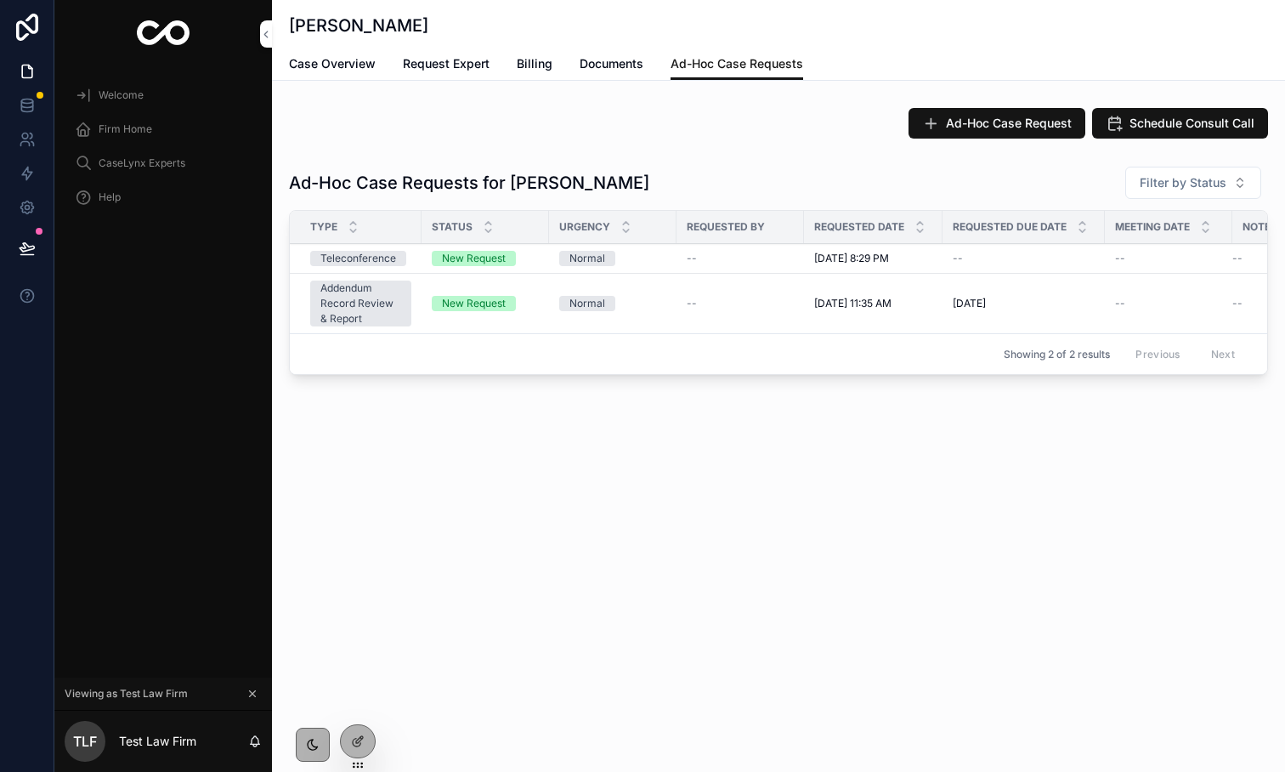
click at [956, 122] on span "Ad-Hoc Case Request" at bounding box center [1009, 123] width 126 height 17
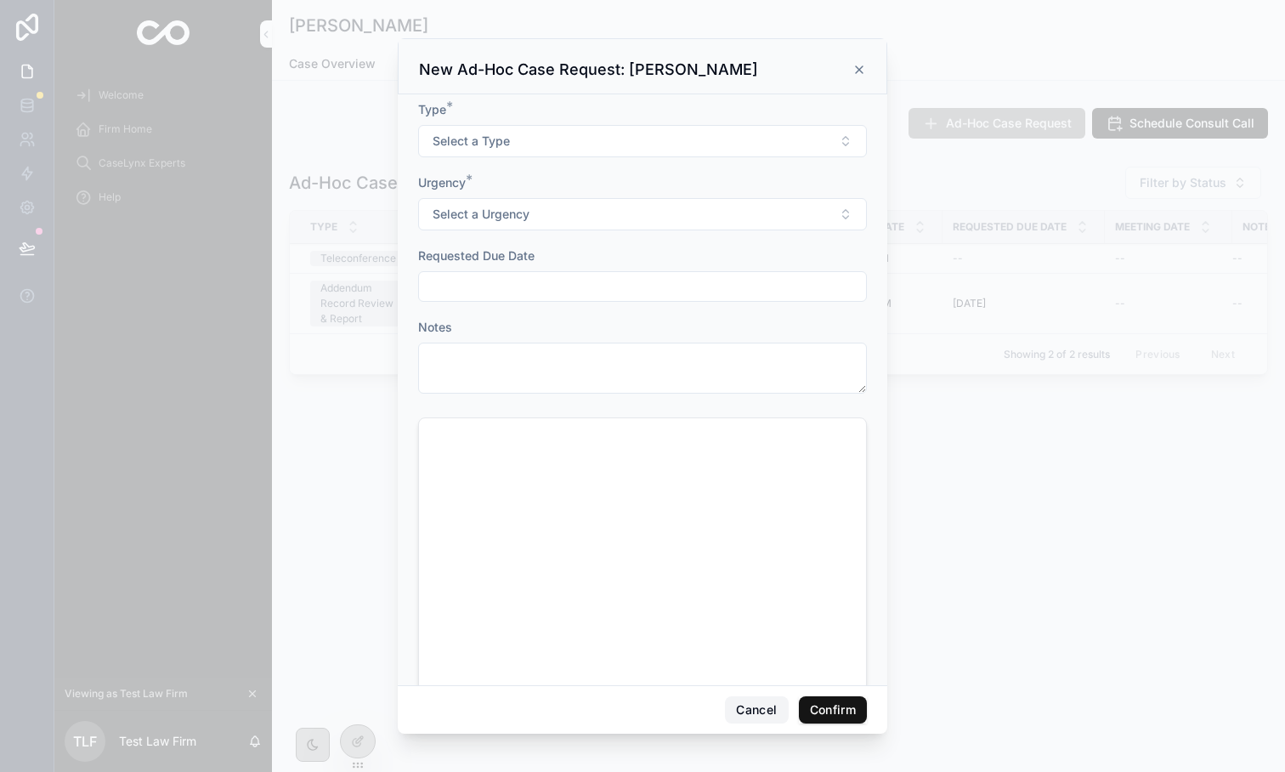
click at [768, 712] on button "Cancel" at bounding box center [756, 709] width 63 height 27
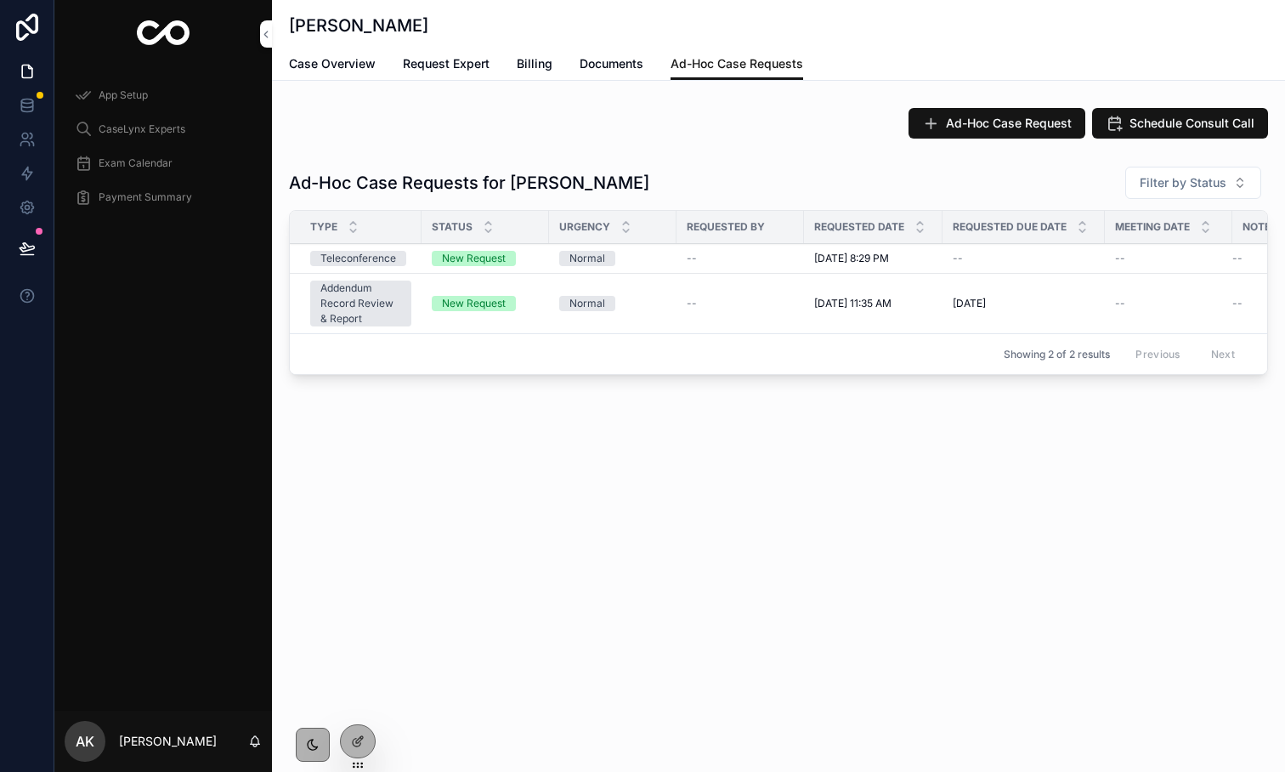
click at [974, 120] on span "Ad-Hoc Case Request" at bounding box center [1009, 123] width 126 height 17
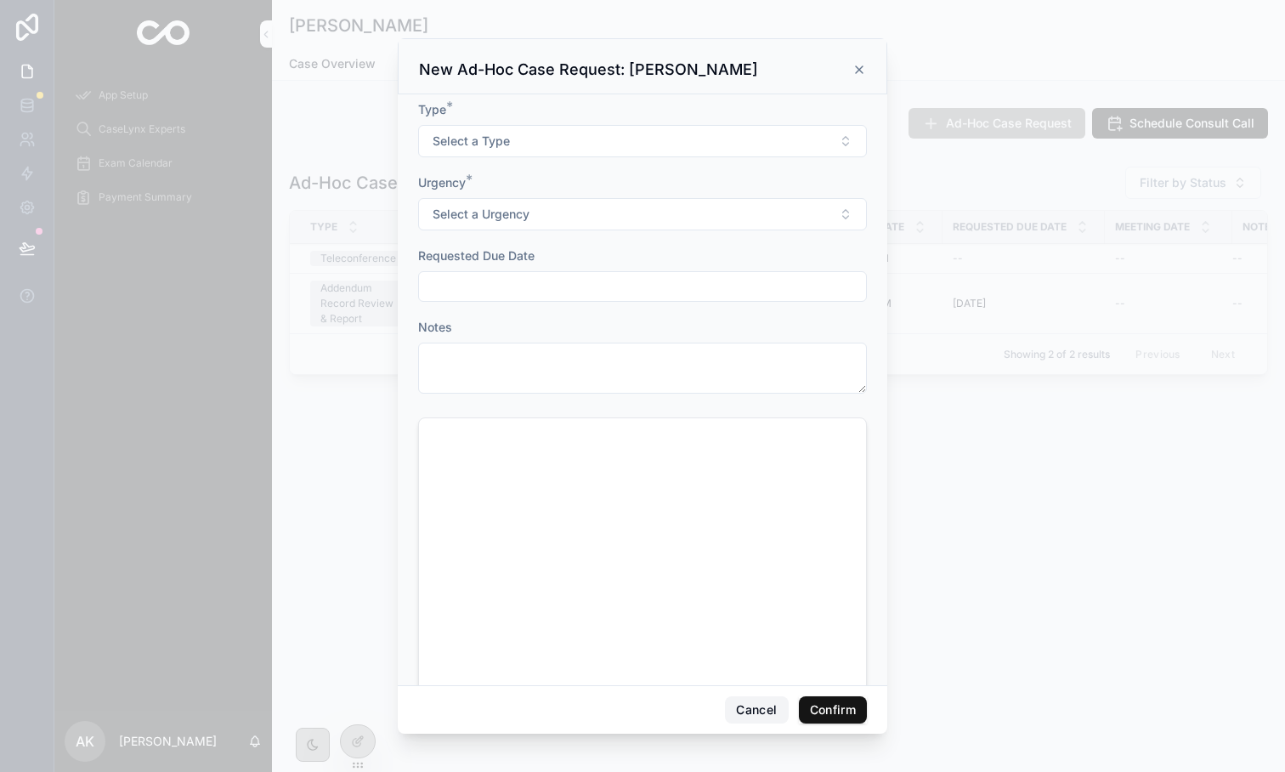
click at [769, 713] on button "Cancel" at bounding box center [756, 709] width 63 height 27
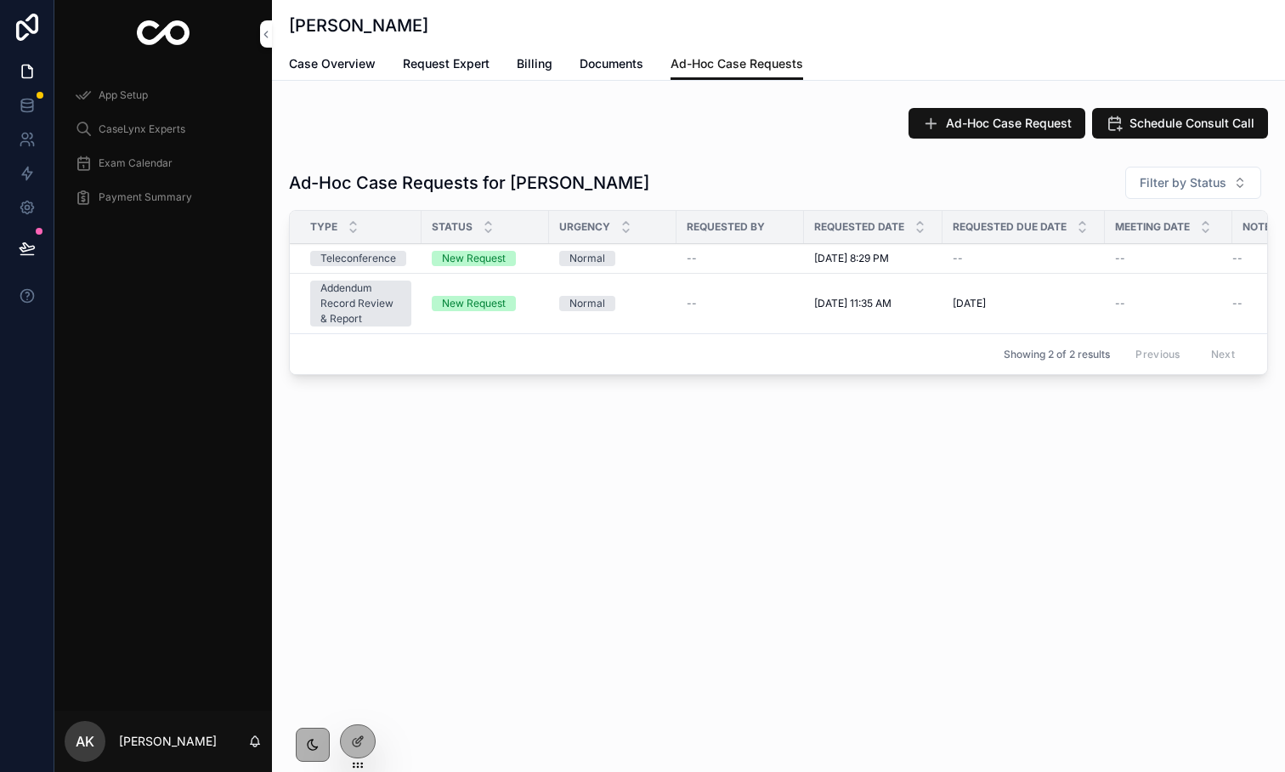
click at [366, 736] on div at bounding box center [358, 741] width 34 height 32
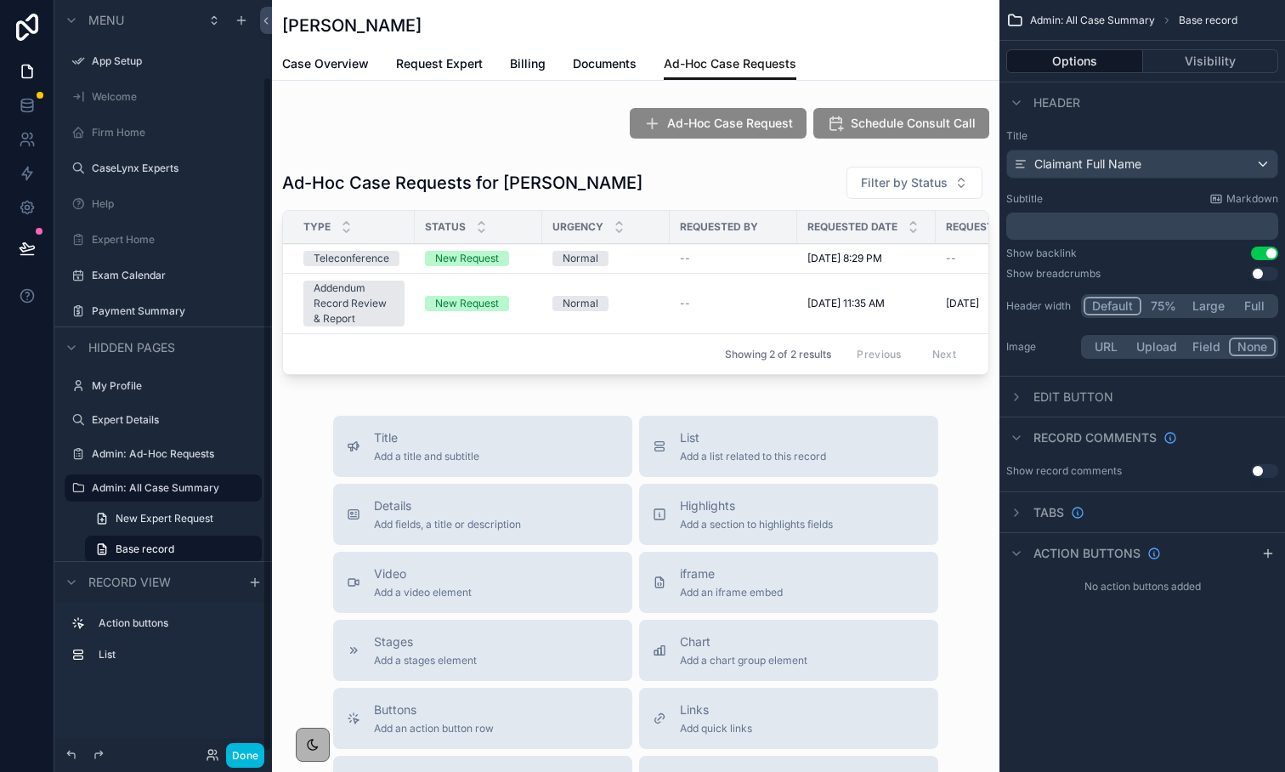
scroll to position [85, 0]
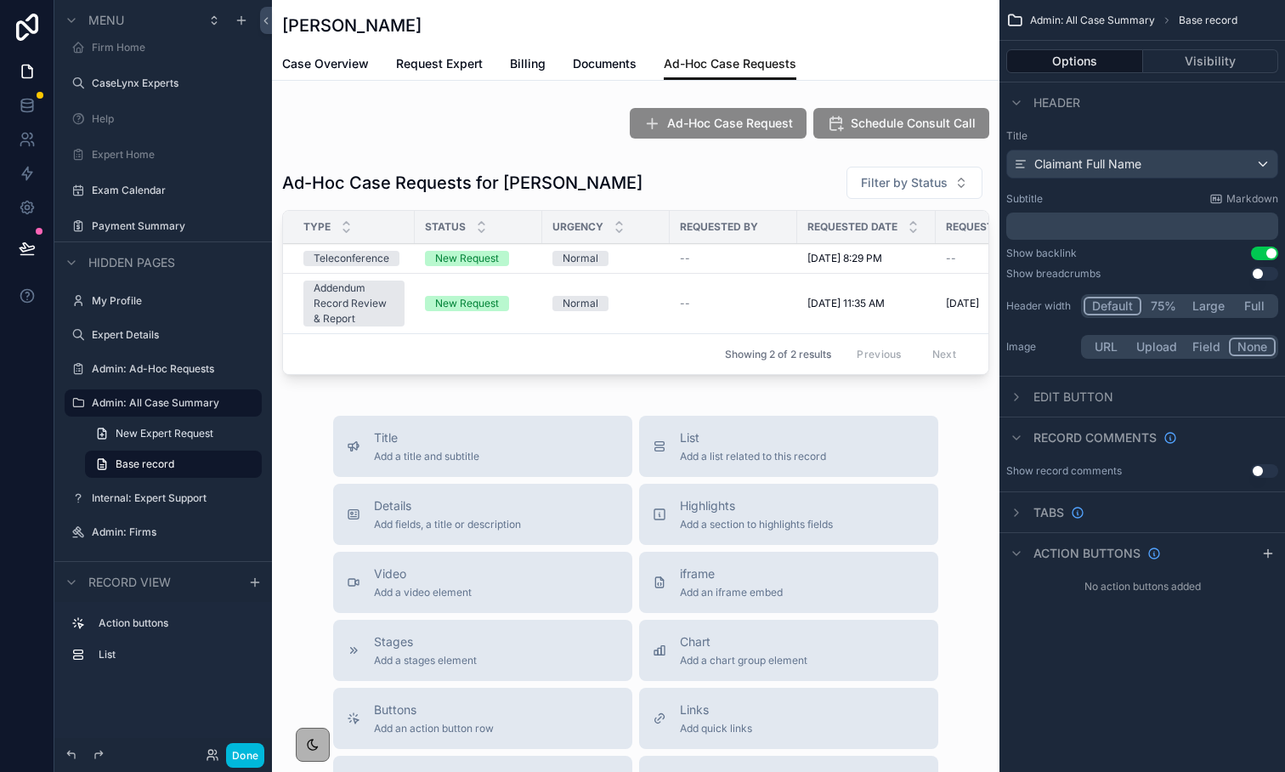
click at [732, 142] on div "scrollable content" at bounding box center [636, 123] width 728 height 44
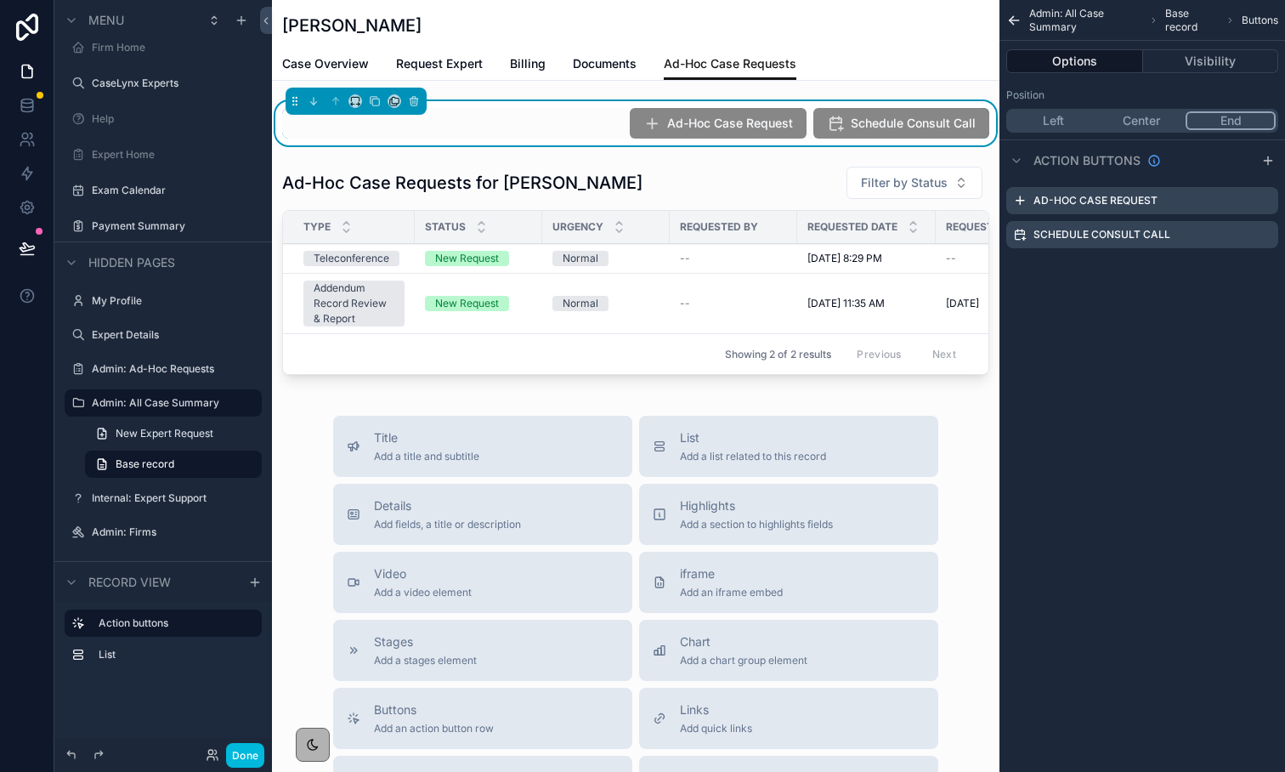
click at [0, 0] on icon "scrollable content" at bounding box center [0, 0] width 0 height 0
click at [1261, 204] on div "Menu App Setup Welcome Firm Home CaseLynx Experts Help Expert Home Exam Calenda…" at bounding box center [642, 386] width 1285 height 772
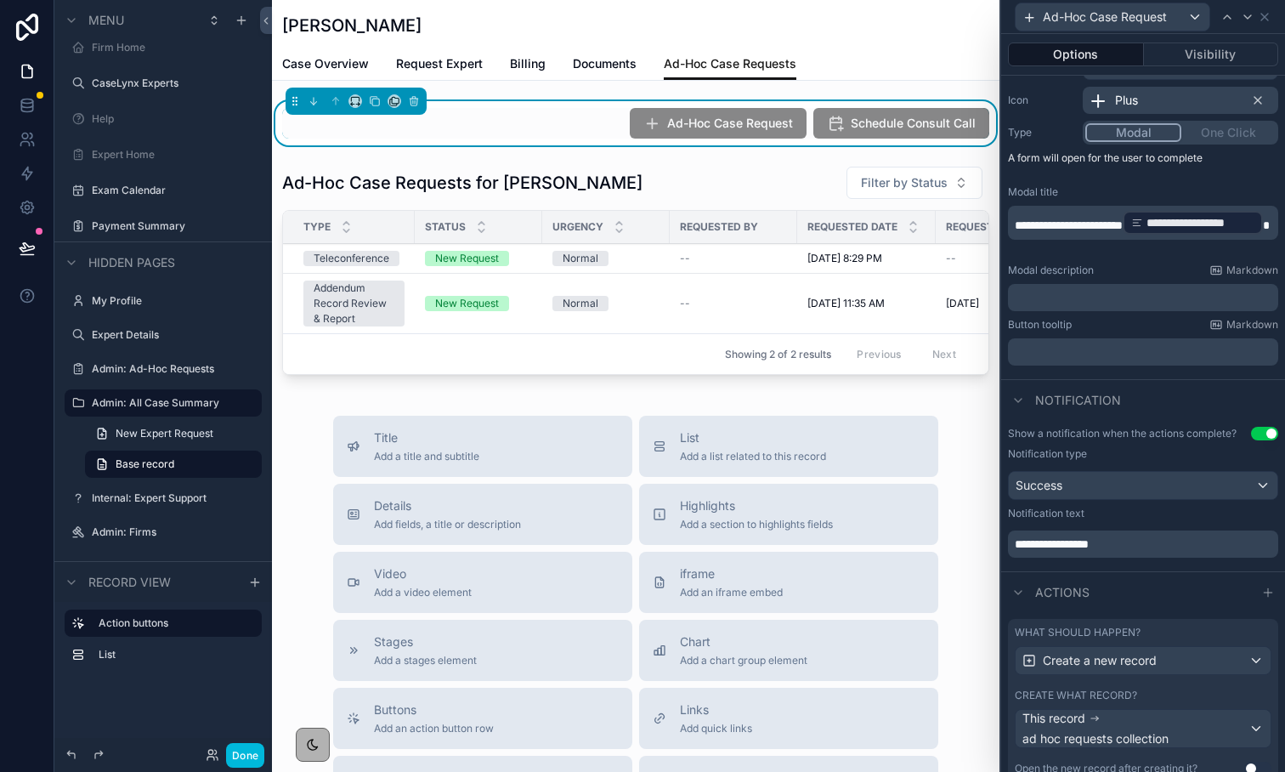
scroll to position [228, 0]
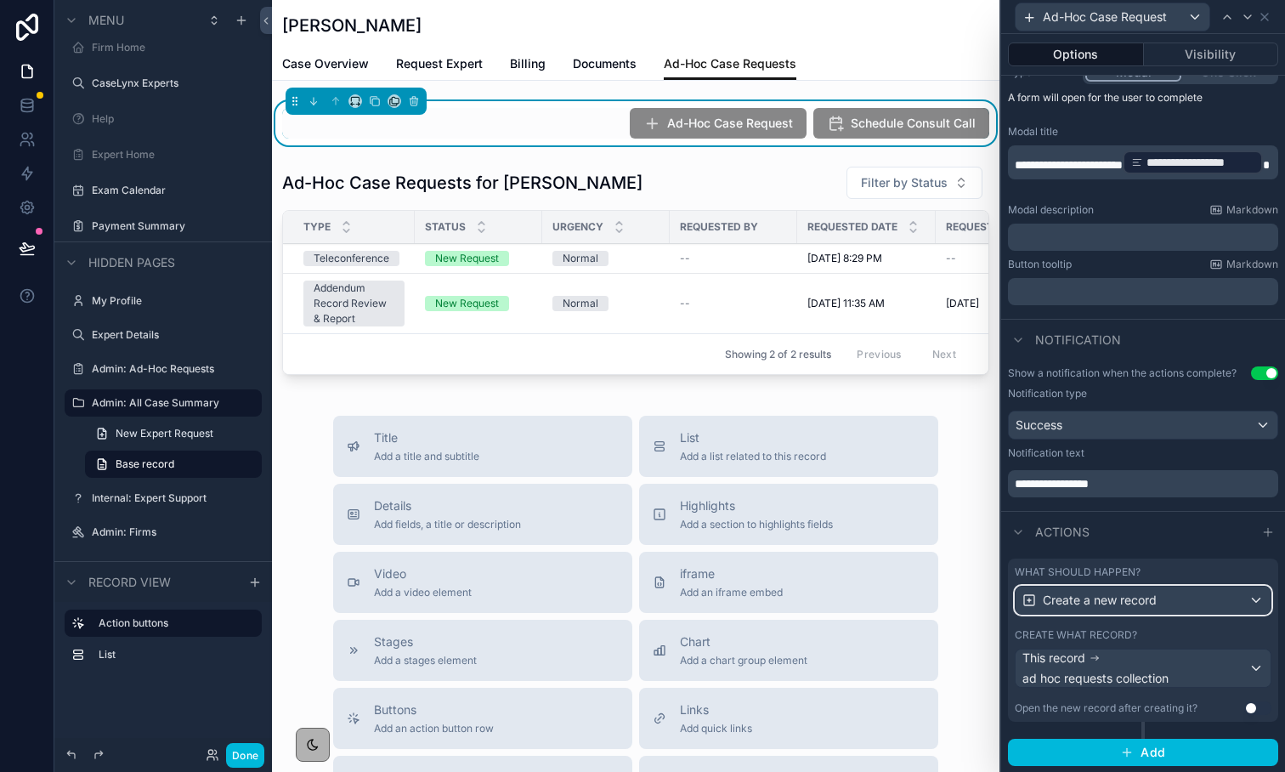
click at [1217, 610] on div "Create a new record" at bounding box center [1143, 600] width 255 height 27
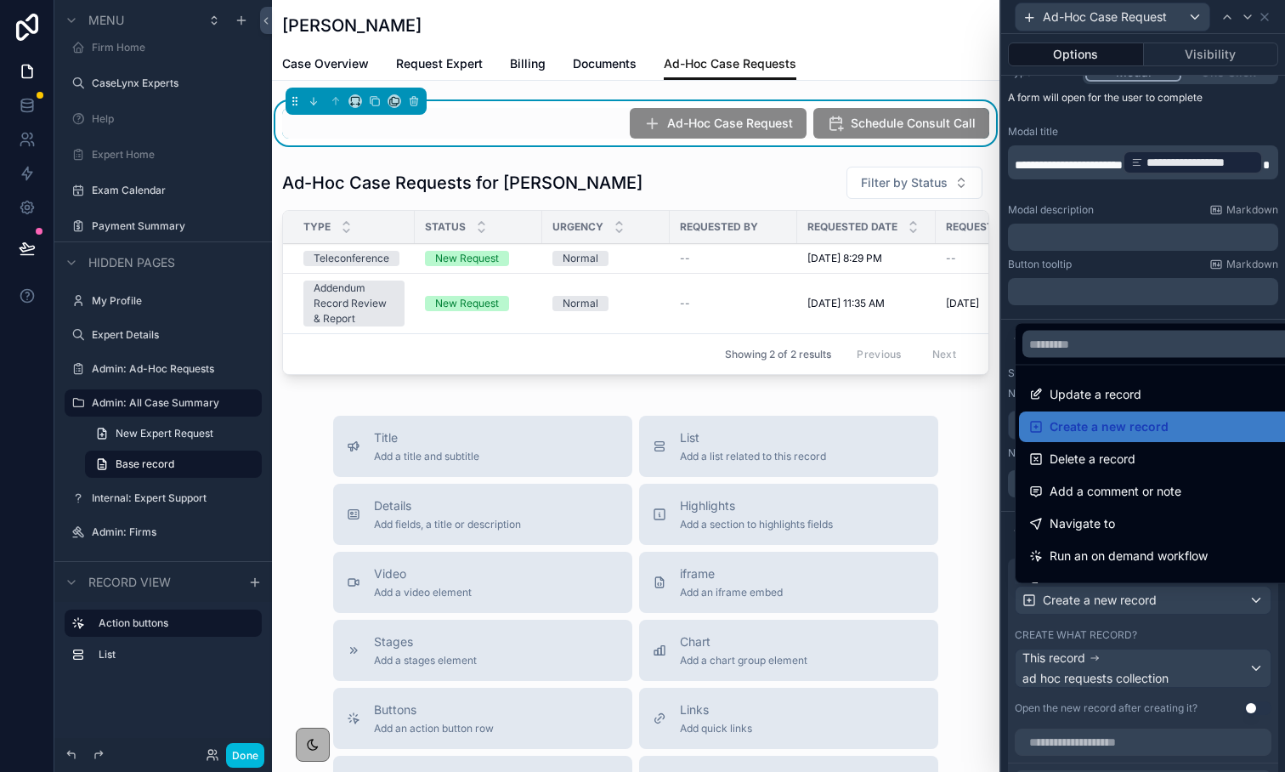
click at [1266, 624] on div at bounding box center [1143, 386] width 284 height 772
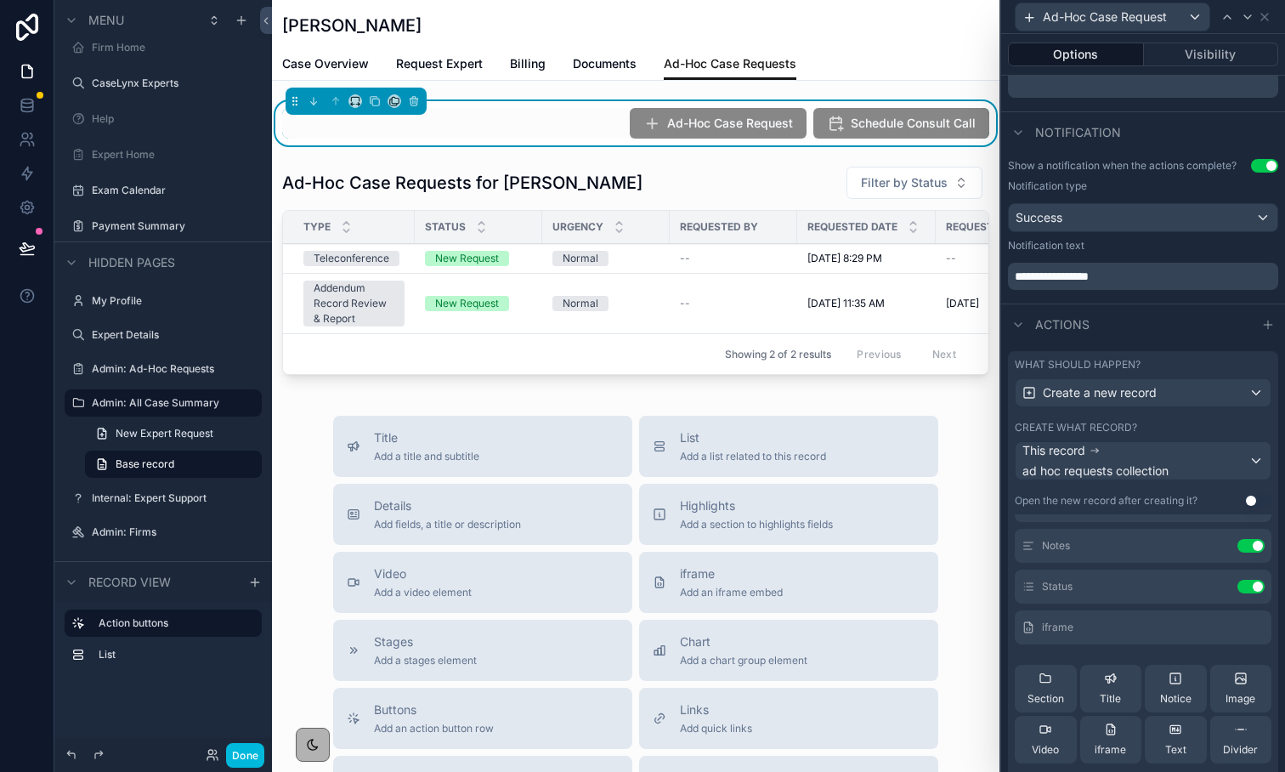
scroll to position [155, 0]
click at [0, 0] on icon at bounding box center [0, 0] width 0 height 0
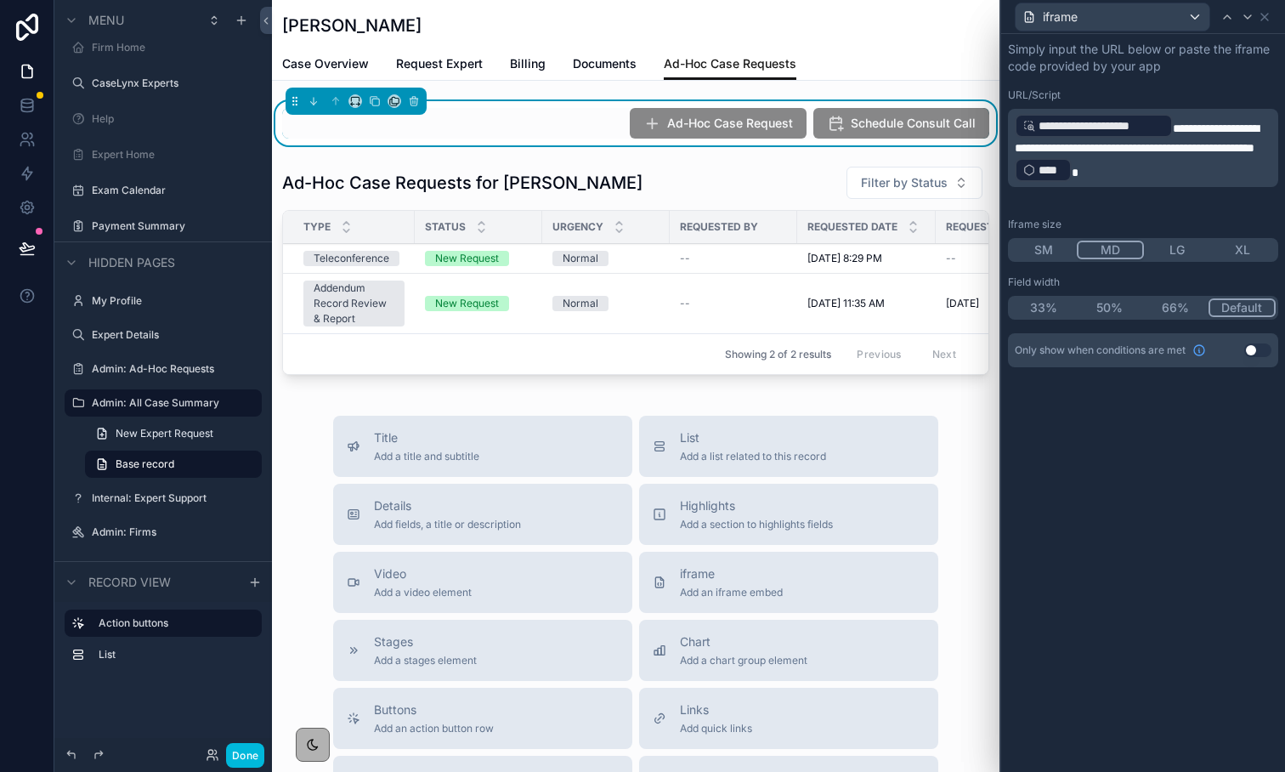
click at [1100, 128] on span "**********" at bounding box center [1102, 125] width 126 height 17
click at [1179, 121] on p "**********" at bounding box center [1145, 147] width 260 height 71
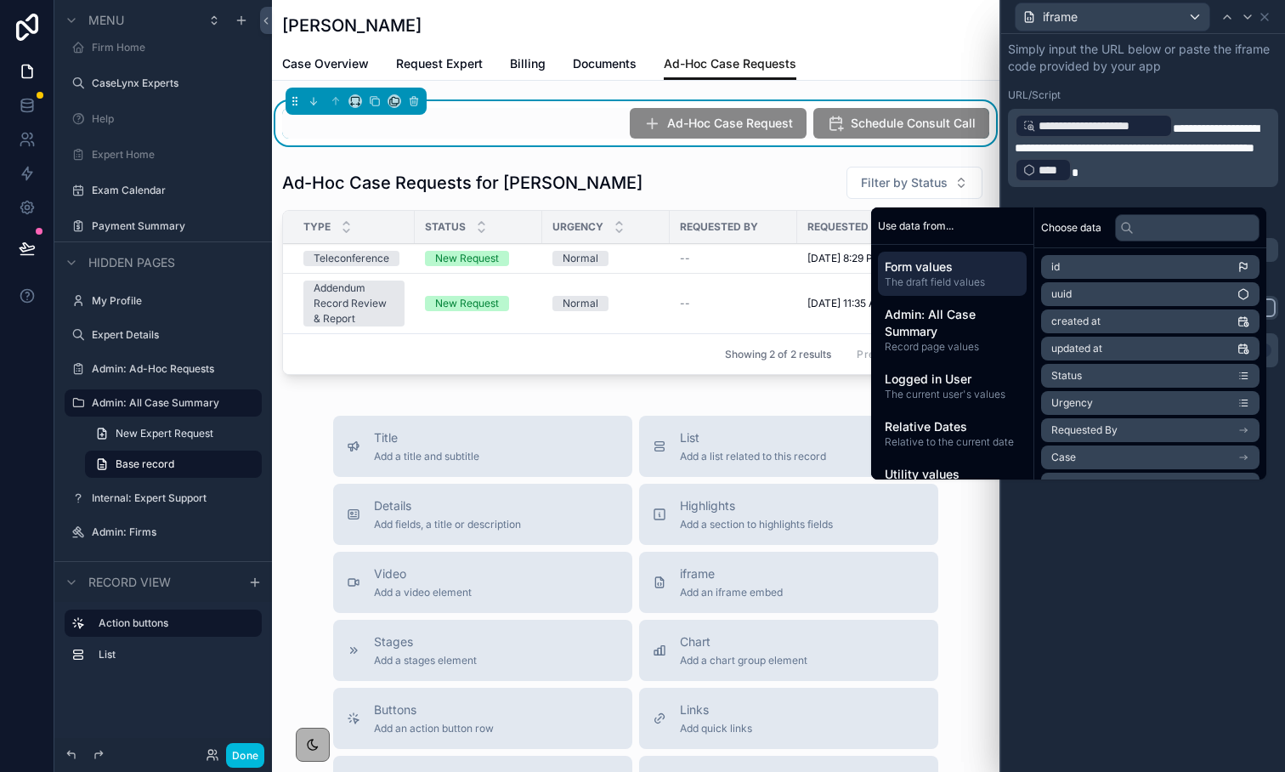
click at [1055, 179] on span "****" at bounding box center [1051, 170] width 25 height 17
click at [1105, 176] on p "**********" at bounding box center [1145, 147] width 260 height 71
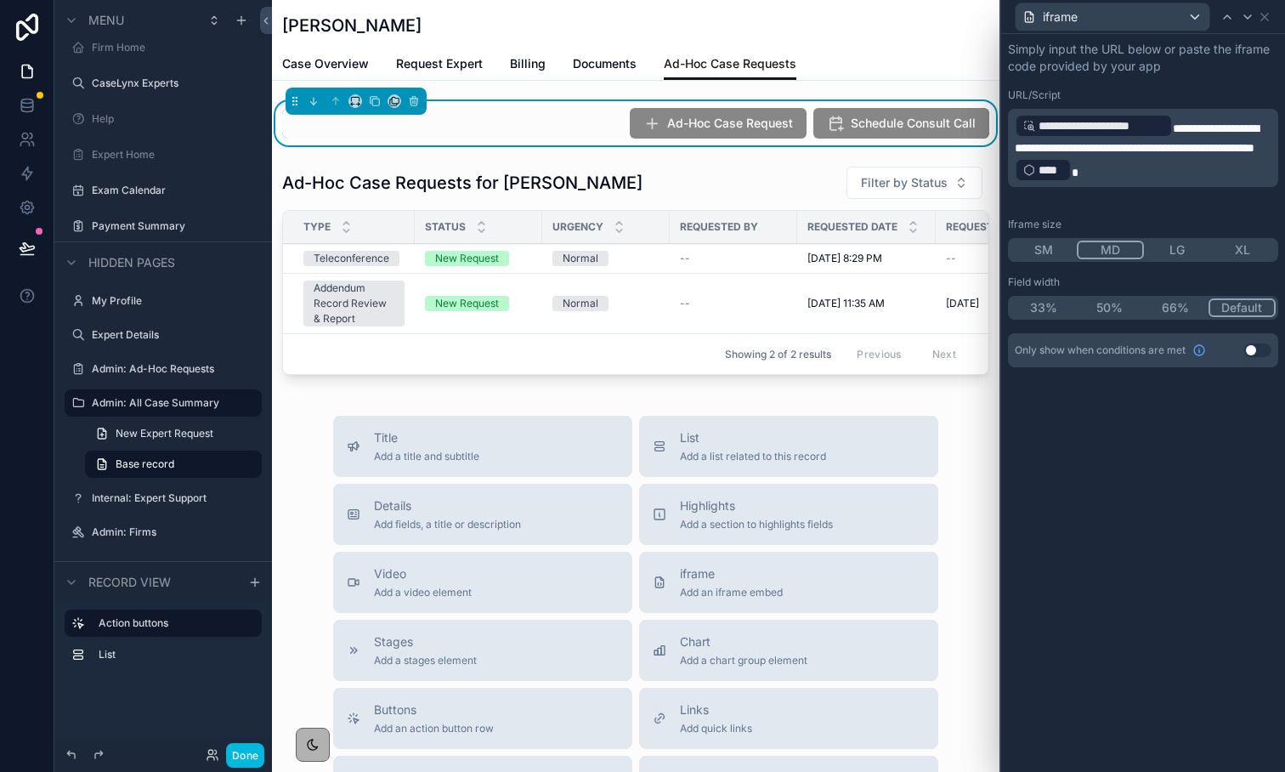
click at [1144, 71] on p "Simply input the URL below or paste the iframe code provided by your app" at bounding box center [1143, 58] width 270 height 34
click at [1264, 21] on icon at bounding box center [1265, 17] width 14 height 14
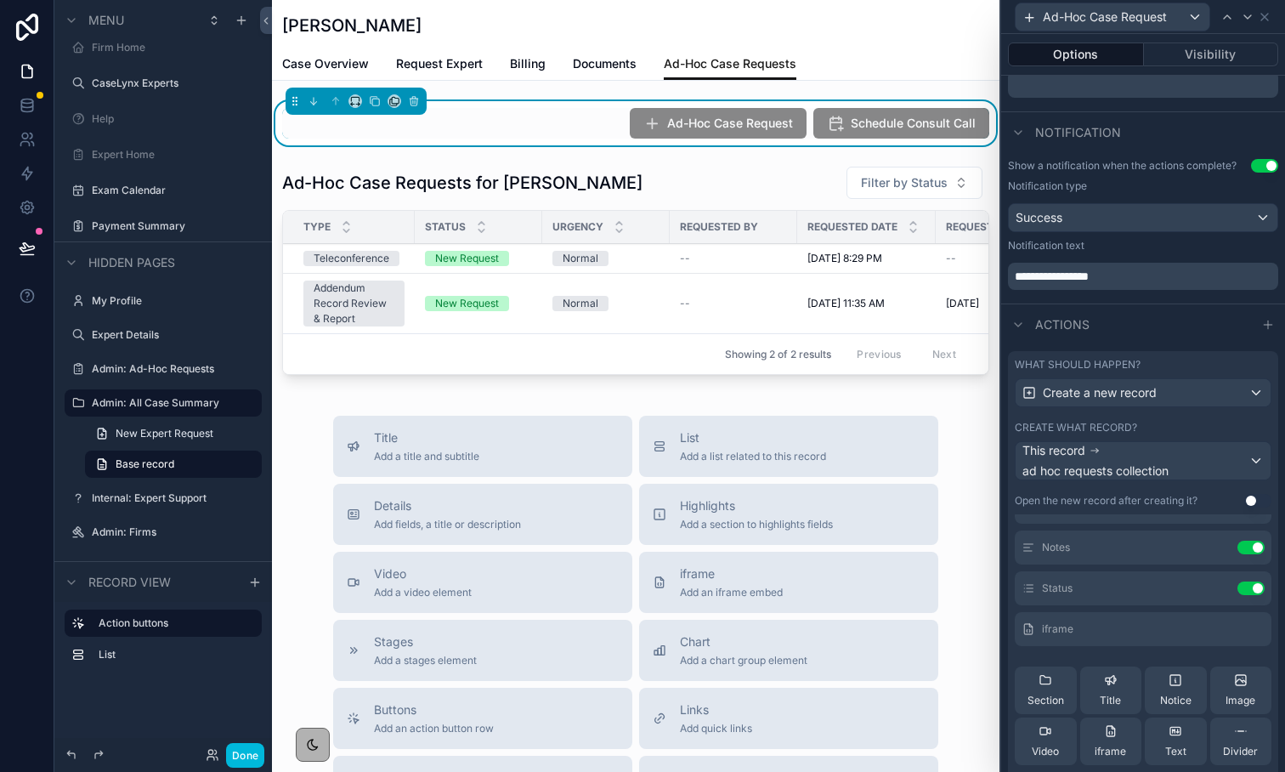
scroll to position [655, 0]
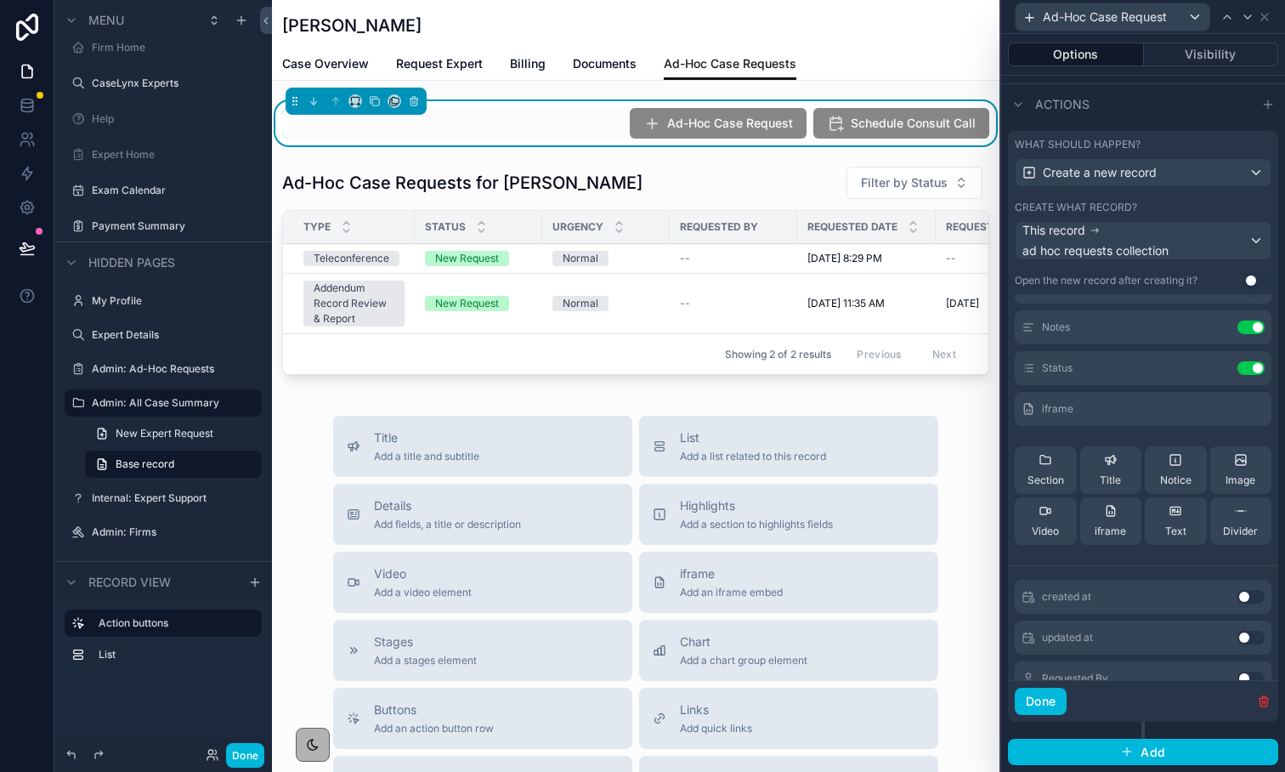
click at [1044, 695] on button "Done" at bounding box center [1041, 701] width 52 height 27
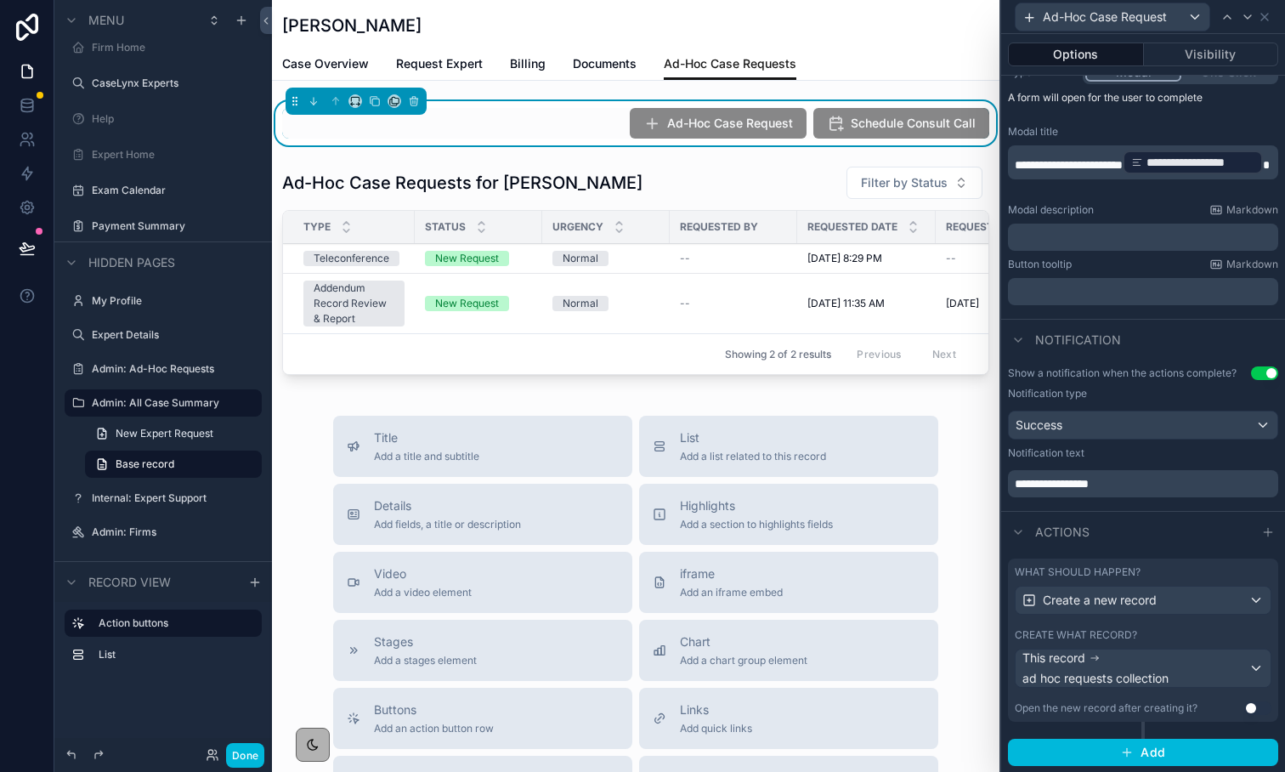
click at [242, 762] on button "Done" at bounding box center [245, 755] width 38 height 25
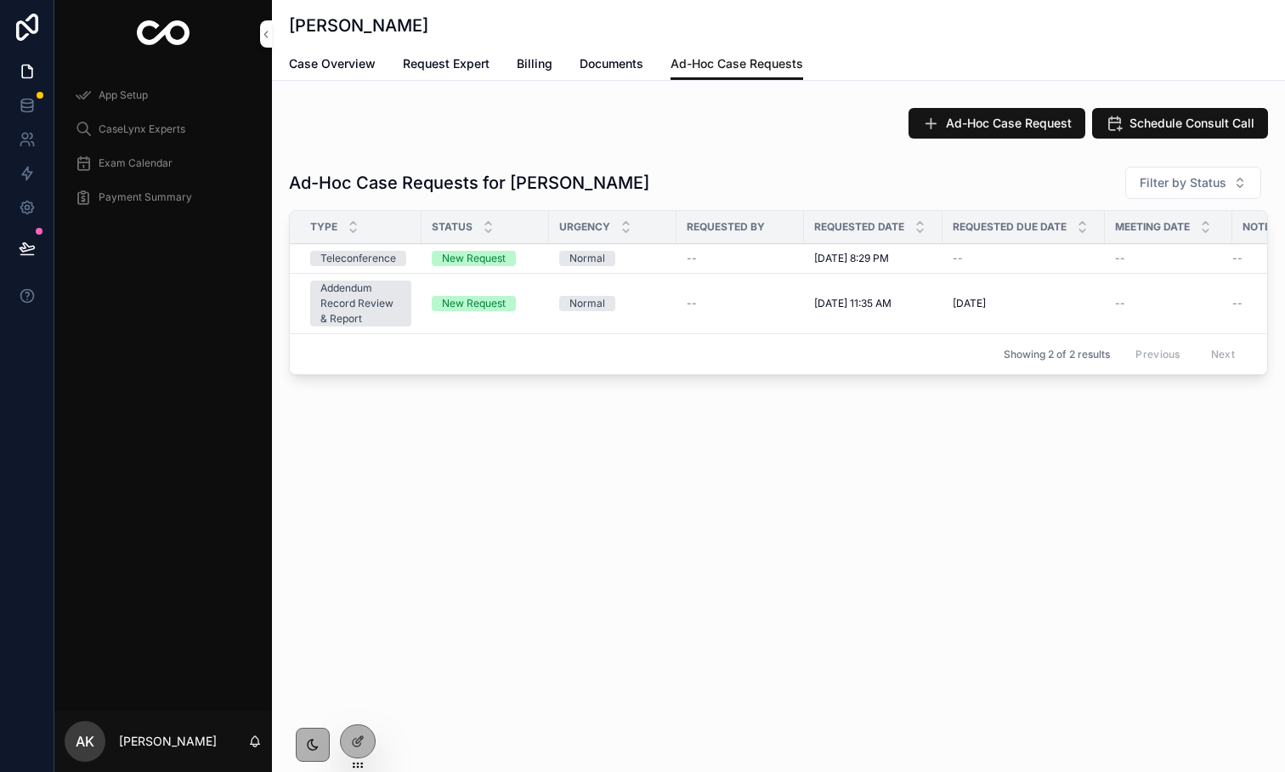
click at [946, 127] on span "Ad-Hoc Case Request" at bounding box center [1009, 123] width 126 height 17
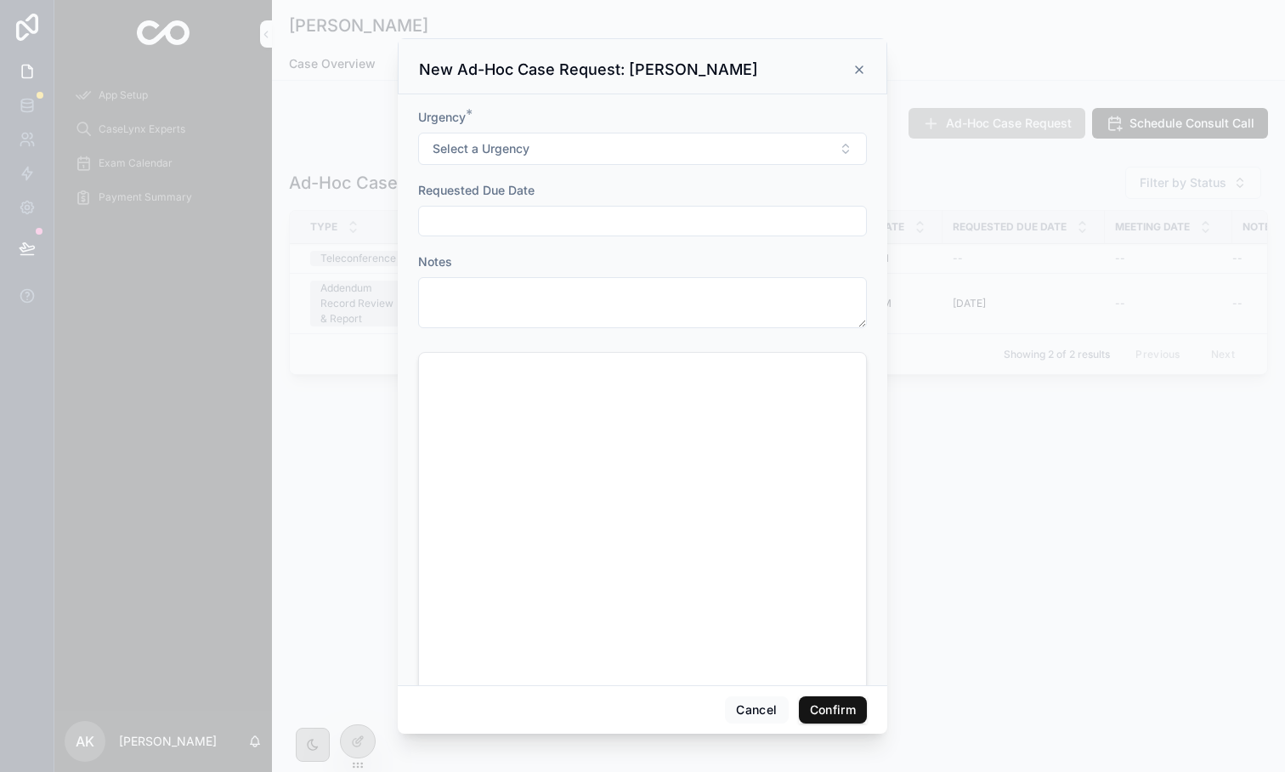
scroll to position [140, 0]
click at [858, 71] on icon at bounding box center [859, 69] width 7 height 7
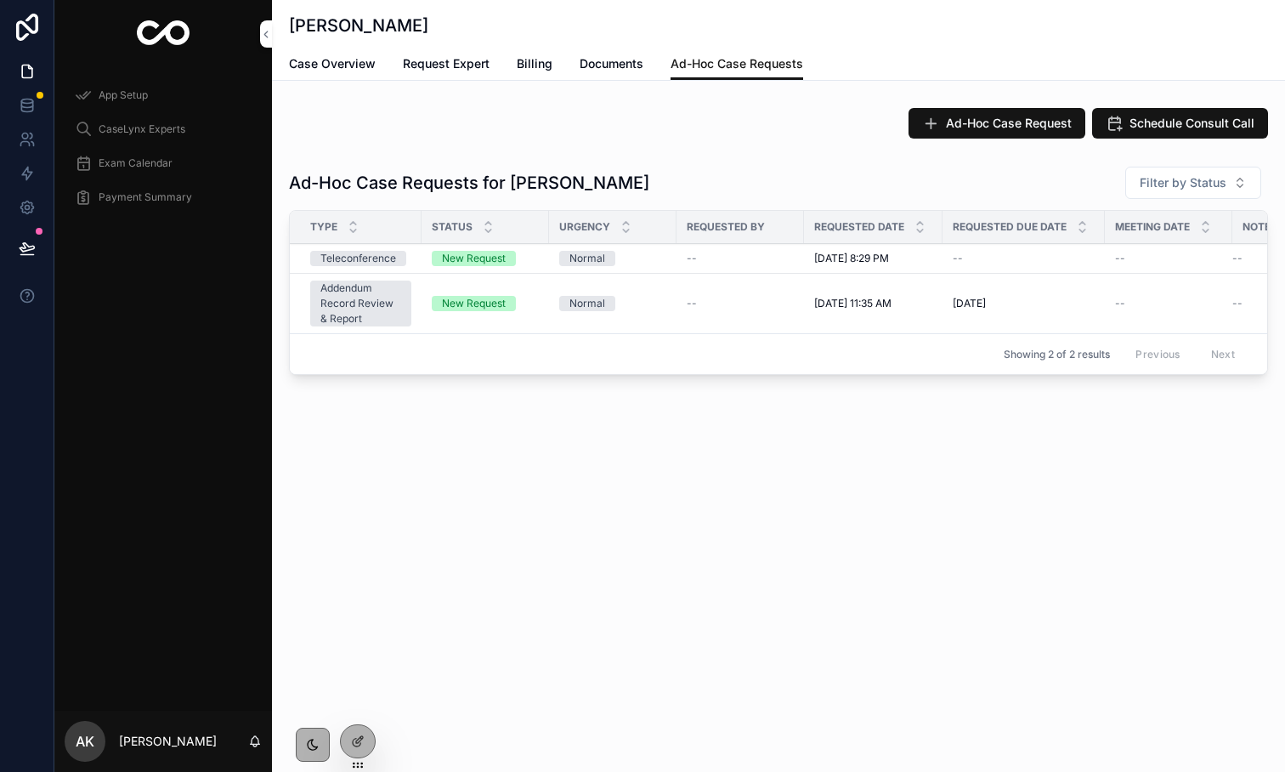
click at [92, 97] on div "App Setup" at bounding box center [163, 95] width 177 height 27
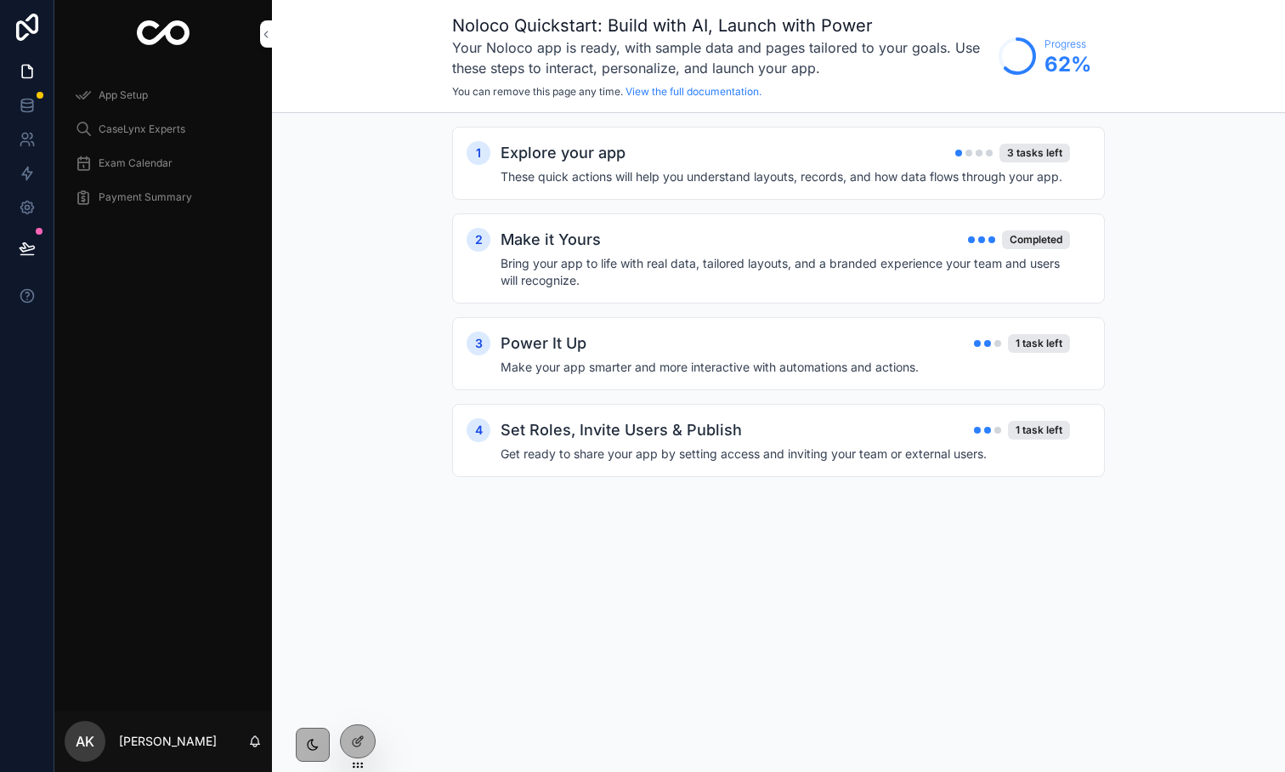
click at [143, 167] on span "Exam Calendar" at bounding box center [136, 163] width 74 height 14
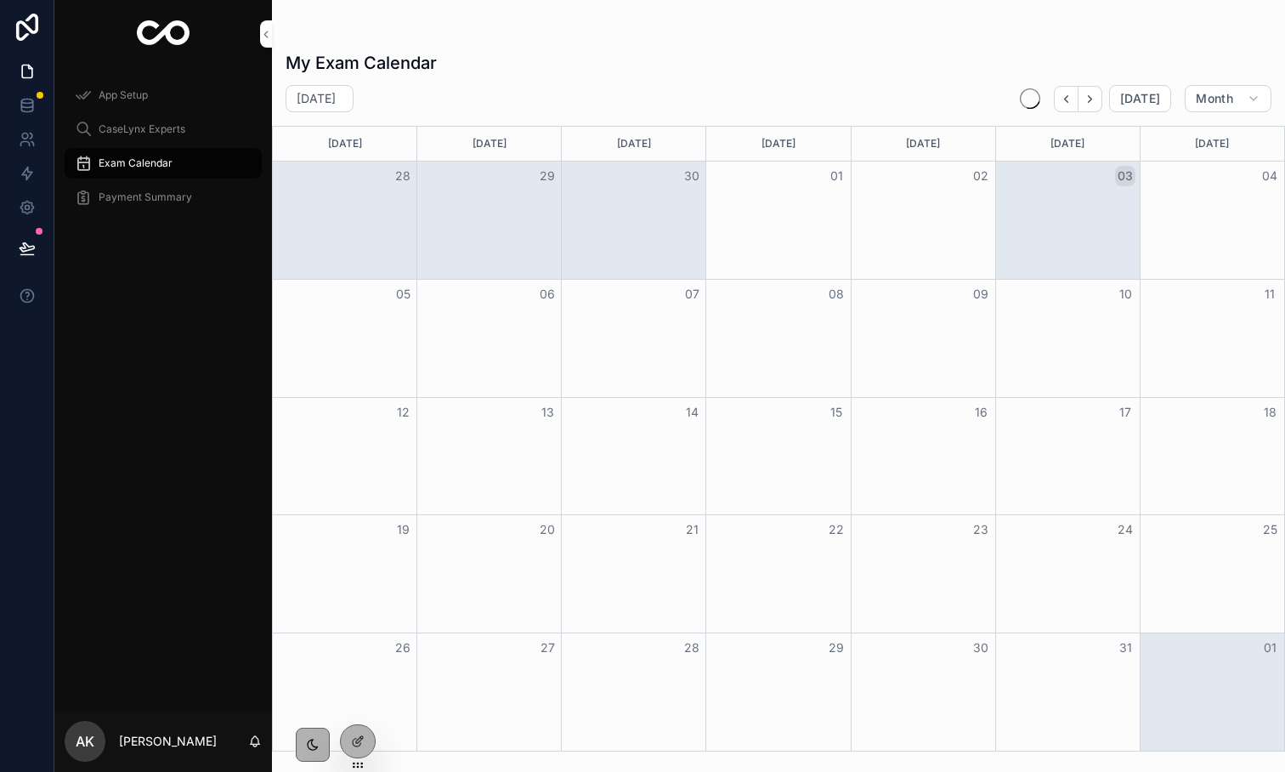
click at [347, 731] on div at bounding box center [358, 741] width 34 height 32
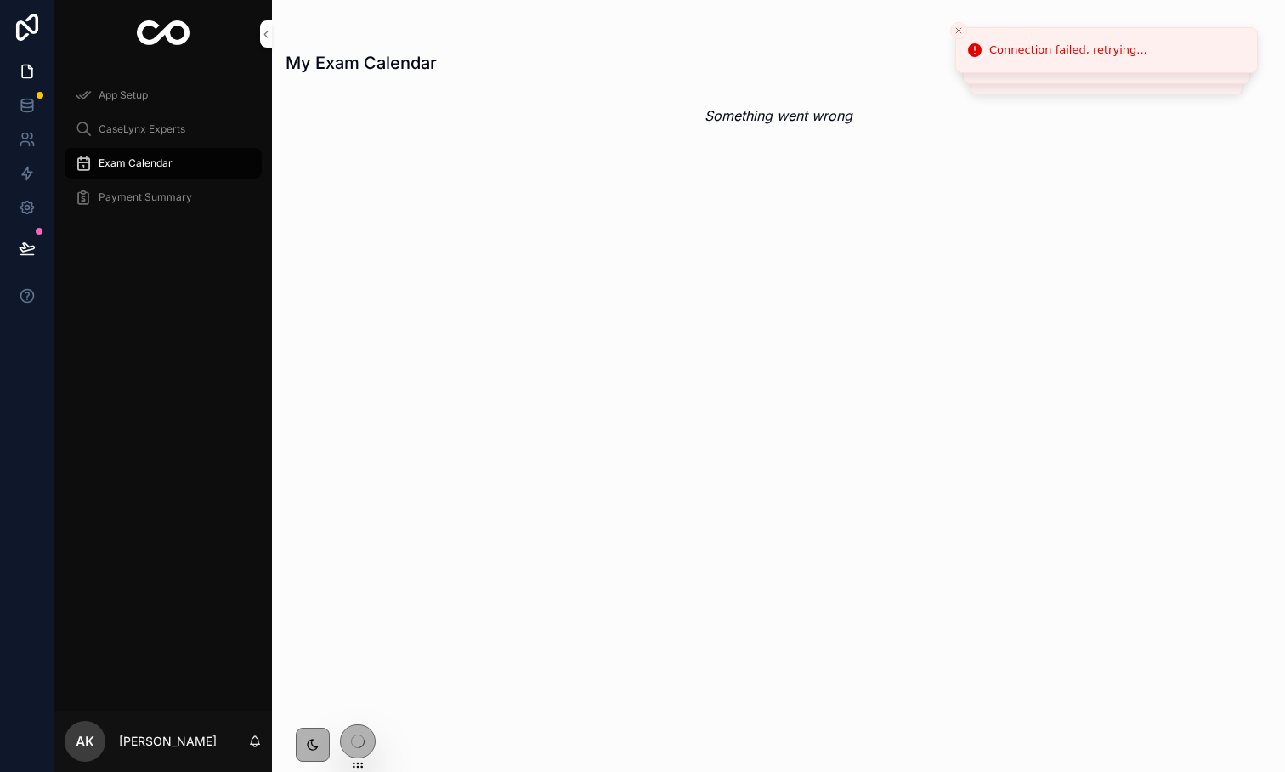
click at [124, 90] on span "App Setup" at bounding box center [123, 95] width 49 height 14
